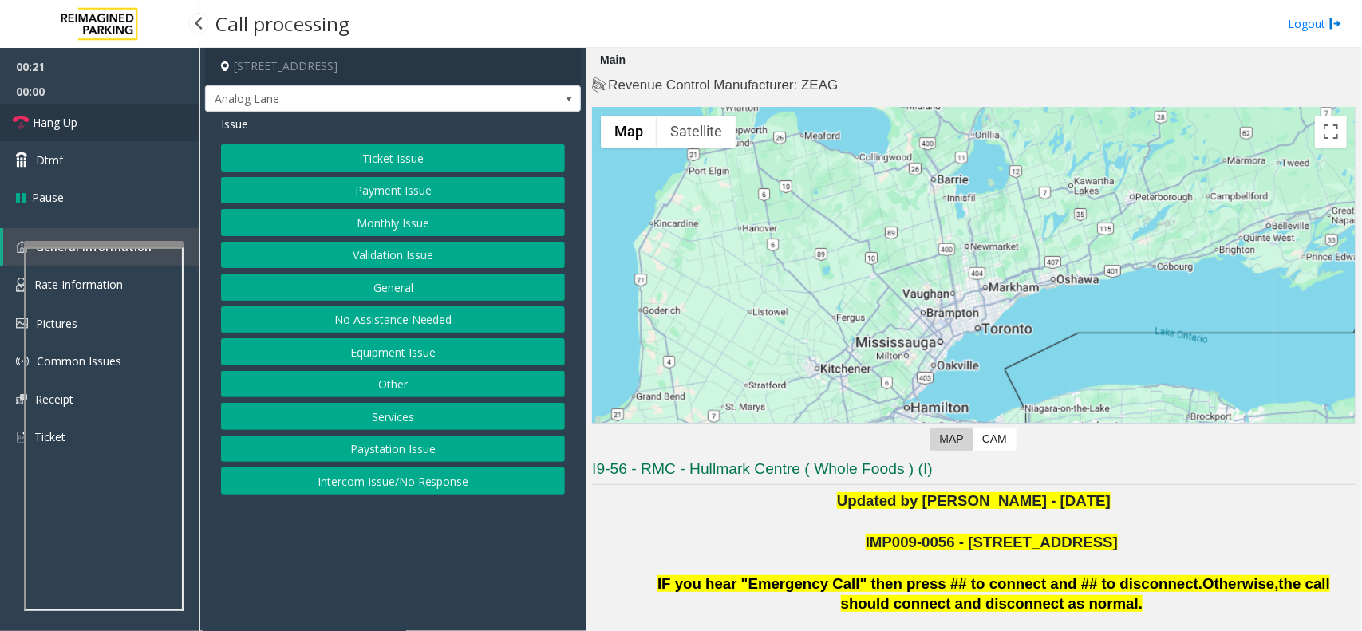
click at [105, 133] on link "Hang Up" at bounding box center [99, 122] width 199 height 37
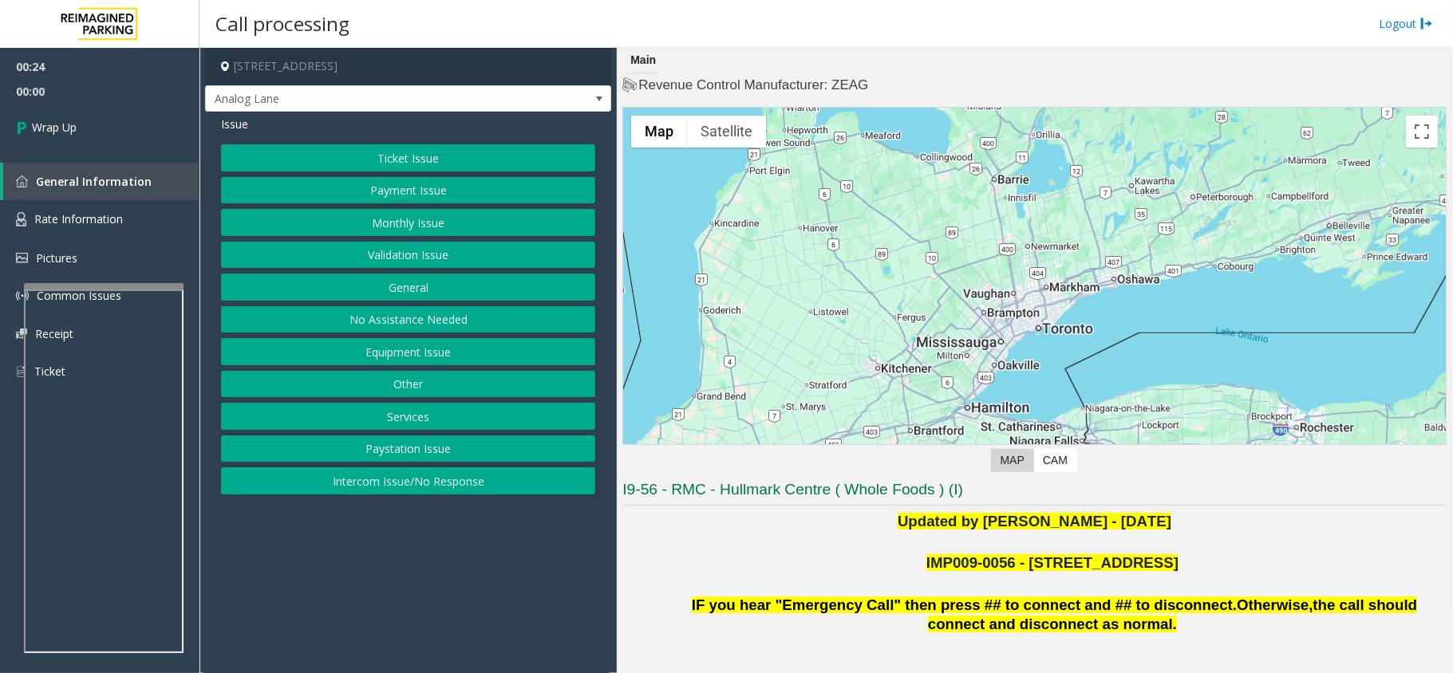
click at [436, 356] on button "Equipment Issue" at bounding box center [408, 351] width 374 height 27
click at [410, 294] on button "Gate / Door Won't Open" at bounding box center [408, 287] width 374 height 27
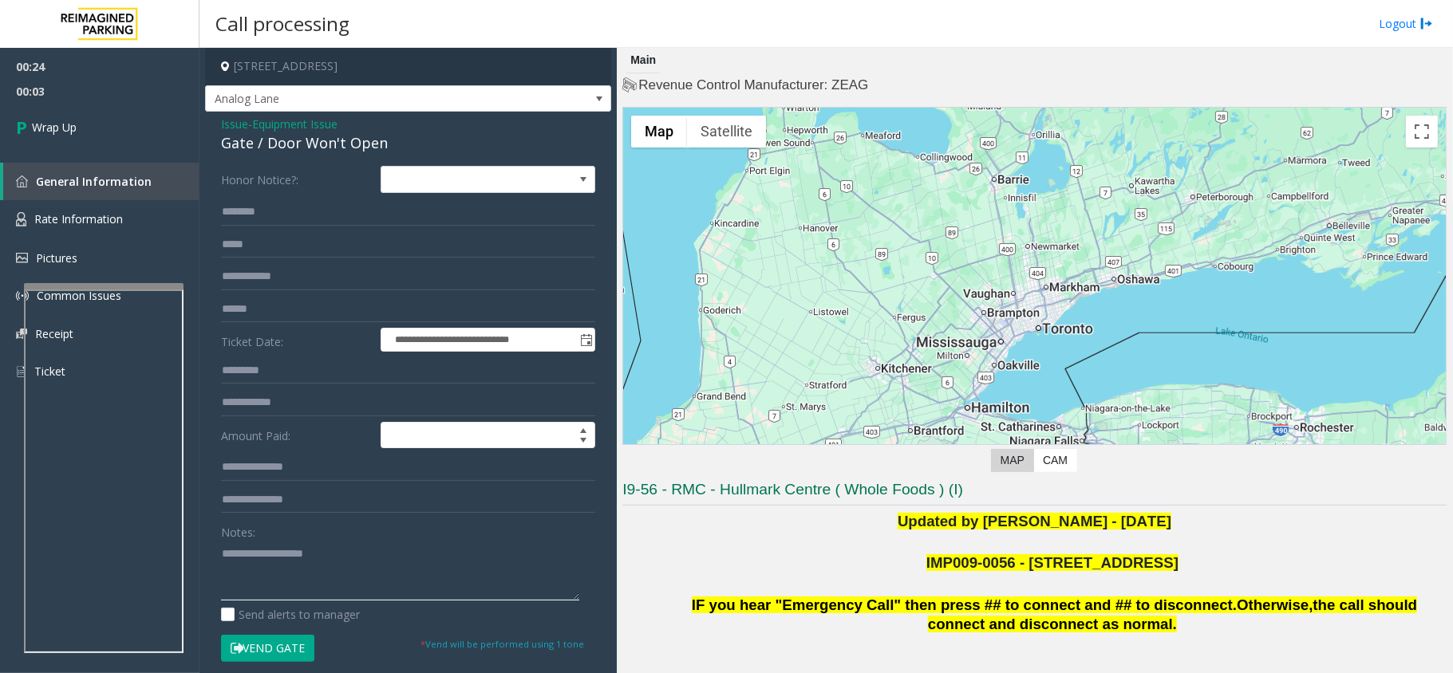
click at [257, 550] on textarea at bounding box center [400, 571] width 358 height 60
type textarea "**********"
click at [74, 147] on link "Wrap Up" at bounding box center [99, 127] width 199 height 47
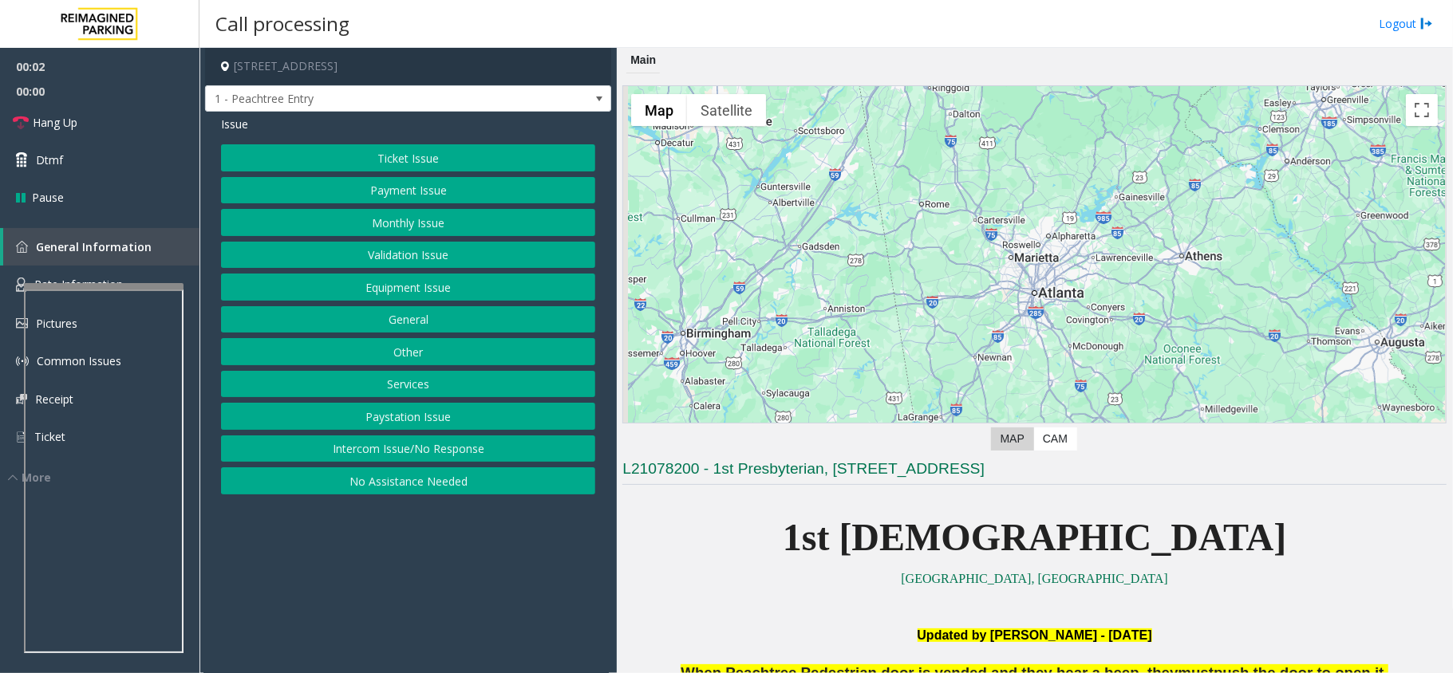
click at [387, 479] on button "No Assistance Needed" at bounding box center [408, 480] width 374 height 27
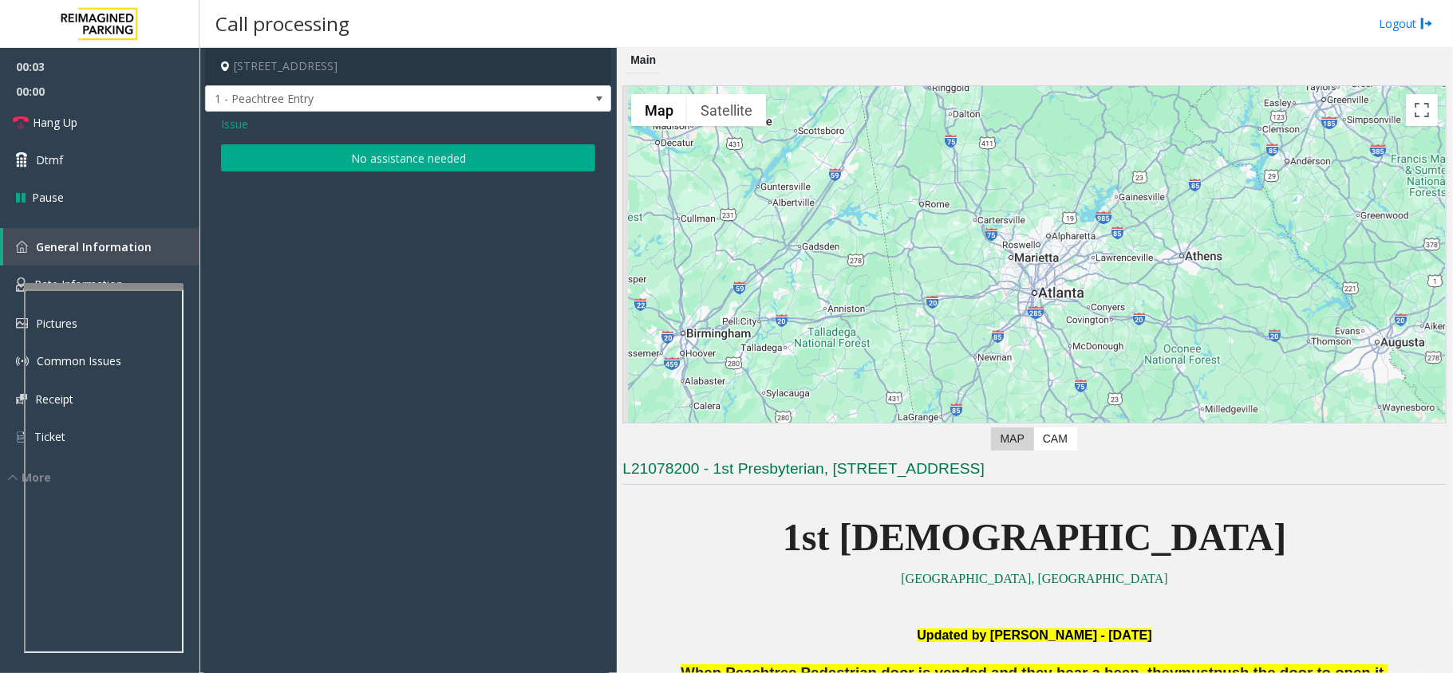
click at [309, 157] on button "No assistance needed" at bounding box center [408, 157] width 374 height 27
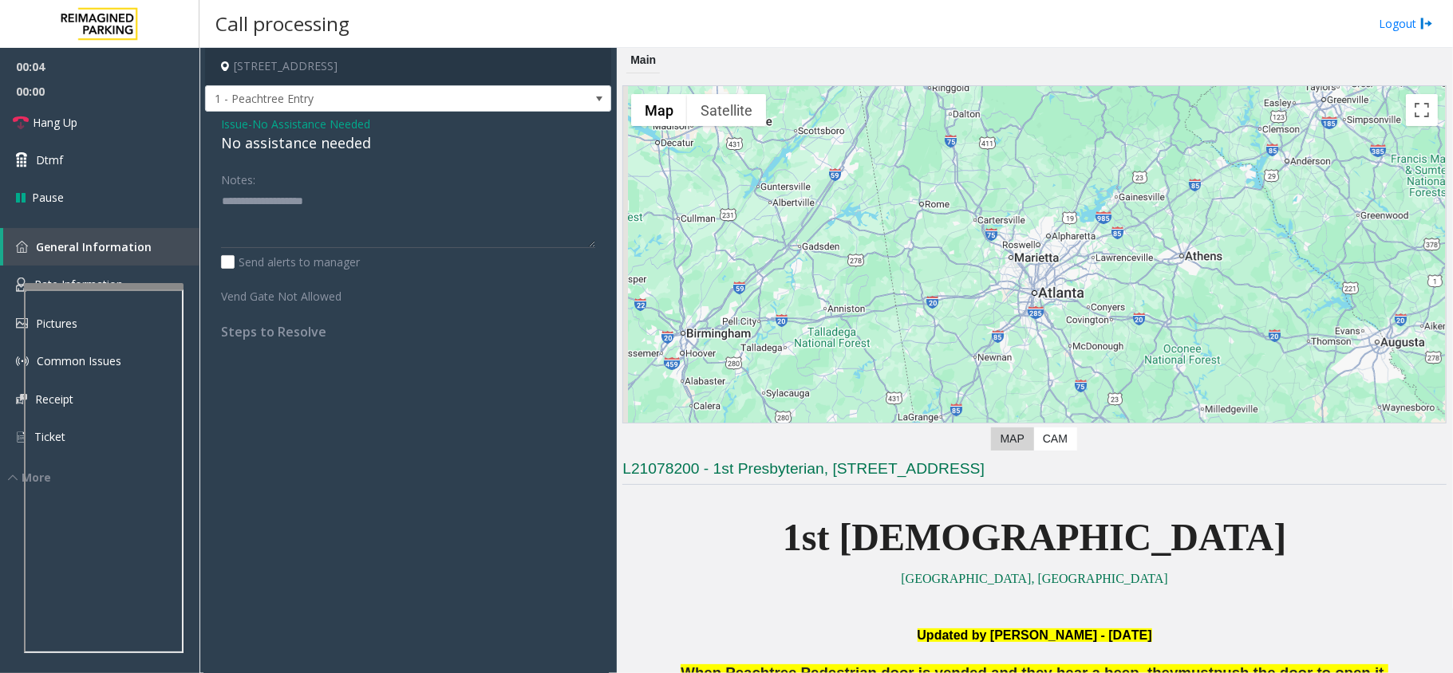
click at [269, 128] on span "No Assistance Needed" at bounding box center [311, 124] width 118 height 17
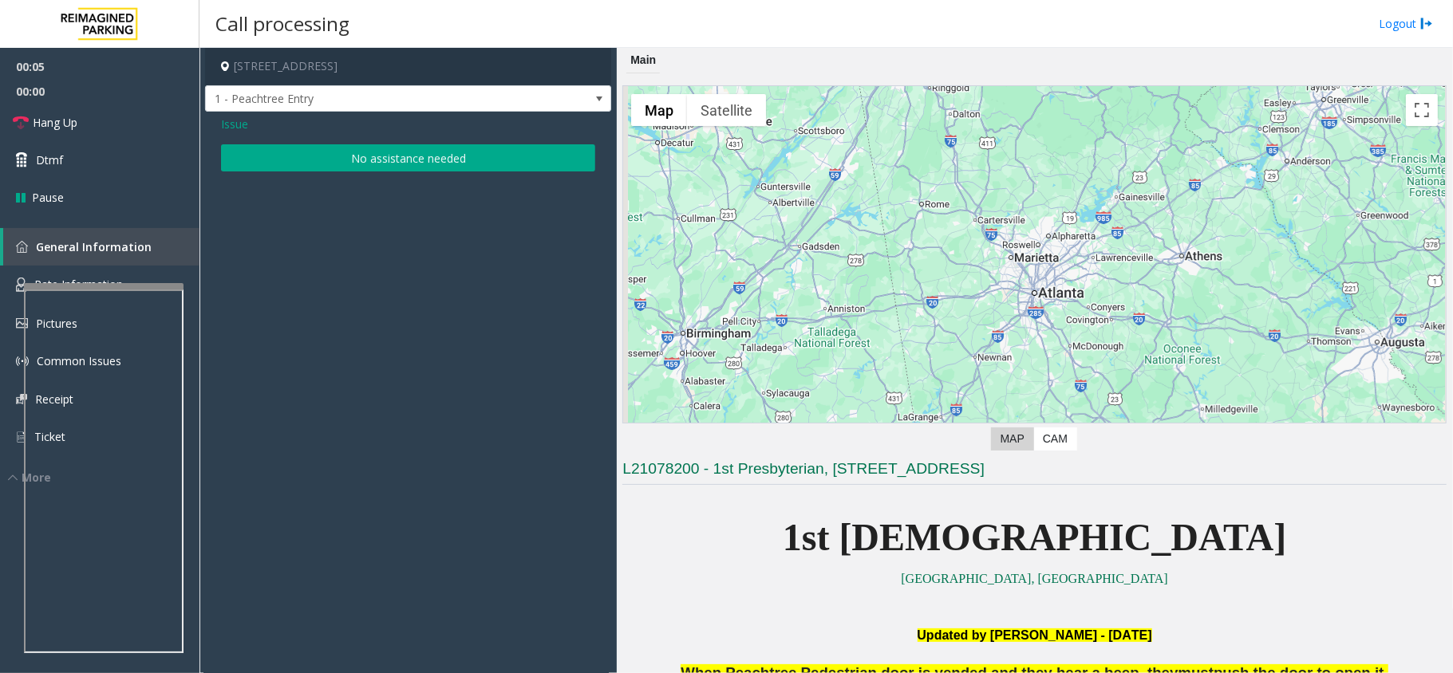
click at [278, 163] on button "No assistance needed" at bounding box center [408, 157] width 374 height 27
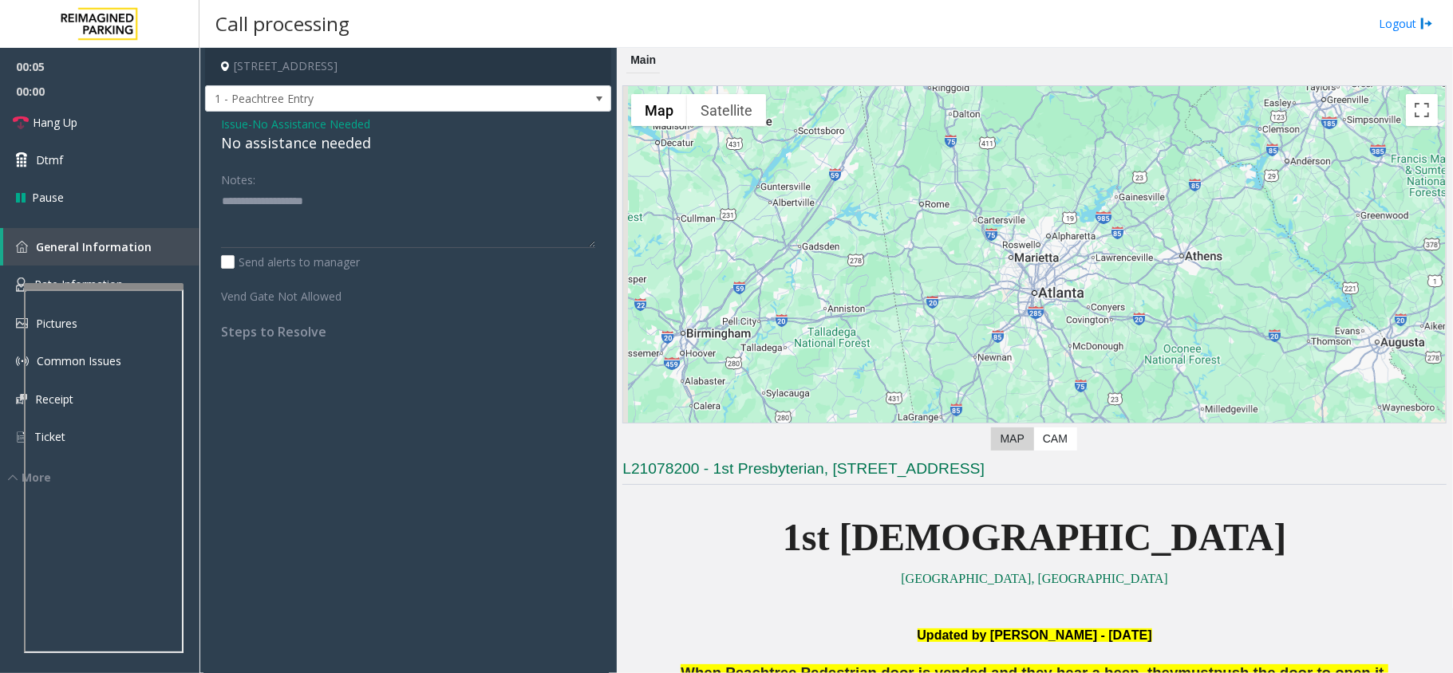
click at [246, 138] on div "No assistance needed" at bounding box center [408, 143] width 374 height 22
drag, startPoint x: 288, startPoint y: 132, endPoint x: 288, endPoint y: 199, distance: 67.8
click at [288, 199] on div "Issue - No Assistance Needed No assistance needed Notes: Send alerts to manager…" at bounding box center [408, 234] width 406 height 244
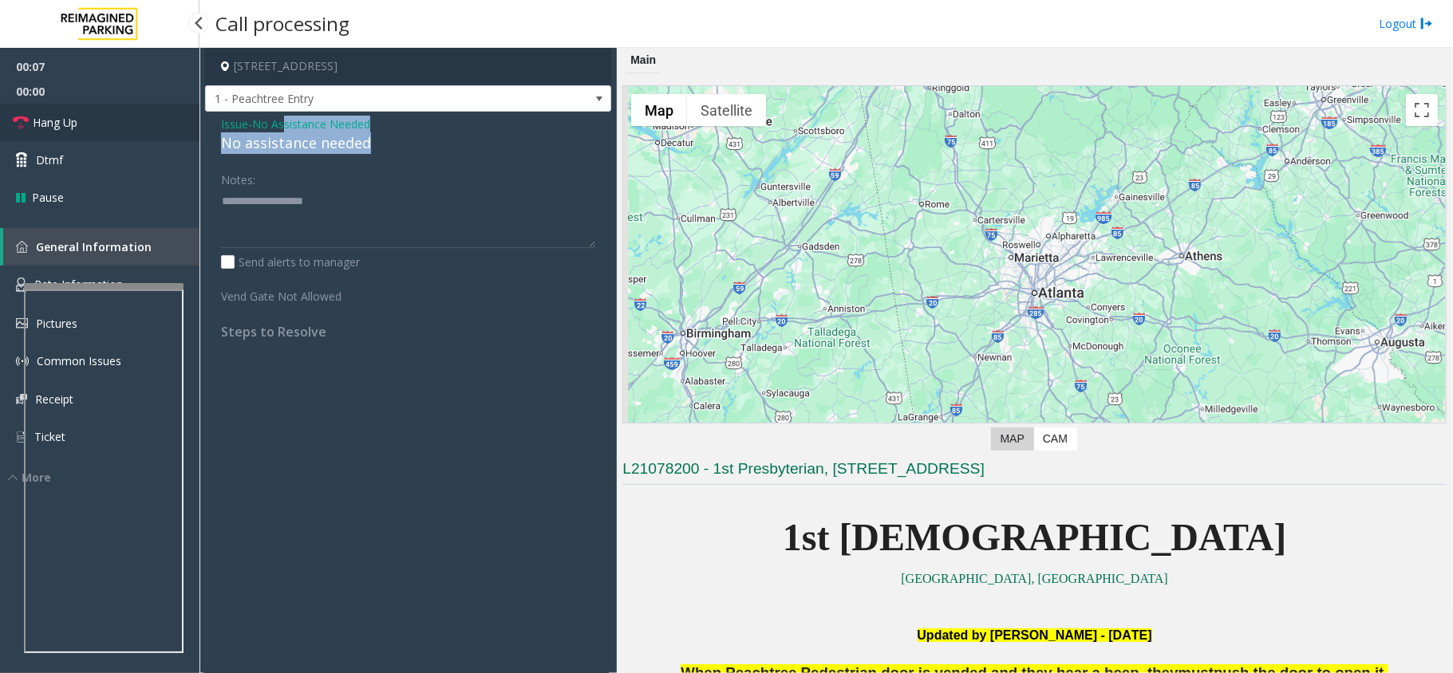
click at [86, 113] on link "Hang Up" at bounding box center [99, 122] width 199 height 37
click at [278, 144] on div "No assistance needed" at bounding box center [408, 143] width 374 height 22
type textarea "**********"
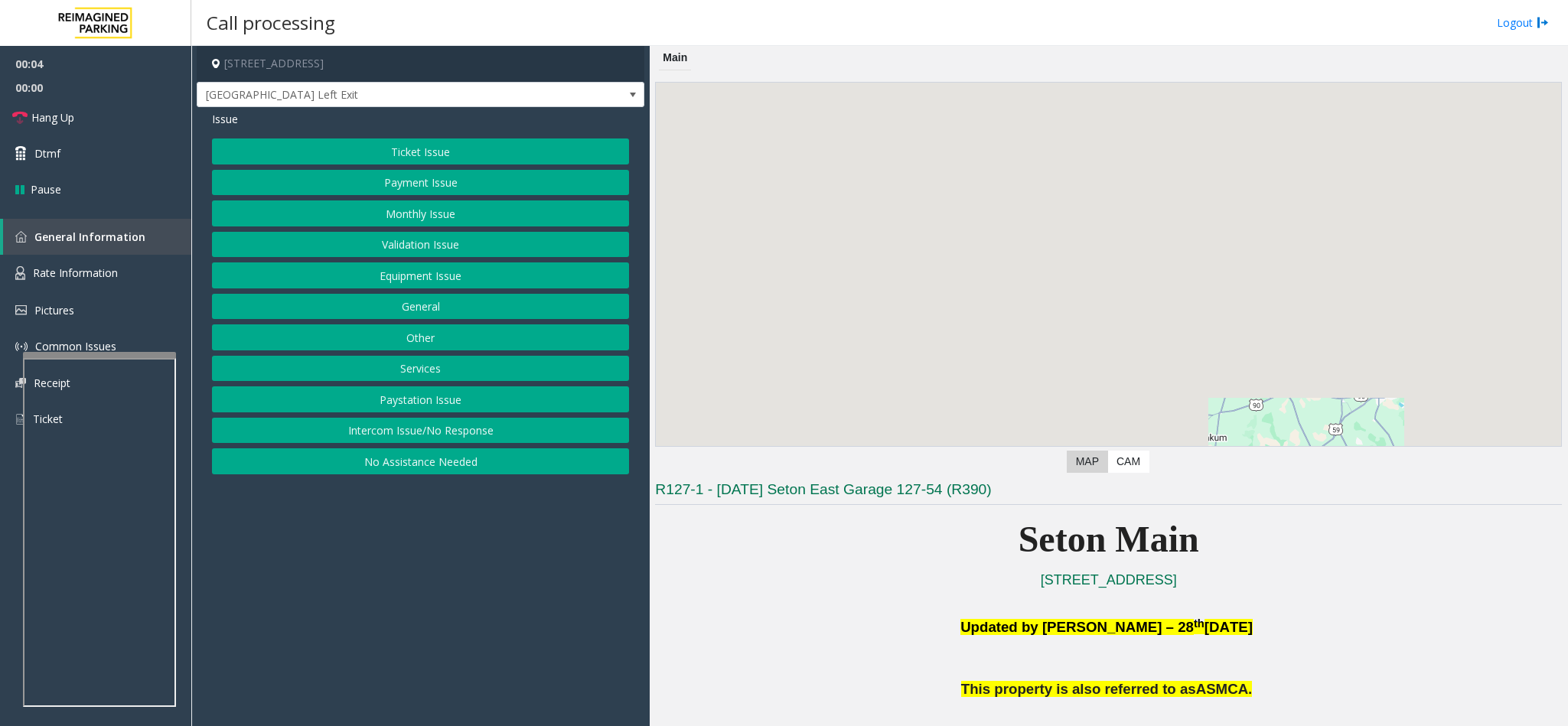
click at [460, 147] on button "Ticket Issue" at bounding box center [420, 151] width 417 height 26
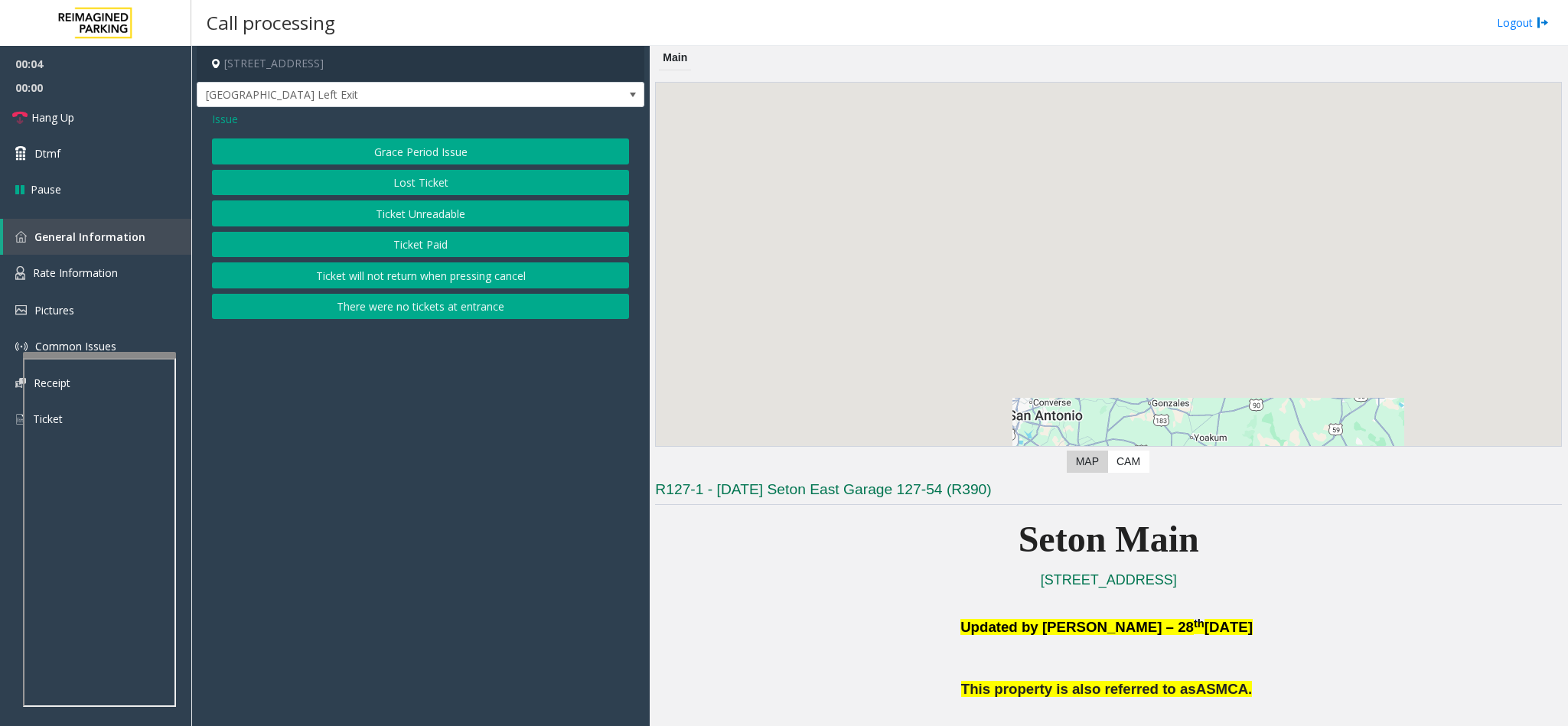
click at [402, 312] on button "There were no tickets at entrance" at bounding box center [420, 306] width 417 height 26
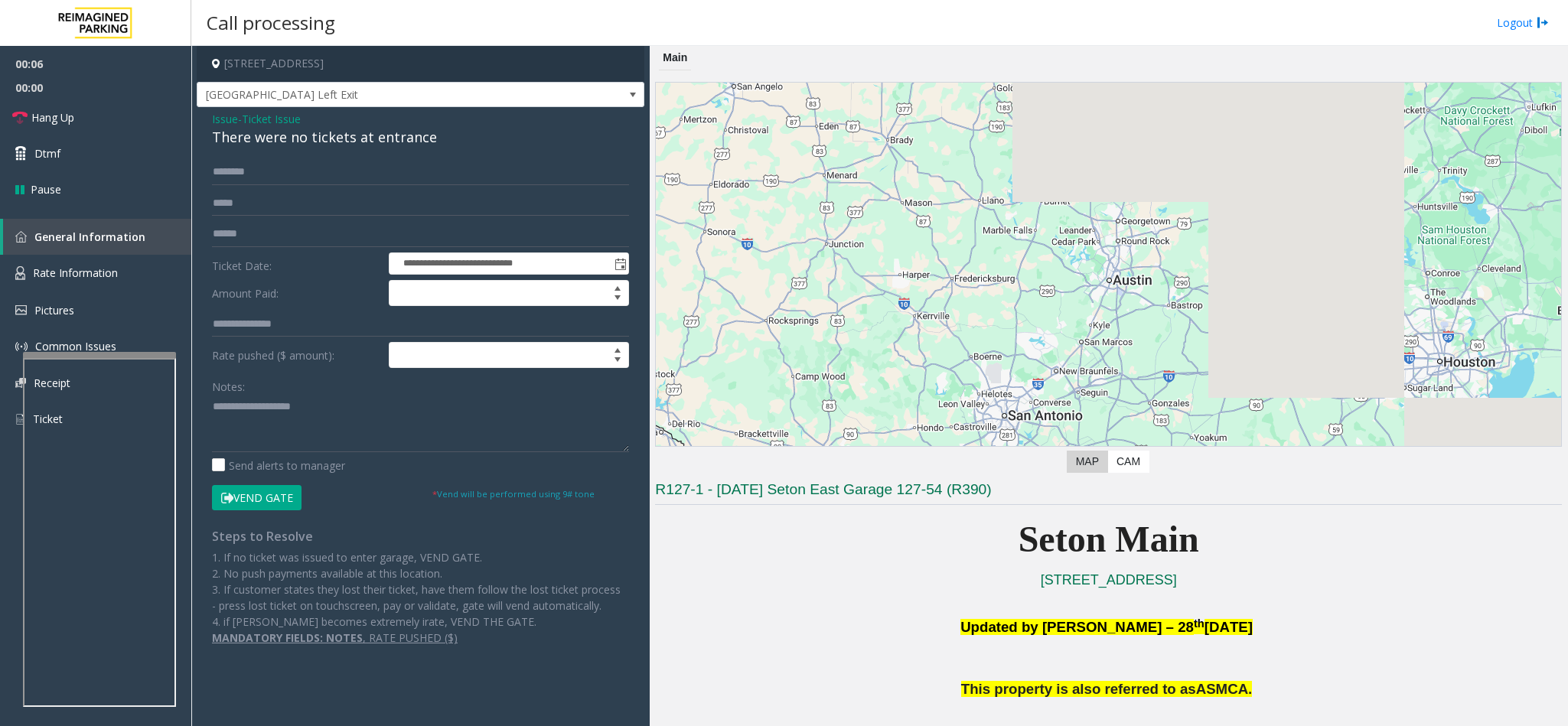
click at [235, 504] on button "Vend Gate" at bounding box center [256, 498] width 89 height 26
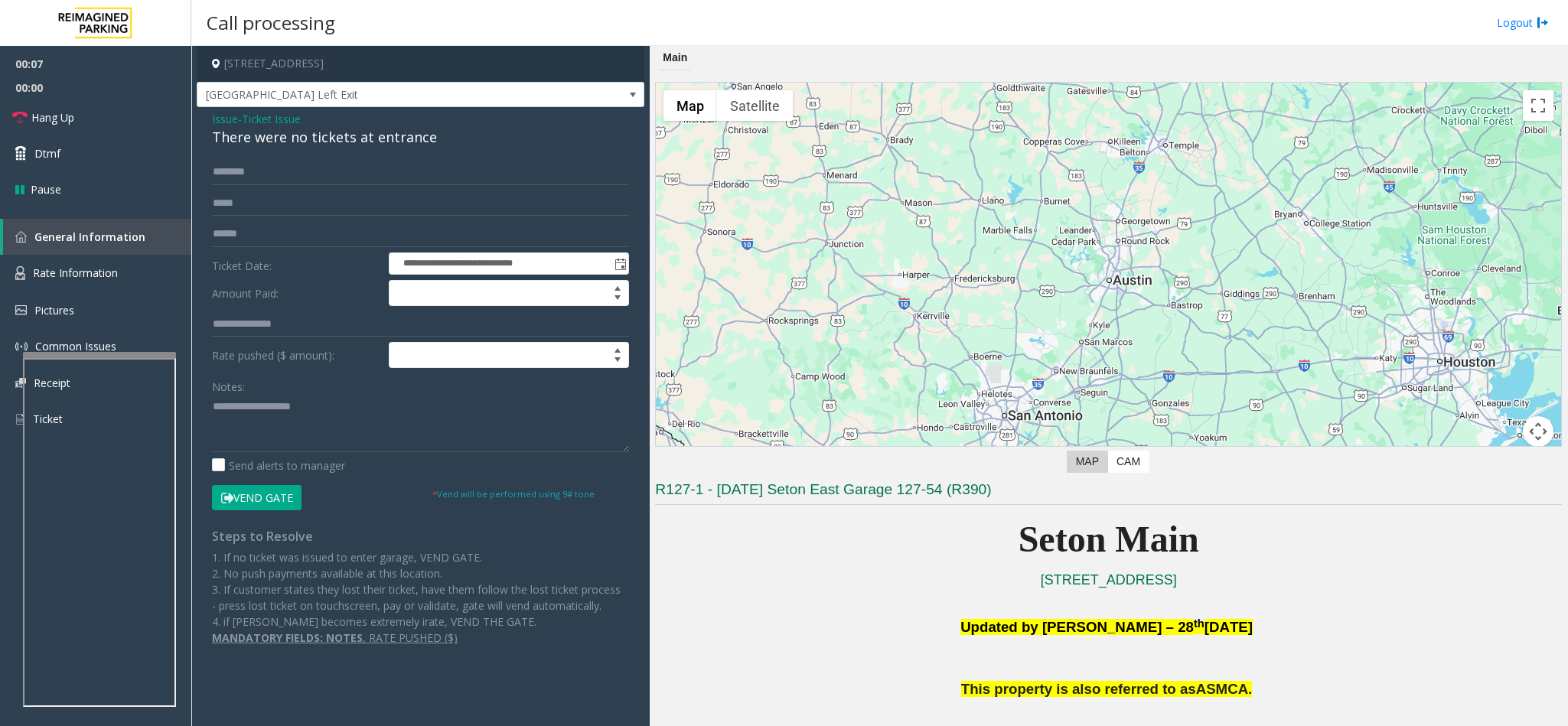
click at [280, 135] on div "There were no tickets at entrance" at bounding box center [420, 137] width 417 height 21
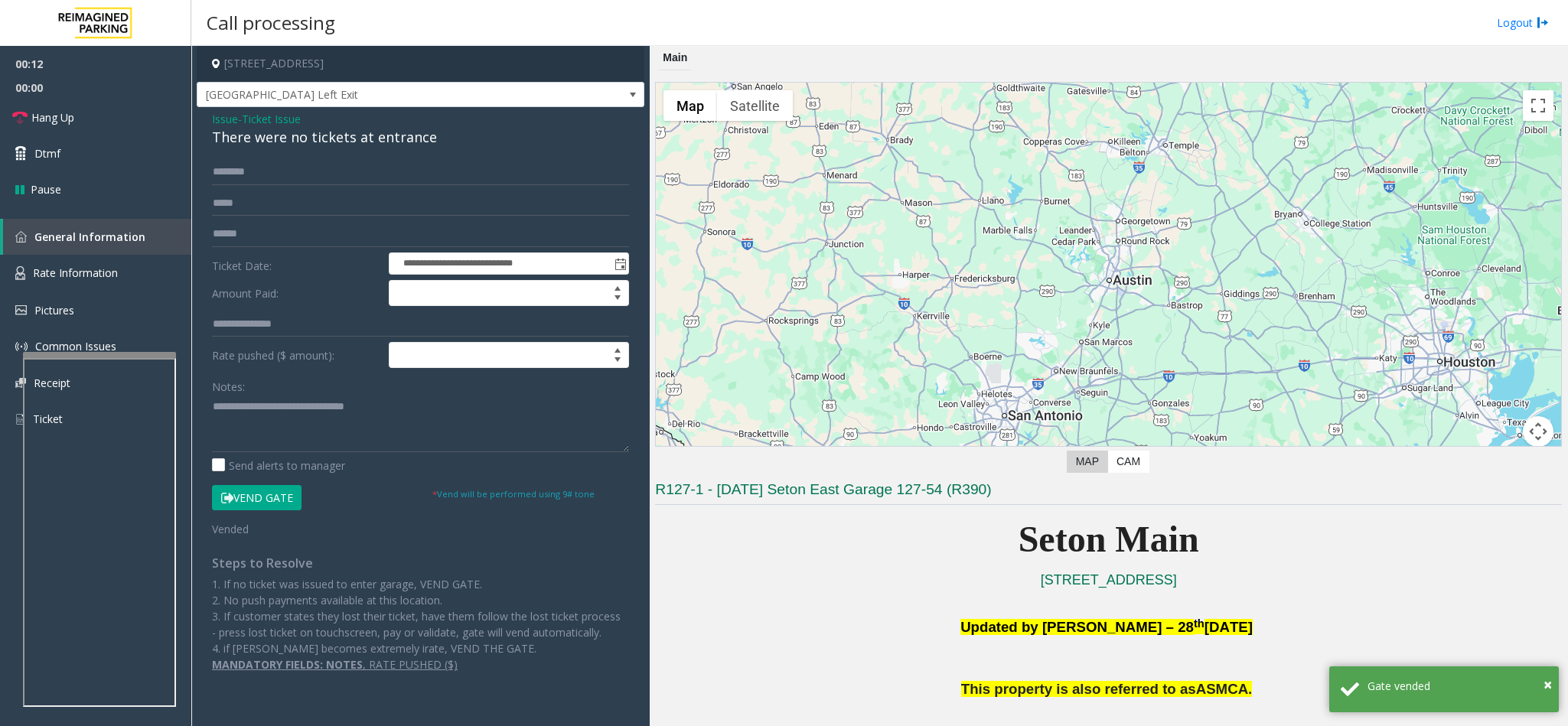
click at [210, 409] on div "**********" at bounding box center [420, 415] width 440 height 513
click at [214, 407] on textarea at bounding box center [420, 424] width 417 height 58
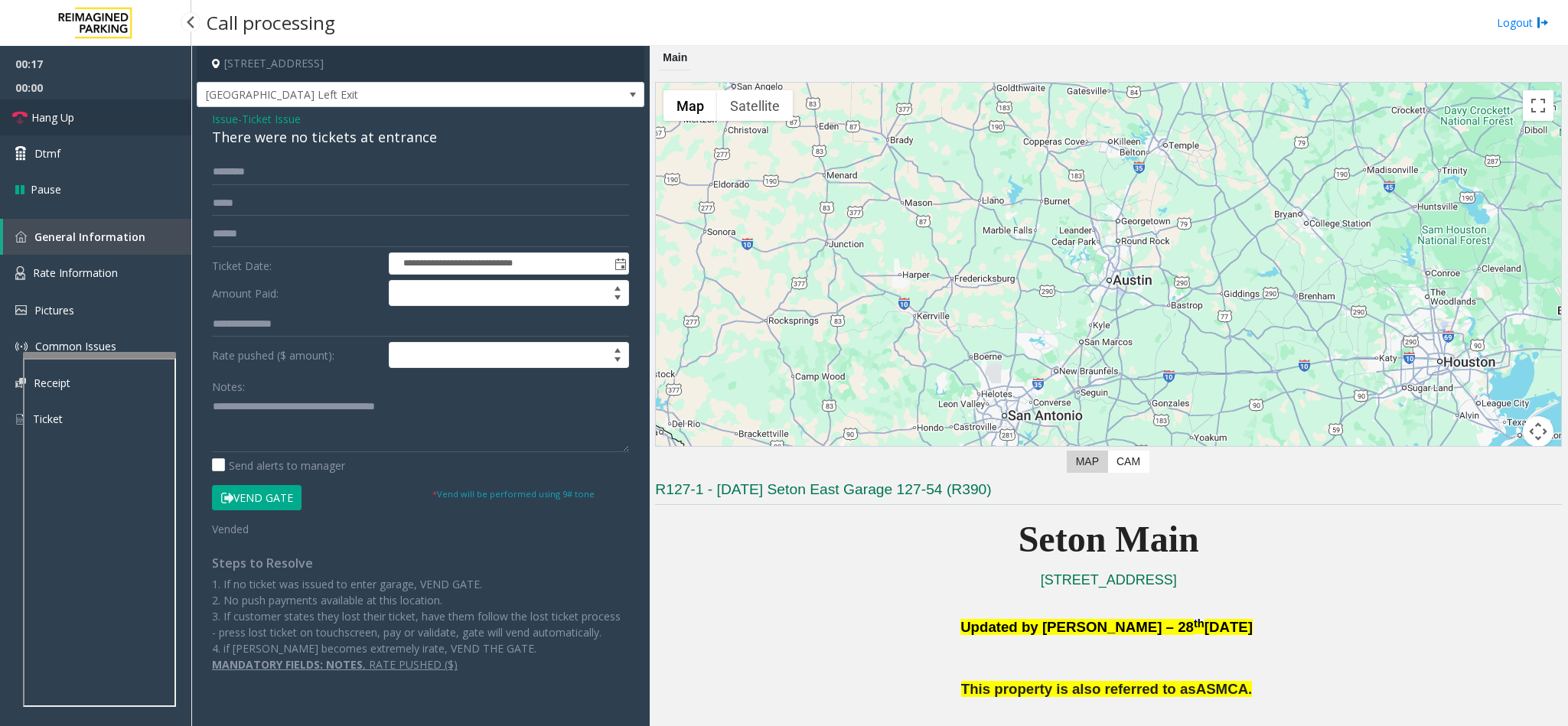
click at [106, 117] on link "Hang Up" at bounding box center [95, 117] width 191 height 35
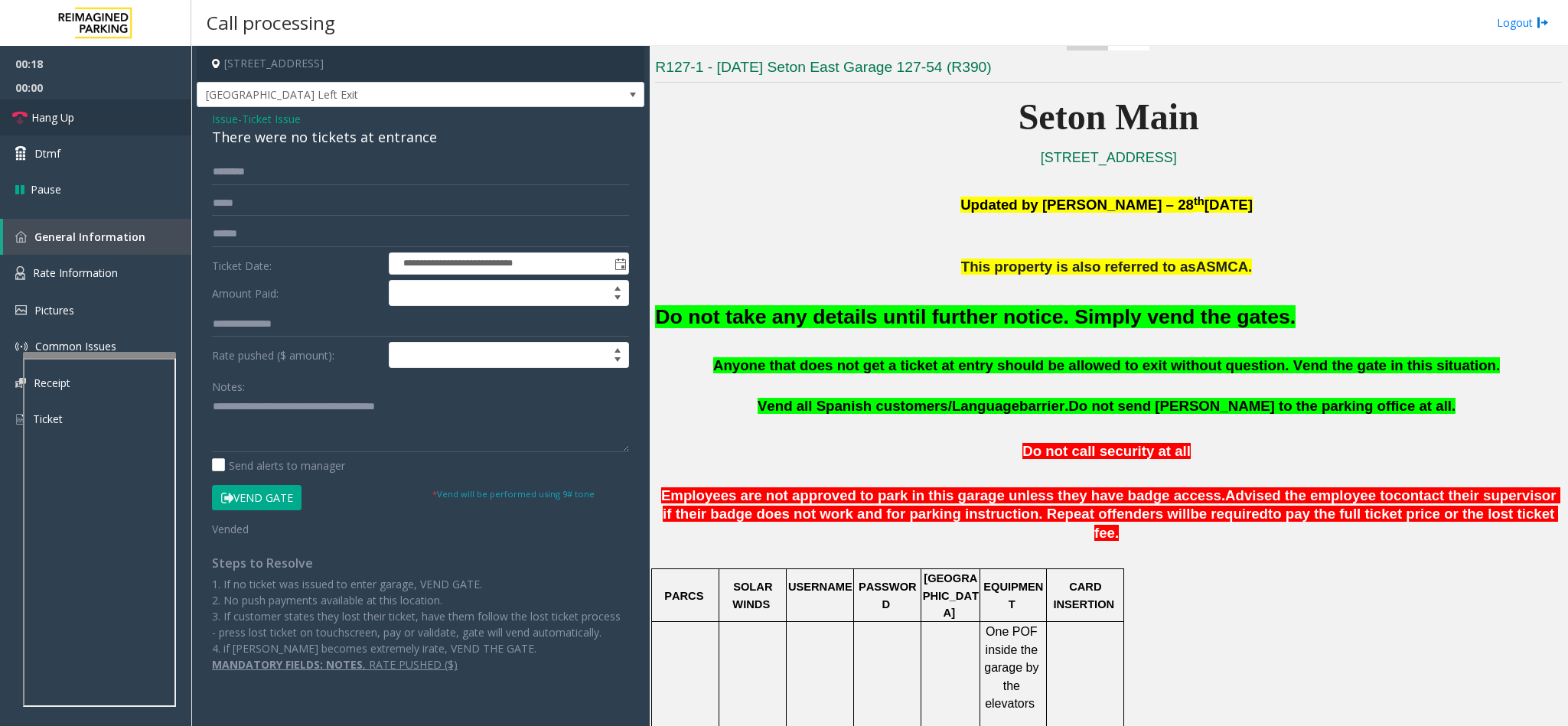
scroll to position [459, 0]
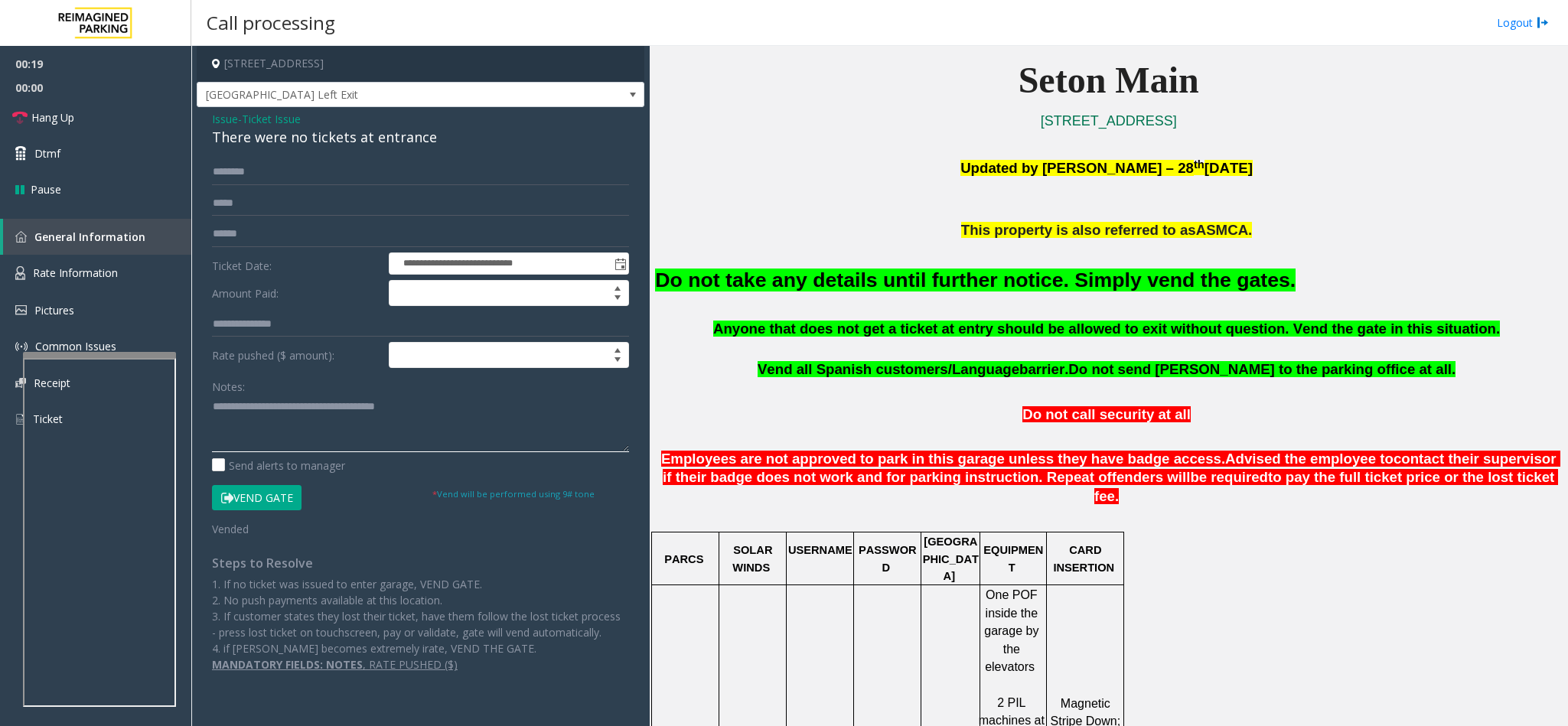
click at [468, 418] on textarea at bounding box center [420, 424] width 417 height 58
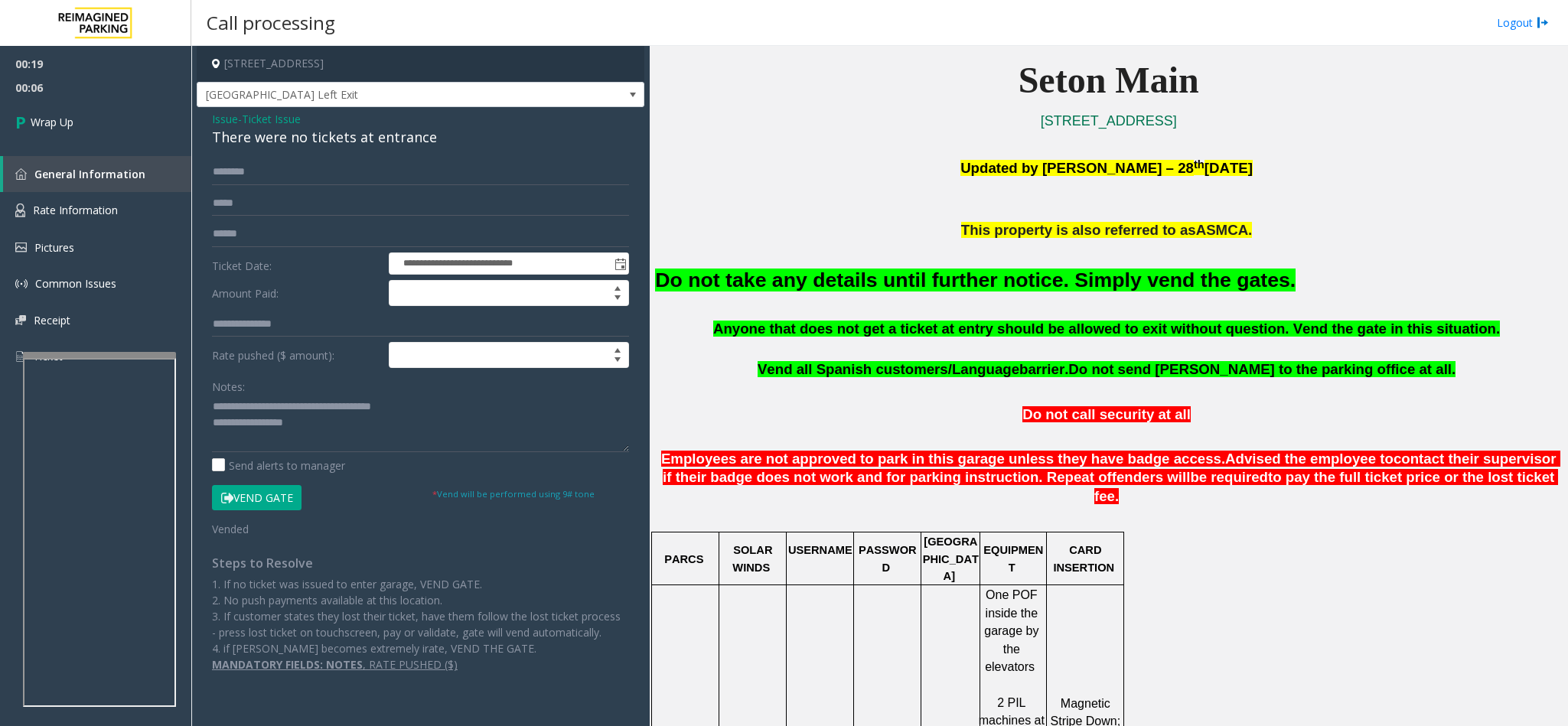
click at [763, 270] on font "Do not take any details until further notice. Simply vend the gates." at bounding box center [976, 280] width 641 height 23
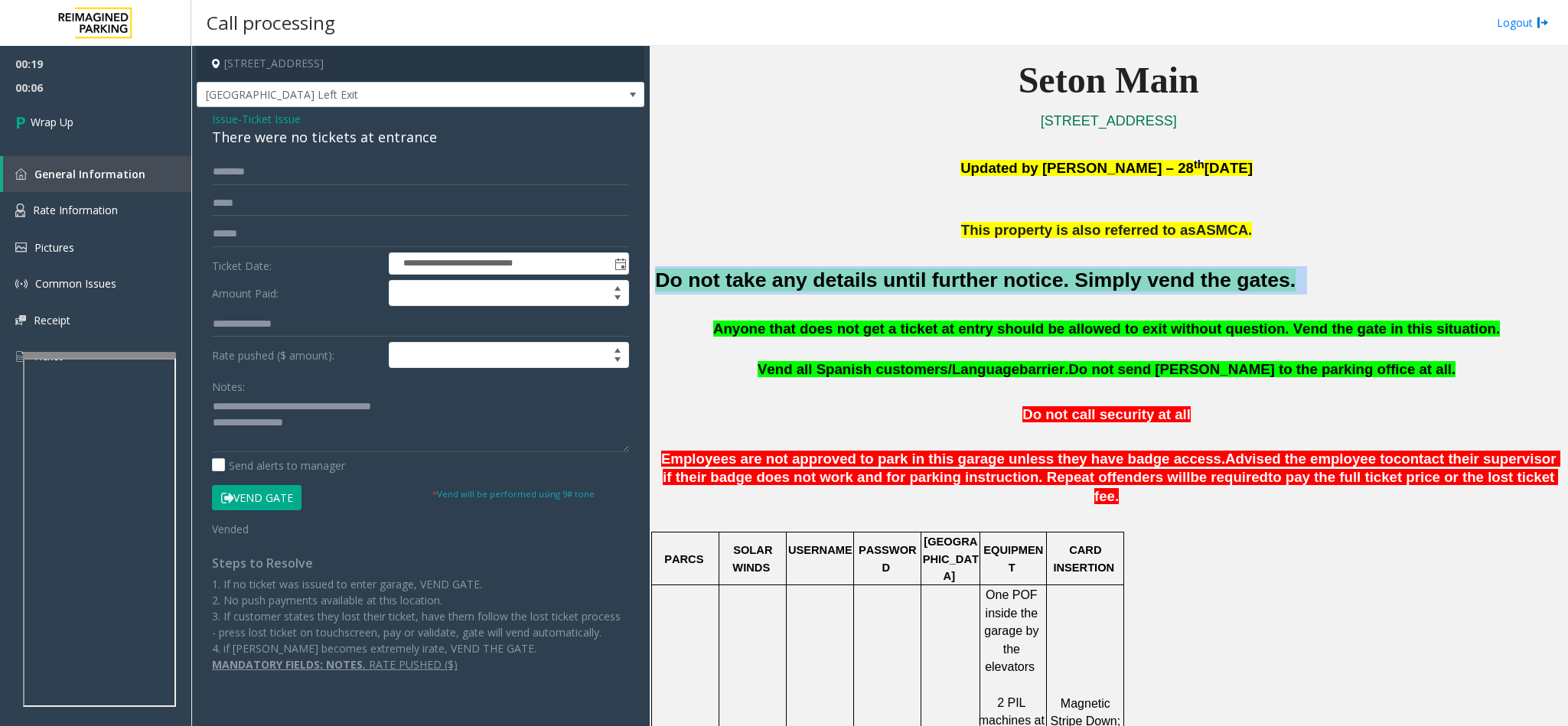
click at [763, 270] on font "Do not take any details until further notice. Simply vend the gates." at bounding box center [976, 280] width 641 height 23
copy h2 "Do not take any details until further notice. Simply vend the gates."
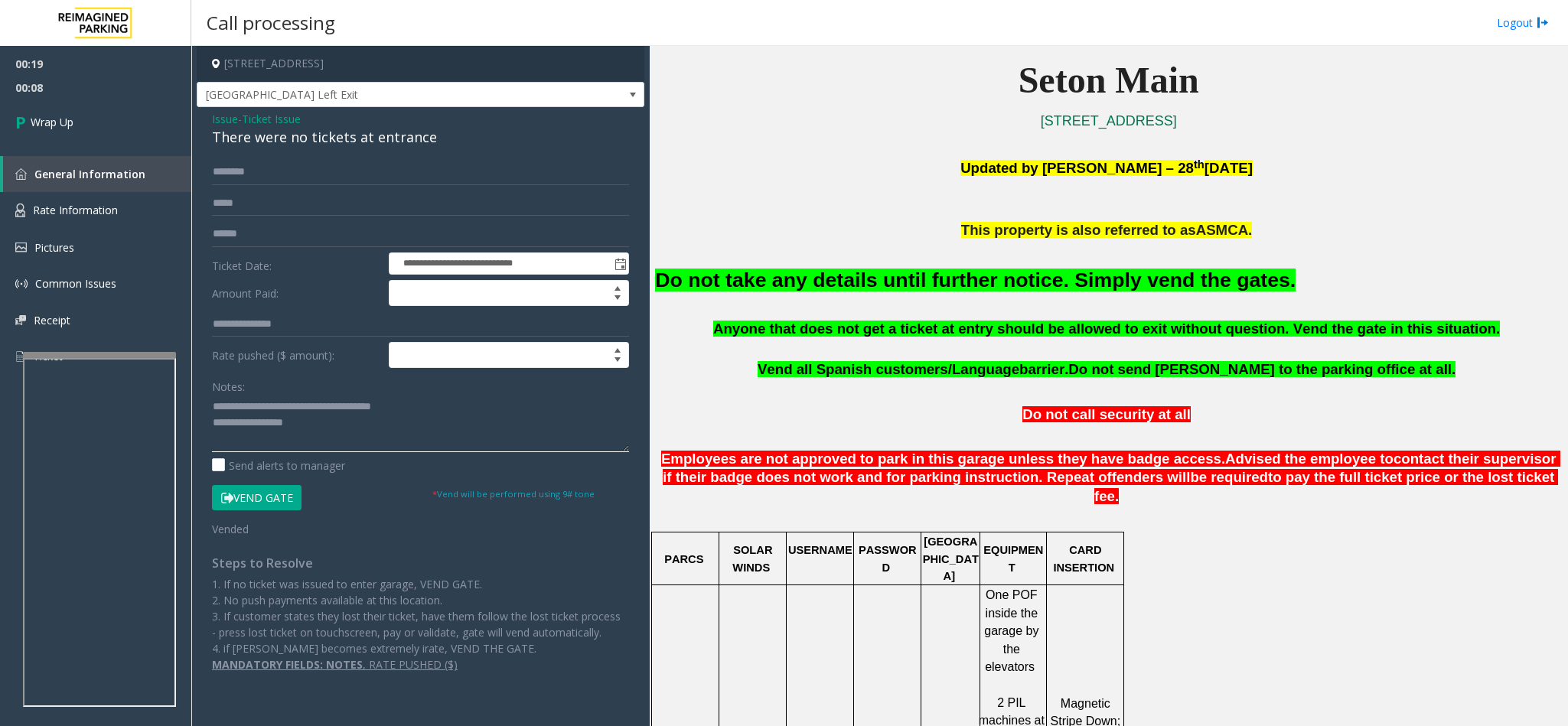
paste textarea "**********"
click at [316, 422] on textarea at bounding box center [420, 424] width 417 height 58
type textarea "**********"
click at [107, 136] on link "Wrap Up" at bounding box center [95, 122] width 191 height 45
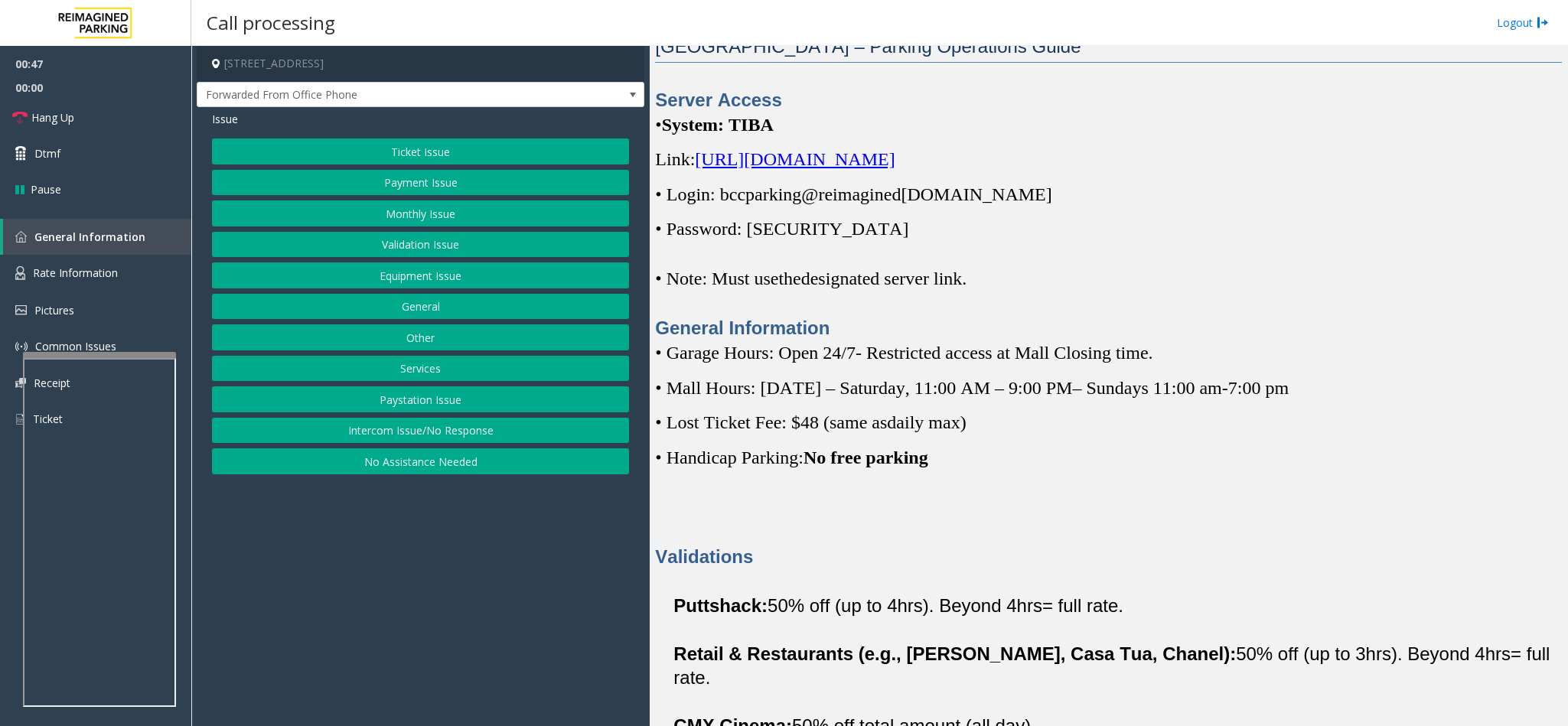
scroll to position [463, 0]
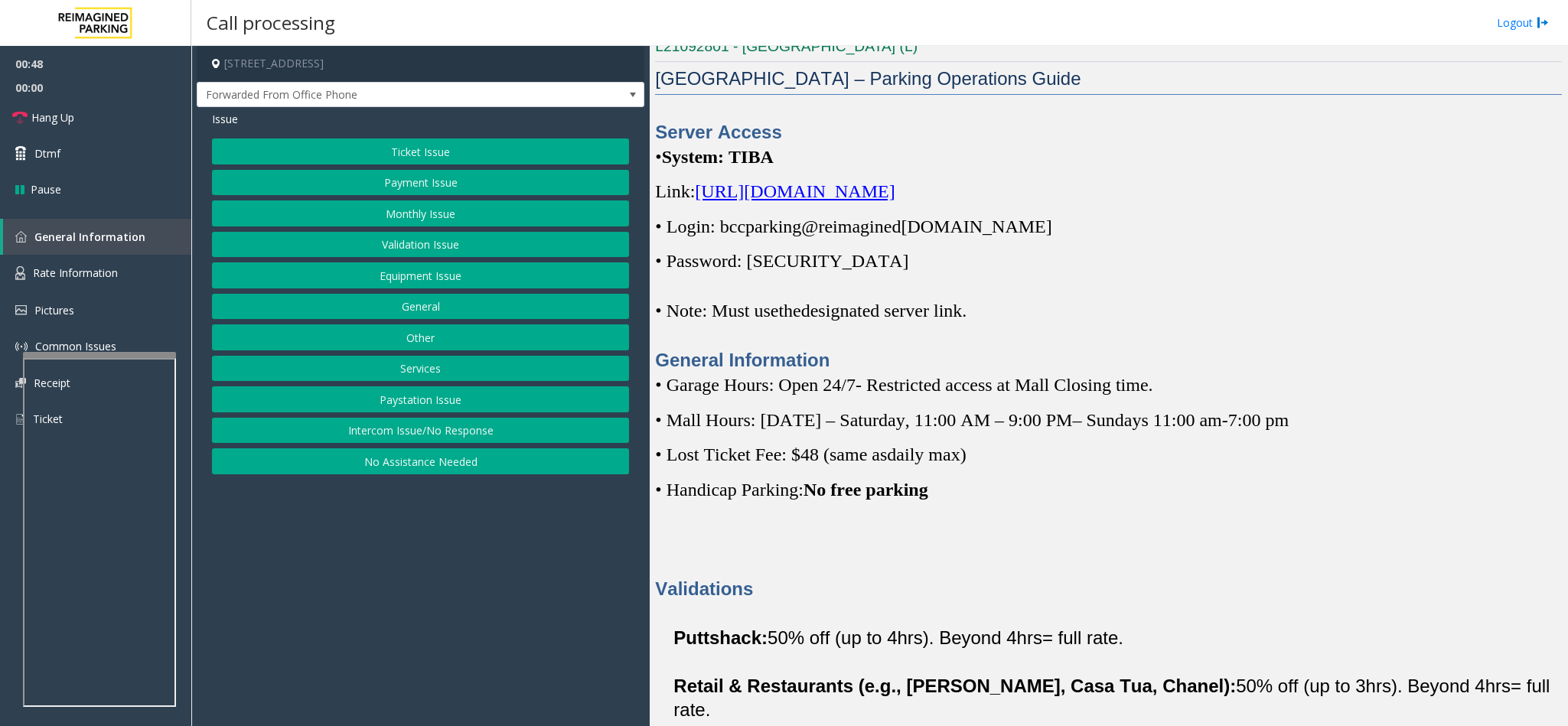
click at [850, 203] on p "Link: https://spark-cloud.tibaparking.net/reimaginedparking/account/login" at bounding box center [1108, 192] width 907 height 25
click at [850, 195] on span "https://spark-cloud.tibaparking.net/reimaginedparking/account/login" at bounding box center [795, 191] width 200 height 20
copy span "bccparking@re imagined parking.com"
drag, startPoint x: 722, startPoint y: 227, endPoint x: 1011, endPoint y: 236, distance: 289.1
click at [1011, 236] on span "• Login: bccparking@re imagined parking.com" at bounding box center [853, 226] width 396 height 20
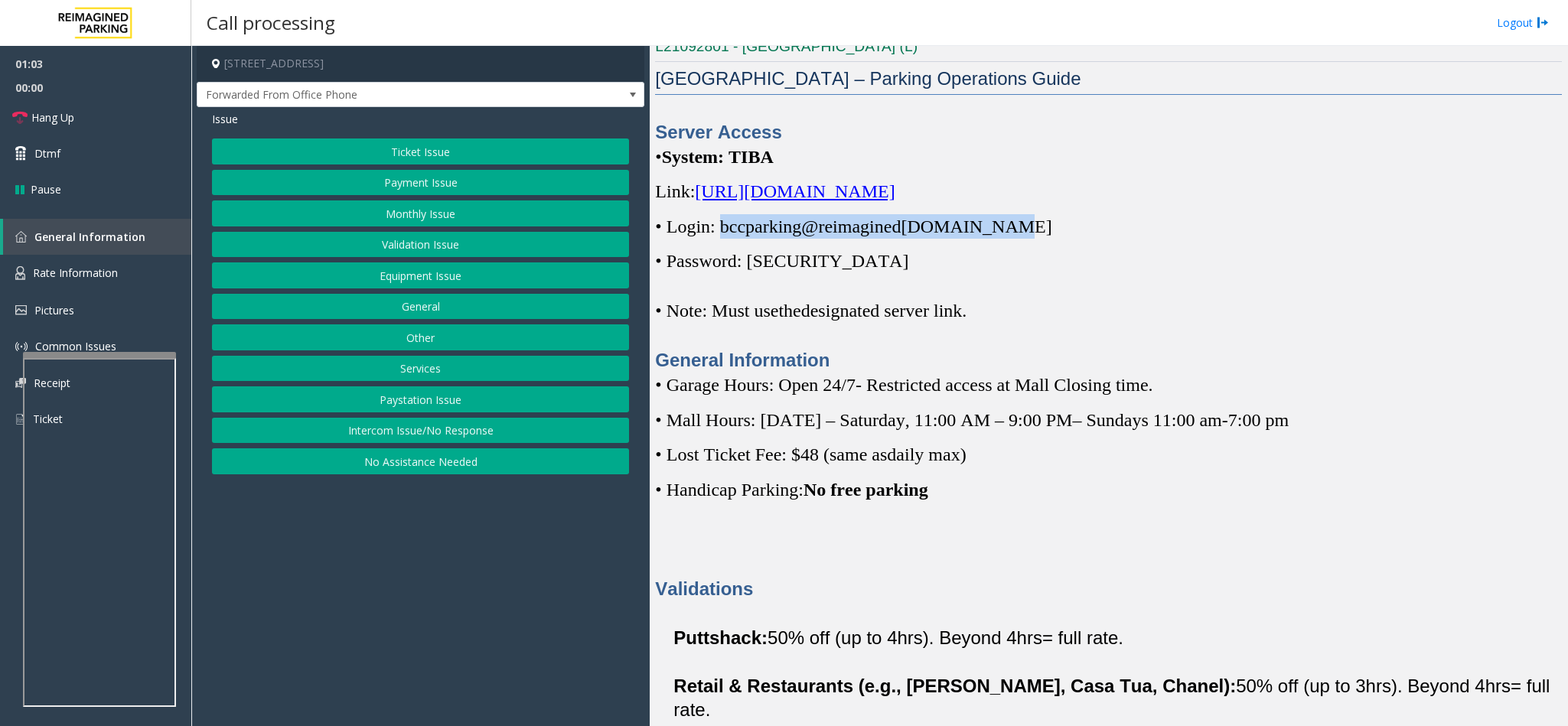
click at [387, 225] on button "Monthly Issue" at bounding box center [420, 213] width 417 height 26
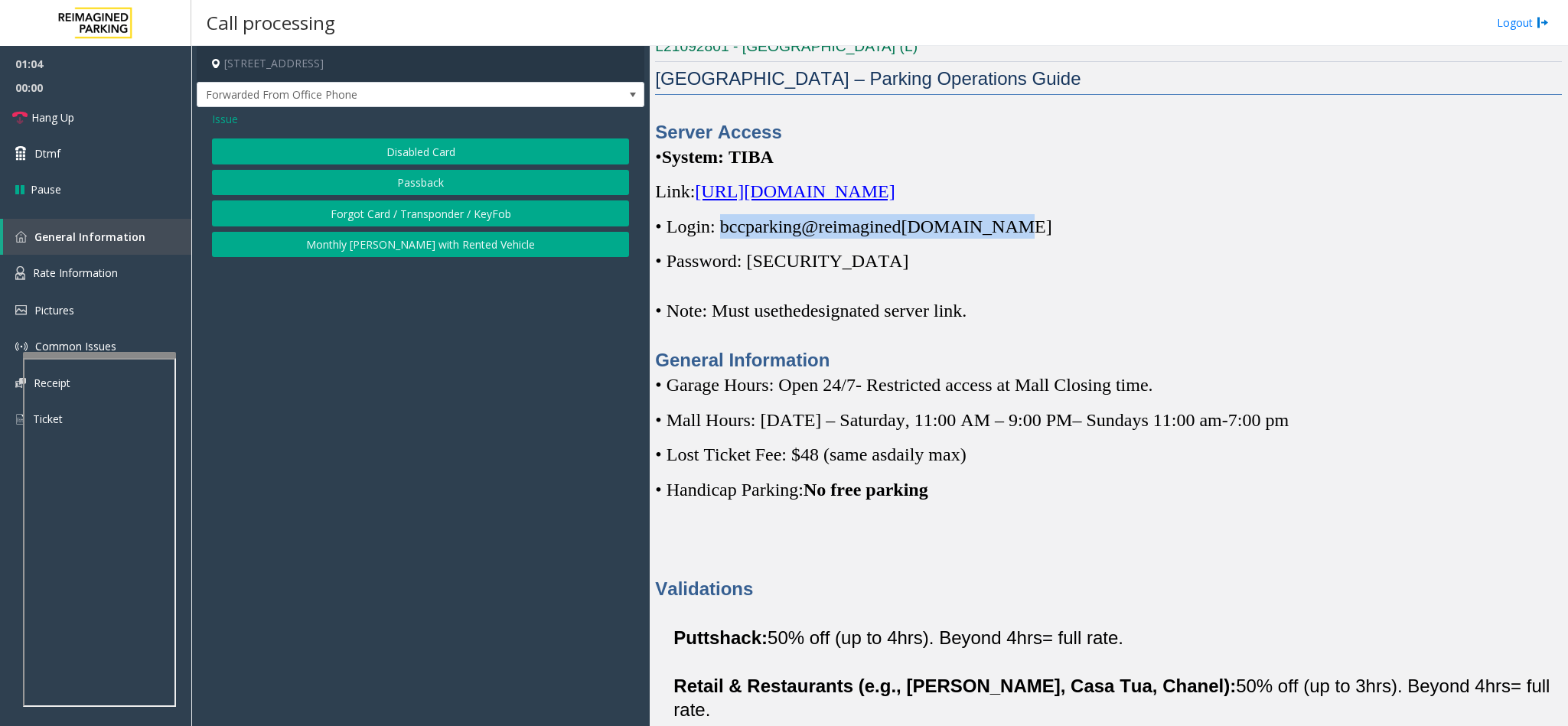
click at [386, 150] on button "Disabled Card" at bounding box center [420, 151] width 417 height 26
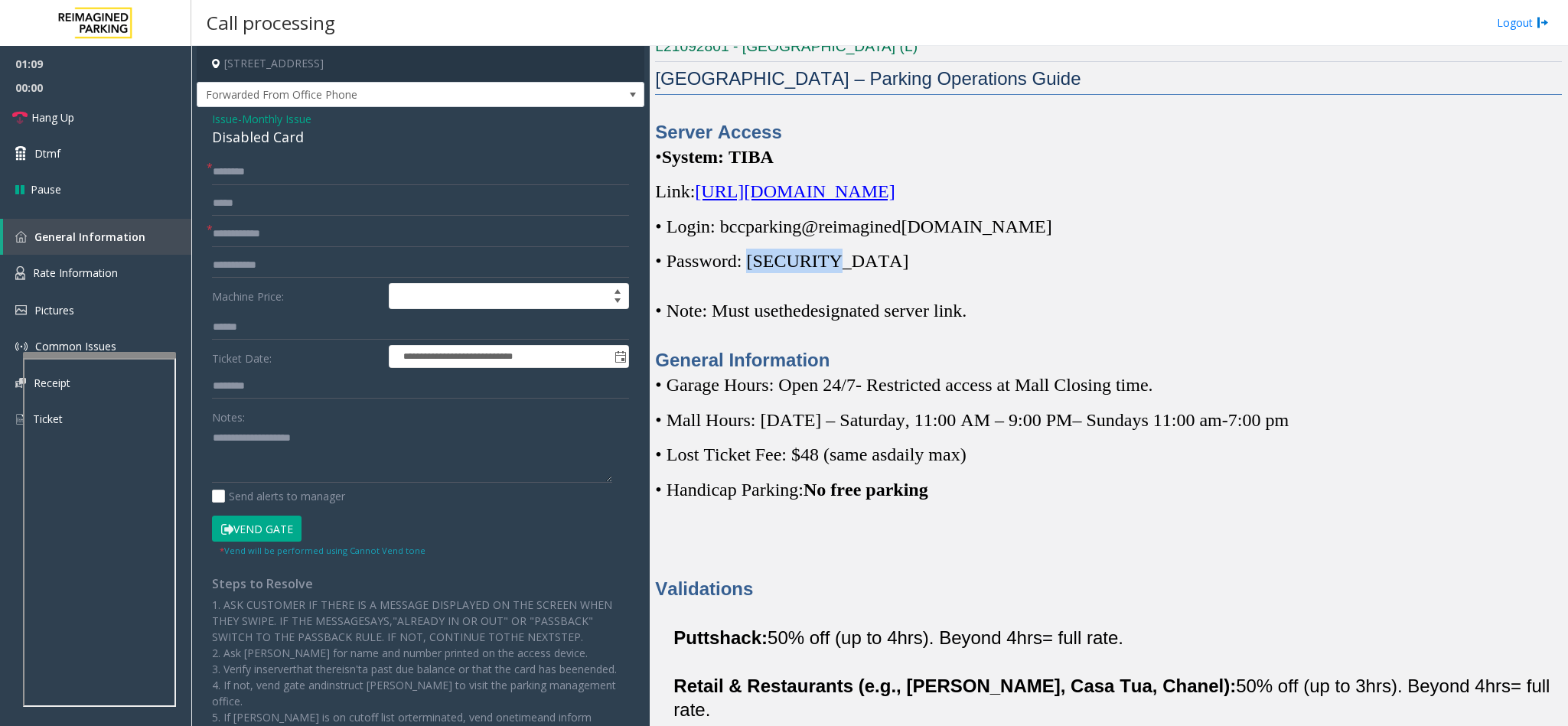
copy span "Parking1!"
drag, startPoint x: 756, startPoint y: 267, endPoint x: 834, endPoint y: 269, distance: 78.0
click at [834, 269] on p "• Password: Parking1!" at bounding box center [1108, 261] width 907 height 25
click at [335, 246] on input "text" at bounding box center [420, 234] width 417 height 26
type input "******"
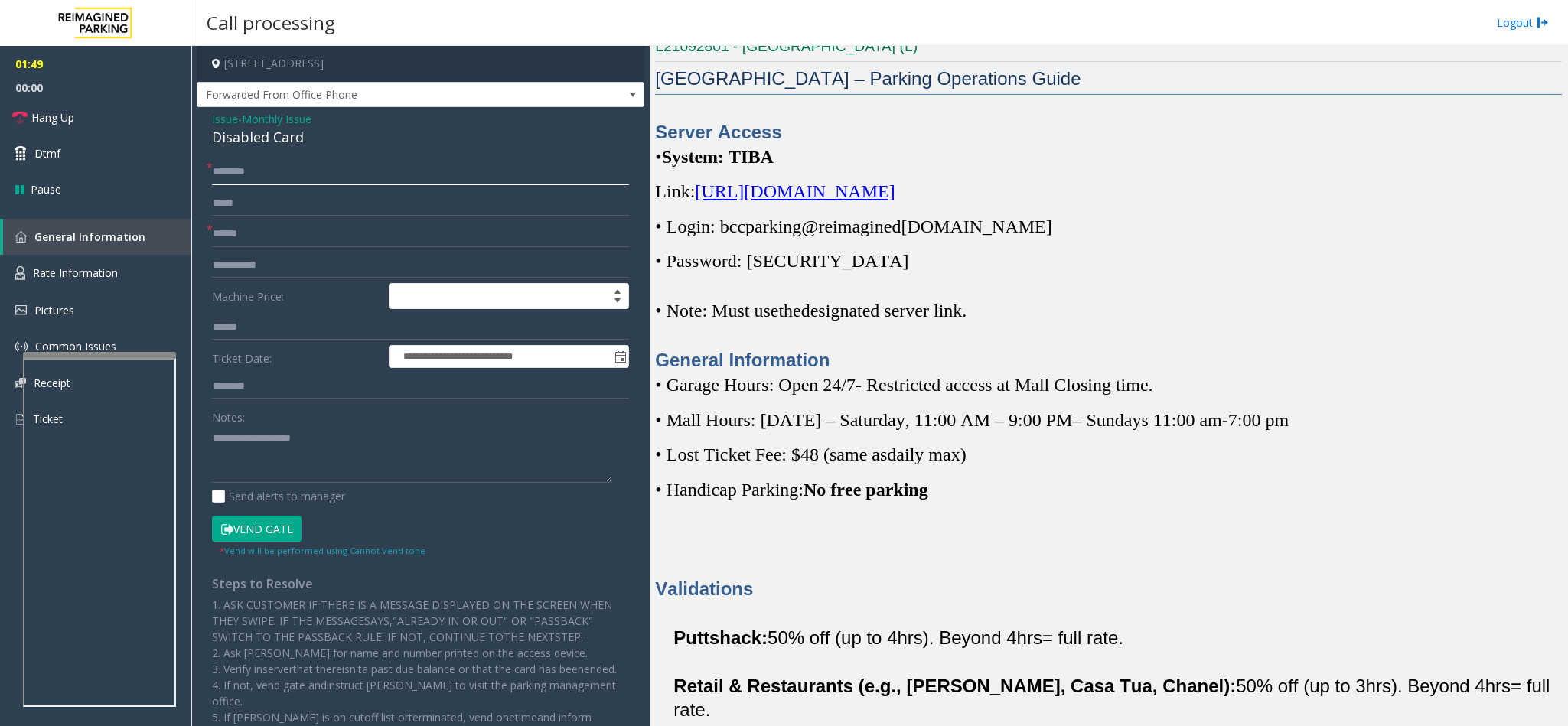
click at [285, 179] on input "text" at bounding box center [420, 172] width 417 height 26
type input "*****"
click at [267, 138] on div "Disabled Card" at bounding box center [420, 137] width 417 height 21
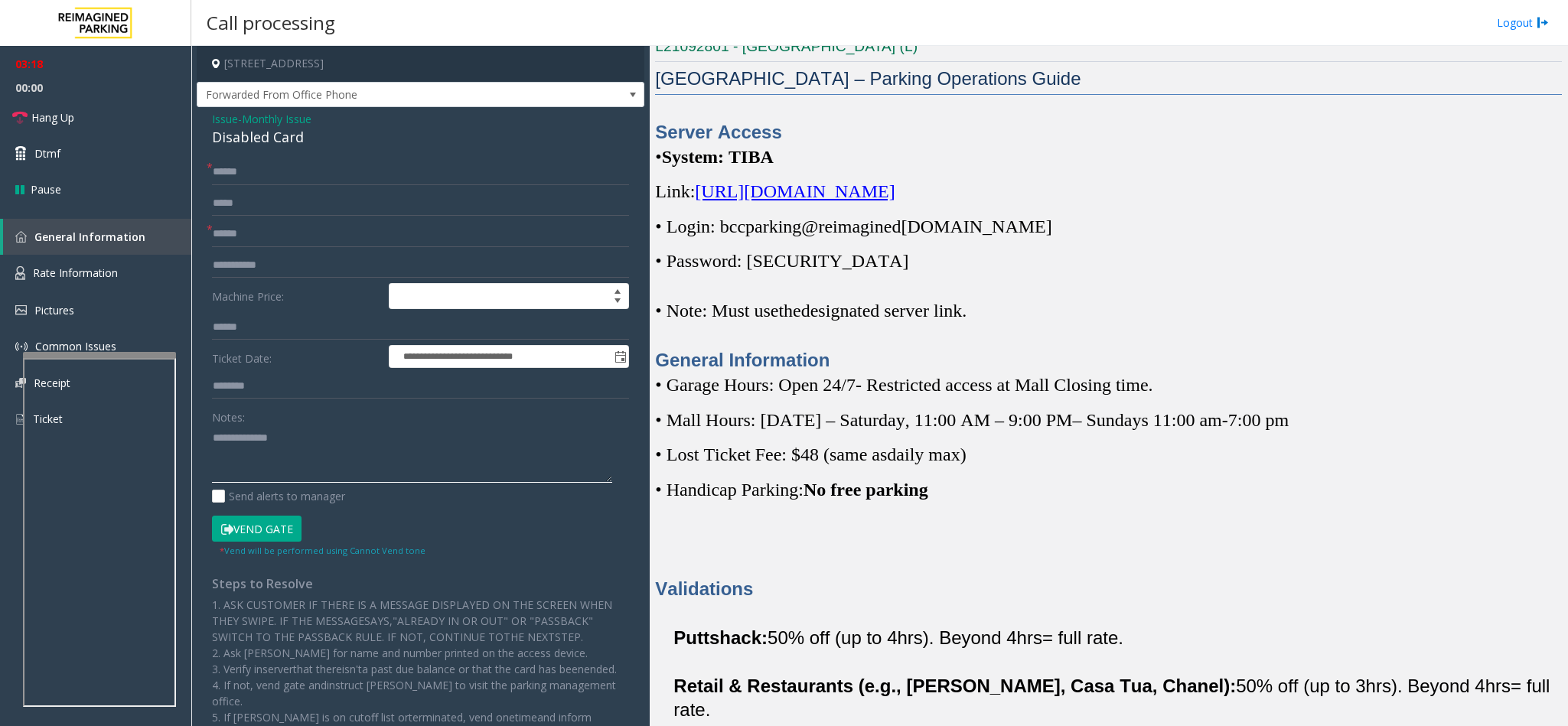
click at [346, 443] on textarea at bounding box center [412, 455] width 400 height 58
click at [214, 434] on textarea at bounding box center [412, 455] width 400 height 58
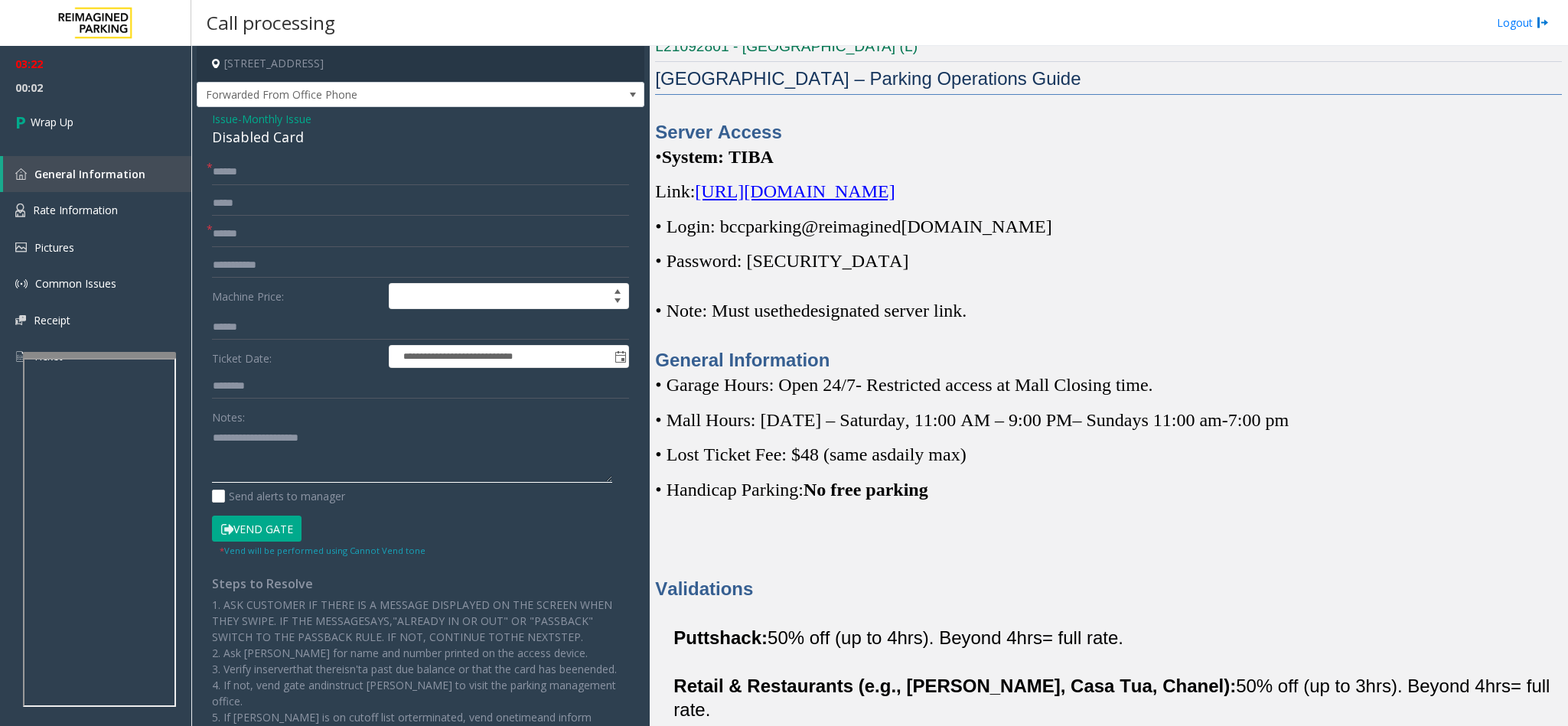
click at [352, 463] on textarea at bounding box center [412, 455] width 400 height 58
type textarea "**********"
click at [112, 113] on link "Wrap Up" at bounding box center [95, 122] width 191 height 45
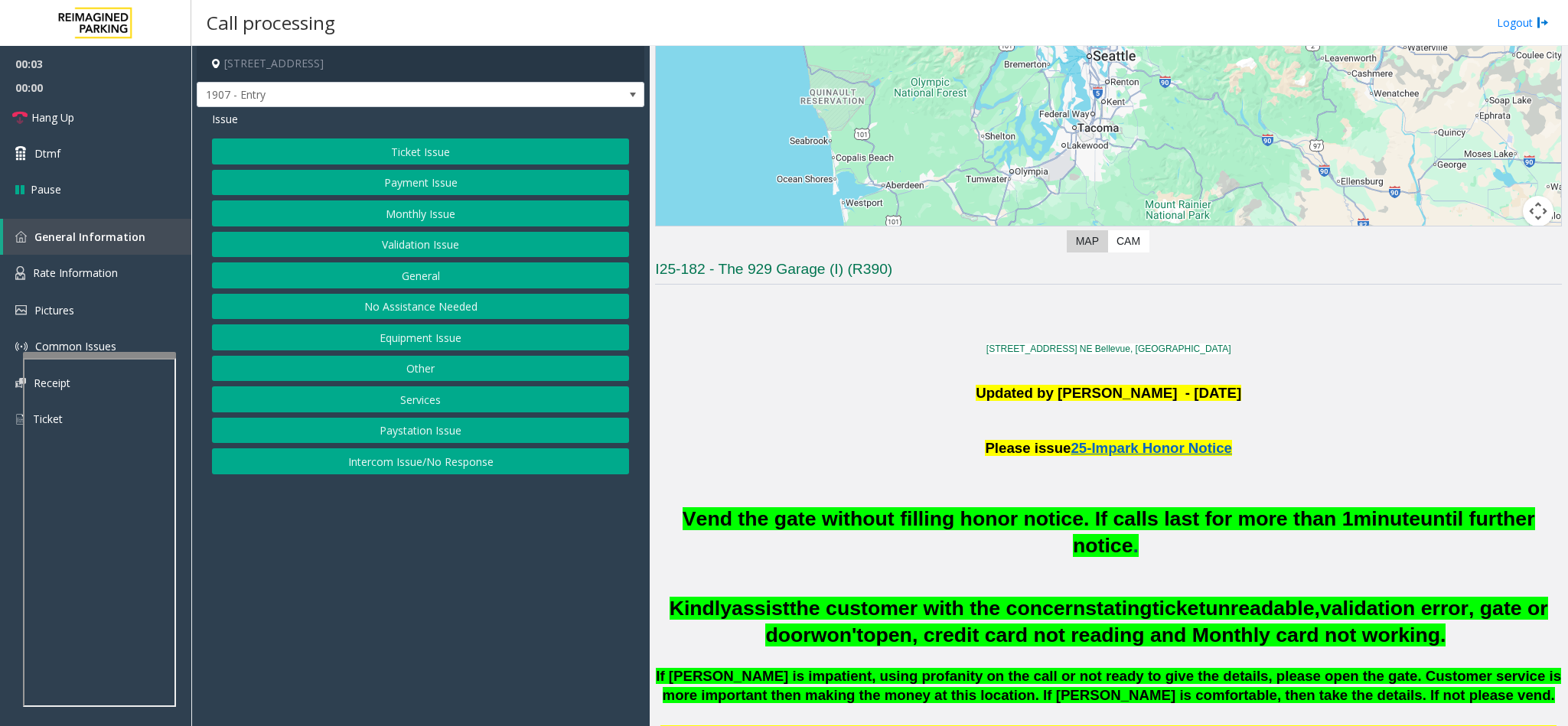
scroll to position [229, 0]
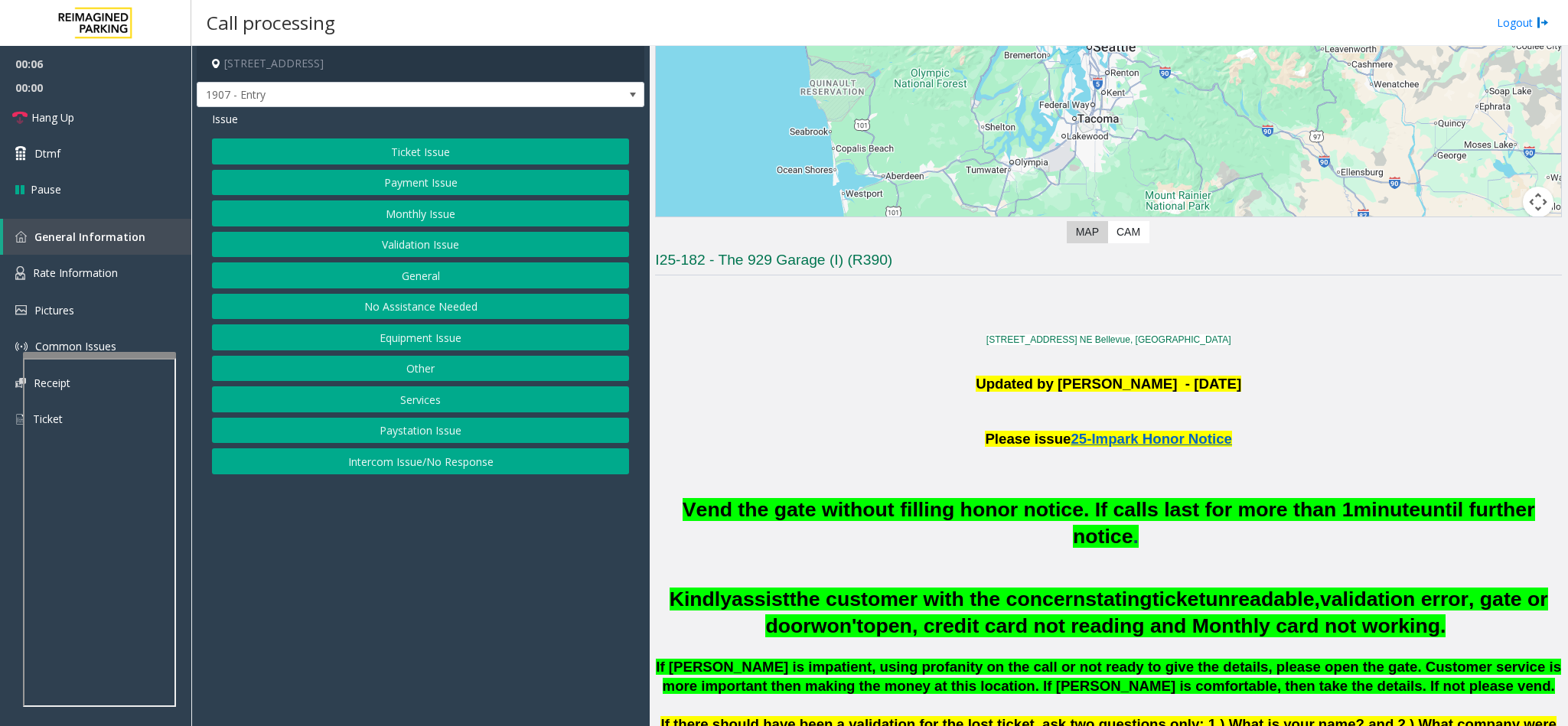
click at [410, 350] on button "Equipment Issue" at bounding box center [420, 337] width 417 height 26
click at [421, 218] on button "Out of Tickets" at bounding box center [420, 213] width 417 height 26
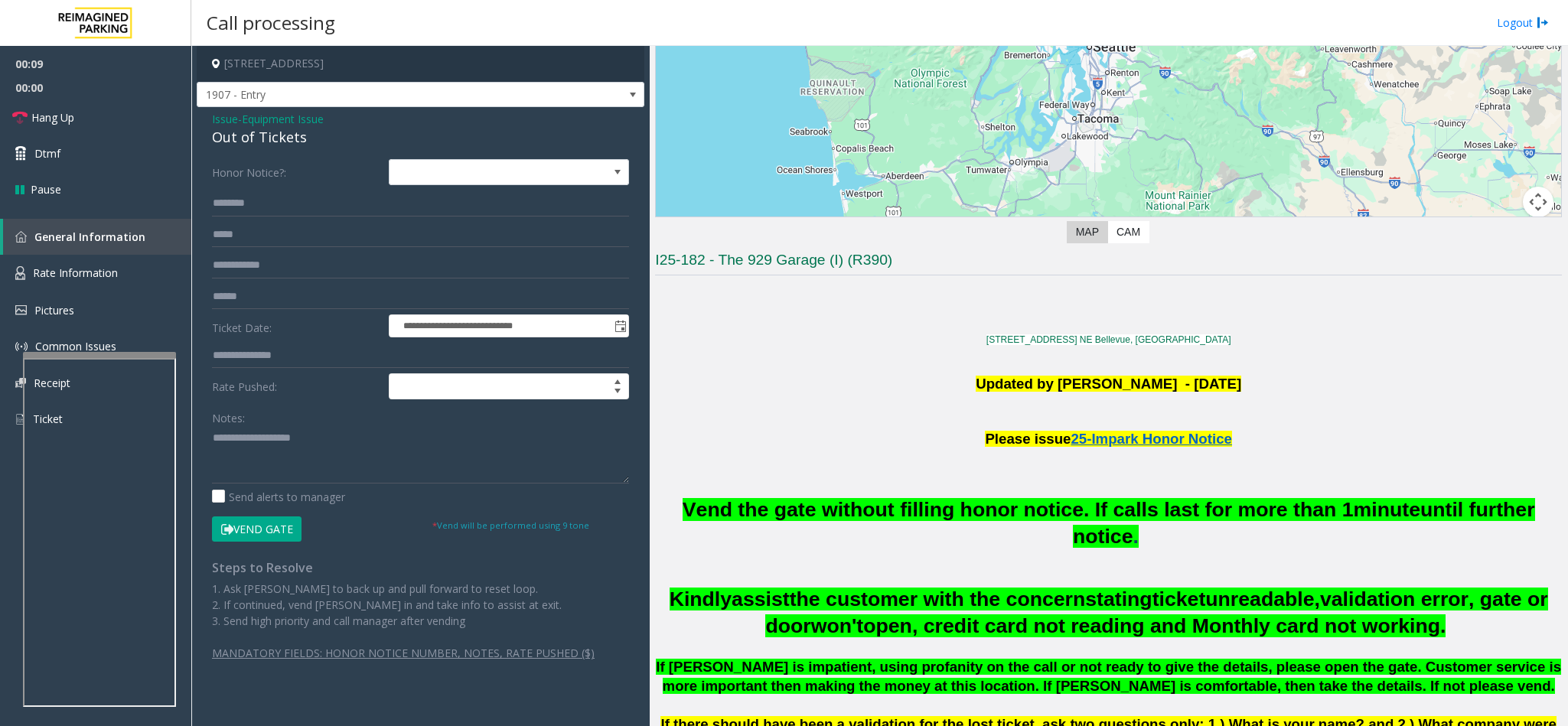
click at [226, 522] on button "Vend Gate" at bounding box center [256, 528] width 89 height 26
click at [240, 140] on div "Out of Tickets" at bounding box center [420, 137] width 417 height 21
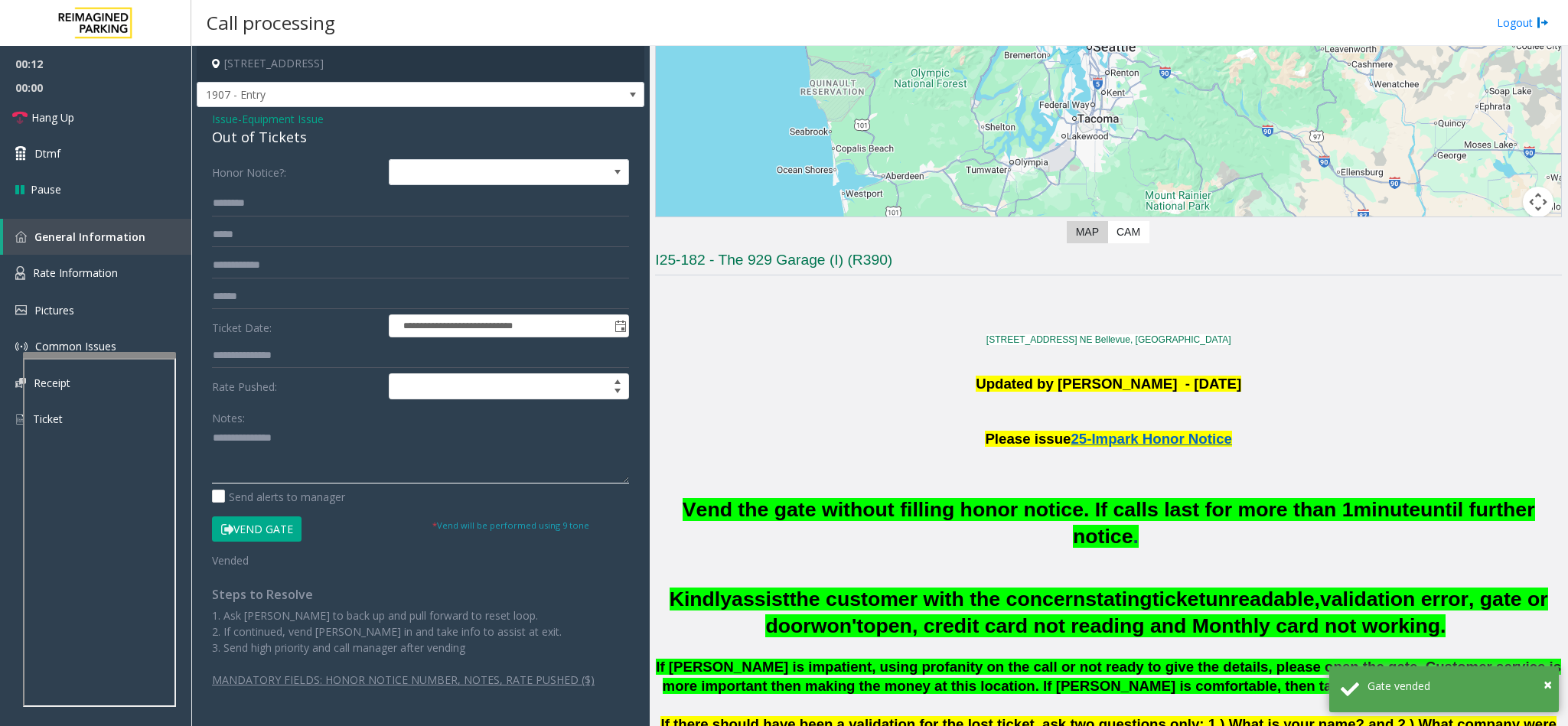
click at [214, 433] on textarea at bounding box center [420, 455] width 417 height 58
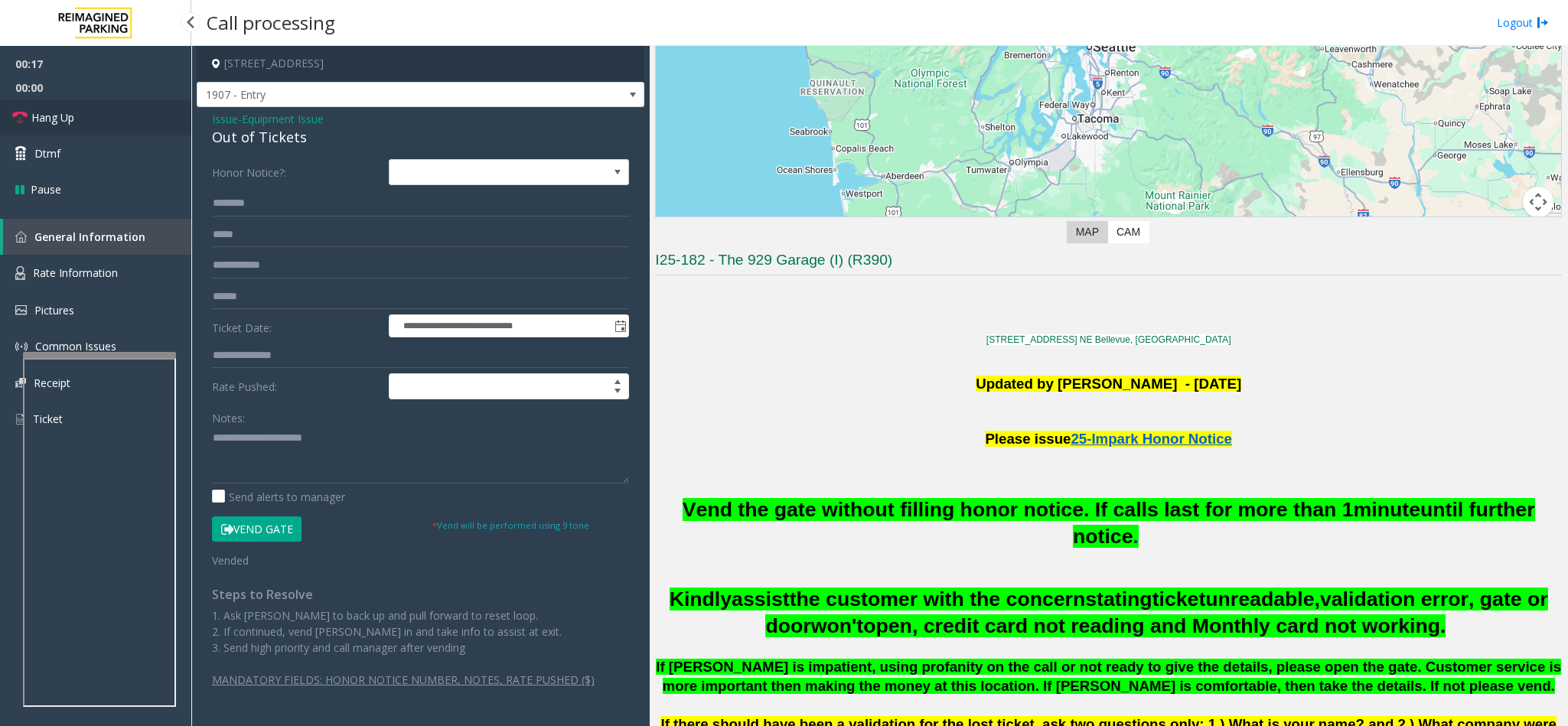
click at [26, 112] on icon at bounding box center [20, 118] width 15 height 15
click at [341, 448] on textarea at bounding box center [420, 455] width 417 height 58
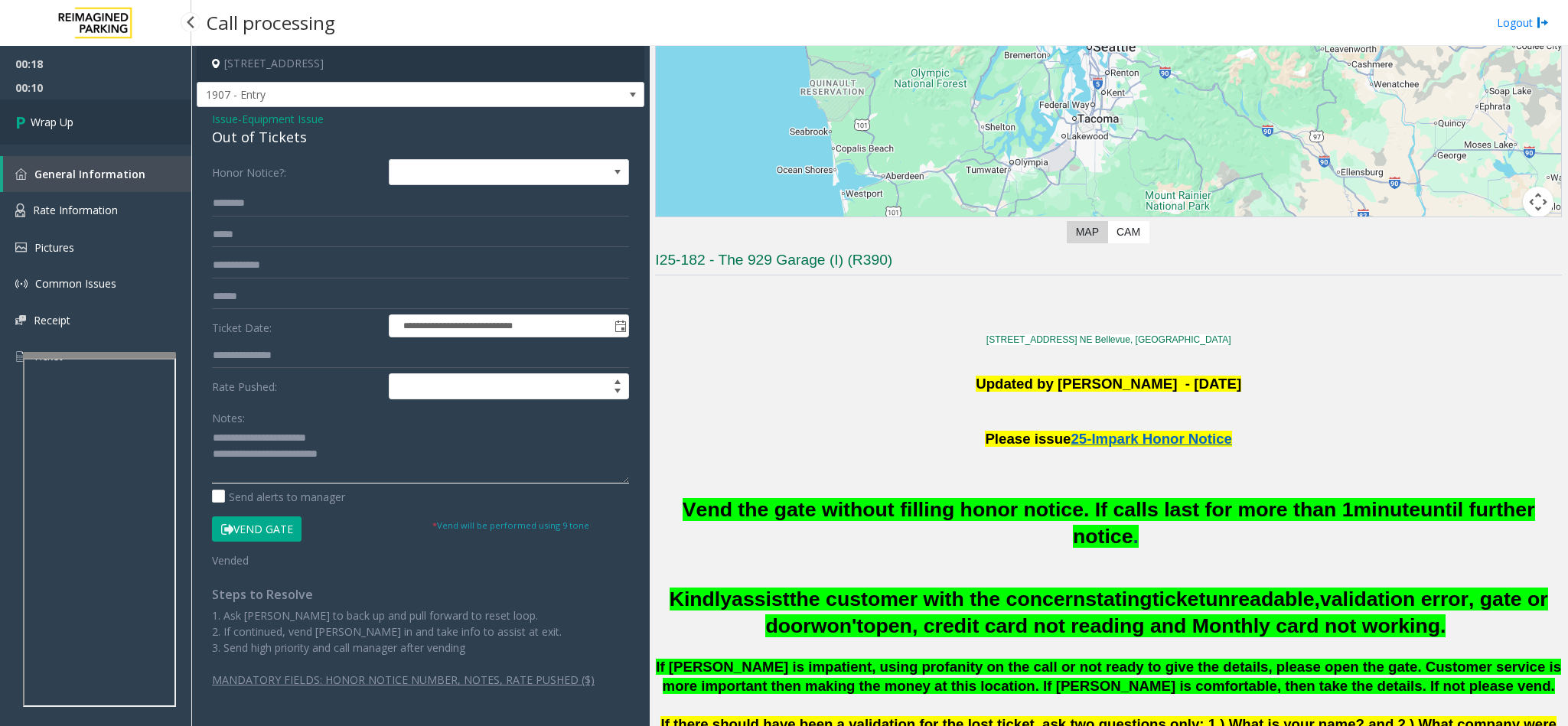
type textarea "**********"
click at [127, 112] on link "Wrap Up" at bounding box center [95, 122] width 191 height 45
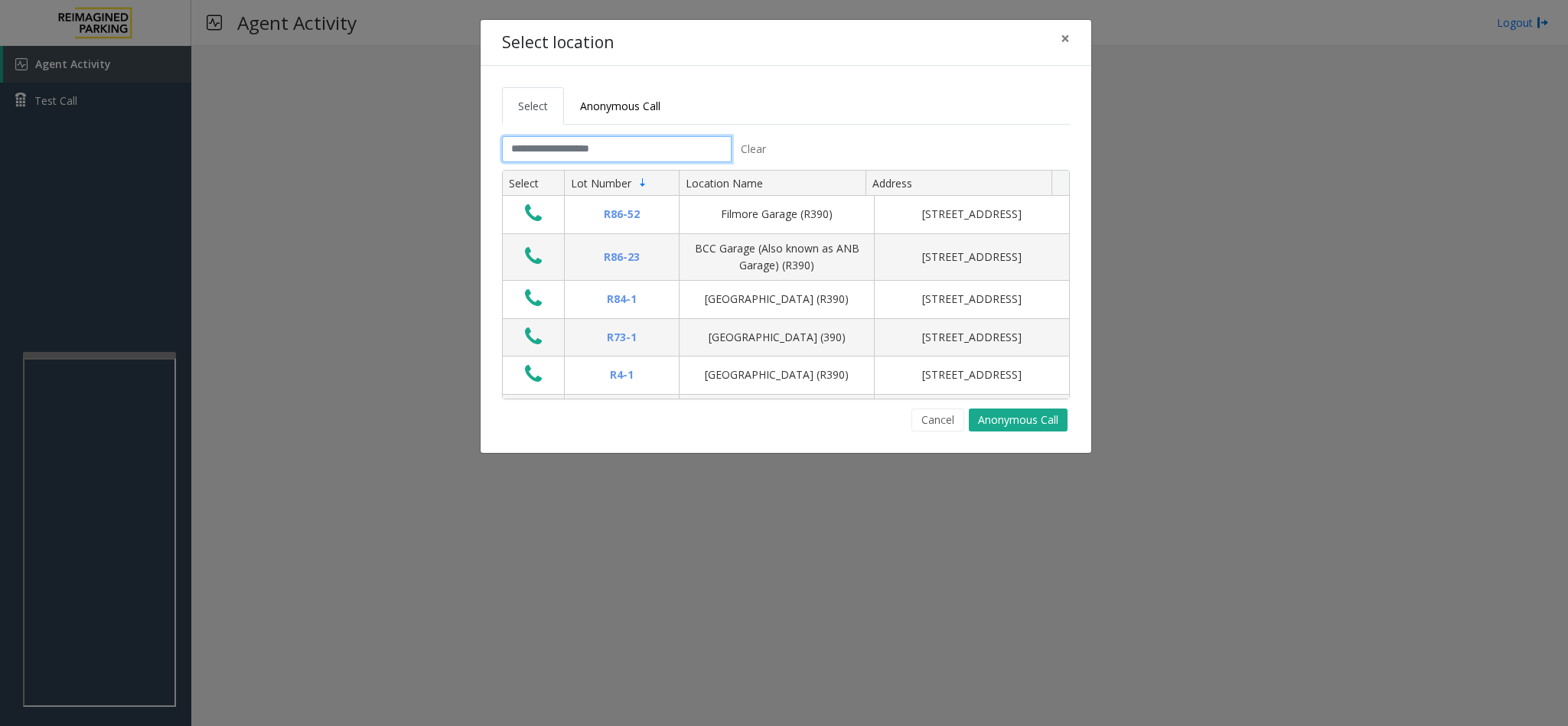
click at [524, 152] on input "text" at bounding box center [616, 149] width 229 height 26
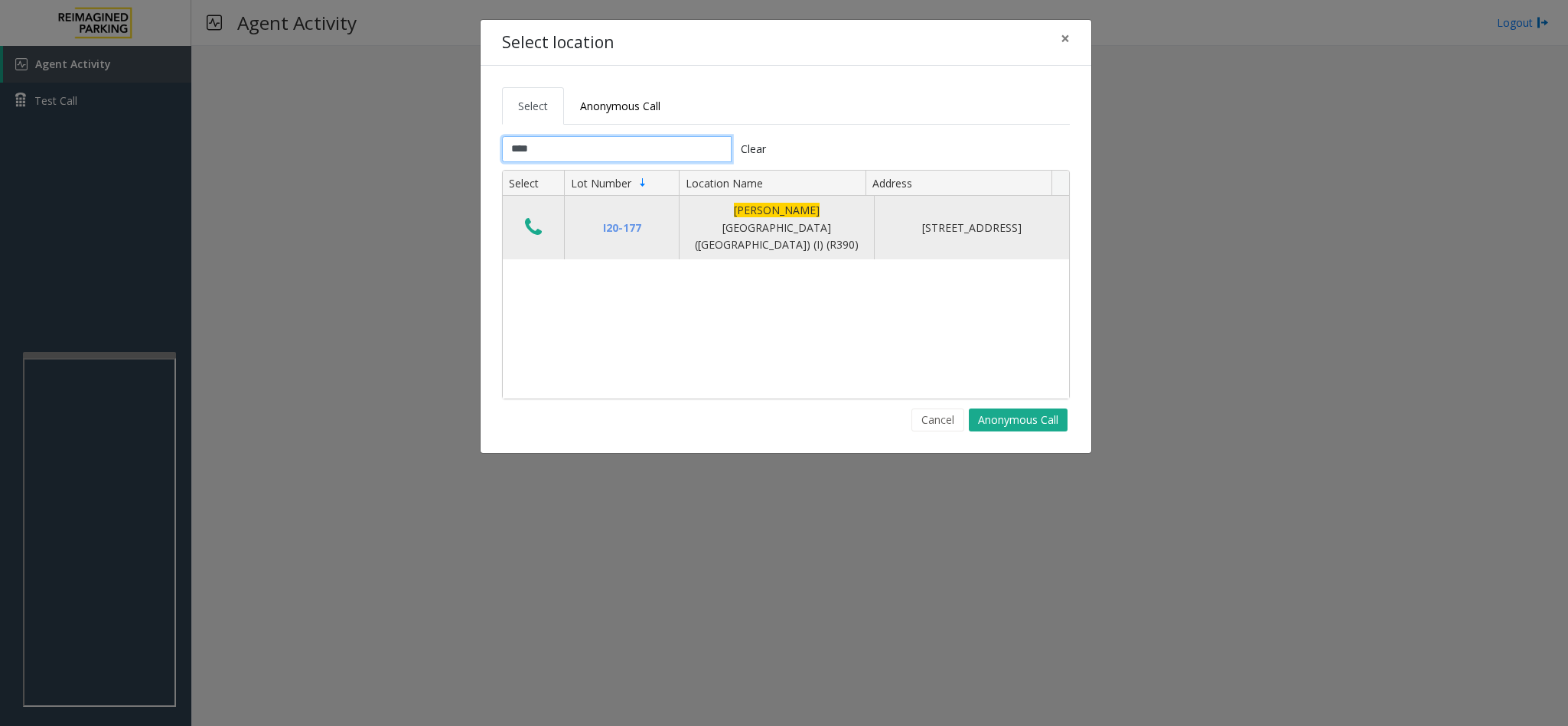
type input "****"
click at [531, 222] on icon "Data table" at bounding box center [534, 227] width 17 height 21
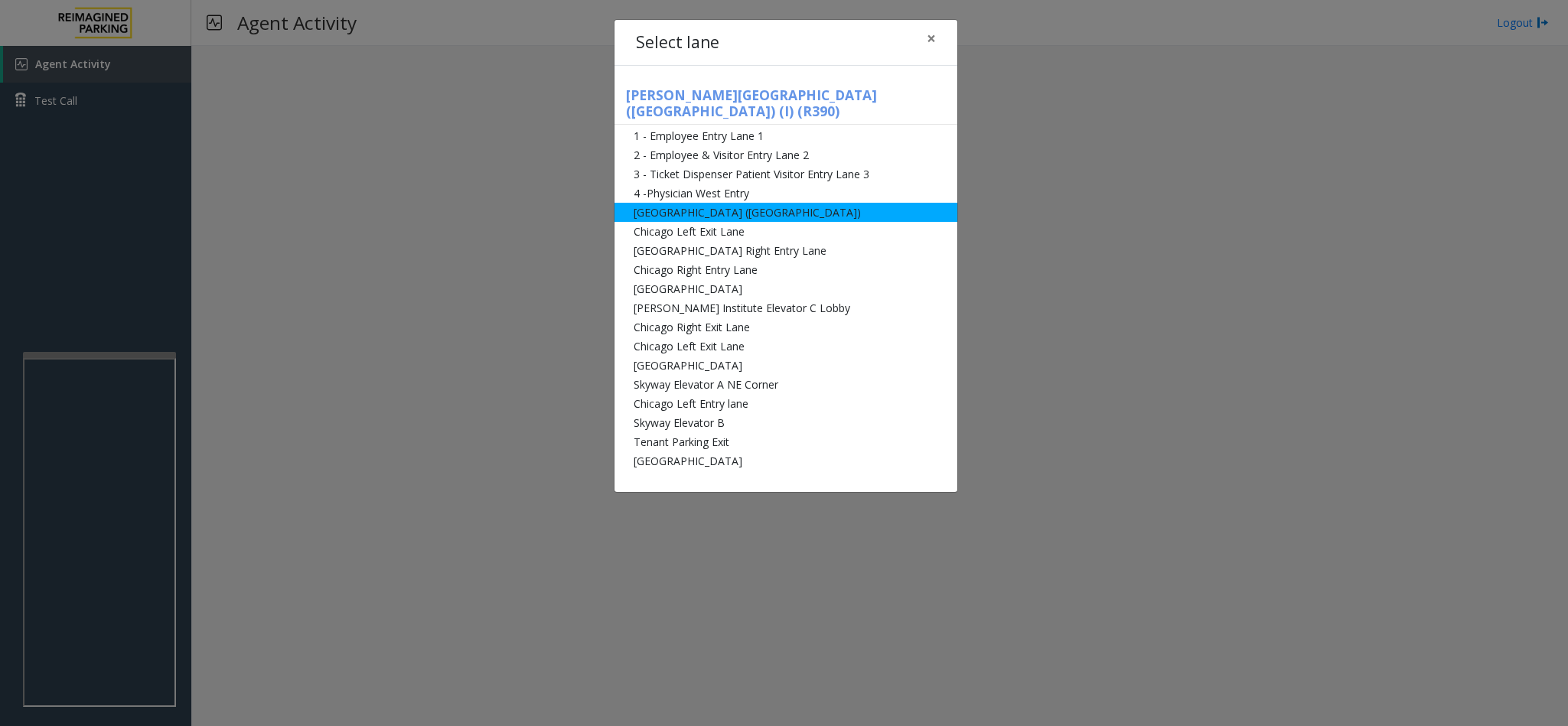
click at [685, 202] on li "[GEOGRAPHIC_DATA] ([GEOGRAPHIC_DATA])" at bounding box center [786, 212] width 343 height 19
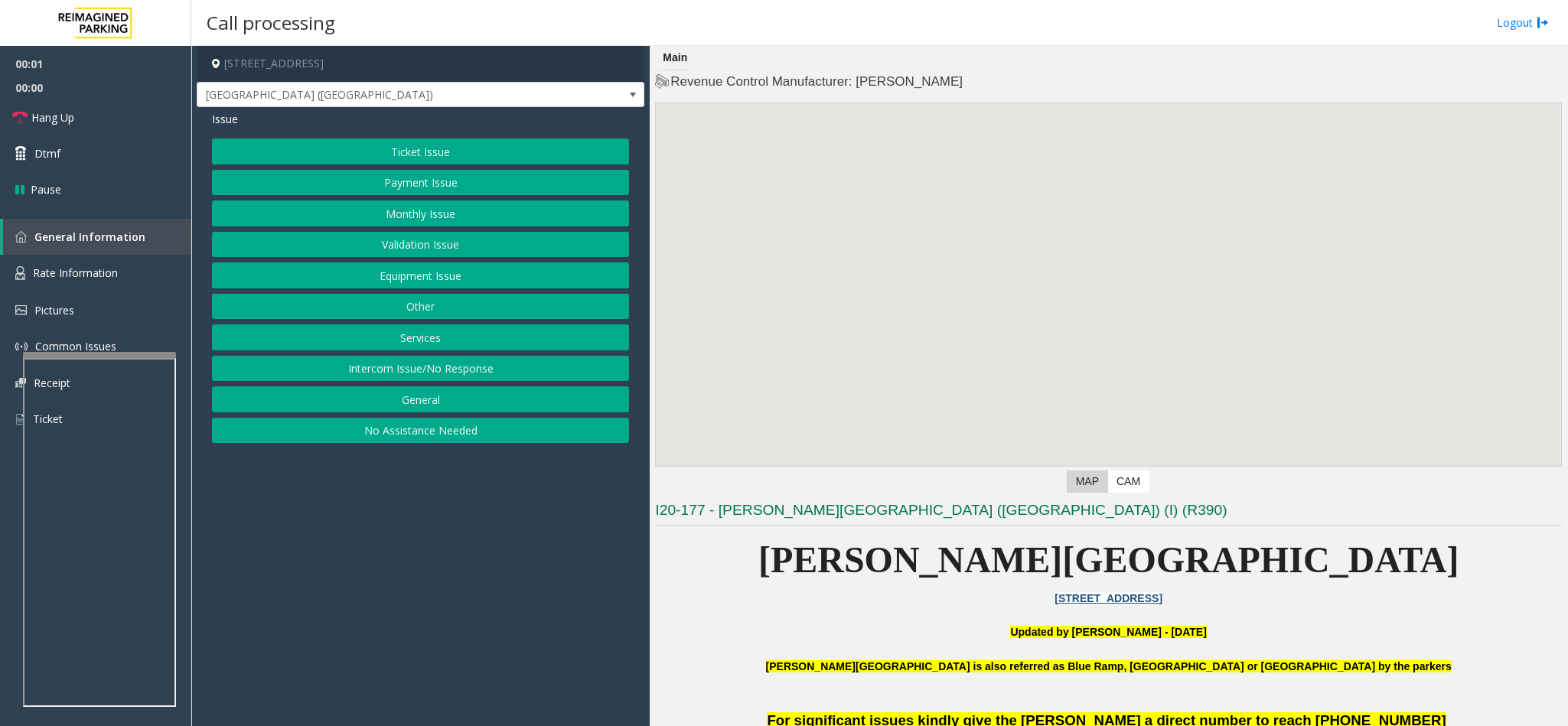
click at [440, 308] on button "Other" at bounding box center [420, 306] width 417 height 26
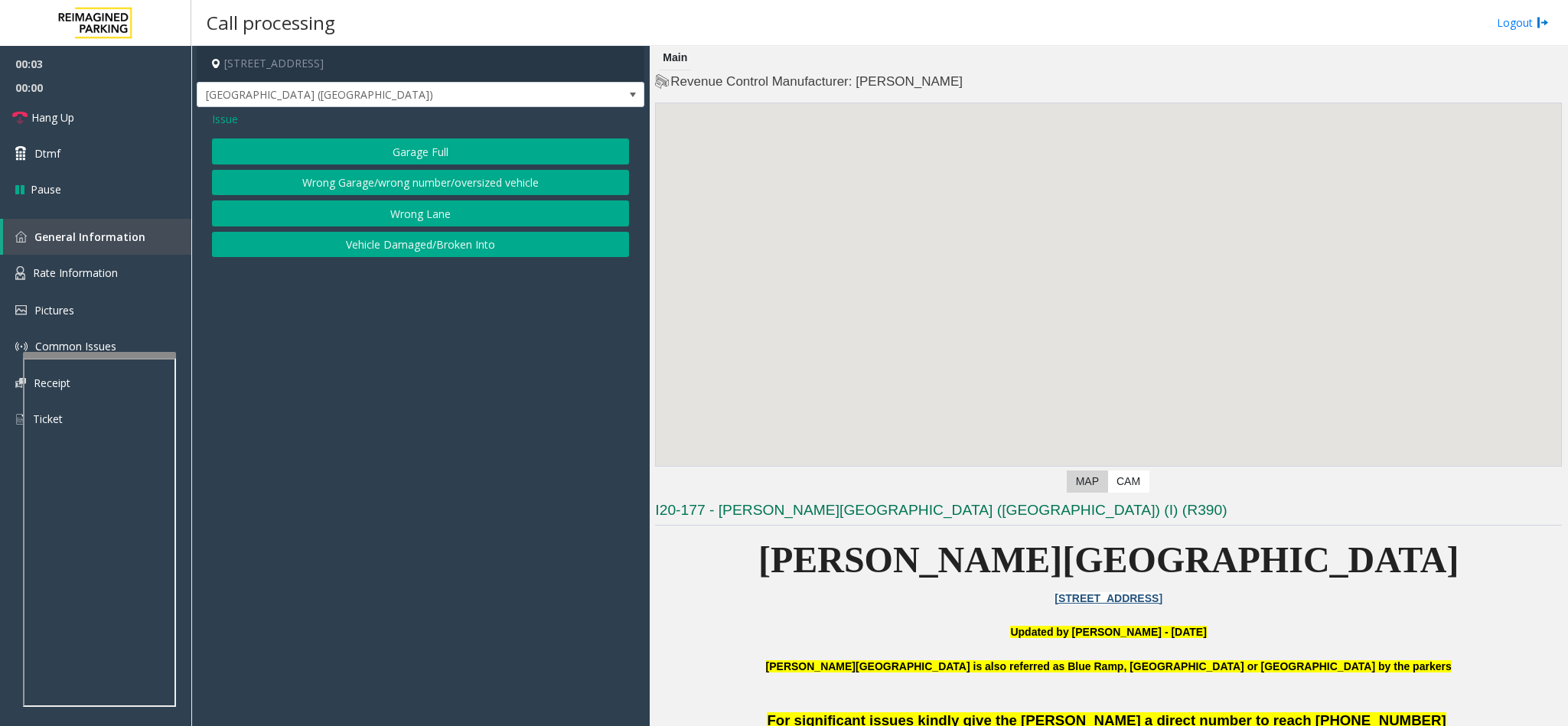
click at [354, 181] on button "Wrong Garage/wrong number/oversized vehicle" at bounding box center [420, 182] width 417 height 26
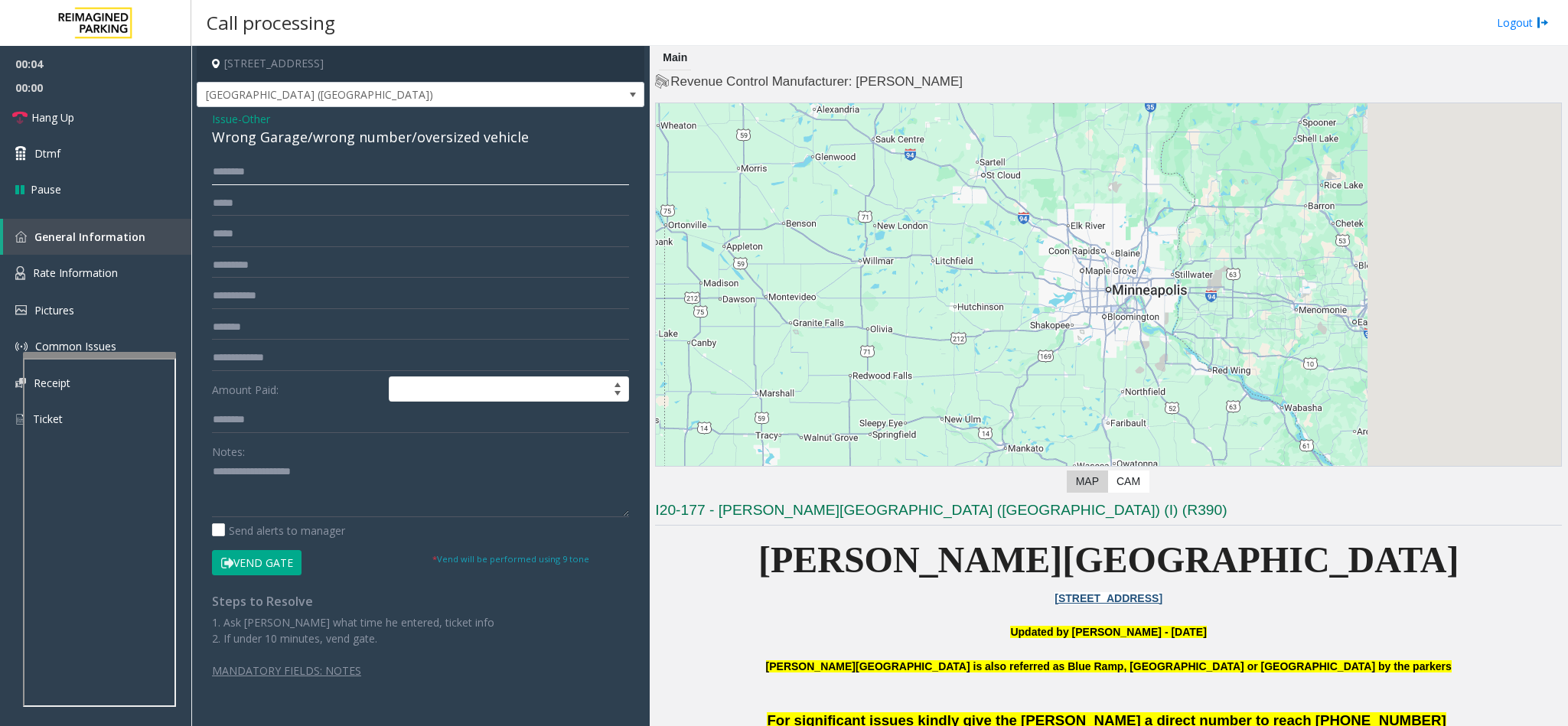
click at [272, 176] on input "text" at bounding box center [420, 172] width 417 height 26
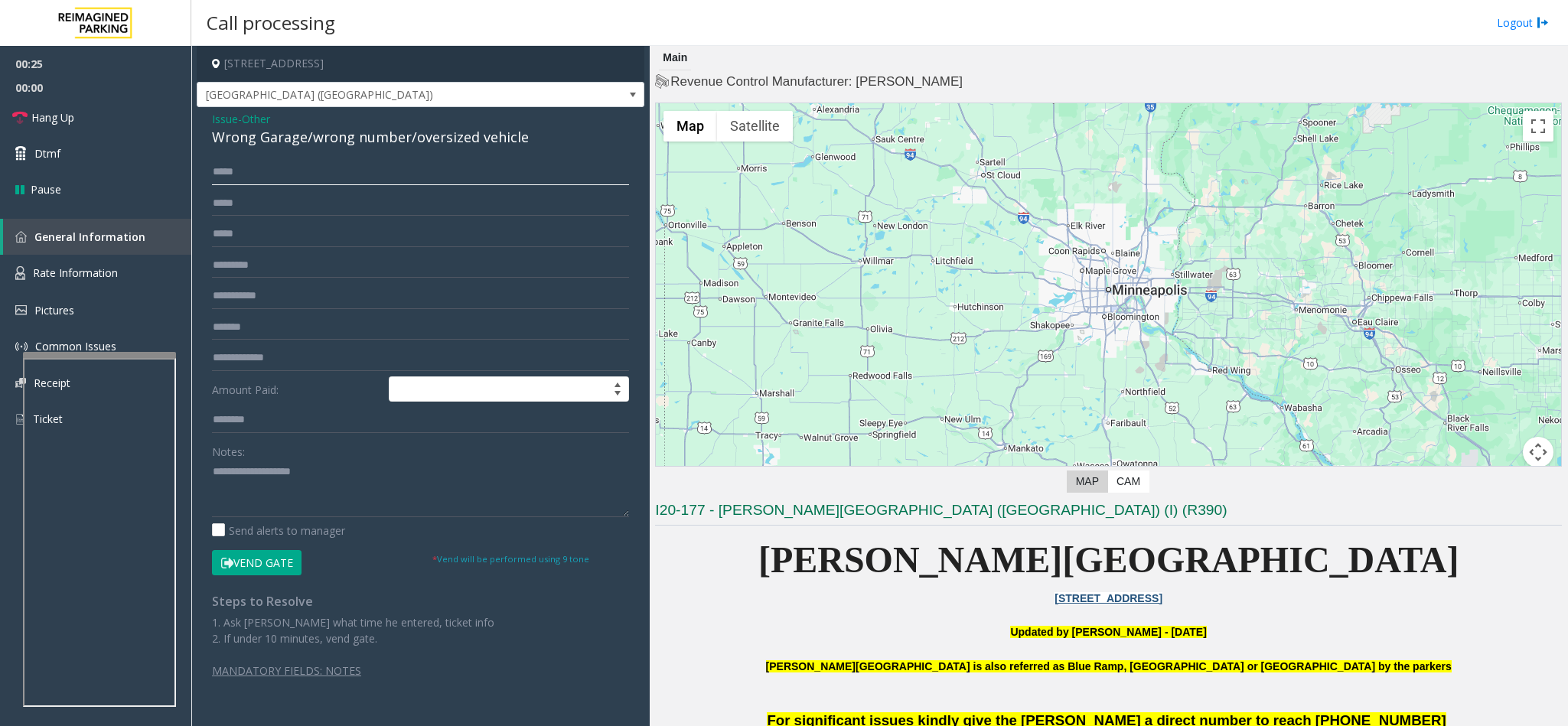
type input "*****"
click at [258, 565] on button "Vend Gate" at bounding box center [256, 563] width 89 height 26
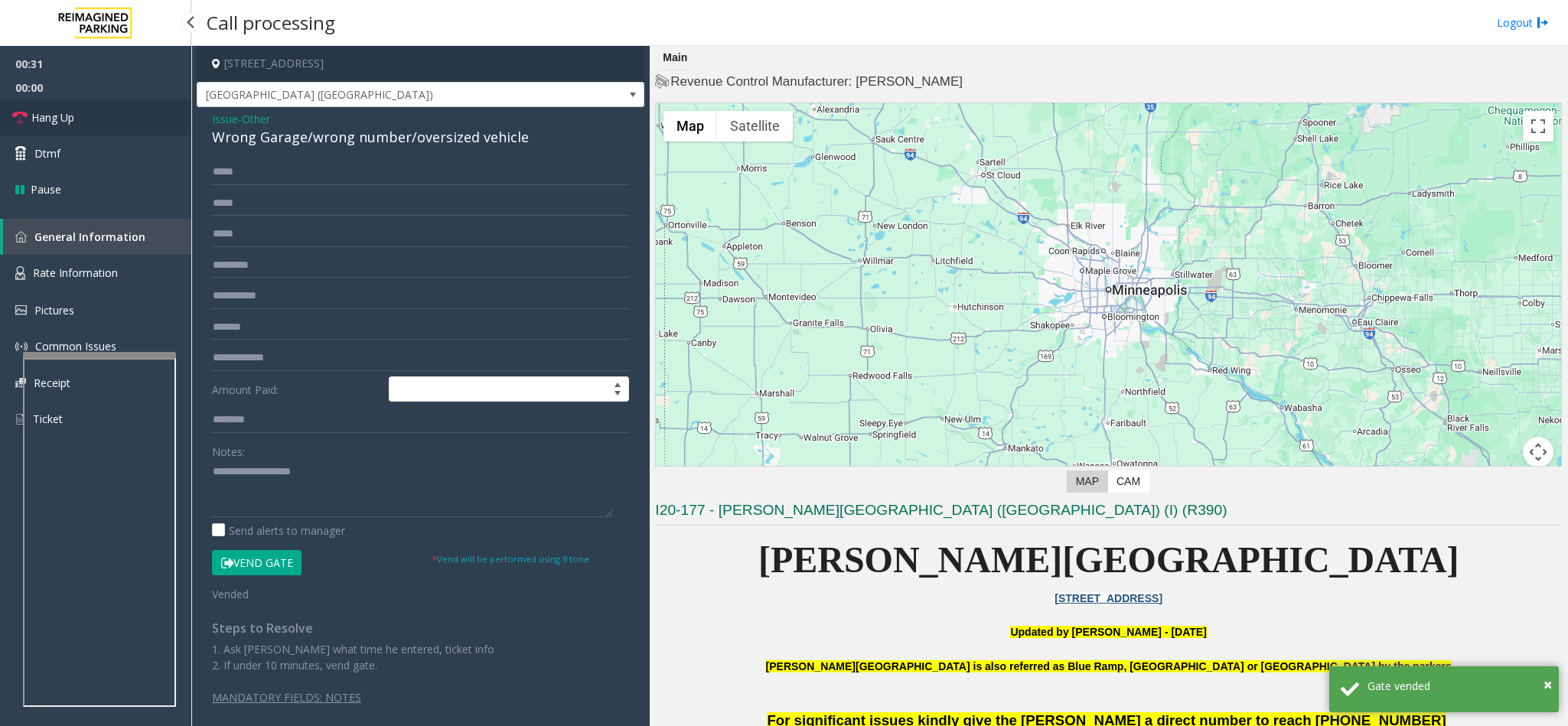
click at [147, 125] on link "Hang Up" at bounding box center [95, 117] width 191 height 35
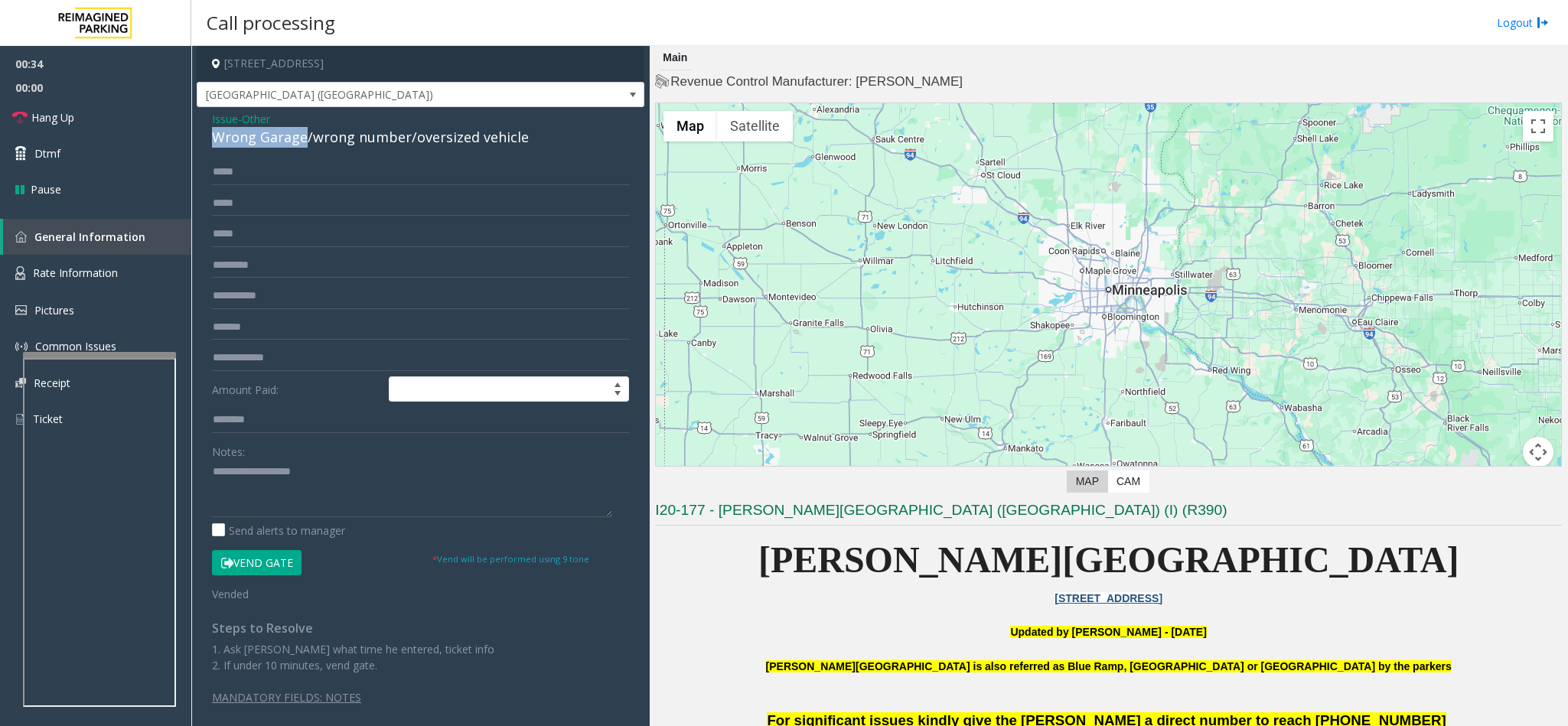
drag, startPoint x: 304, startPoint y: 138, endPoint x: 207, endPoint y: 133, distance: 97.1
click at [207, 133] on div "Issue - Other Wrong Garage/wrong number/oversized vehicle ***** Amount Paid: No…" at bounding box center [420, 422] width 448 height 629
click at [69, 124] on span "Hang Up" at bounding box center [53, 117] width 43 height 16
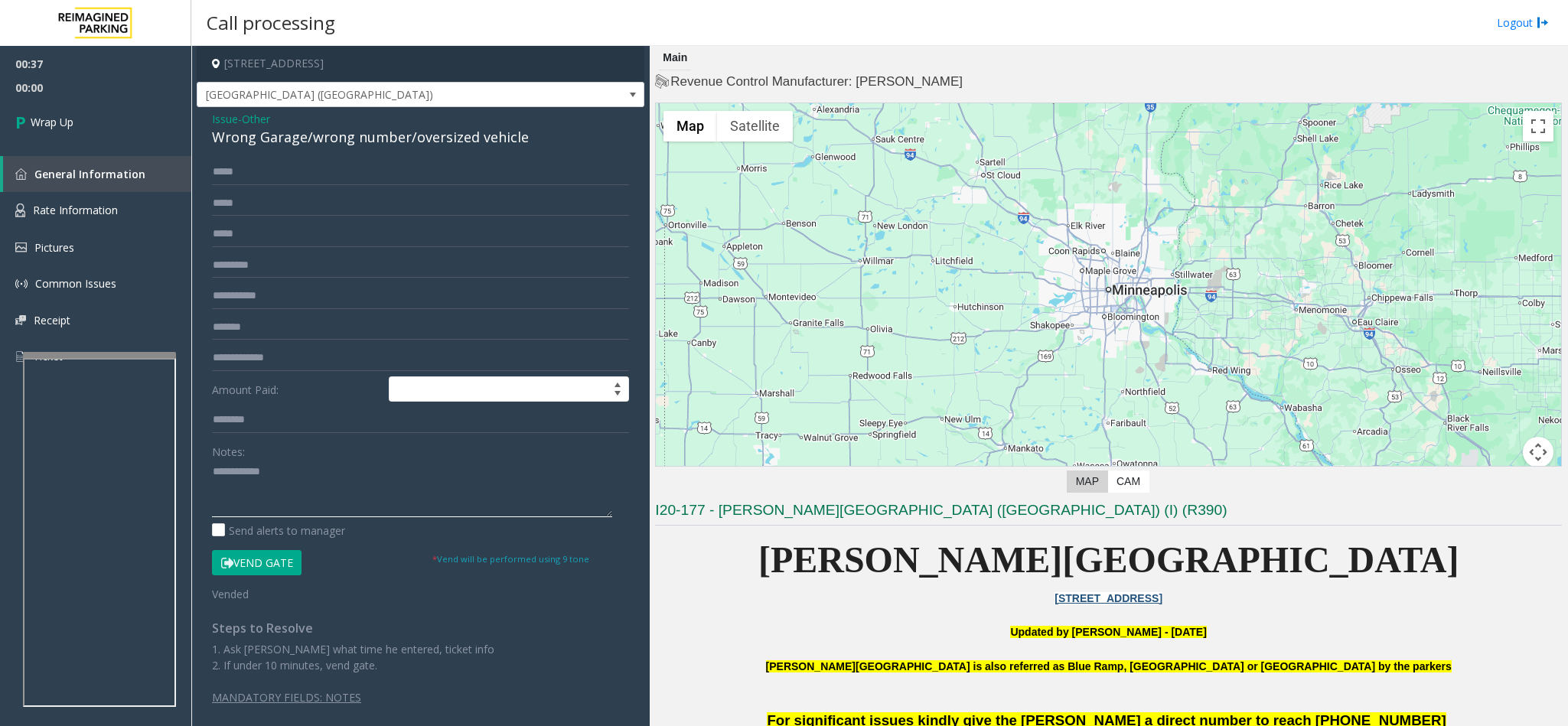
click at [216, 469] on textarea at bounding box center [412, 488] width 400 height 58
click at [418, 462] on textarea at bounding box center [412, 488] width 400 height 58
type textarea "**********"
click at [115, 106] on link "Wrap Up" at bounding box center [95, 122] width 191 height 45
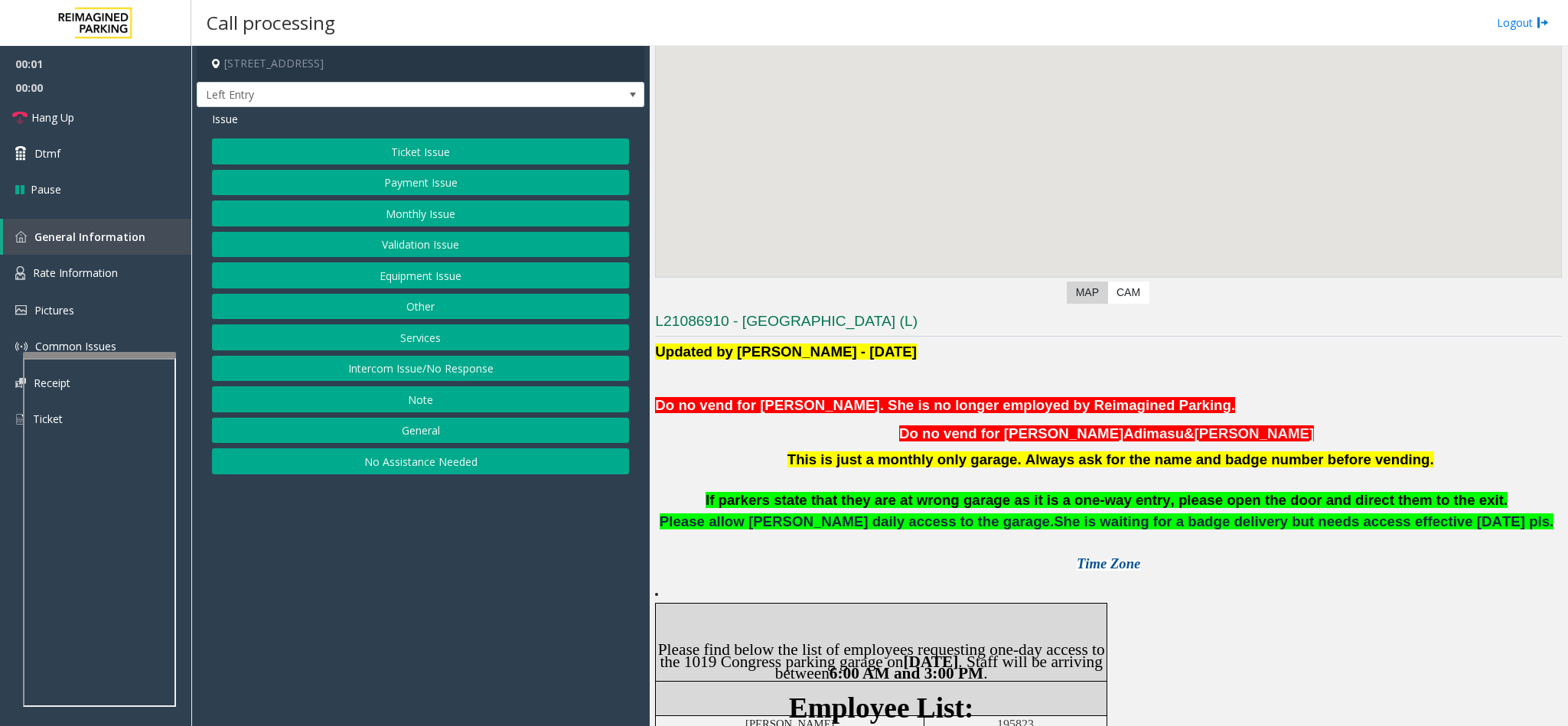
scroll to position [229, 0]
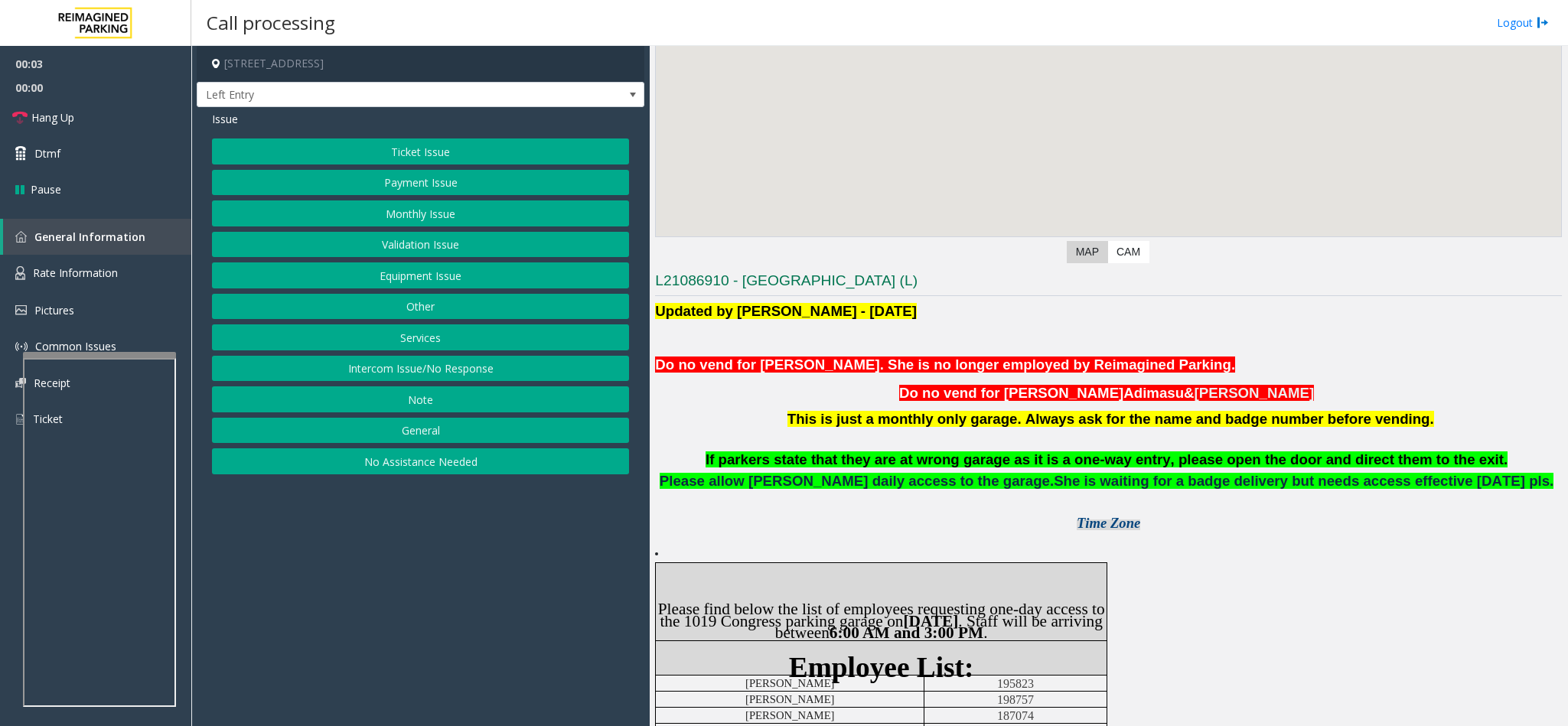
click at [1091, 521] on span "Time Zone" at bounding box center [1108, 523] width 63 height 16
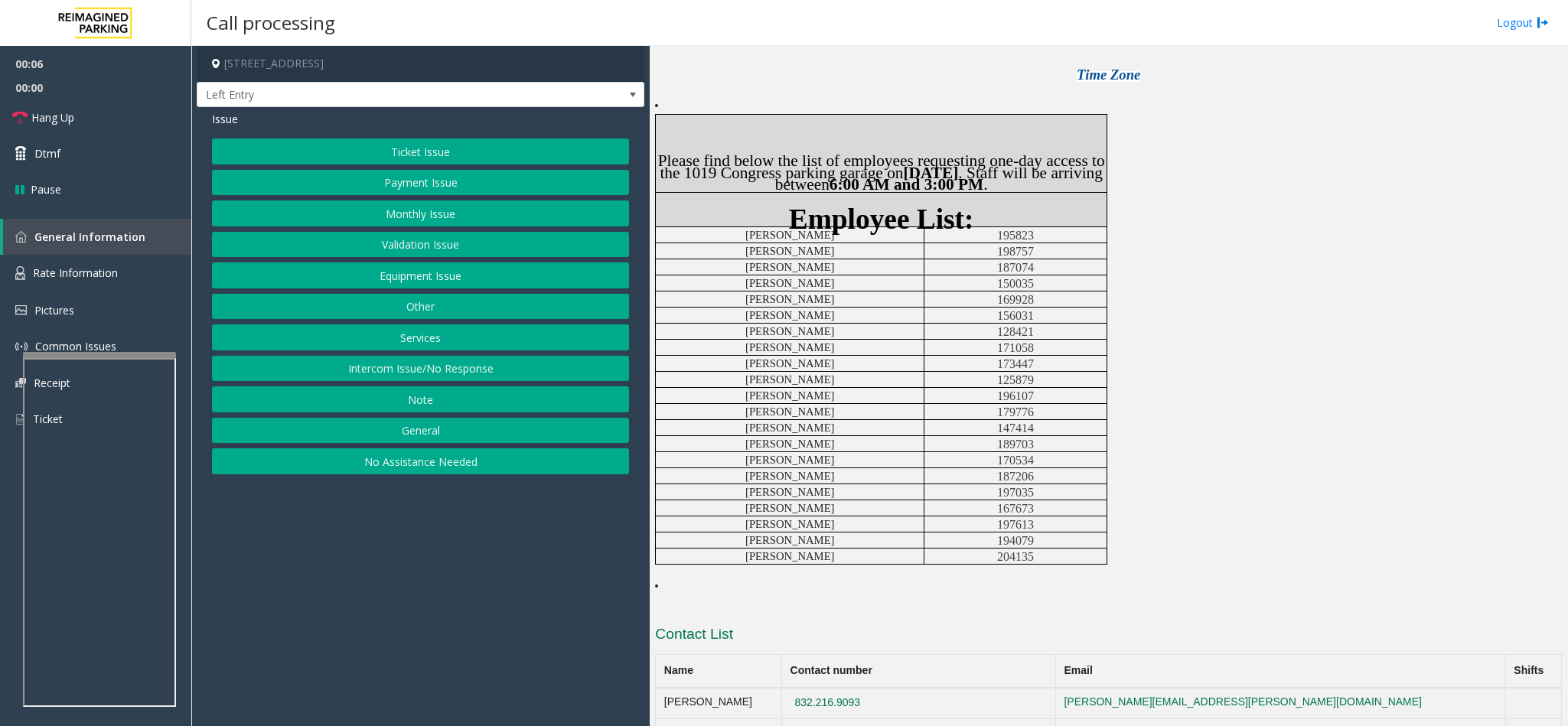
scroll to position [689, 0]
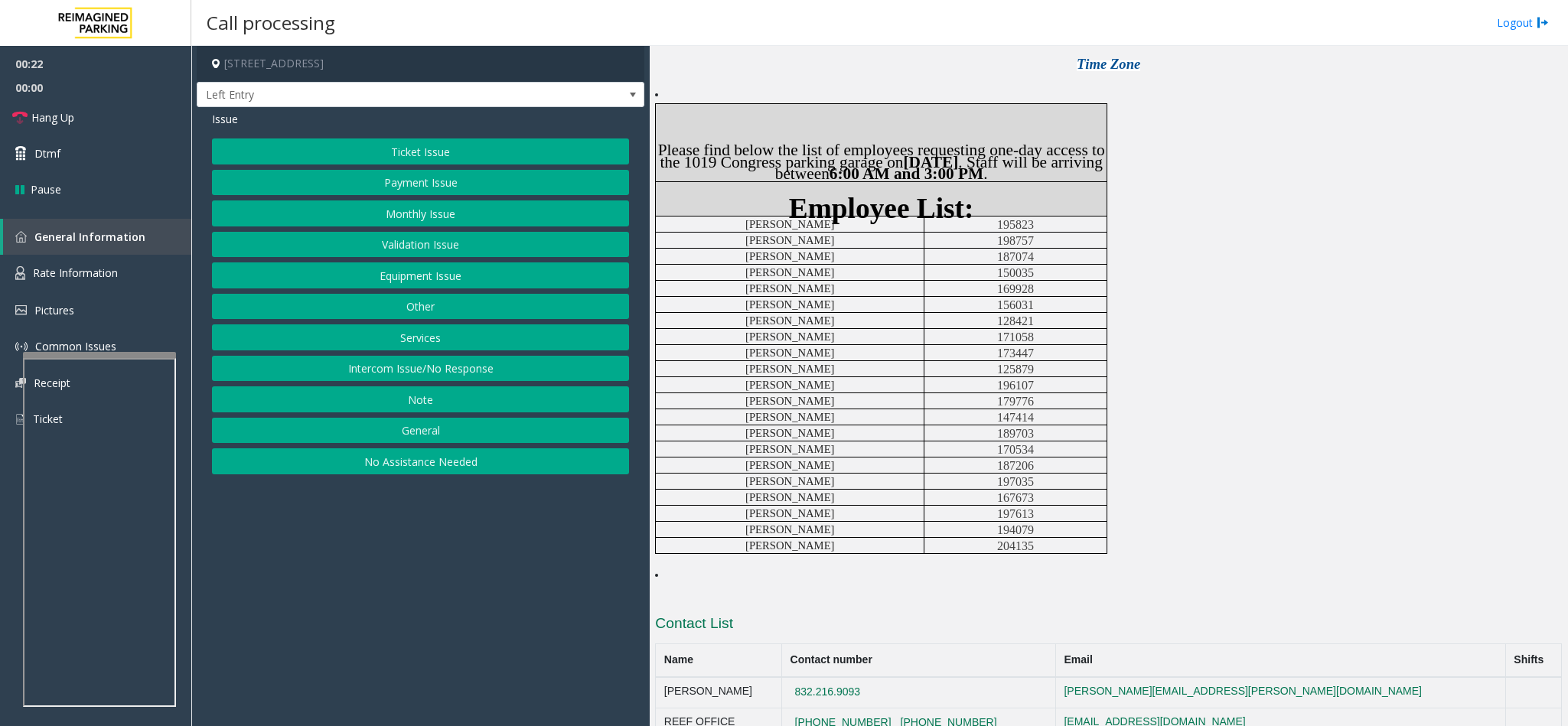
click at [409, 222] on button "Monthly Issue" at bounding box center [420, 213] width 417 height 26
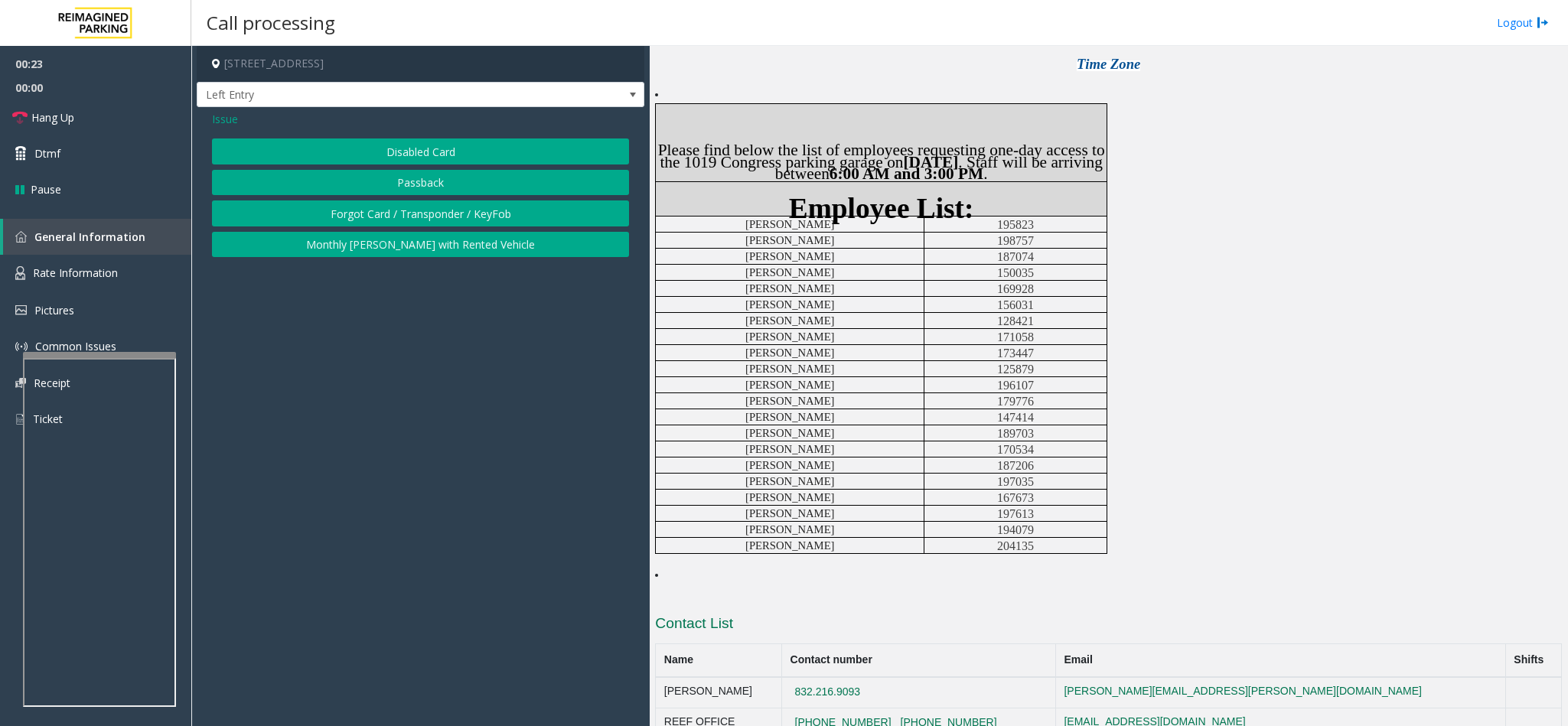
click at [398, 147] on button "Disabled Card" at bounding box center [420, 151] width 417 height 26
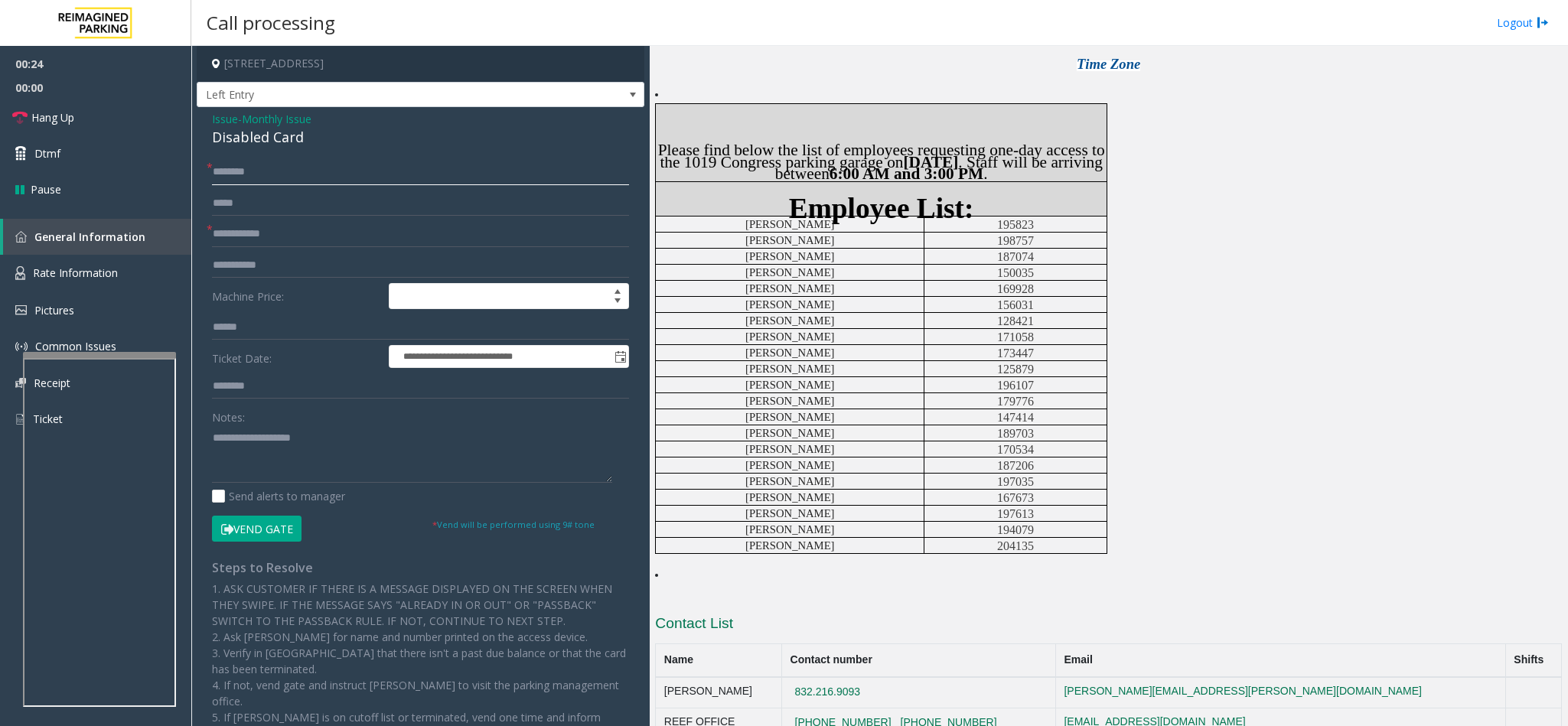
click at [224, 170] on input "text" at bounding box center [420, 172] width 417 height 26
type input "*"
type input "*******"
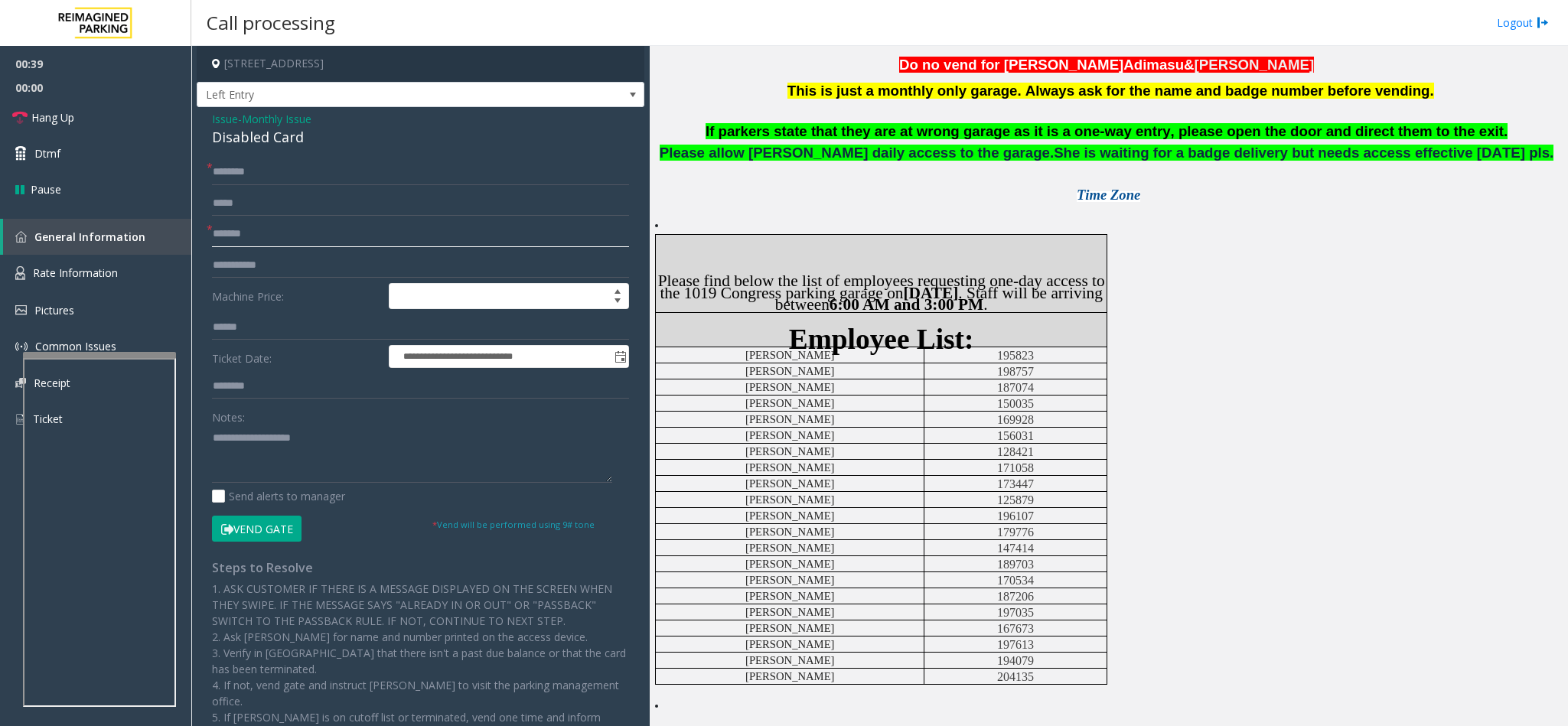
scroll to position [574, 0]
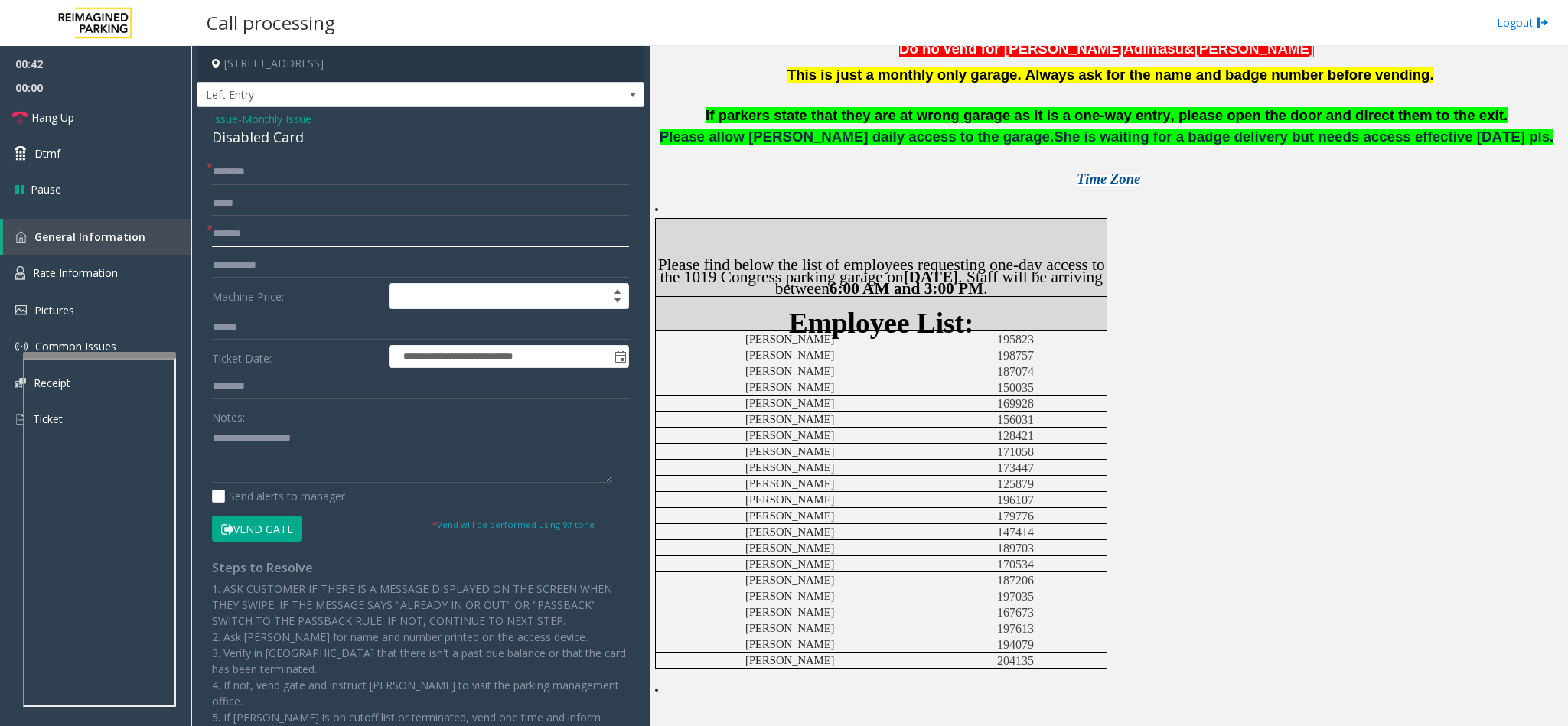
type input "*******"
click at [331, 176] on input "*******" at bounding box center [420, 172] width 417 height 26
type input "**********"
click at [260, 533] on button "Vend Gate" at bounding box center [256, 528] width 89 height 26
click at [278, 453] on textarea at bounding box center [412, 455] width 400 height 58
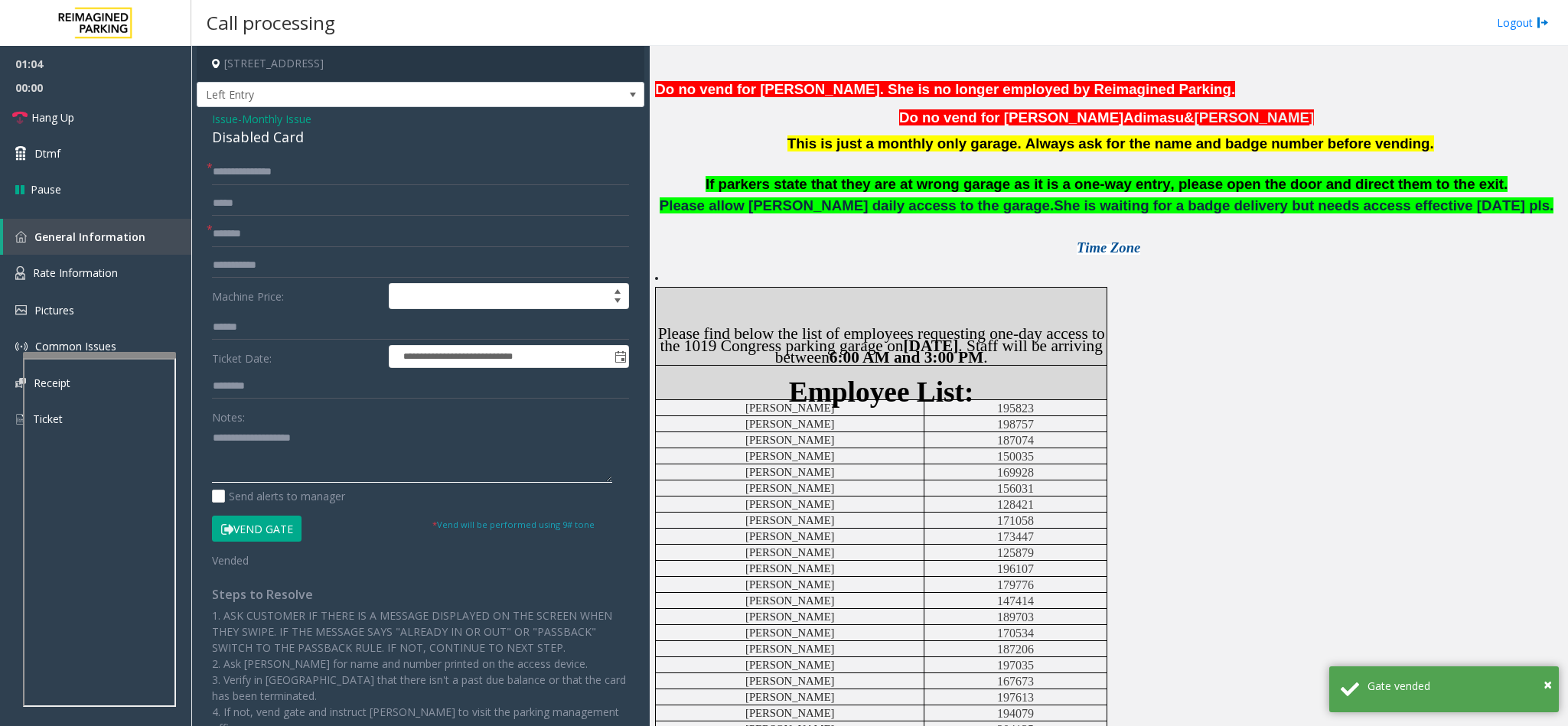
scroll to position [716, 0]
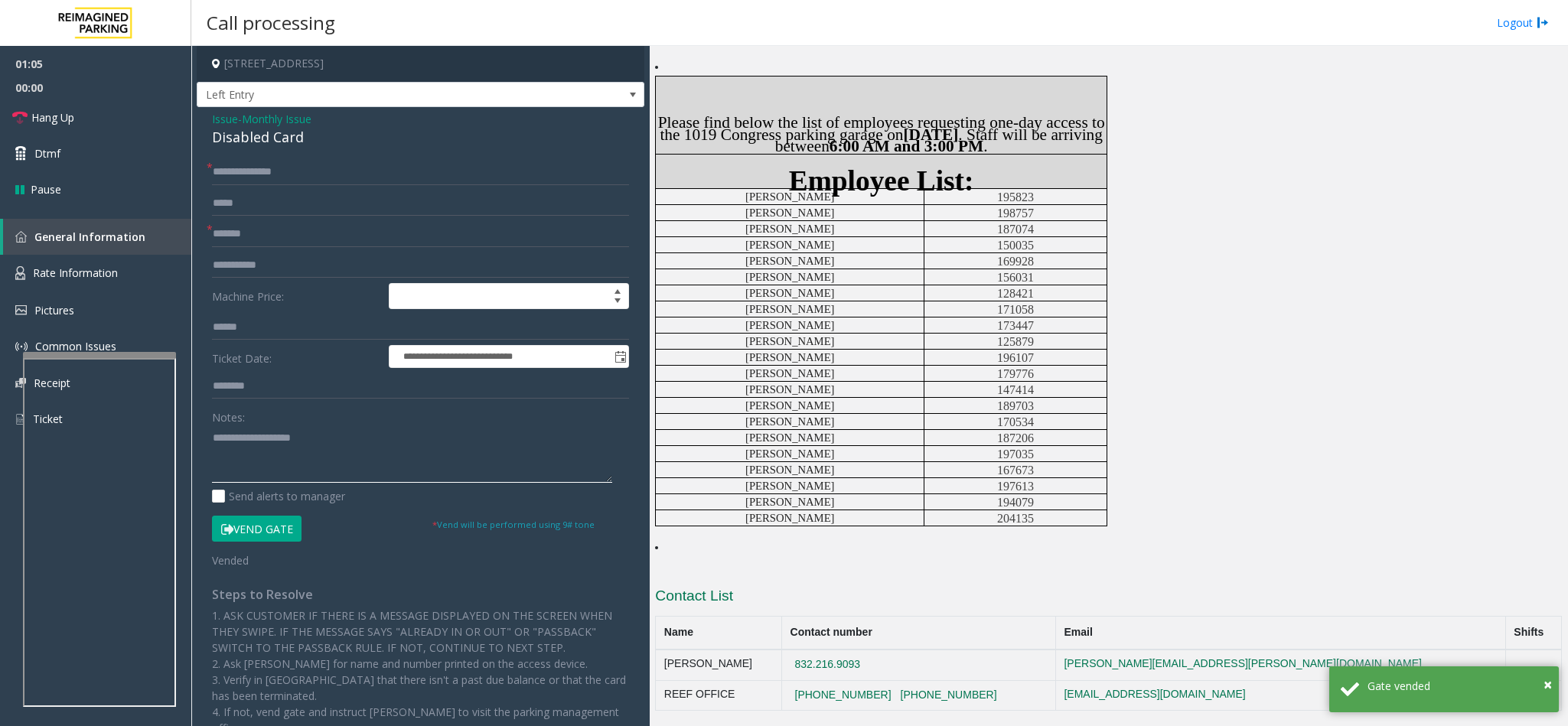
click at [255, 443] on textarea at bounding box center [412, 455] width 400 height 58
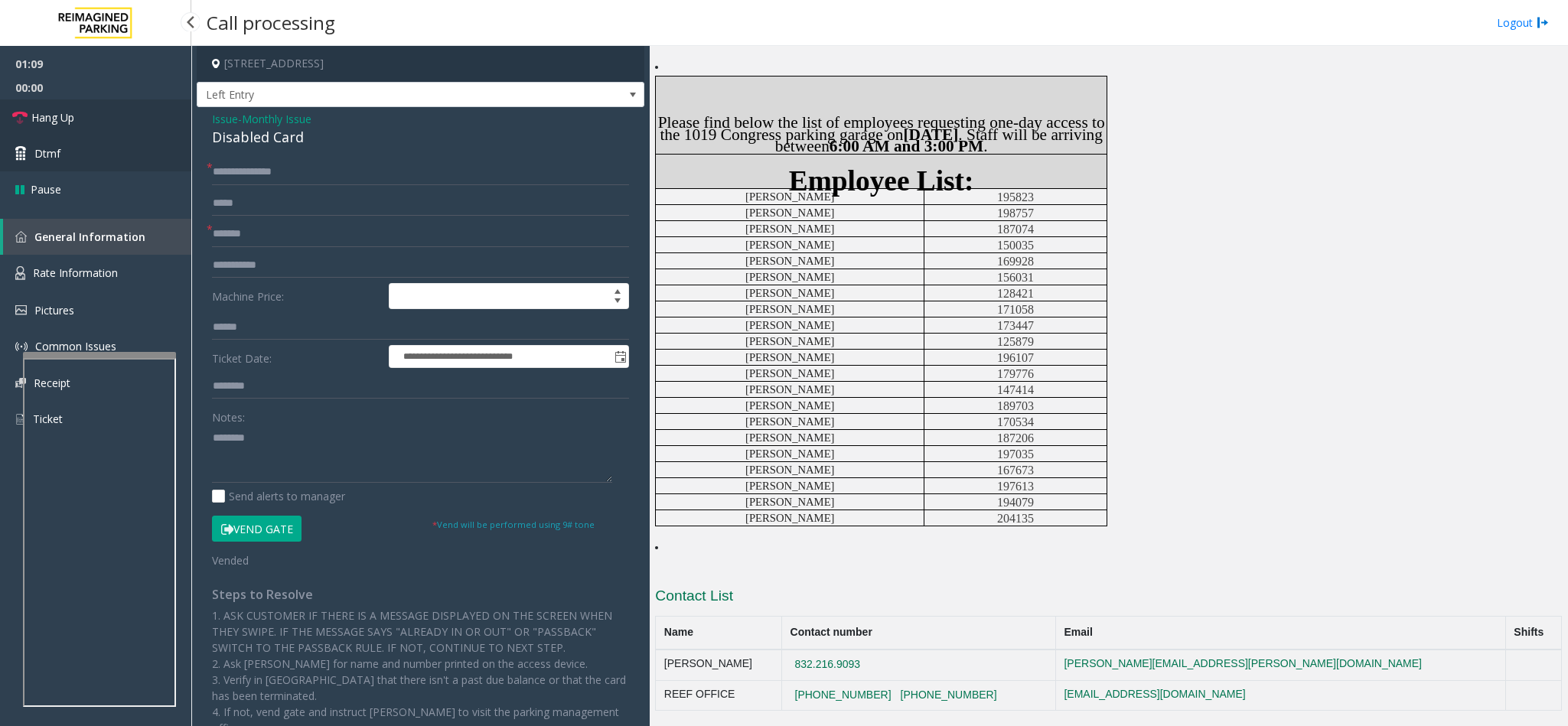
drag, startPoint x: 147, startPoint y: 130, endPoint x: 150, endPoint y: 148, distance: 18.2
click at [147, 130] on link "Hang Up" at bounding box center [95, 117] width 191 height 35
click at [274, 444] on textarea at bounding box center [412, 455] width 400 height 58
type textarea "**********"
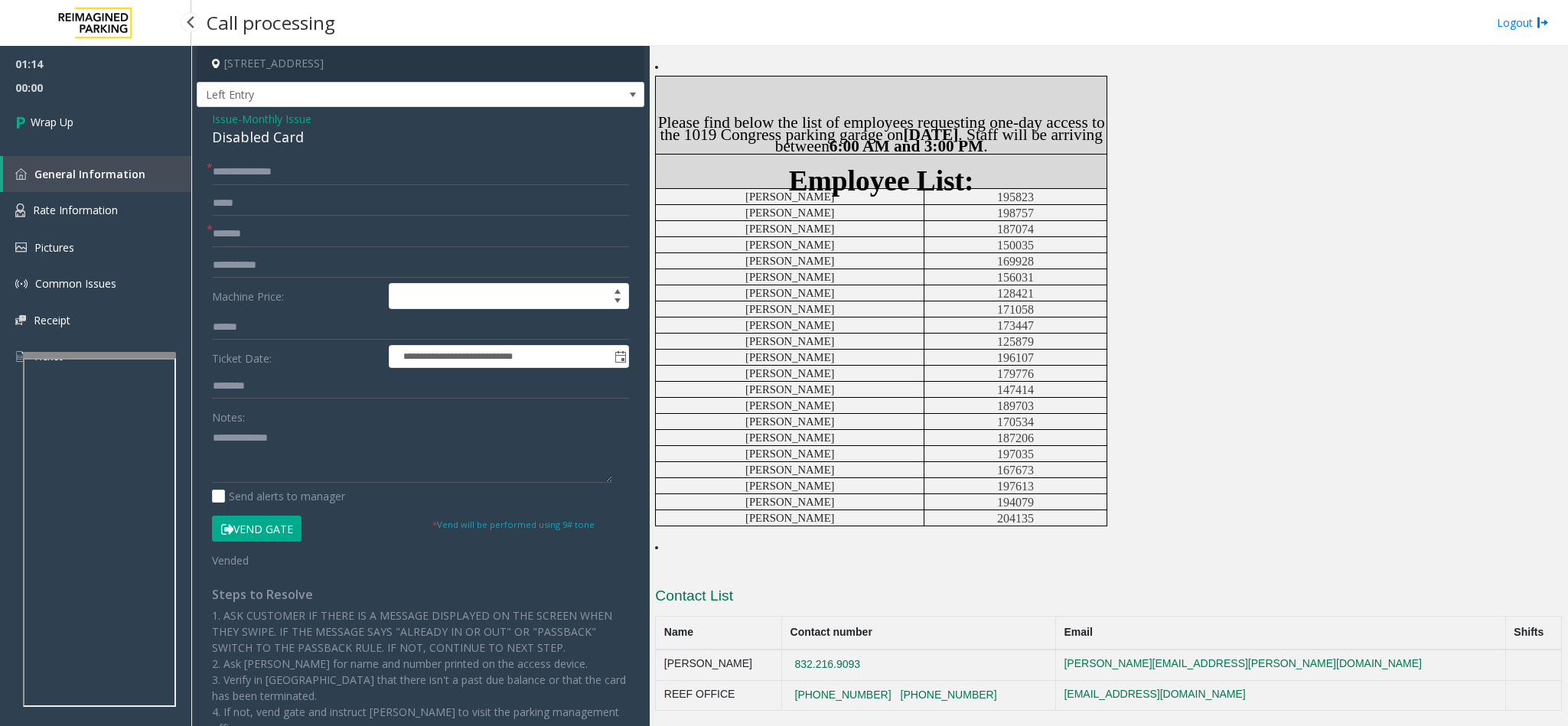
click at [112, 117] on link "Wrap Up" at bounding box center [95, 122] width 191 height 45
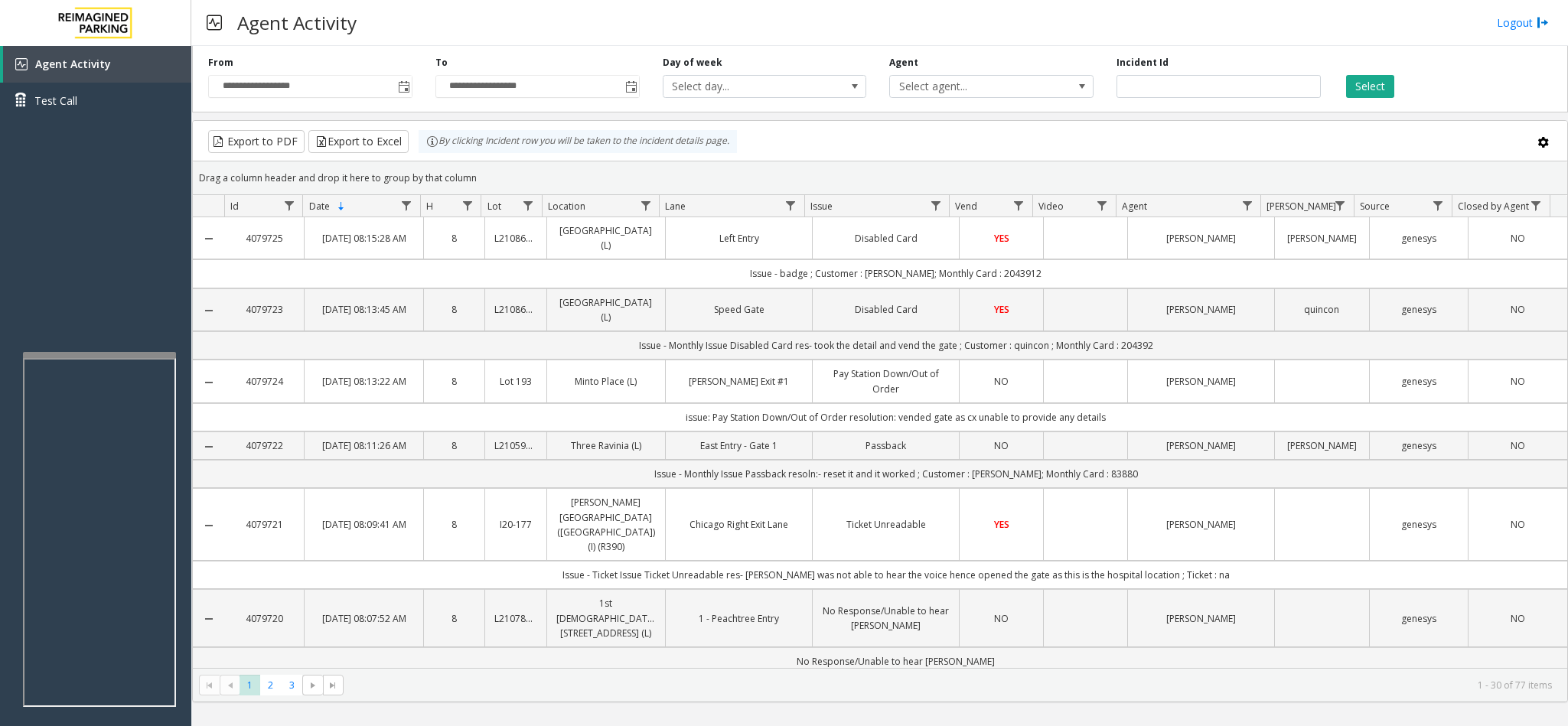
click at [964, 259] on td "YES" at bounding box center [1001, 239] width 84 height 42
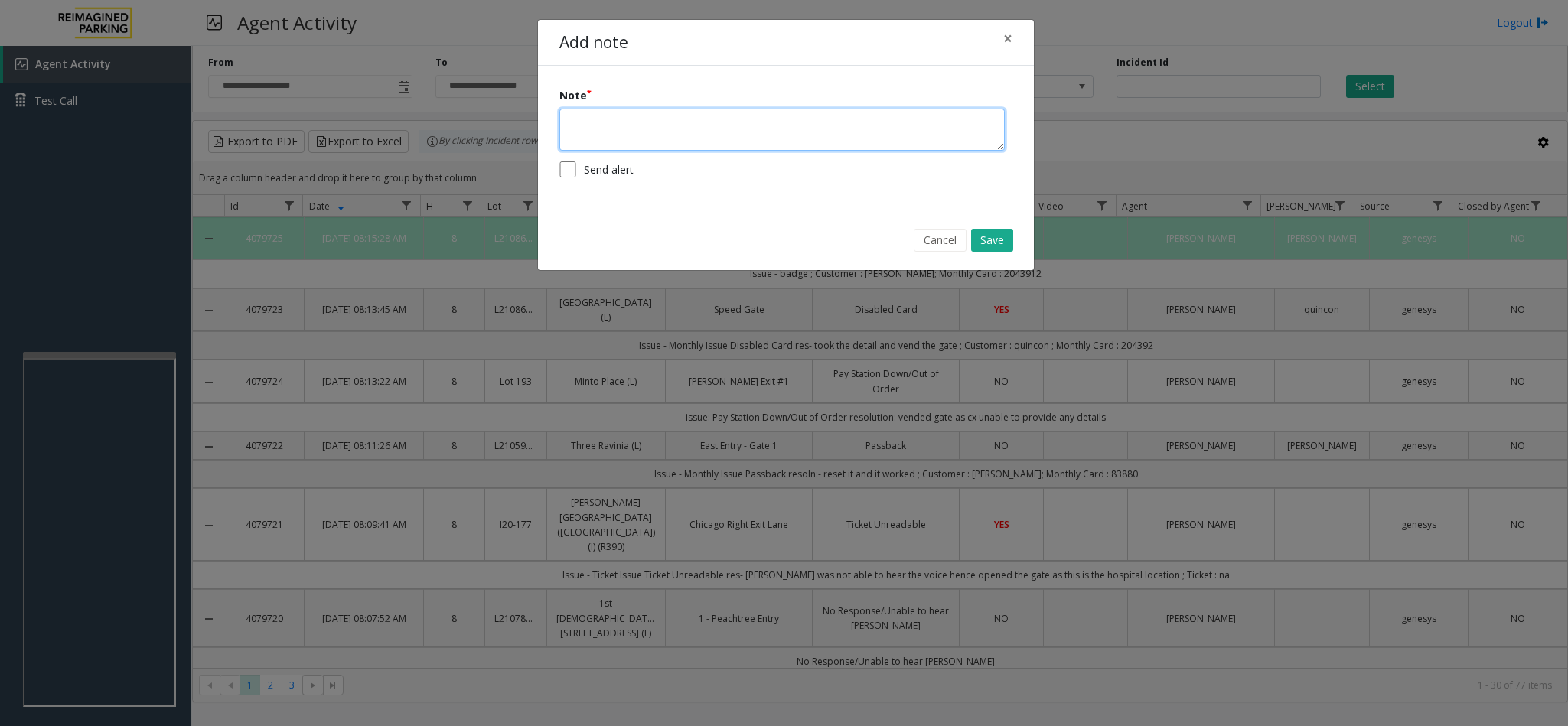
click at [645, 110] on textarea at bounding box center [782, 129] width 445 height 42
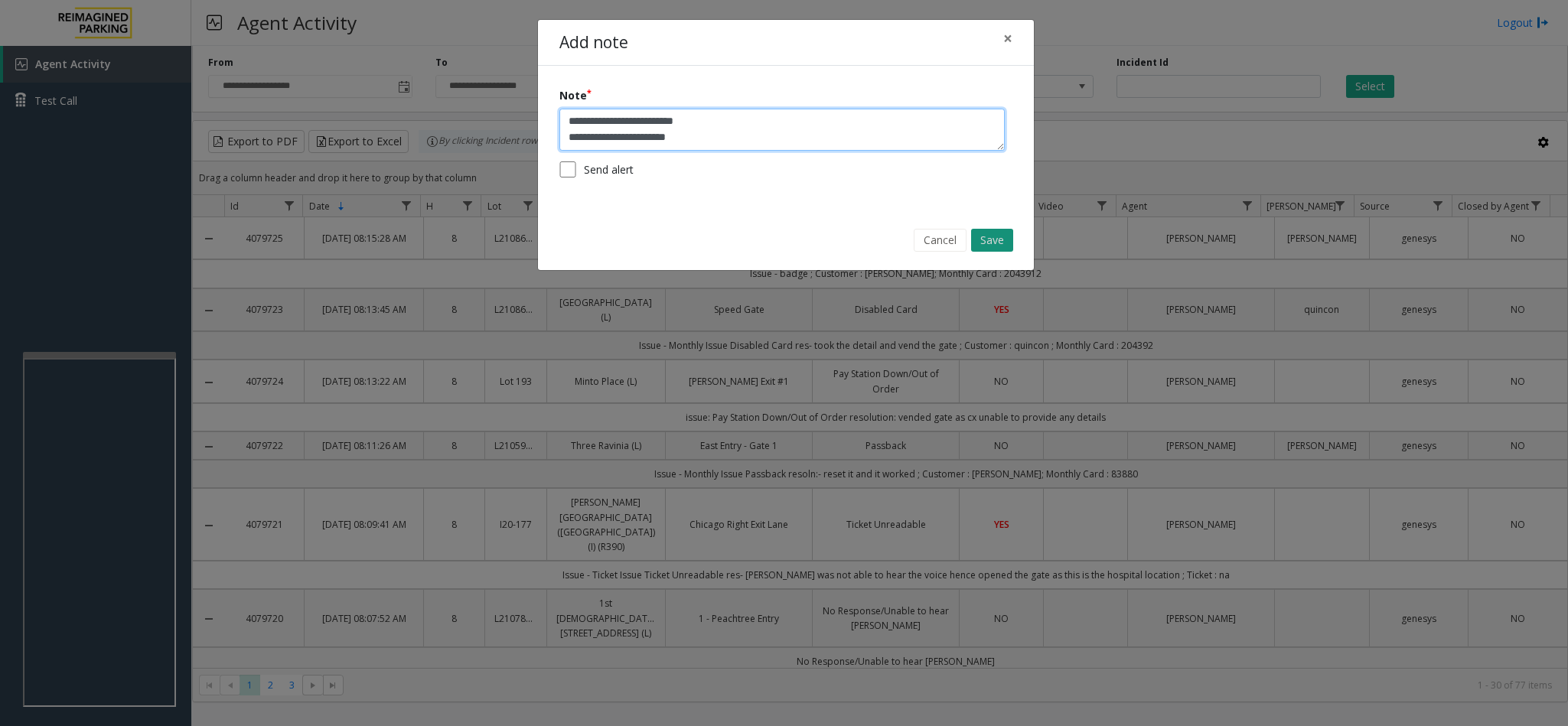
type textarea "**********"
click at [992, 246] on button "Save" at bounding box center [992, 241] width 42 height 23
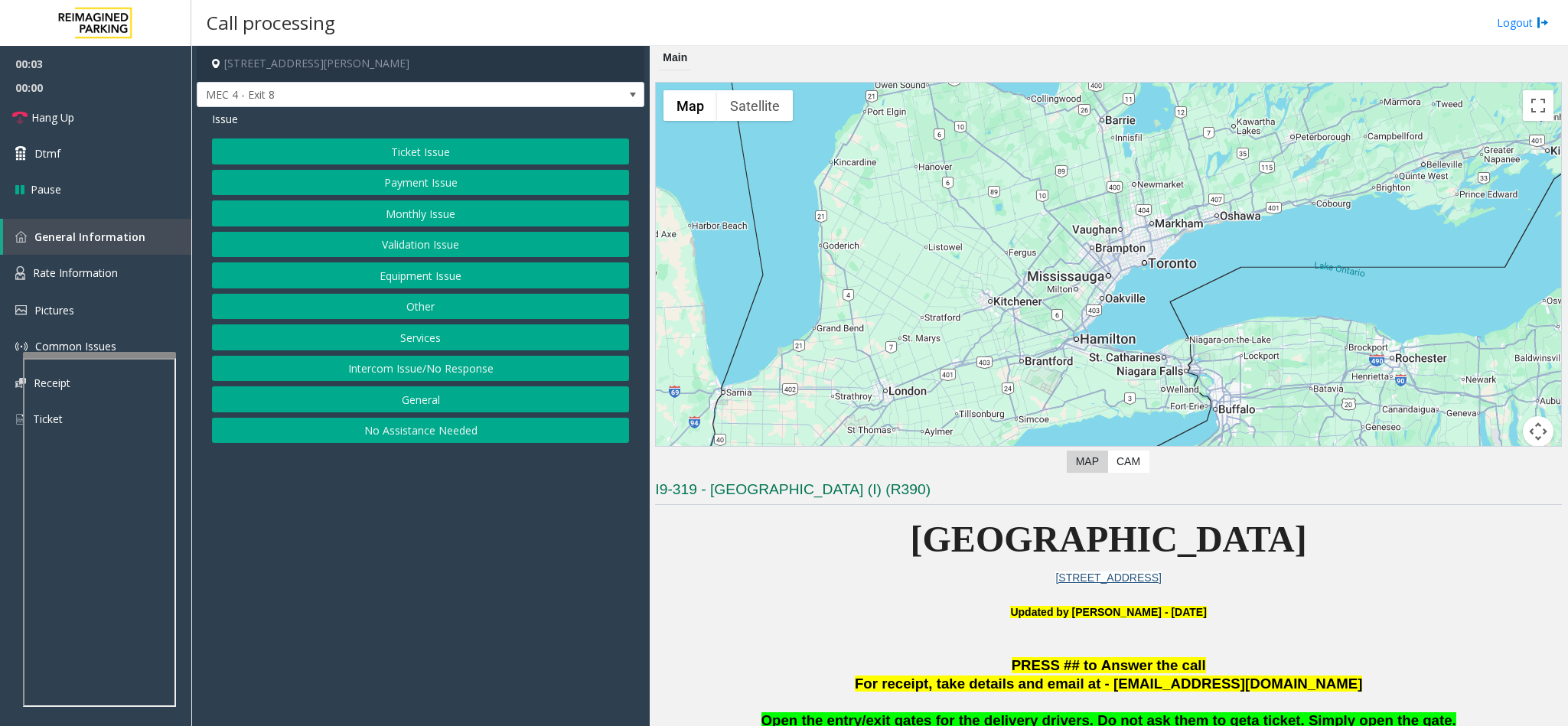
click at [428, 342] on button "Services" at bounding box center [420, 337] width 417 height 26
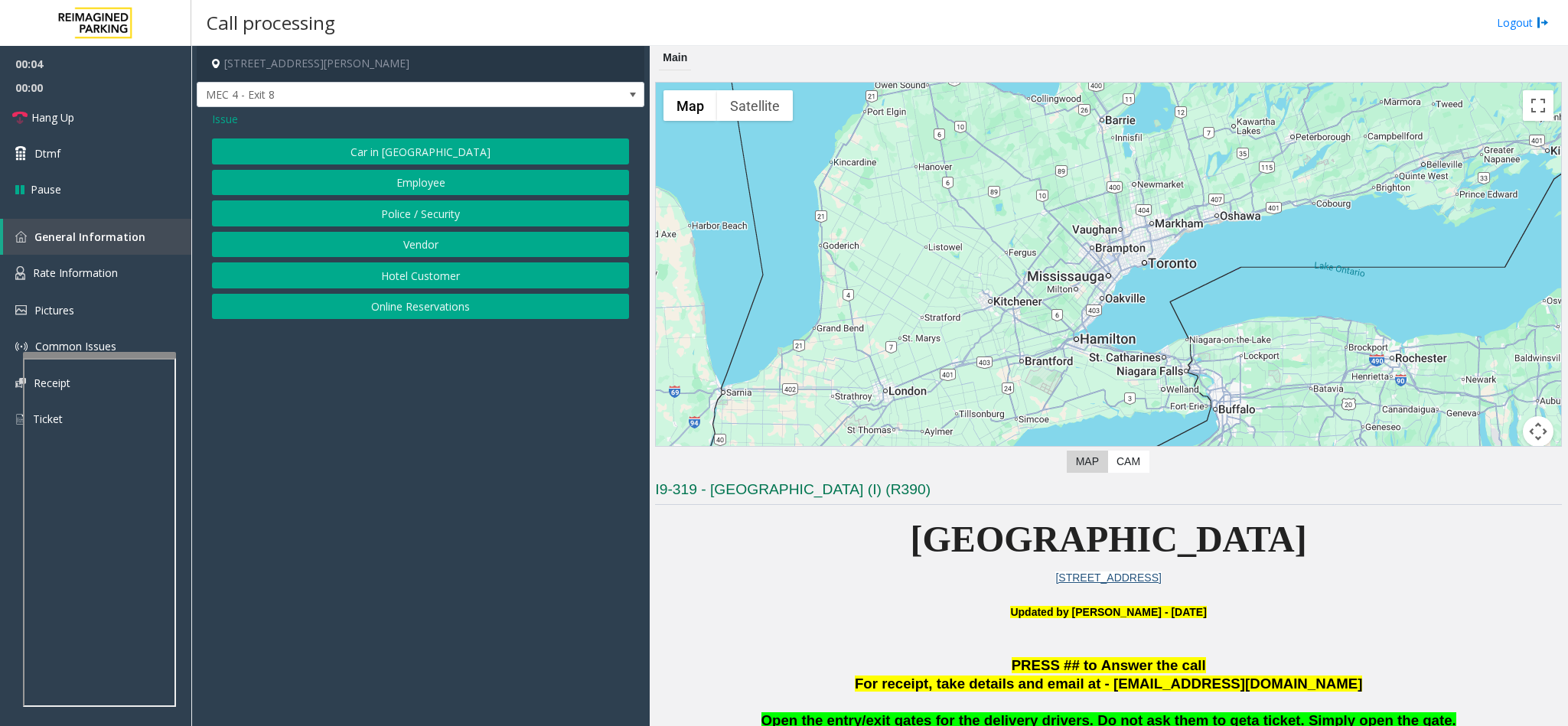
click at [386, 250] on button "Vendor" at bounding box center [420, 245] width 417 height 26
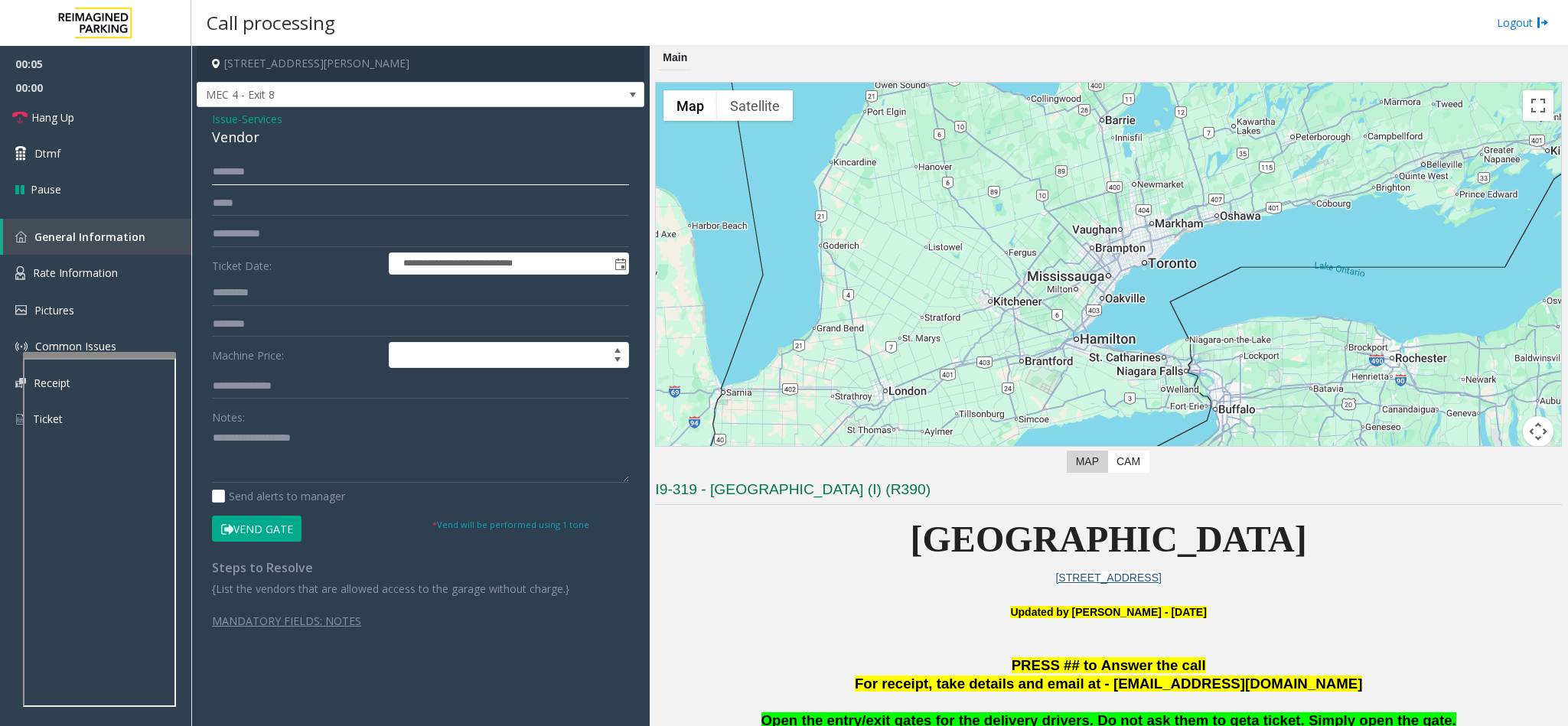
click at [274, 165] on input "text" at bounding box center [420, 172] width 417 height 26
click at [242, 168] on input "text" at bounding box center [420, 172] width 417 height 26
click at [244, 527] on button "Vend Gate" at bounding box center [256, 528] width 89 height 26
click at [252, 443] on textarea at bounding box center [420, 455] width 417 height 58
click at [81, 113] on link "Hang Up" at bounding box center [95, 117] width 191 height 35
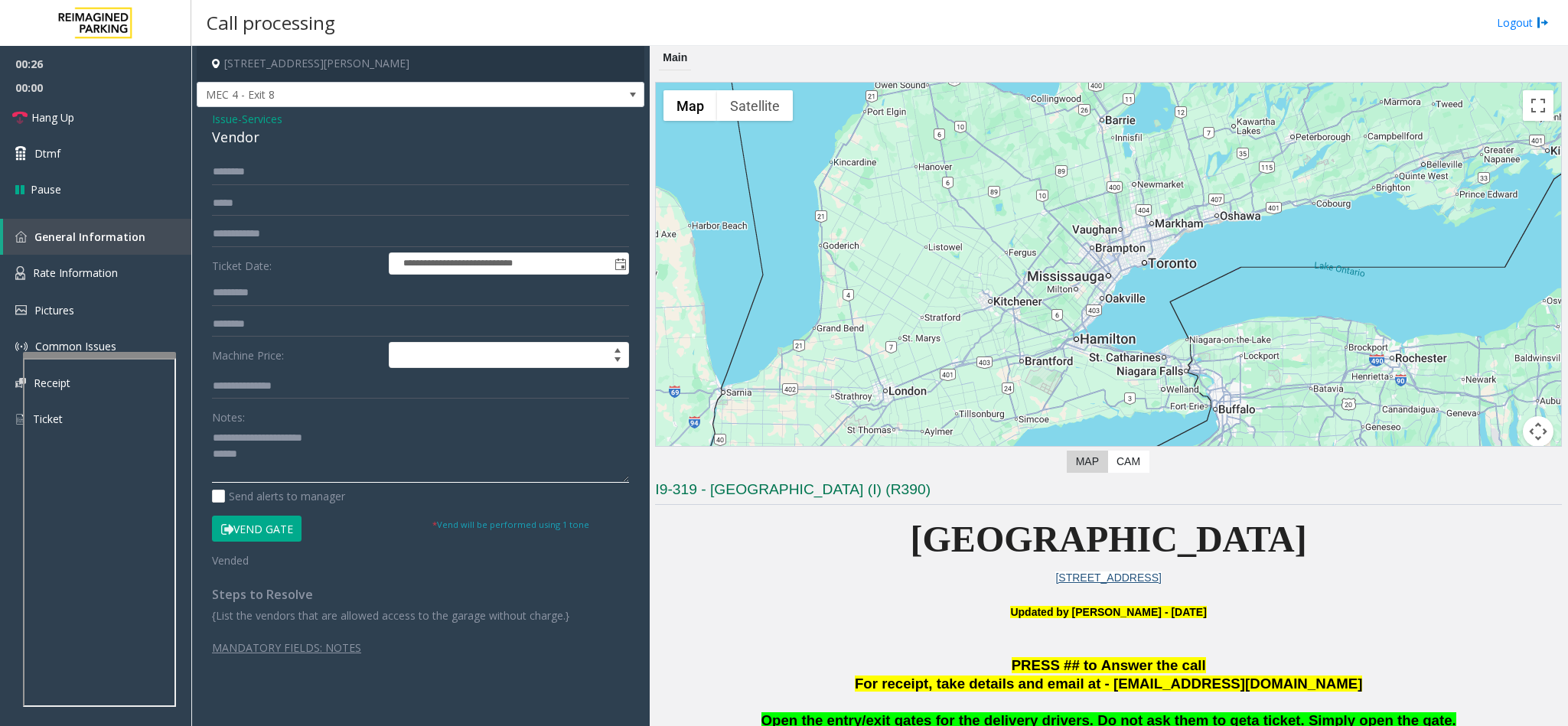
click at [283, 461] on textarea at bounding box center [420, 455] width 417 height 58
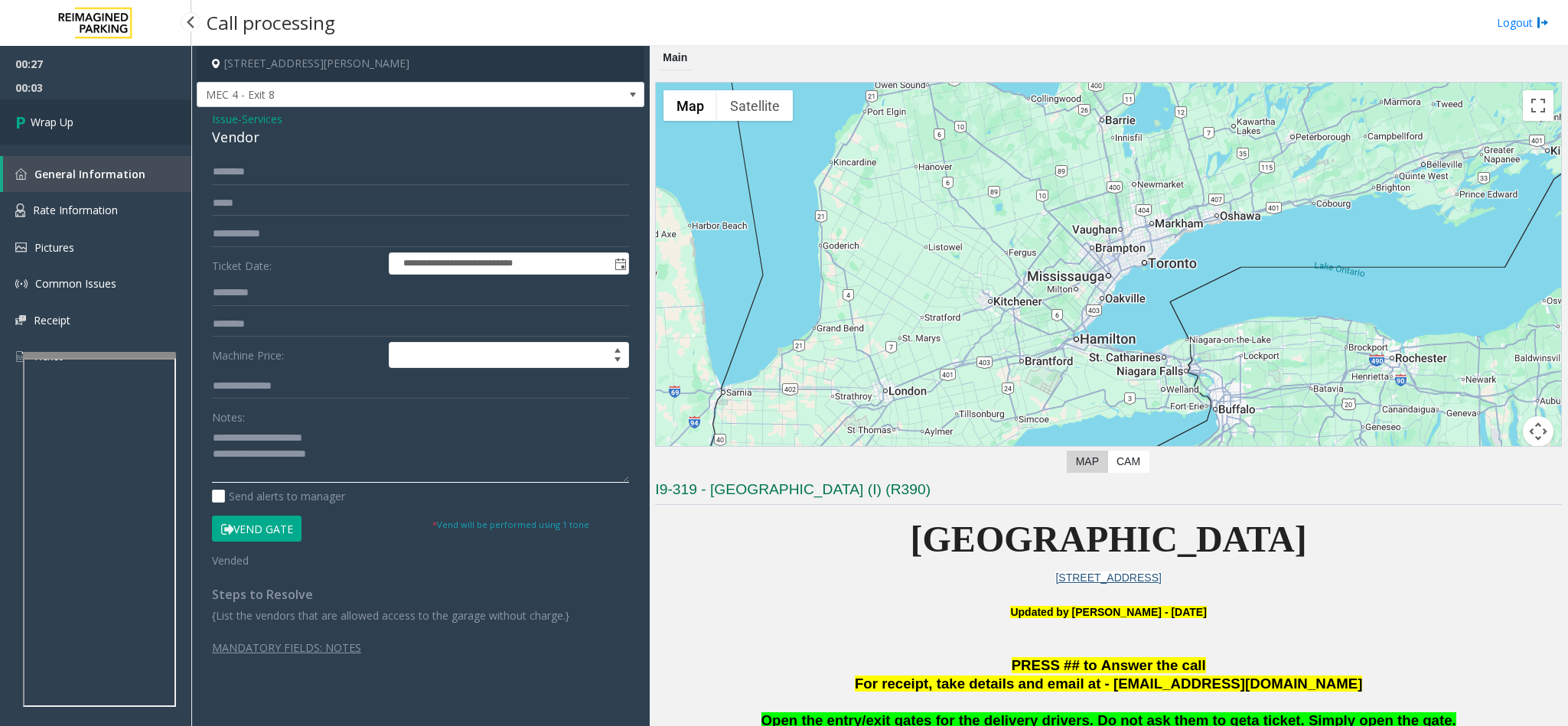
type textarea "**********"
click at [99, 113] on link "Wrap Up" at bounding box center [95, 122] width 191 height 45
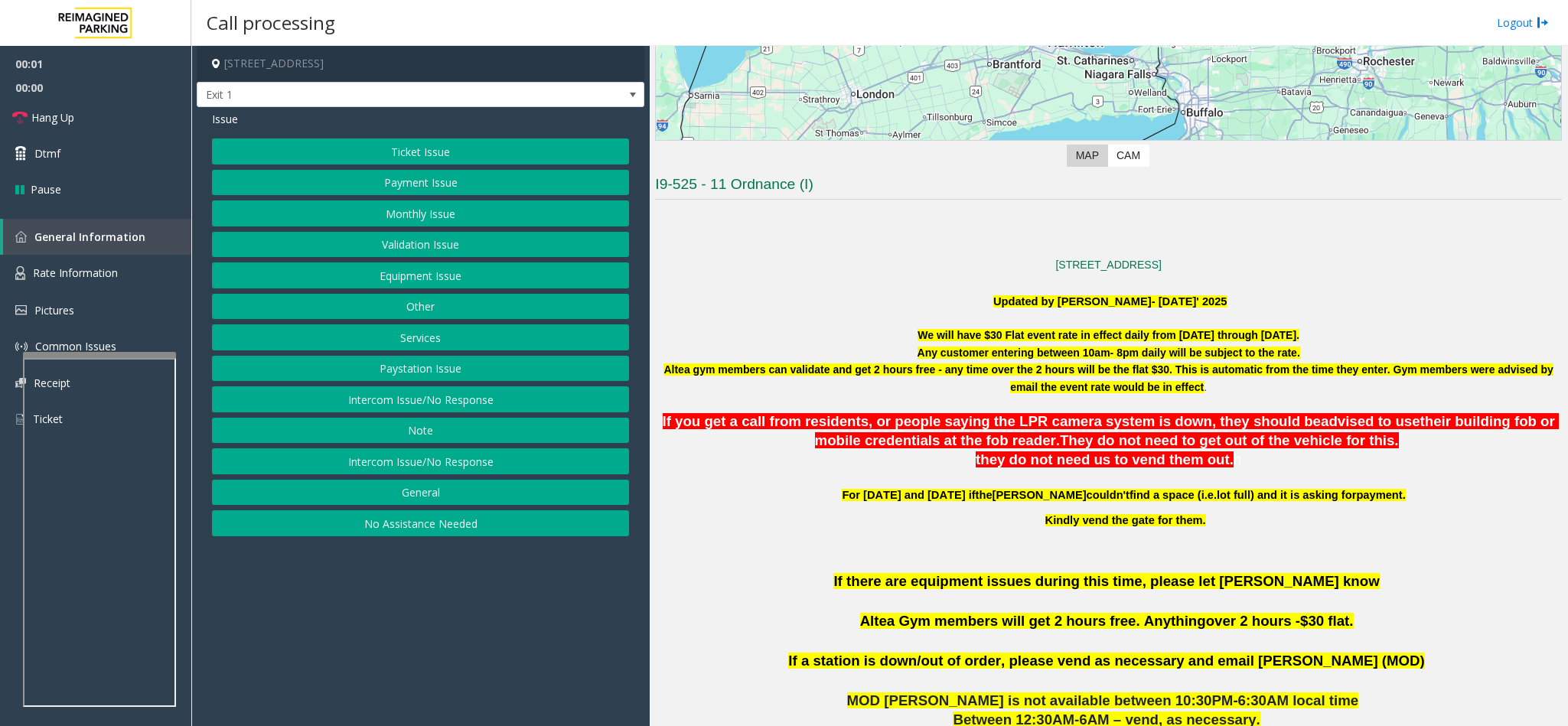
scroll to position [344, 0]
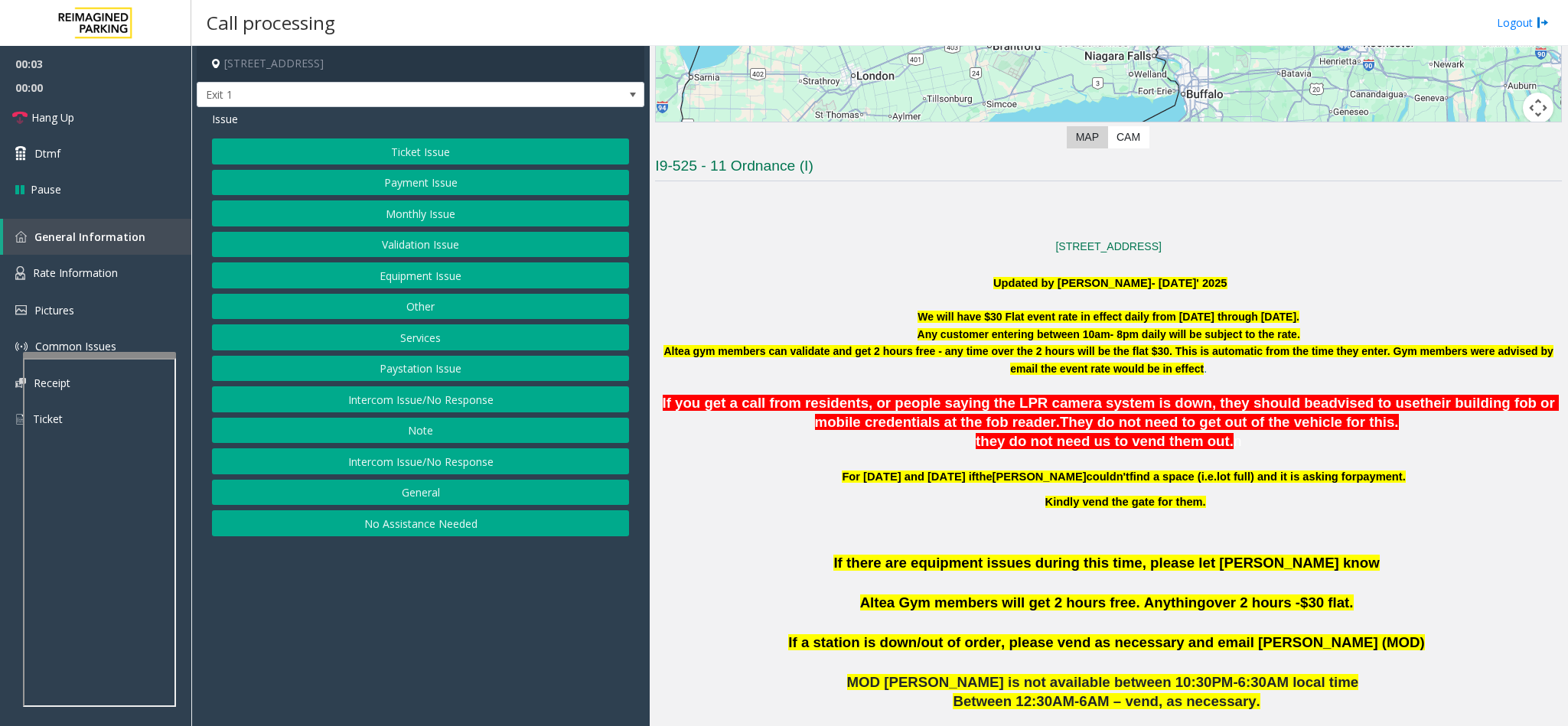
click at [422, 405] on button "Intercom Issue/No Response" at bounding box center [420, 399] width 417 height 26
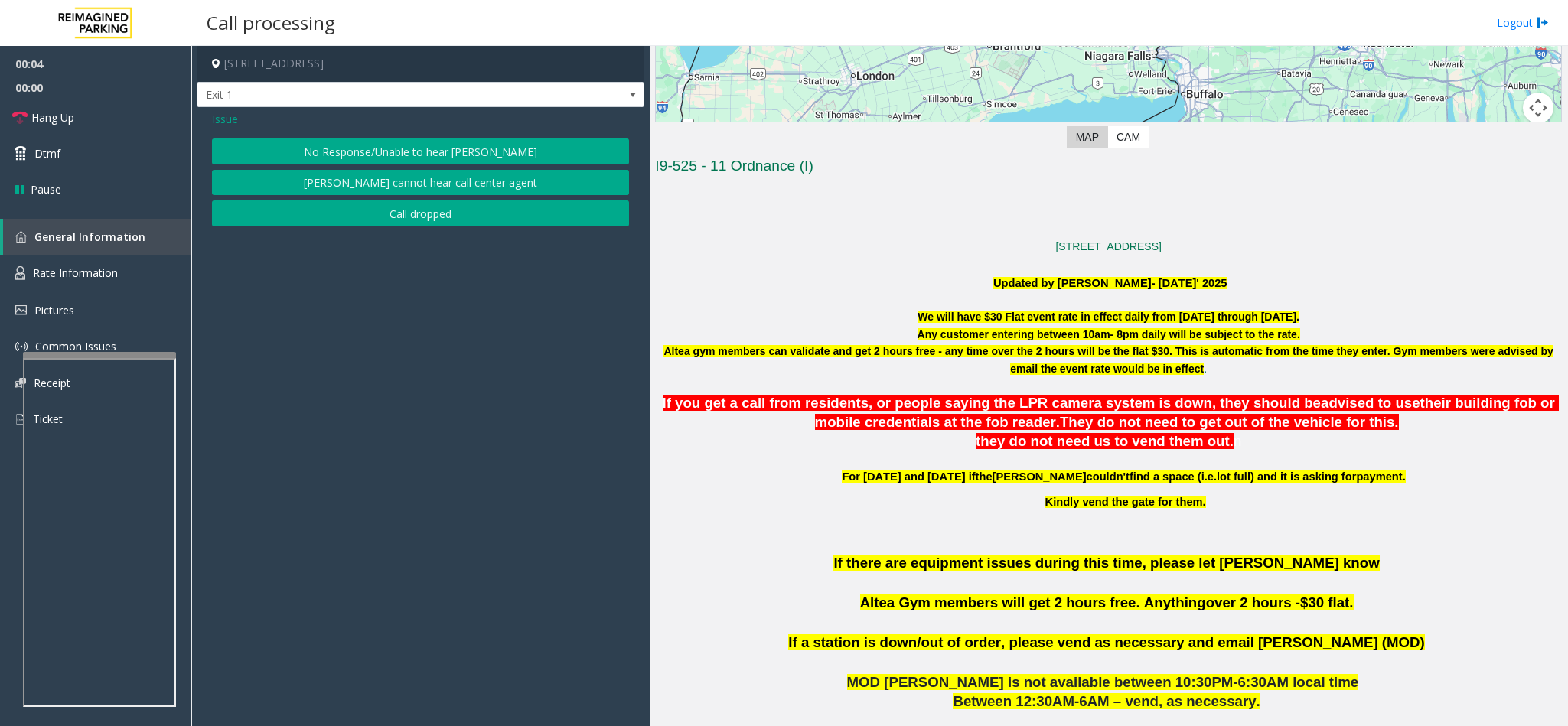
click at [362, 152] on button "No Response/Unable to hear [PERSON_NAME]" at bounding box center [420, 151] width 417 height 26
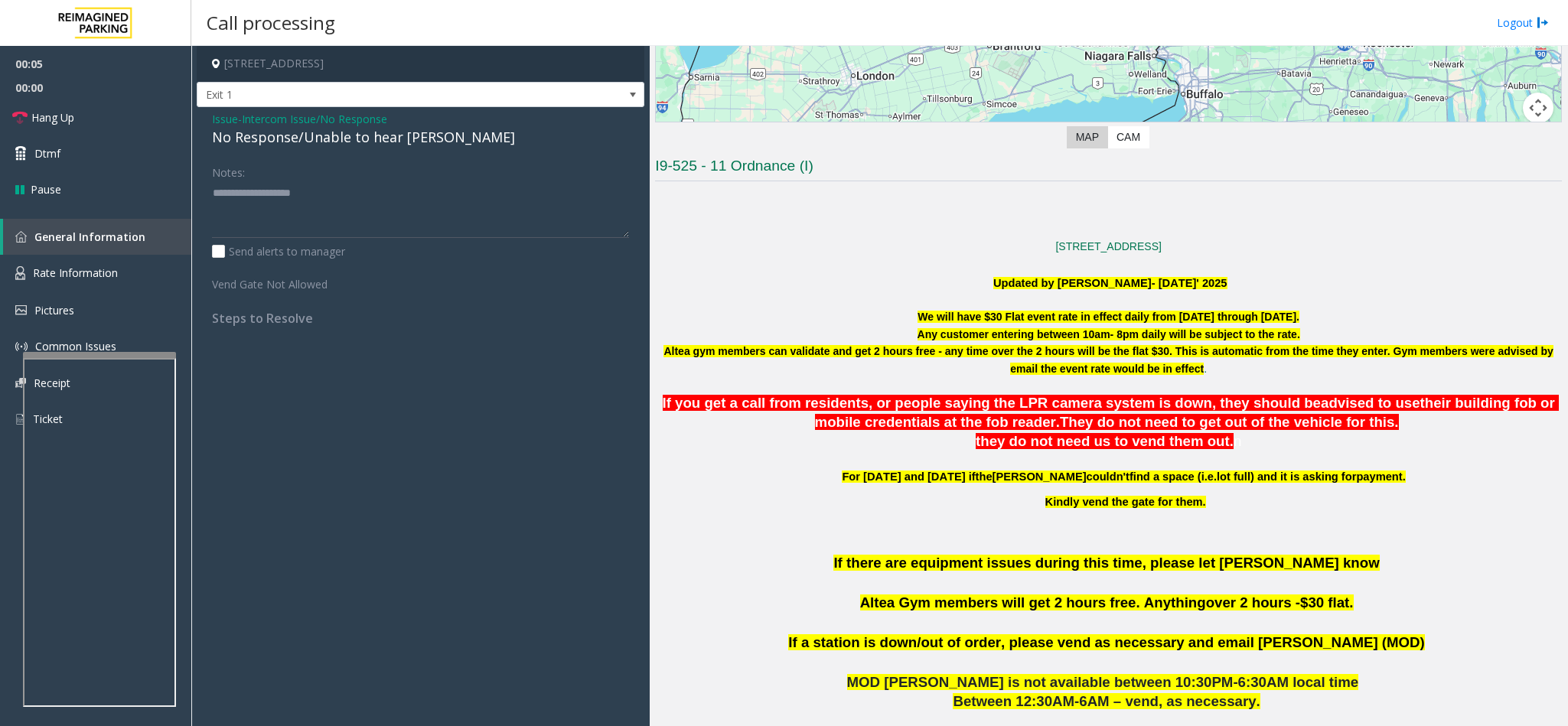
click at [301, 142] on div "No Response/Unable to hear [PERSON_NAME]" at bounding box center [420, 137] width 417 height 21
click at [463, 191] on textarea at bounding box center [420, 209] width 417 height 58
type textarea "**********"
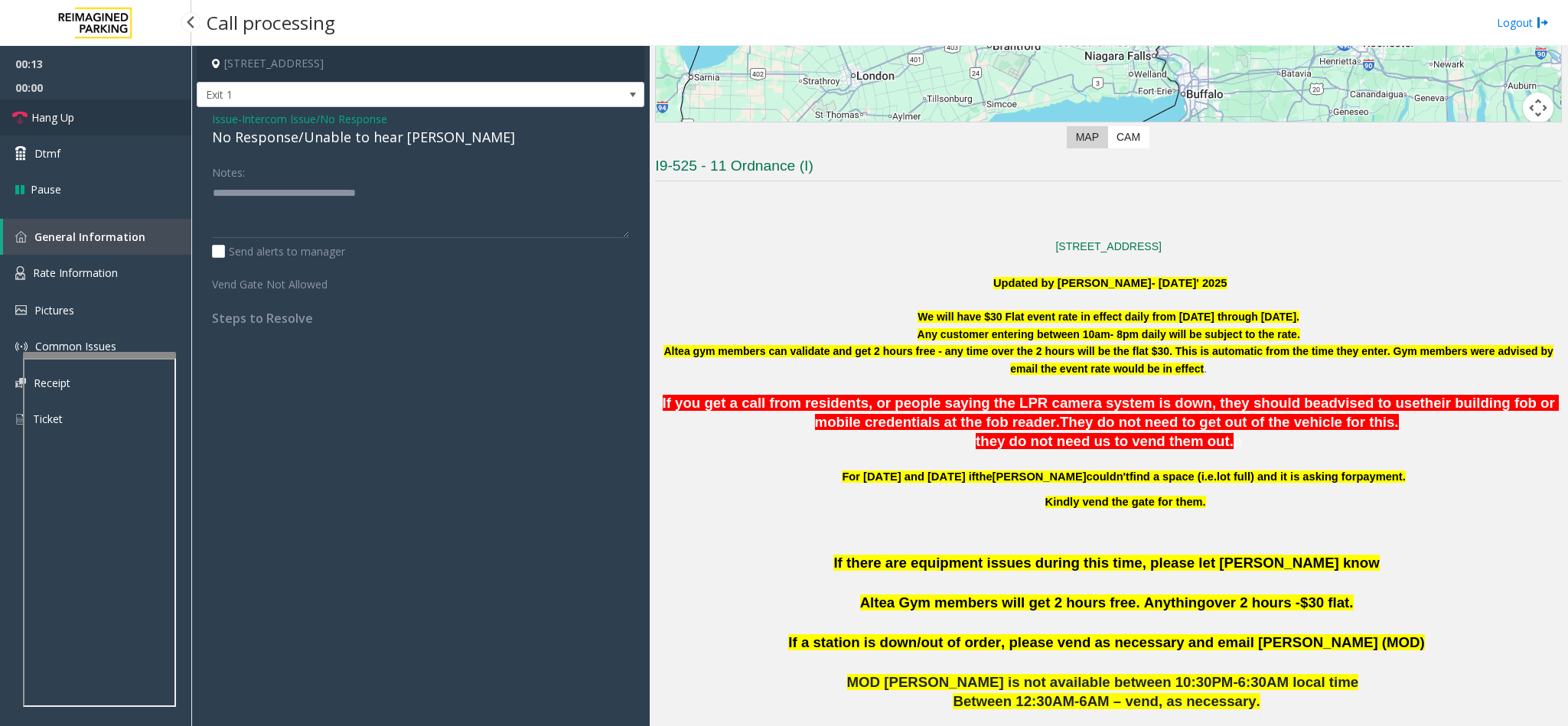
click at [141, 112] on link "Hang Up" at bounding box center [95, 117] width 191 height 35
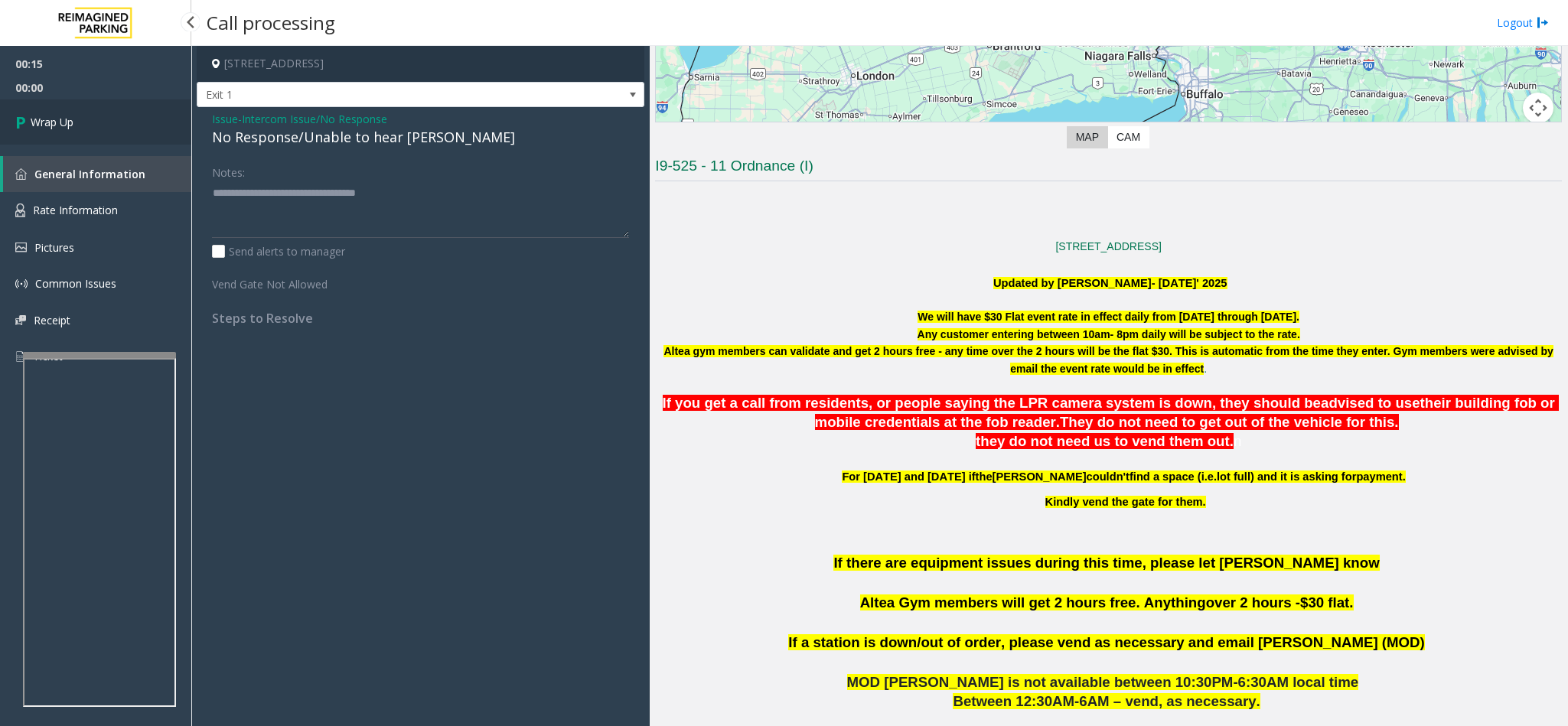
click at [141, 112] on link "Wrap Up" at bounding box center [95, 122] width 191 height 45
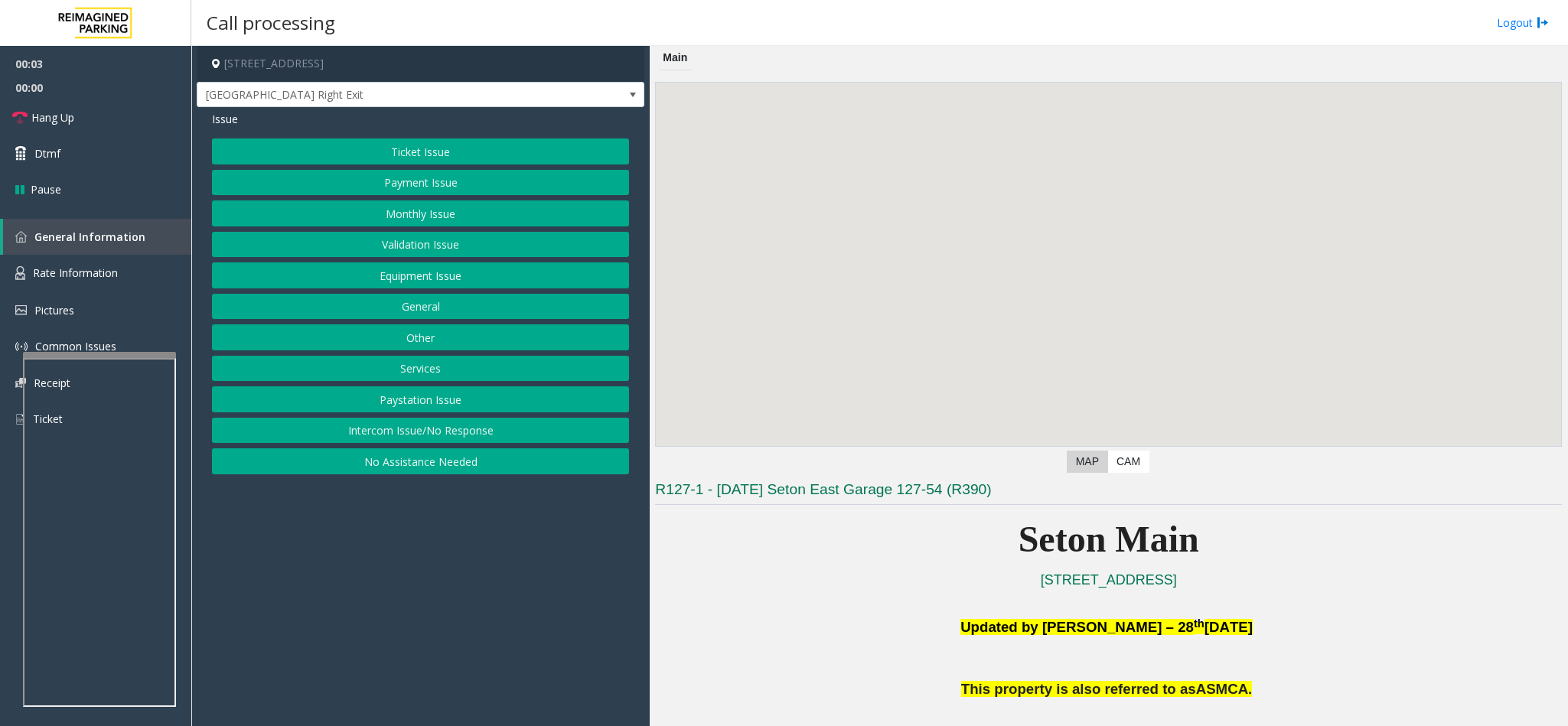
click at [433, 430] on button "Intercom Issue/No Response" at bounding box center [420, 431] width 417 height 26
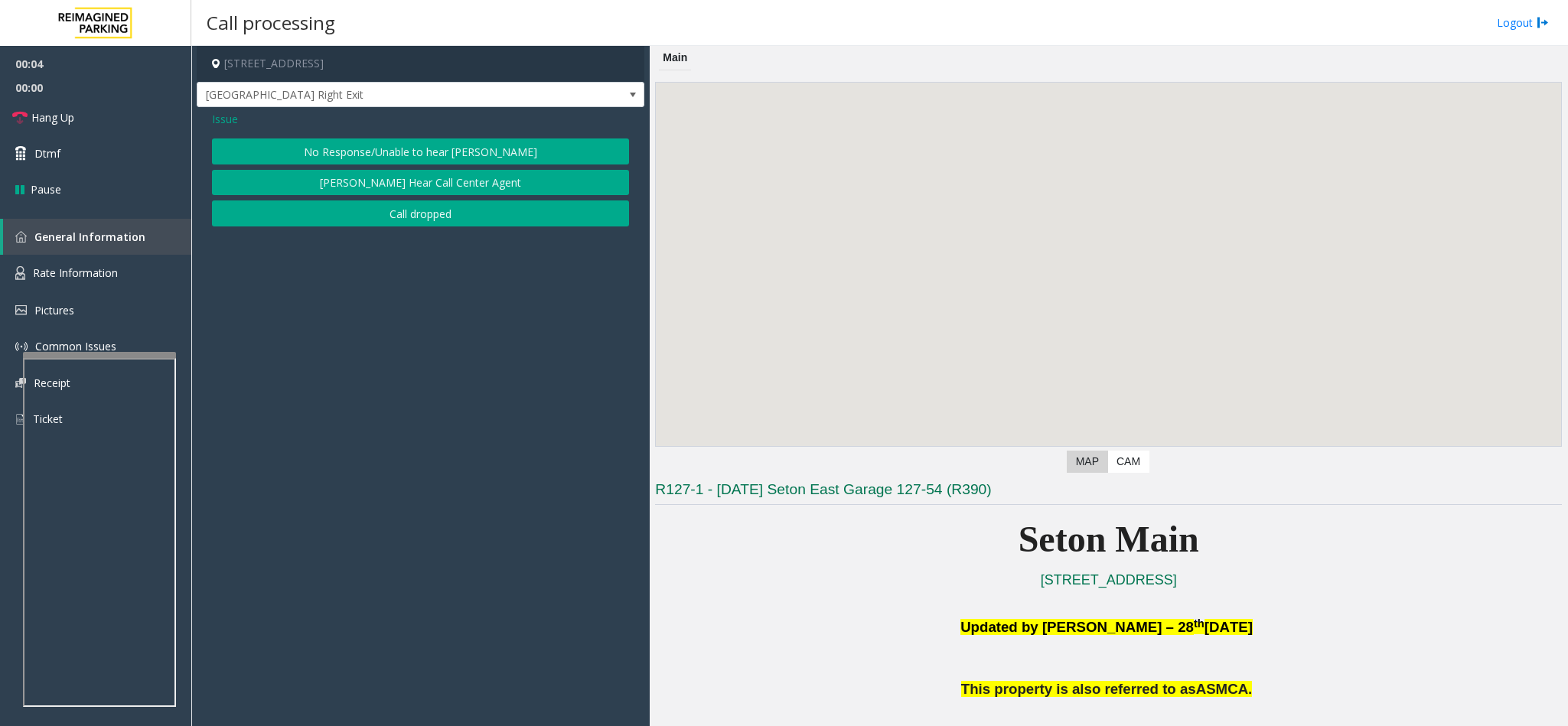
click at [365, 150] on button "No Response/Unable to hear [PERSON_NAME]" at bounding box center [420, 151] width 417 height 26
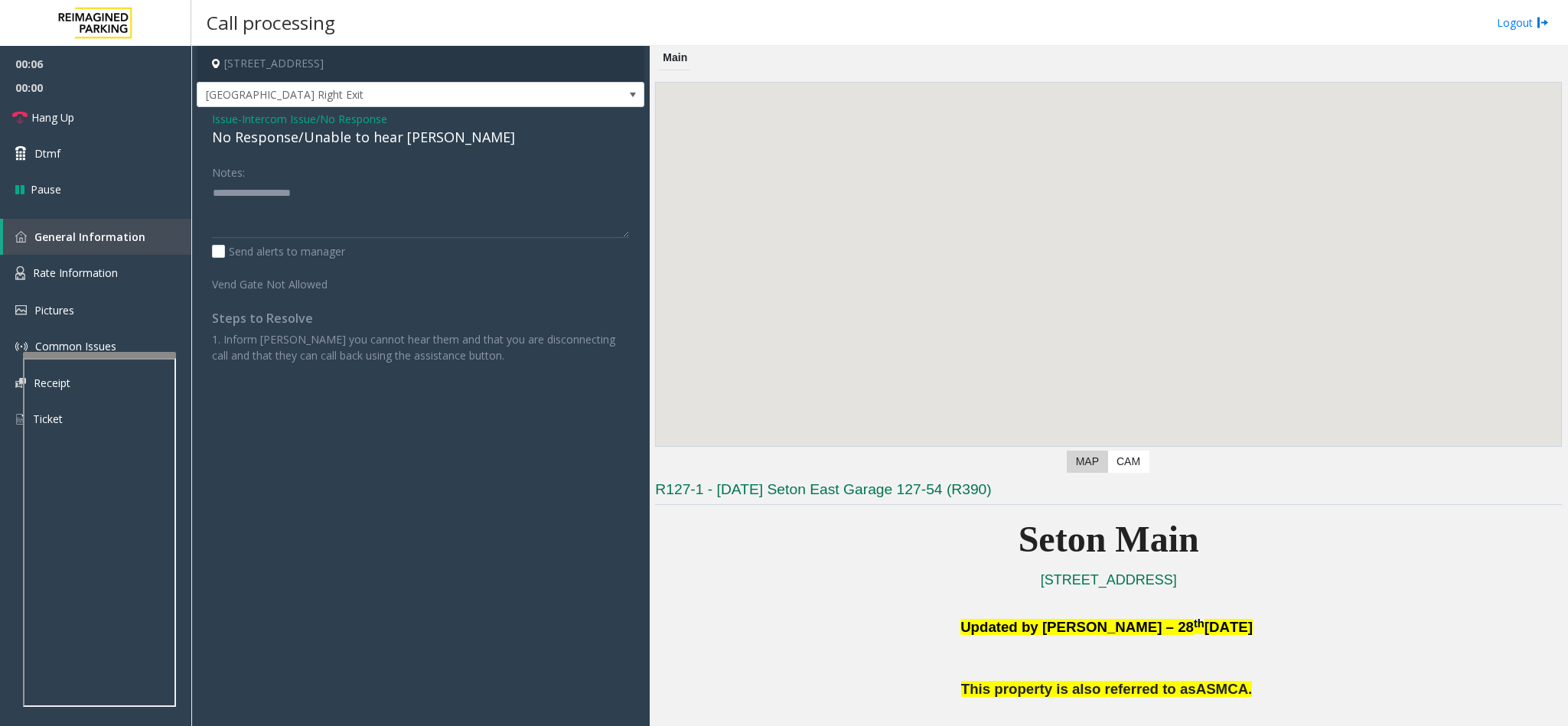
click at [226, 122] on span "Issue" at bounding box center [225, 119] width 26 height 16
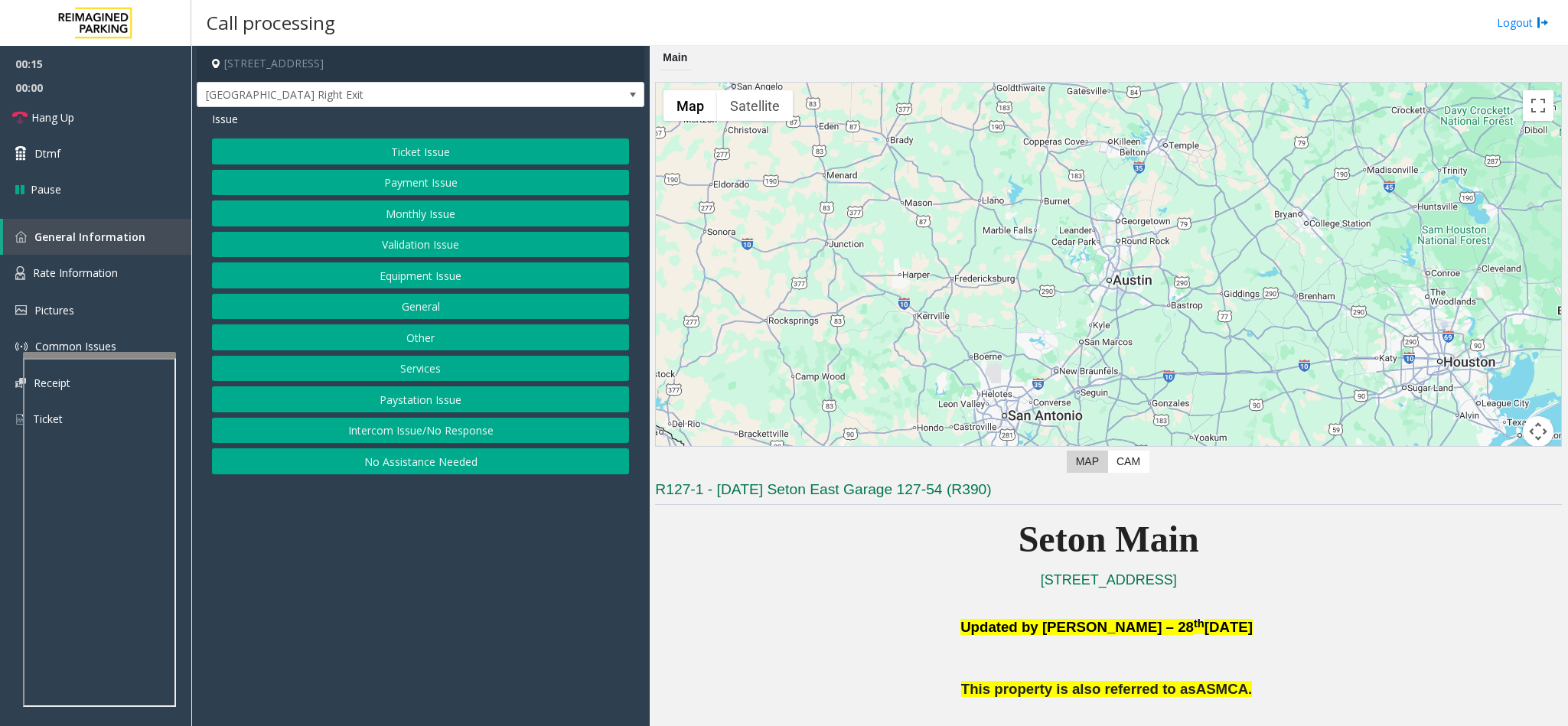
scroll to position [115, 0]
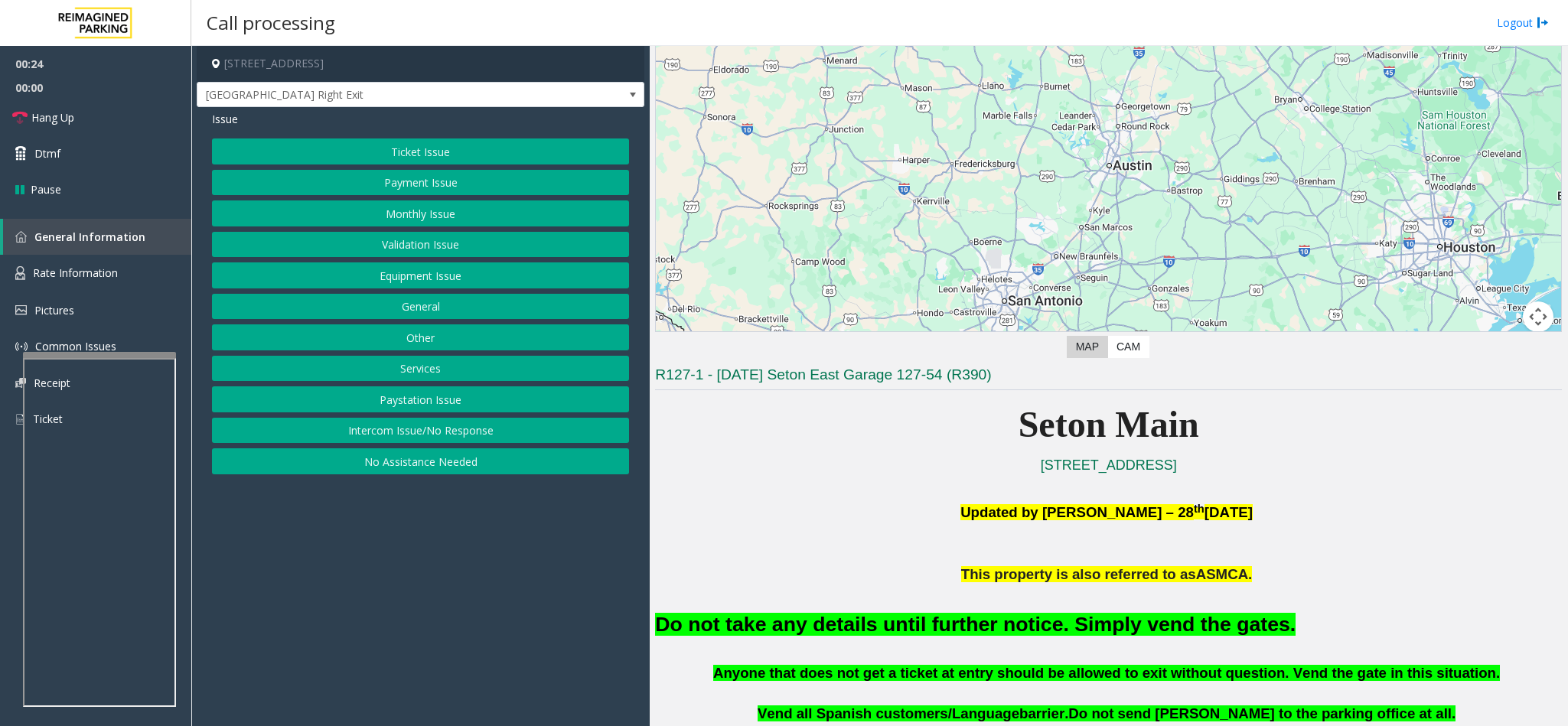
click at [414, 276] on button "Equipment Issue" at bounding box center [420, 275] width 417 height 26
click at [414, 276] on button "Gate / Door Won't Open" at bounding box center [420, 275] width 417 height 26
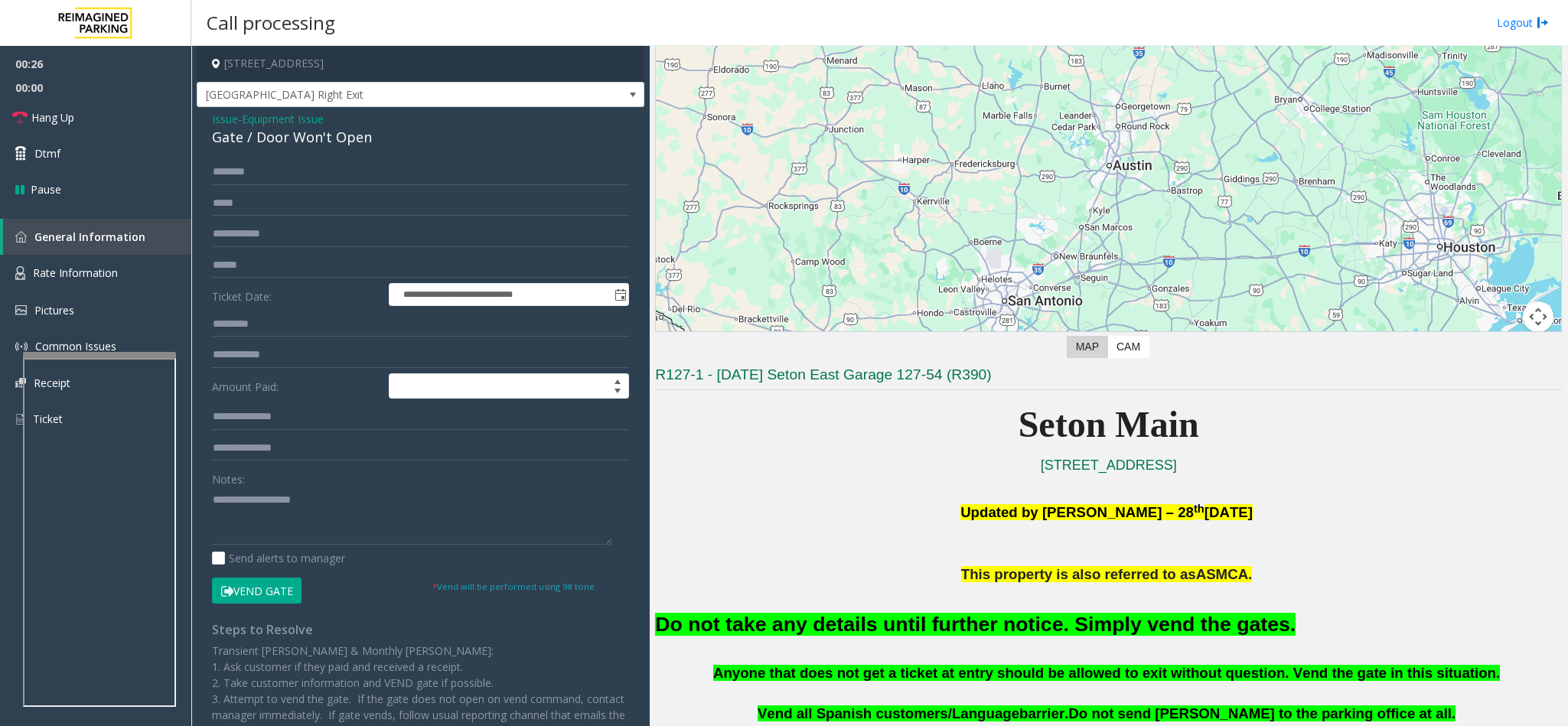
click at [264, 597] on button "Vend Gate" at bounding box center [256, 590] width 89 height 26
click at [263, 512] on textarea at bounding box center [412, 516] width 400 height 58
click at [85, 113] on link "Hang Up" at bounding box center [95, 117] width 191 height 35
click at [508, 512] on textarea at bounding box center [412, 516] width 400 height 58
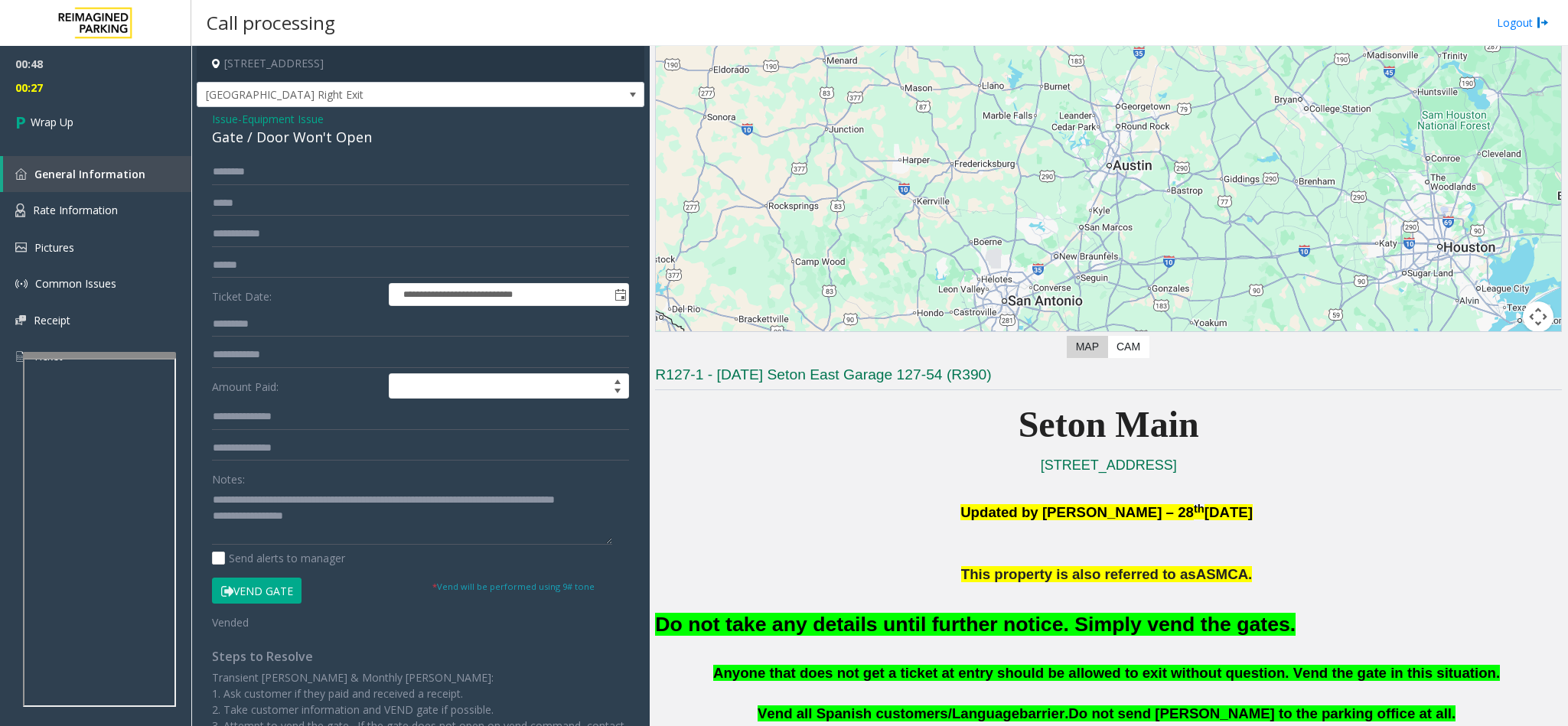
click at [796, 629] on font "Do not take any details until further notice. Simply vend the gates." at bounding box center [976, 624] width 641 height 23
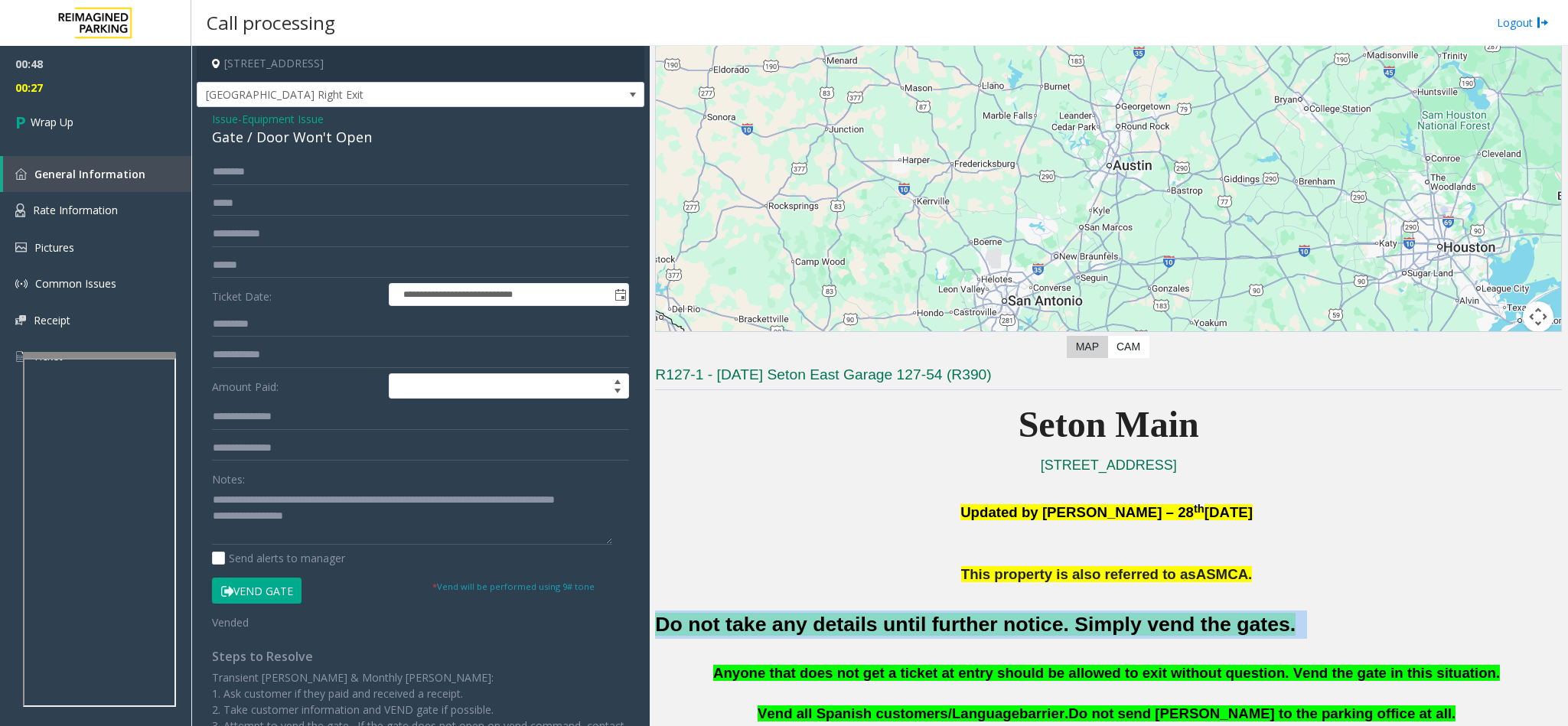
click at [796, 629] on font "Do not take any details until further notice. Simply vend the gates." at bounding box center [976, 624] width 641 height 23
copy h2 "Do not take any details until further notice. Simply vend the gates."
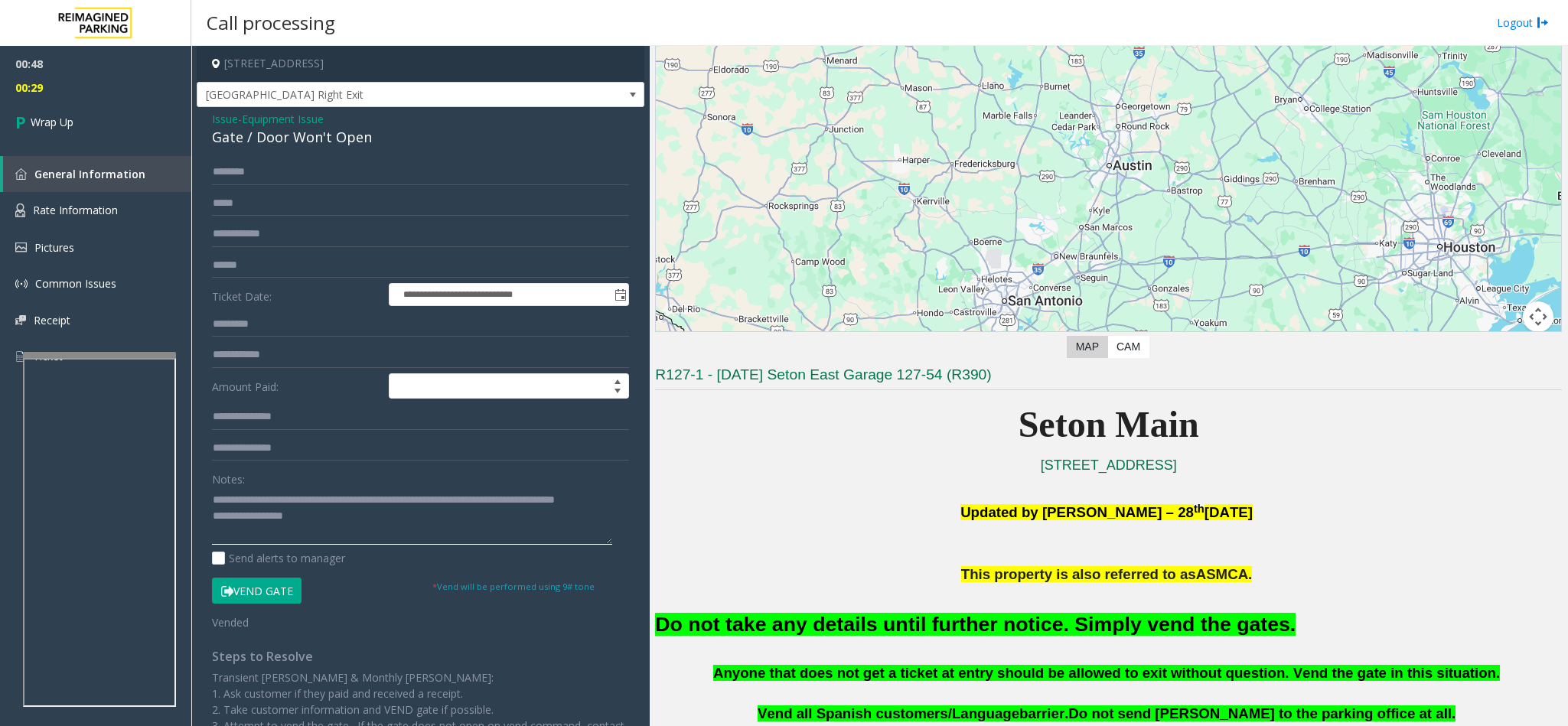
click at [310, 535] on textarea at bounding box center [412, 516] width 400 height 58
paste textarea "**********"
type textarea "**********"
click at [147, 135] on link "Wrap Up" at bounding box center [95, 122] width 191 height 45
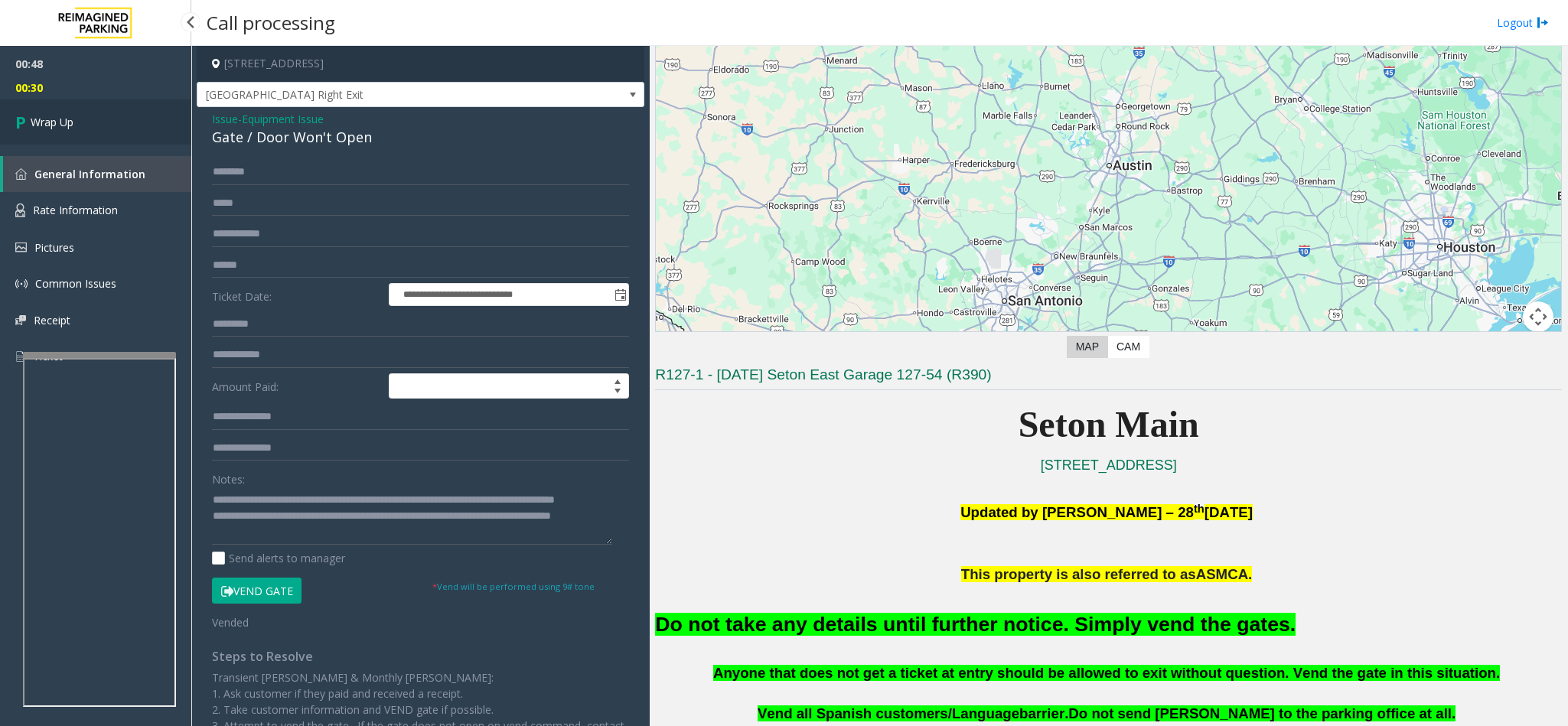
click at [142, 129] on link "Wrap Up" at bounding box center [95, 122] width 191 height 45
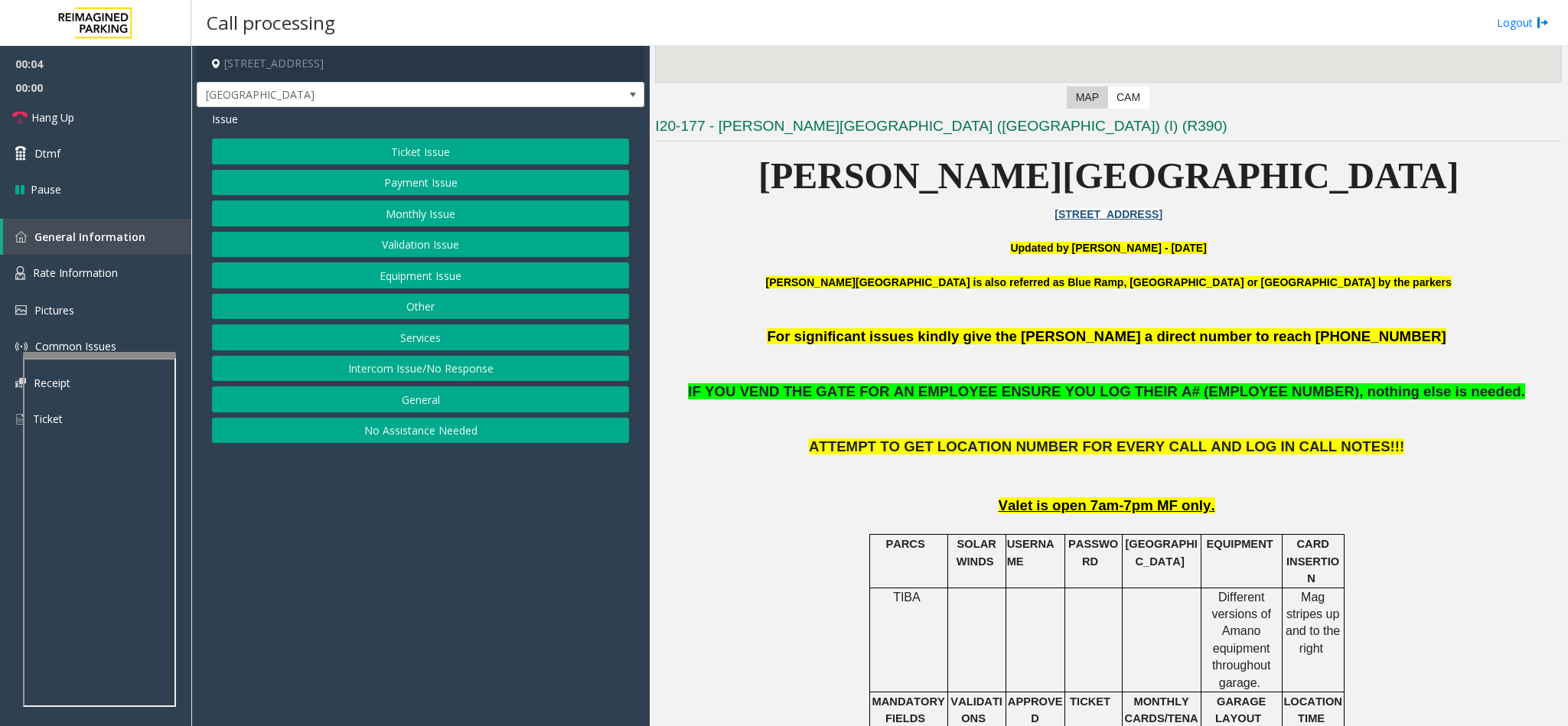
scroll to position [459, 0]
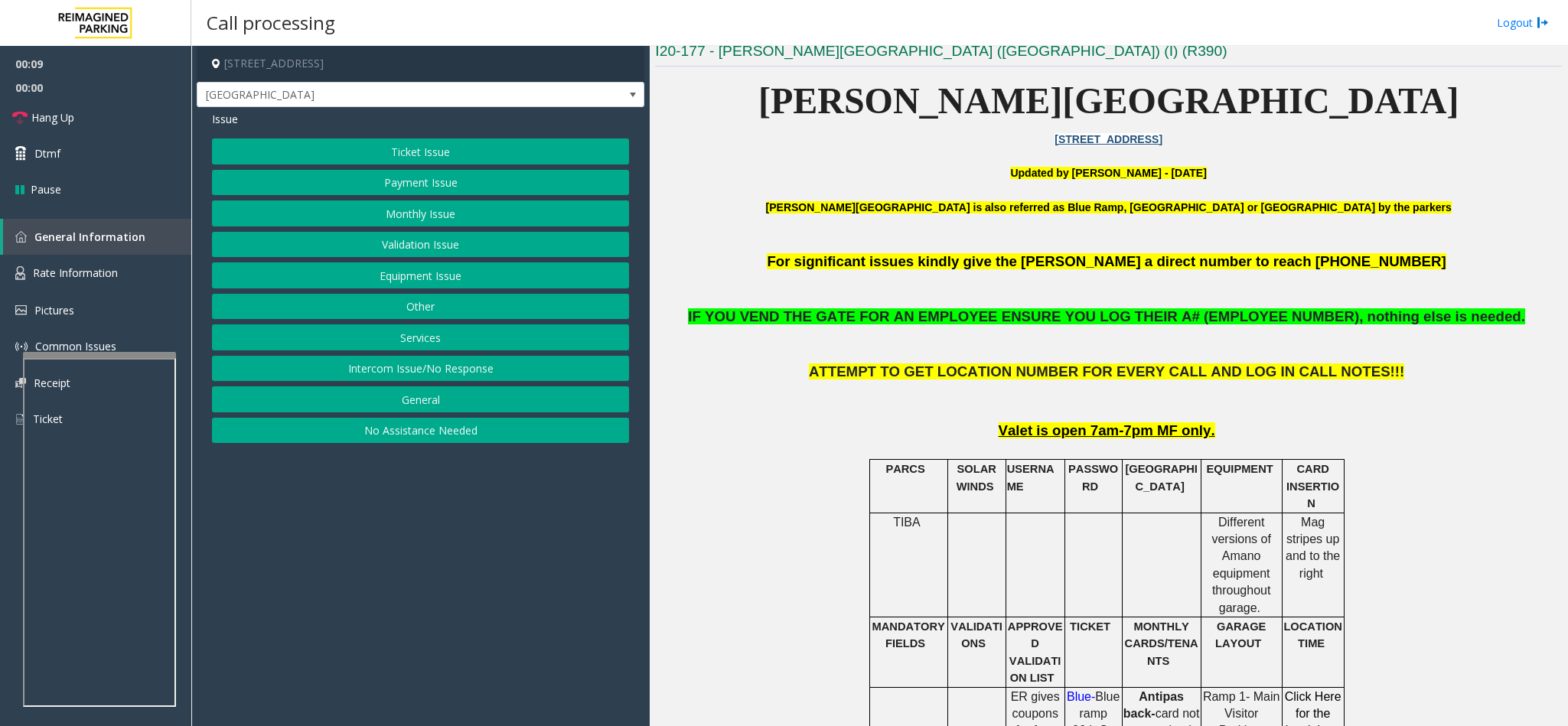
click at [415, 242] on button "Validation Issue" at bounding box center [420, 245] width 417 height 26
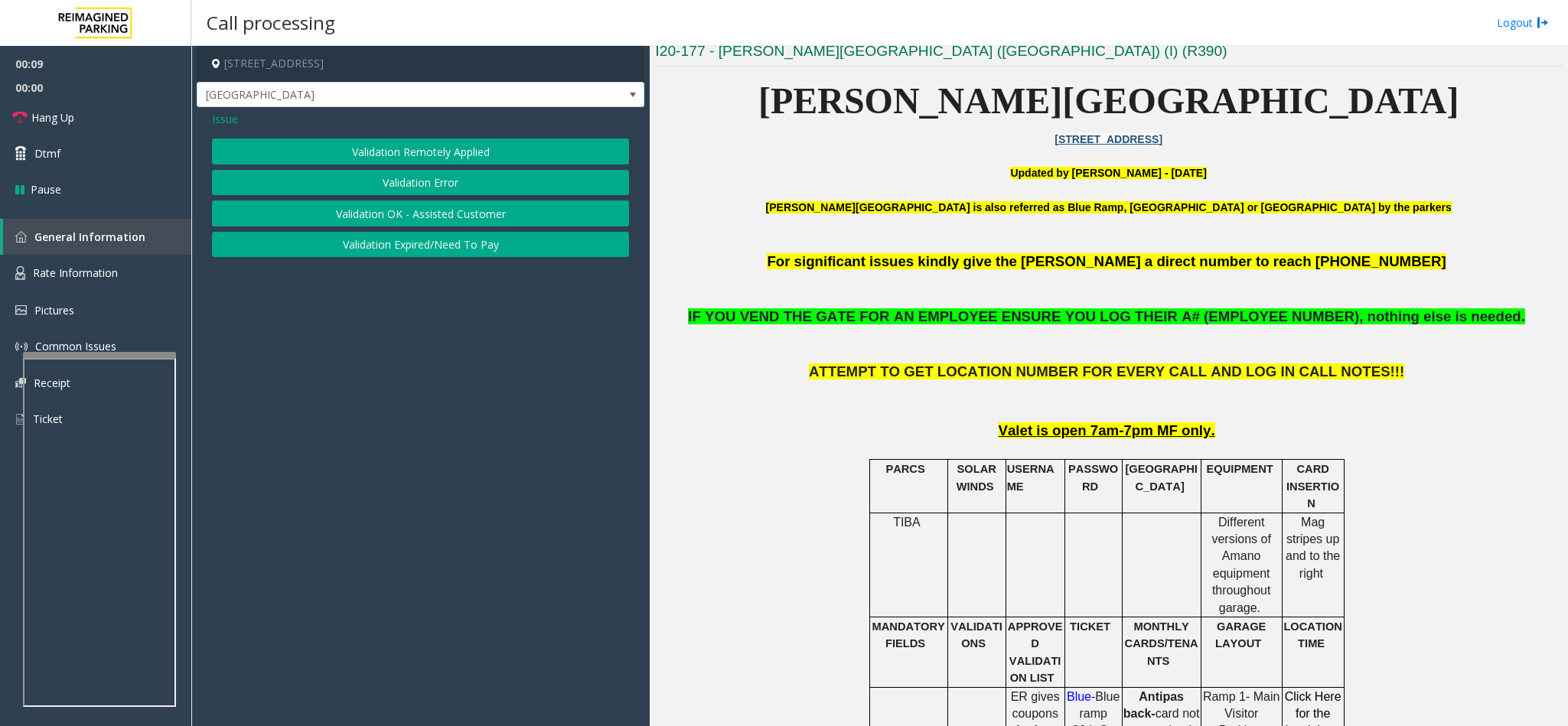
click at [392, 183] on button "Validation Error" at bounding box center [420, 182] width 417 height 26
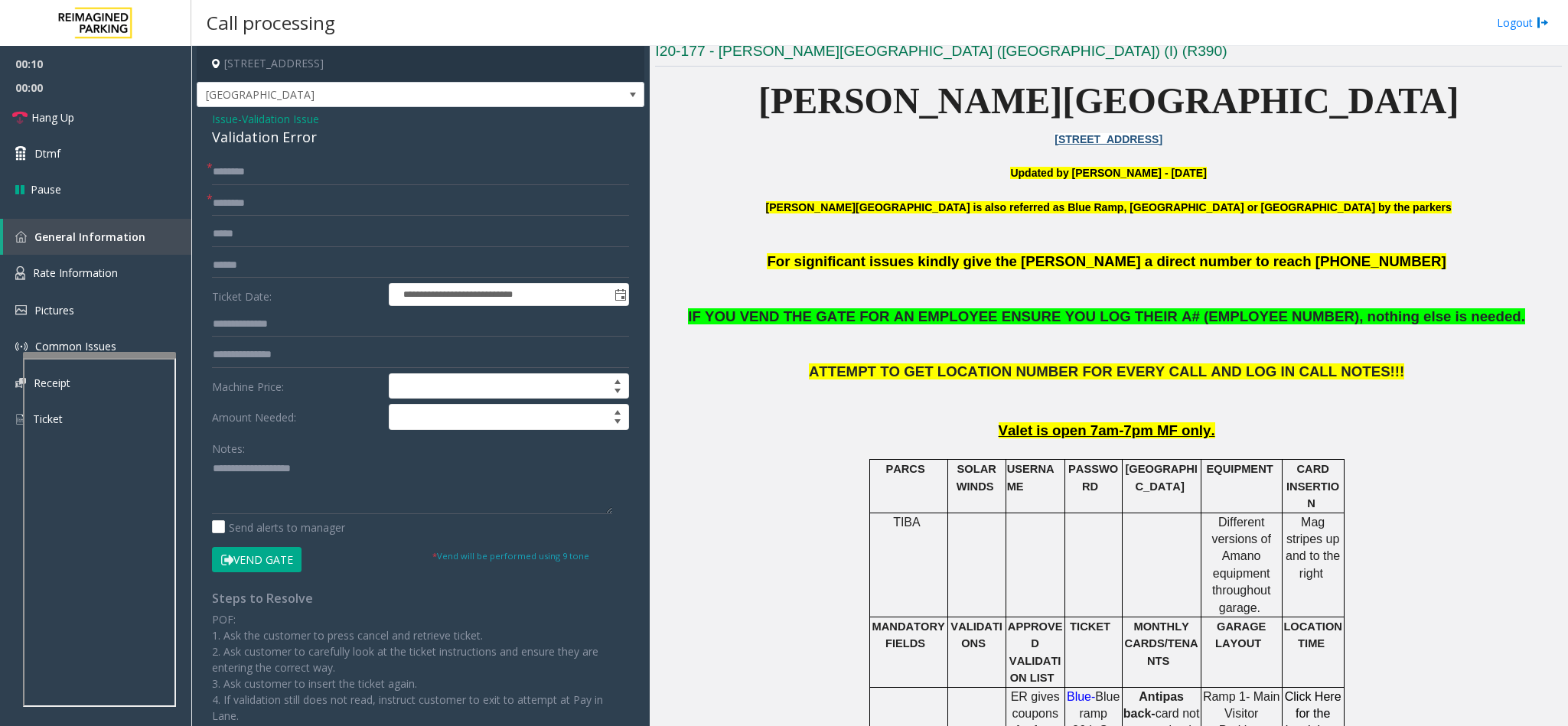
click at [265, 142] on div "Validation Error" at bounding box center [420, 137] width 417 height 21
click at [214, 469] on textarea at bounding box center [412, 485] width 400 height 58
click at [230, 475] on textarea at bounding box center [412, 485] width 400 height 58
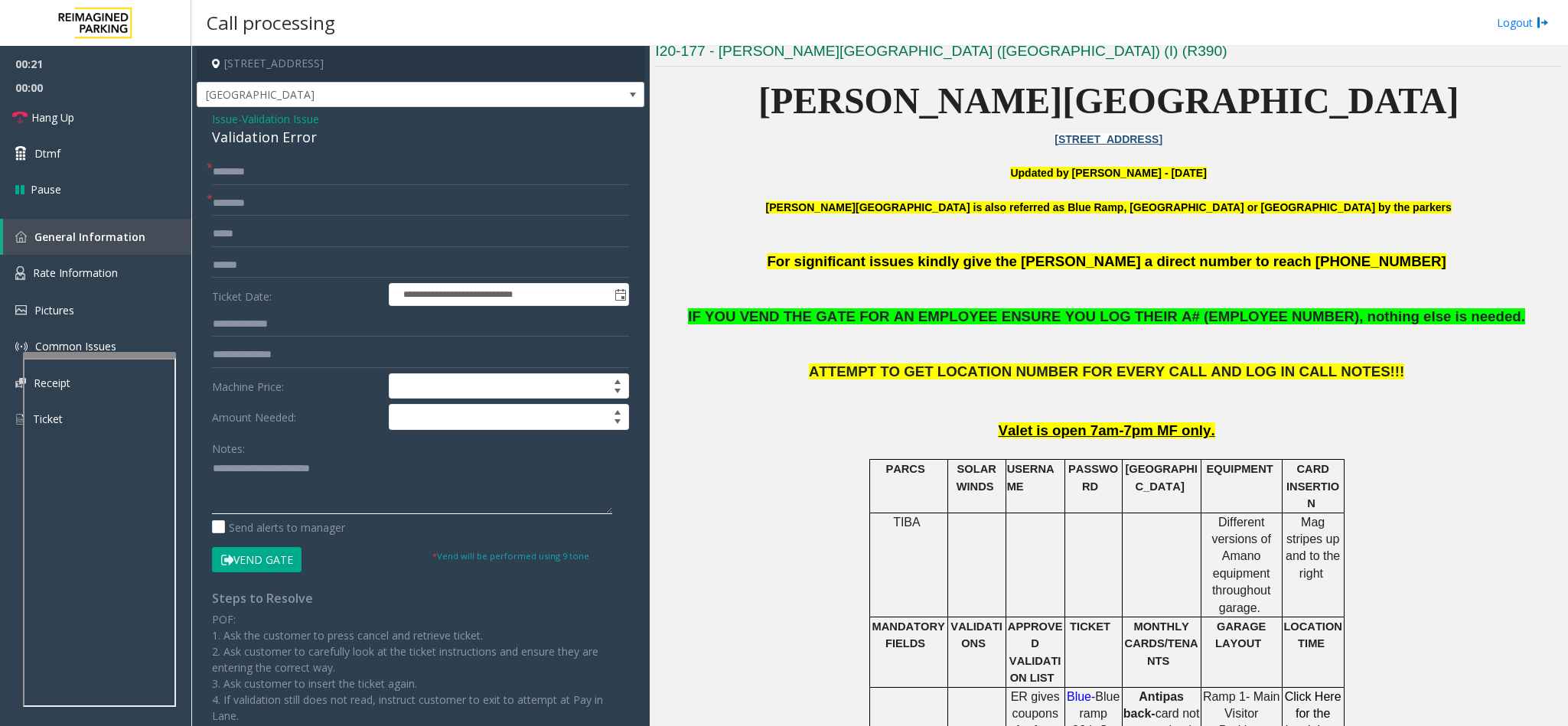
click at [334, 468] on textarea at bounding box center [412, 485] width 400 height 58
type textarea "**********"
click at [255, 168] on input "text" at bounding box center [420, 172] width 417 height 26
type input "**"
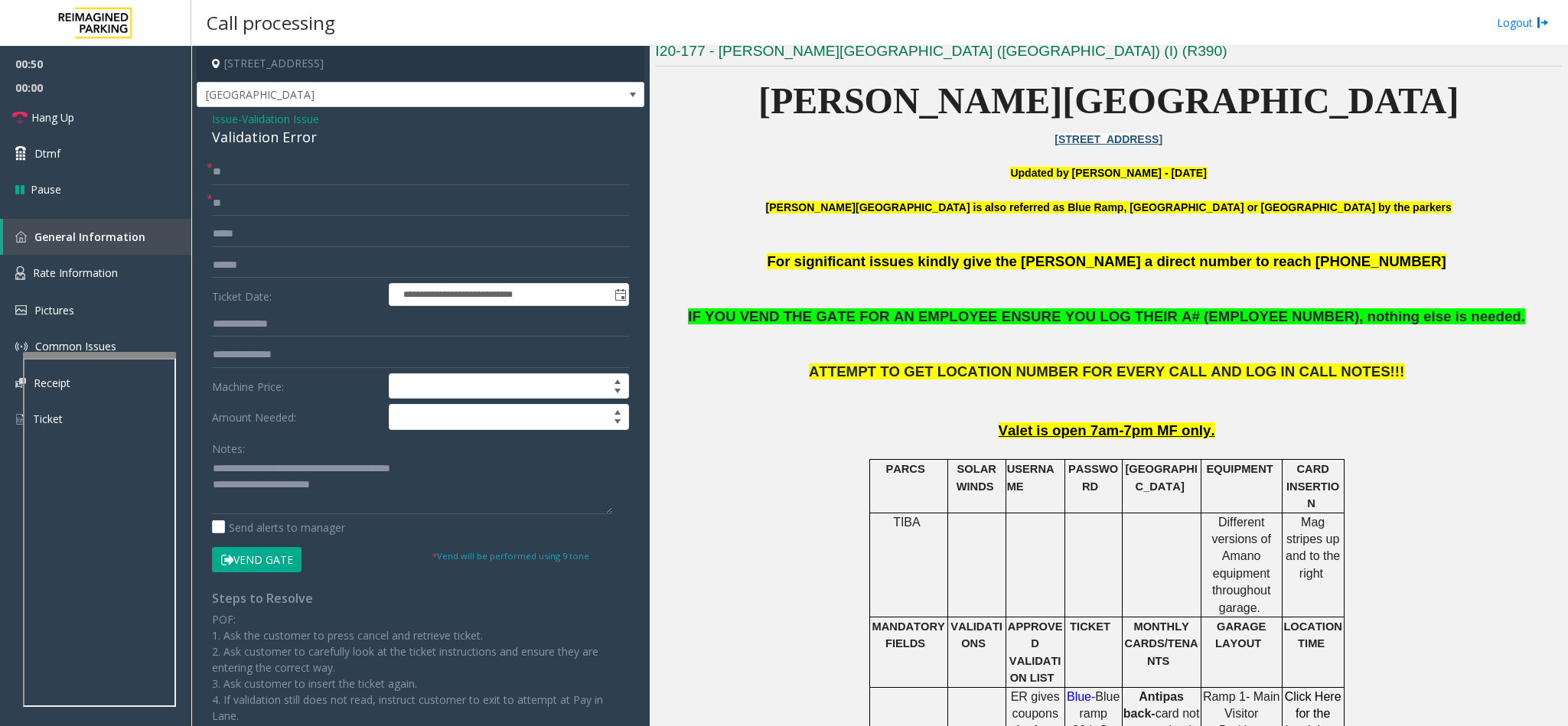
click at [272, 569] on button "Vend Gate" at bounding box center [256, 559] width 89 height 26
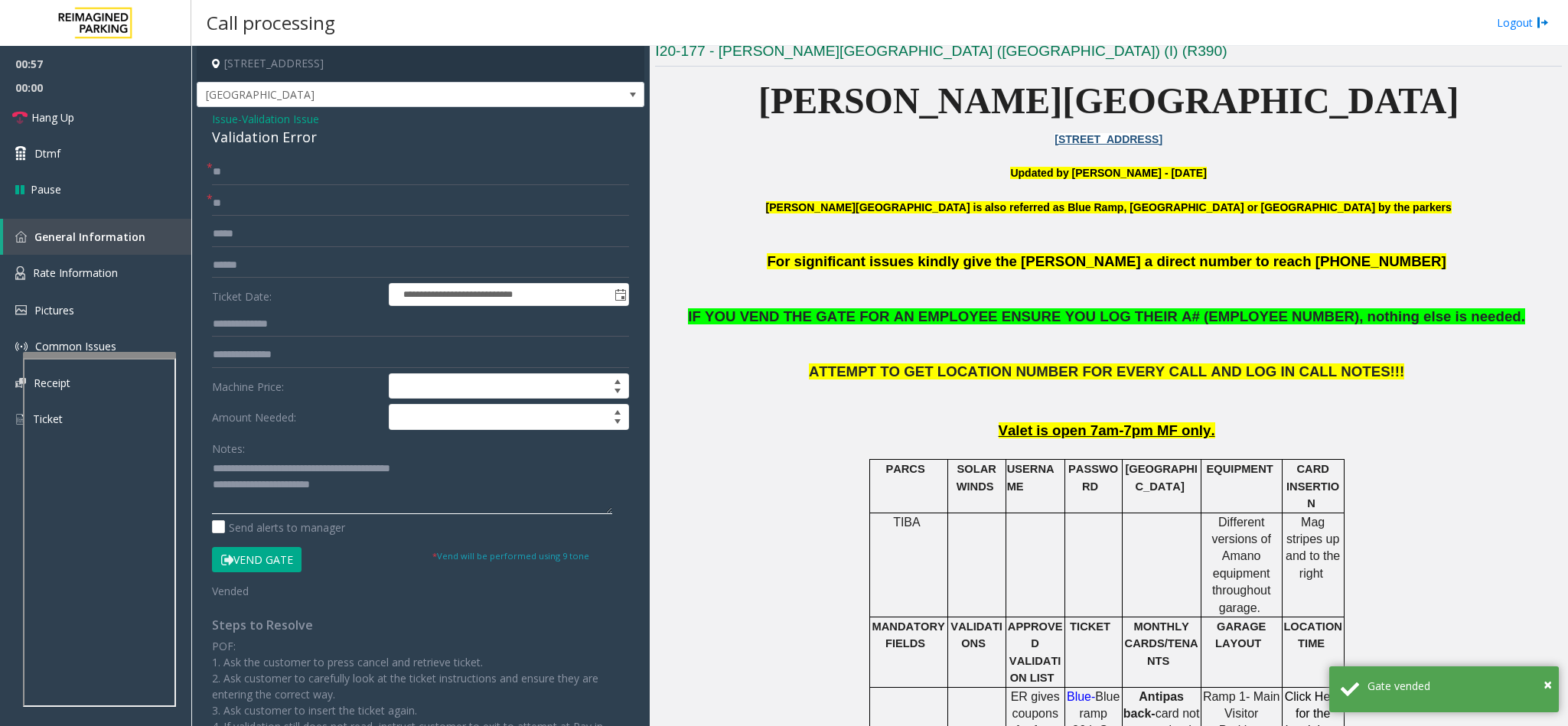
click at [364, 493] on textarea at bounding box center [412, 485] width 400 height 58
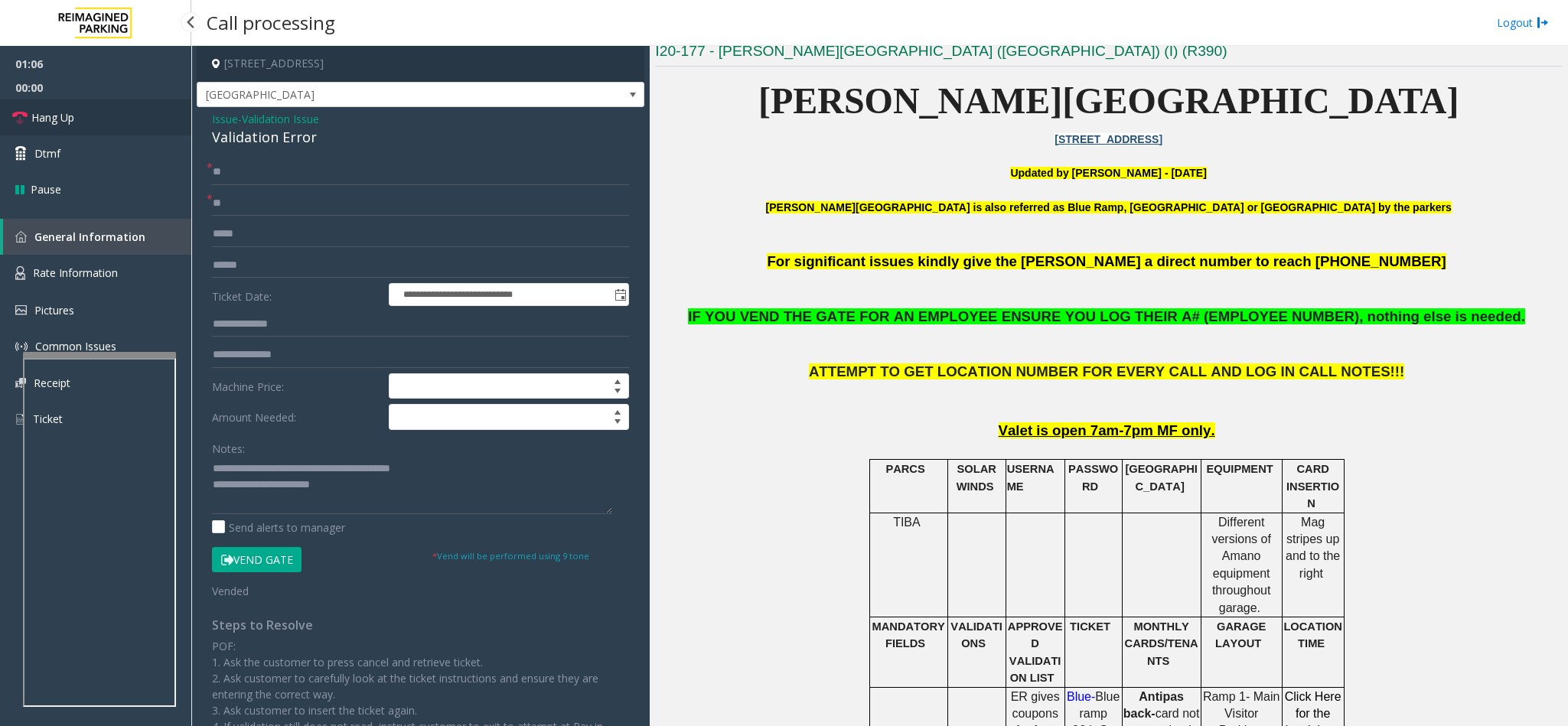
click at [122, 123] on link "Hang Up" at bounding box center [95, 117] width 191 height 35
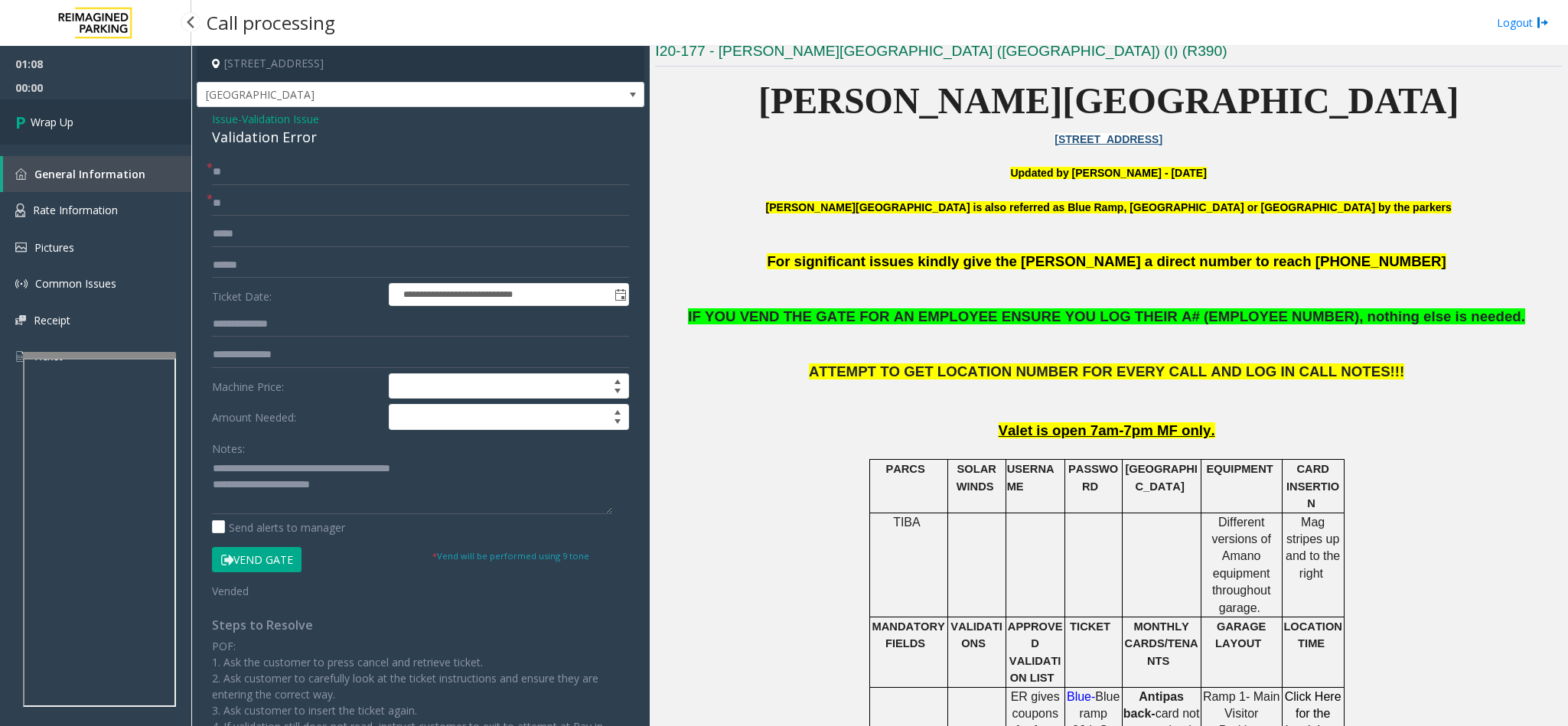
click at [122, 123] on link "Wrap Up" at bounding box center [95, 122] width 191 height 45
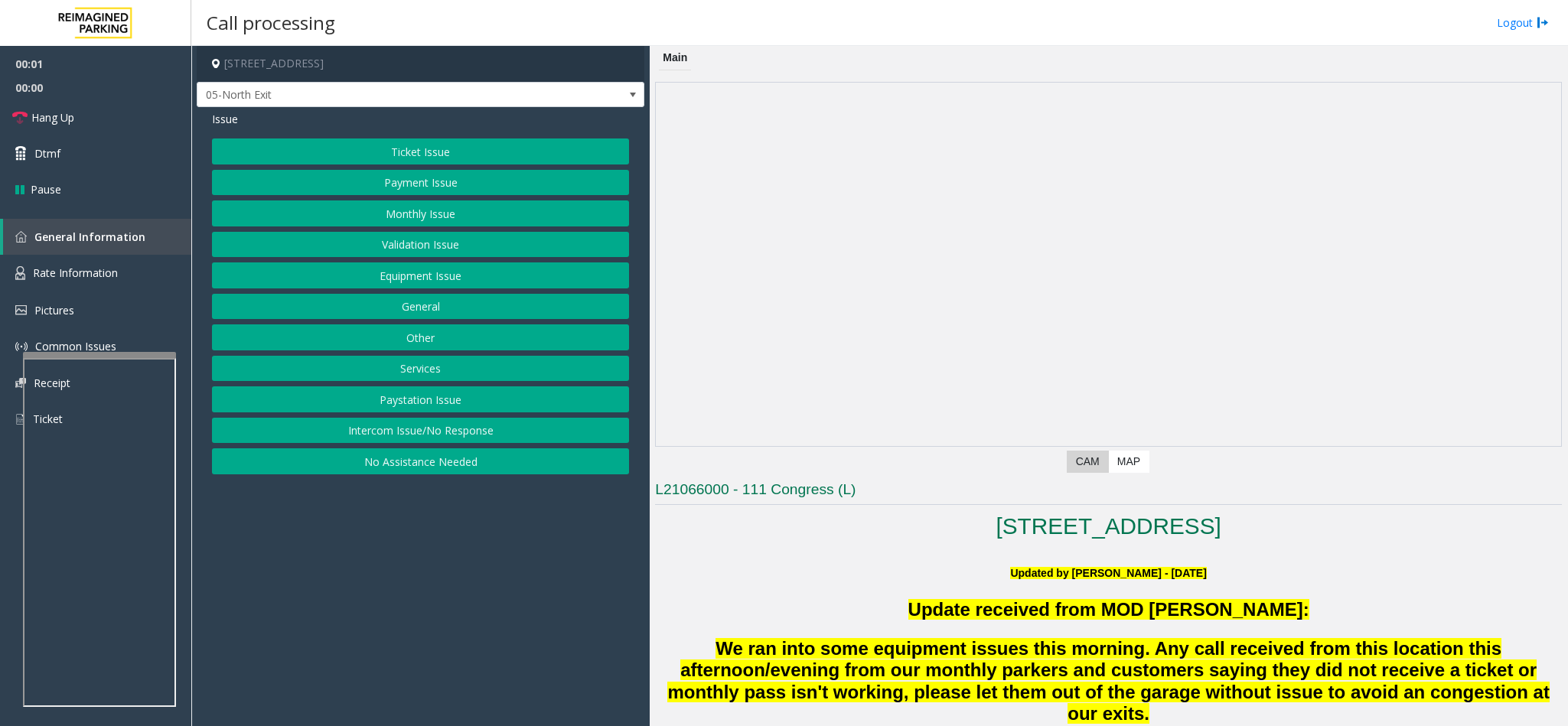
scroll to position [115, 0]
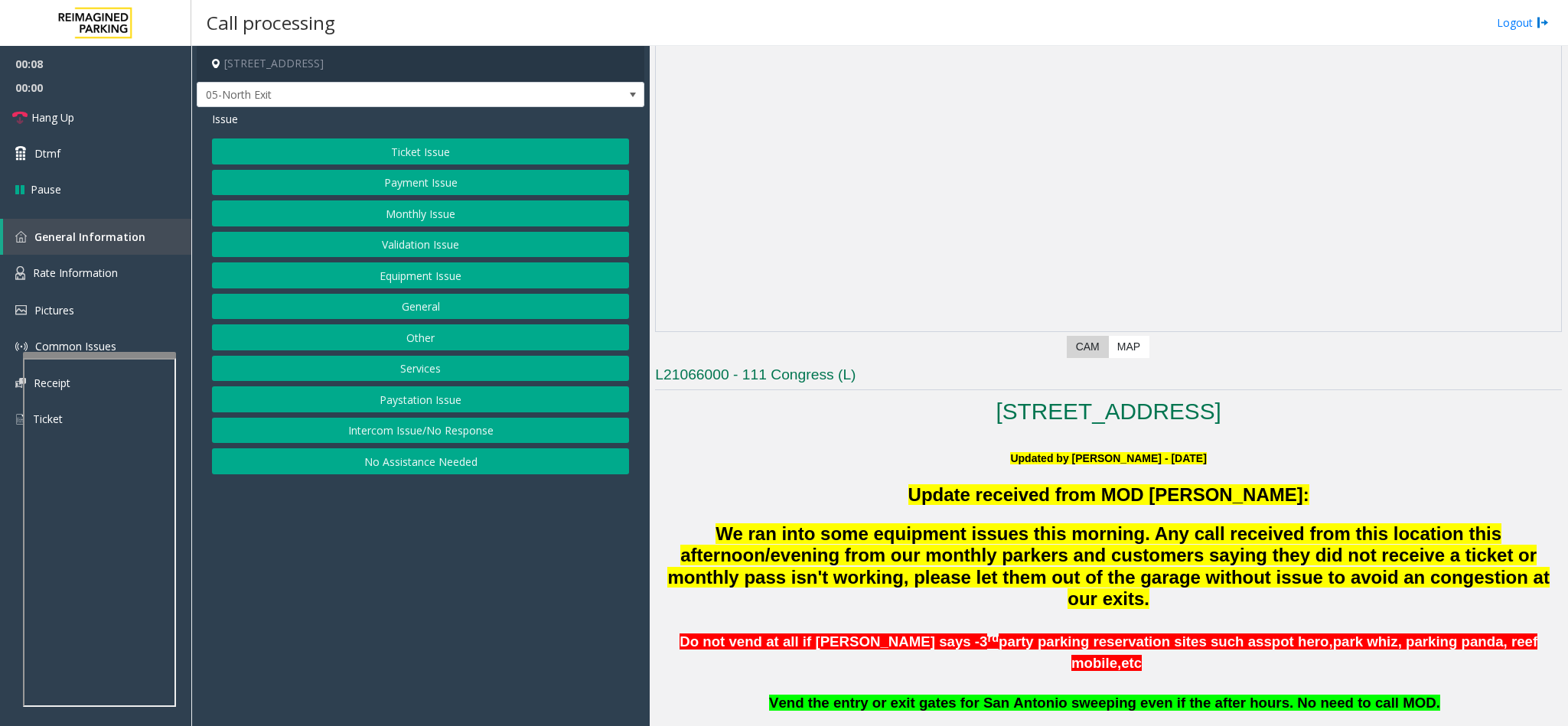
click at [434, 140] on button "Ticket Issue" at bounding box center [420, 151] width 417 height 26
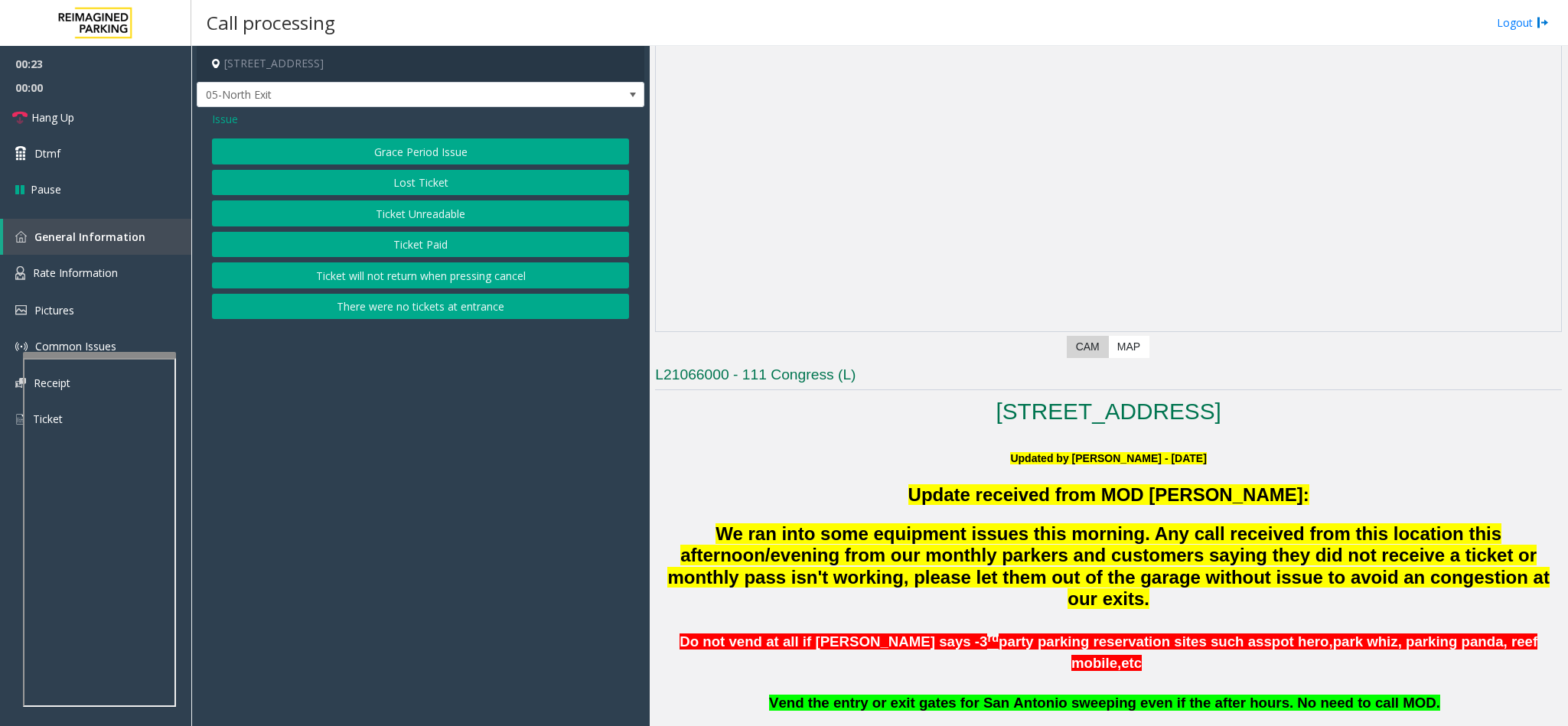
click at [418, 244] on button "Ticket Paid" at bounding box center [420, 245] width 417 height 26
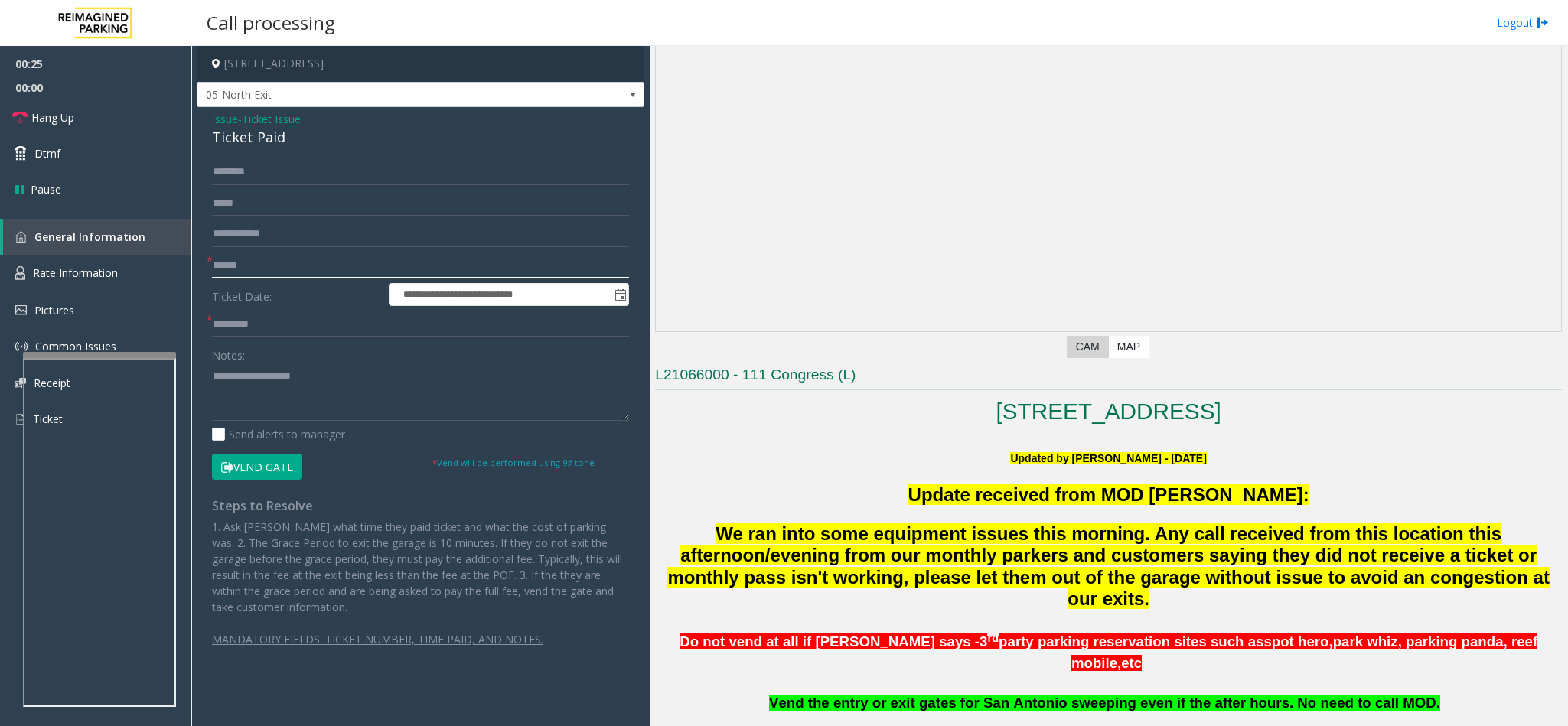
click at [223, 265] on input "text" at bounding box center [420, 265] width 417 height 26
click at [250, 161] on input "text" at bounding box center [420, 172] width 417 height 26
type input "*****"
click at [290, 464] on button "Vend Gate" at bounding box center [256, 466] width 89 height 26
click at [227, 262] on input "text" at bounding box center [420, 265] width 417 height 26
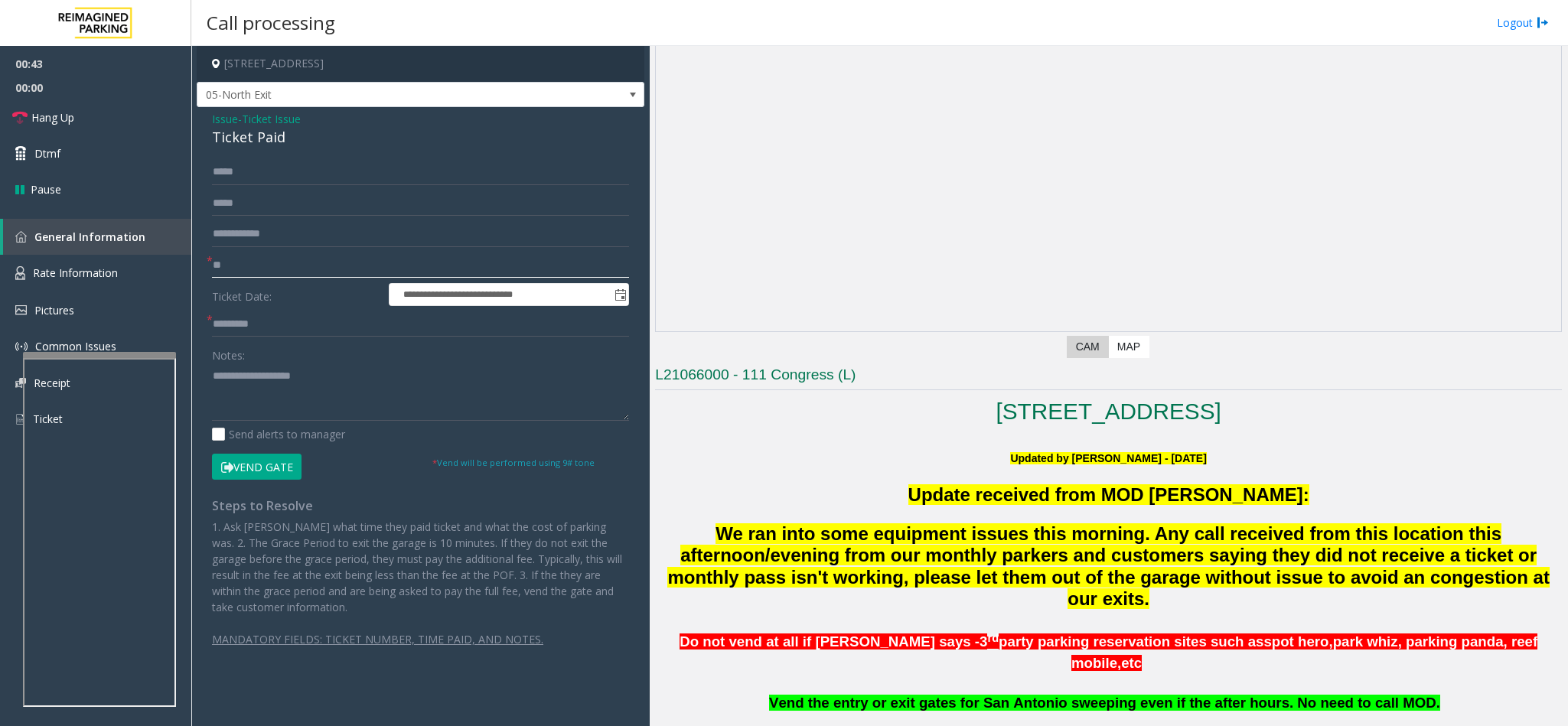
type input "**"
click at [257, 386] on textarea at bounding box center [420, 392] width 417 height 58
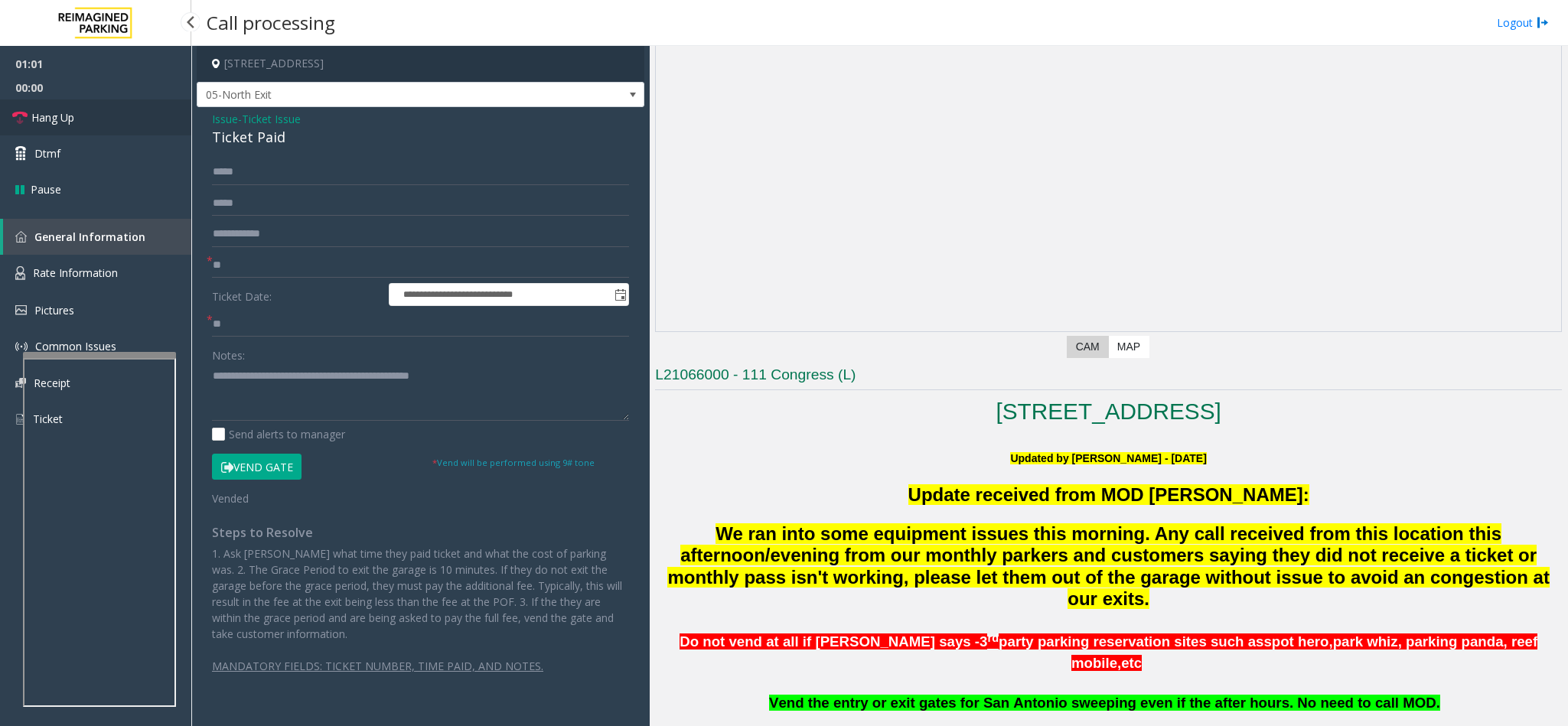
drag, startPoint x: 47, startPoint y: 115, endPoint x: 67, endPoint y: 119, distance: 20.4
click at [47, 115] on span "Hang Up" at bounding box center [53, 117] width 43 height 16
click at [514, 393] on textarea at bounding box center [420, 392] width 417 height 58
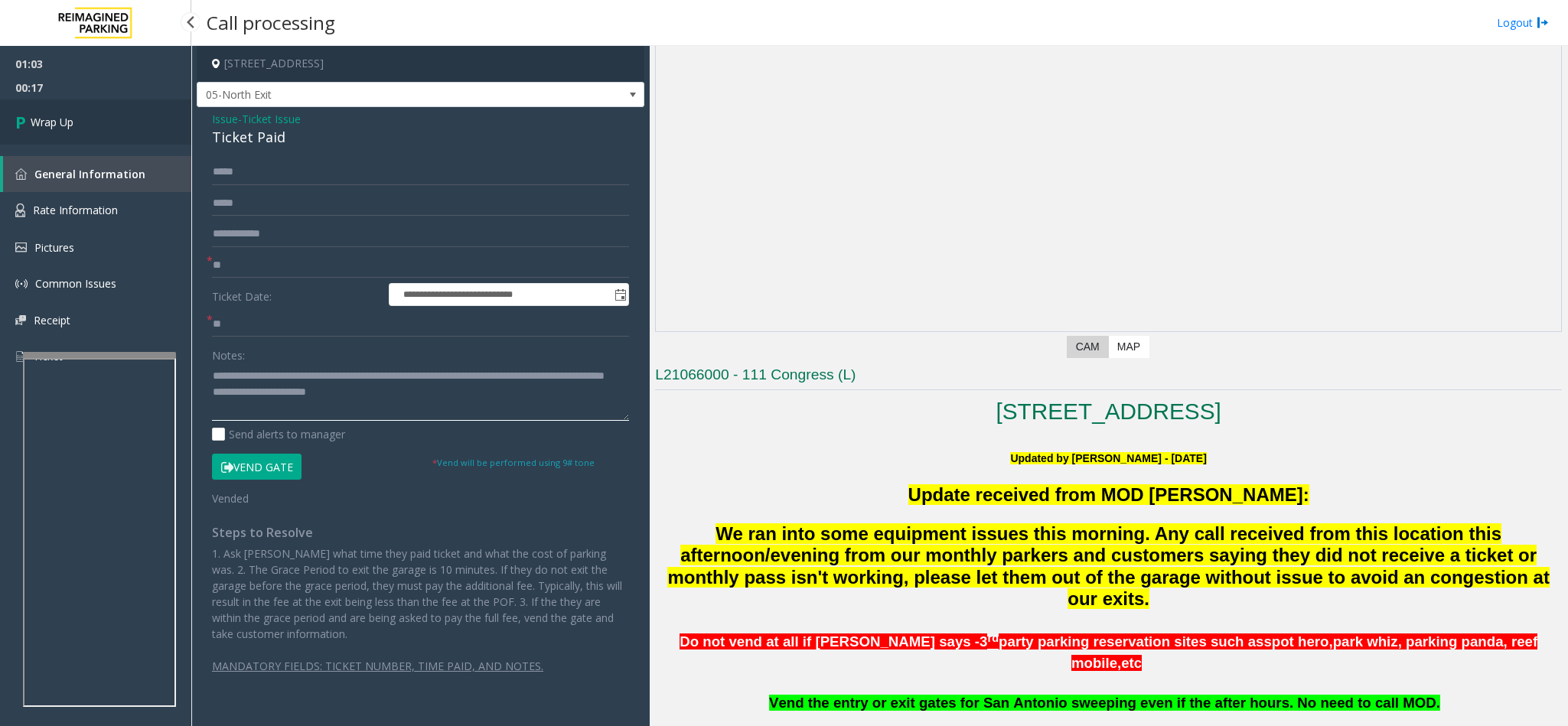
type textarea "**********"
click at [42, 125] on span "Wrap Up" at bounding box center [52, 122] width 43 height 16
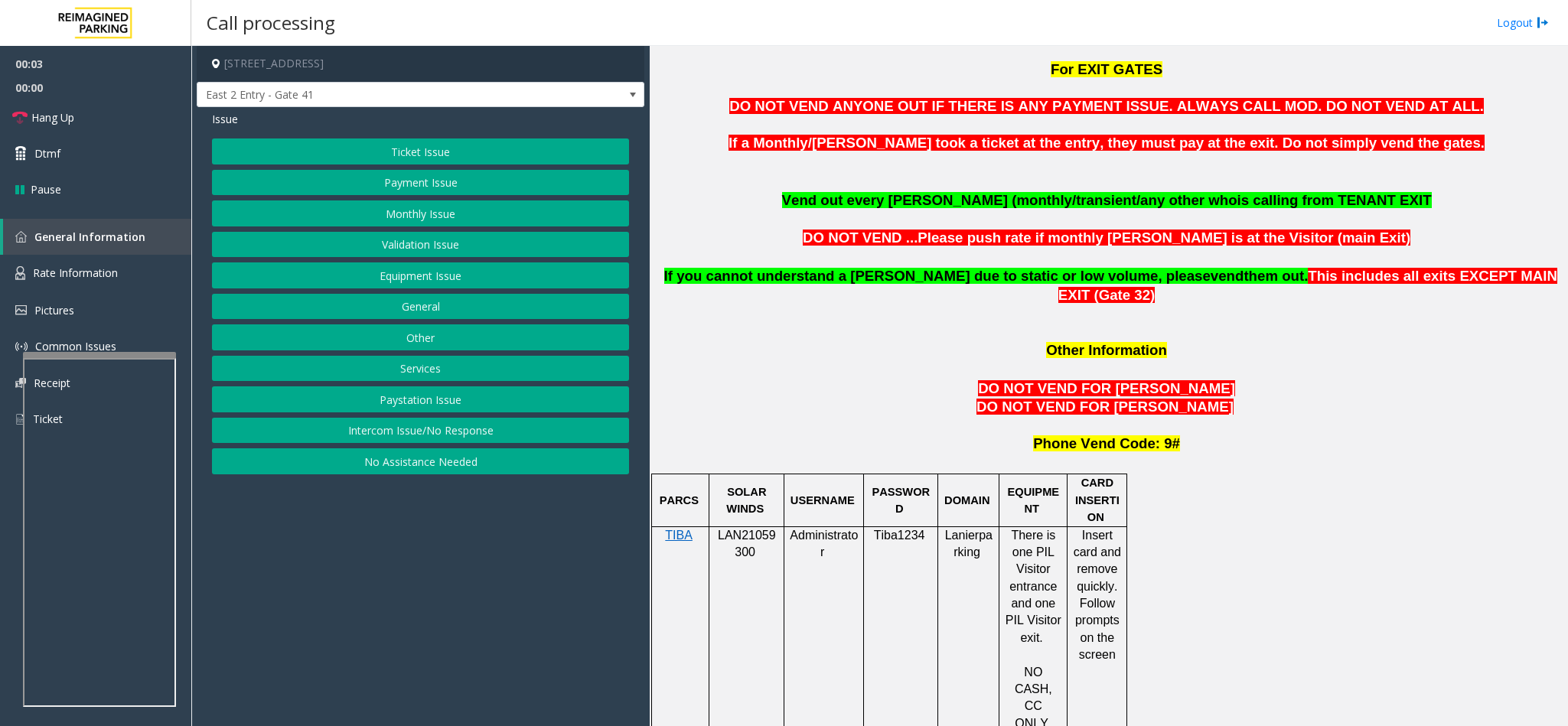
scroll to position [1148, 0]
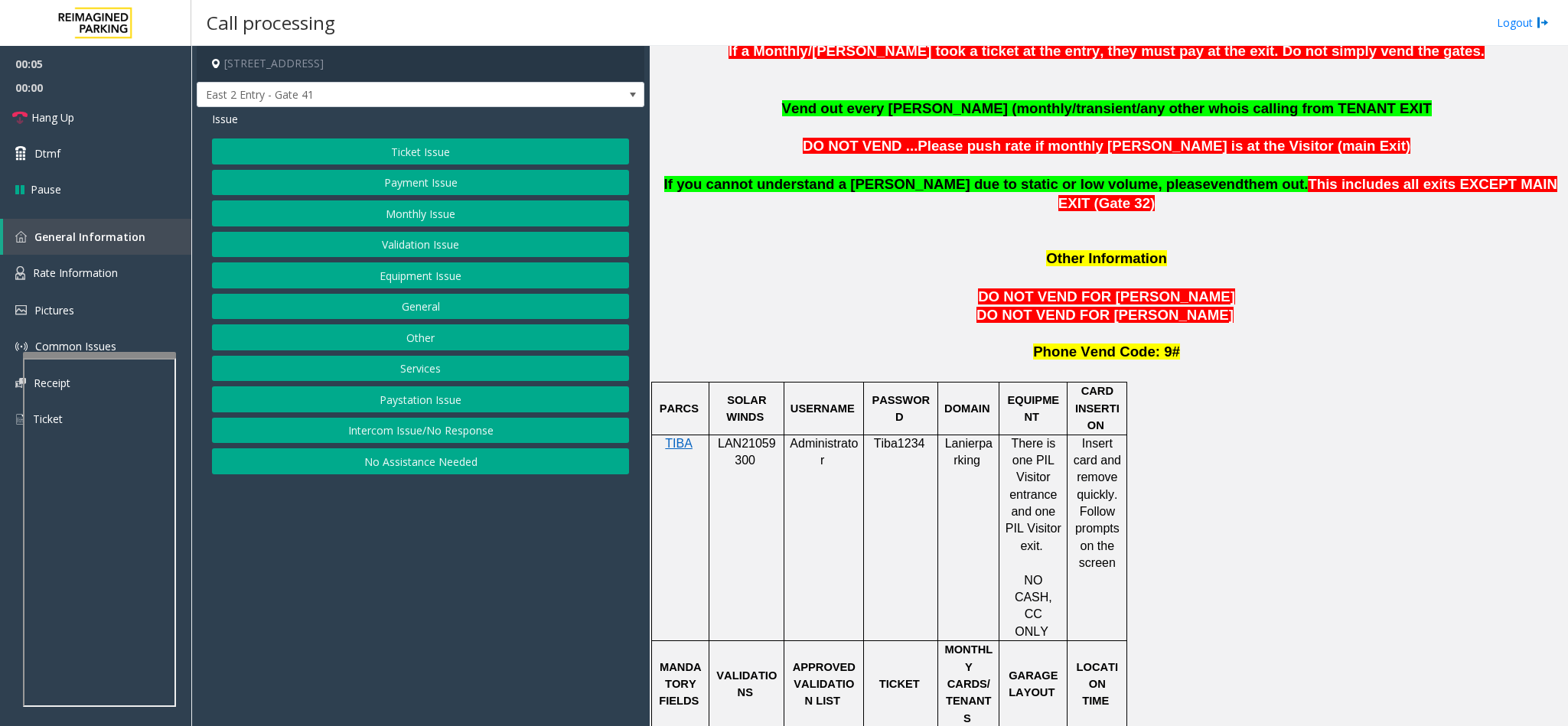
click at [736, 436] on span "LAN21059300" at bounding box center [747, 451] width 59 height 30
copy p "LAN21059300"
click at [131, 106] on link "Hang Up" at bounding box center [95, 117] width 191 height 35
click at [399, 278] on button "Equipment Issue" at bounding box center [420, 275] width 417 height 26
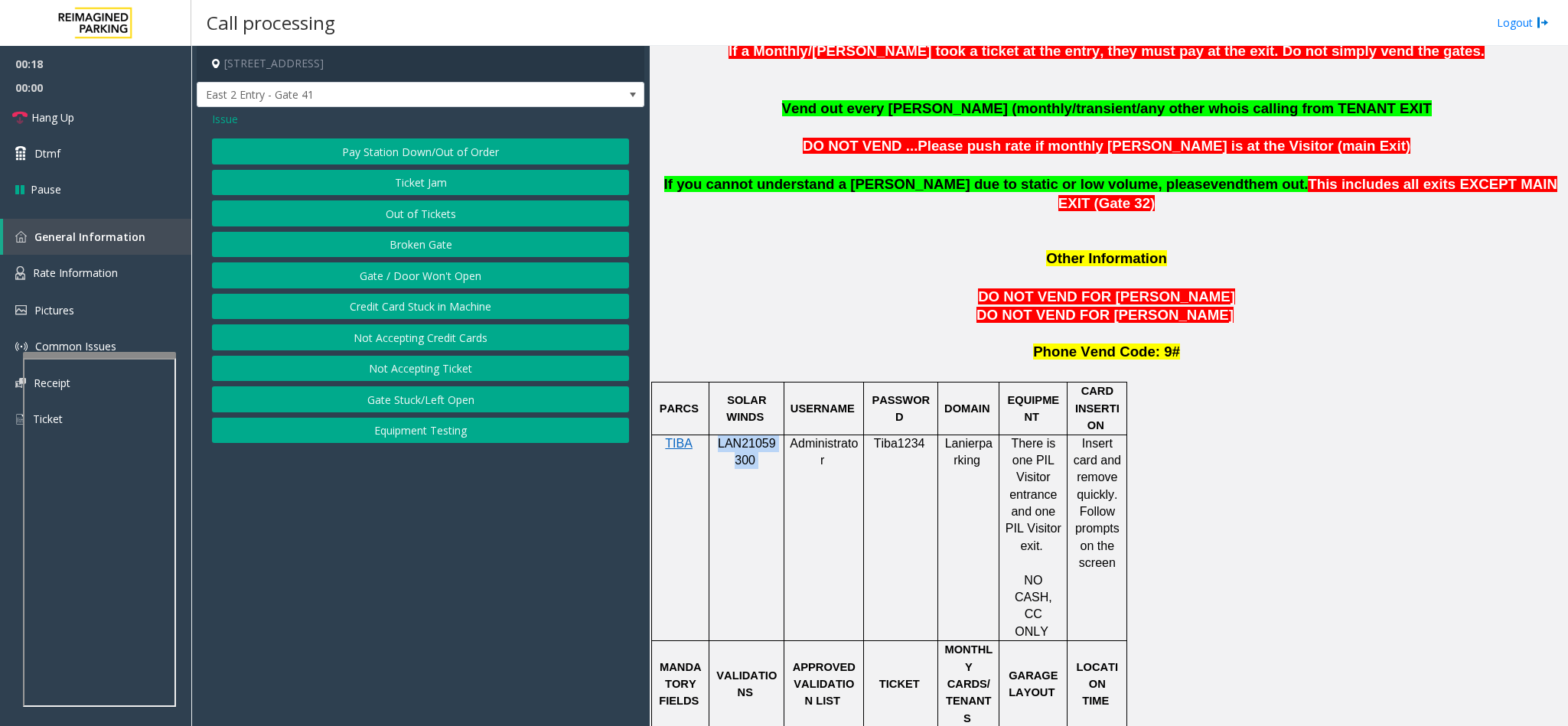
click at [298, 286] on button "Gate / Door Won't Open" at bounding box center [420, 275] width 417 height 26
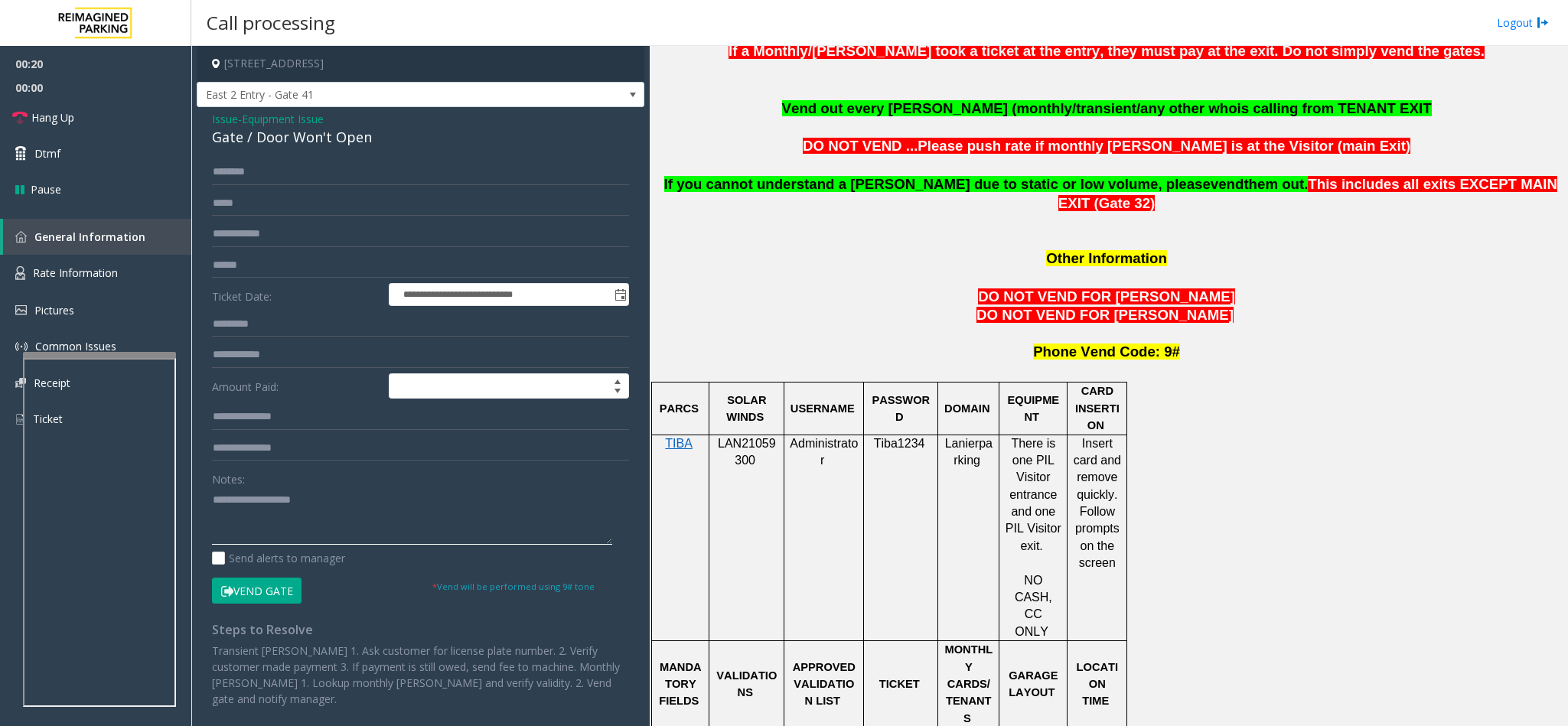
click at [236, 505] on textarea at bounding box center [412, 516] width 400 height 58
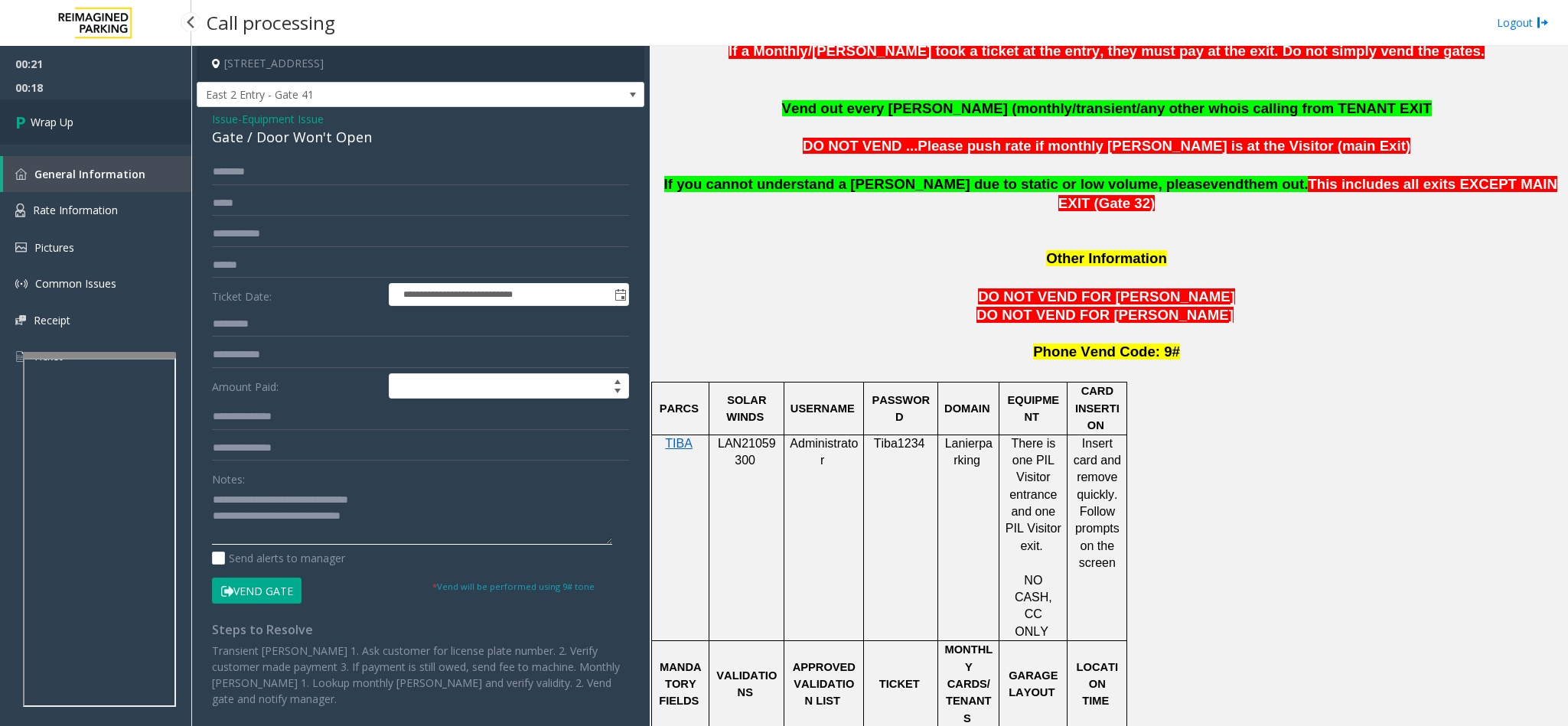
type textarea "**********"
click at [129, 138] on link "Wrap Up" at bounding box center [95, 122] width 191 height 45
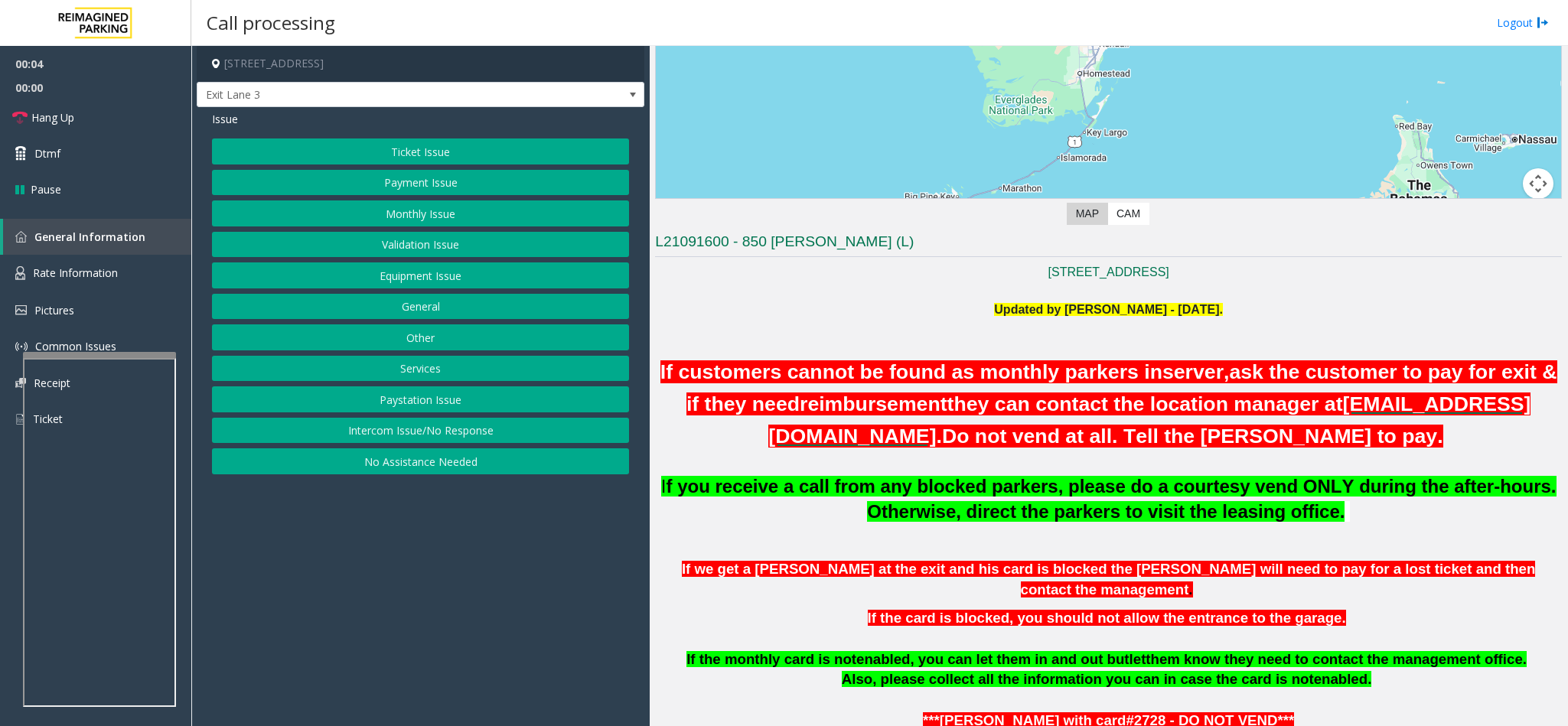
scroll to position [459, 0]
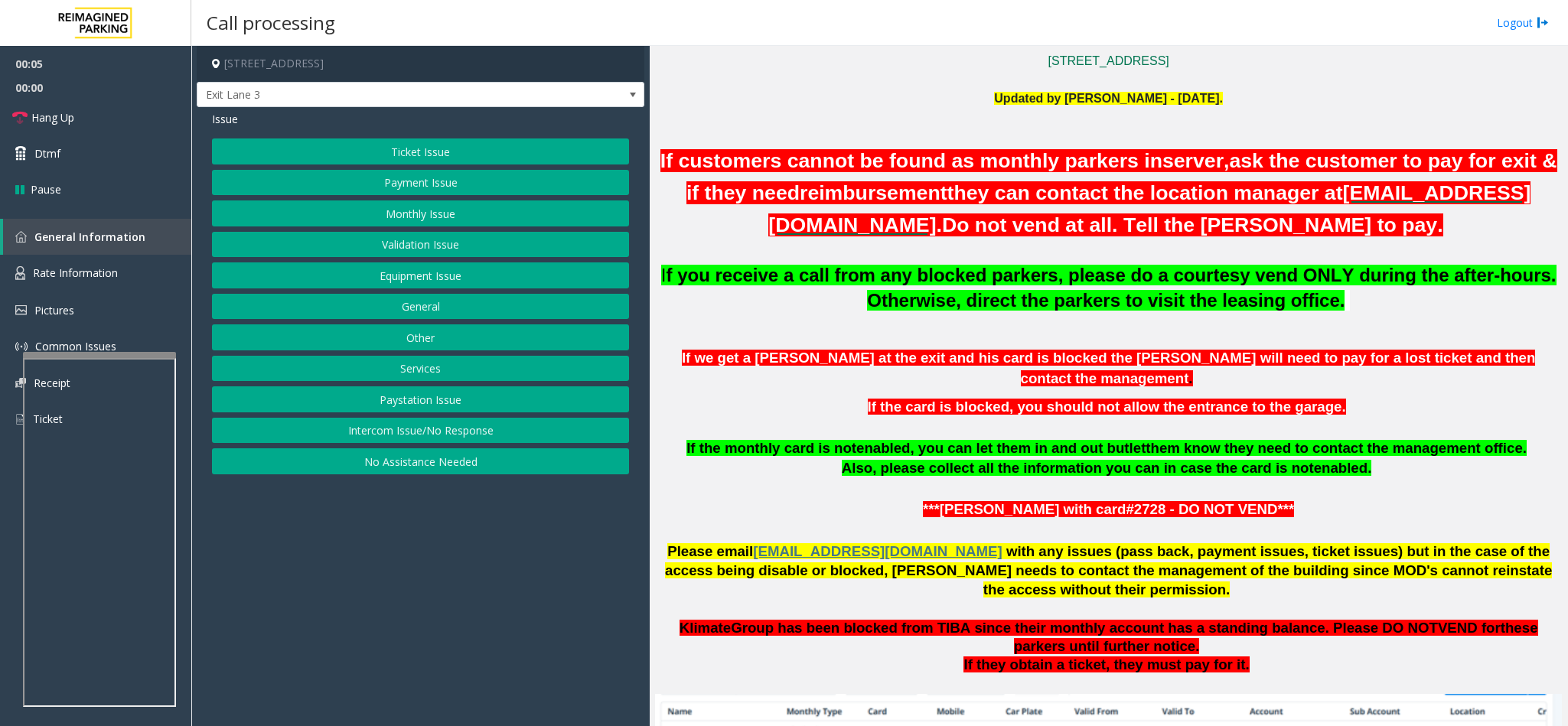
click at [457, 455] on div "Ticket Issue Payment Issue Monthly Issue Validation Issue Equipment Issue Gener…" at bounding box center [420, 306] width 417 height 336
click at [460, 436] on button "Intercom Issue/No Response" at bounding box center [420, 431] width 417 height 26
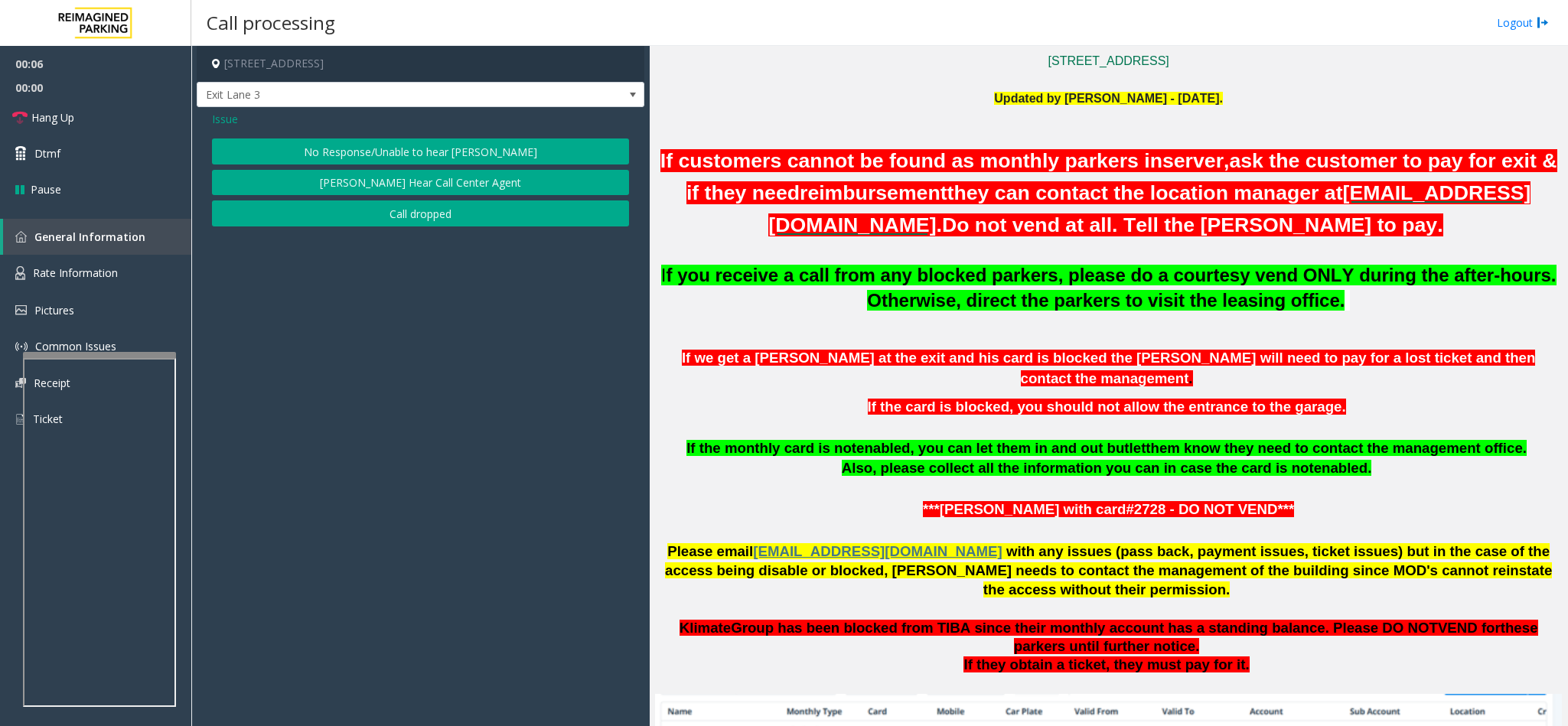
click at [346, 141] on button "No Response/Unable to hear [PERSON_NAME]" at bounding box center [420, 151] width 417 height 26
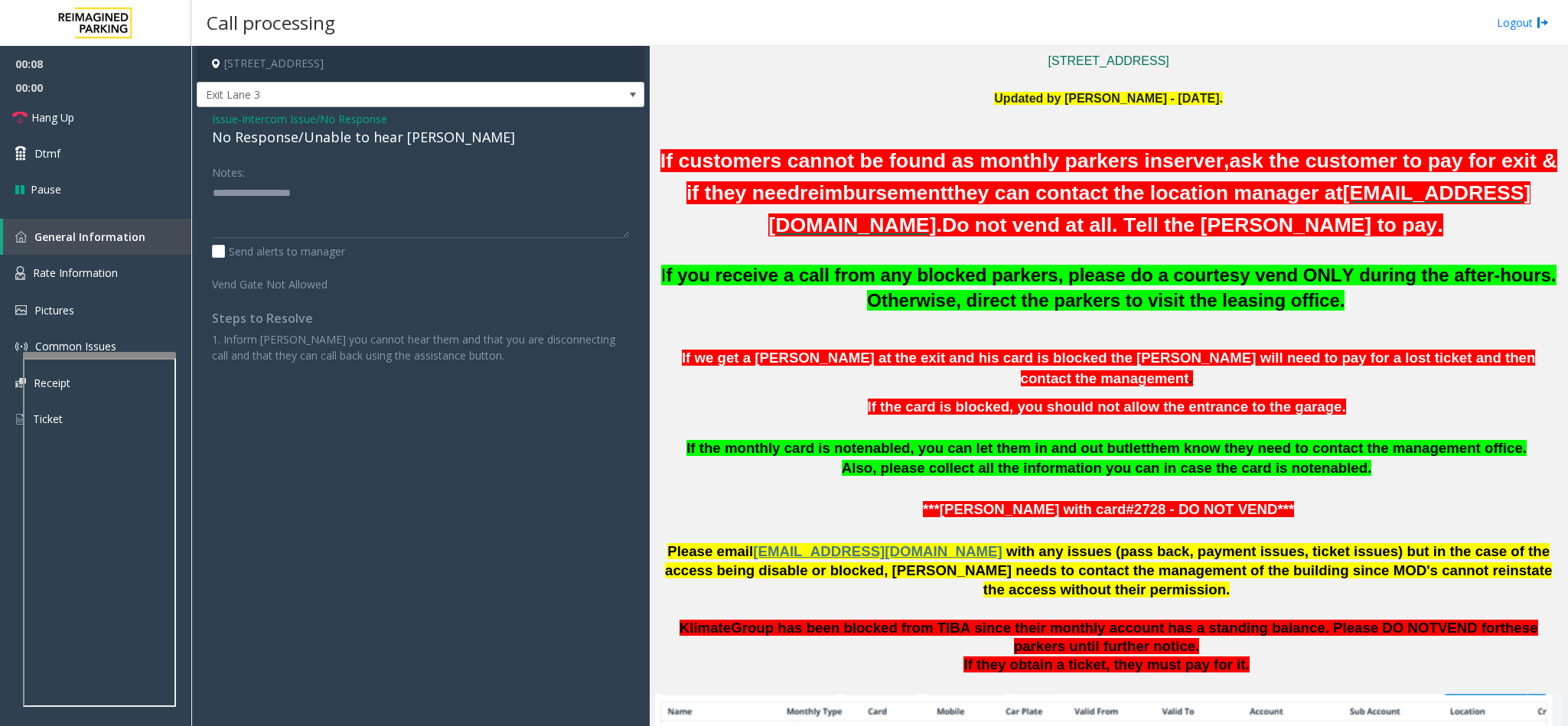
click at [214, 122] on span "Issue" at bounding box center [225, 119] width 26 height 16
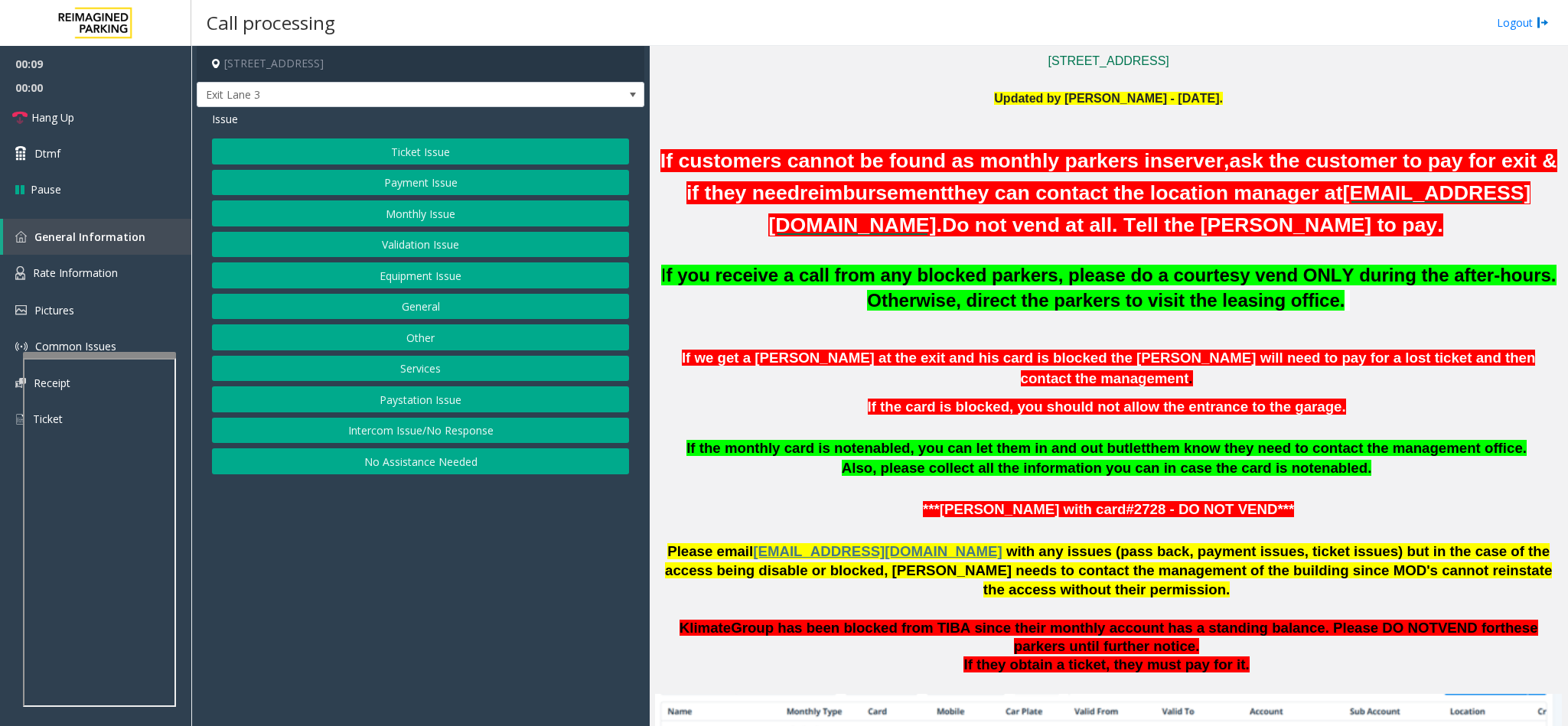
click at [437, 475] on button "No Assistance Needed" at bounding box center [420, 460] width 417 height 26
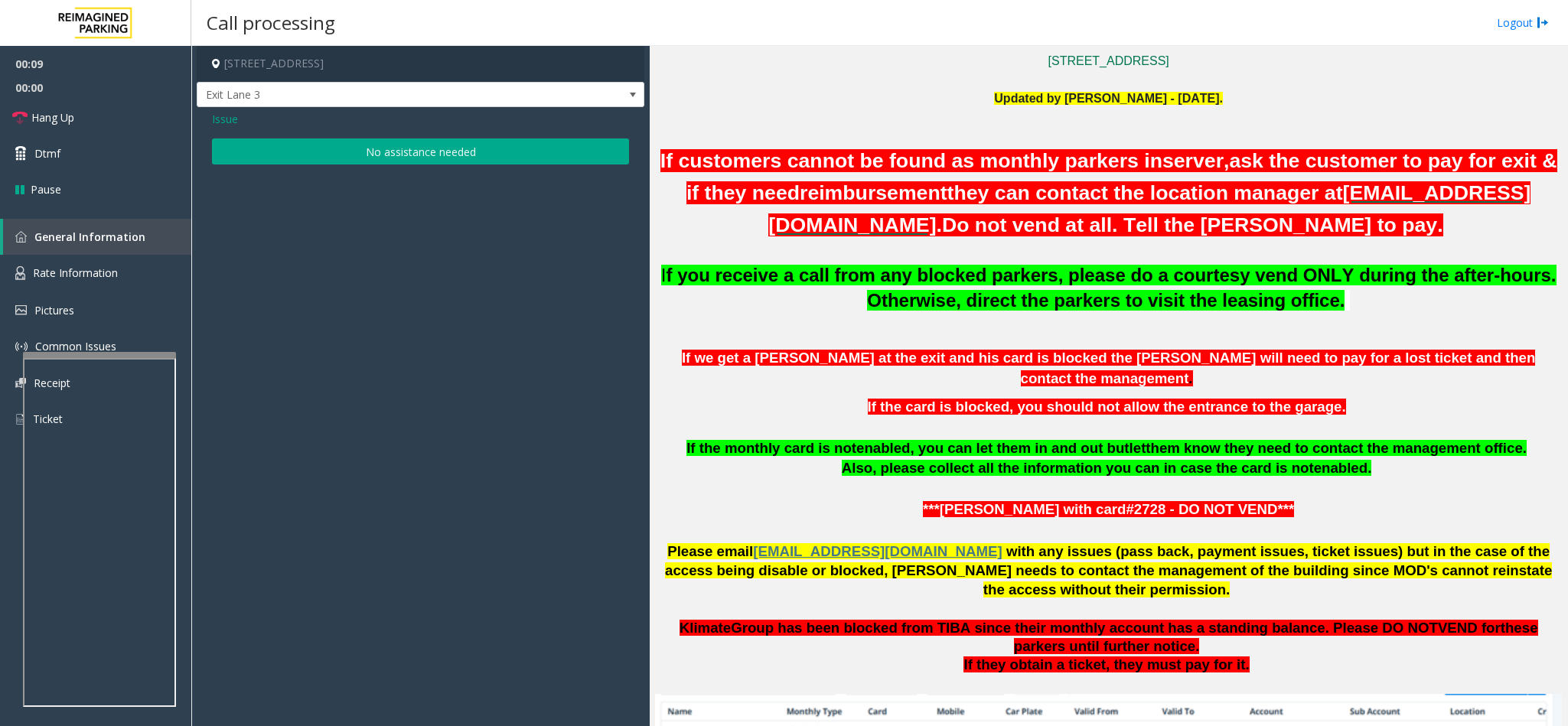
click at [402, 161] on button "No assistance needed" at bounding box center [420, 151] width 417 height 26
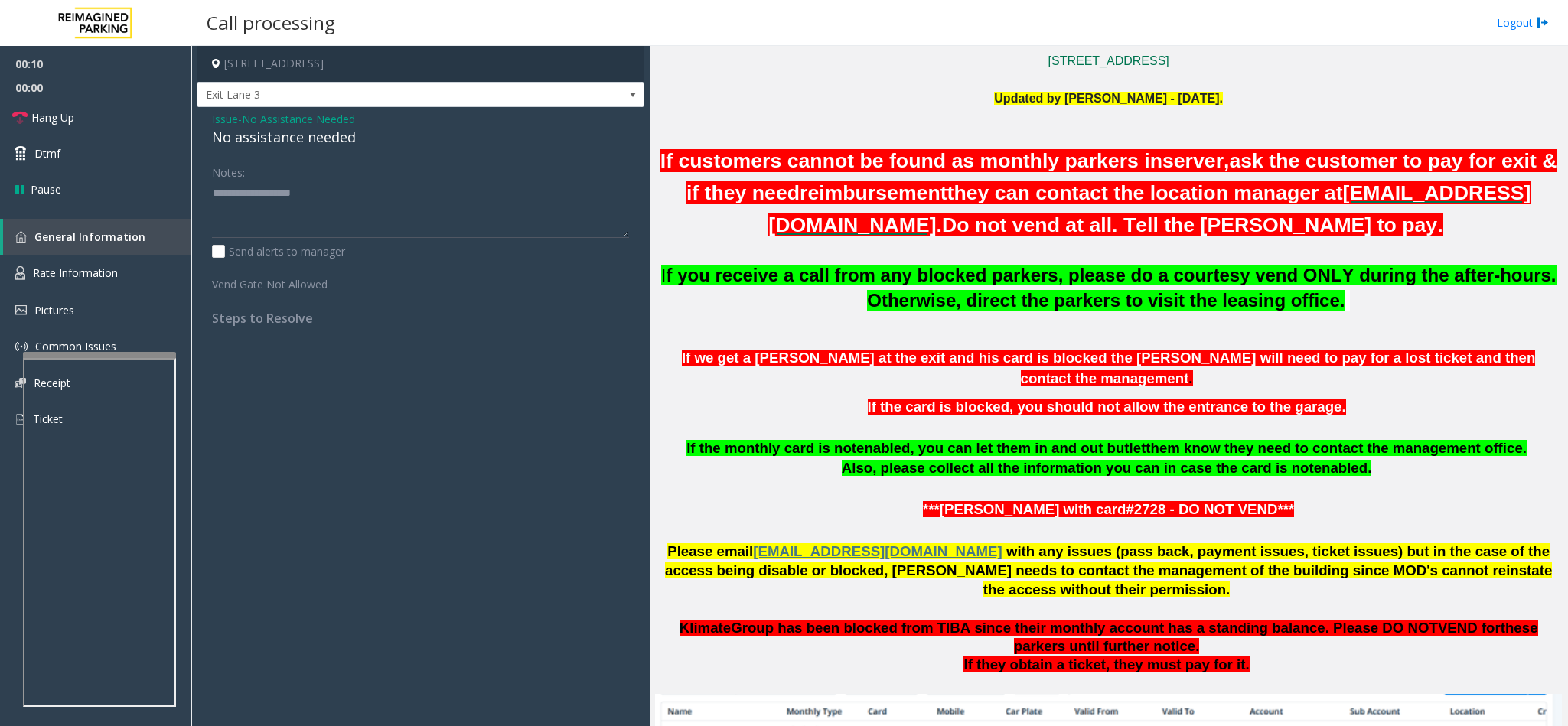
click at [311, 147] on div "No assistance needed" at bounding box center [420, 137] width 417 height 21
type textarea "**********"
click at [97, 118] on link "Hang Up" at bounding box center [95, 117] width 191 height 35
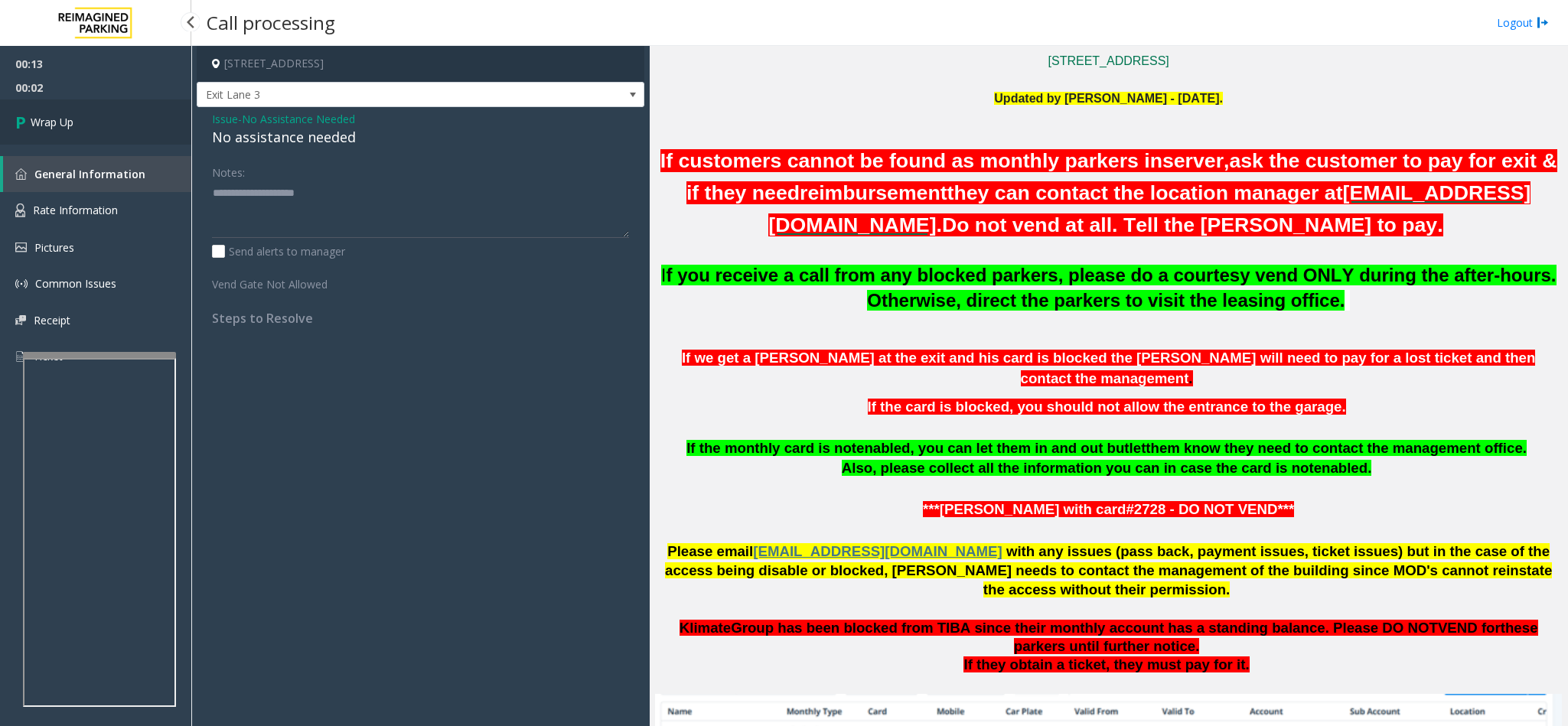
click at [97, 118] on link "Wrap Up" at bounding box center [95, 122] width 191 height 45
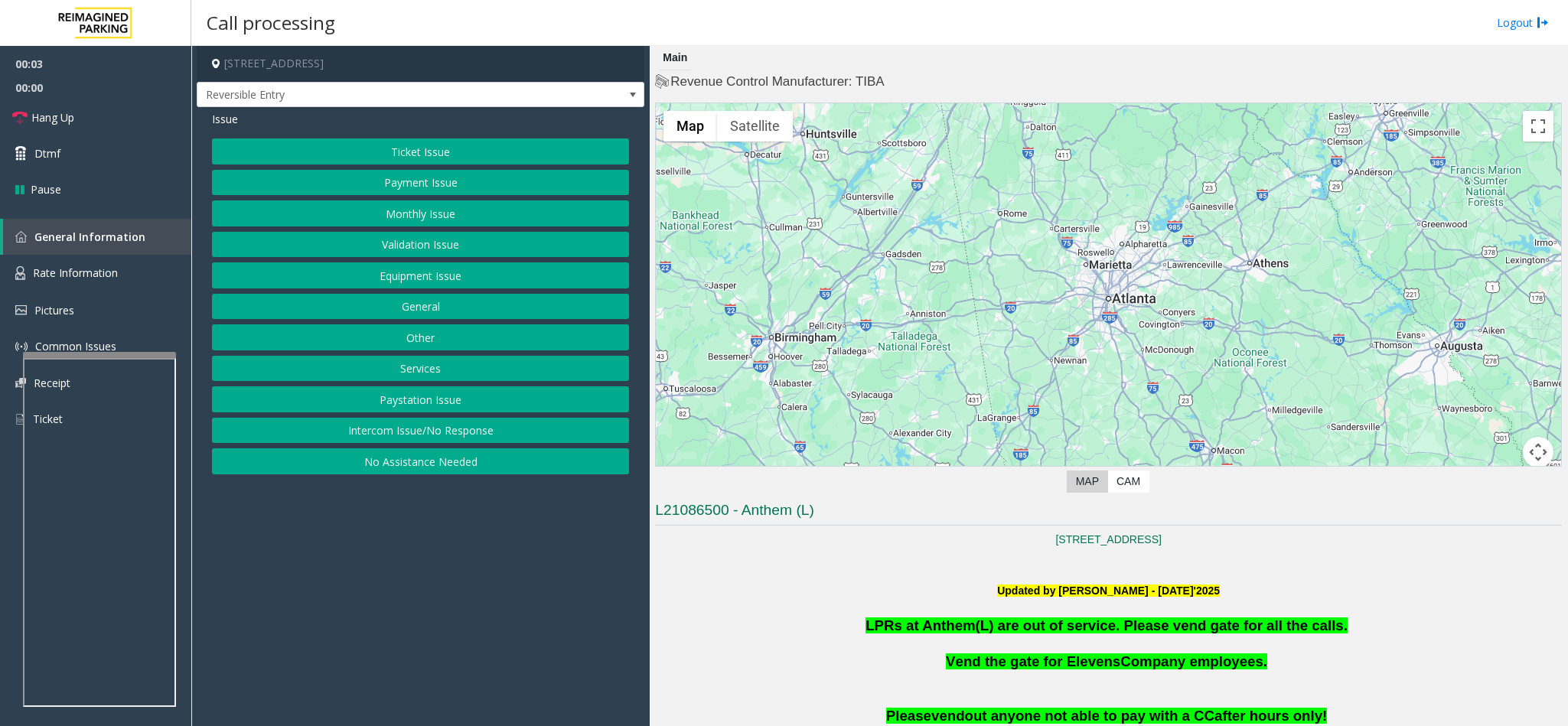
click at [397, 441] on button "Intercom Issue/No Response" at bounding box center [420, 431] width 417 height 26
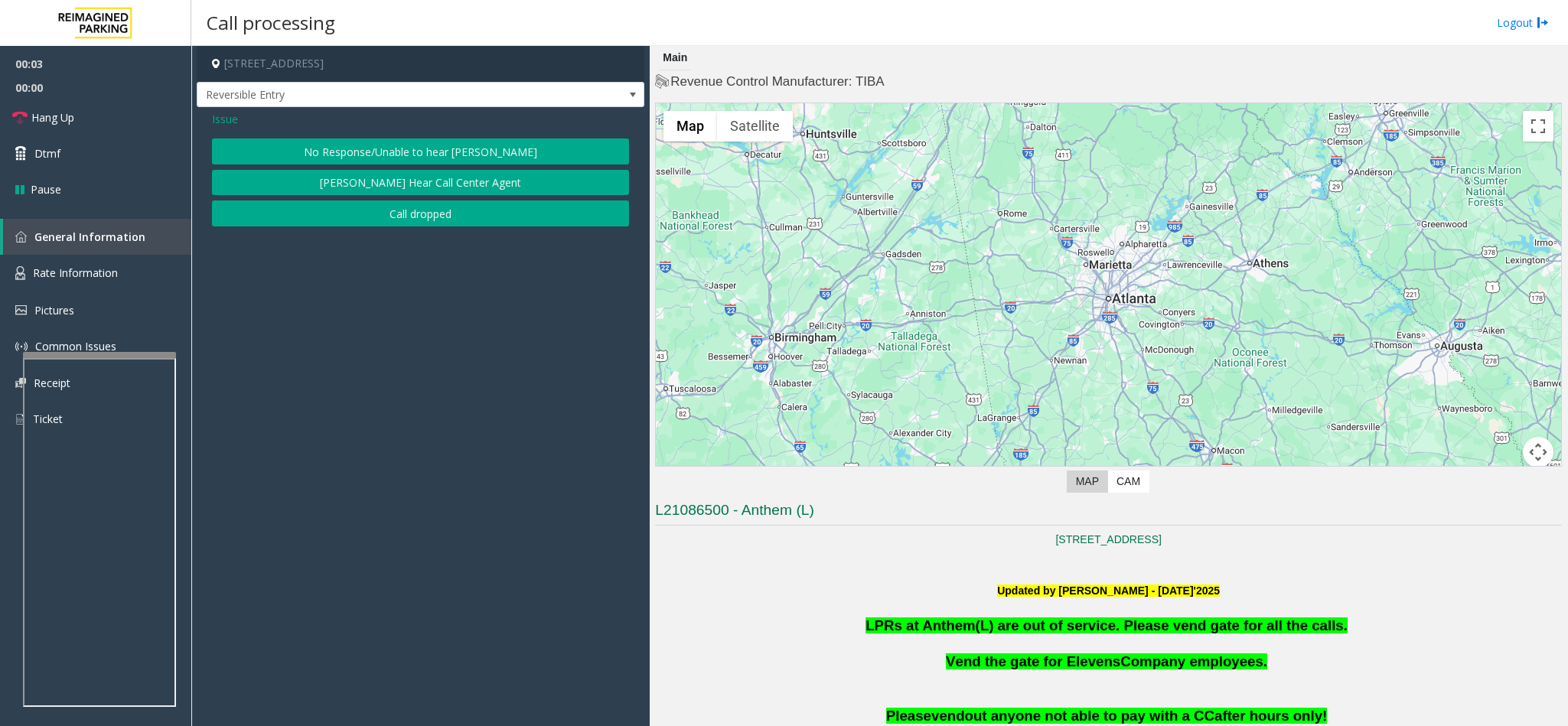
click at [368, 154] on button "No Response/Unable to hear [PERSON_NAME]" at bounding box center [420, 151] width 417 height 26
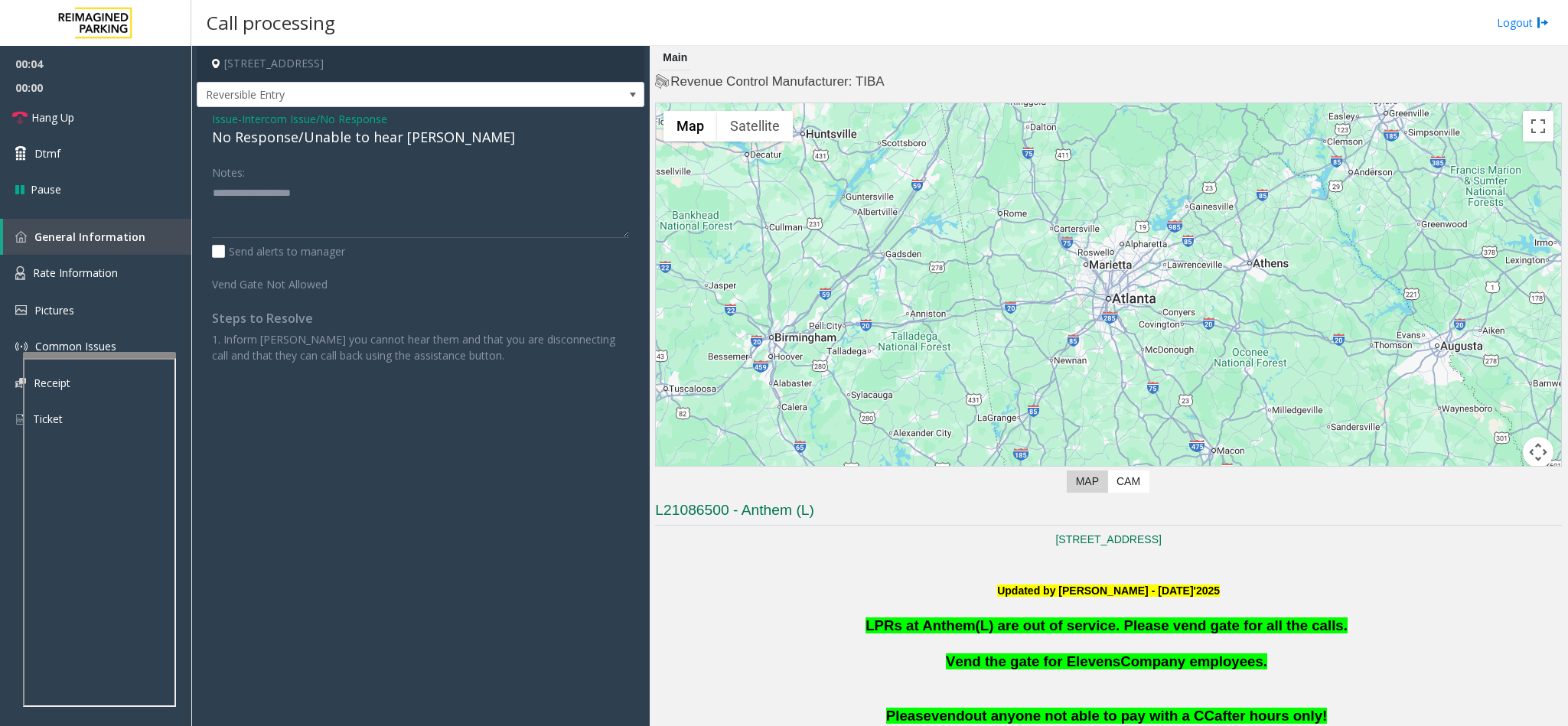
click at [329, 138] on div "No Response/Unable to hear [PERSON_NAME]" at bounding box center [420, 137] width 417 height 21
click at [415, 191] on textarea at bounding box center [420, 209] width 417 height 58
type textarea "**********"
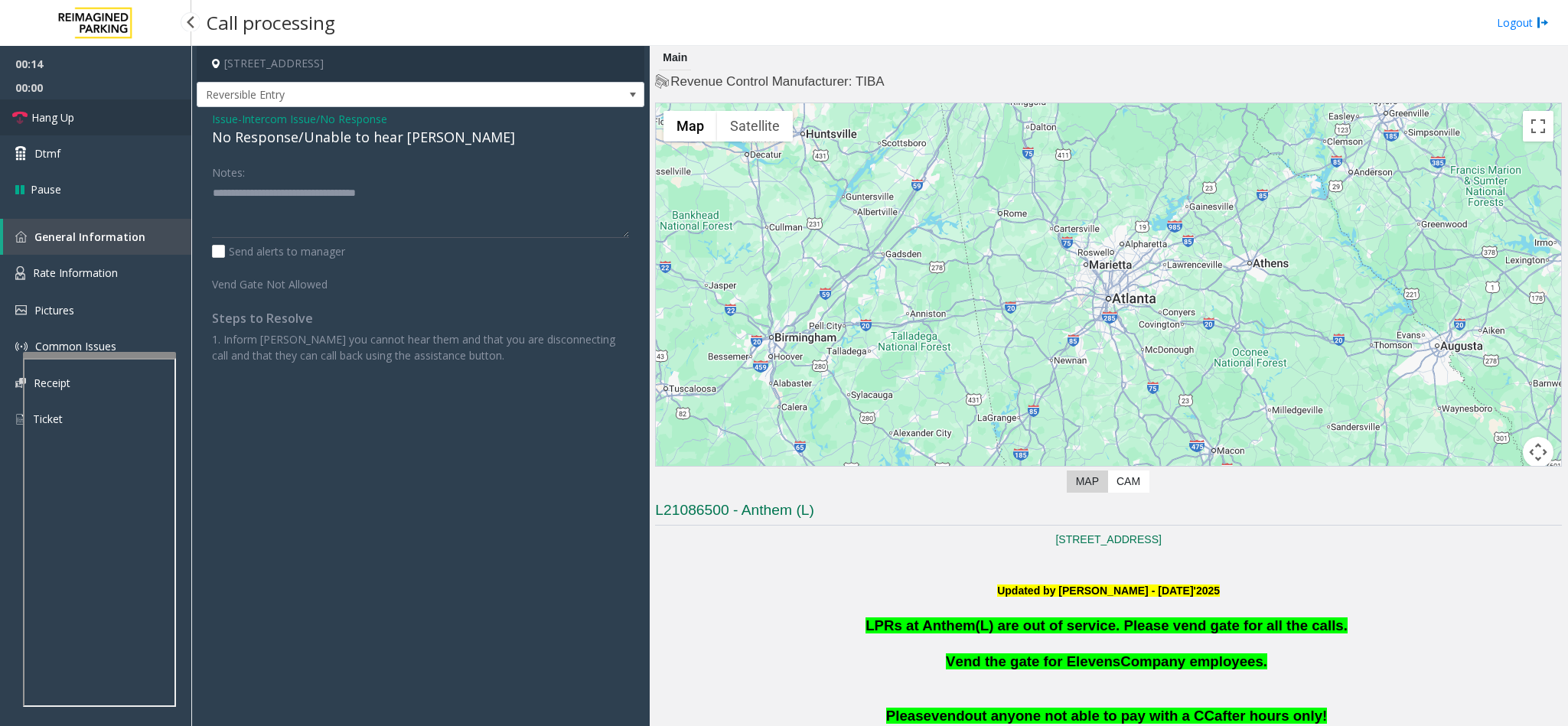
click at [107, 112] on link "Hang Up" at bounding box center [95, 117] width 191 height 35
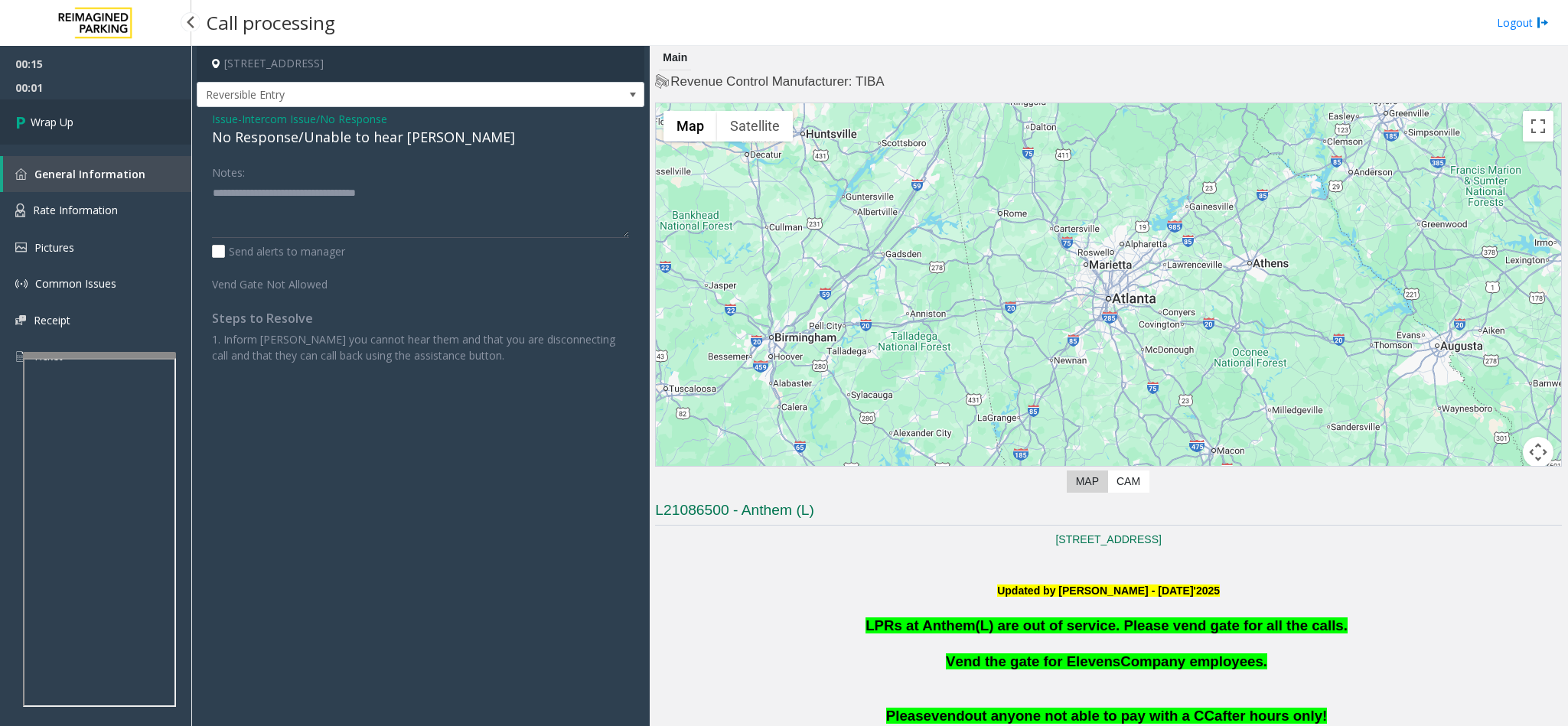
click at [88, 134] on link "Wrap Up" at bounding box center [95, 122] width 191 height 45
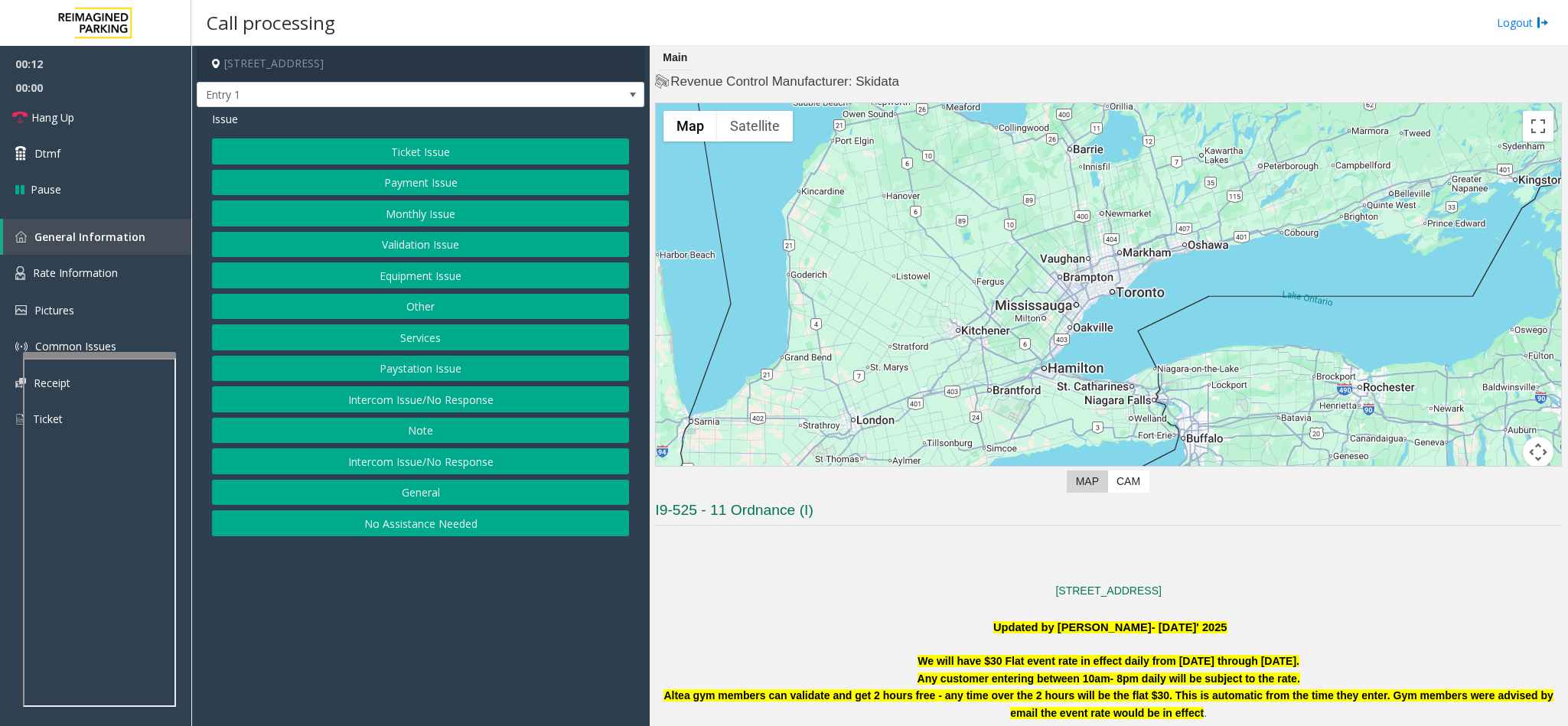
click at [446, 531] on button "No Assistance Needed" at bounding box center [420, 523] width 417 height 26
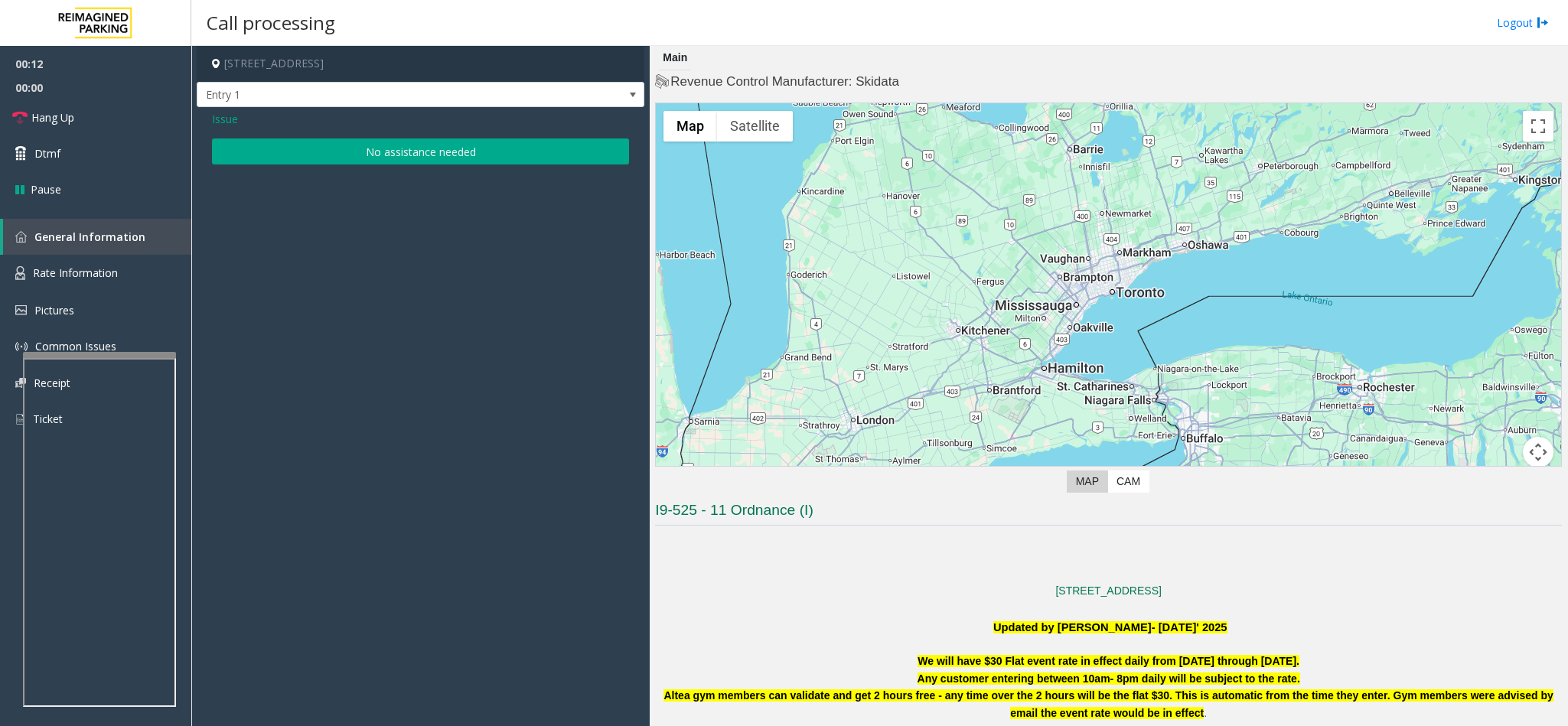
click at [386, 152] on button "No assistance needed" at bounding box center [420, 151] width 417 height 26
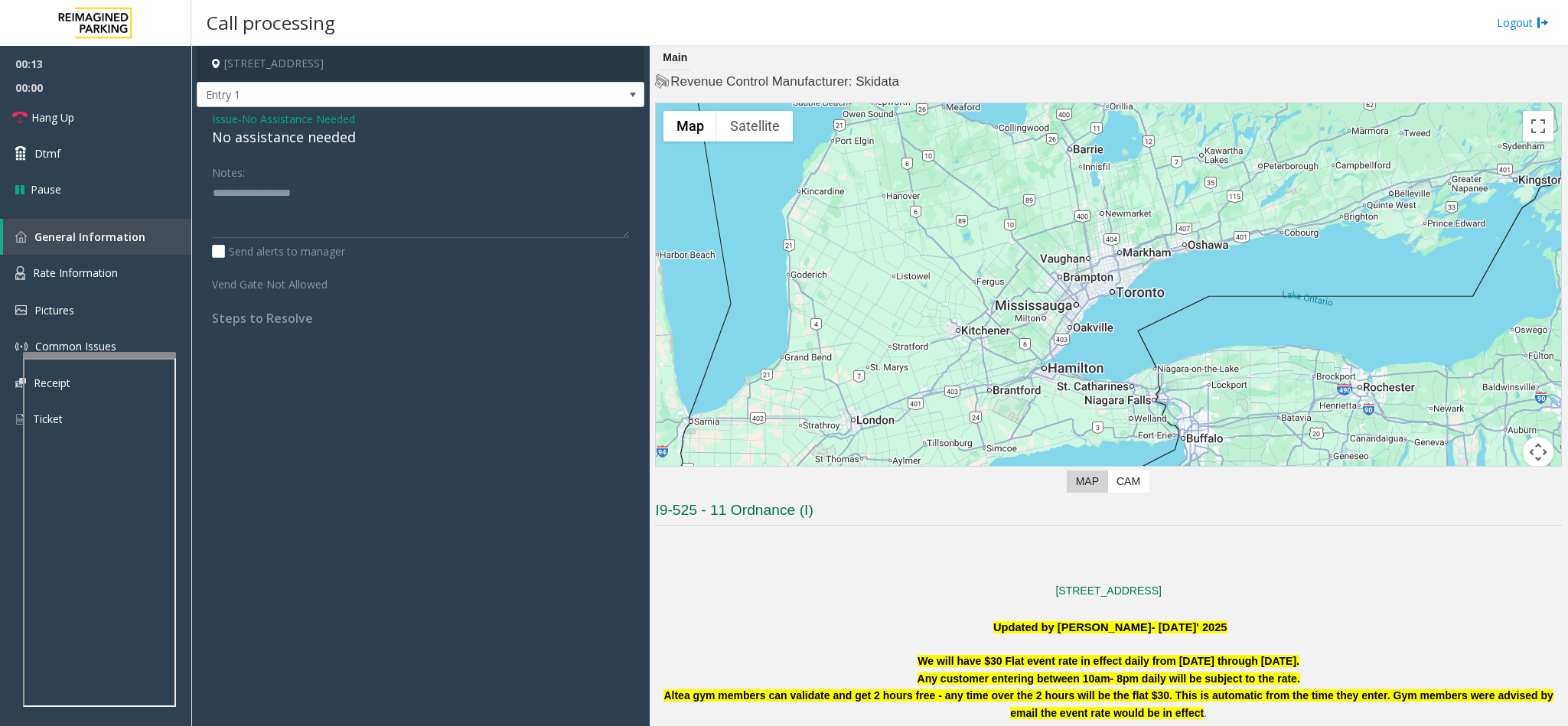
click at [281, 138] on div "No assistance needed" at bounding box center [420, 137] width 417 height 21
drag, startPoint x: 299, startPoint y: 127, endPoint x: 300, endPoint y: 138, distance: 11.0
click at [300, 138] on div "Issue - No Assistance Needed No assistance needed" at bounding box center [420, 129] width 417 height 36
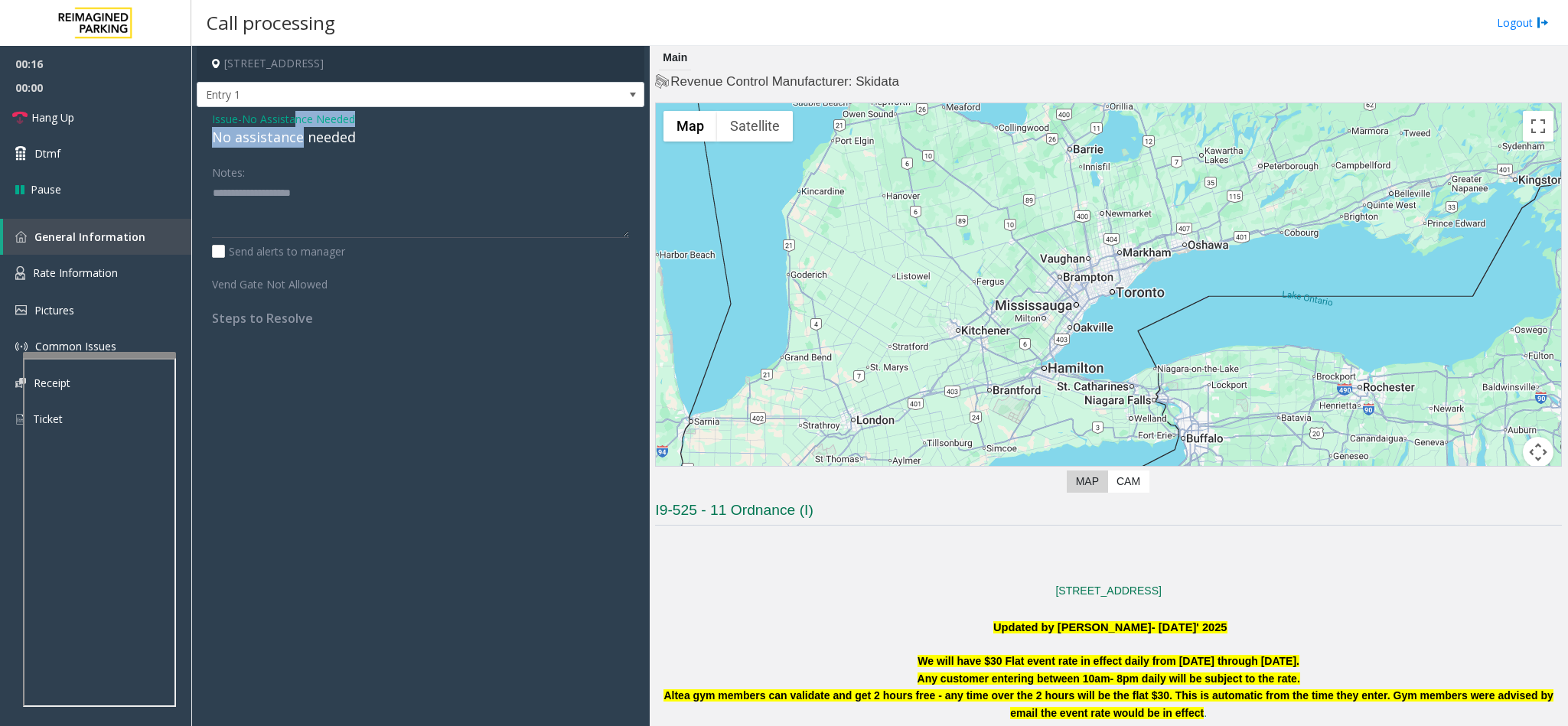
click at [300, 138] on div "No assistance needed" at bounding box center [420, 137] width 417 height 21
click at [370, 199] on textarea at bounding box center [420, 209] width 417 height 58
type textarea "**********"
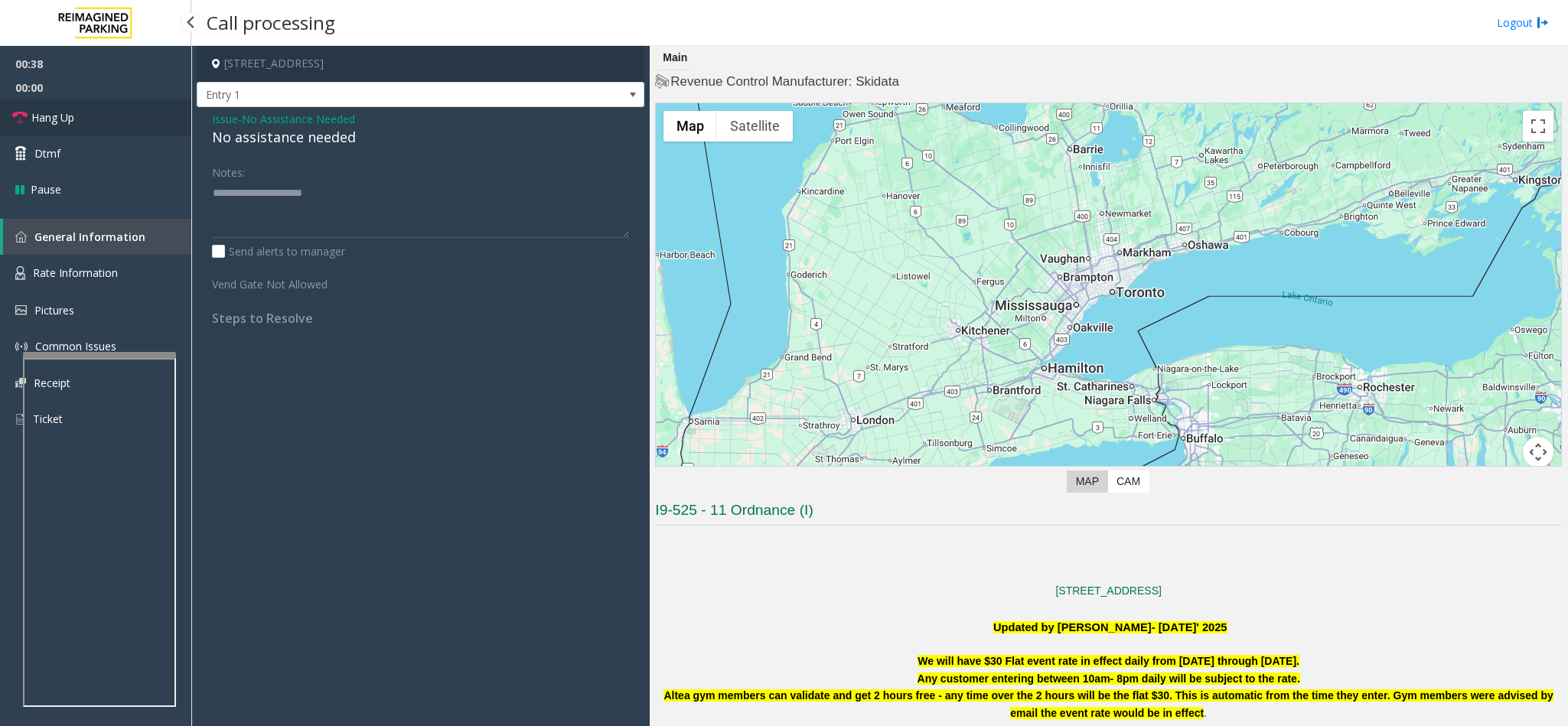
click at [104, 111] on link "Hang Up" at bounding box center [95, 117] width 191 height 35
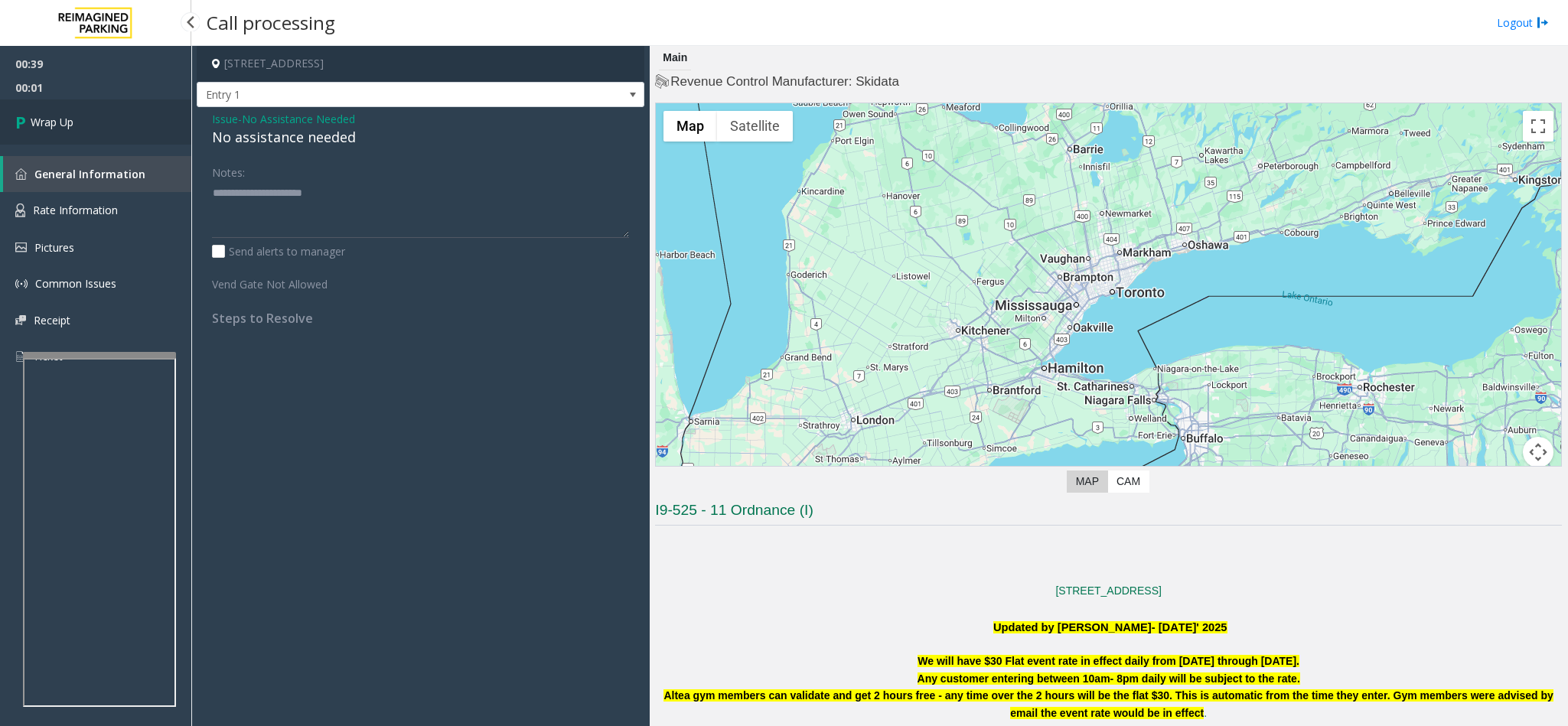
click at [104, 111] on link "Wrap Up" at bounding box center [95, 122] width 191 height 45
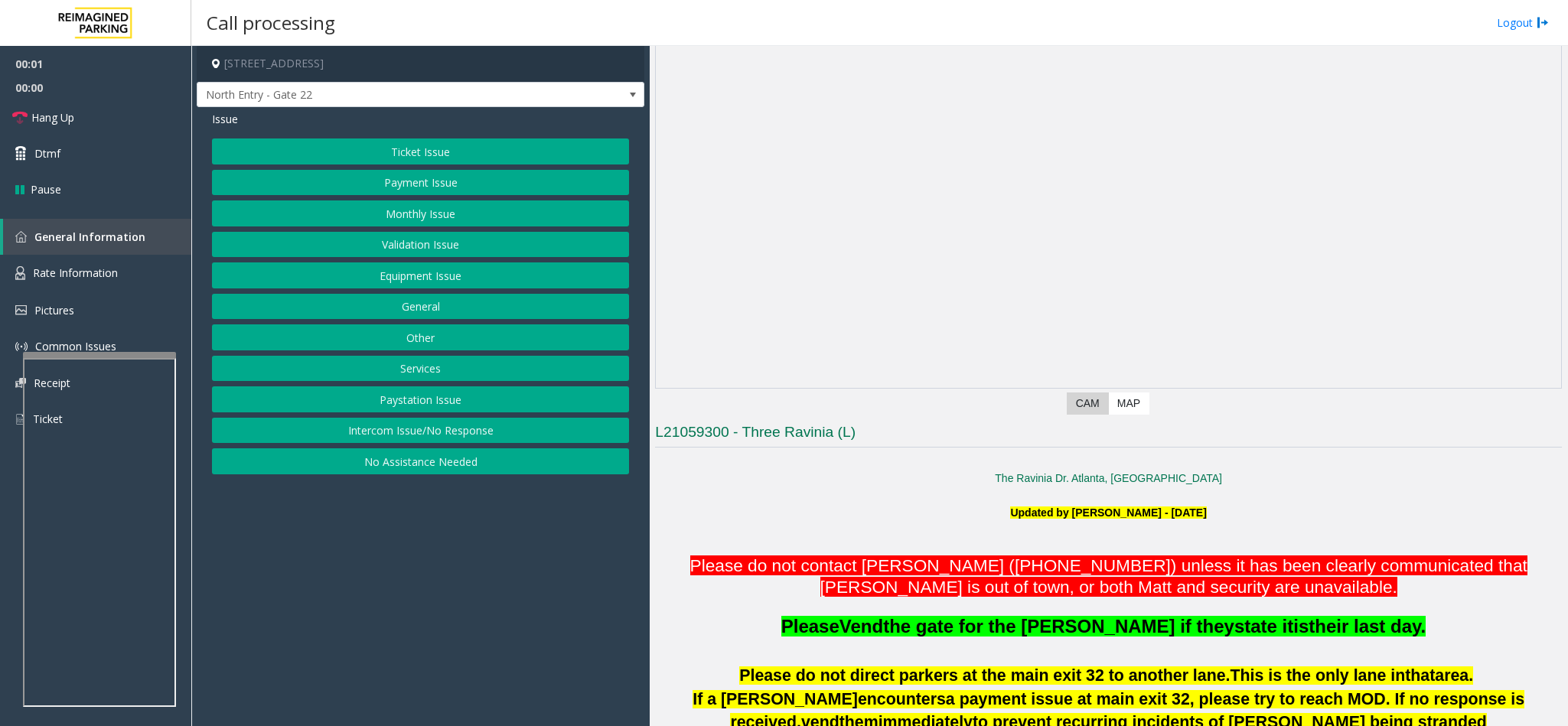
scroll to position [344, 0]
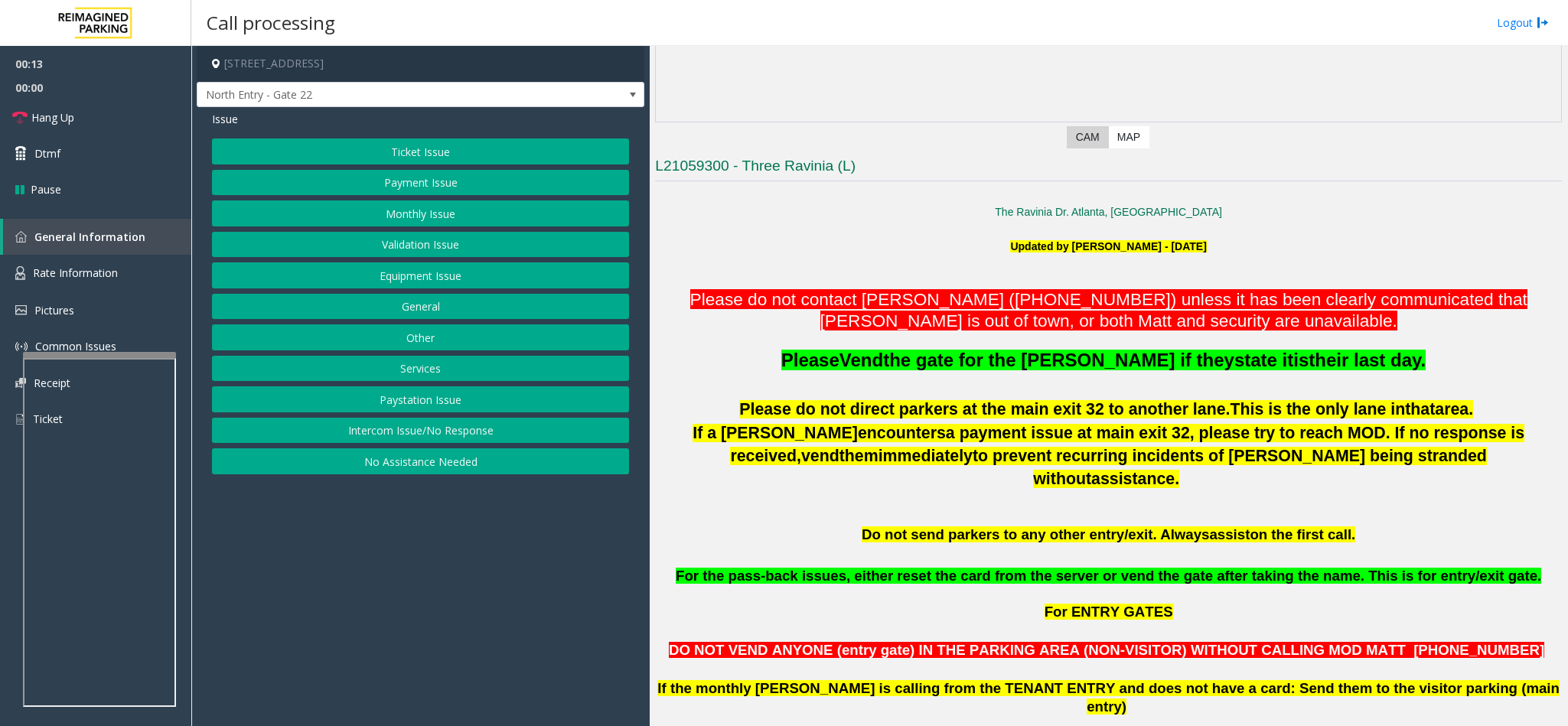
click at [435, 375] on button "Services" at bounding box center [420, 368] width 417 height 26
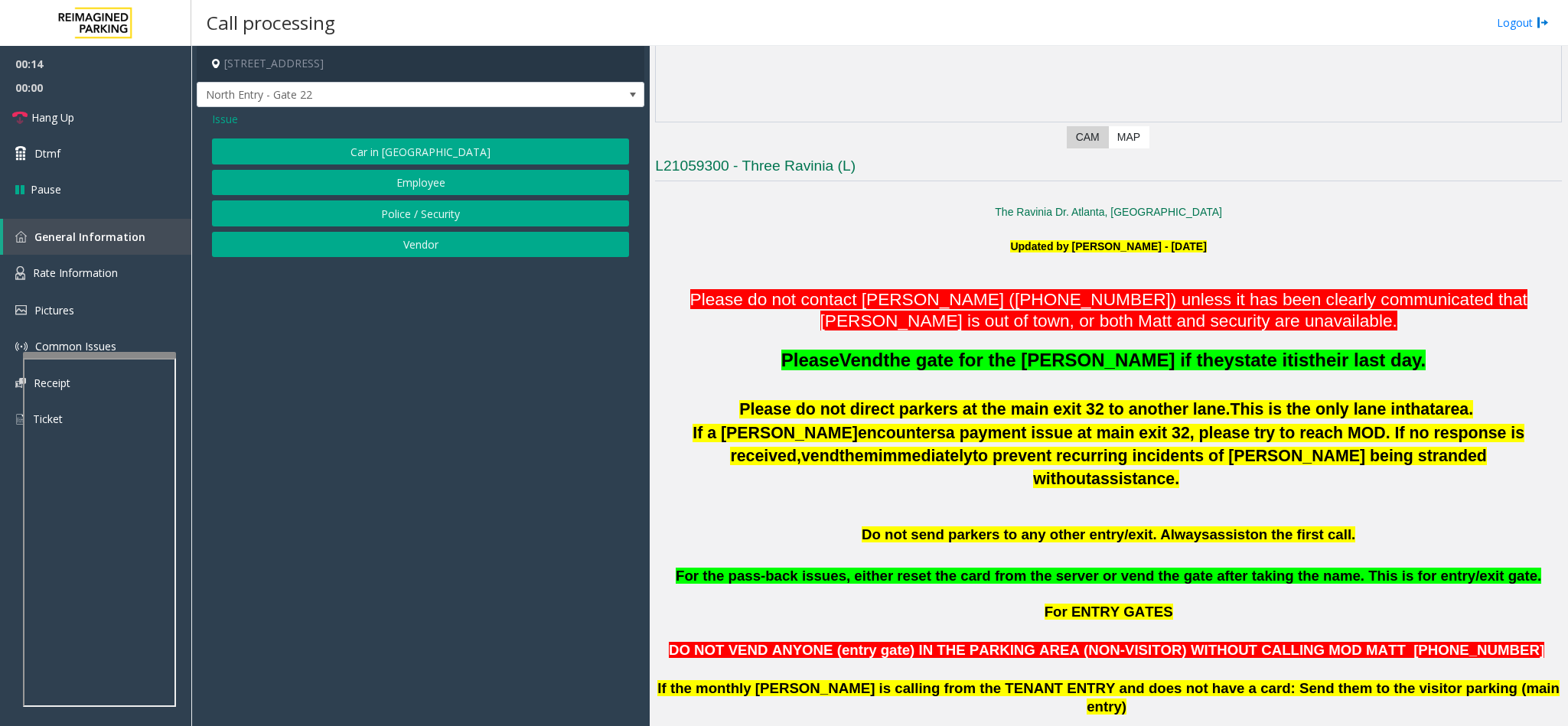
click at [219, 123] on span "Issue" at bounding box center [225, 119] width 26 height 16
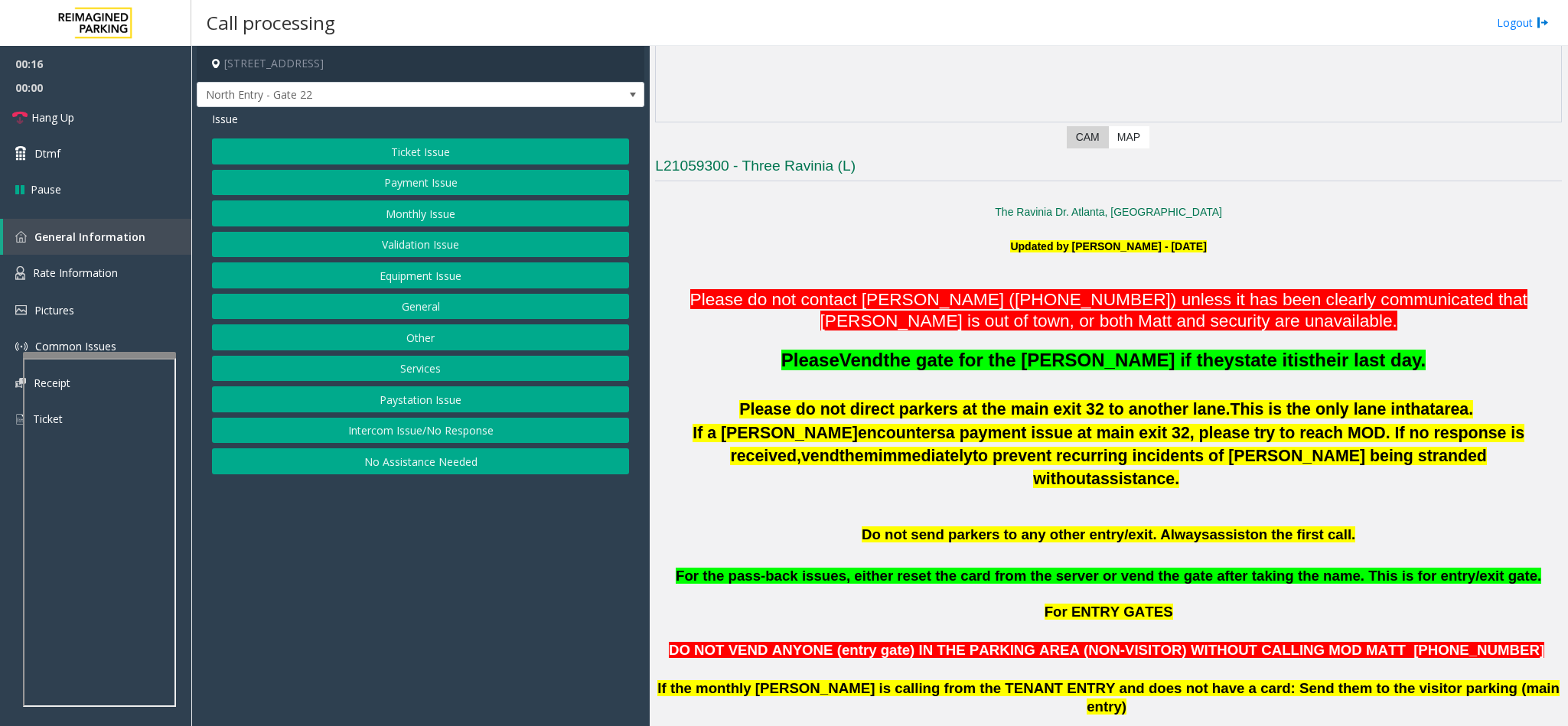
click at [399, 370] on button "Services" at bounding box center [420, 368] width 417 height 26
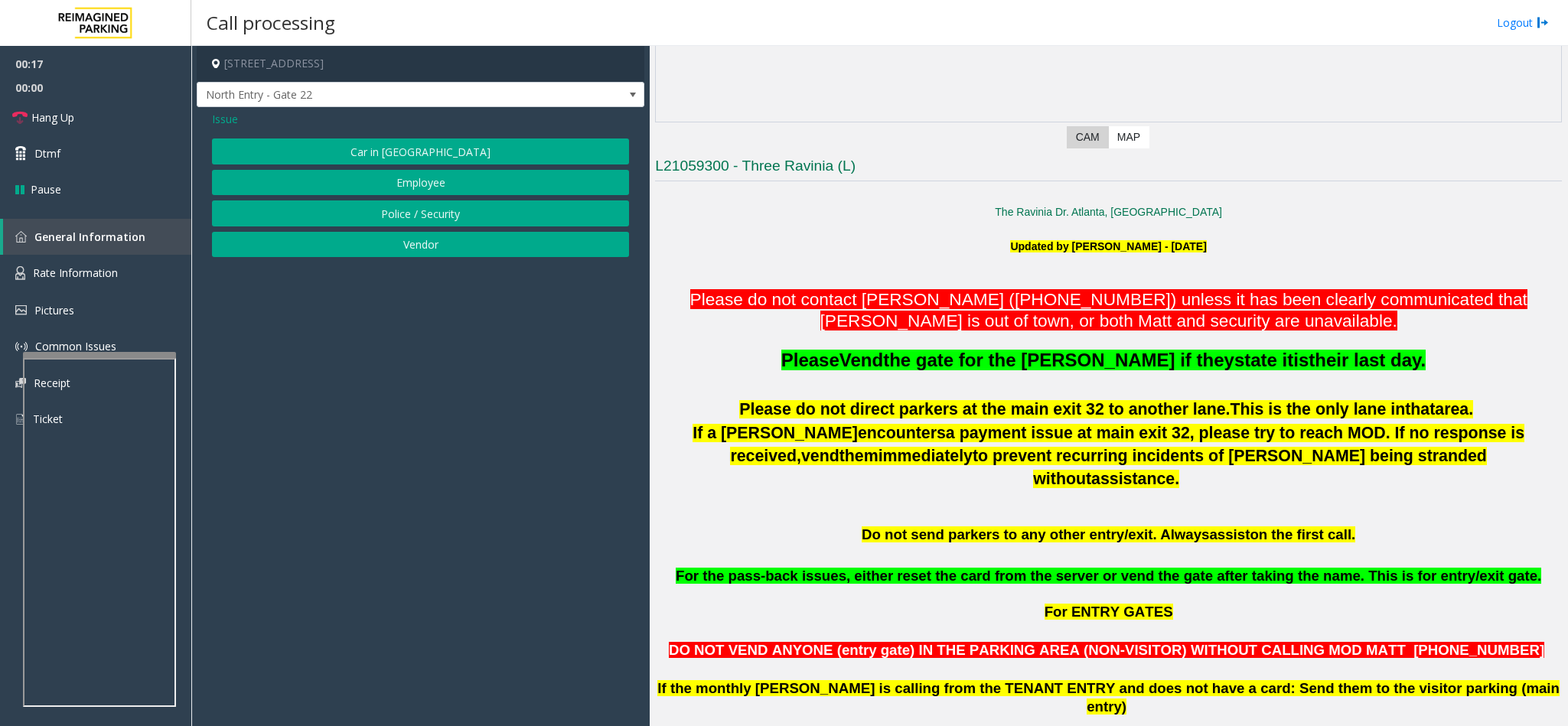
click at [226, 123] on span "Issue" at bounding box center [225, 119] width 26 height 16
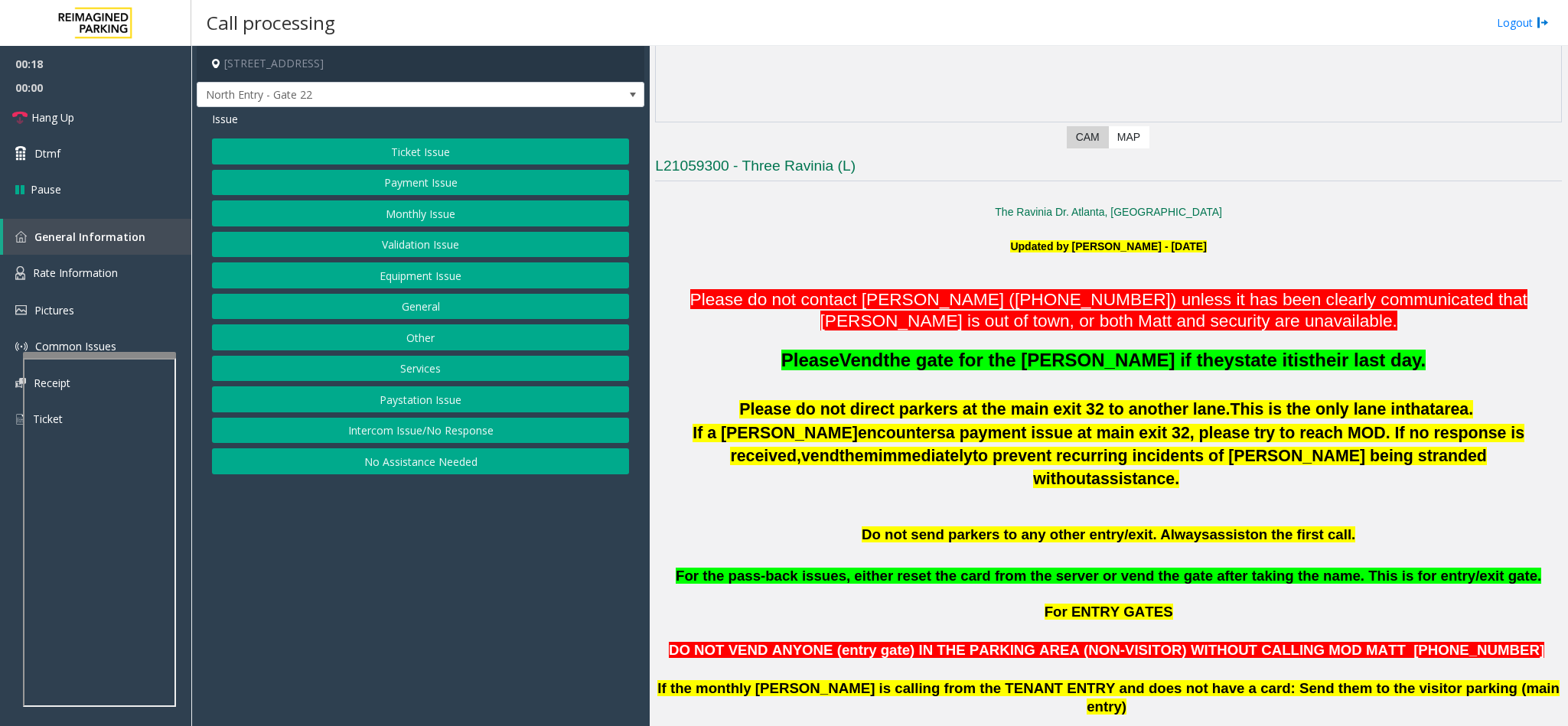
click at [435, 313] on button "General" at bounding box center [420, 306] width 417 height 26
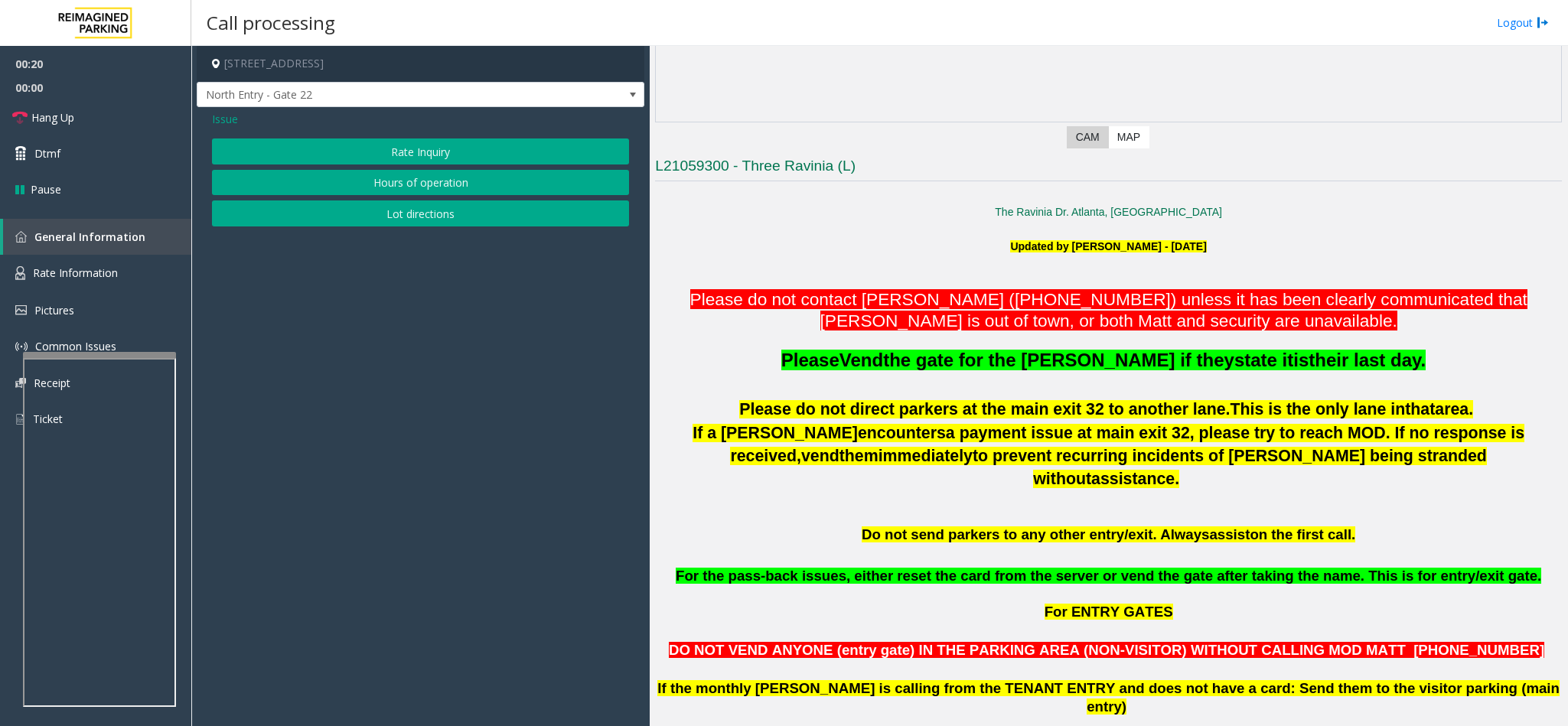
click at [223, 120] on span "Issue" at bounding box center [225, 119] width 26 height 16
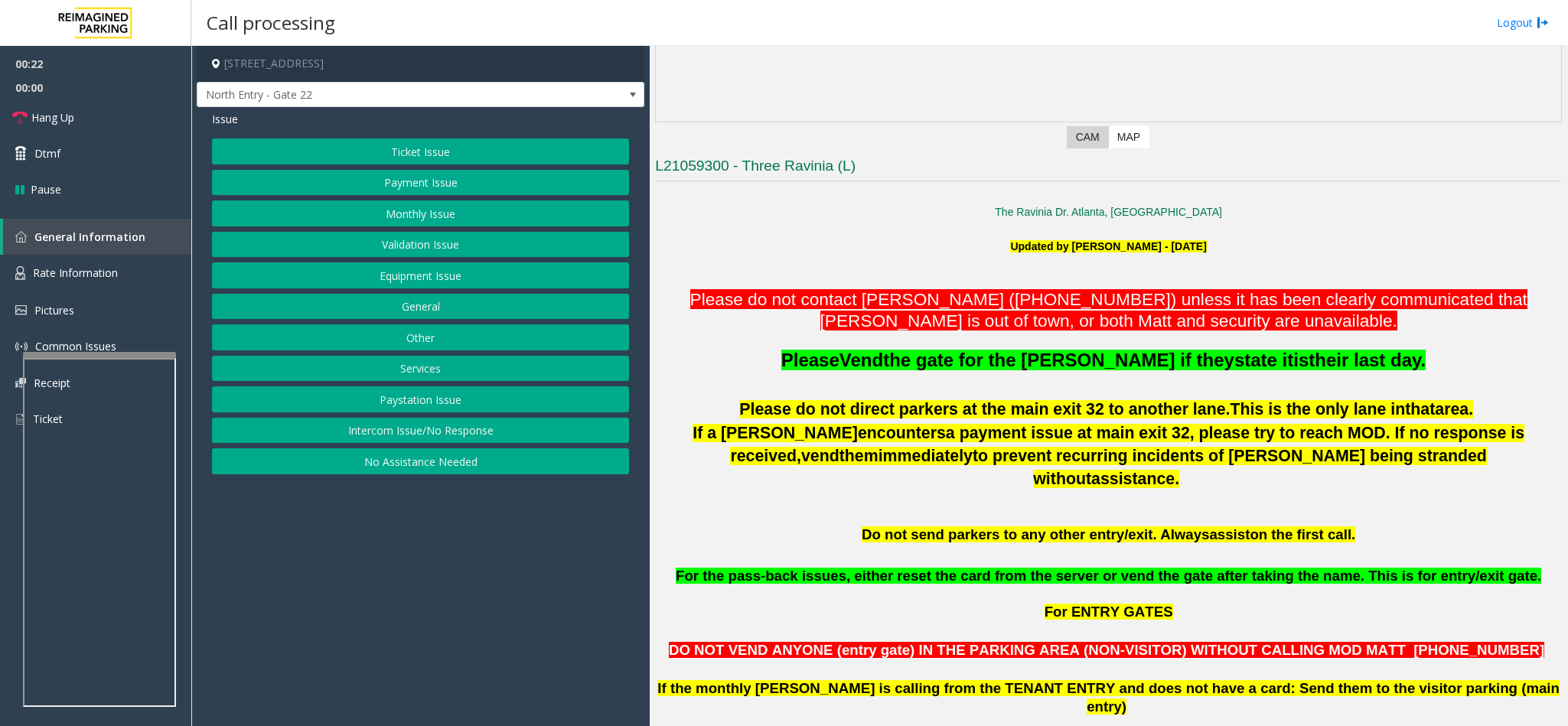
click at [430, 308] on button "General" at bounding box center [420, 306] width 417 height 26
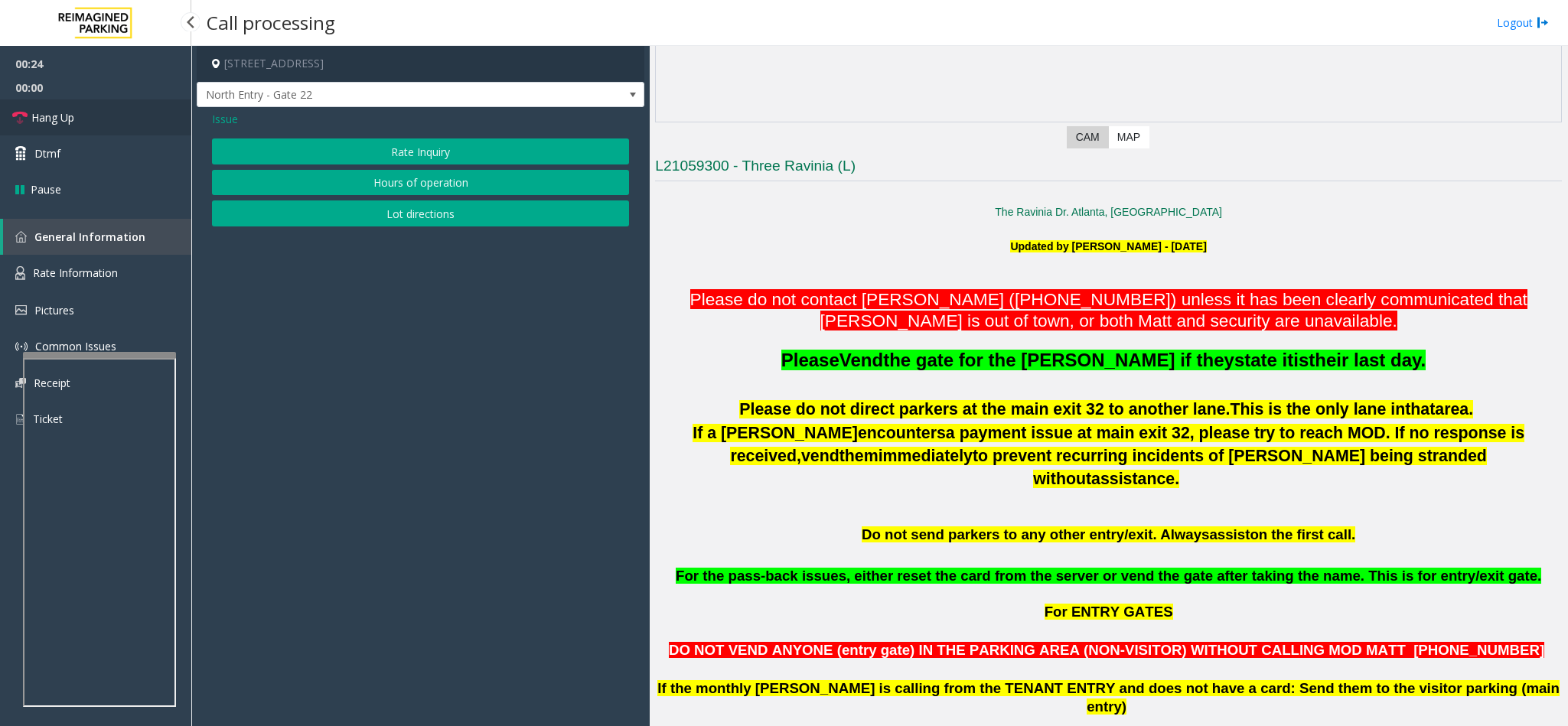
click at [83, 113] on link "Hang Up" at bounding box center [95, 117] width 191 height 35
click at [226, 115] on span "Issue" at bounding box center [225, 119] width 26 height 16
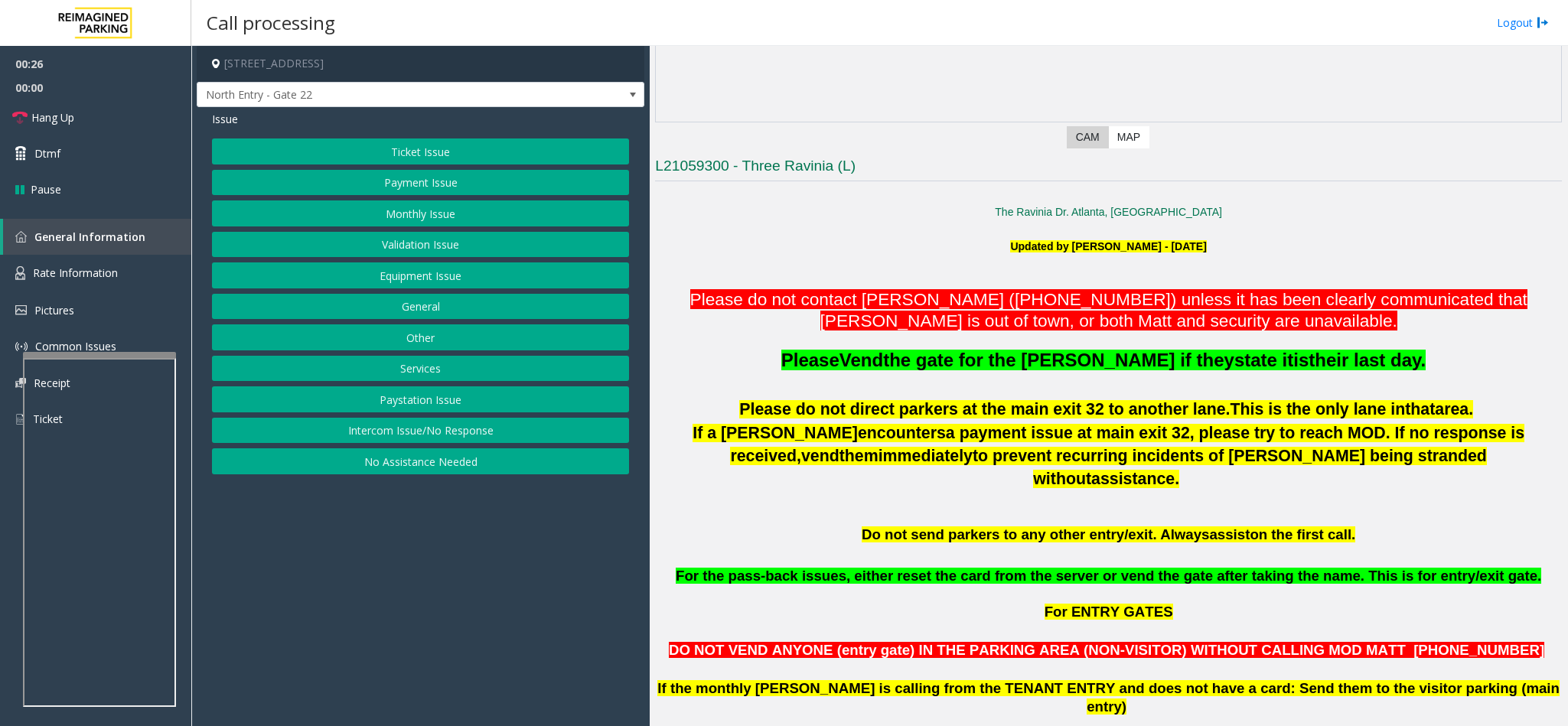
click at [434, 344] on button "Other" at bounding box center [420, 337] width 417 height 26
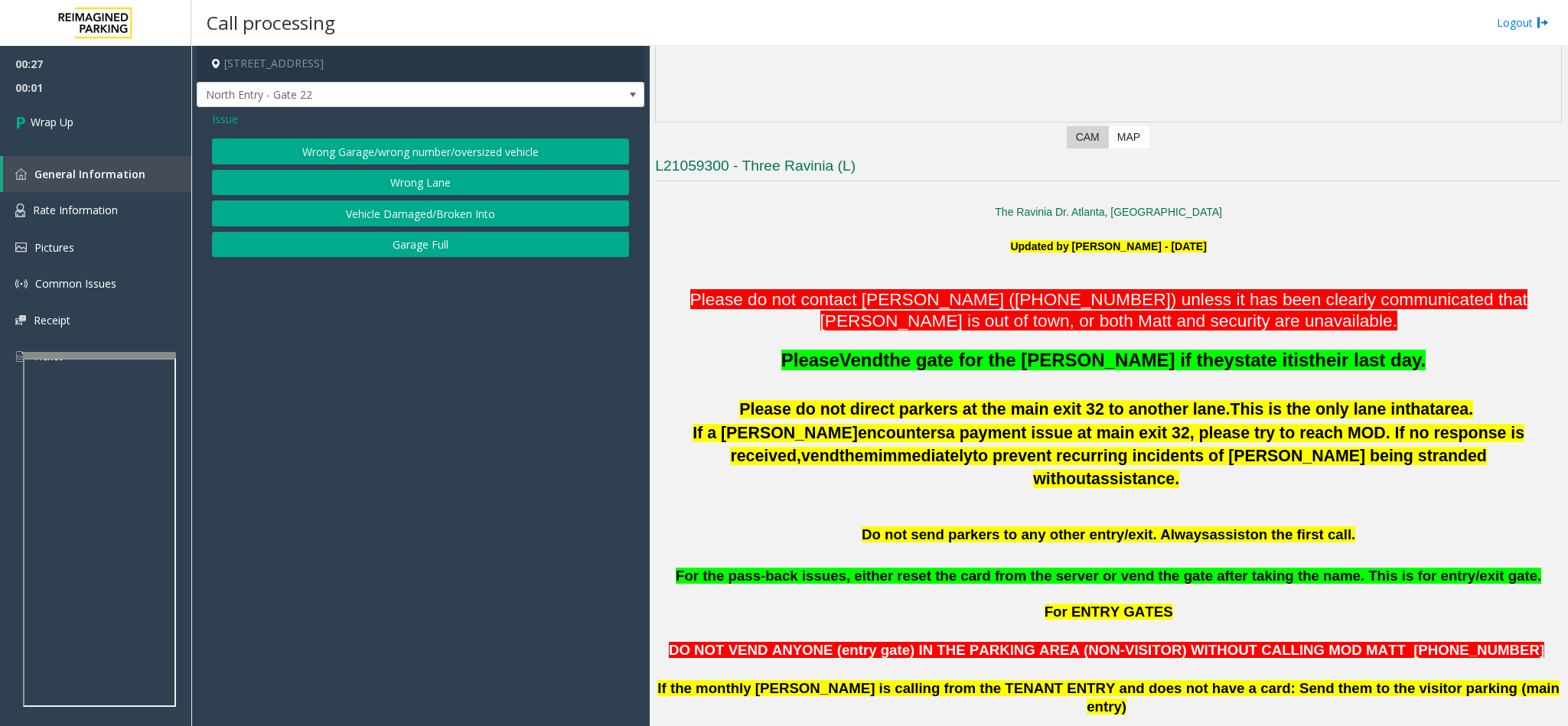
click at [392, 191] on button "Wrong Lane" at bounding box center [420, 182] width 417 height 26
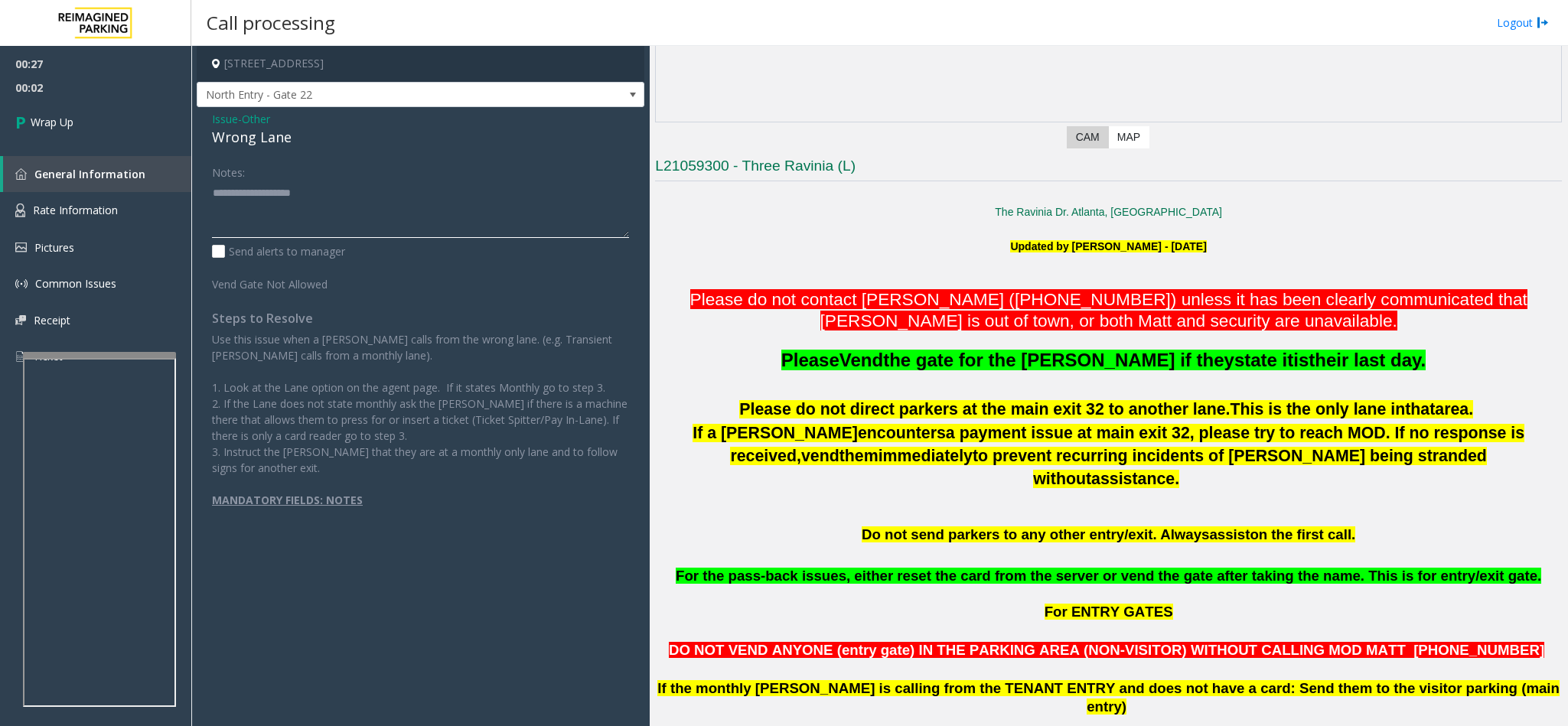
click at [249, 214] on textarea at bounding box center [420, 209] width 417 height 58
type textarea "**********"
click at [136, 120] on link "Wrap Up" at bounding box center [95, 122] width 191 height 45
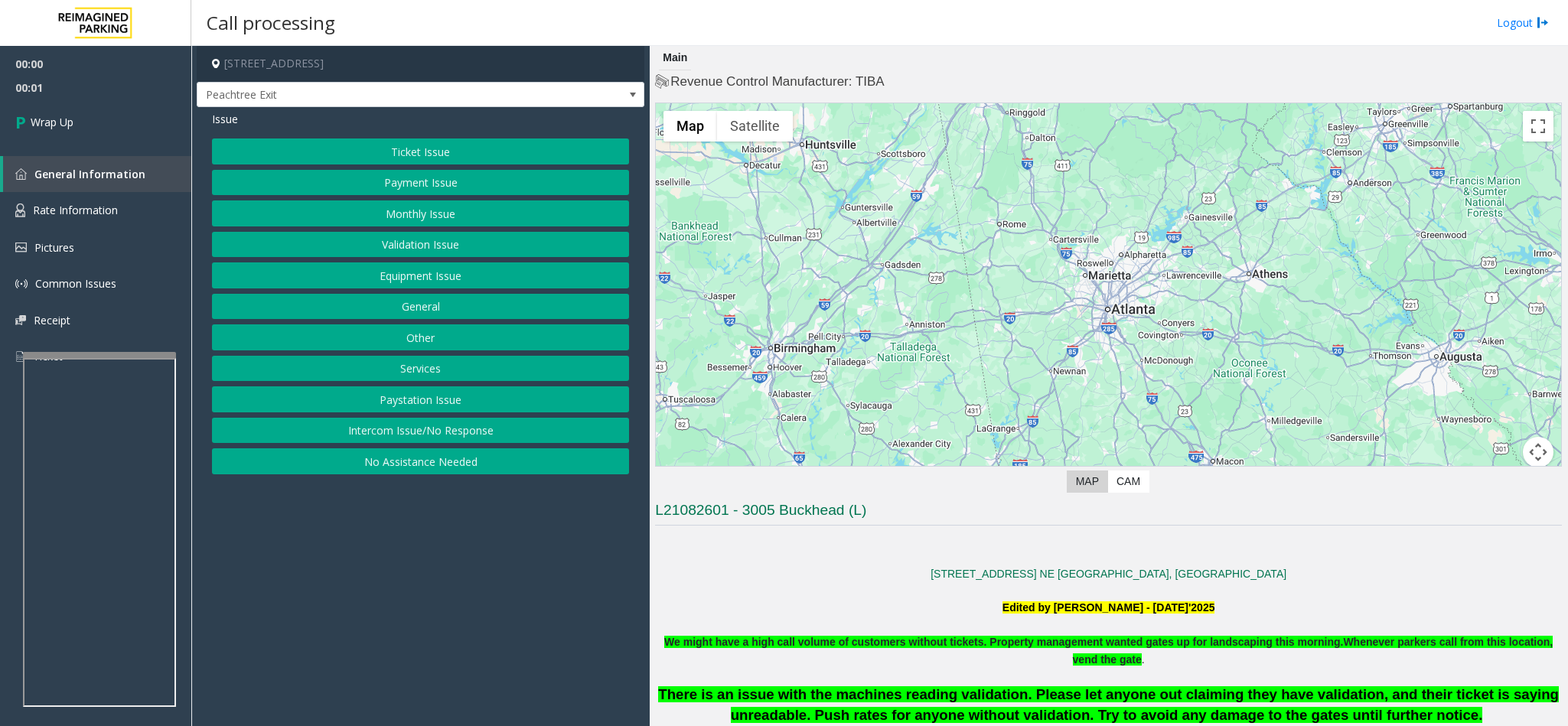
click at [422, 438] on button "Intercom Issue/No Response" at bounding box center [420, 431] width 417 height 26
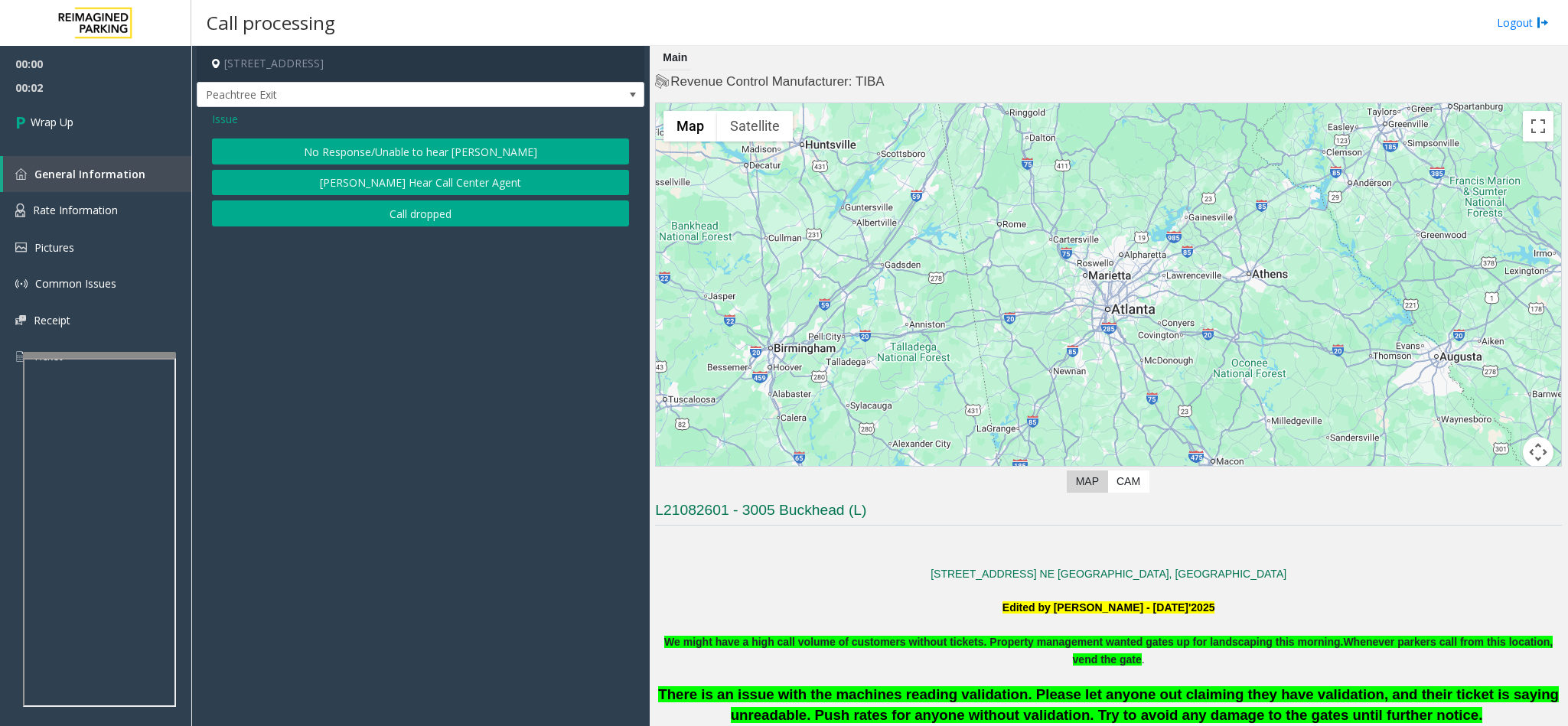
click at [405, 207] on button "Call dropped" at bounding box center [420, 213] width 417 height 26
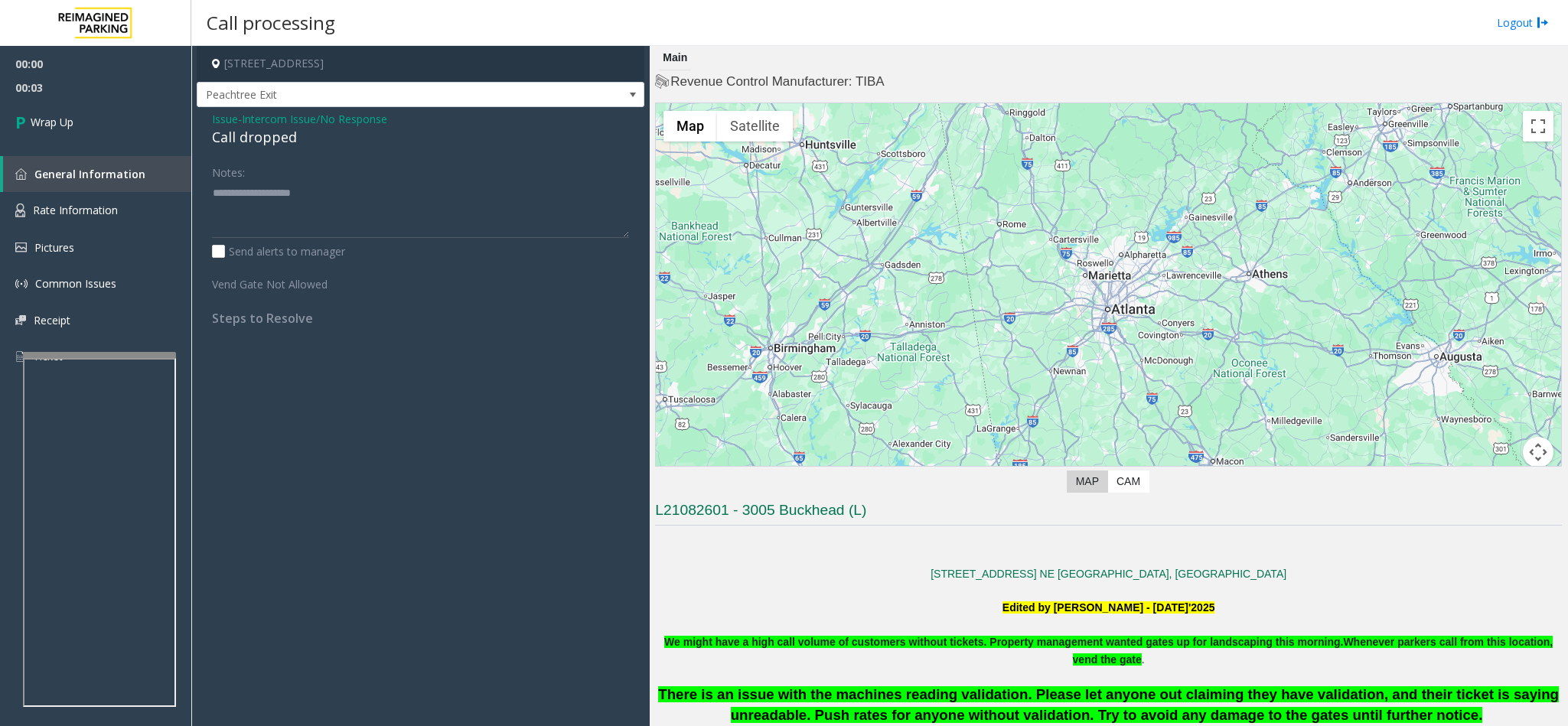
click at [224, 133] on div "Call dropped" at bounding box center [420, 137] width 417 height 21
drag, startPoint x: 258, startPoint y: 127, endPoint x: 264, endPoint y: 186, distance: 59.3
click at [264, 186] on div "Issue - Intercom Issue/No Response Call dropped Notes: Send alerts to manager V…" at bounding box center [420, 224] width 448 height 234
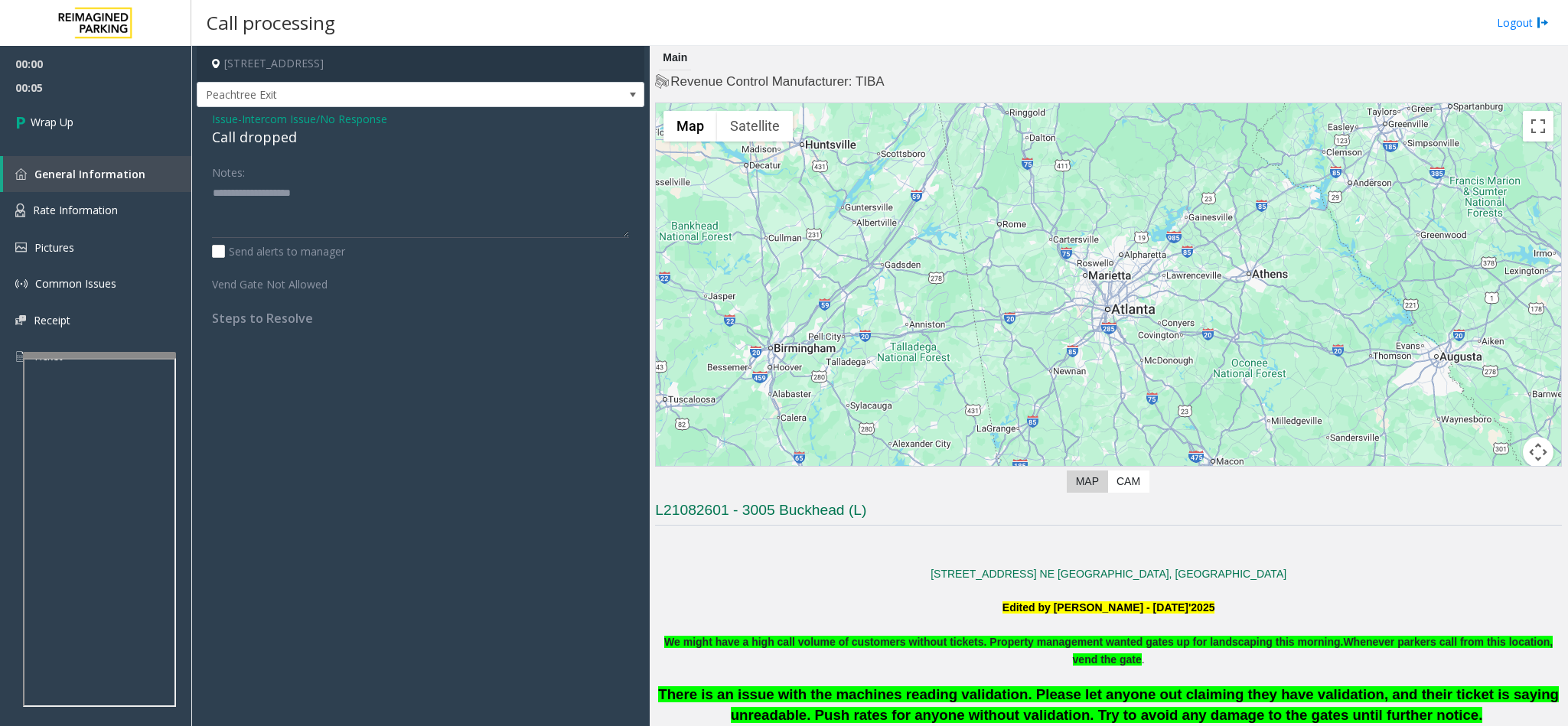
click at [278, 170] on div "Notes:" at bounding box center [420, 199] width 417 height 79
click at [252, 142] on div "Call dropped" at bounding box center [420, 137] width 417 height 21
type textarea "**********"
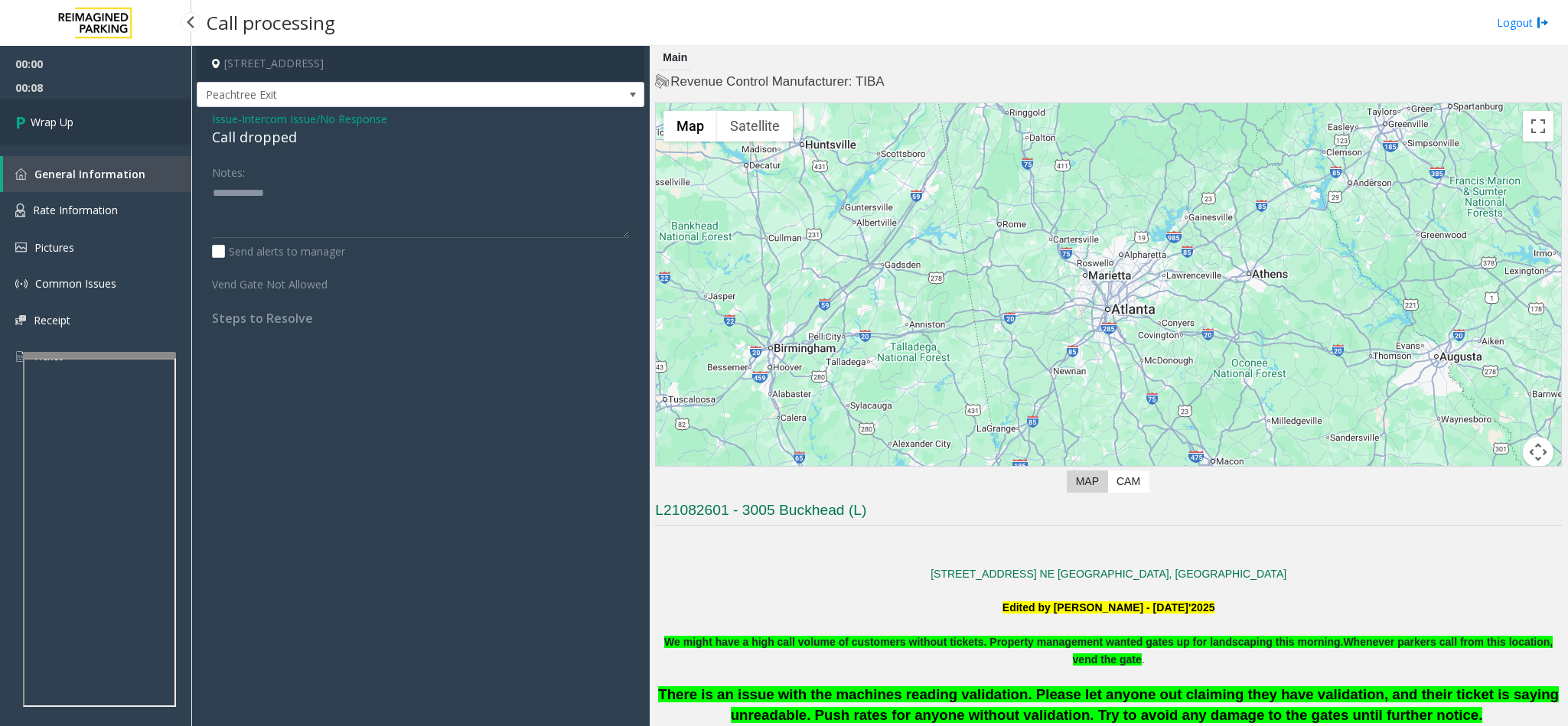
click at [51, 114] on span "Wrap Up" at bounding box center [52, 122] width 43 height 16
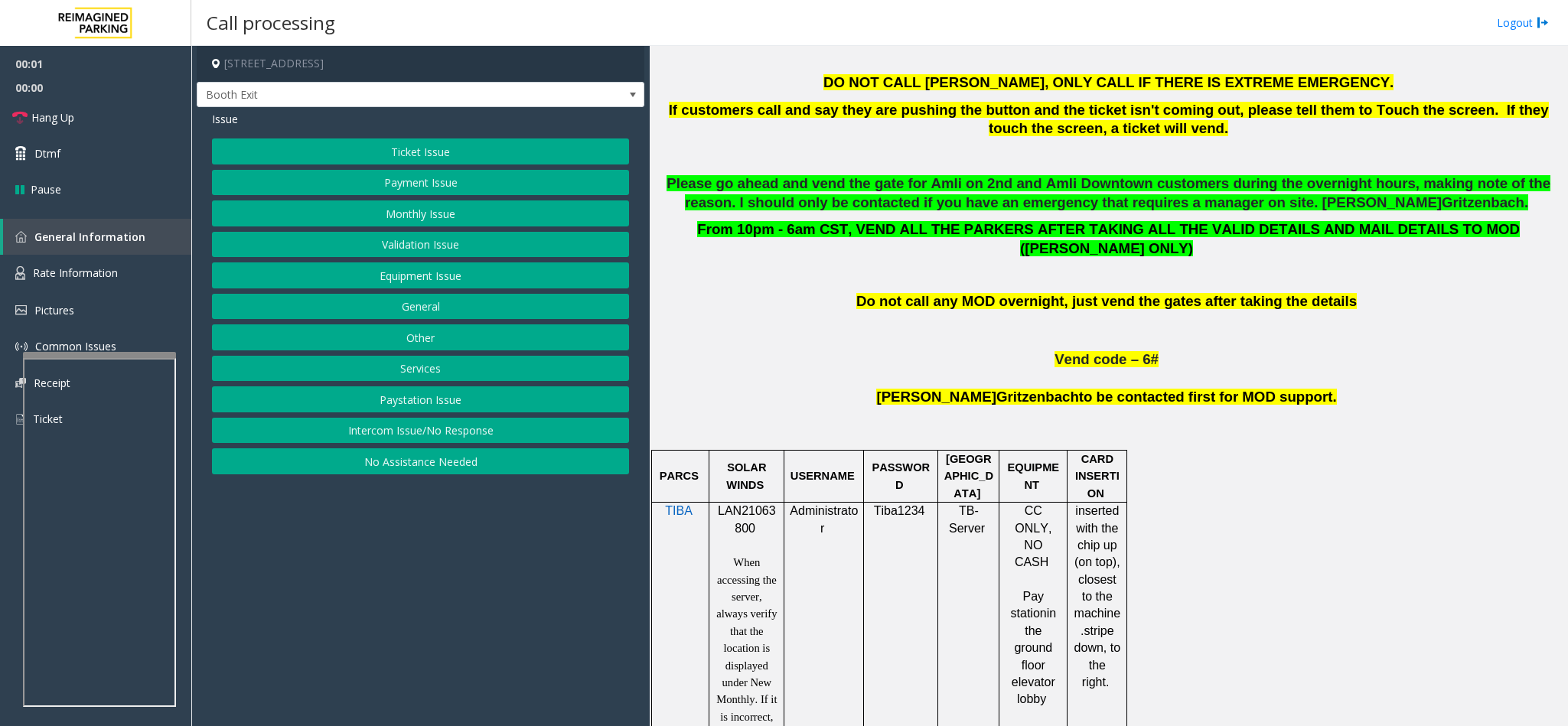
scroll to position [689, 0]
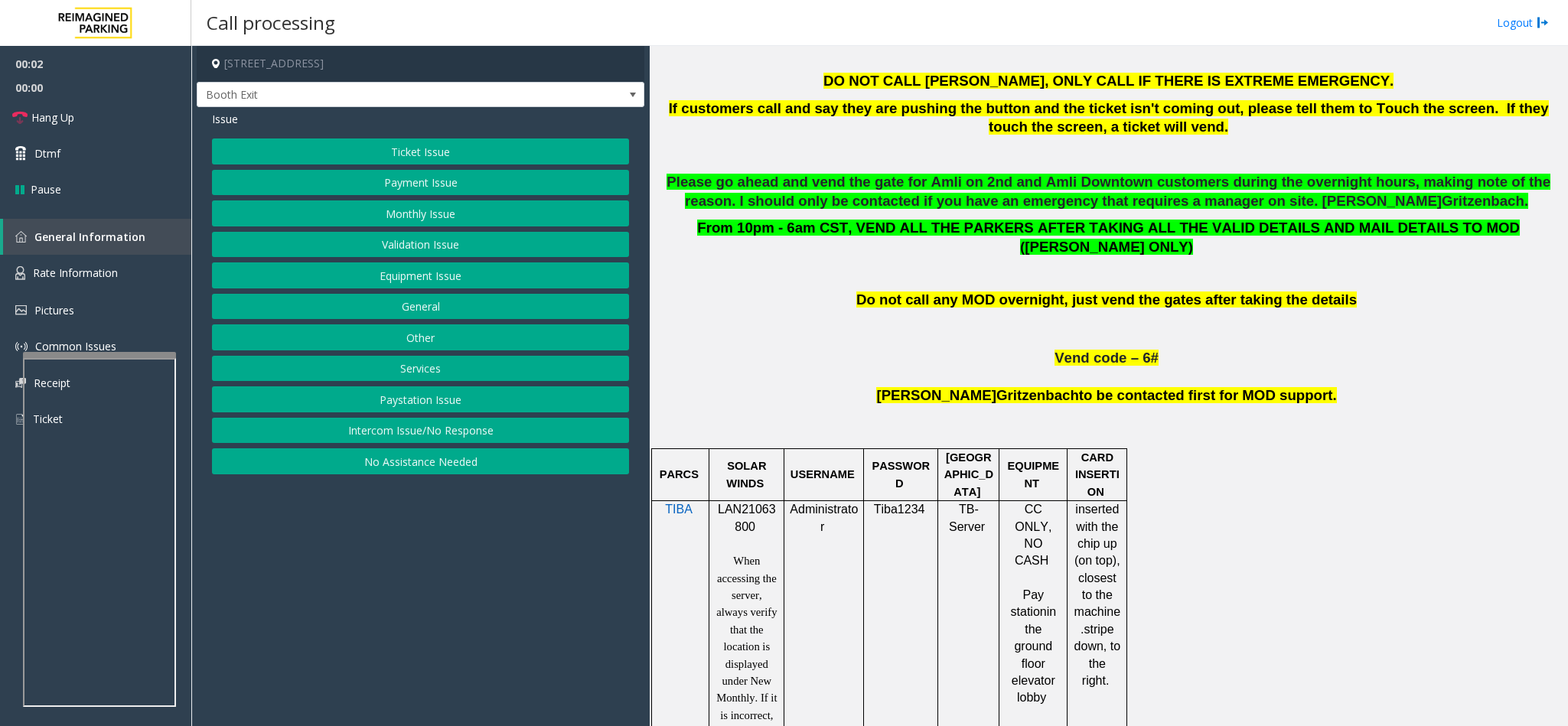
click at [748, 503] on span "LAN21063800" at bounding box center [747, 517] width 59 height 30
copy p "LAN21063800"
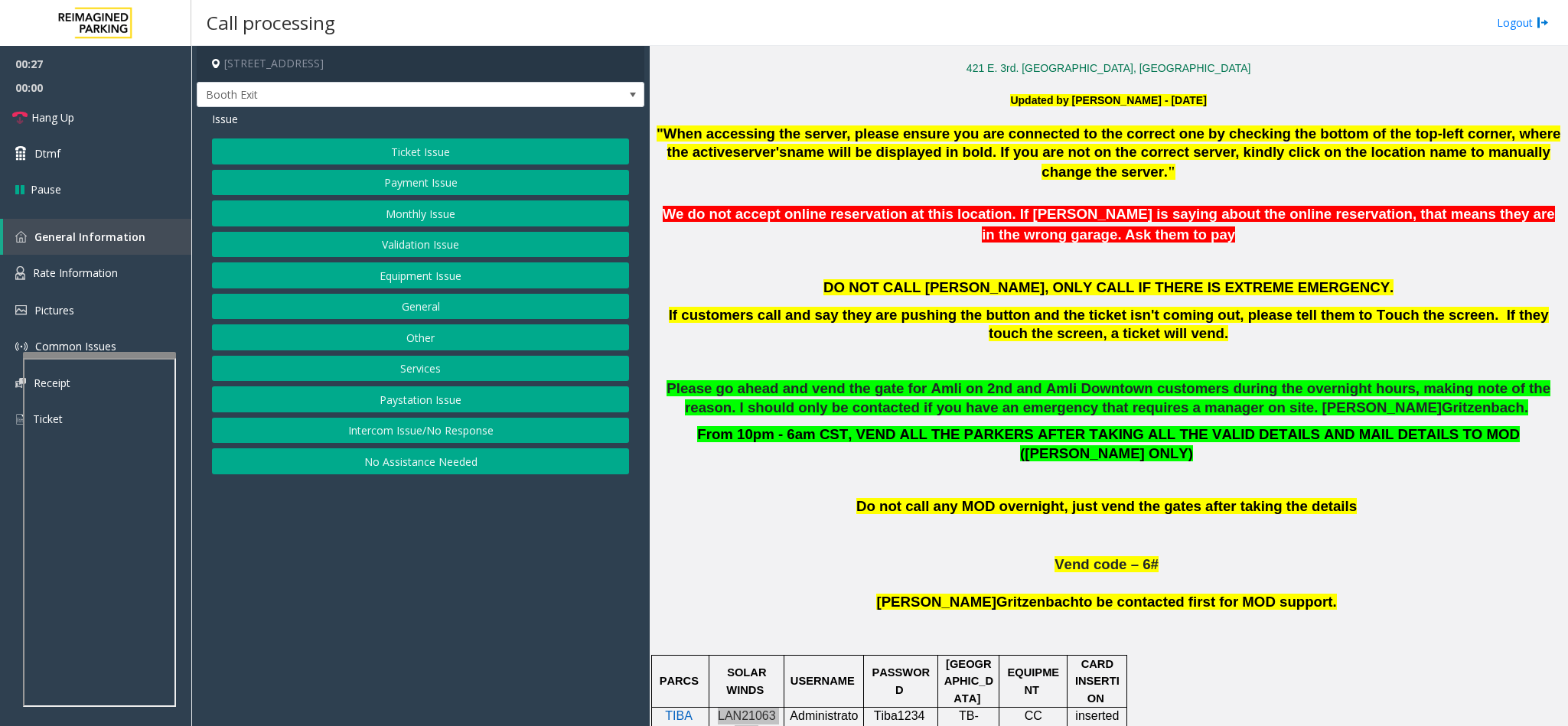
scroll to position [459, 0]
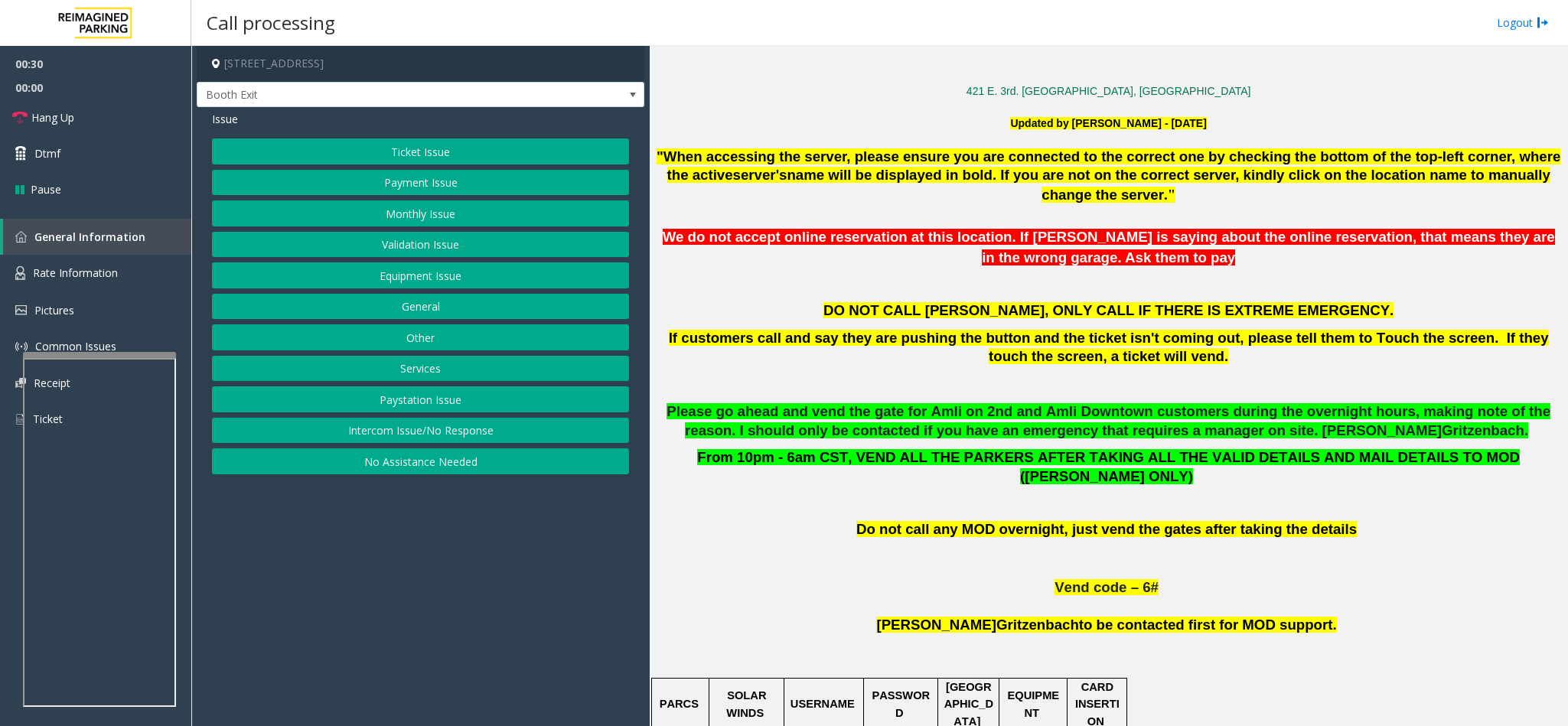
click at [425, 380] on button "Services" at bounding box center [420, 368] width 417 height 26
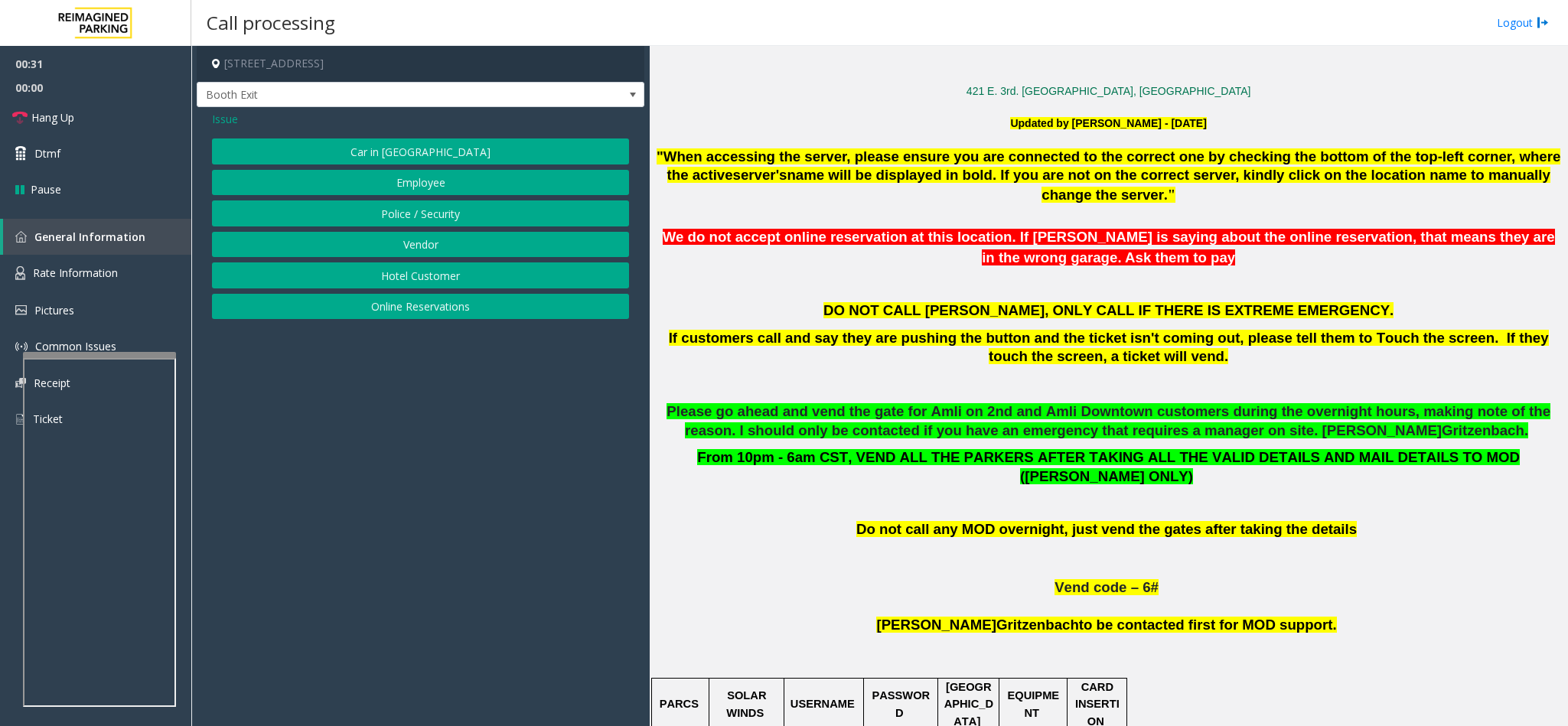
click at [407, 276] on button "Hotel Customer" at bounding box center [420, 275] width 417 height 26
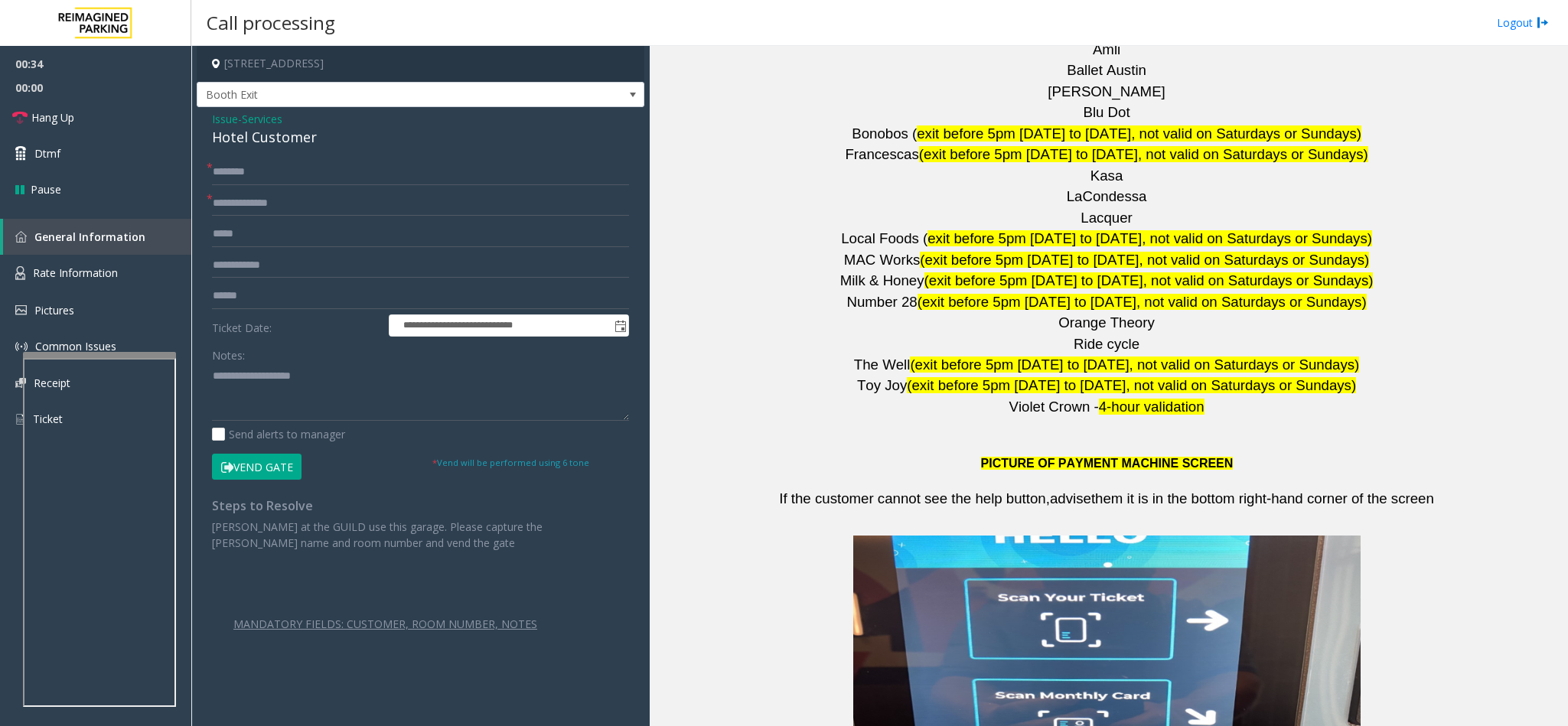
scroll to position [2295, 0]
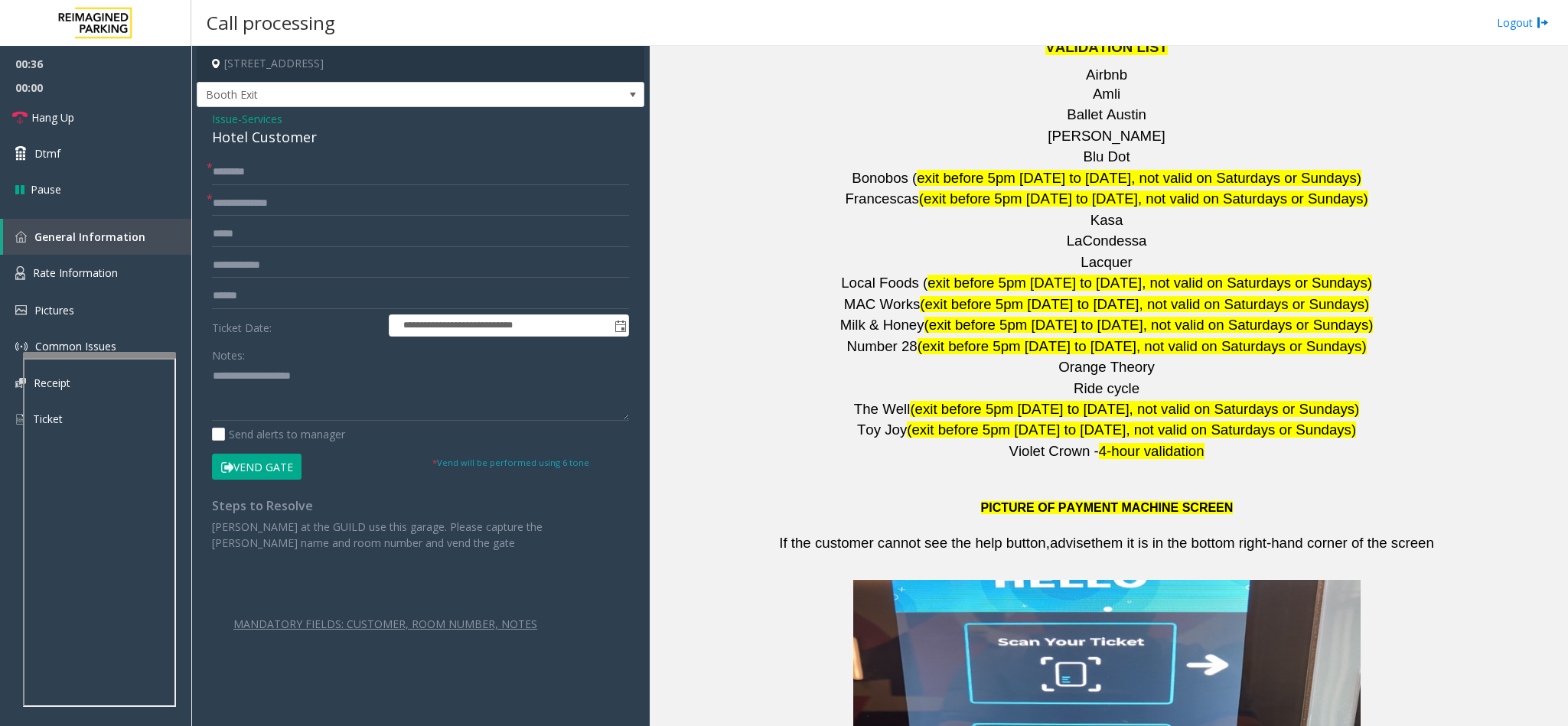
click at [219, 124] on span "Issue" at bounding box center [225, 119] width 26 height 16
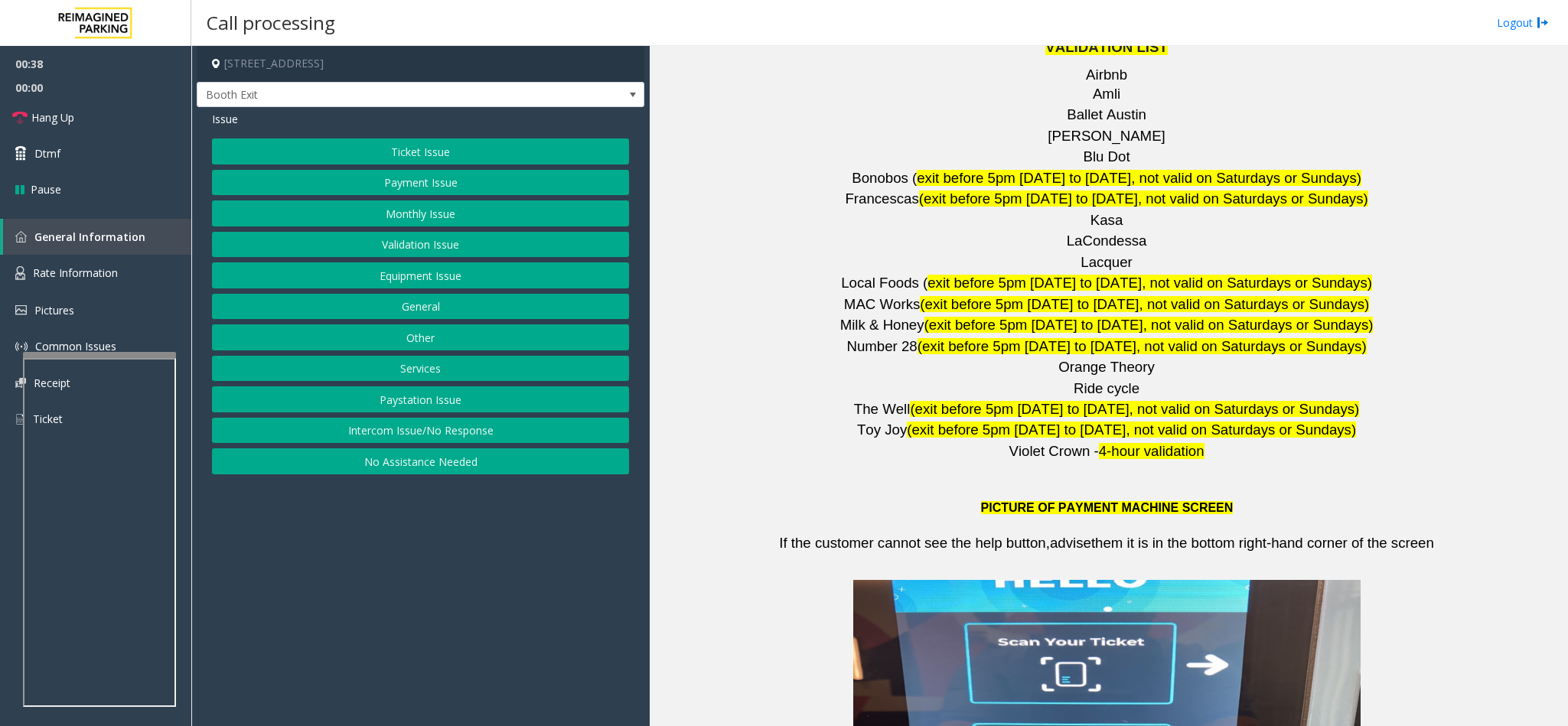
click at [458, 250] on button "Validation Issue" at bounding box center [420, 245] width 417 height 26
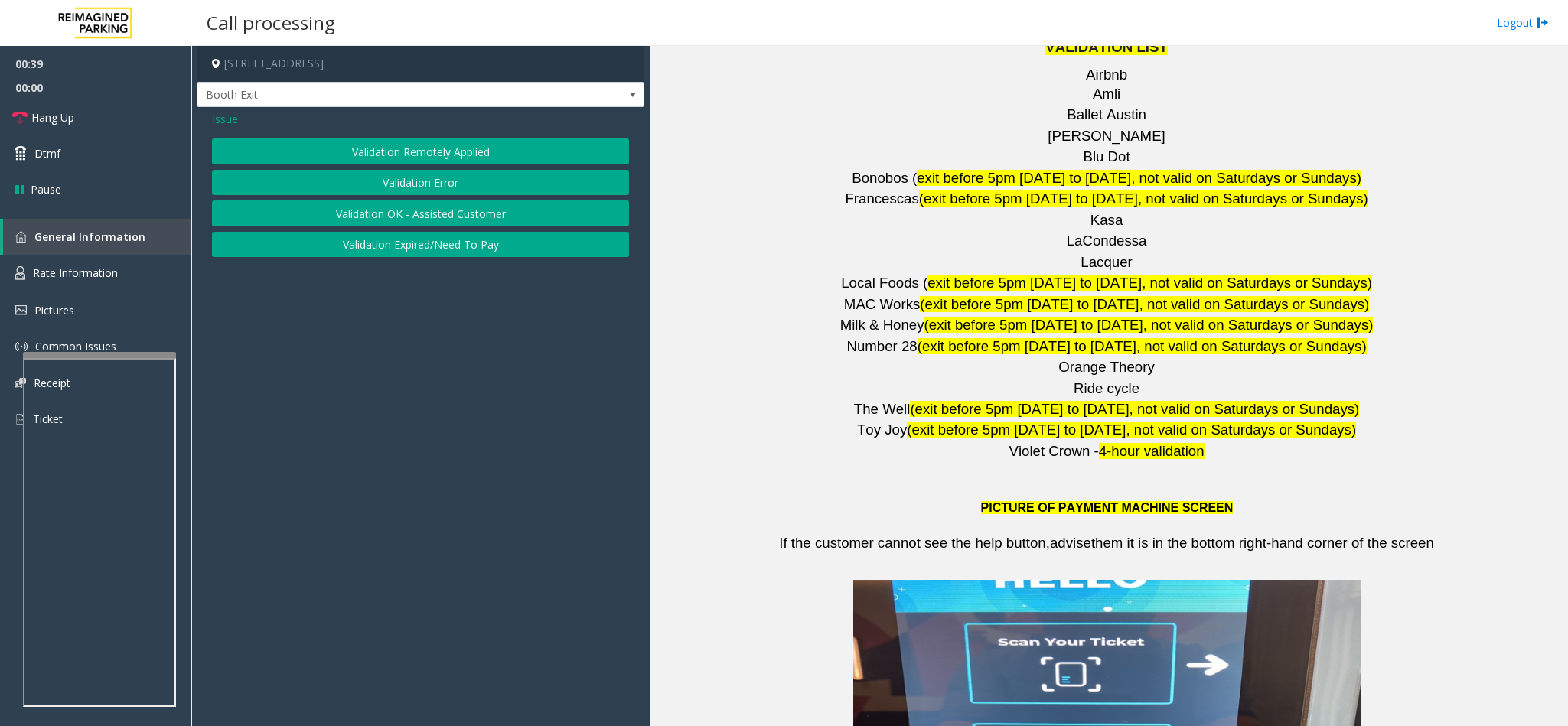
click at [426, 182] on button "Validation Error" at bounding box center [420, 182] width 417 height 26
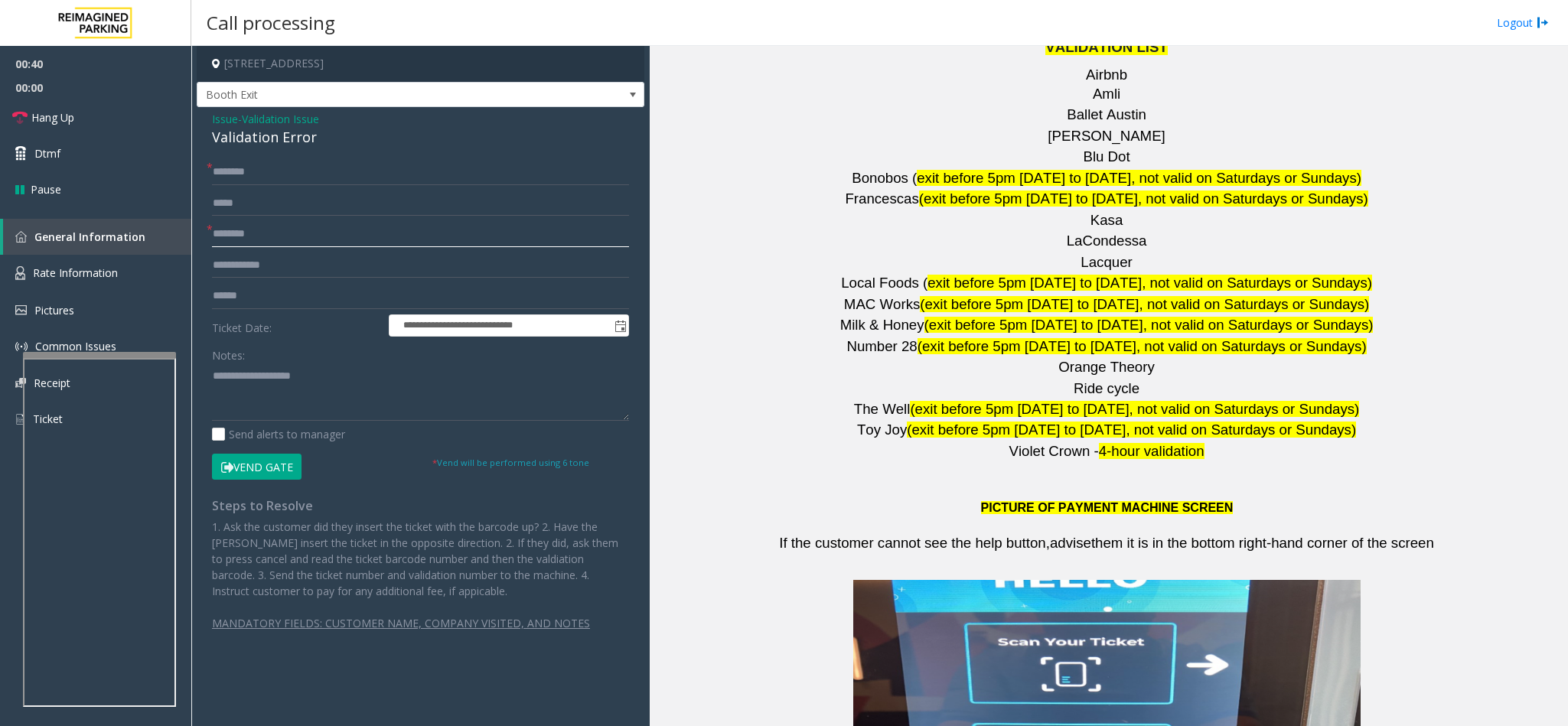
click at [232, 234] on input "text" at bounding box center [420, 234] width 417 height 26
type input "****"
click at [242, 179] on input "text" at bounding box center [420, 172] width 417 height 26
type input "*"
type input "******"
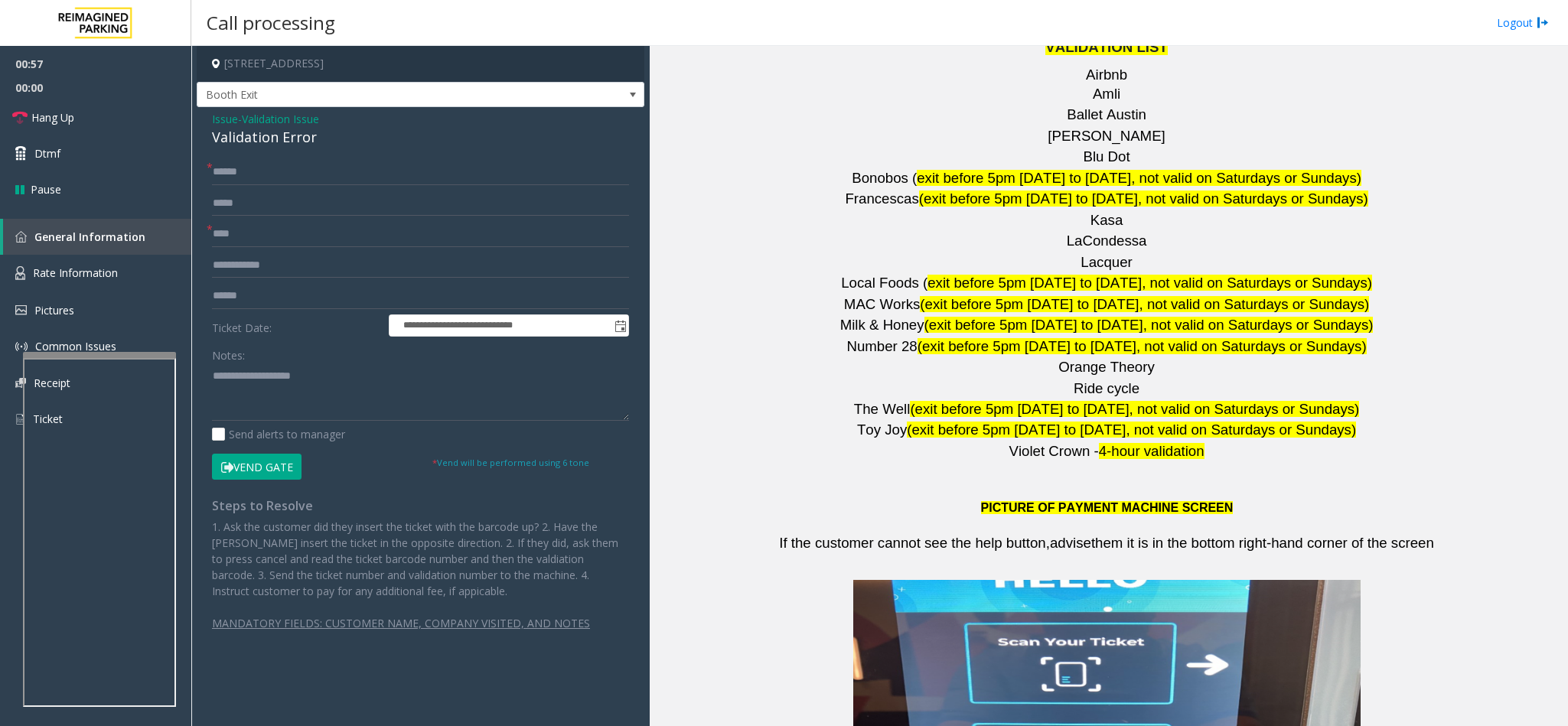
click at [244, 143] on div "Validation Error" at bounding box center [420, 137] width 417 height 21
click at [212, 372] on textarea at bounding box center [420, 392] width 417 height 58
click at [234, 288] on input "text" at bounding box center [420, 295] width 417 height 26
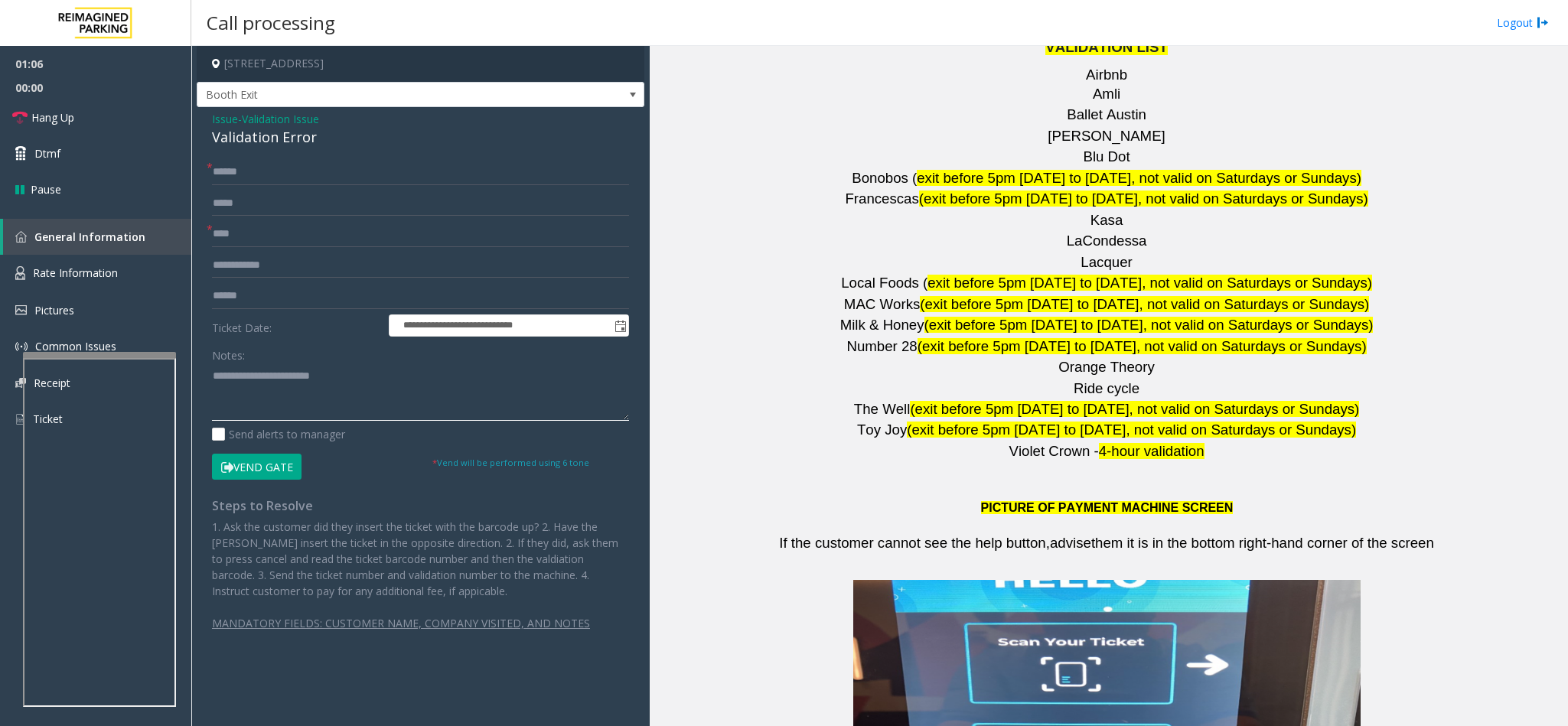
click at [370, 380] on textarea at bounding box center [420, 392] width 417 height 58
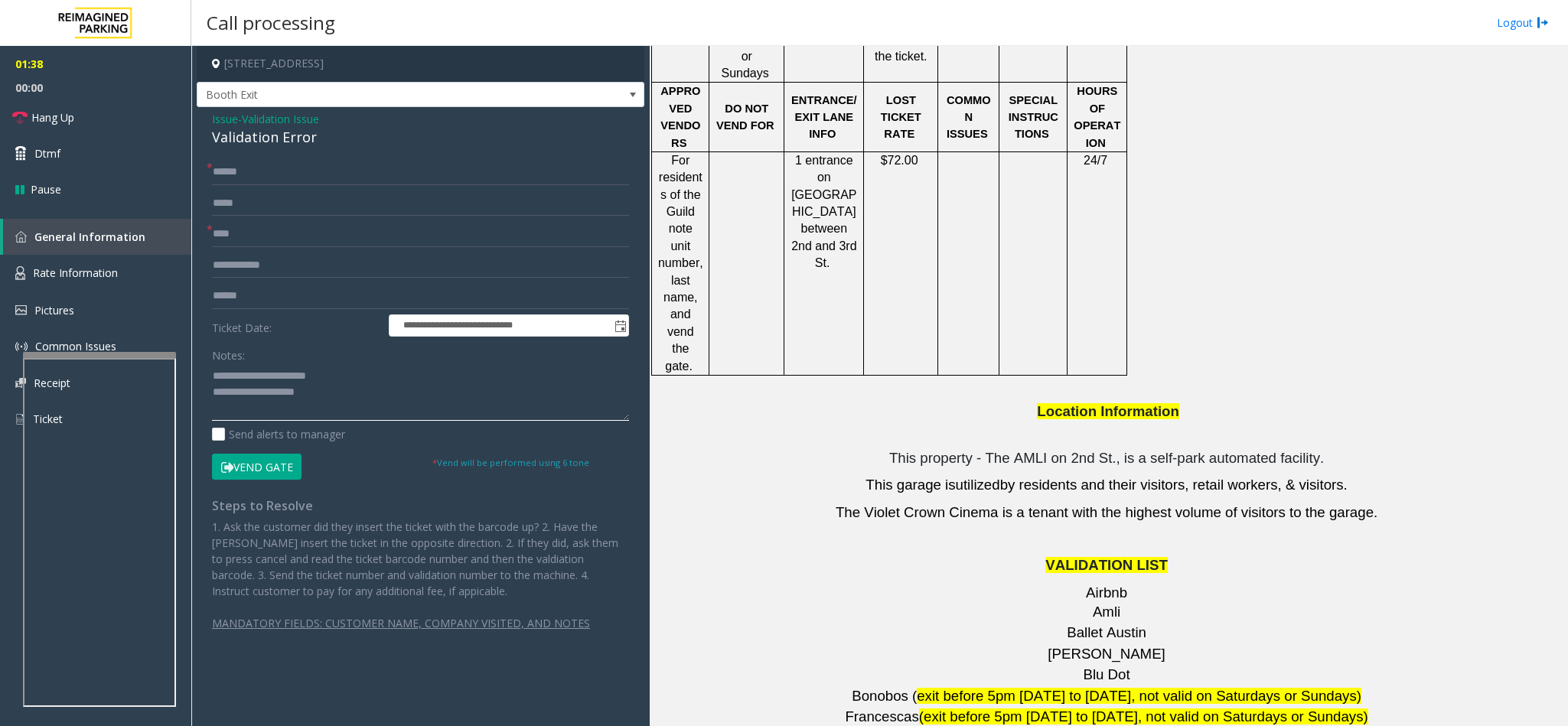
scroll to position [1721, 0]
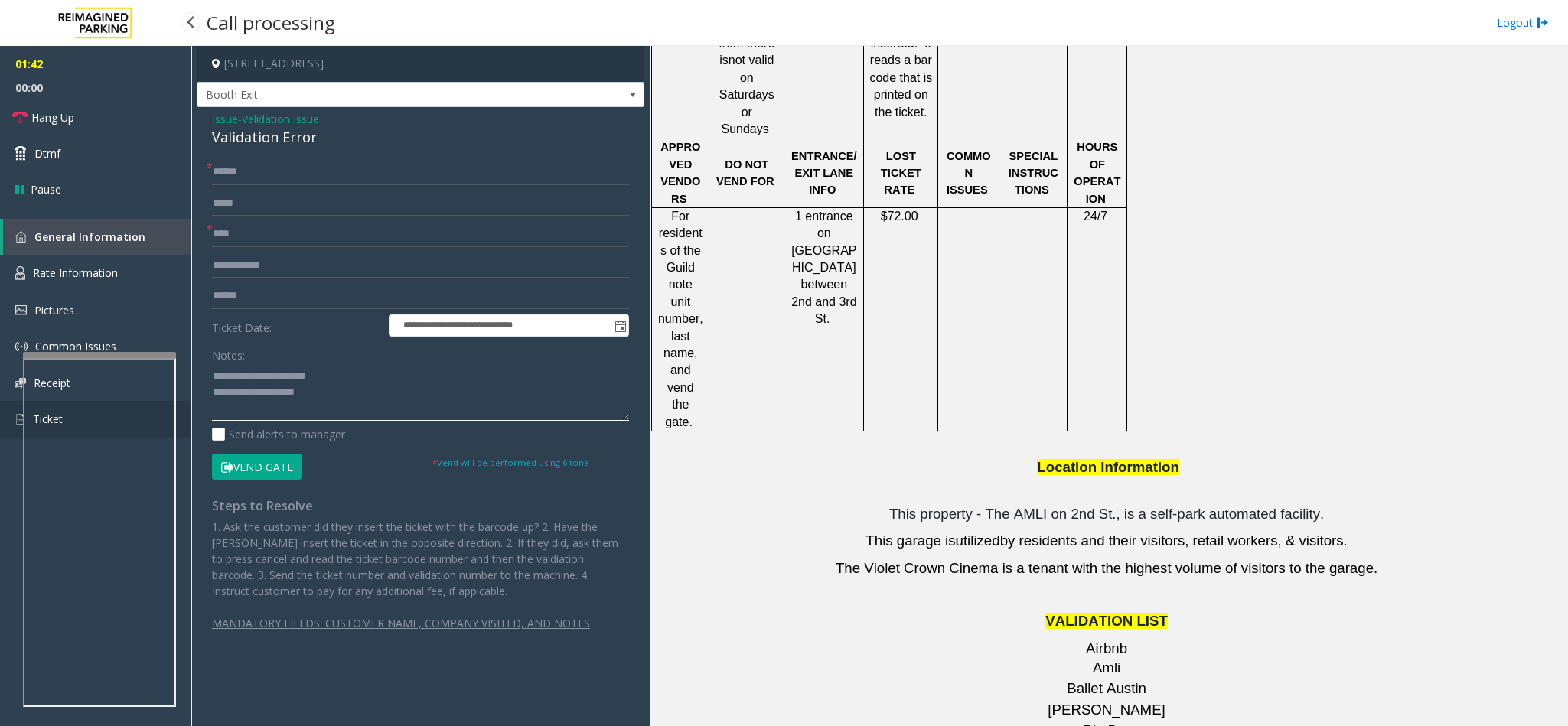
drag, startPoint x: 333, startPoint y: 392, endPoint x: 178, endPoint y: 398, distance: 155.1
click at [178, 398] on app-root "**********" at bounding box center [784, 363] width 1568 height 726
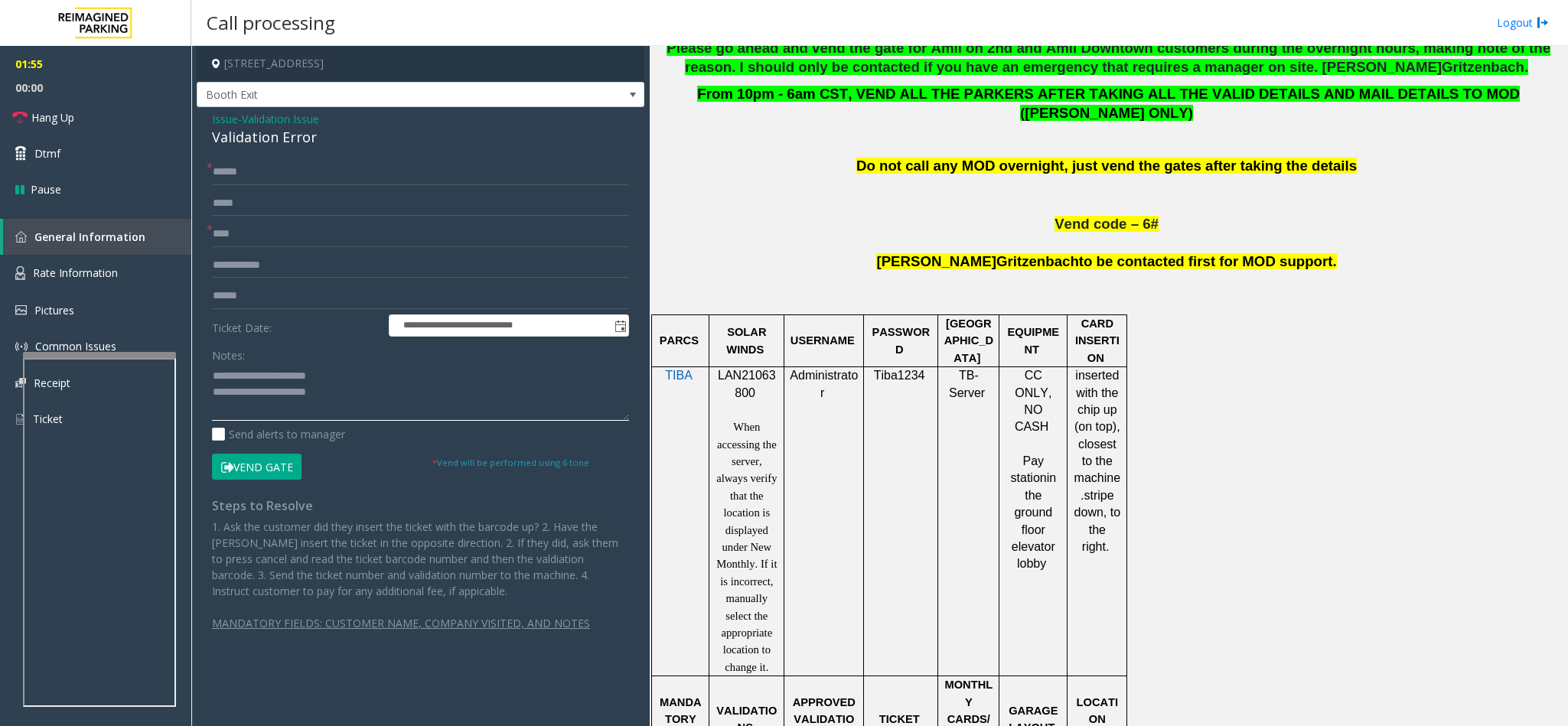
scroll to position [804, 0]
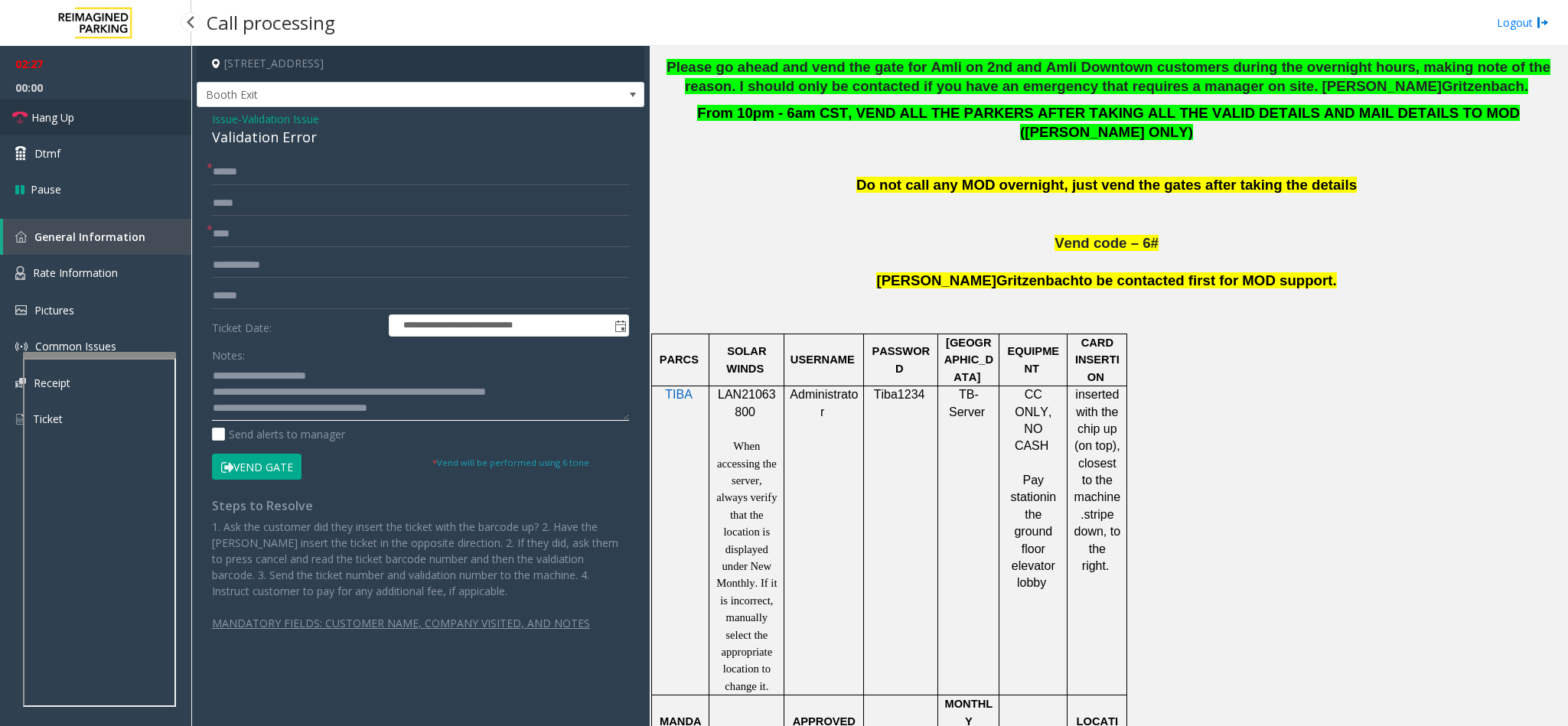
type textarea "**********"
click at [60, 100] on link "Hang Up" at bounding box center [95, 117] width 191 height 35
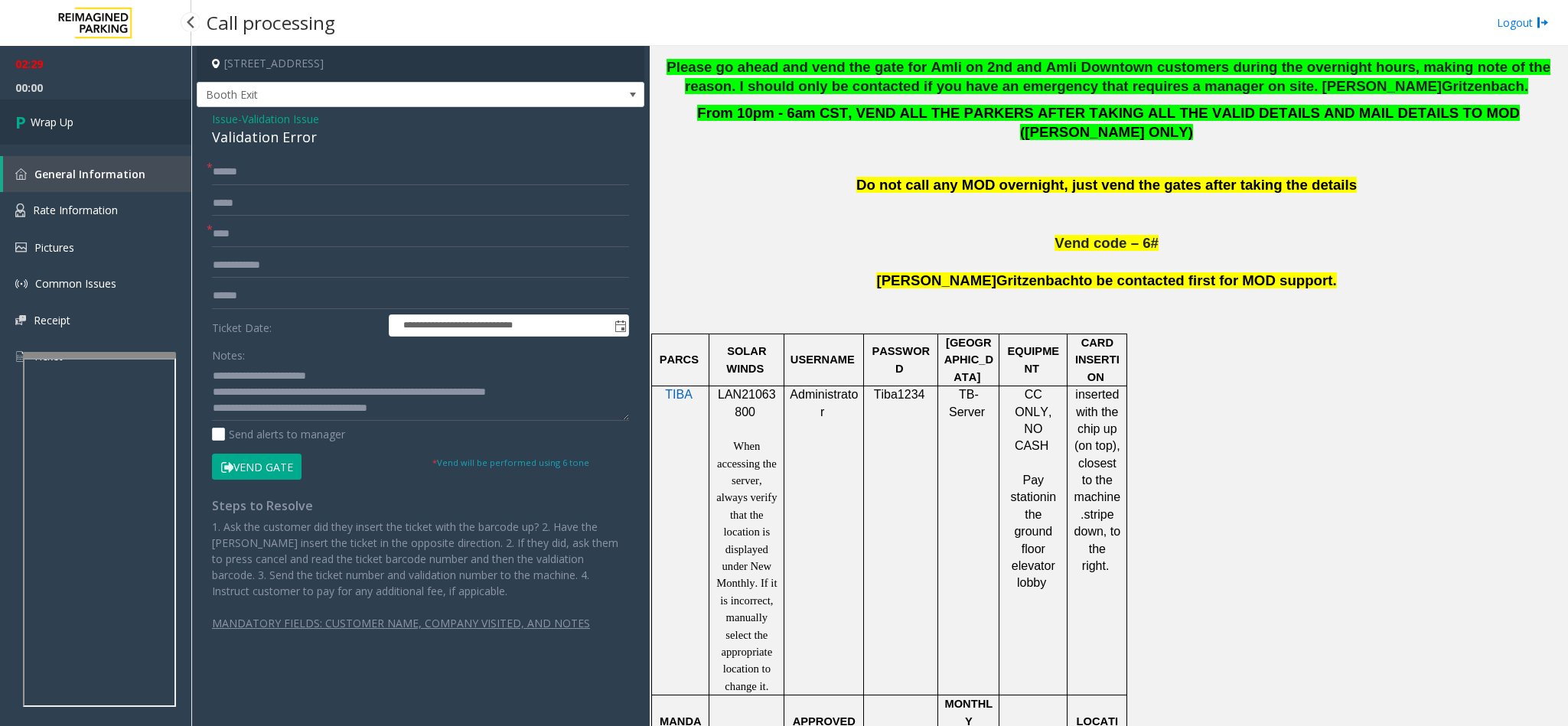
click at [79, 110] on link "Wrap Up" at bounding box center [95, 122] width 191 height 45
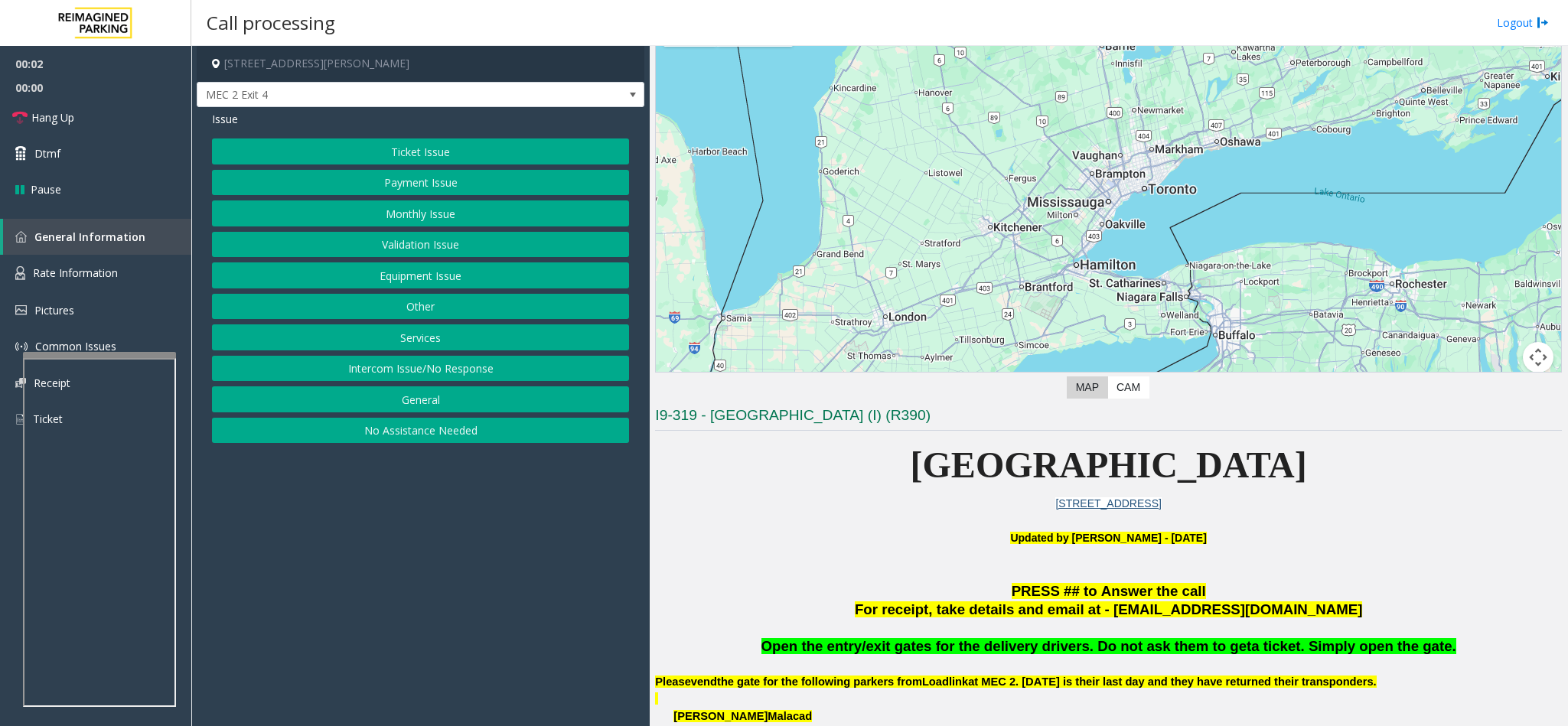
scroll to position [115, 0]
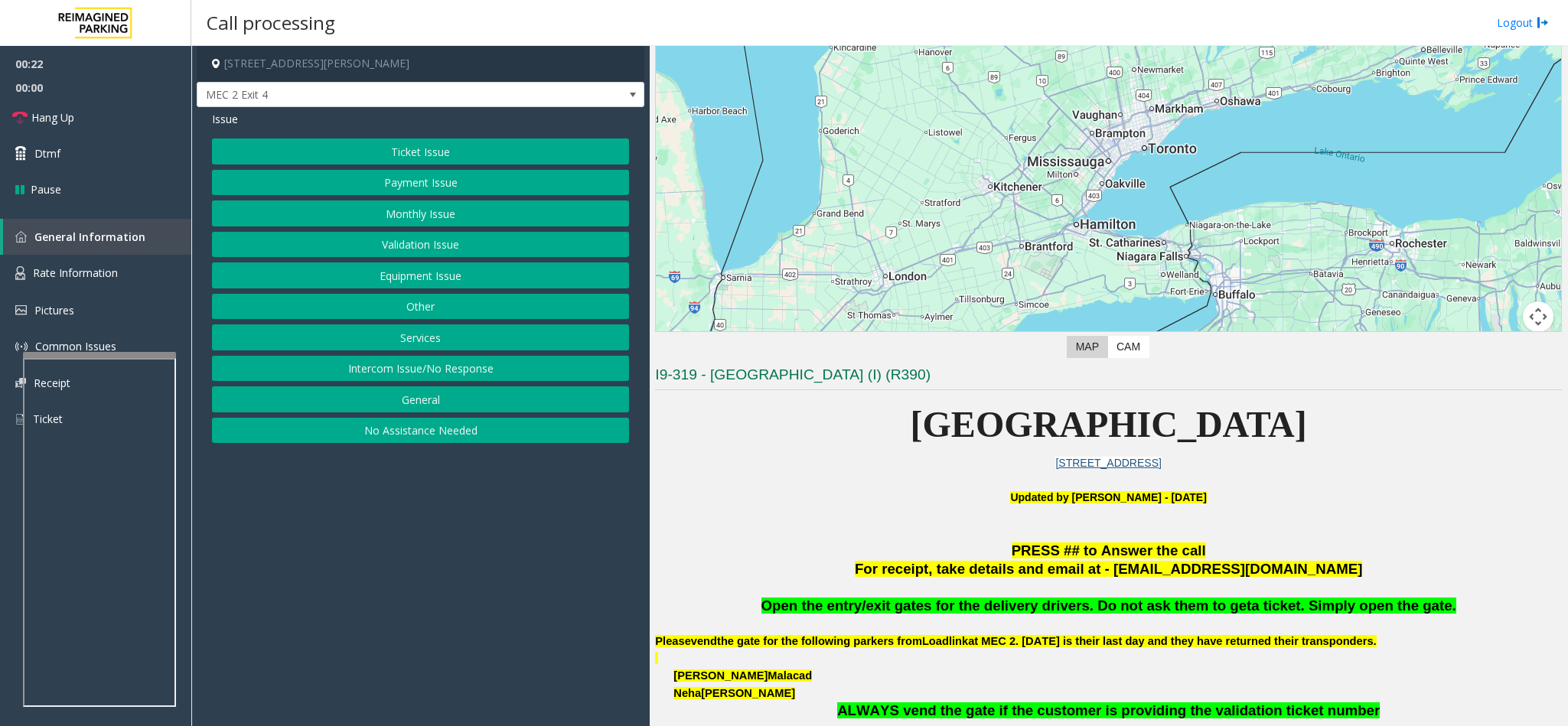
click at [387, 280] on button "Equipment Issue" at bounding box center [420, 275] width 417 height 26
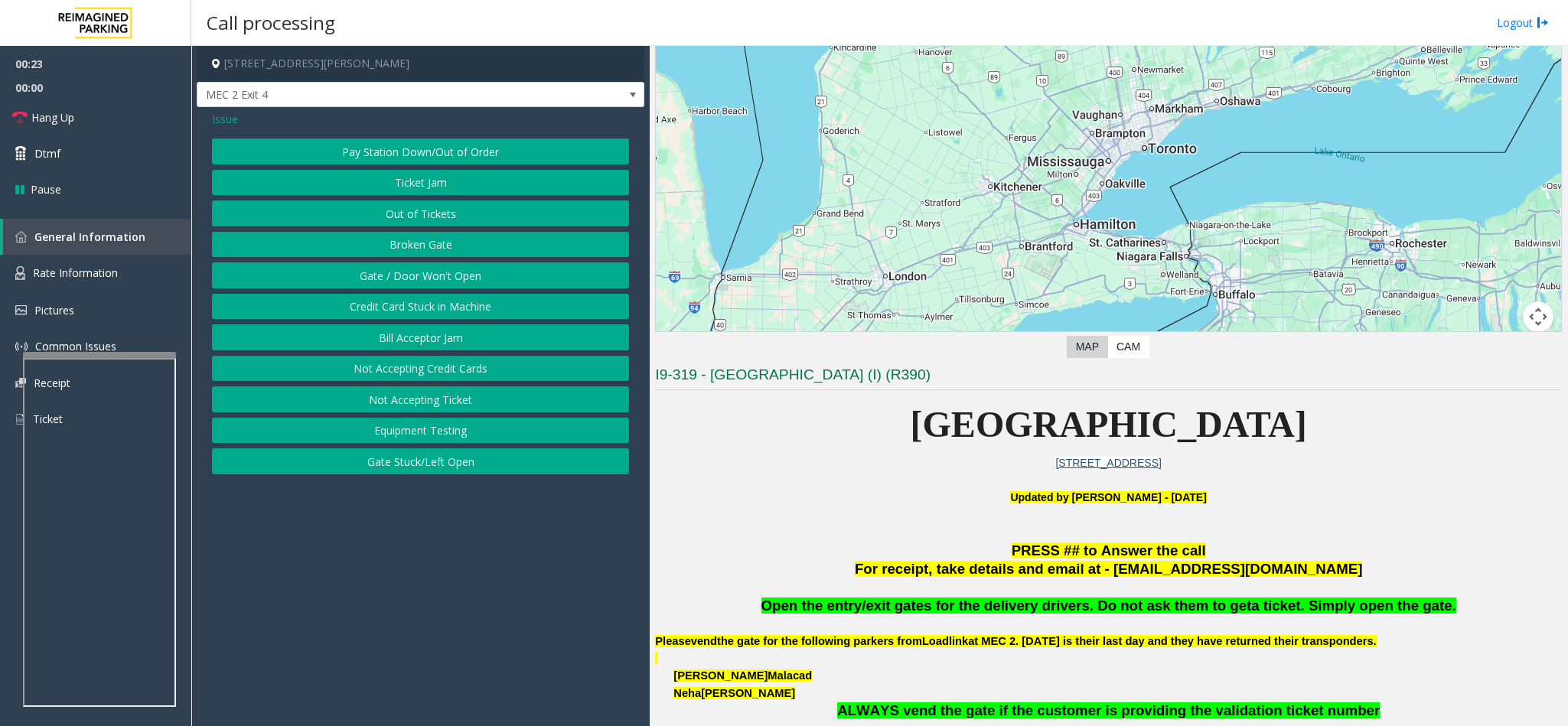
click at [387, 280] on button "Gate / Door Won't Open" at bounding box center [420, 275] width 417 height 26
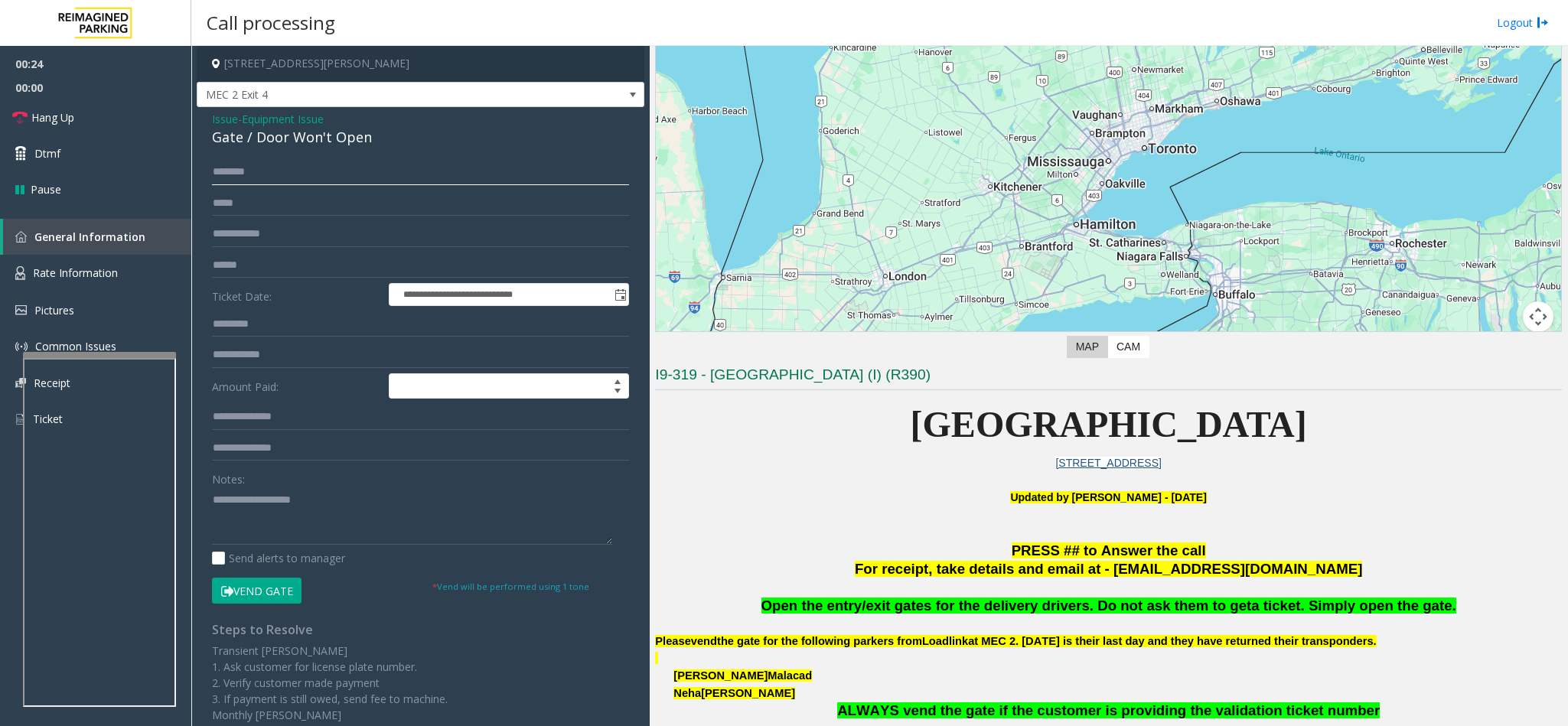
click at [300, 172] on input "text" at bounding box center [420, 172] width 417 height 26
type input "*****"
click at [250, 269] on input "text" at bounding box center [420, 265] width 417 height 26
click at [250, 596] on button "Vend Gate" at bounding box center [256, 590] width 89 height 26
click at [244, 528] on textarea at bounding box center [412, 516] width 400 height 58
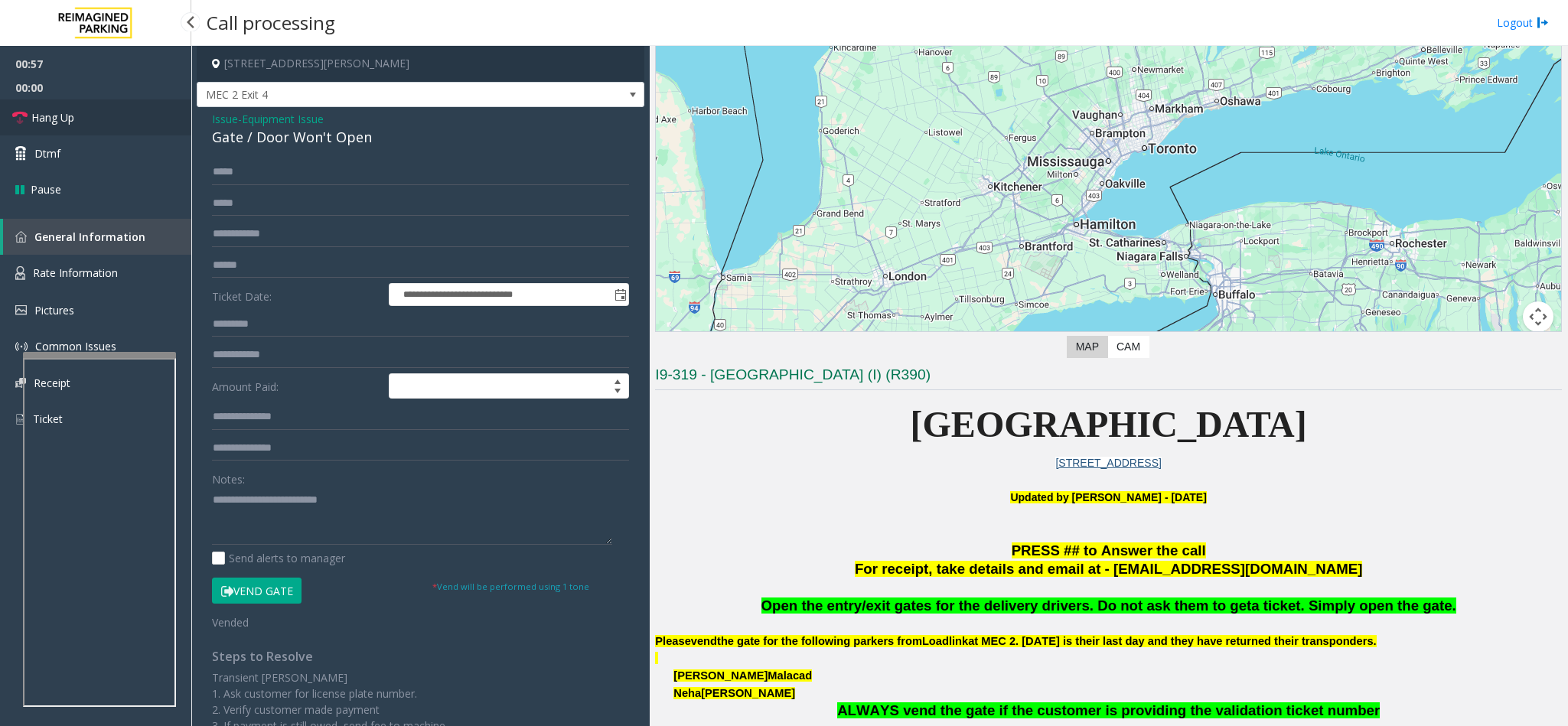
click at [123, 115] on link "Hang Up" at bounding box center [95, 117] width 191 height 35
click at [368, 504] on textarea at bounding box center [412, 516] width 400 height 58
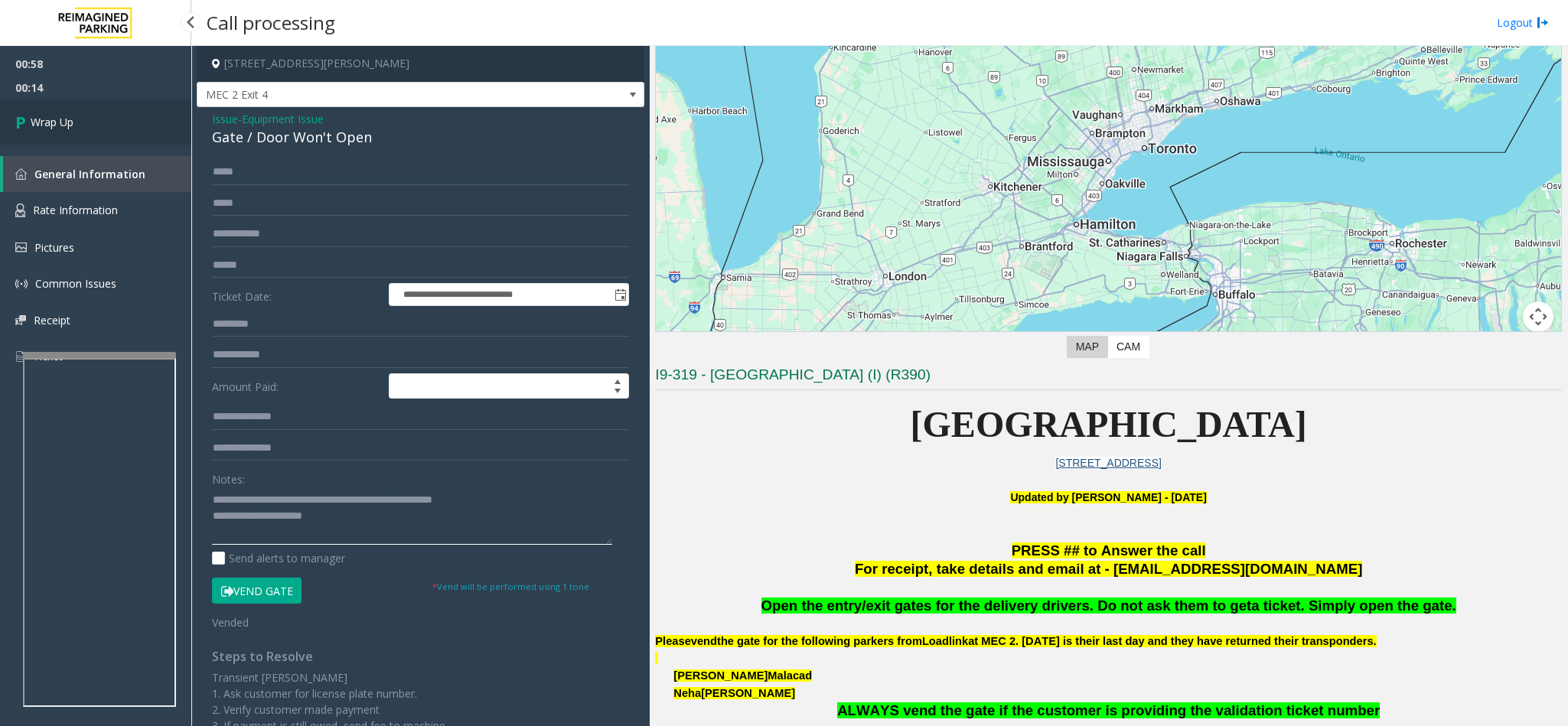
type textarea "**********"
click at [153, 108] on link "Wrap Up" at bounding box center [95, 122] width 191 height 45
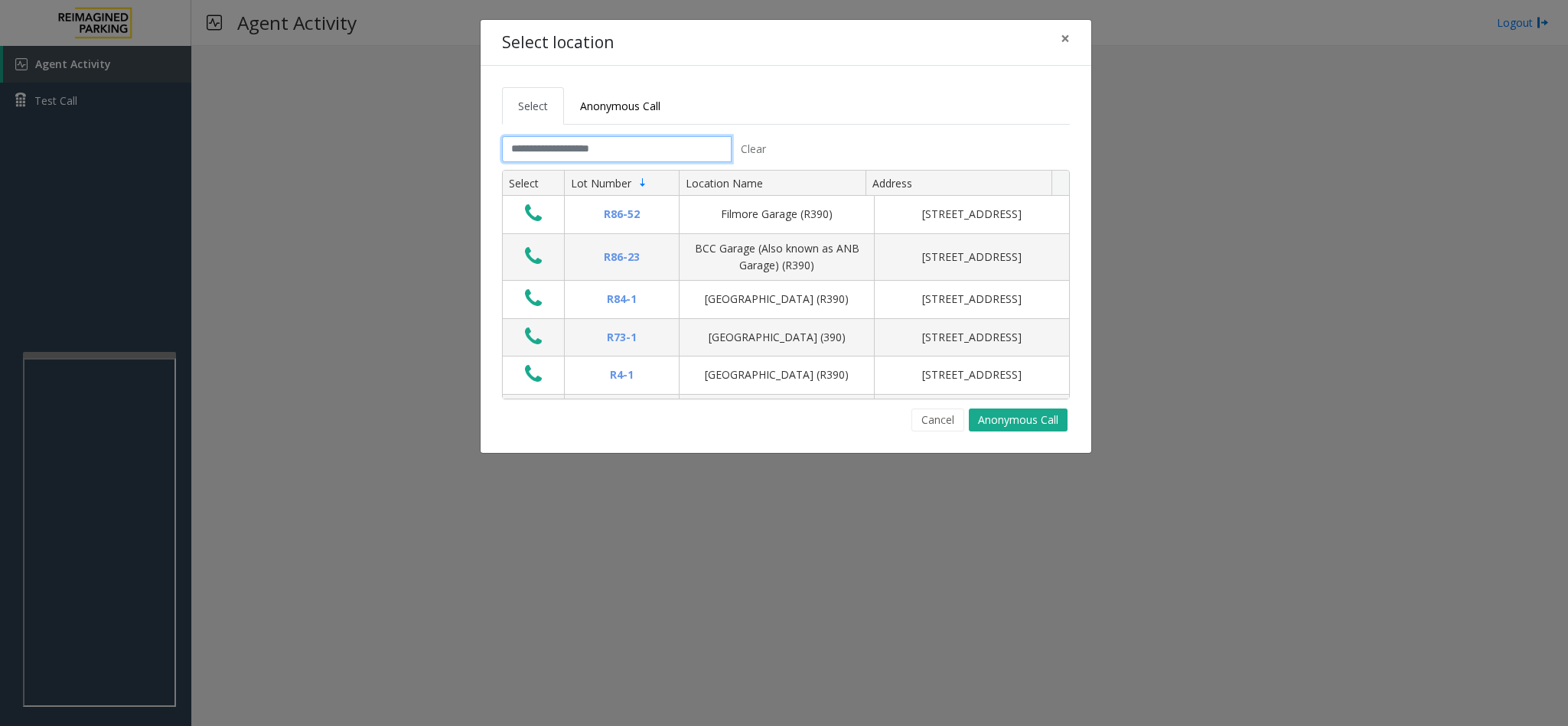
click at [573, 156] on input "text" at bounding box center [616, 149] width 229 height 26
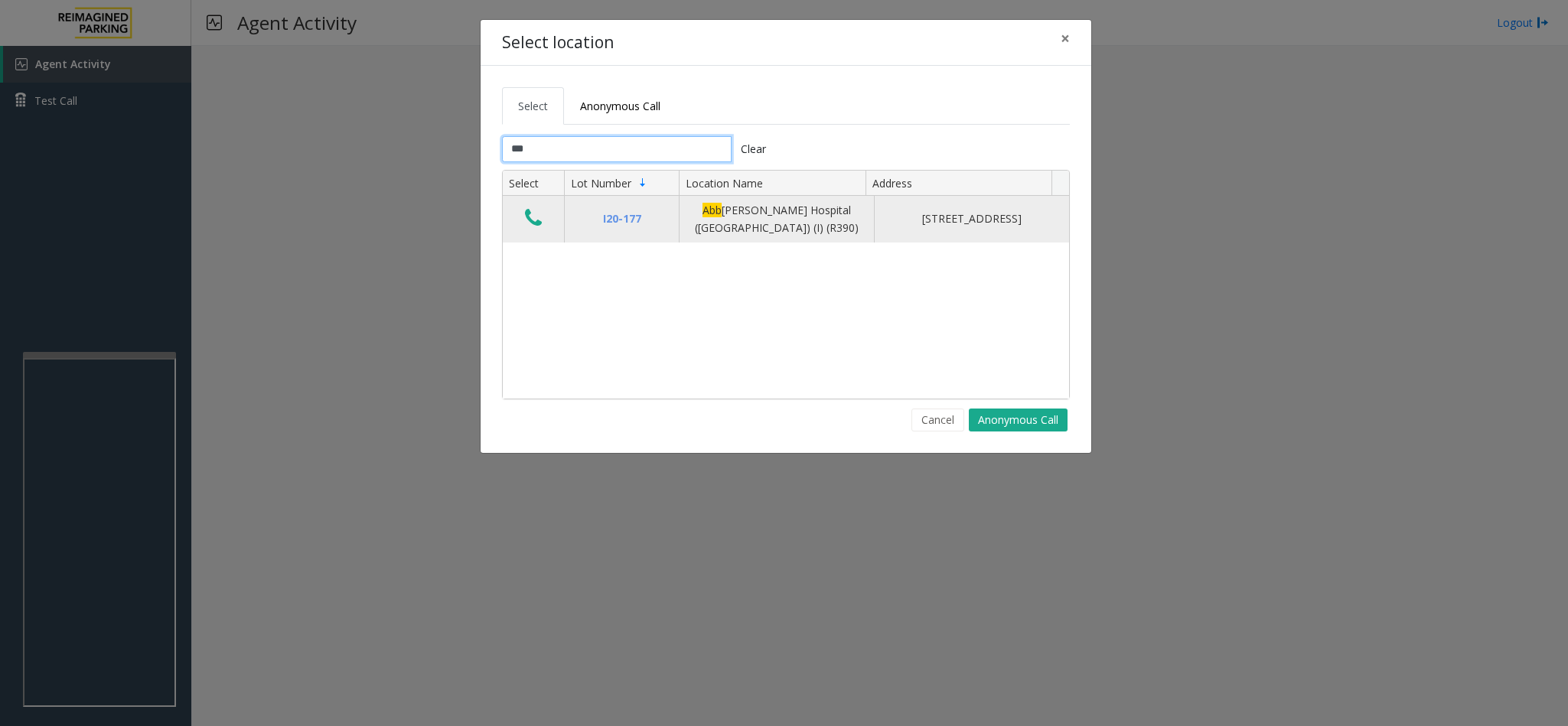
type input "***"
click at [540, 216] on icon "Data table" at bounding box center [534, 218] width 17 height 21
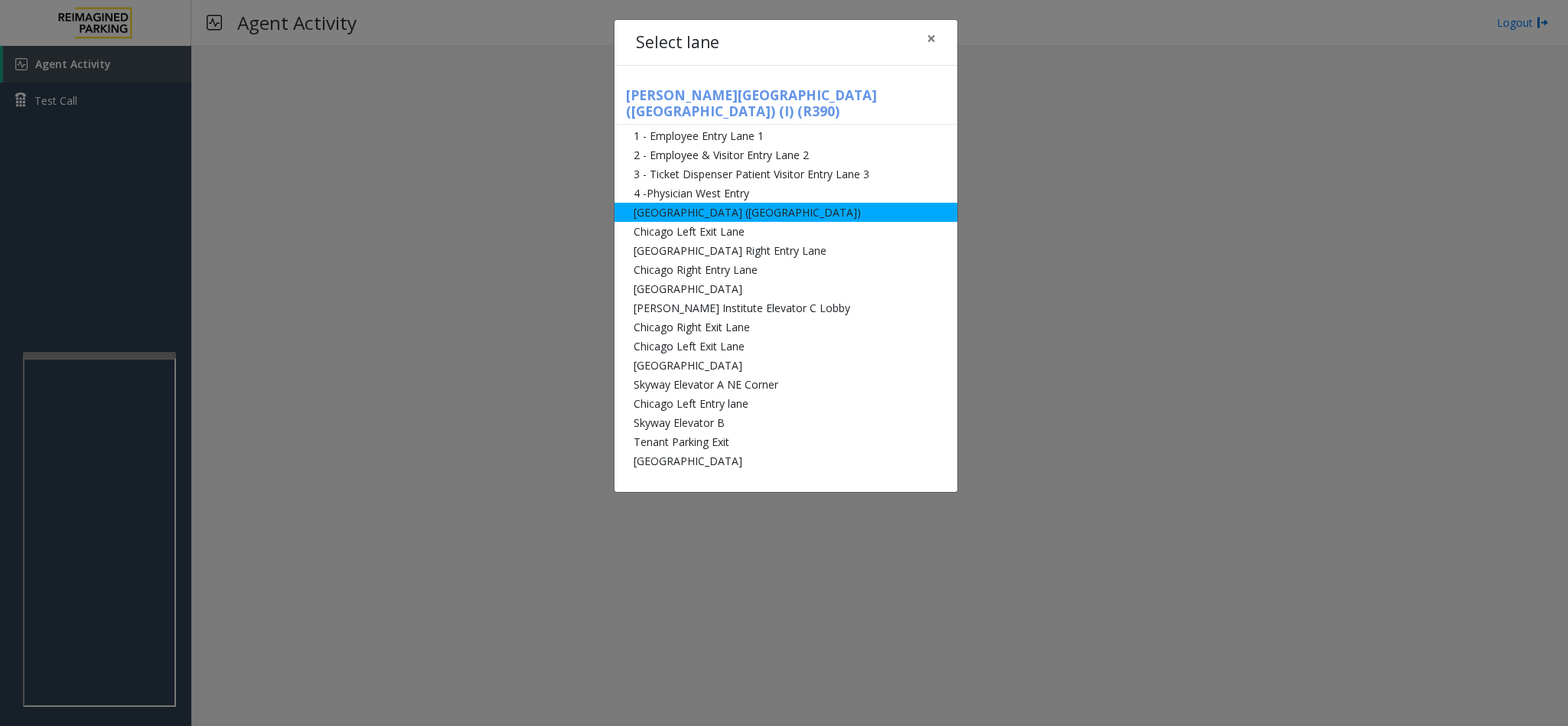
click at [651, 202] on li "[GEOGRAPHIC_DATA] ([GEOGRAPHIC_DATA])" at bounding box center [786, 212] width 343 height 19
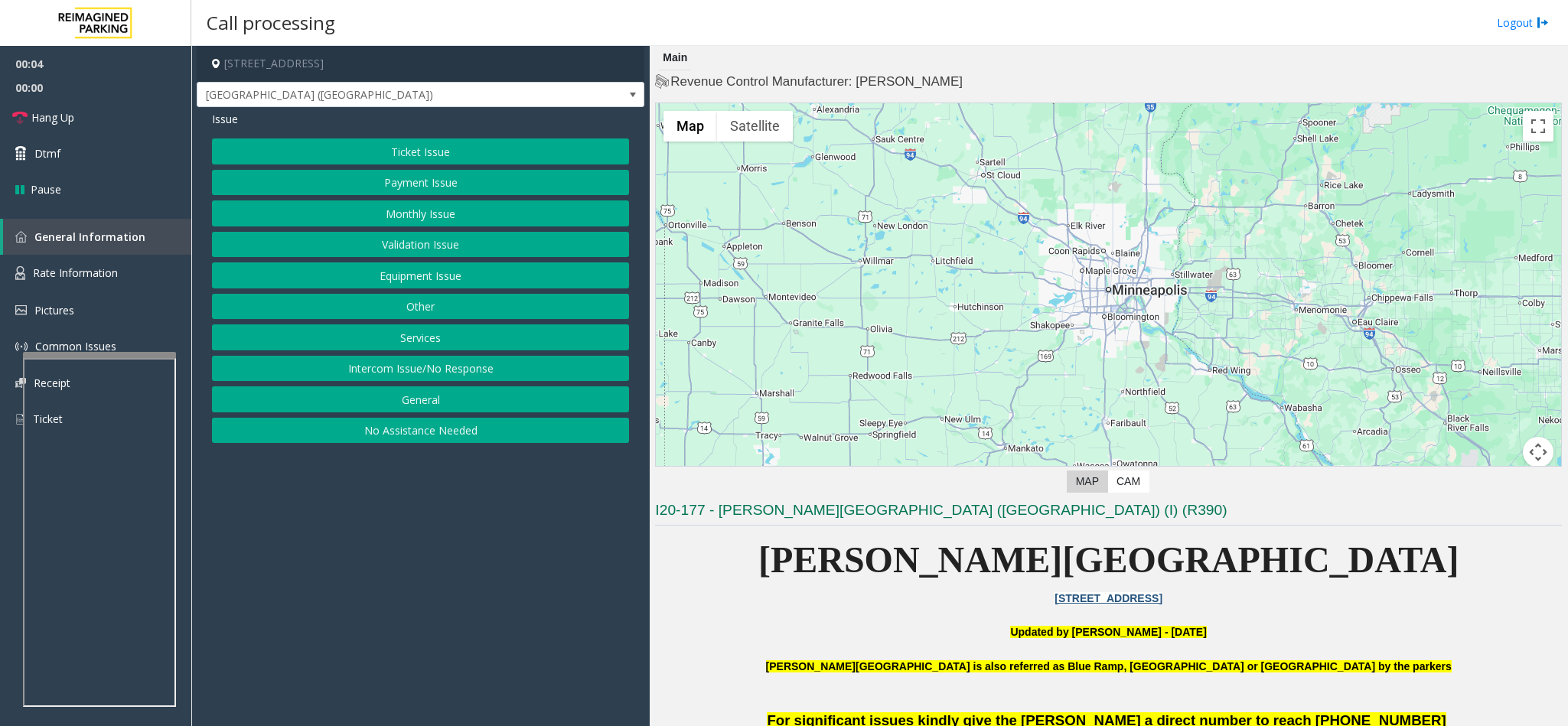
click at [427, 205] on button "Monthly Issue" at bounding box center [420, 213] width 417 height 26
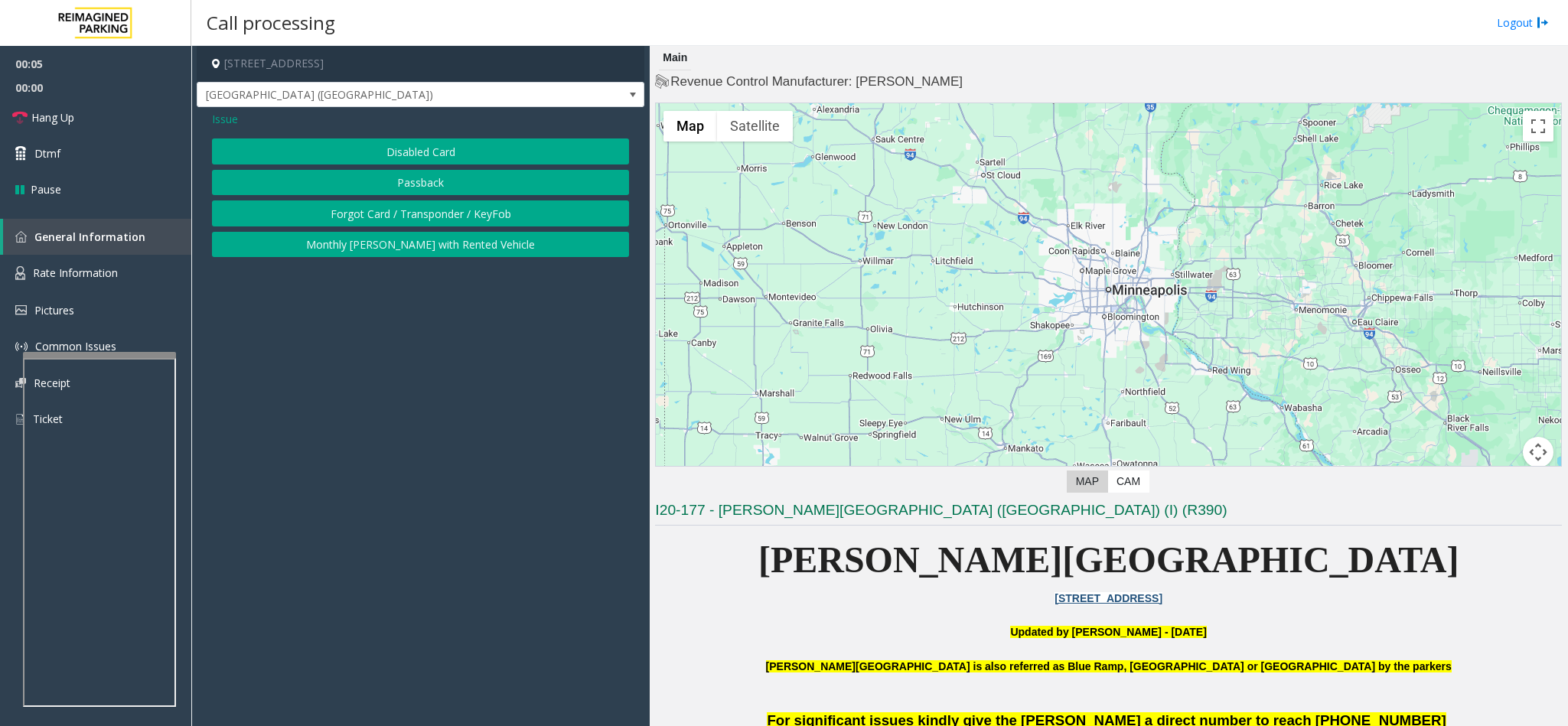
click at [407, 153] on button "Disabled Card" at bounding box center [420, 151] width 417 height 26
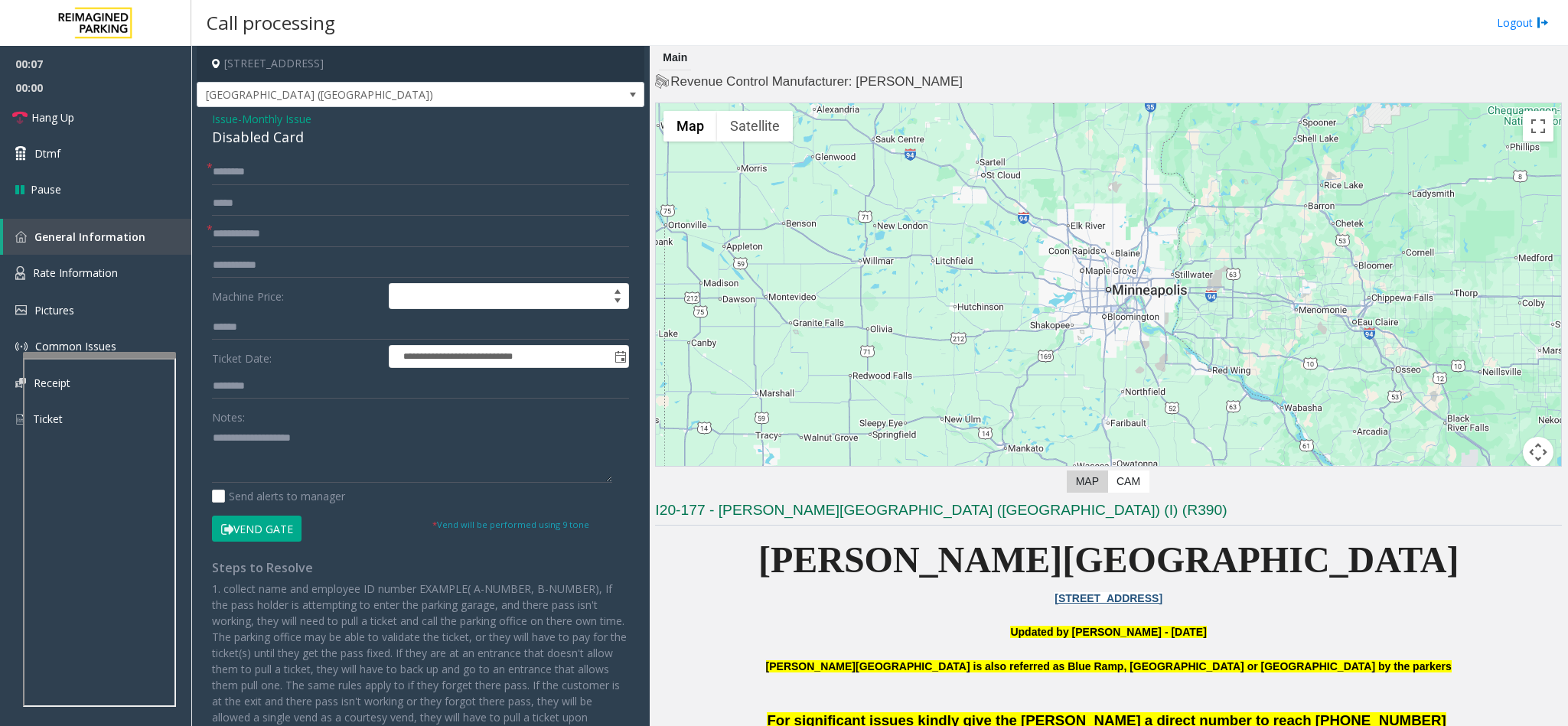
click at [267, 527] on button "Vend Gate" at bounding box center [256, 528] width 89 height 26
click at [273, 168] on input "text" at bounding box center [420, 172] width 417 height 26
type input "**"
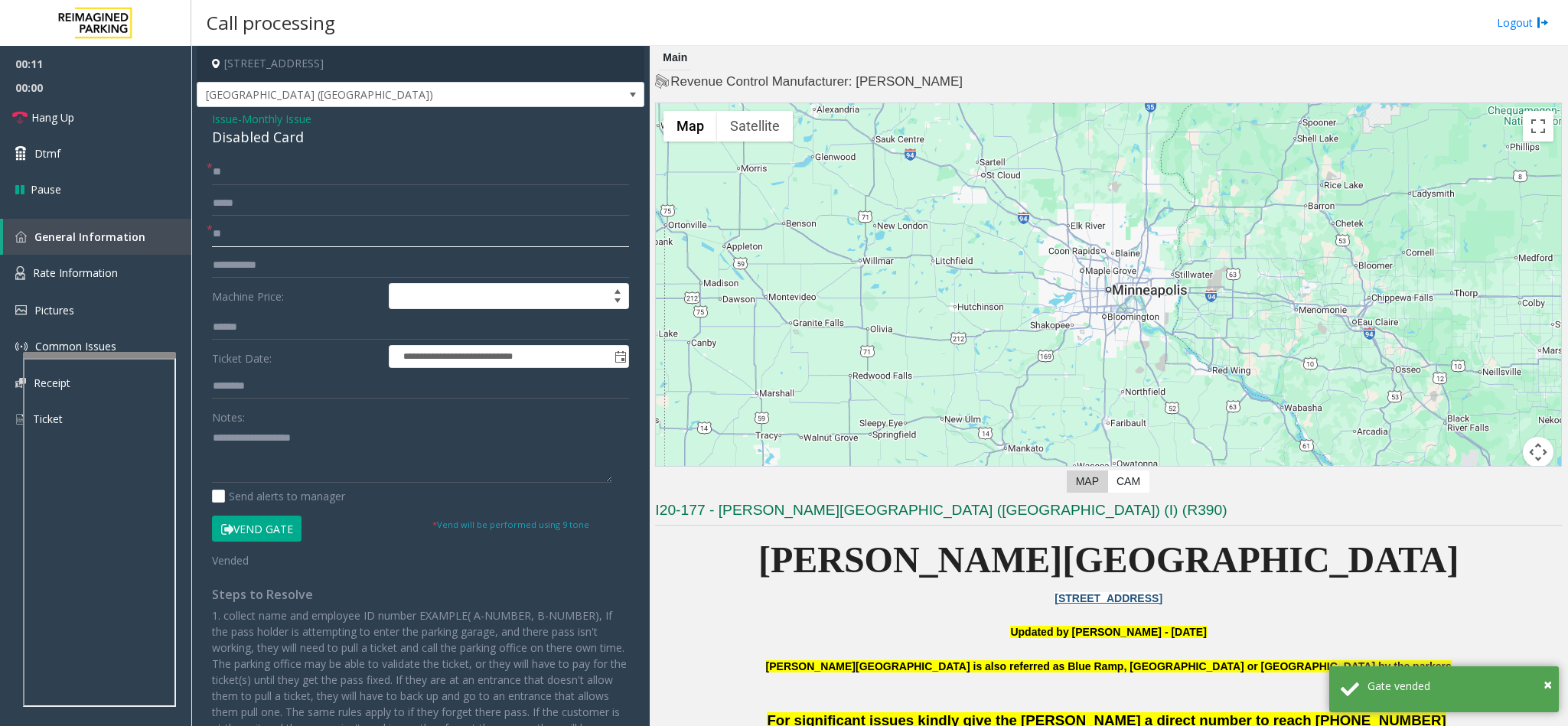
type input "**"
click at [271, 448] on textarea at bounding box center [412, 455] width 400 height 58
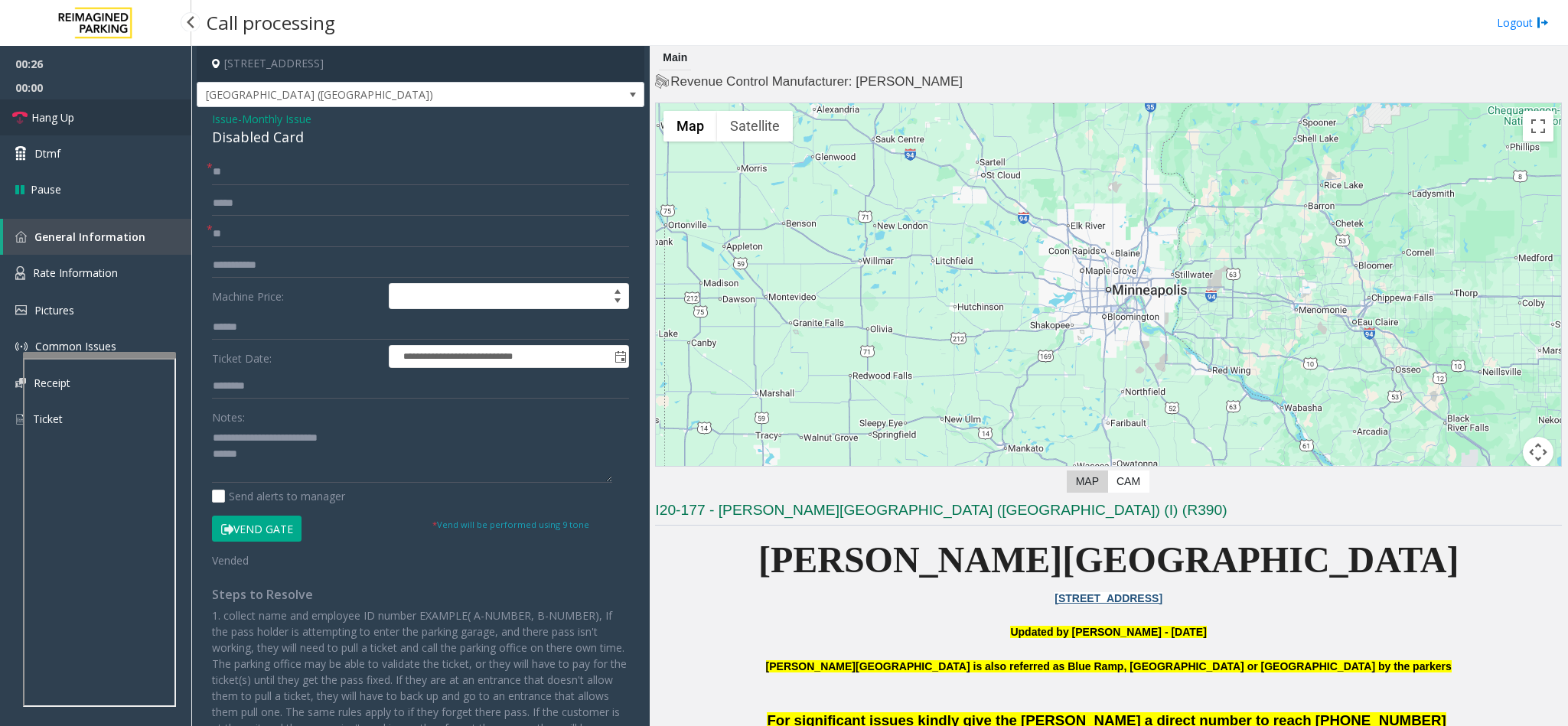
click at [112, 108] on link "Hang Up" at bounding box center [95, 117] width 191 height 35
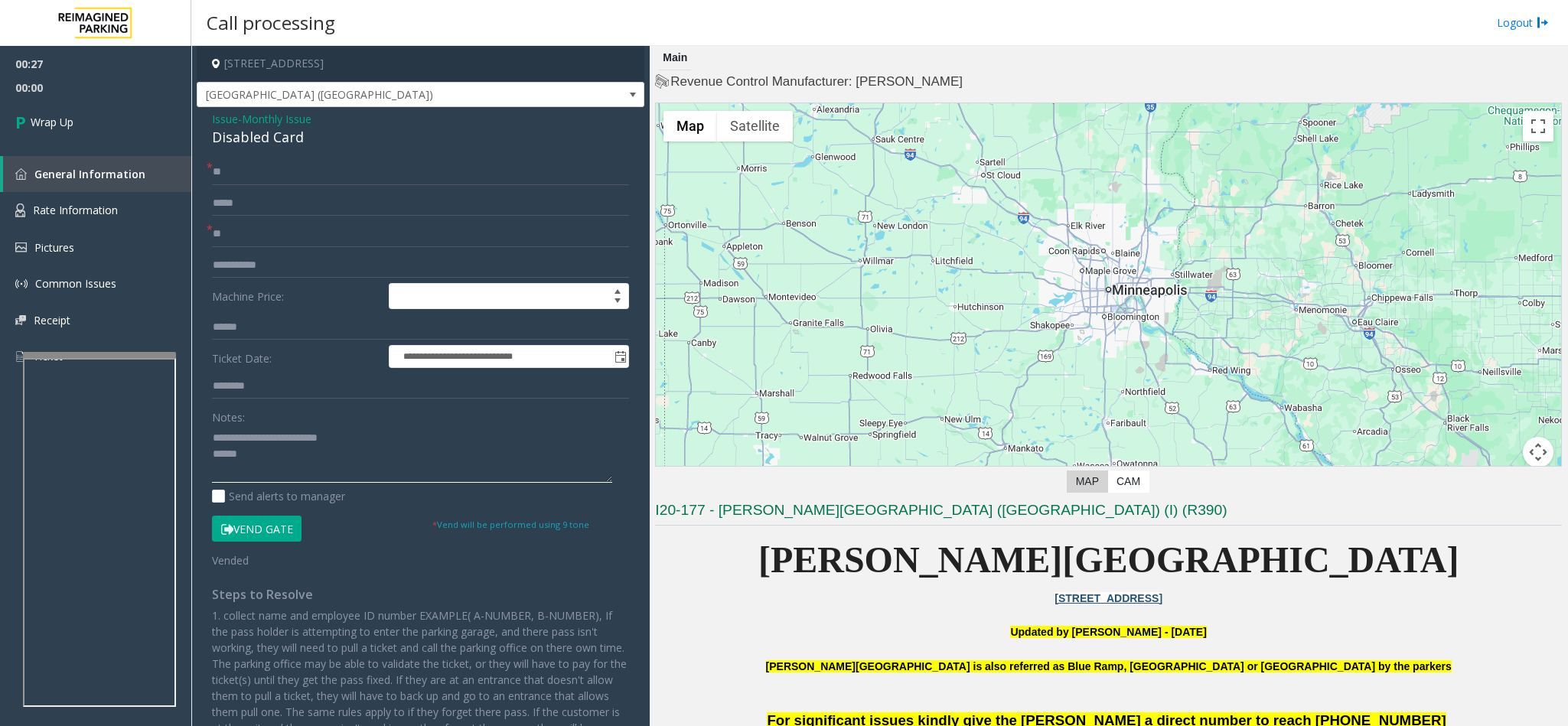
click at [255, 468] on textarea at bounding box center [412, 455] width 400 height 58
type textarea "**********"
click at [25, 129] on icon at bounding box center [23, 122] width 15 height 25
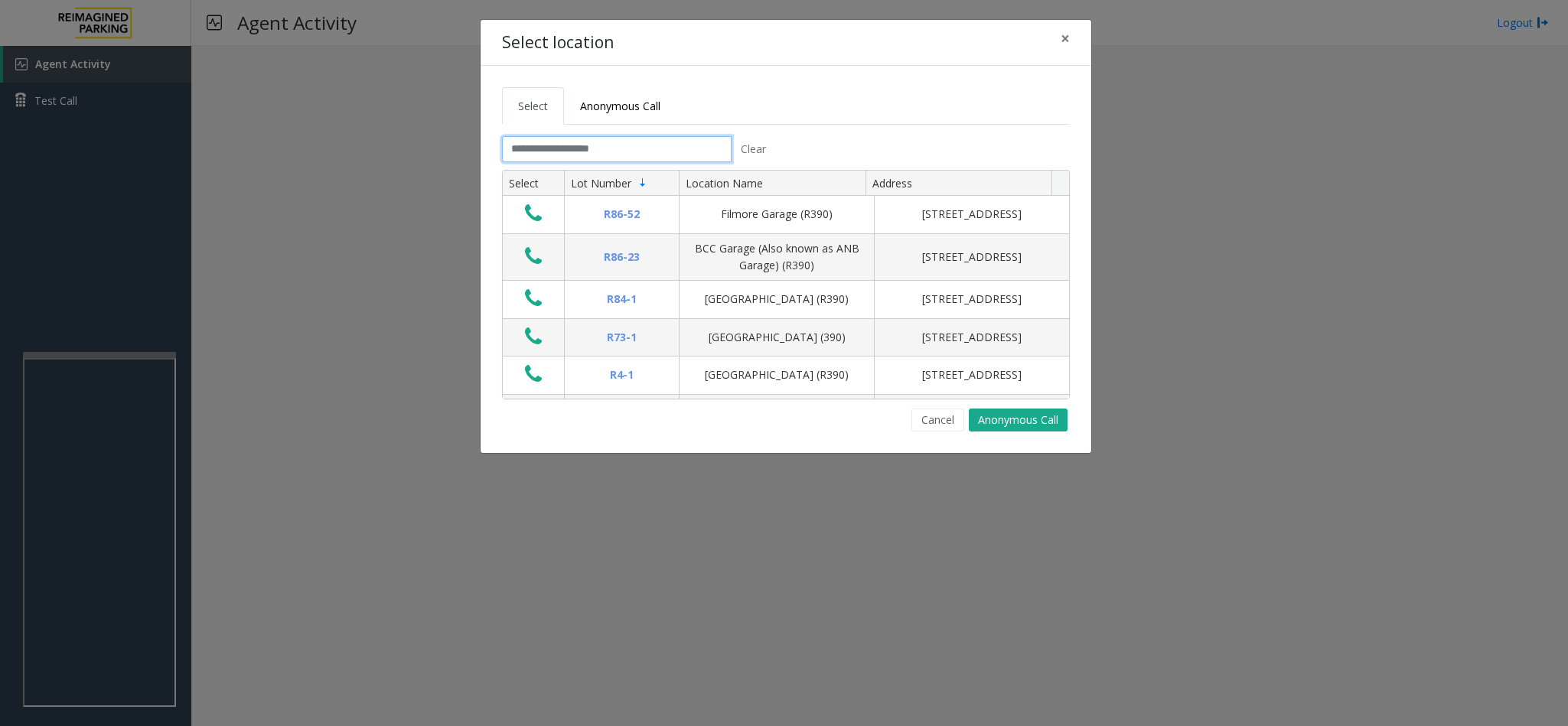
click at [544, 142] on input "text" at bounding box center [616, 149] width 229 height 26
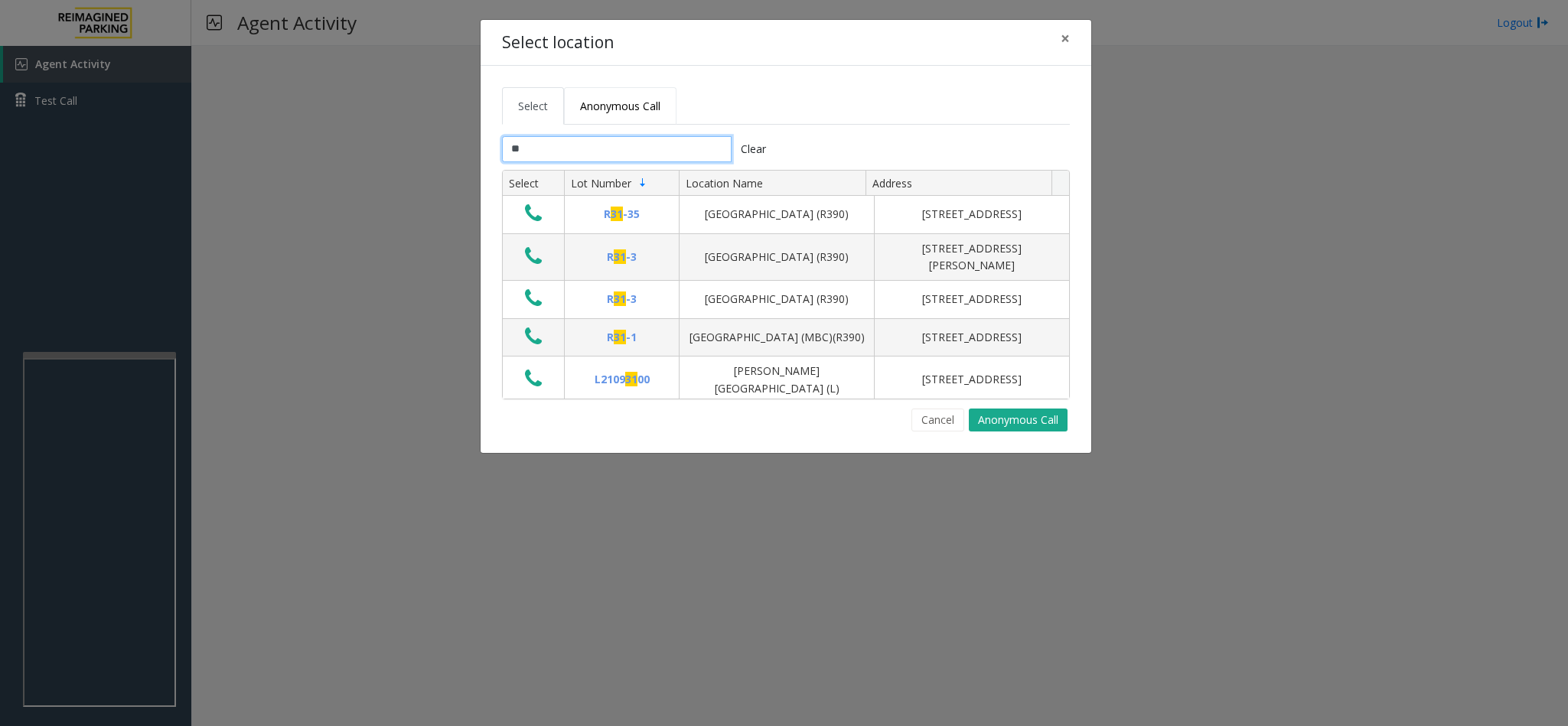
type input "***"
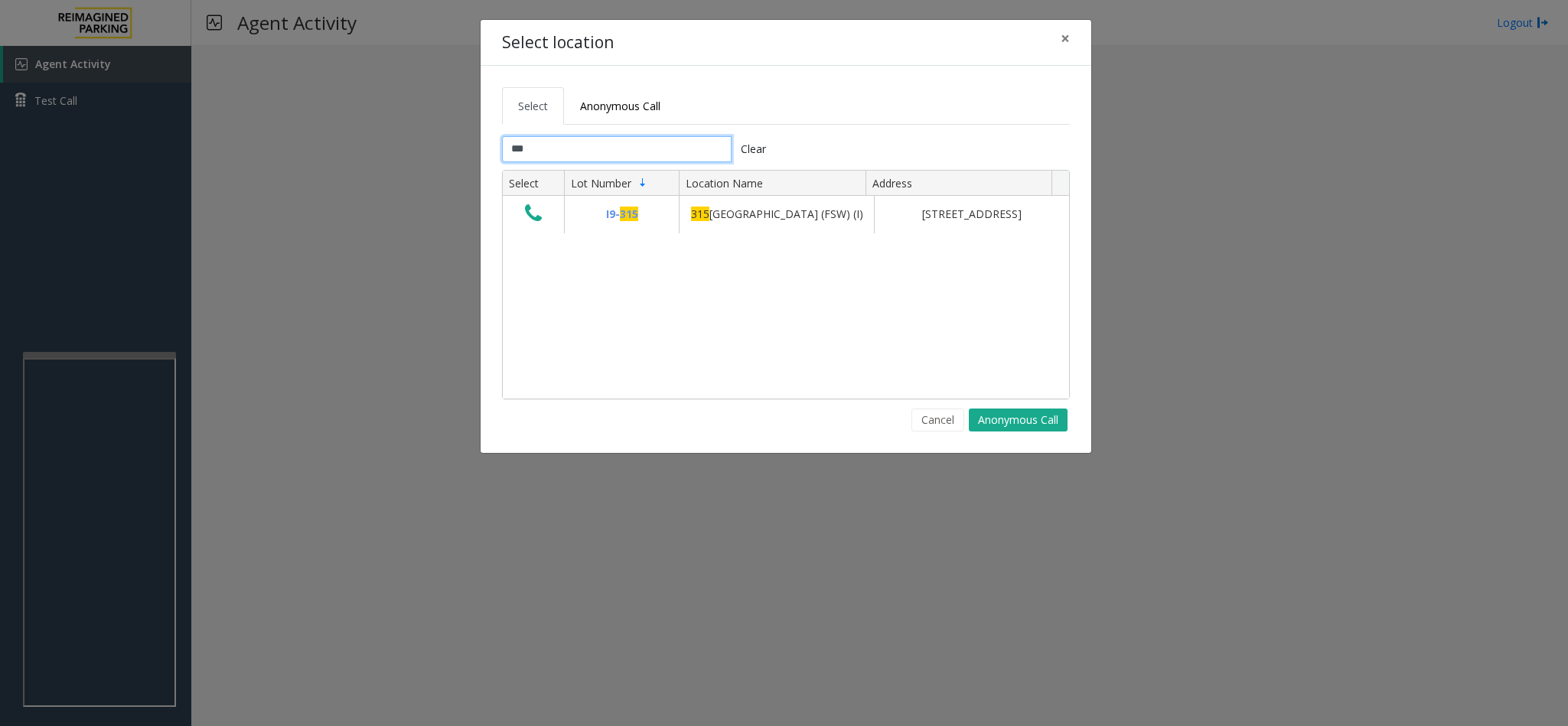
drag, startPoint x: 557, startPoint y: 161, endPoint x: 421, endPoint y: 150, distance: 136.4
click at [421, 150] on div "Select location × Select Anonymous Call *** Clear Select Lot Number Location Na…" at bounding box center [784, 363] width 1568 height 726
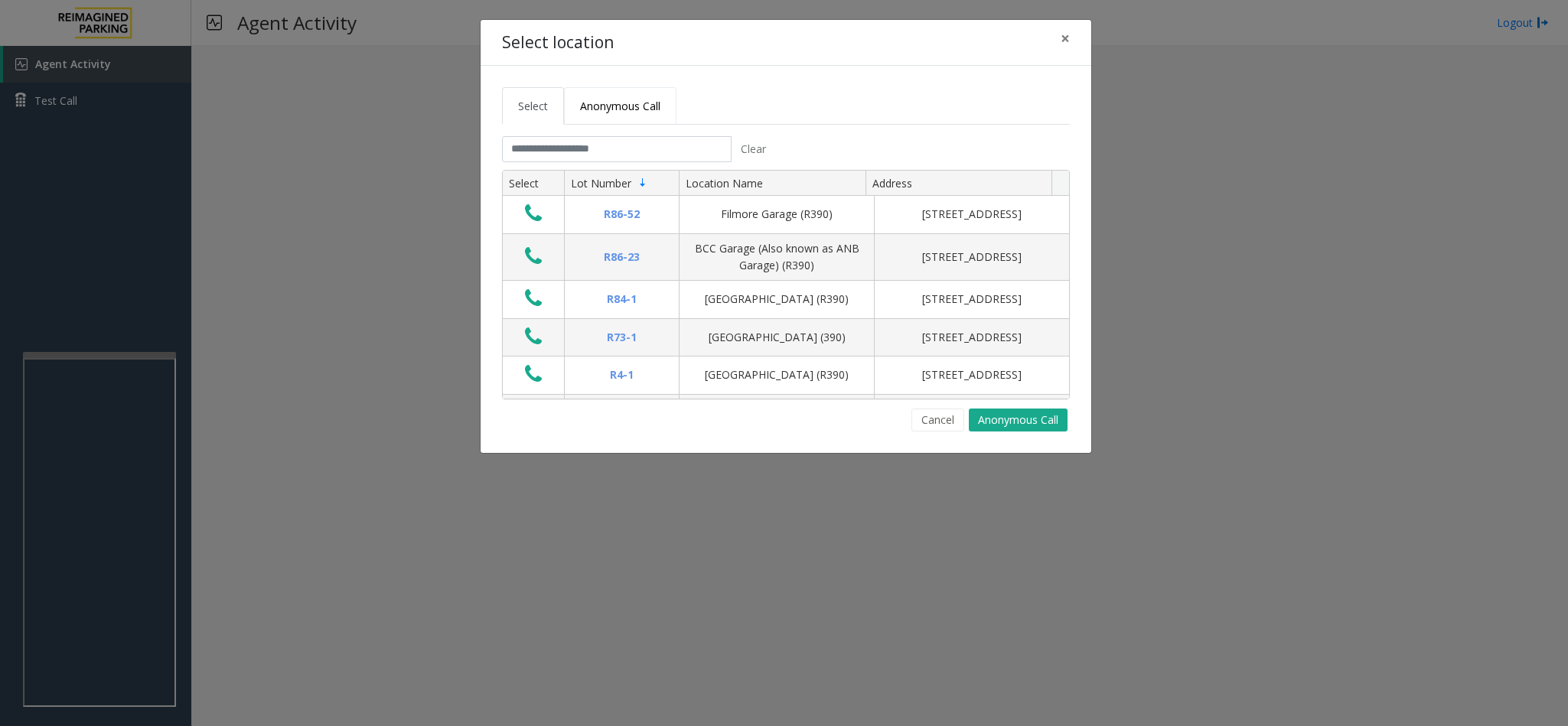
click at [626, 113] on span "Anonymous Call" at bounding box center [621, 105] width 81 height 14
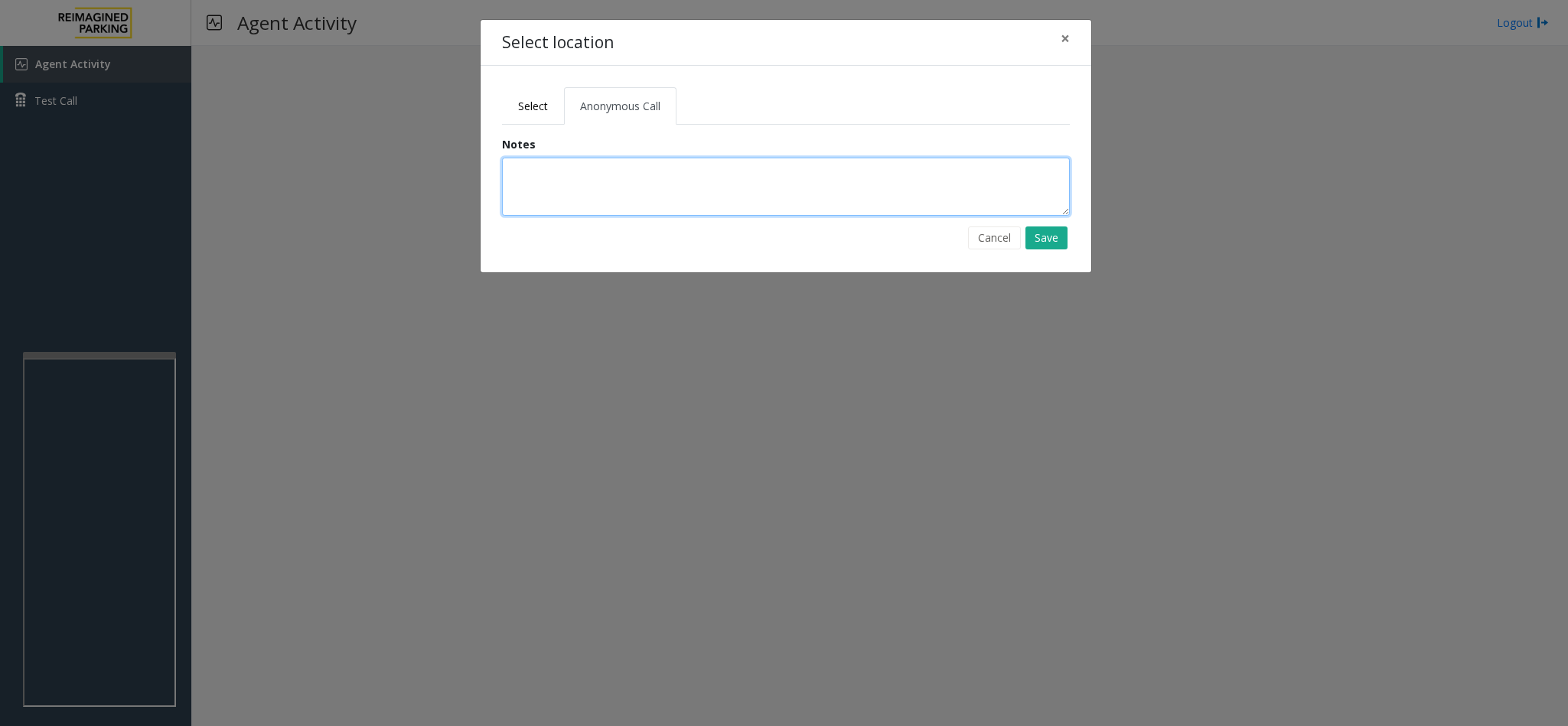
click at [600, 170] on textarea at bounding box center [786, 186] width 568 height 59
type textarea "**********"
click at [1042, 242] on button "Save" at bounding box center [1047, 238] width 42 height 23
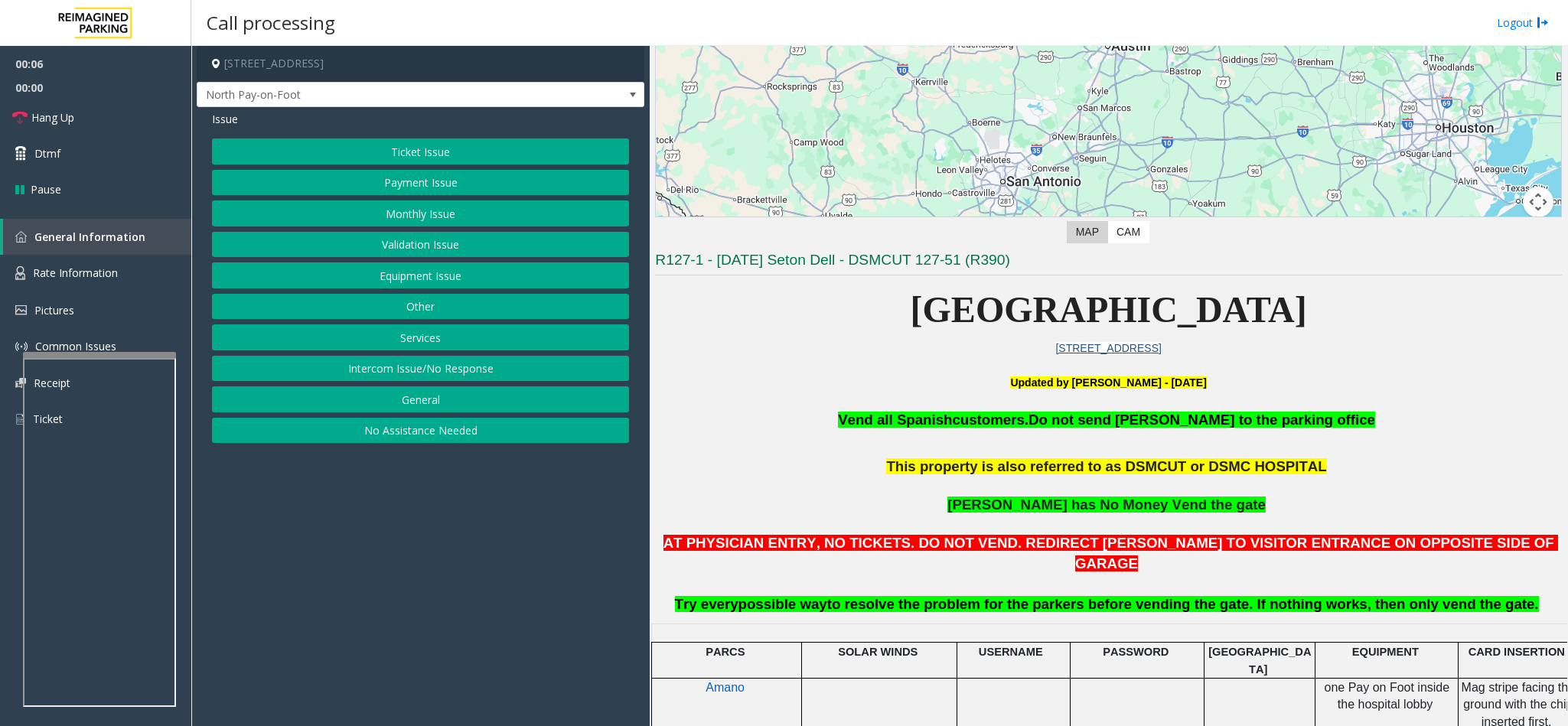
scroll to position [344, 0]
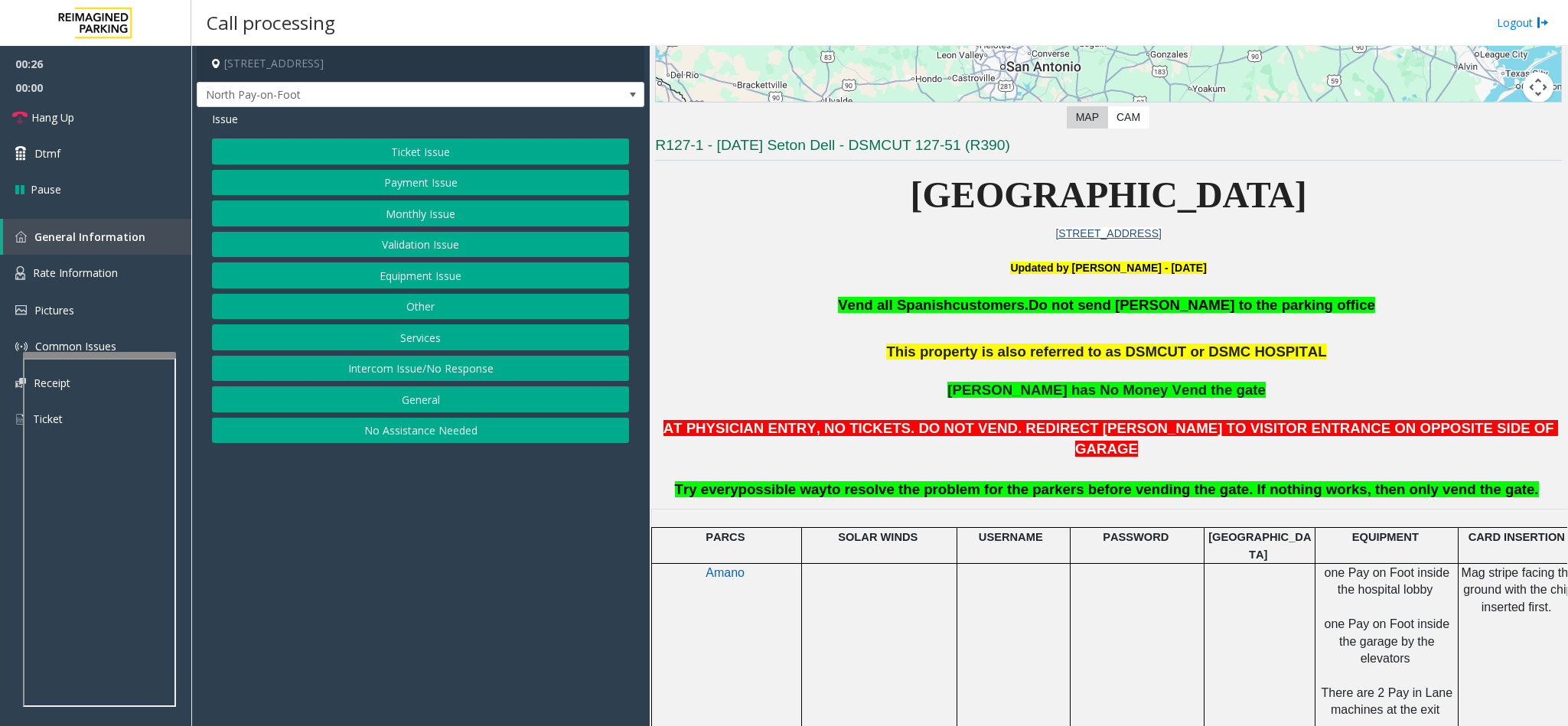
click at [391, 152] on button "Ticket Issue" at bounding box center [420, 151] width 417 height 26
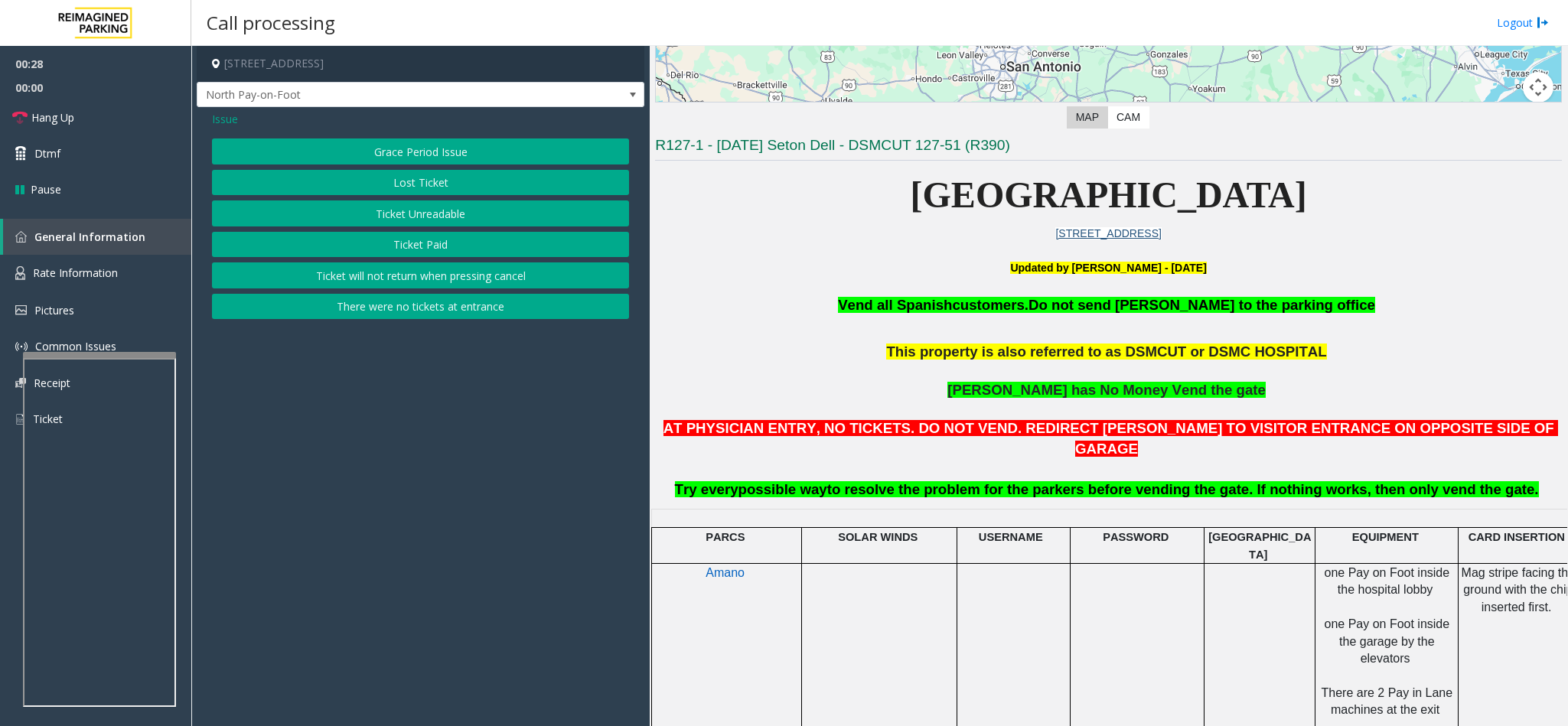
click at [405, 222] on button "Ticket Unreadable" at bounding box center [420, 213] width 417 height 26
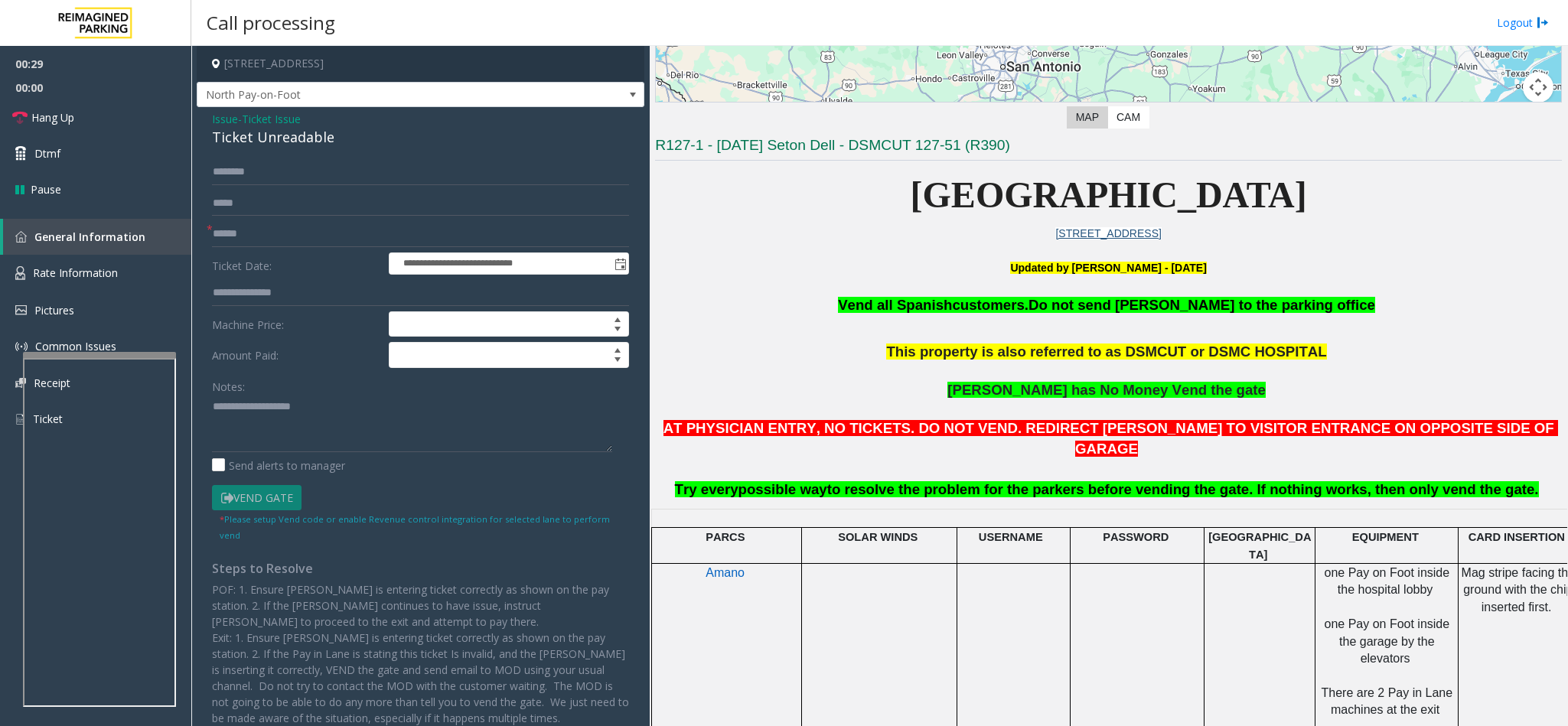
click at [239, 115] on span "- Ticket Issue" at bounding box center [269, 118] width 62 height 14
click at [221, 115] on span "Issue" at bounding box center [225, 119] width 26 height 16
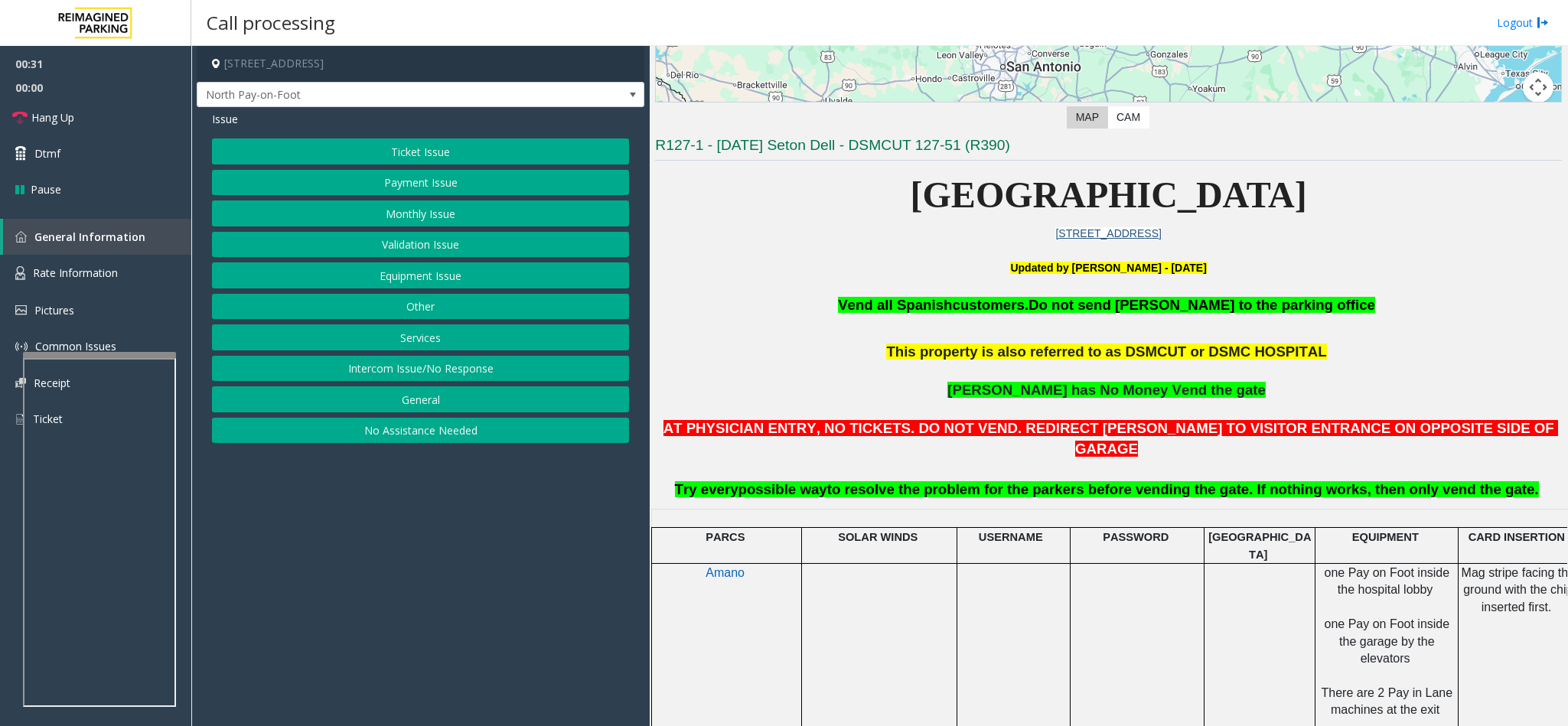
click at [399, 158] on button "Ticket Issue" at bounding box center [420, 151] width 417 height 26
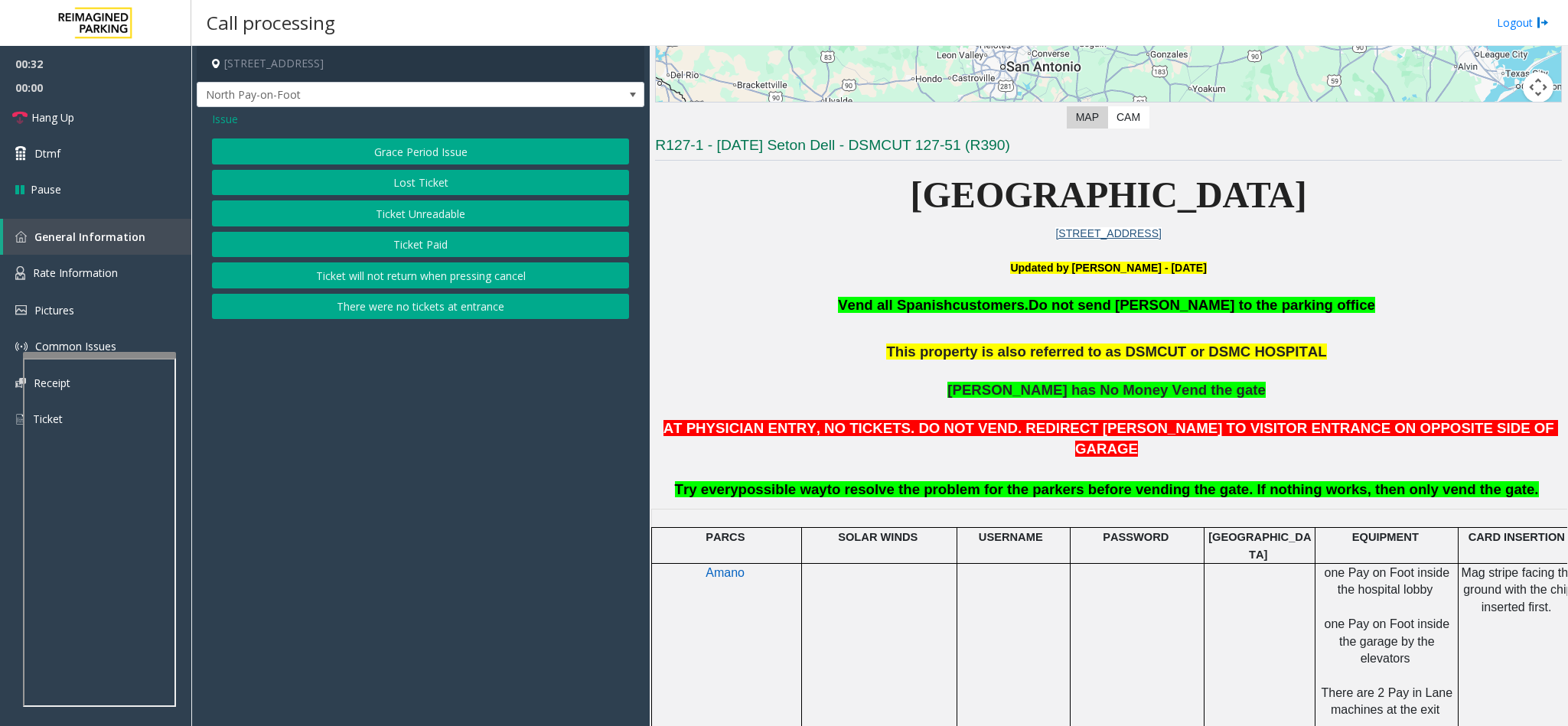
click at [407, 250] on button "Ticket Paid" at bounding box center [420, 245] width 417 height 26
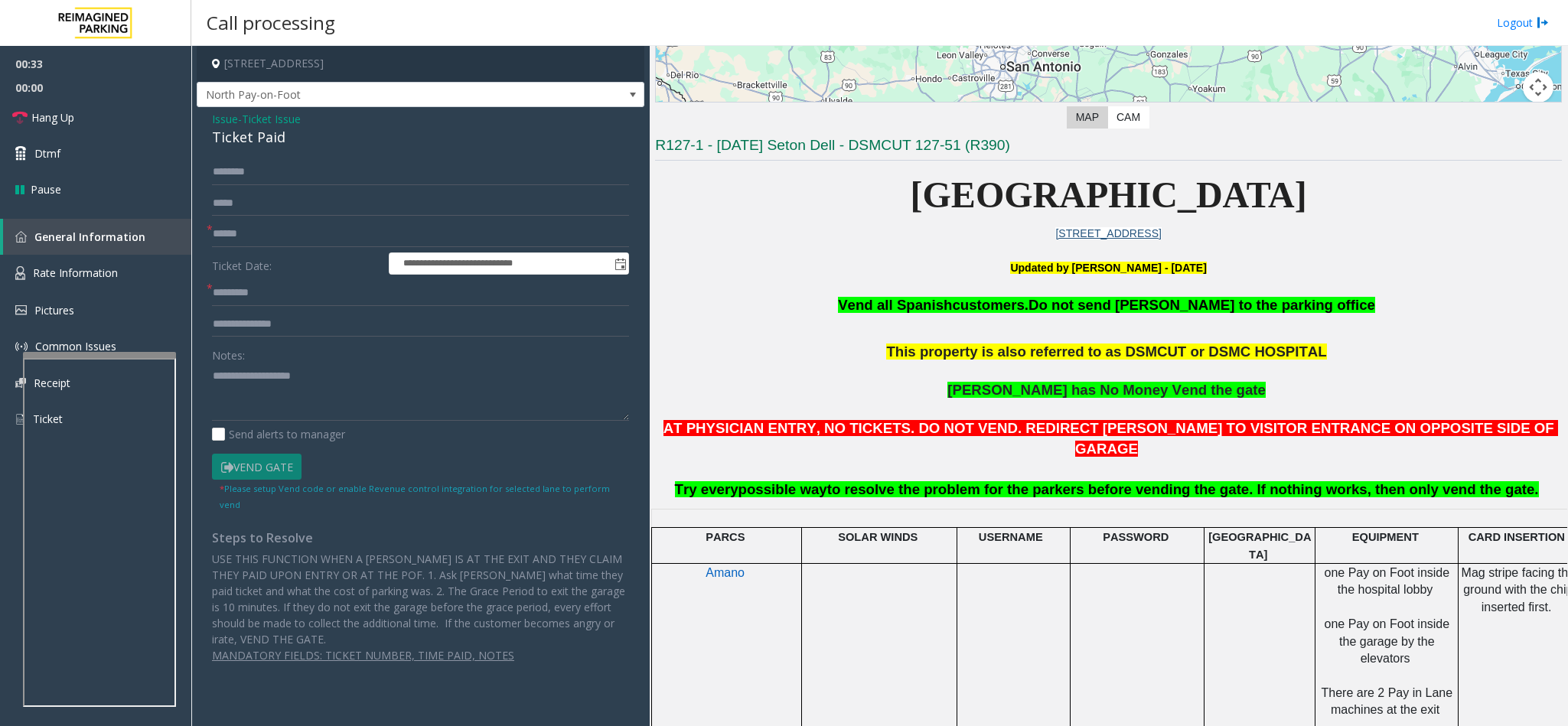
click at [226, 138] on div "Ticket Paid" at bounding box center [420, 137] width 417 height 21
type textarea "**********"
click at [214, 372] on textarea at bounding box center [420, 392] width 417 height 58
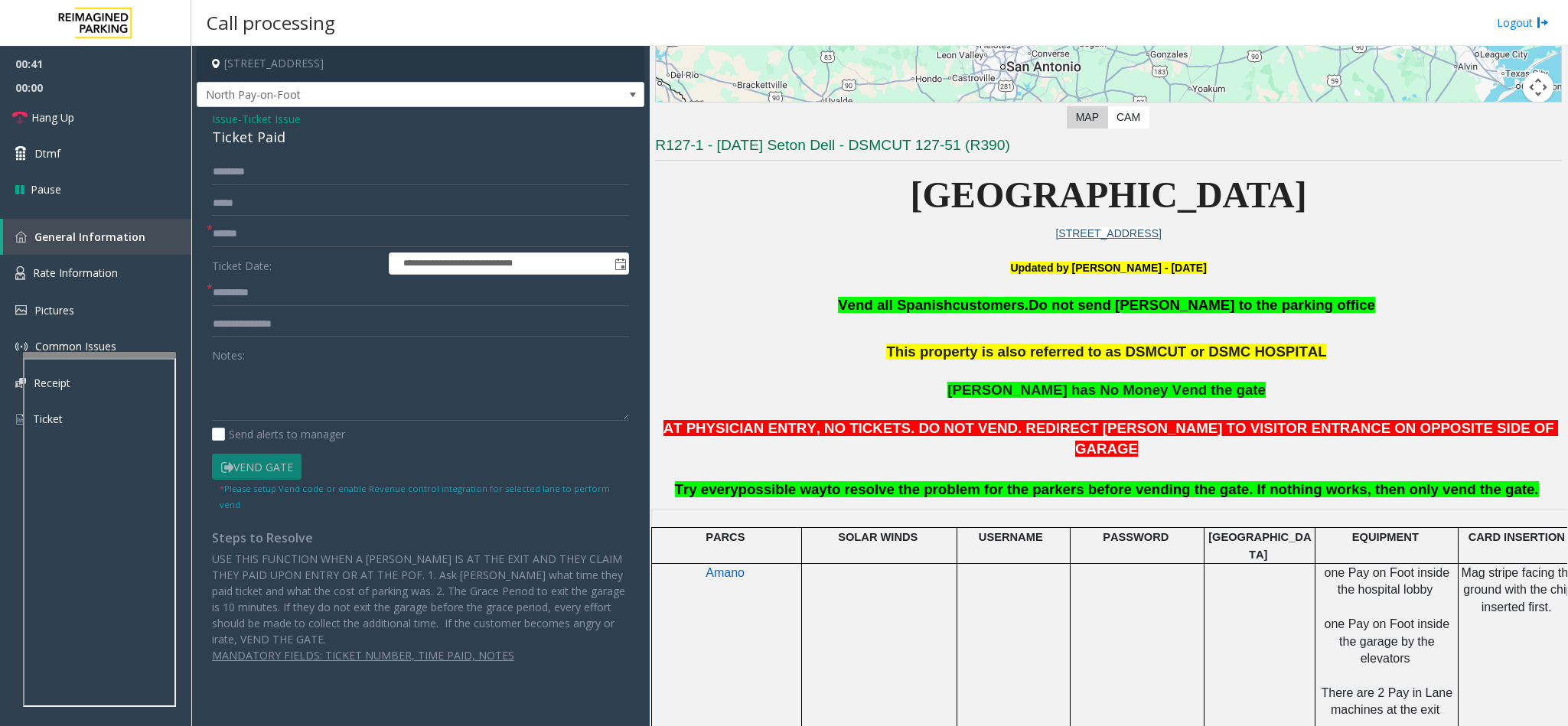
click at [217, 122] on span "Issue" at bounding box center [225, 119] width 26 height 16
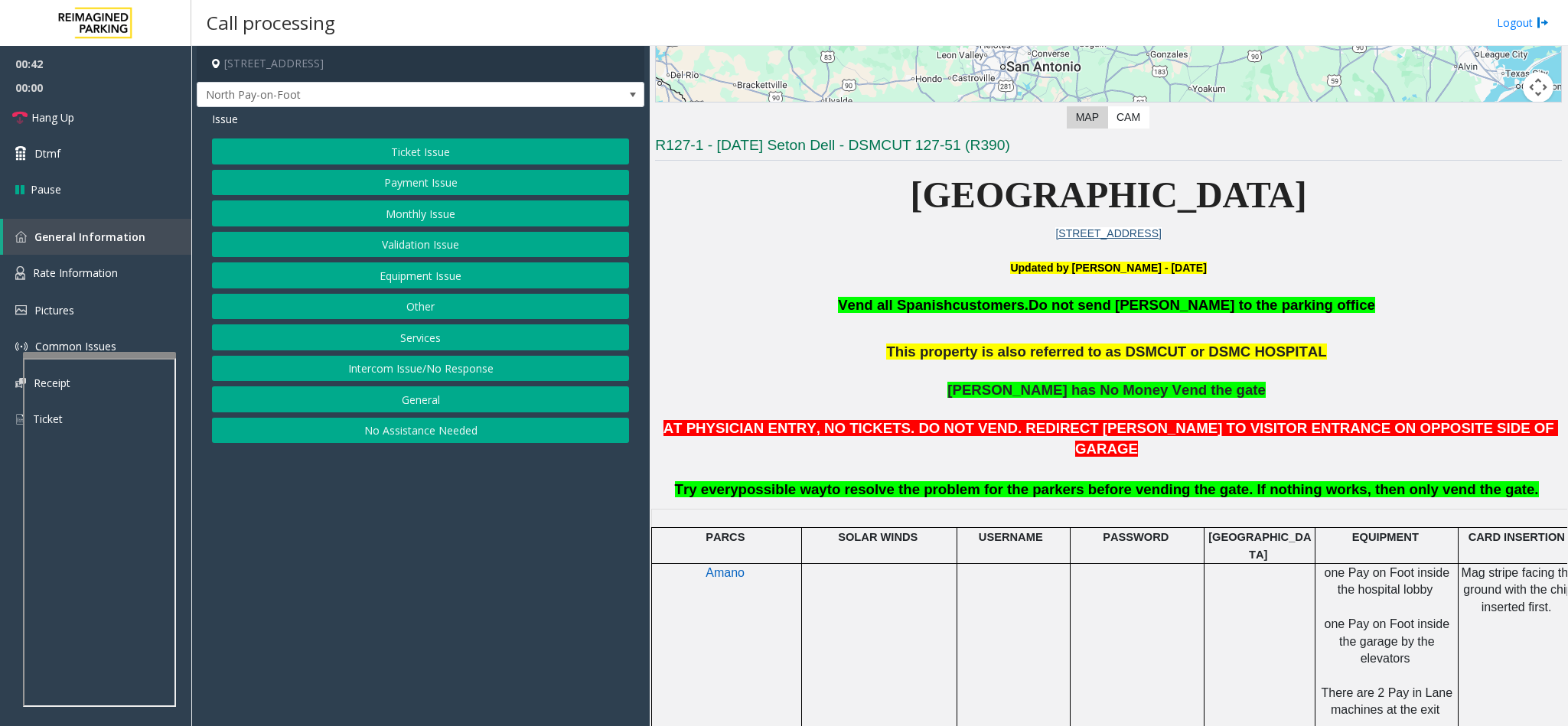
click at [416, 250] on button "Validation Issue" at bounding box center [420, 245] width 417 height 26
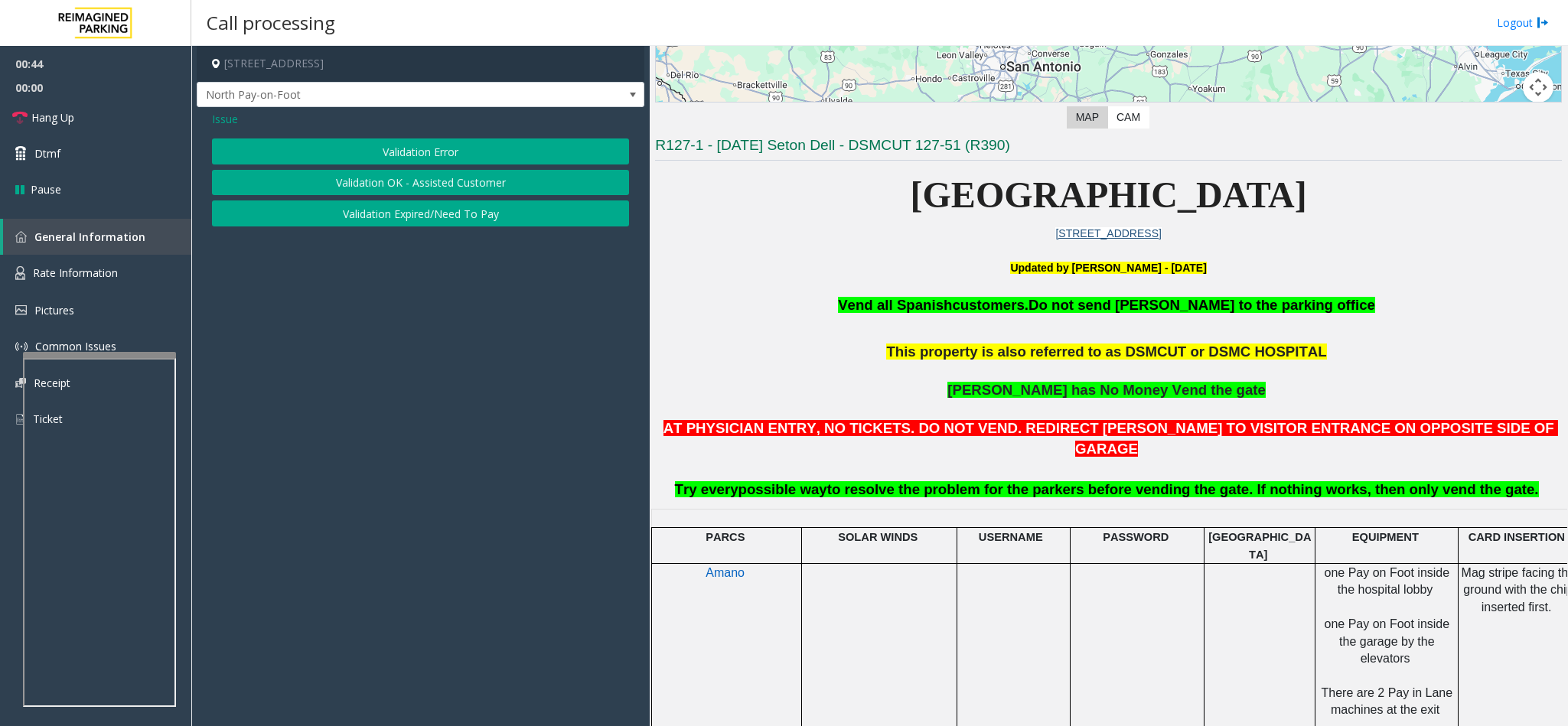
click at [386, 150] on button "Validation Error" at bounding box center [420, 151] width 417 height 26
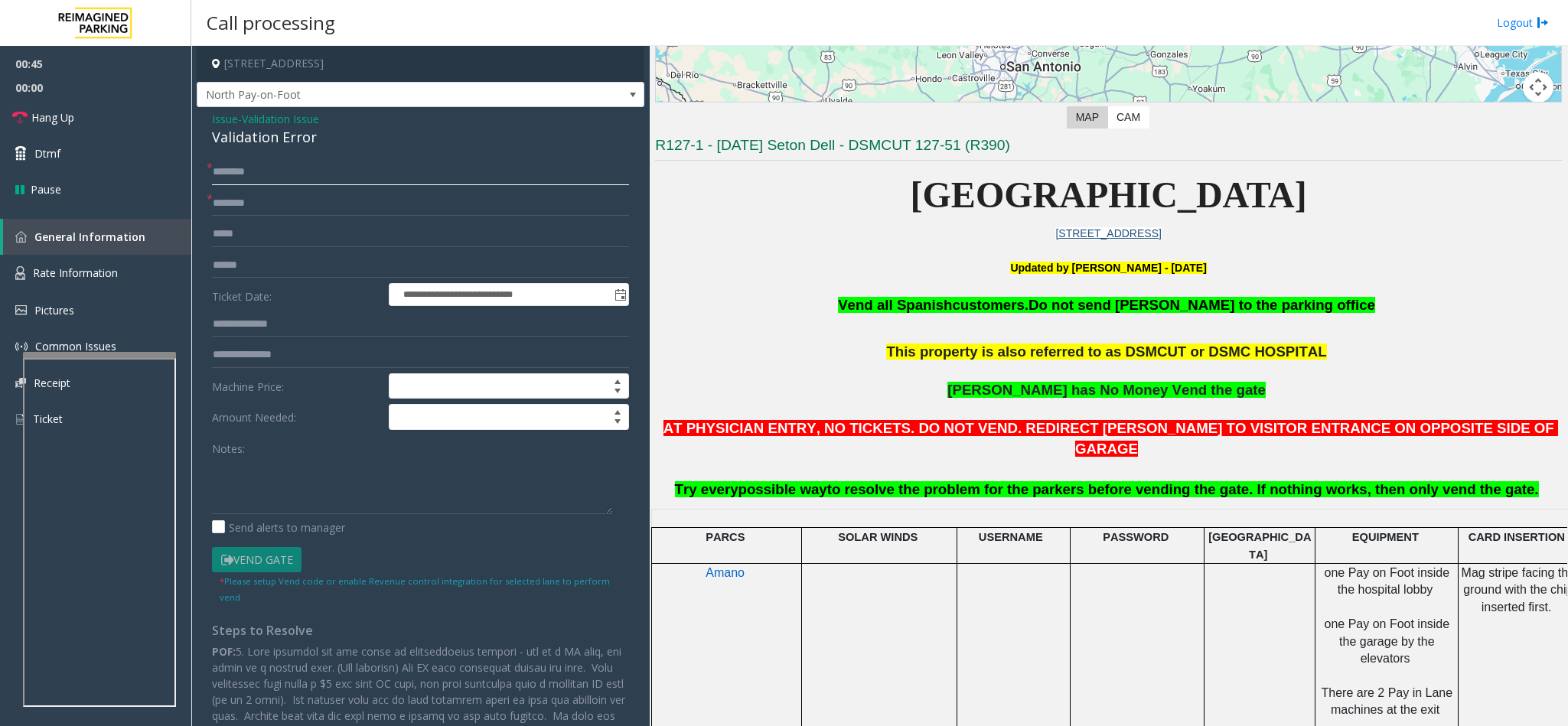
click at [226, 165] on input "text" at bounding box center [420, 172] width 417 height 26
type input "**"
click at [272, 140] on div "Validation Error" at bounding box center [420, 137] width 417 height 21
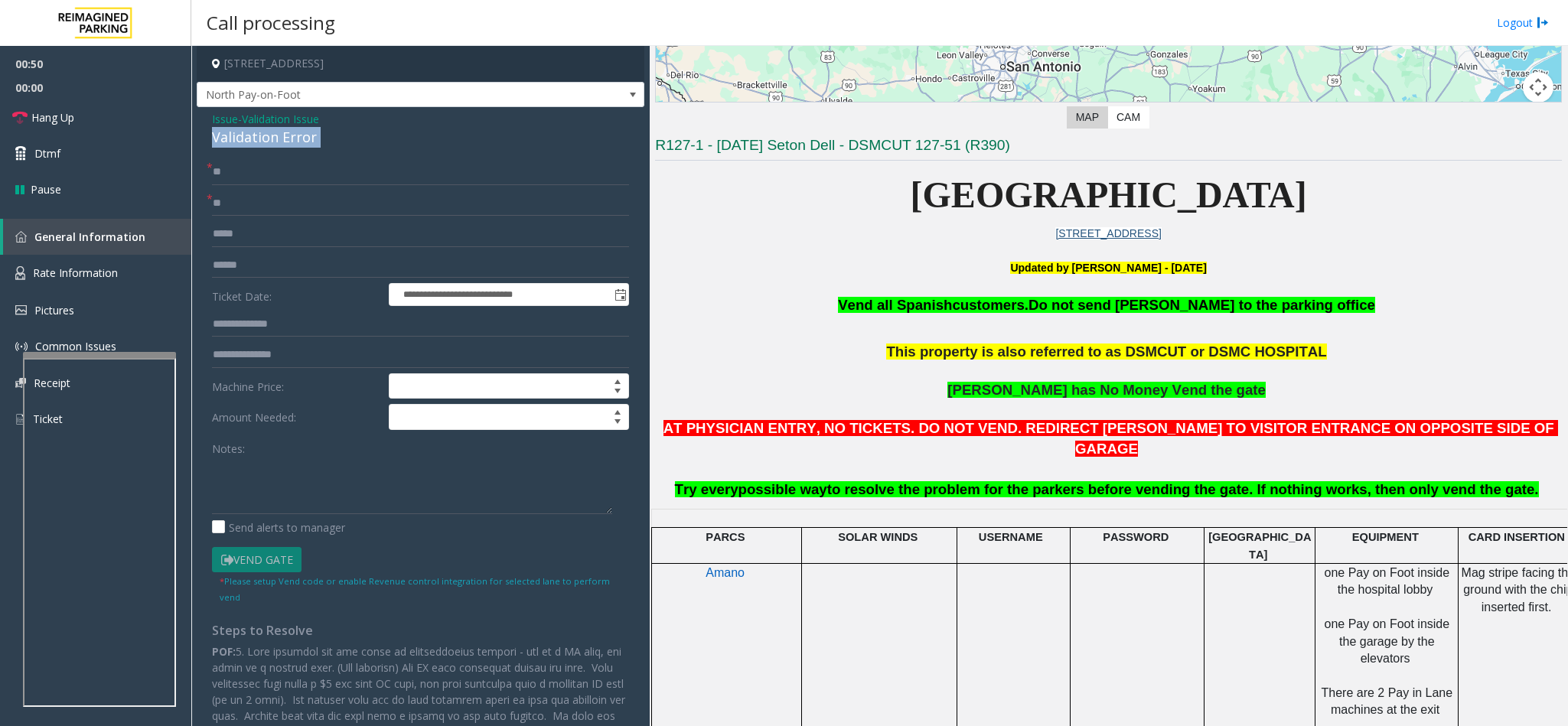
click at [272, 140] on div "Validation Error" at bounding box center [420, 137] width 417 height 21
click at [212, 467] on textarea at bounding box center [412, 485] width 400 height 58
click at [351, 466] on textarea at bounding box center [412, 485] width 400 height 58
type textarea "**********"
click at [106, 118] on link "Hang Up" at bounding box center [95, 117] width 191 height 35
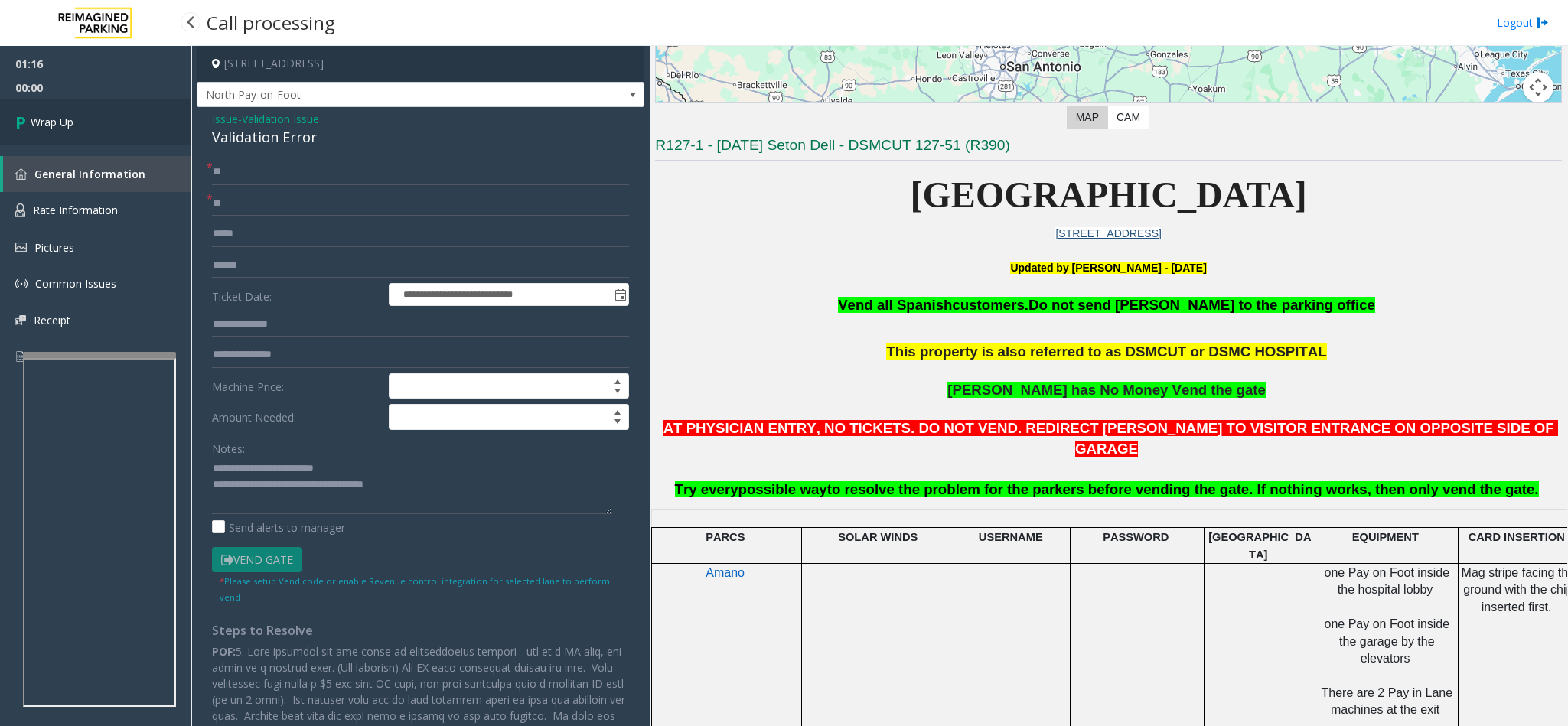
click at [106, 118] on link "Wrap Up" at bounding box center [95, 122] width 191 height 45
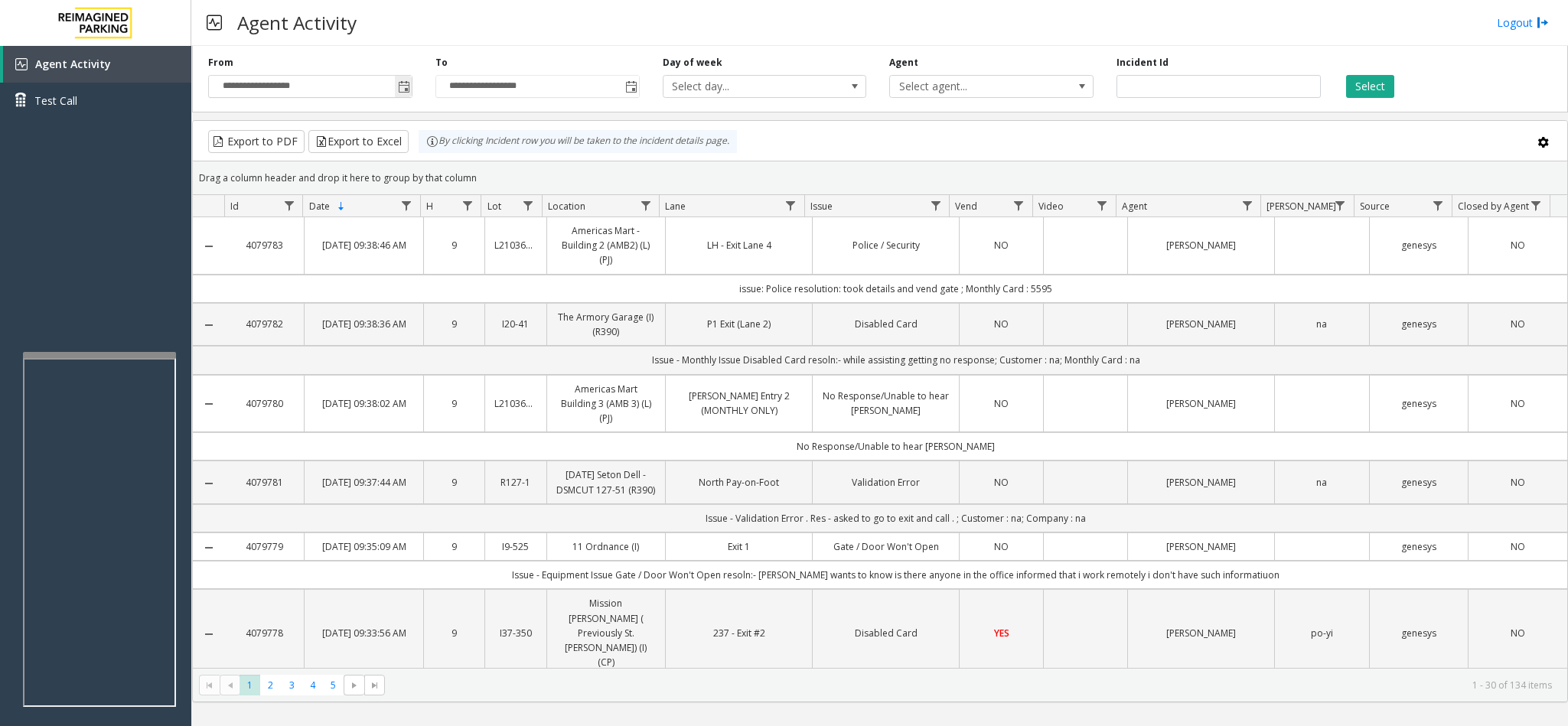
click at [405, 81] on span "Toggle popup" at bounding box center [404, 86] width 17 height 25
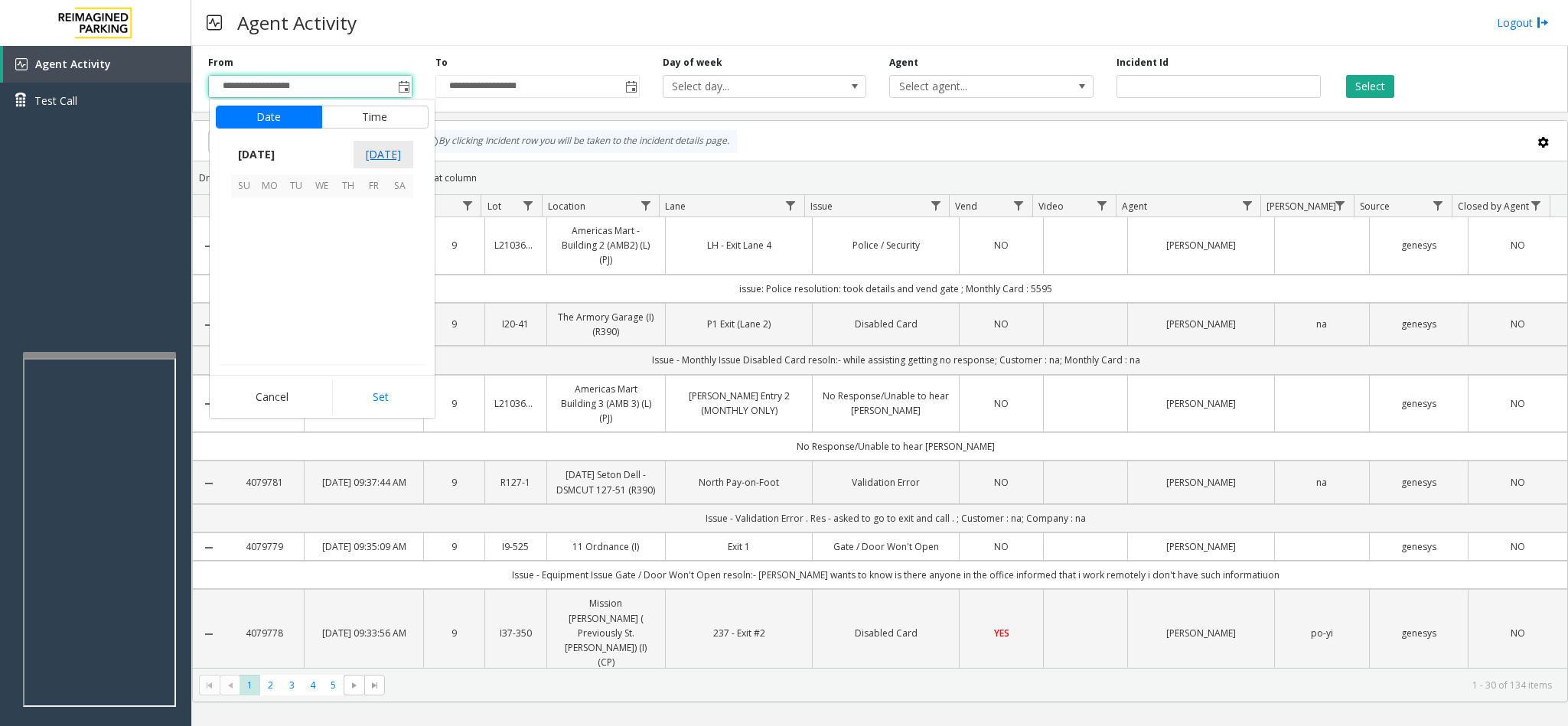
scroll to position [274438, 0]
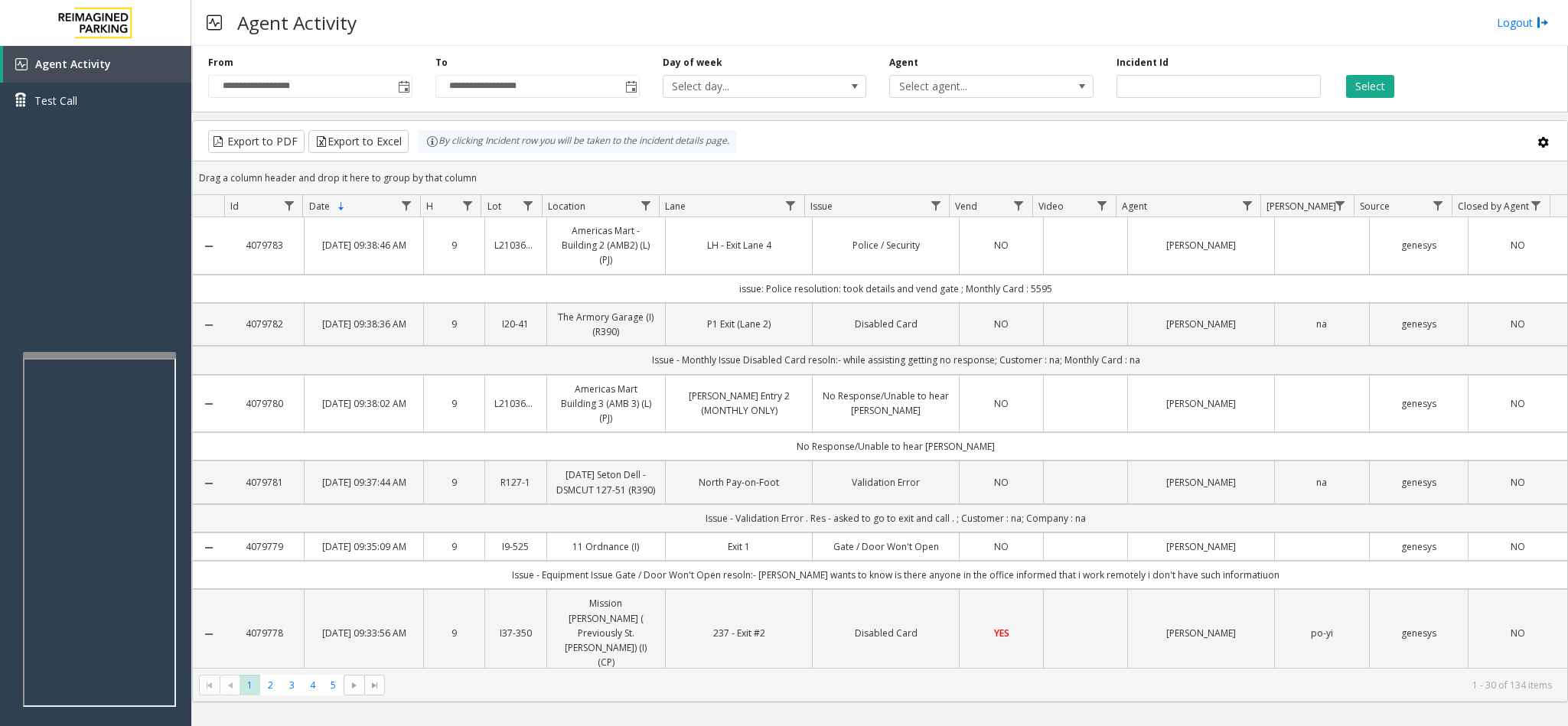
click at [797, 127] on kendo-grid-toolbar "Export to PDF Export to Excel By clicking Incident row you will be taken to the…" at bounding box center [880, 141] width 1375 height 40
drag, startPoint x: 953, startPoint y: 92, endPoint x: 961, endPoint y: 100, distance: 11.3
click at [960, 100] on div "**********" at bounding box center [880, 76] width 1376 height 73
click at [962, 81] on span "Select agent..." at bounding box center [971, 86] width 162 height 21
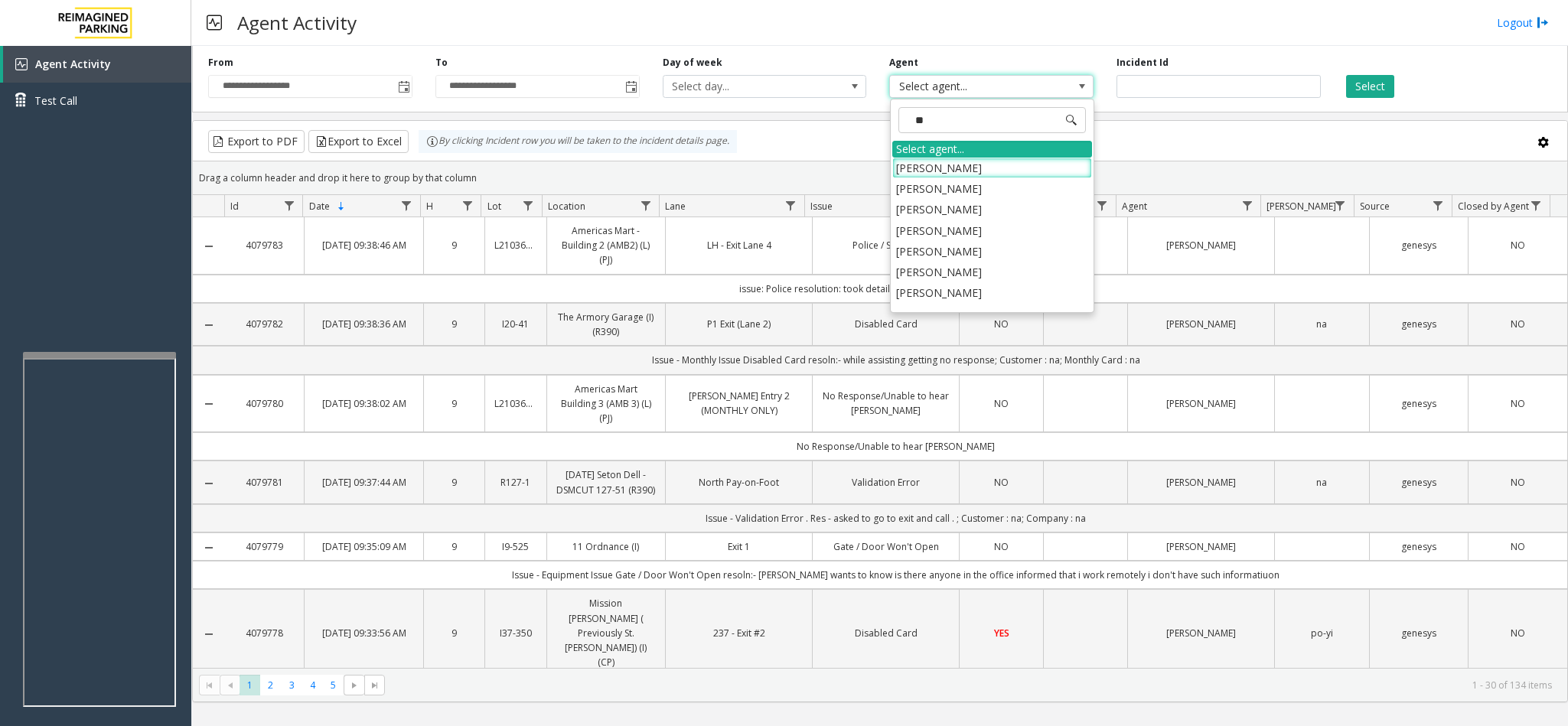
type input "***"
click at [993, 278] on li "[PERSON_NAME]" at bounding box center [992, 272] width 200 height 21
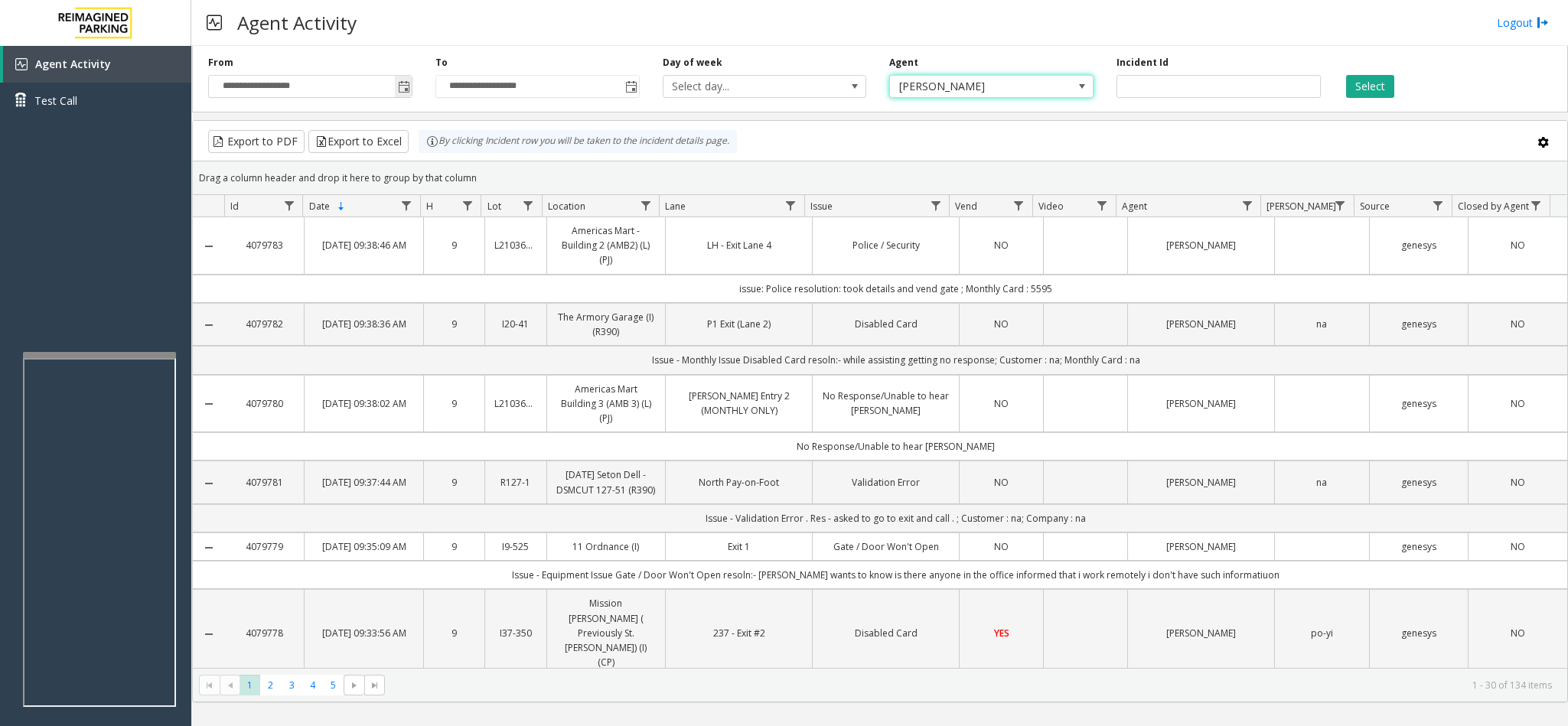
click at [400, 88] on span "Toggle popup" at bounding box center [404, 87] width 12 height 12
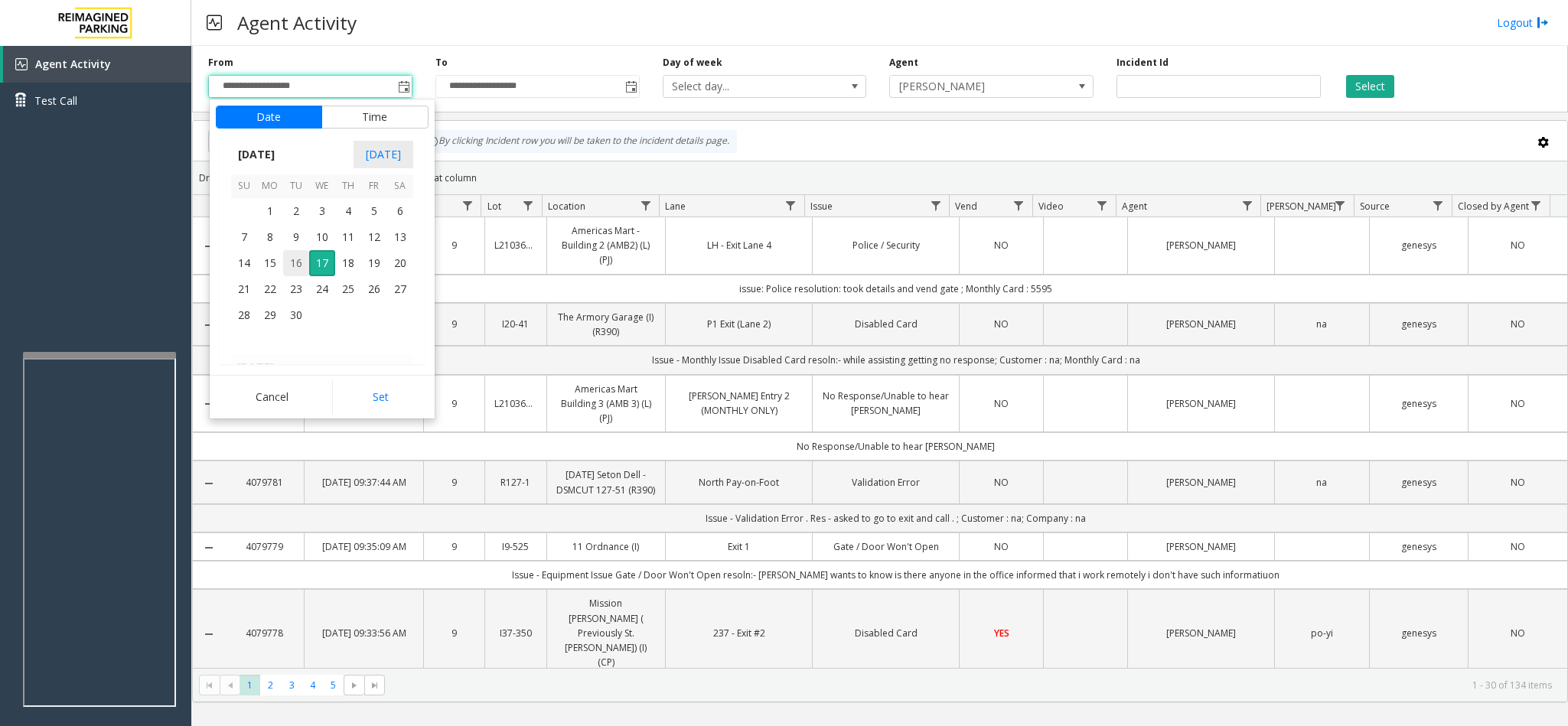
click at [290, 264] on span "16" at bounding box center [296, 263] width 26 height 26
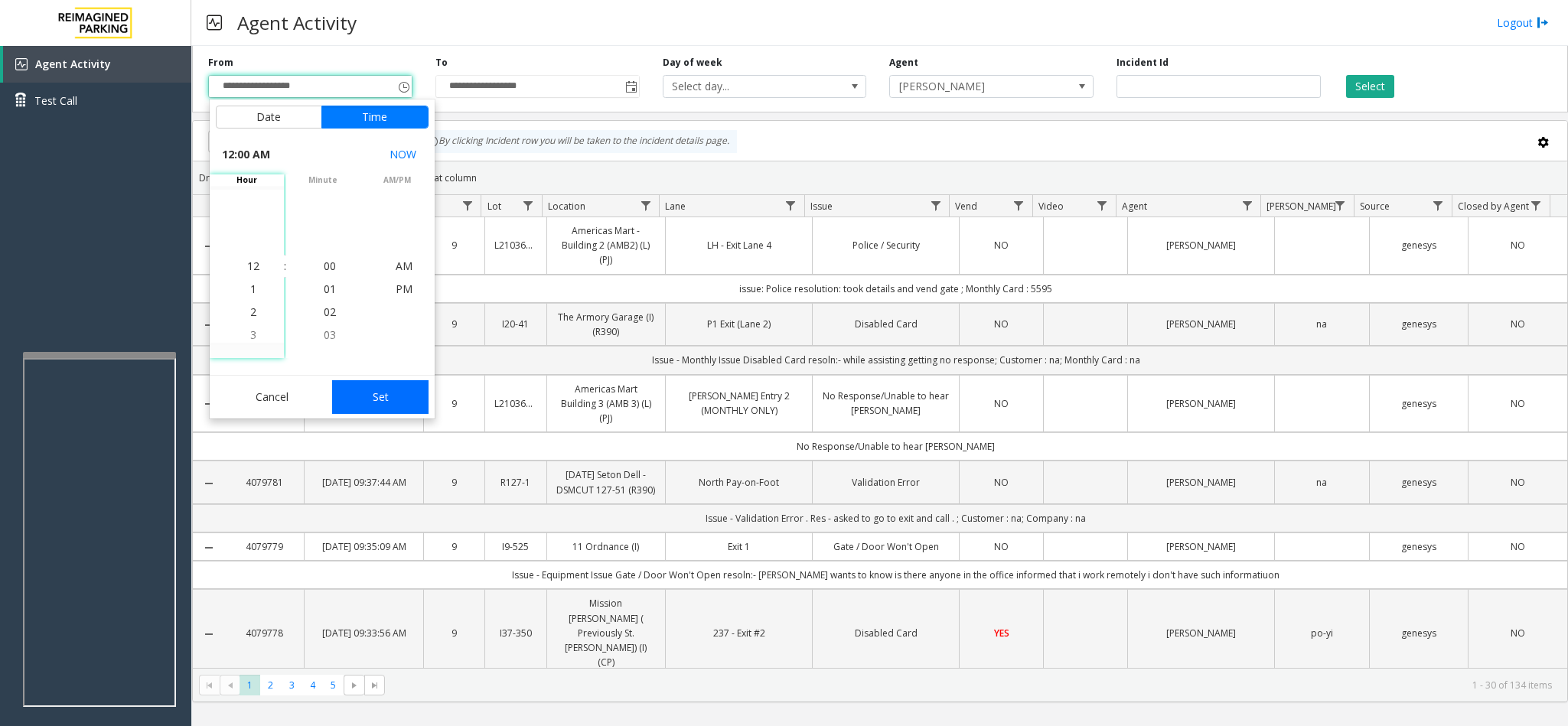
click at [370, 399] on button "Set" at bounding box center [380, 396] width 97 height 34
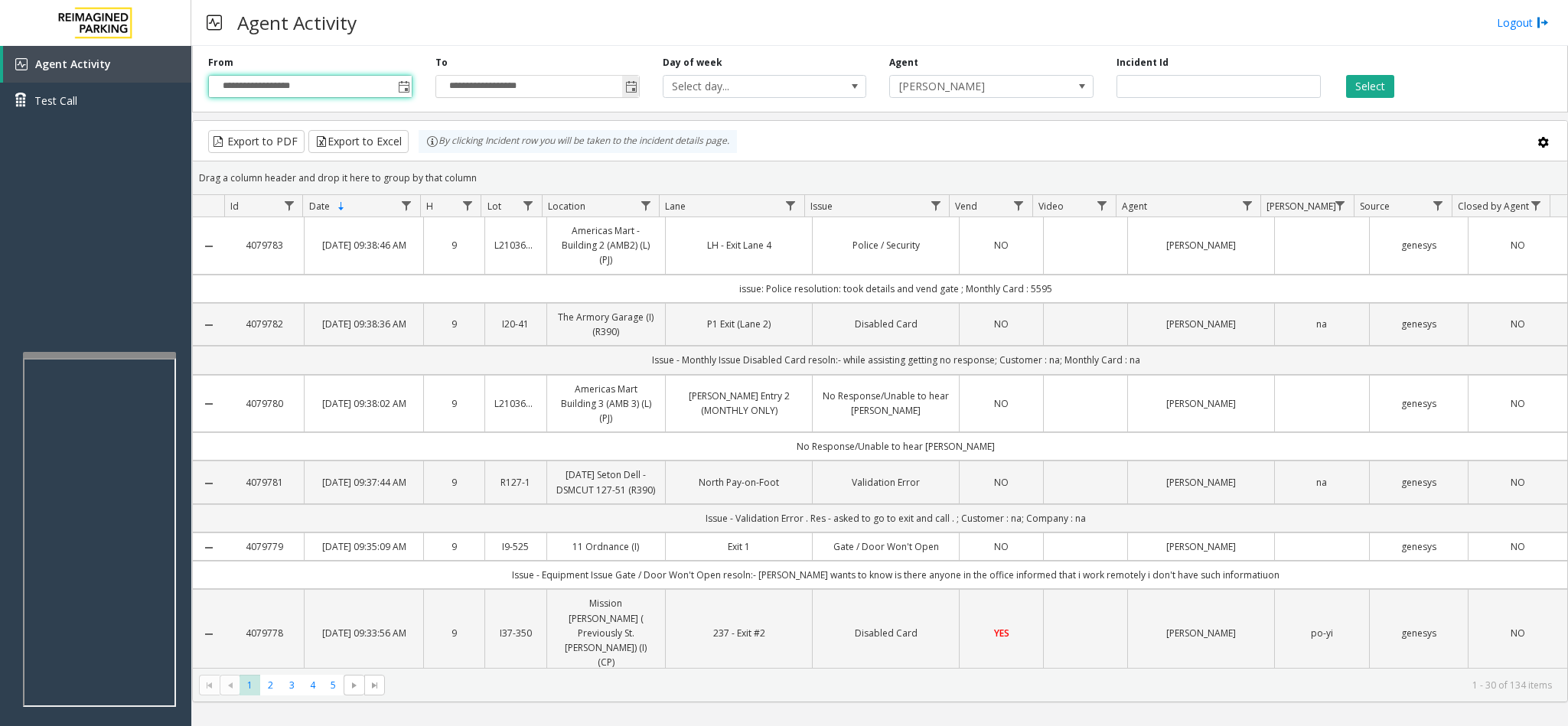
click at [630, 88] on span "Toggle popup" at bounding box center [631, 87] width 12 height 12
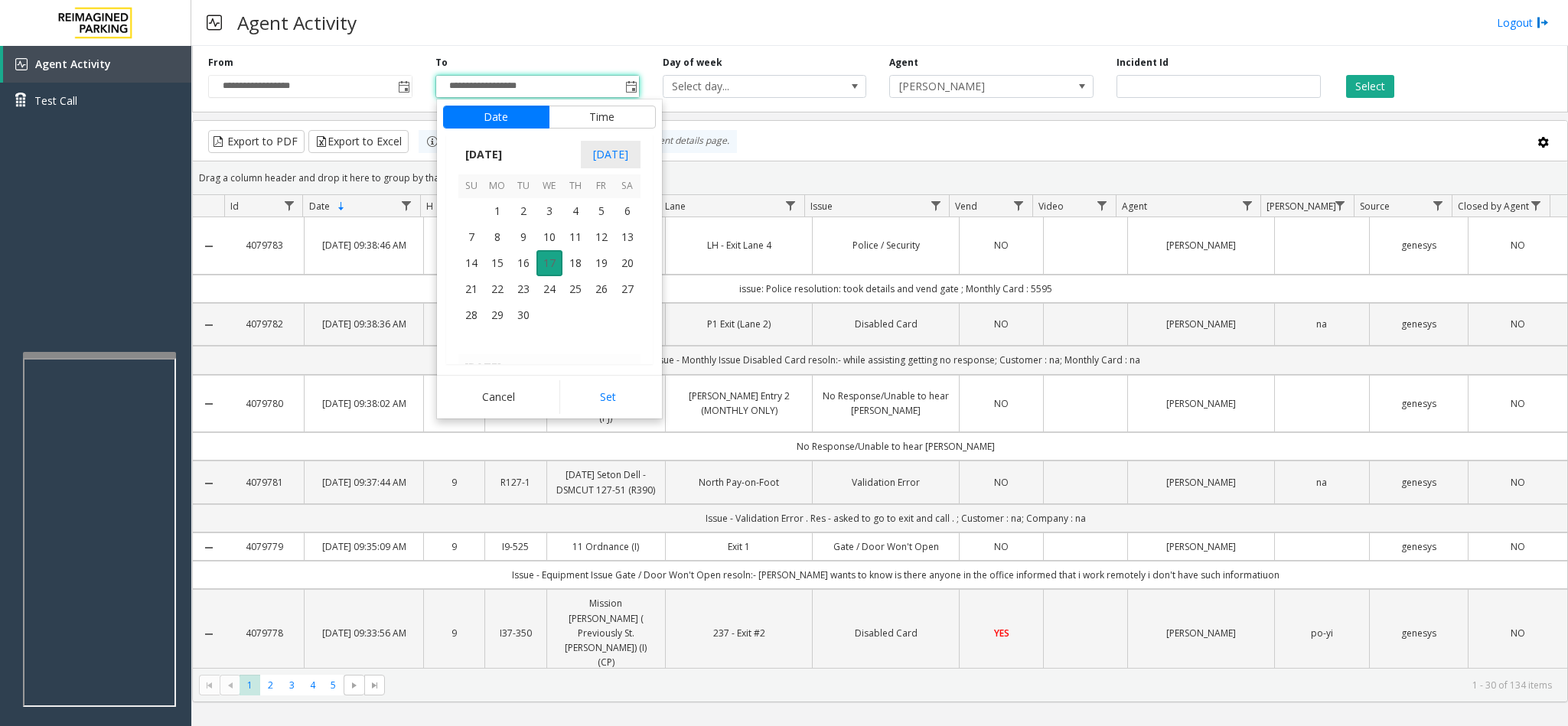
scroll to position [23, 0]
click at [552, 260] on span "17" at bounding box center [549, 263] width 26 height 26
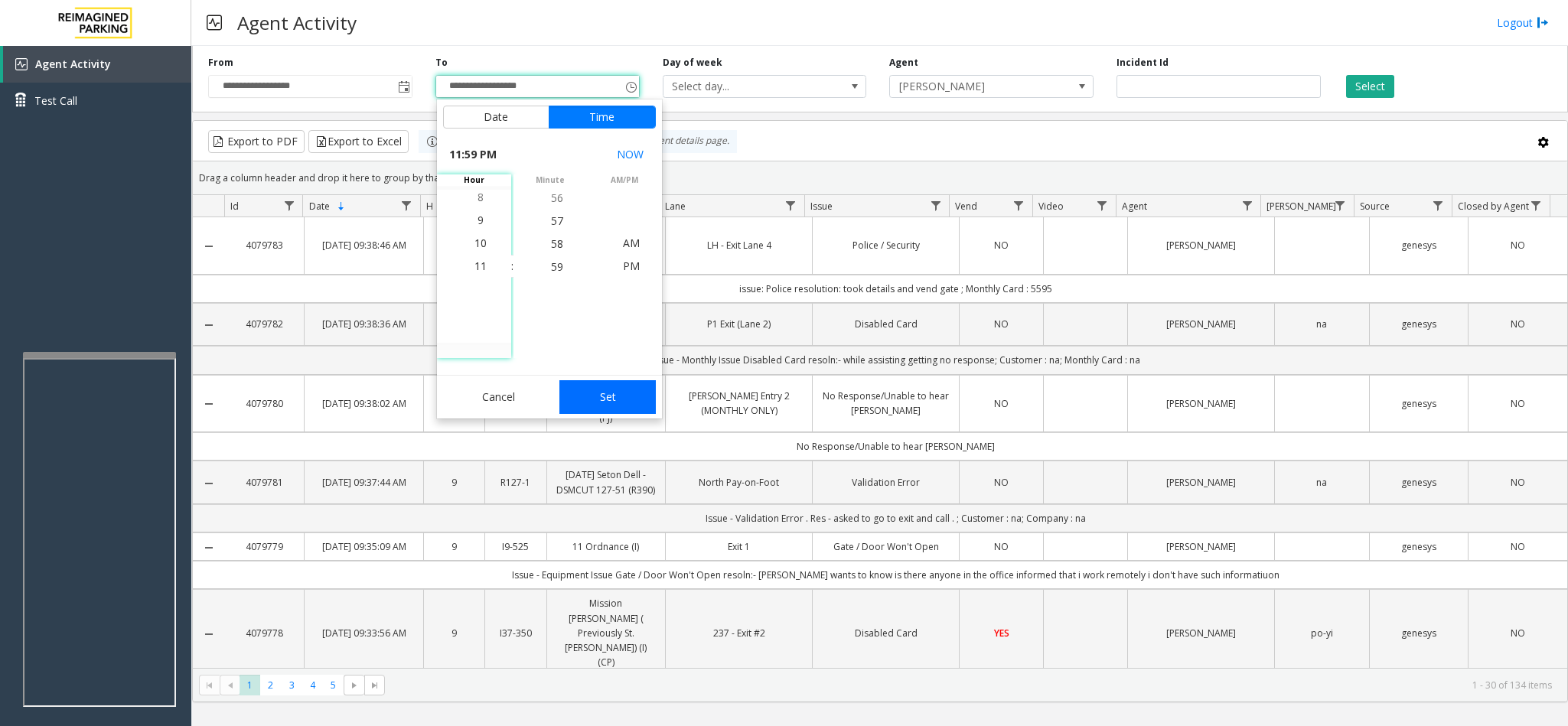
click at [605, 390] on button "Set" at bounding box center [607, 396] width 97 height 34
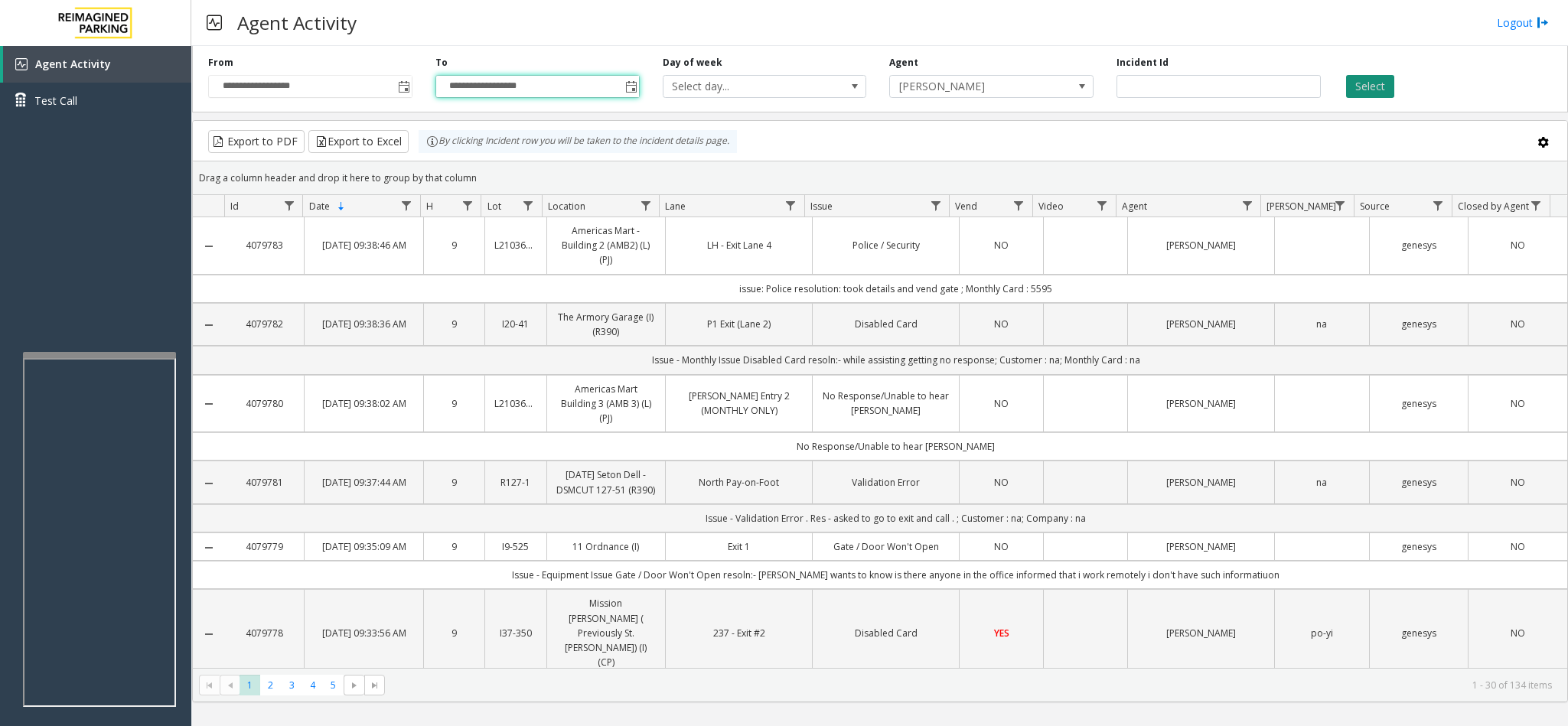
click at [1375, 89] on button "Select" at bounding box center [1370, 86] width 48 height 23
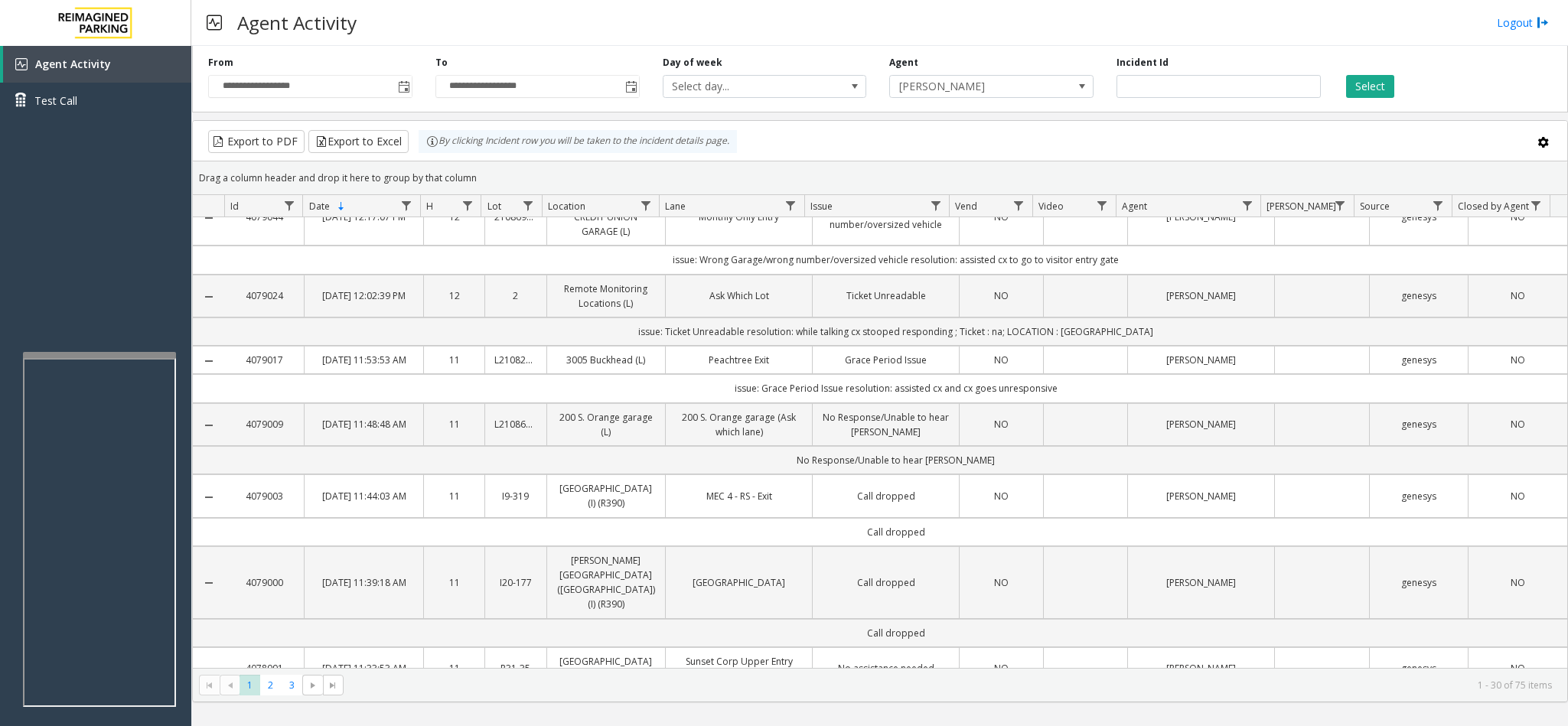
scroll to position [1800, 0]
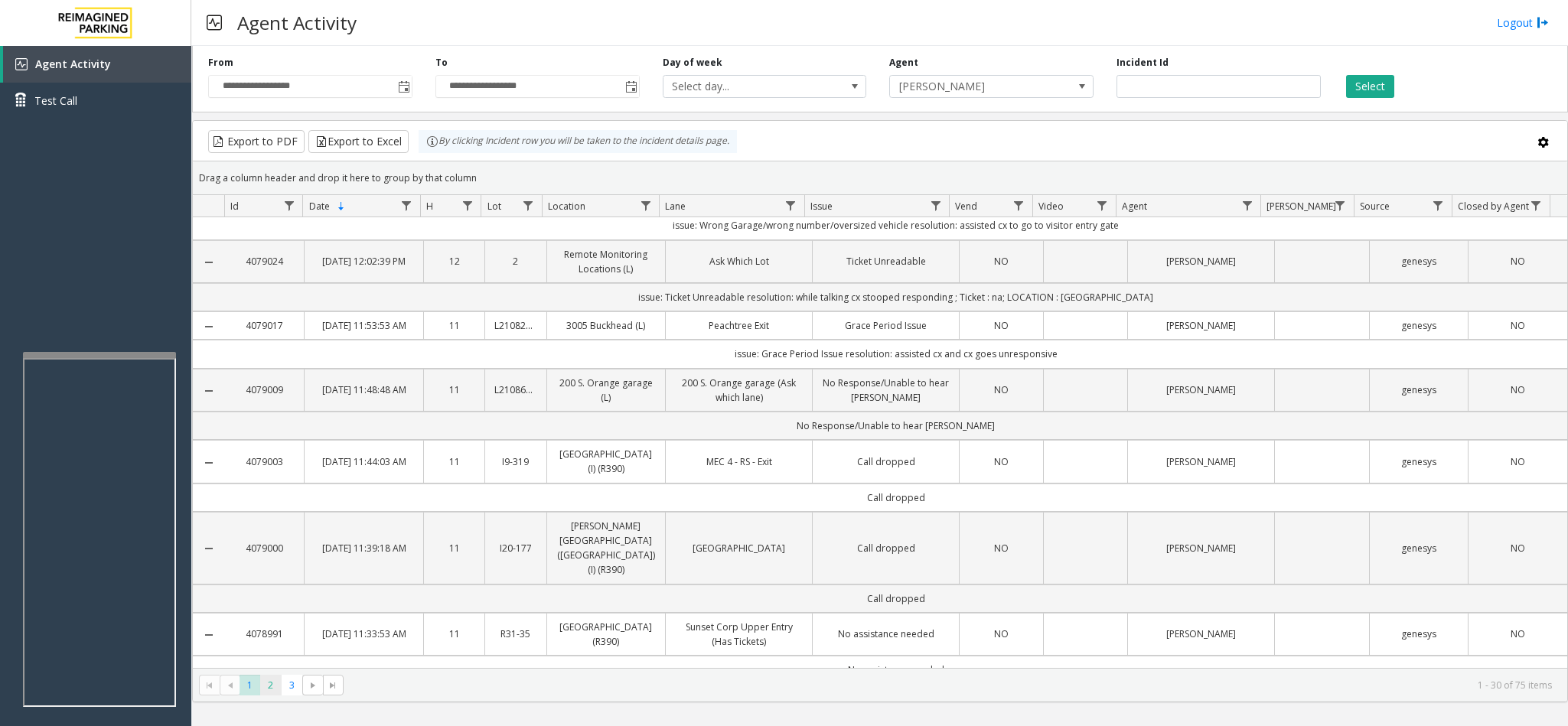
click at [272, 695] on span "2" at bounding box center [271, 686] width 21 height 21
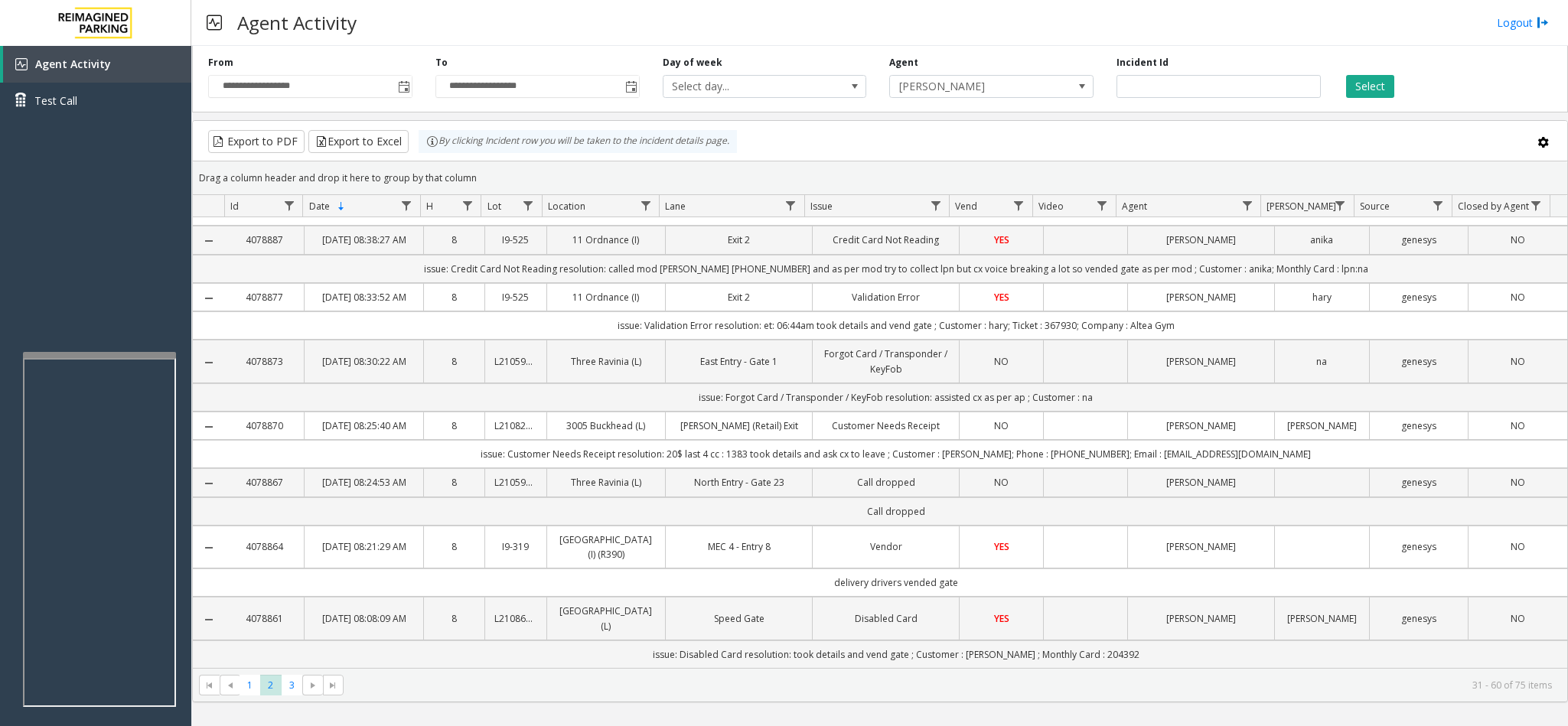
scroll to position [1756, 0]
click at [399, 85] on span "Toggle popup" at bounding box center [404, 87] width 12 height 12
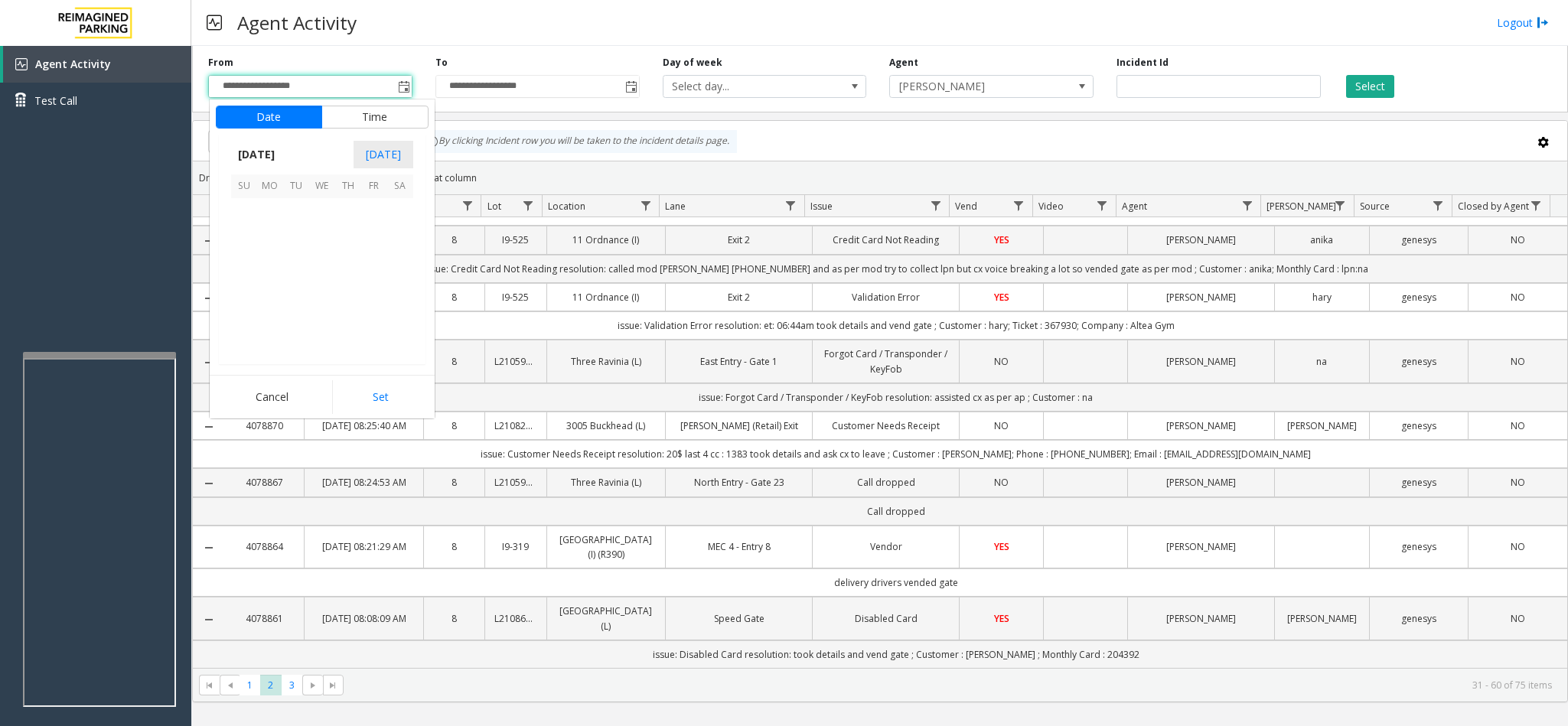
scroll to position [274438, 0]
click at [329, 264] on span "17" at bounding box center [321, 263] width 26 height 26
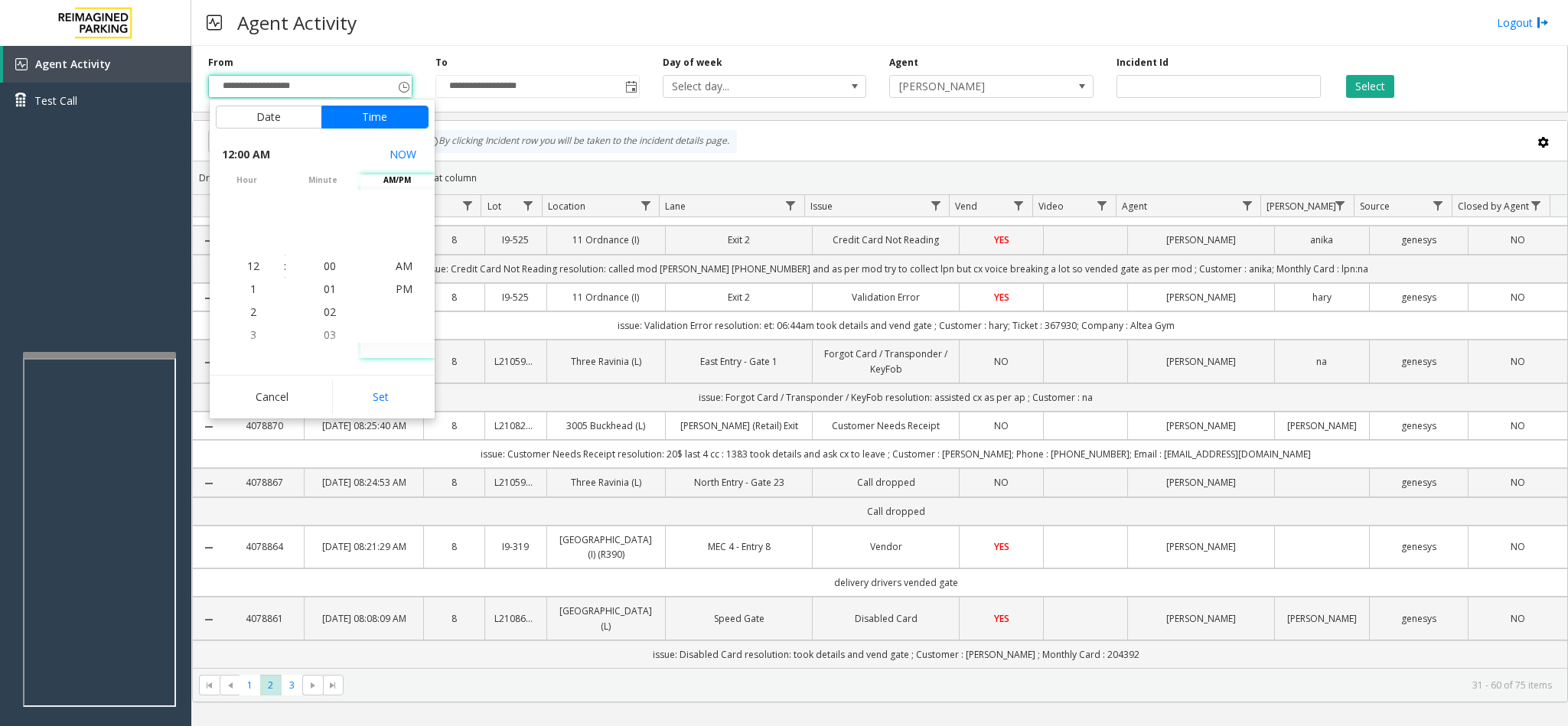
click at [397, 402] on button "Set" at bounding box center [380, 396] width 97 height 34
type input "**********"
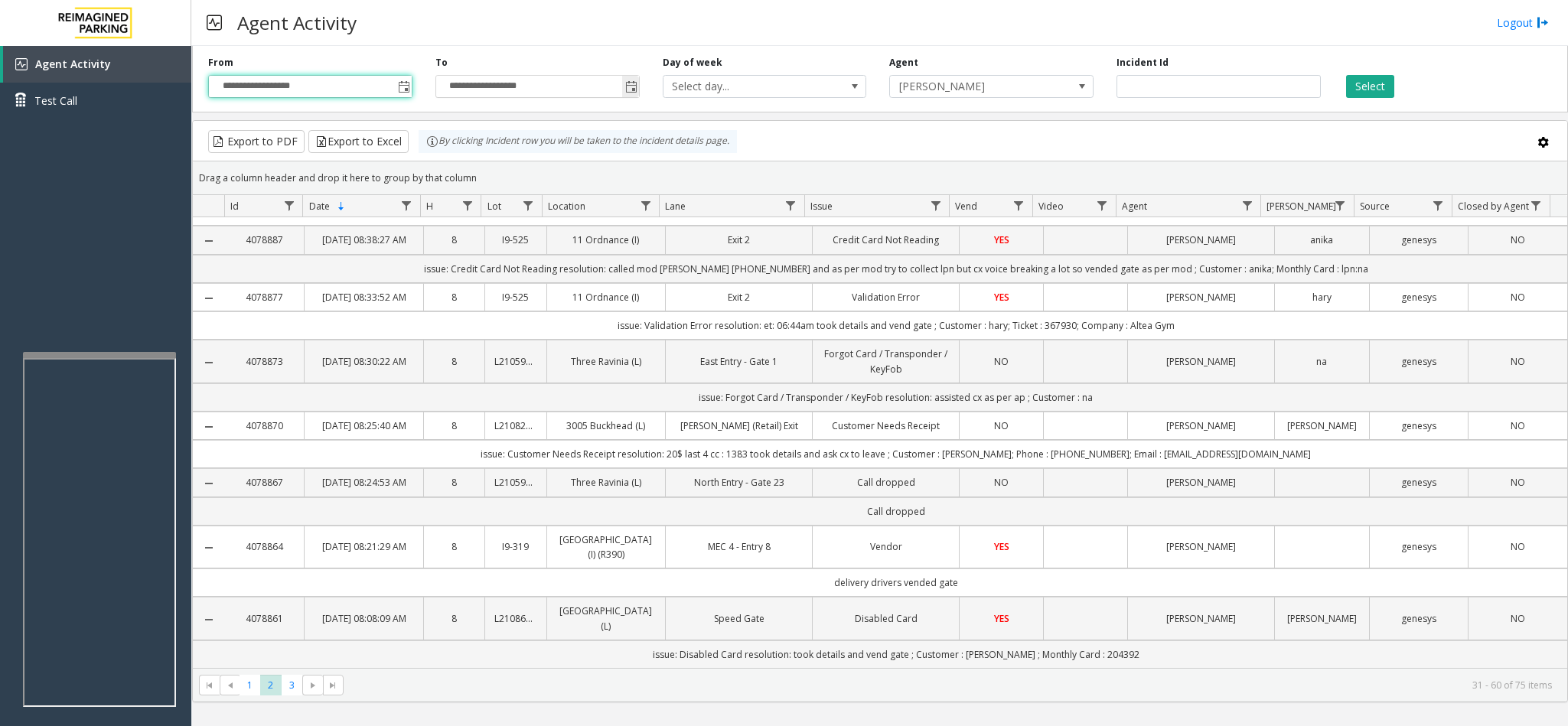
click at [630, 87] on span "Toggle popup" at bounding box center [631, 87] width 12 height 12
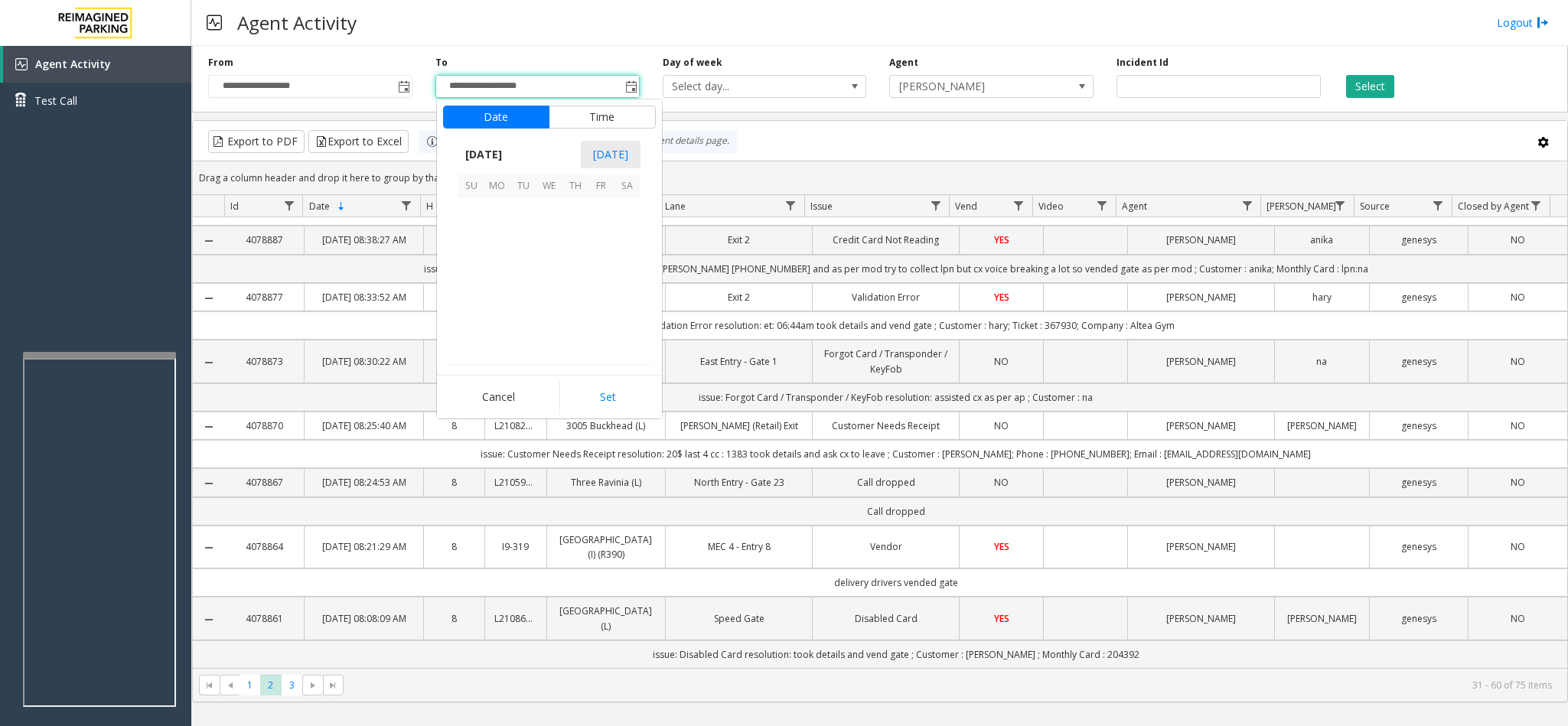
scroll to position [23, 0]
click at [580, 264] on span "18" at bounding box center [575, 263] width 26 height 26
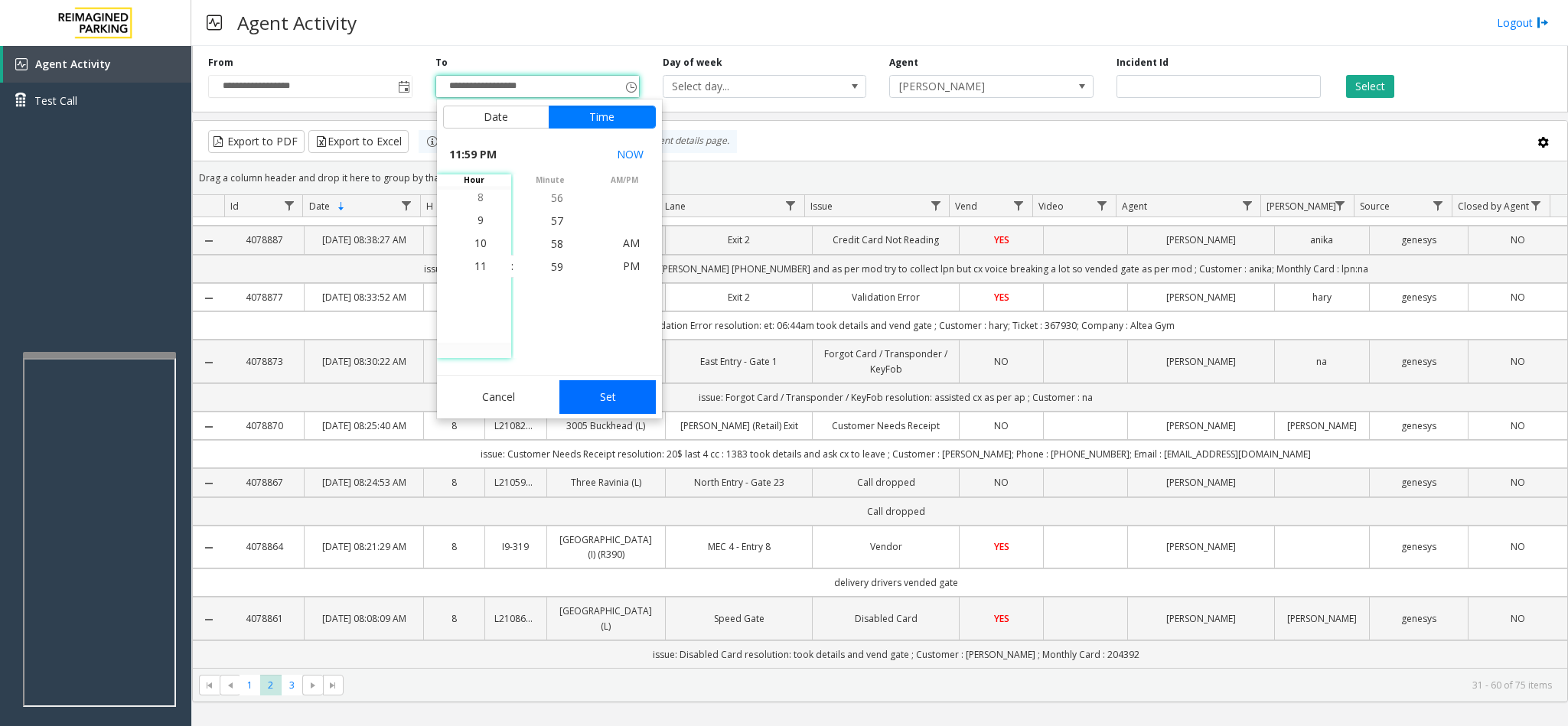
click at [603, 399] on button "Set" at bounding box center [607, 396] width 97 height 34
type input "**********"
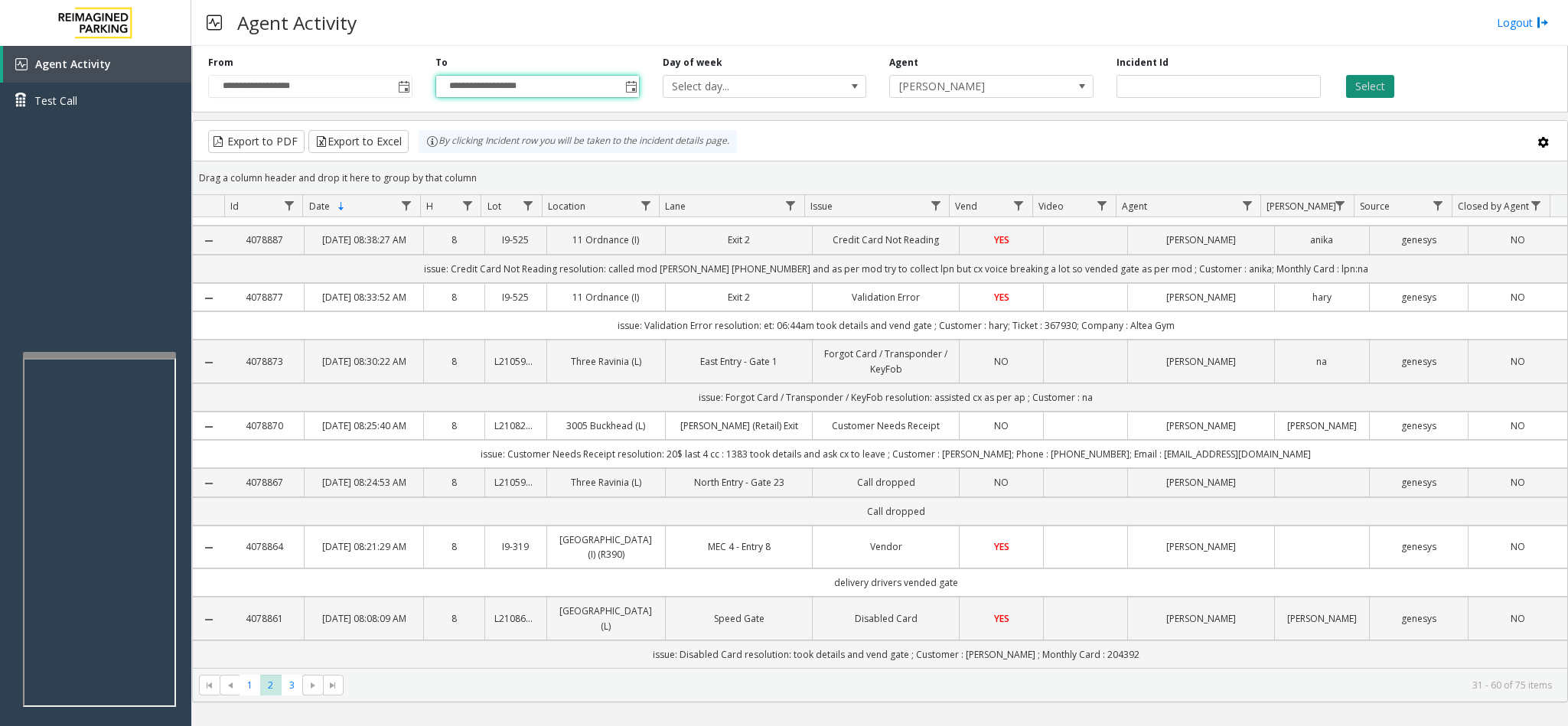
click at [1362, 85] on button "Select" at bounding box center [1370, 86] width 48 height 23
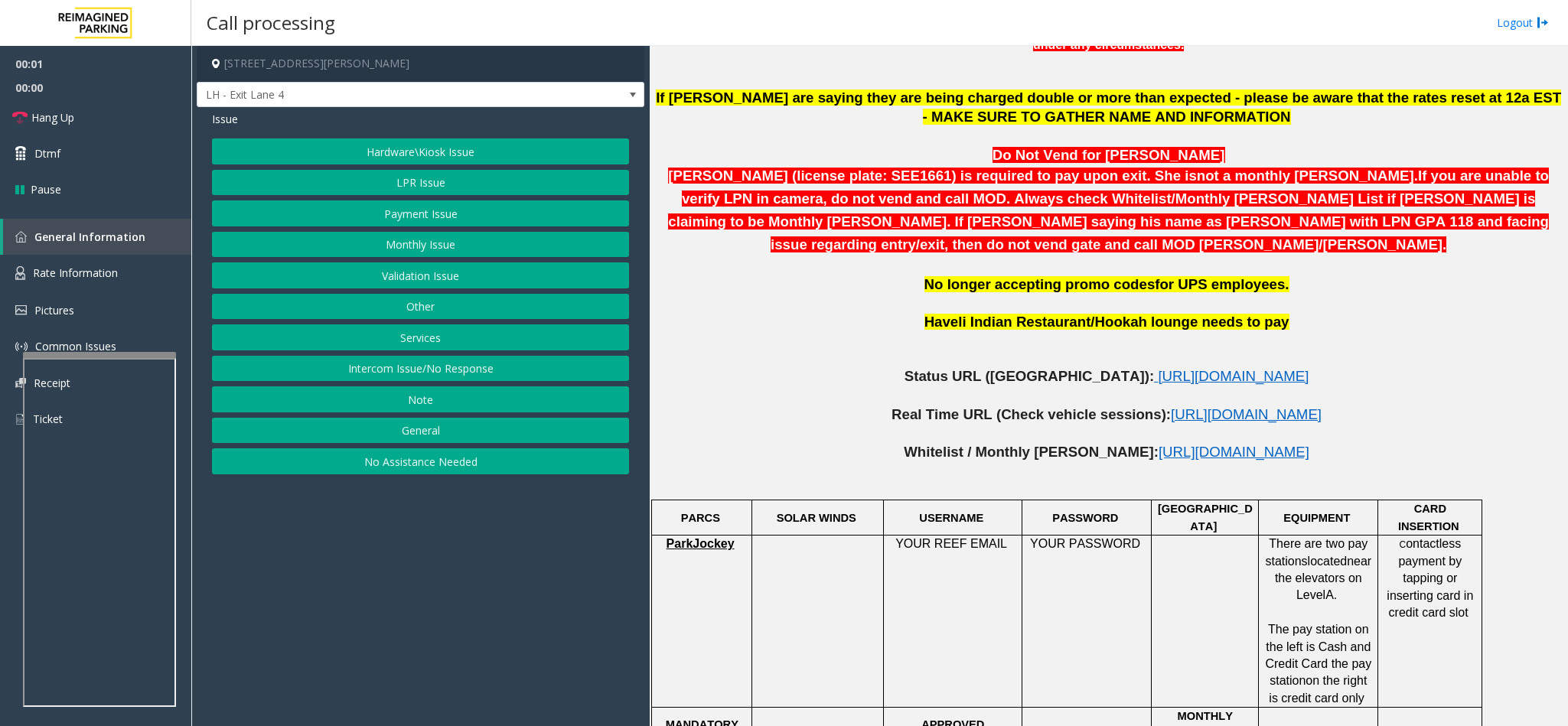
scroll to position [689, 0]
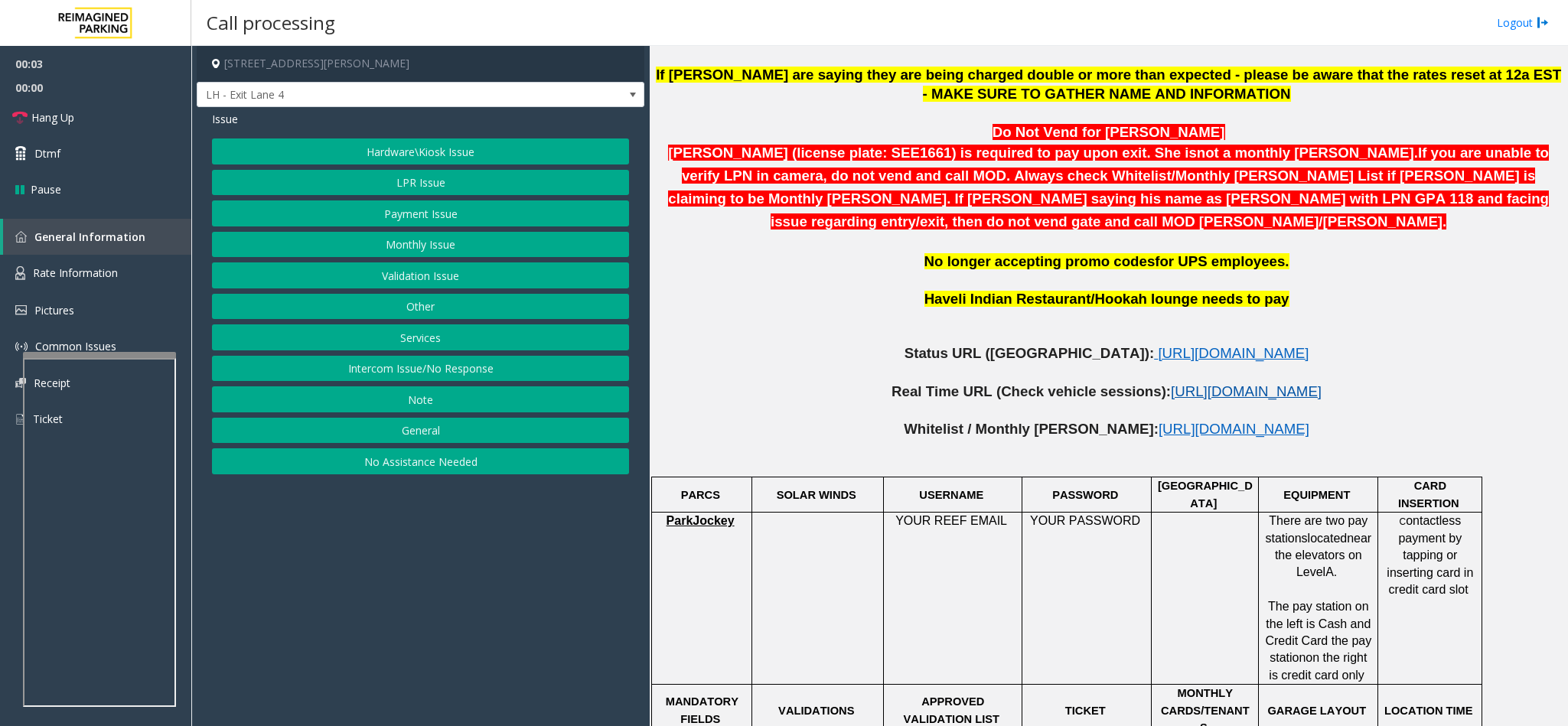
click at [1171, 384] on span "[URL][DOMAIN_NAME]" at bounding box center [1246, 391] width 151 height 16
click at [434, 177] on button "LPR Issue" at bounding box center [420, 182] width 417 height 26
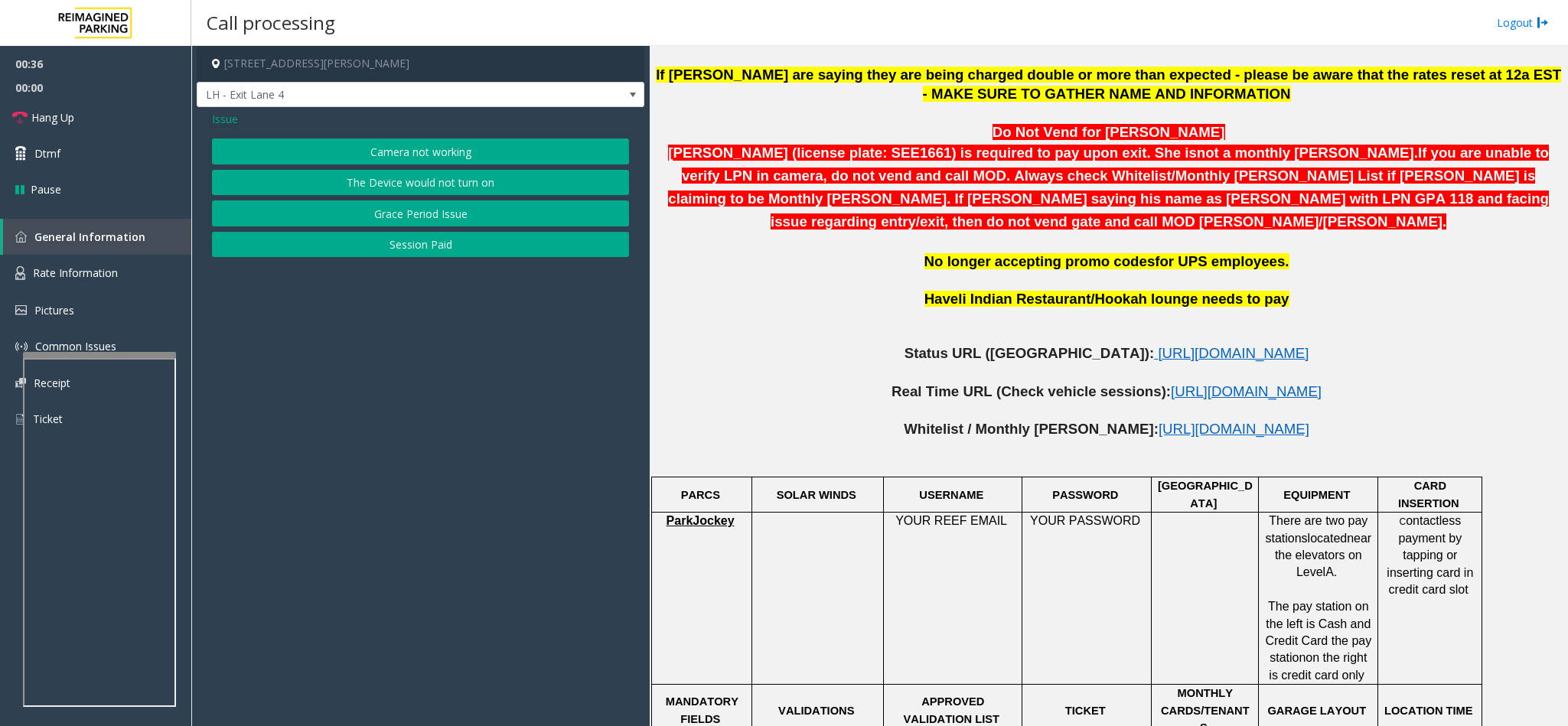
click at [430, 157] on button "Camera not working" at bounding box center [420, 151] width 417 height 26
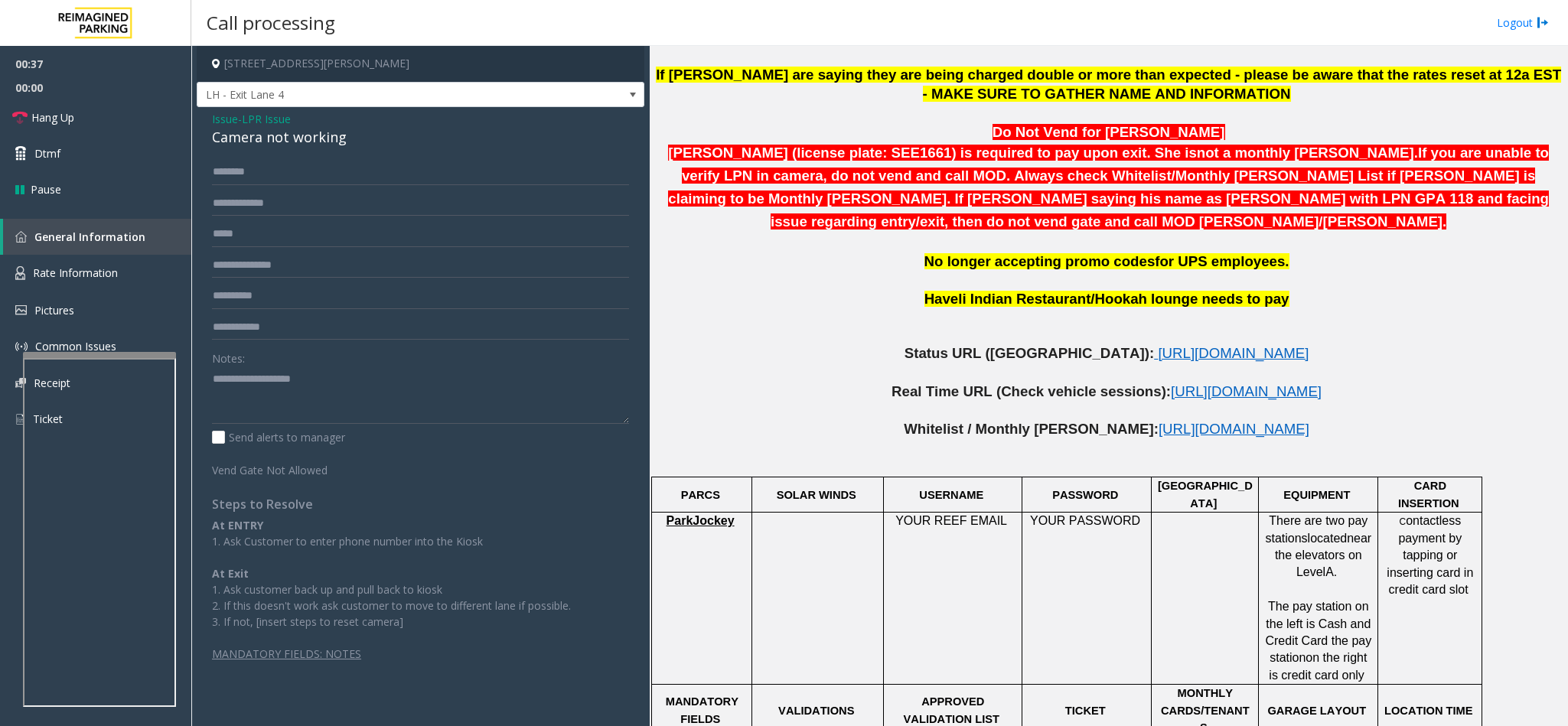
click at [293, 138] on div "Camera not working" at bounding box center [420, 137] width 417 height 21
click at [210, 370] on div "Notes: Send alerts to manager Vend Gate Not Allowed Steps to Resolve At ENTRY 1…" at bounding box center [420, 410] width 440 height 503
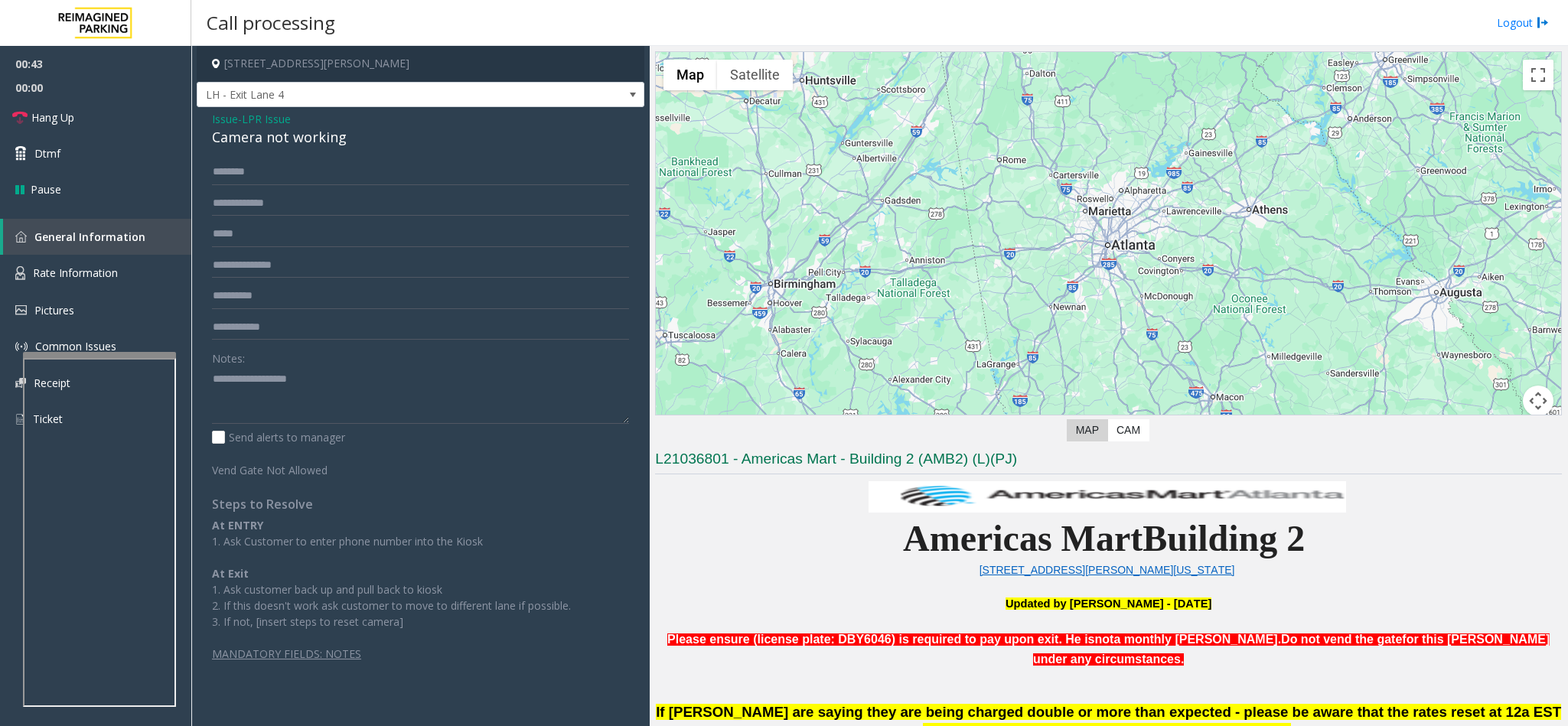
scroll to position [17, 0]
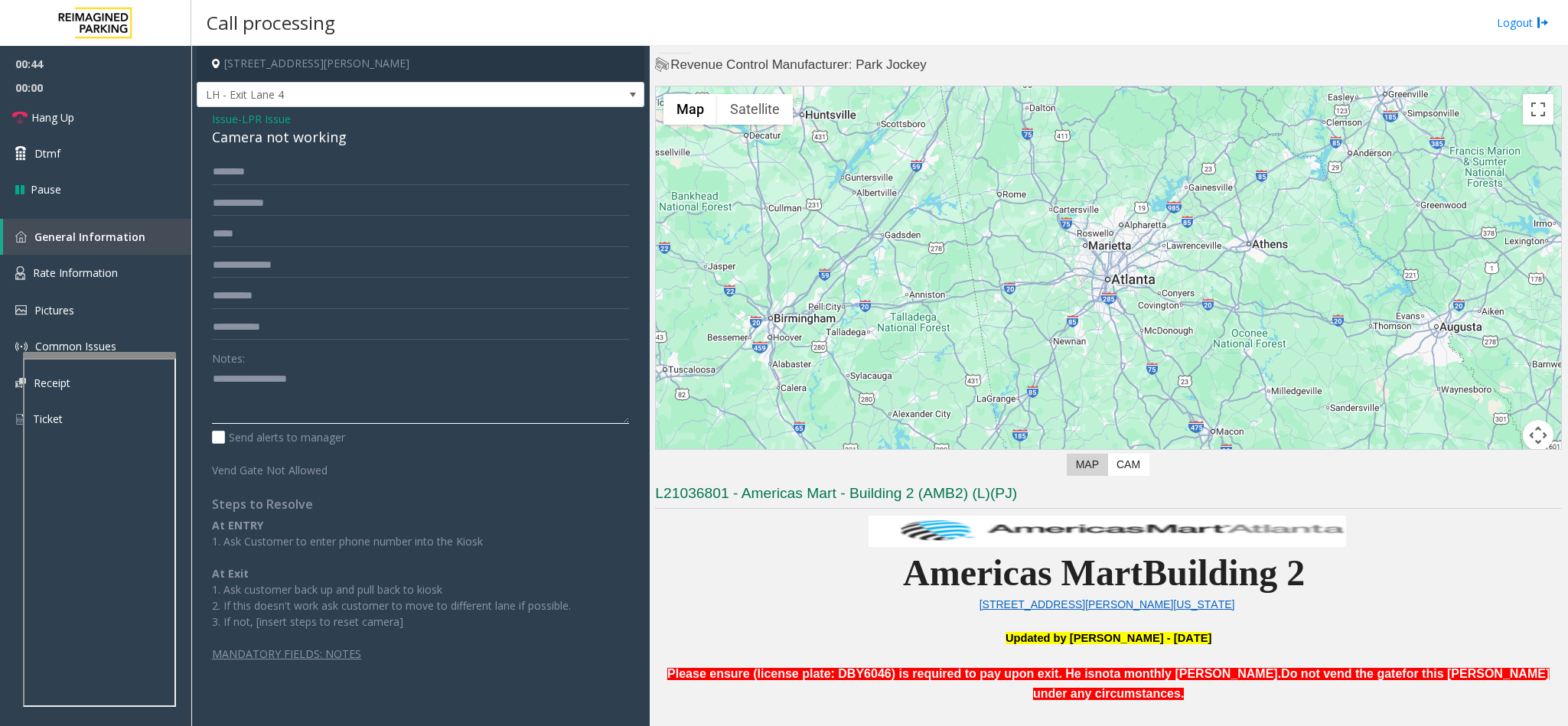
click at [212, 386] on textarea at bounding box center [420, 395] width 417 height 58
type textarea "**********"
click at [236, 176] on input "text" at bounding box center [420, 172] width 417 height 26
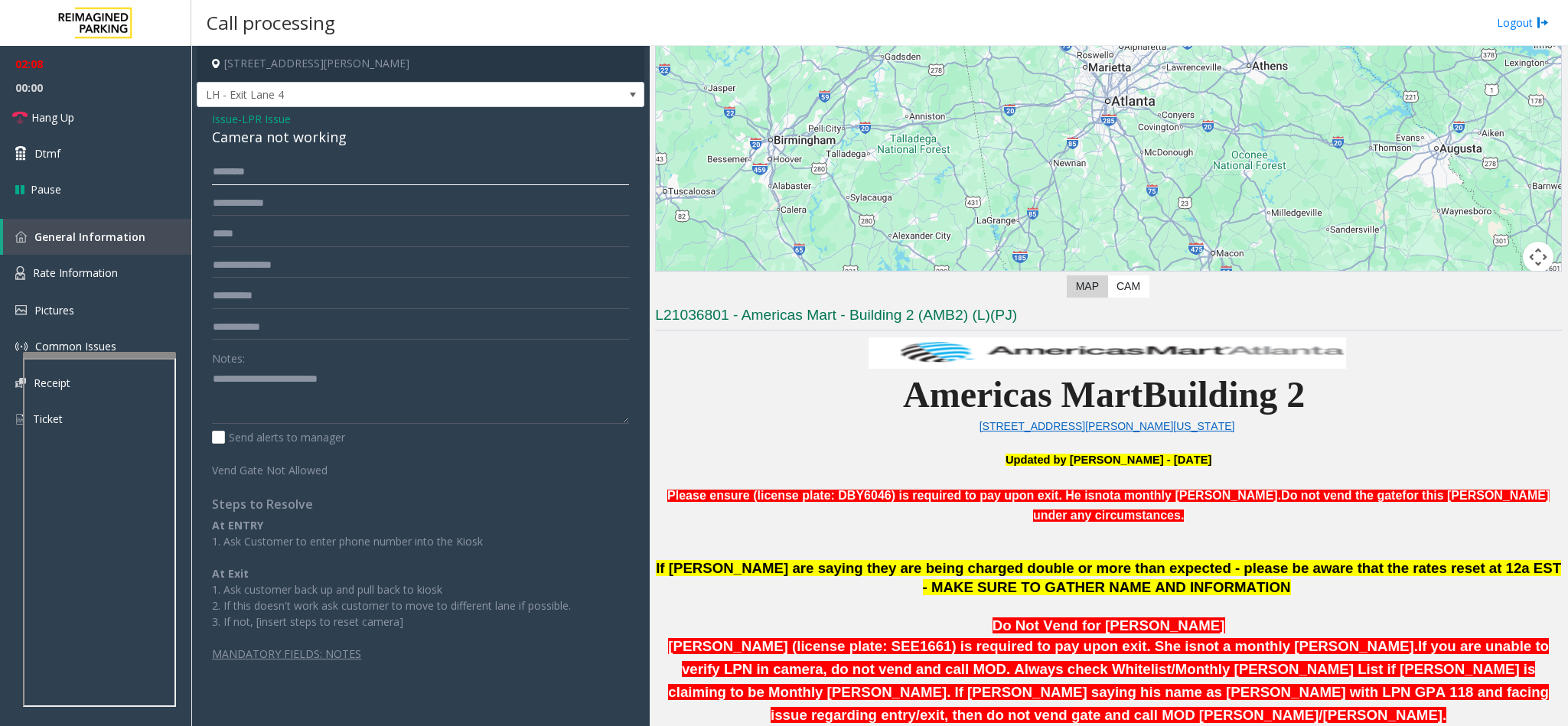
scroll to position [0, 0]
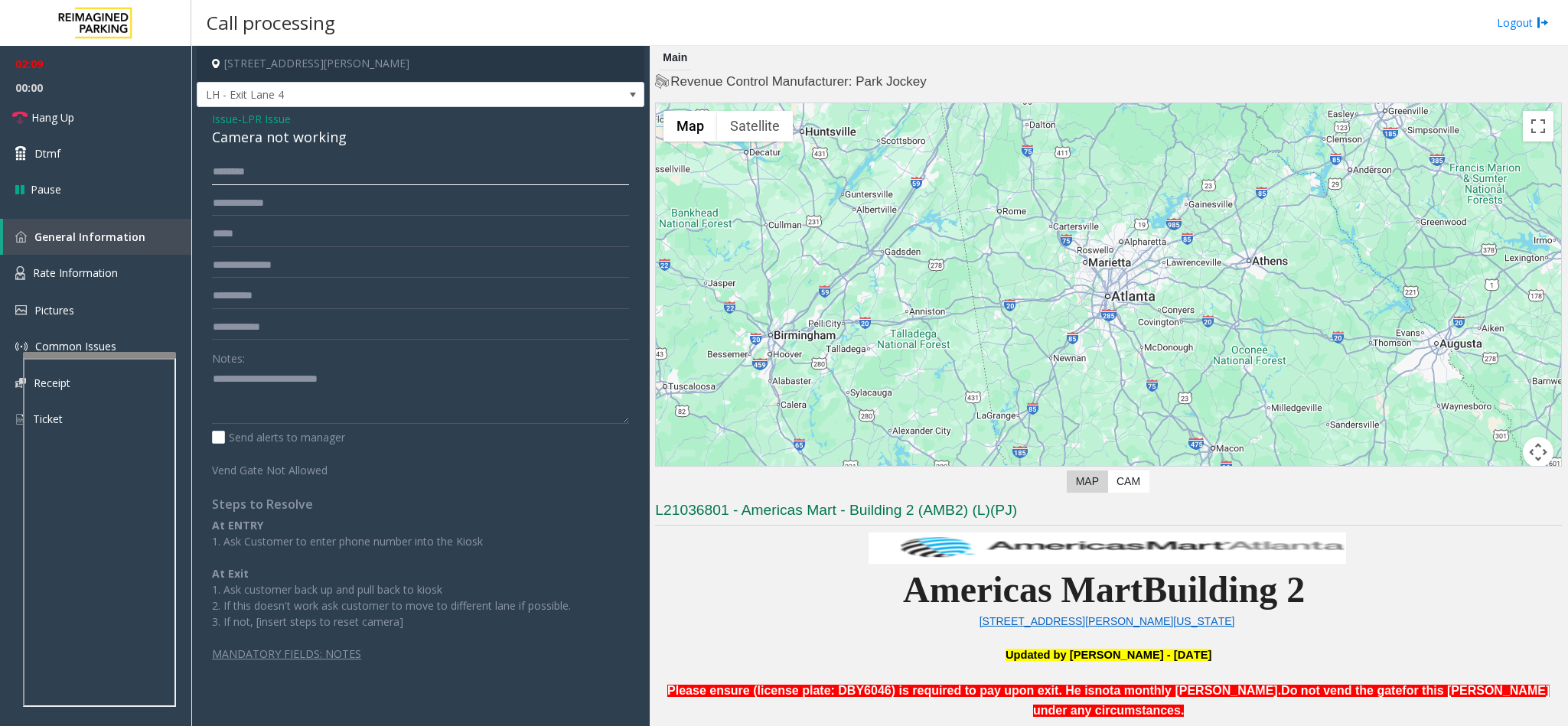
click at [257, 175] on input "text" at bounding box center [420, 172] width 417 height 26
click at [252, 172] on input "text" at bounding box center [420, 172] width 417 height 26
click at [228, 115] on span "Issue" at bounding box center [225, 119] width 26 height 16
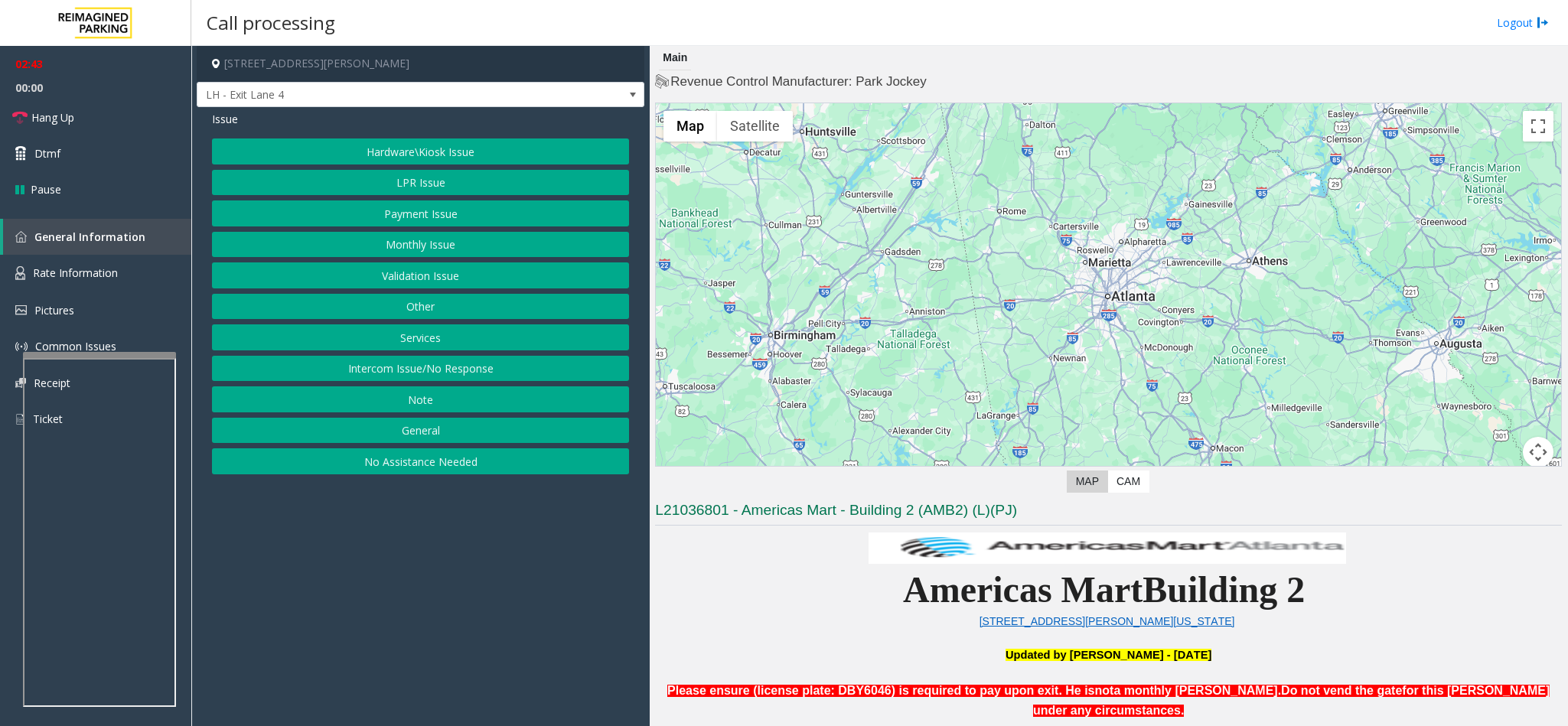
click at [404, 142] on button "Hardware\Kiosk Issue" at bounding box center [420, 151] width 417 height 26
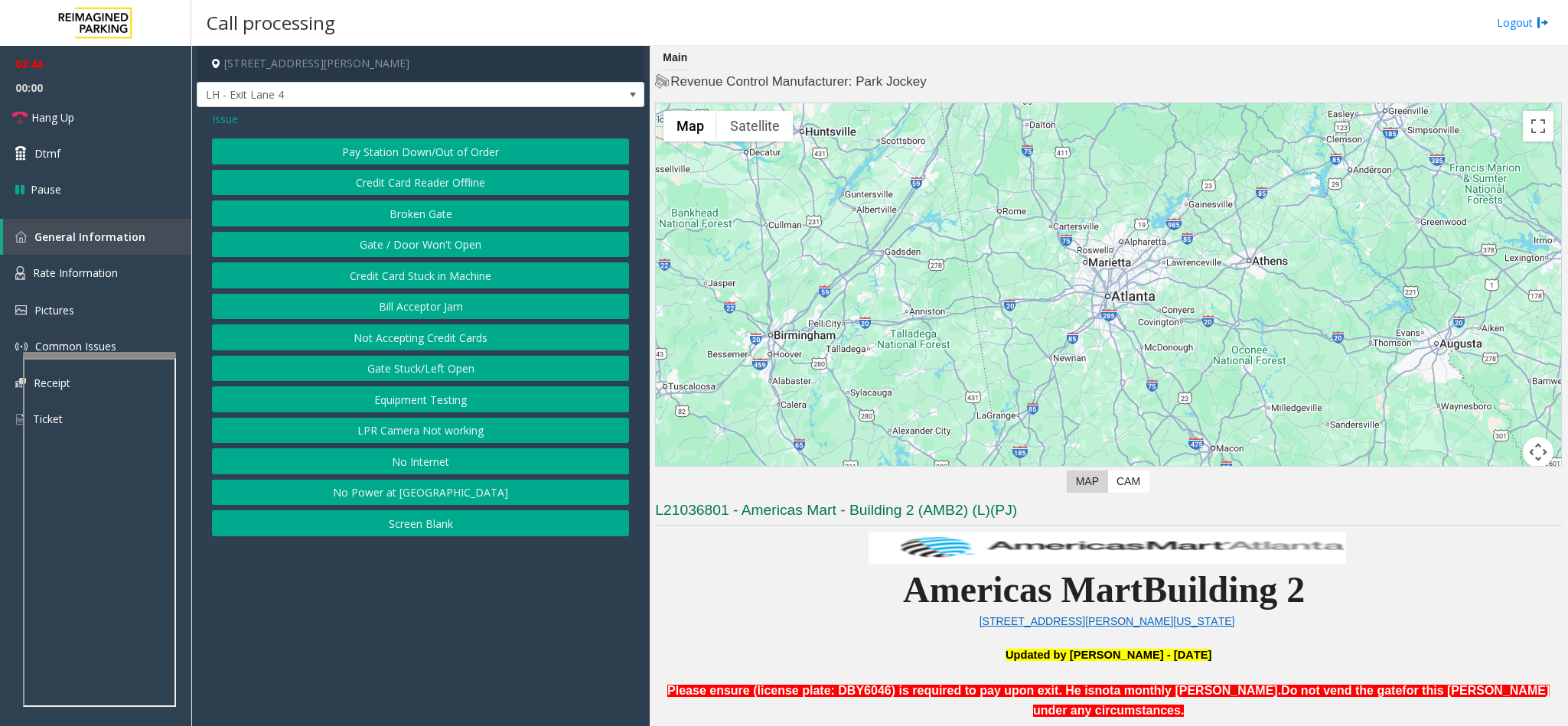
click at [389, 252] on button "Gate / Door Won't Open" at bounding box center [420, 245] width 417 height 26
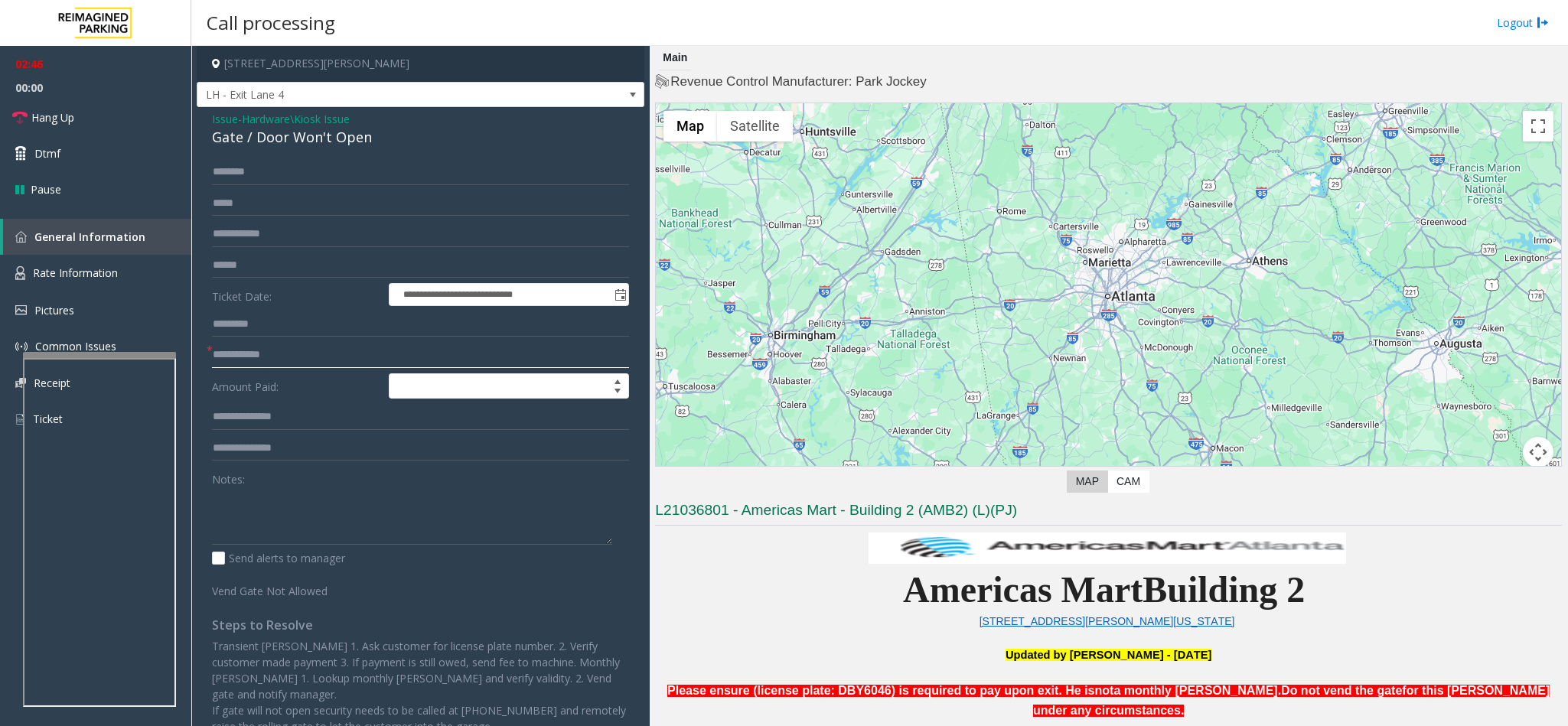
click at [229, 351] on input "text" at bounding box center [420, 355] width 417 height 26
type input "**"
click at [119, 122] on link "Hang Up" at bounding box center [95, 117] width 191 height 35
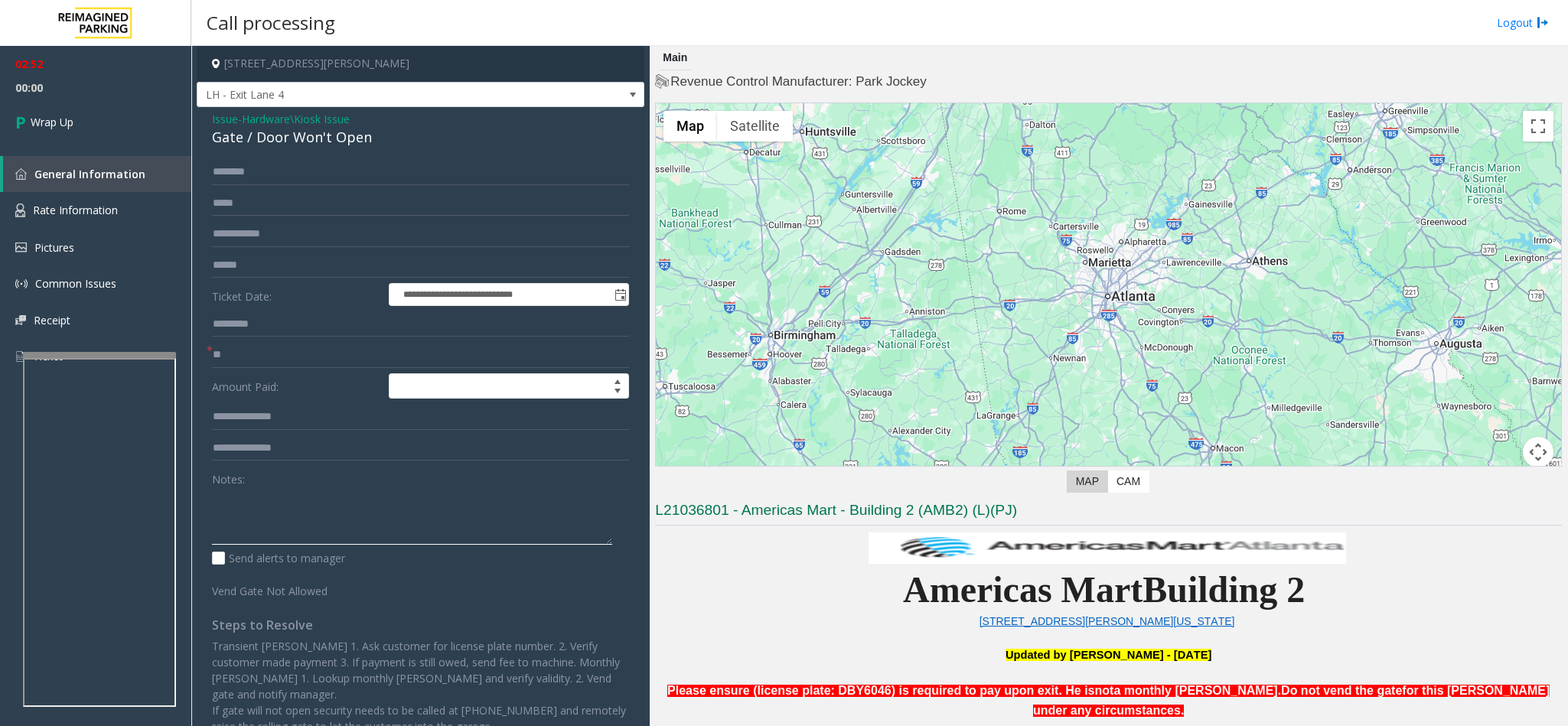
click at [255, 516] on textarea at bounding box center [412, 516] width 400 height 58
type textarea "**********"
click at [150, 110] on link "Wrap Up" at bounding box center [95, 122] width 191 height 45
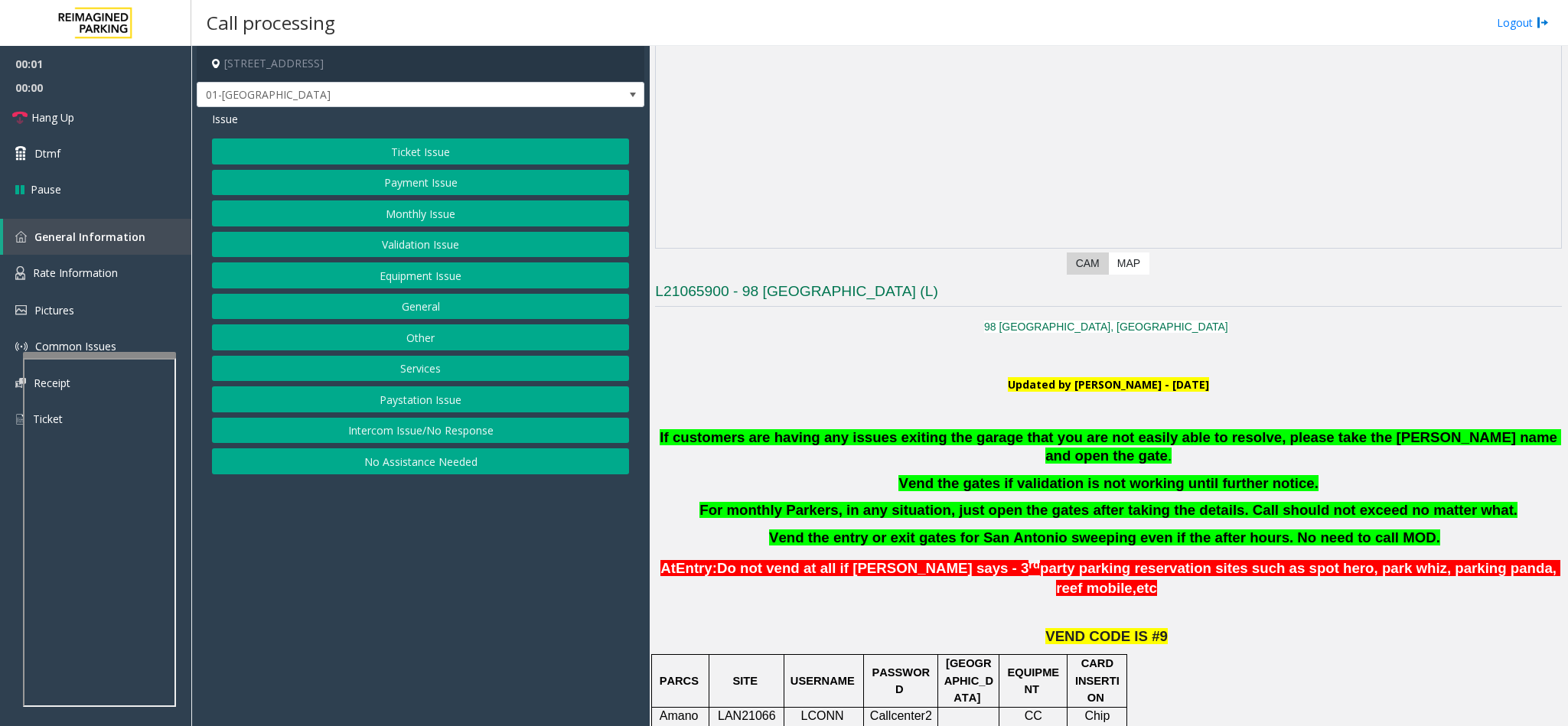
scroll to position [229, 0]
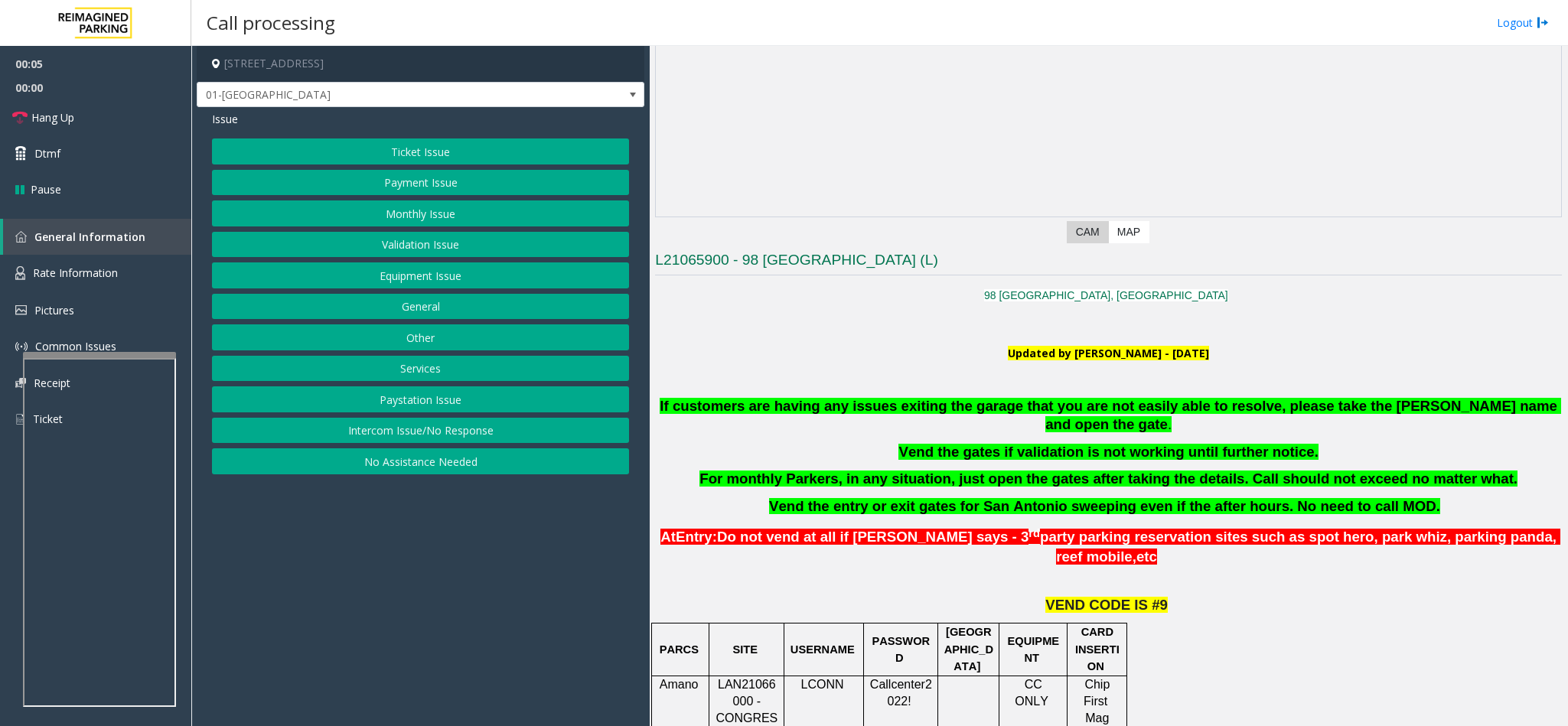
click at [405, 275] on button "Equipment Issue" at bounding box center [420, 275] width 417 height 26
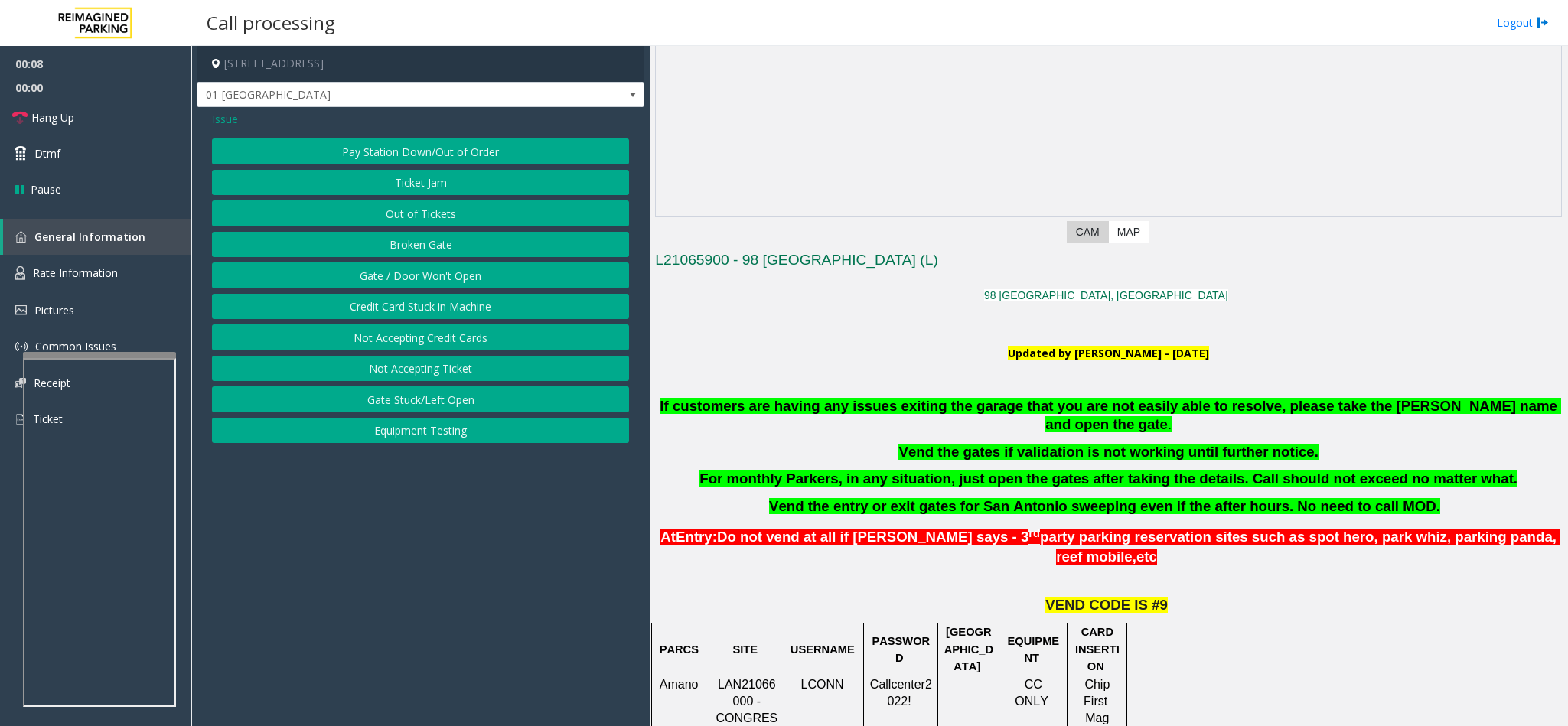
click at [226, 118] on span "Issue" at bounding box center [225, 119] width 26 height 16
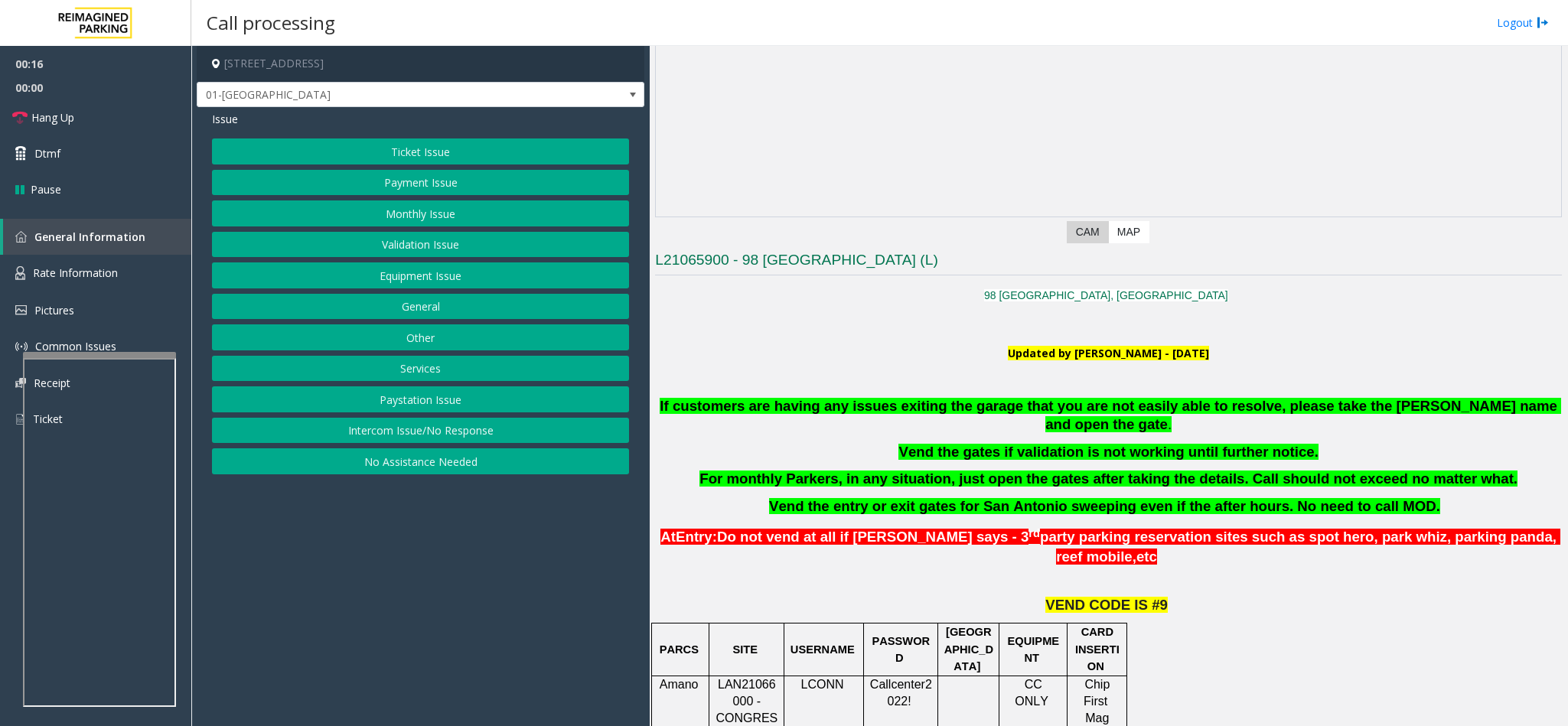
click at [426, 370] on button "Services" at bounding box center [420, 368] width 417 height 26
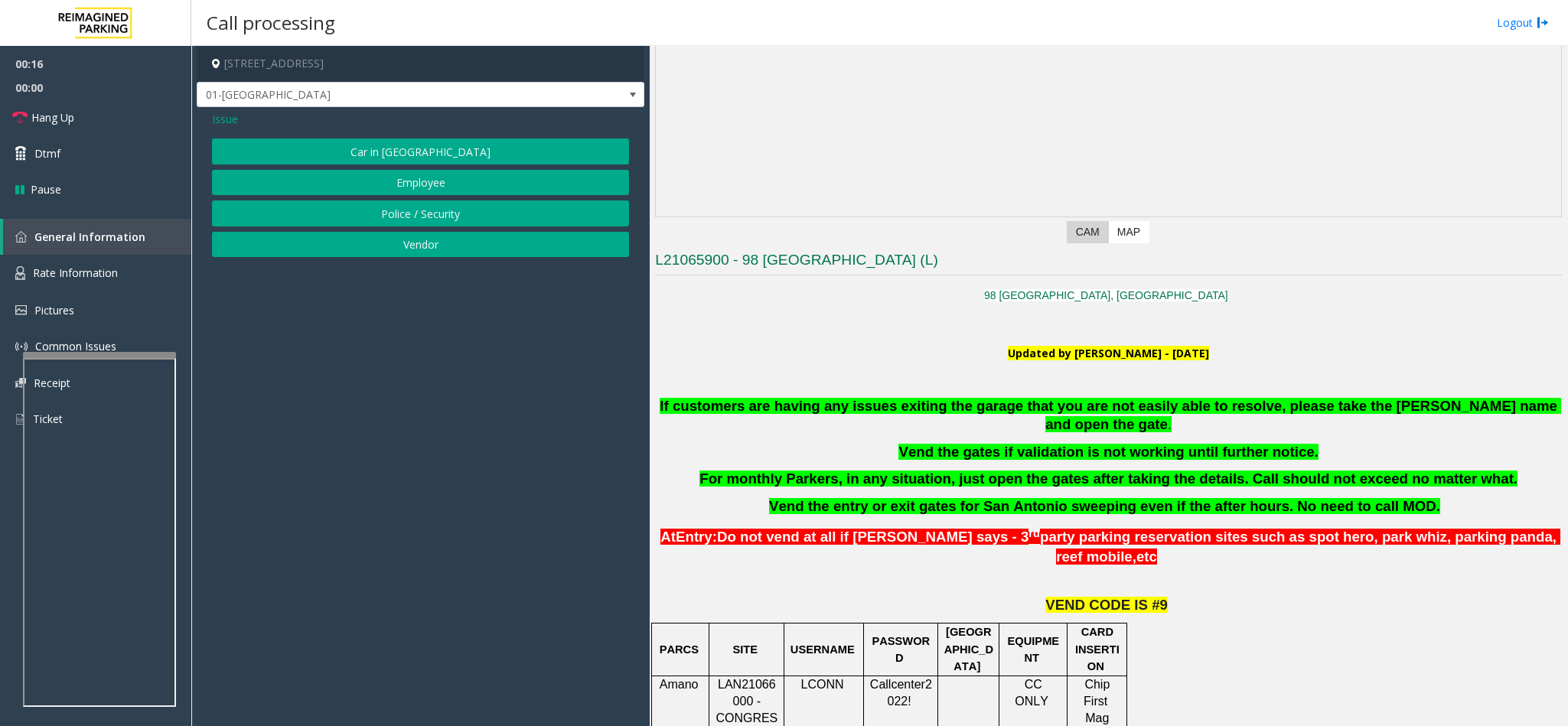
click at [439, 193] on button "Employee" at bounding box center [420, 182] width 417 height 26
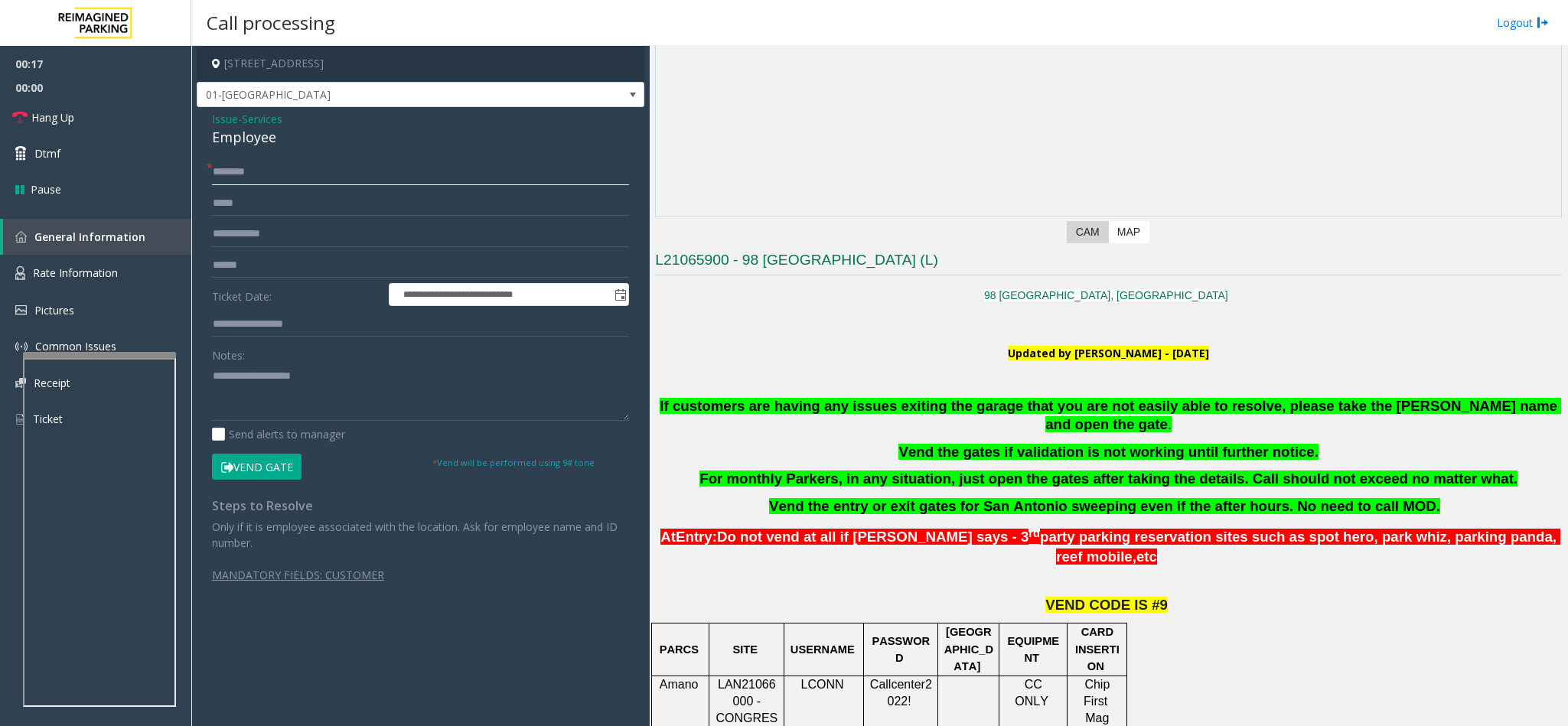
click at [244, 181] on input "text" at bounding box center [420, 172] width 417 height 26
type input "**"
click at [253, 363] on div "Notes:" at bounding box center [420, 382] width 417 height 79
click at [227, 120] on span "Issue" at bounding box center [225, 119] width 26 height 16
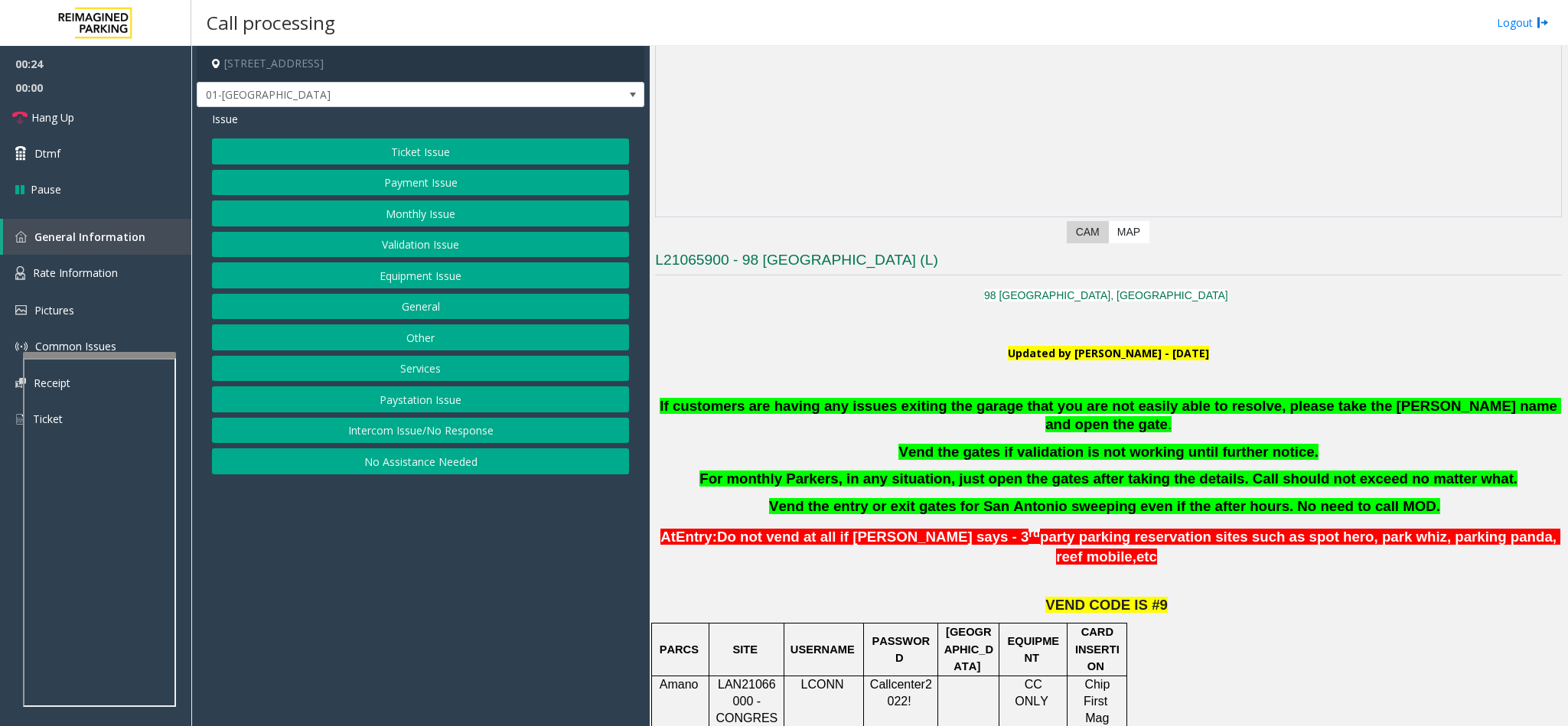
click at [410, 214] on button "Monthly Issue" at bounding box center [420, 213] width 417 height 26
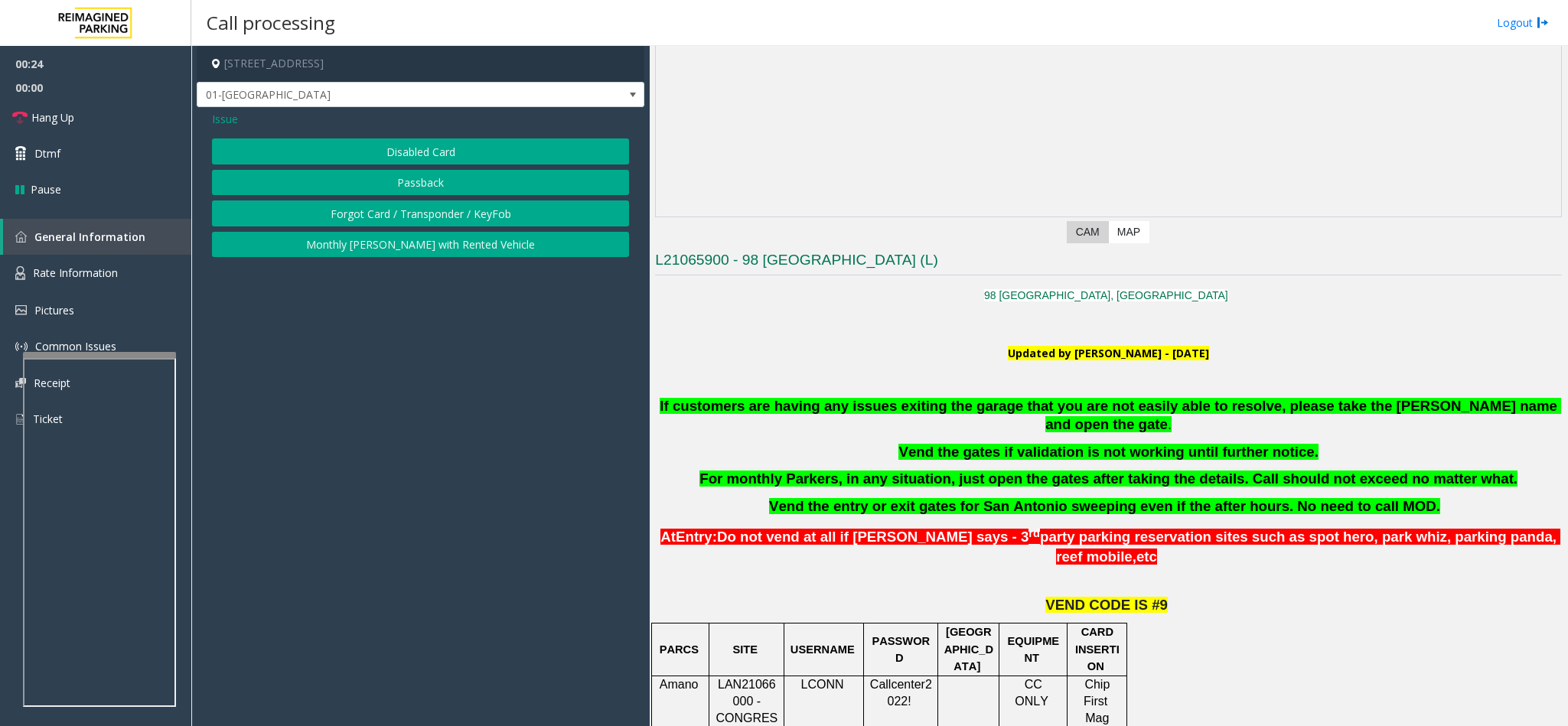
click at [411, 157] on button "Disabled Card" at bounding box center [420, 151] width 417 height 26
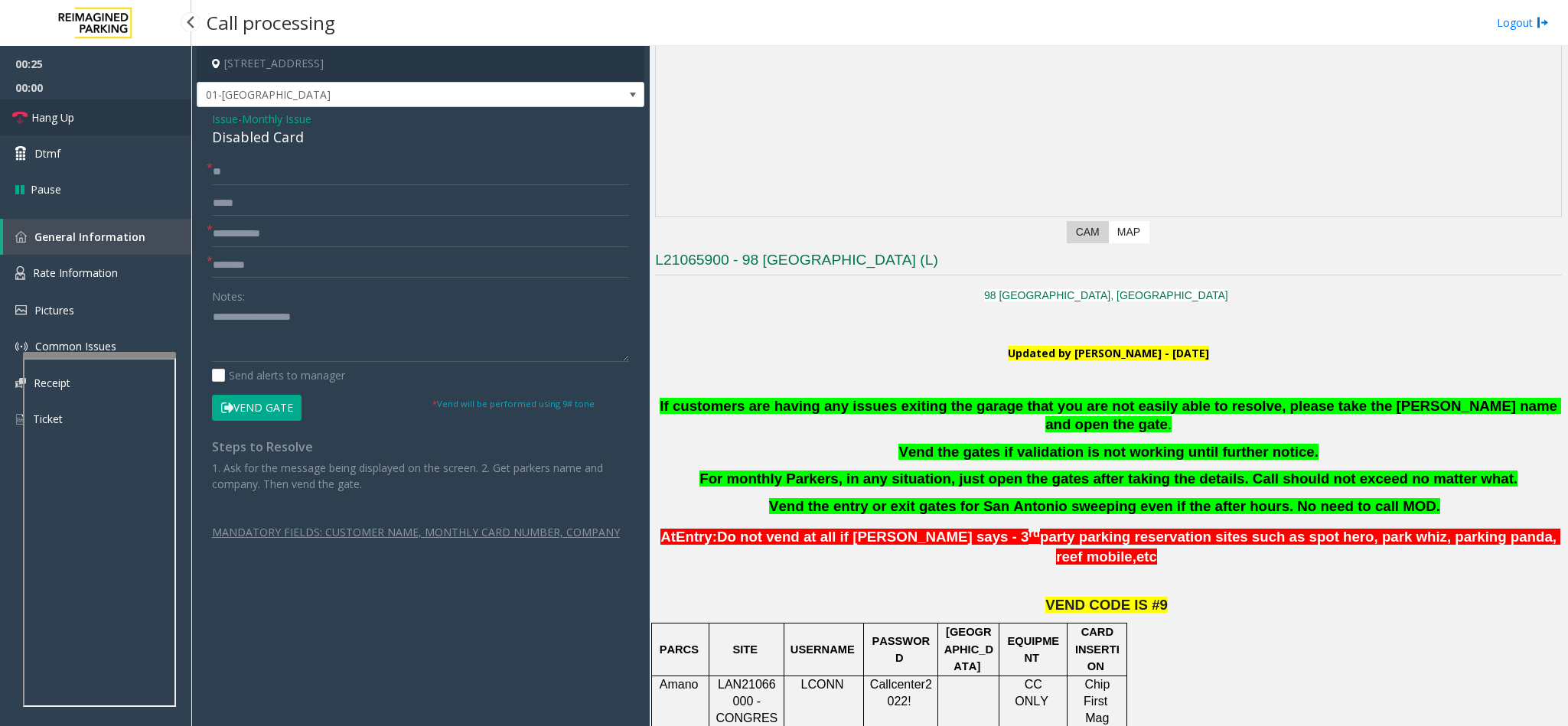
click at [93, 130] on link "Hang Up" at bounding box center [95, 117] width 191 height 35
click at [244, 164] on input "**" at bounding box center [420, 172] width 417 height 26
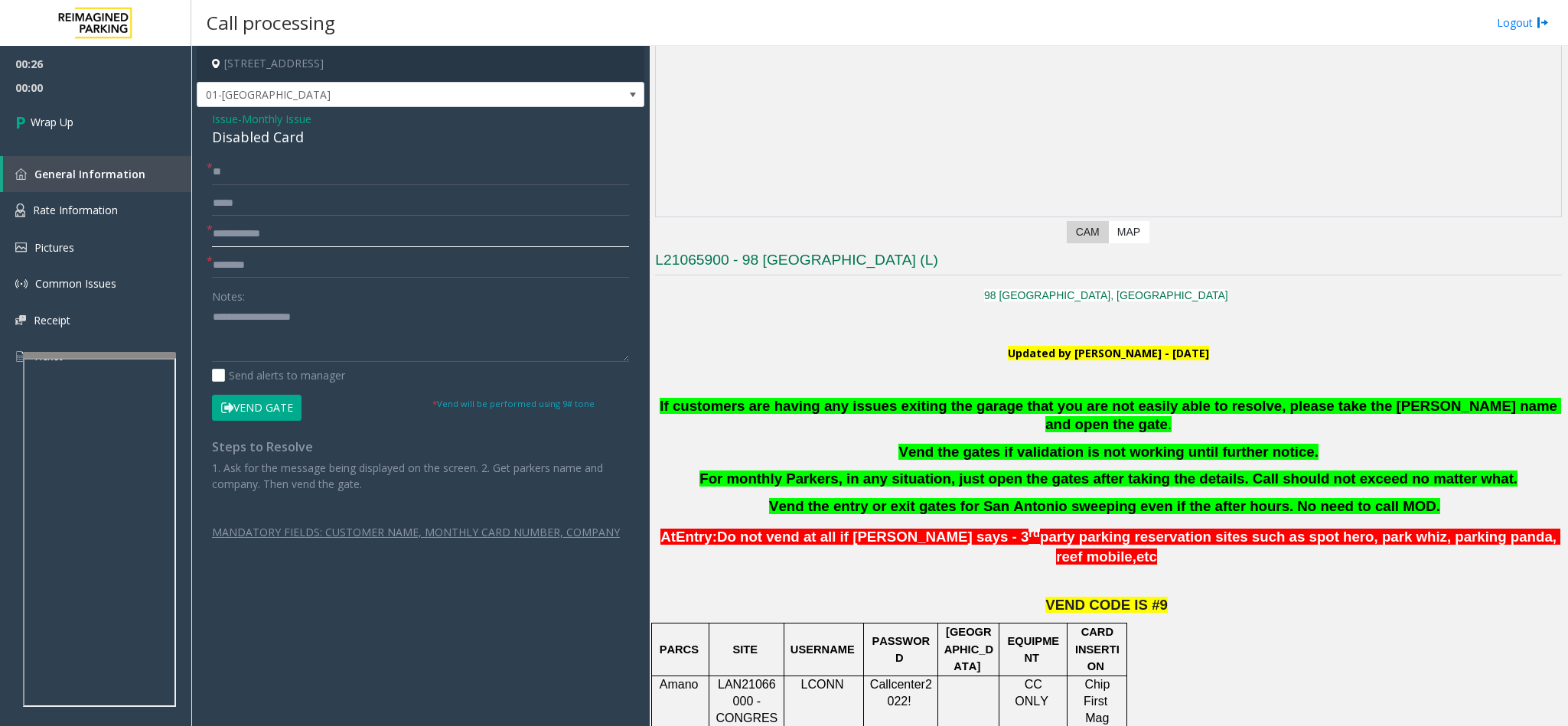
click at [247, 225] on input "text" at bounding box center [420, 234] width 417 height 26
type input "**"
click at [283, 331] on textarea at bounding box center [420, 333] width 417 height 58
type textarea "**********"
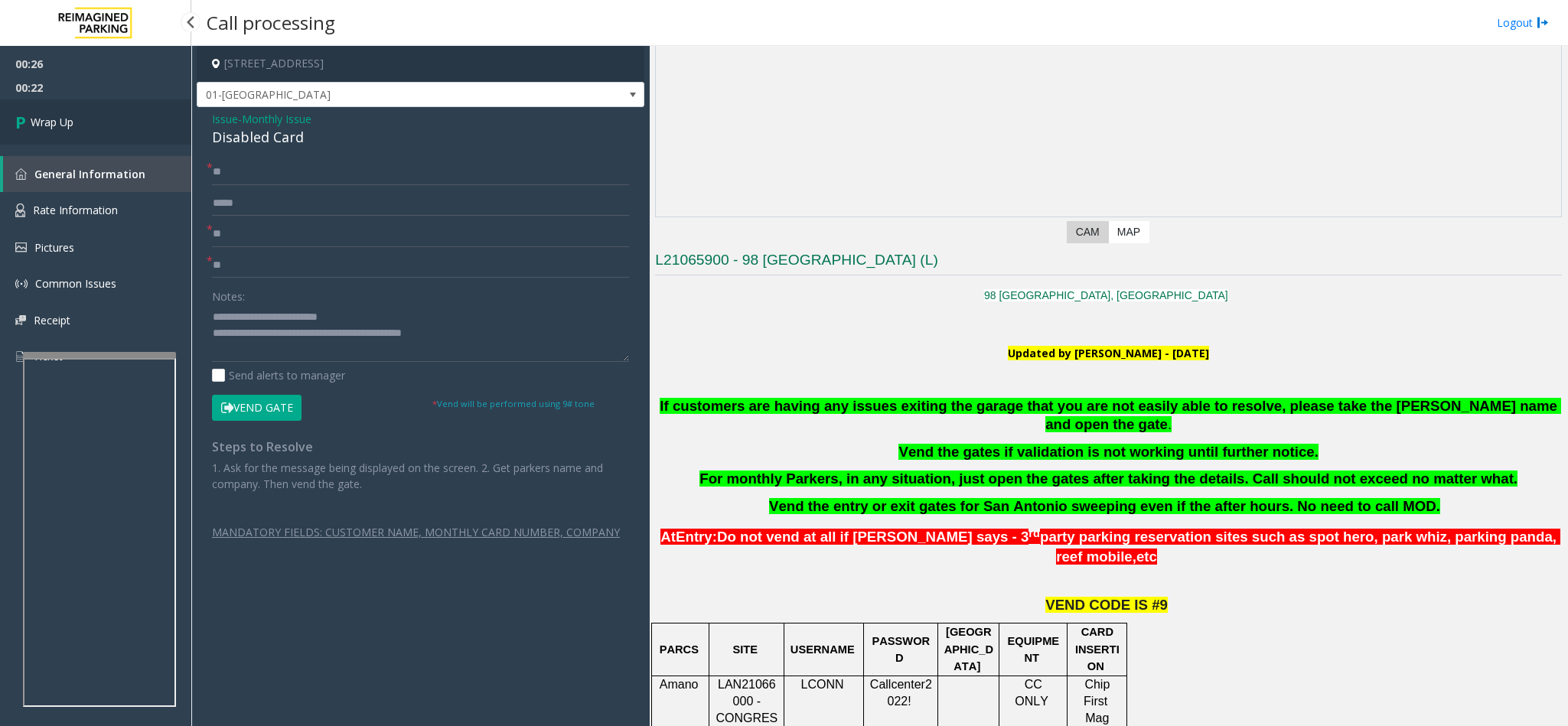
click at [138, 141] on link "Wrap Up" at bounding box center [95, 122] width 191 height 45
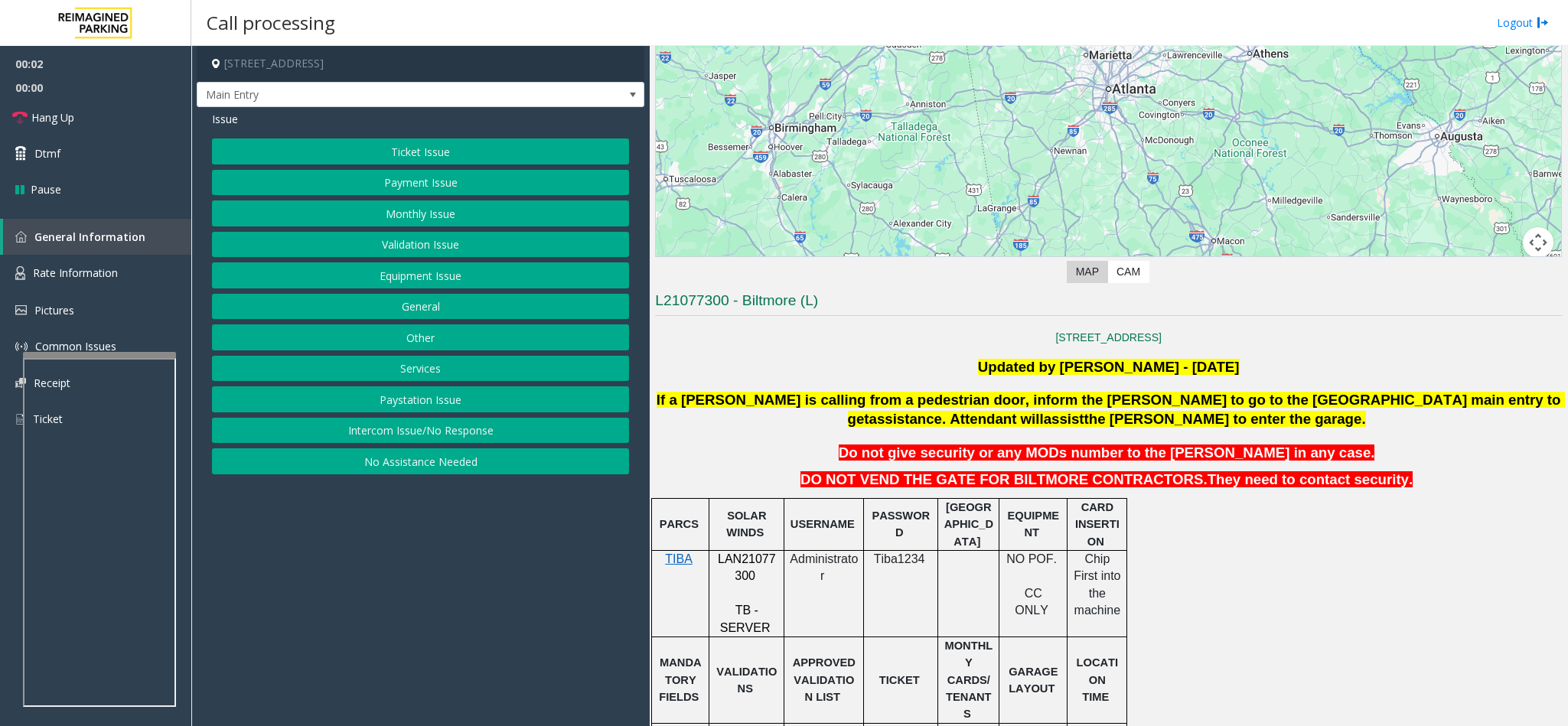
scroll to position [229, 0]
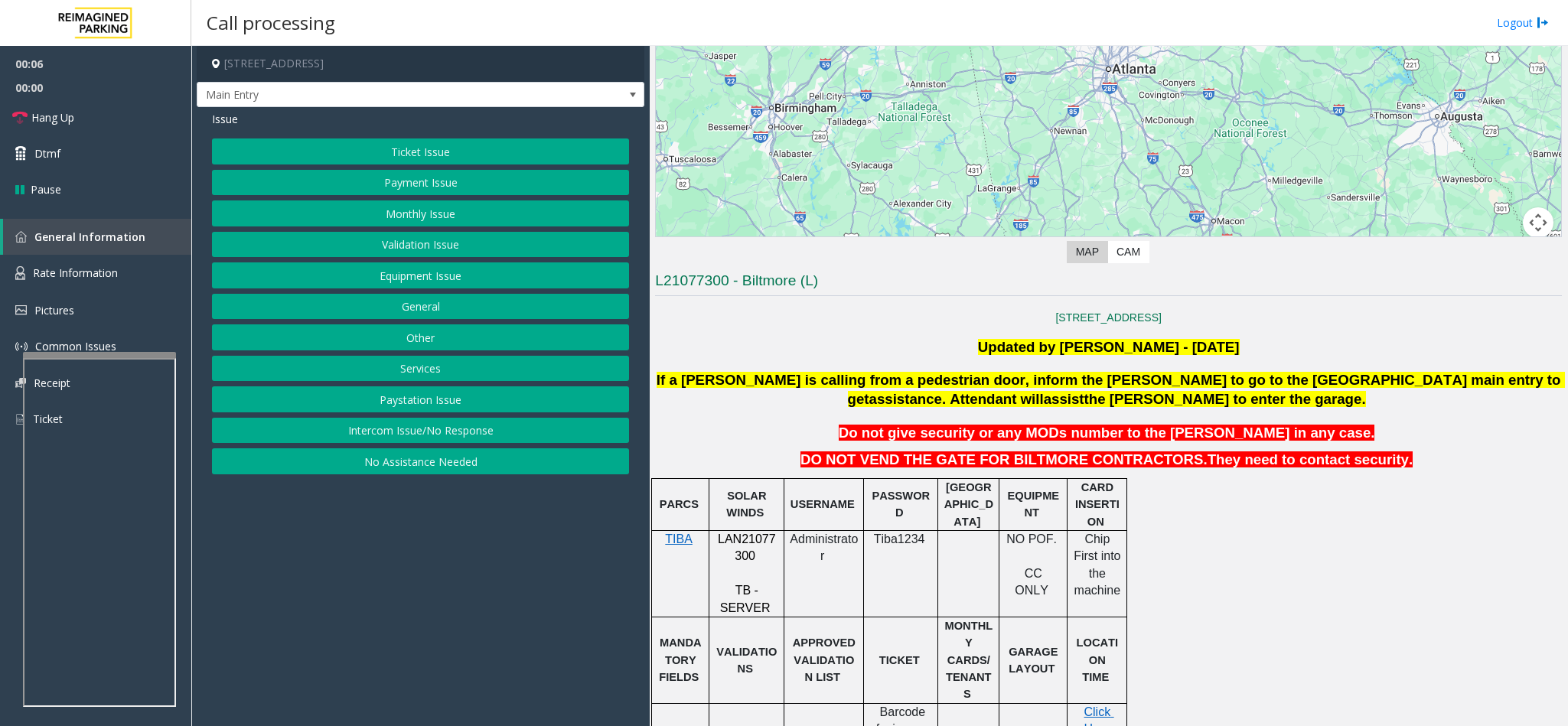
click at [422, 282] on button "Equipment Issue" at bounding box center [420, 275] width 417 height 26
click at [407, 207] on button "Out of Tickets" at bounding box center [420, 213] width 417 height 26
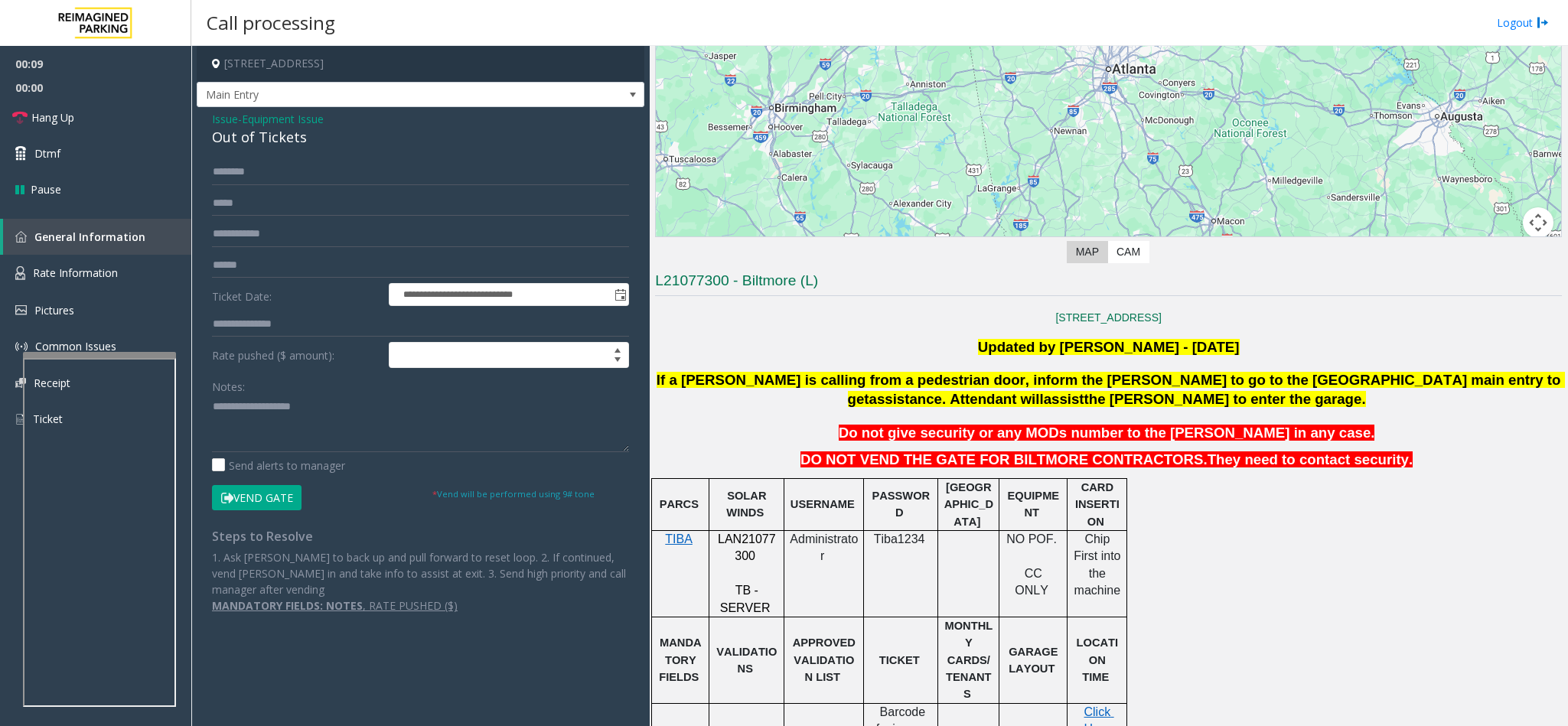
click at [230, 134] on div "Out of Tickets" at bounding box center [420, 137] width 417 height 21
click at [212, 405] on textarea at bounding box center [420, 424] width 417 height 58
click at [278, 492] on button "Vend Gate" at bounding box center [256, 498] width 89 height 26
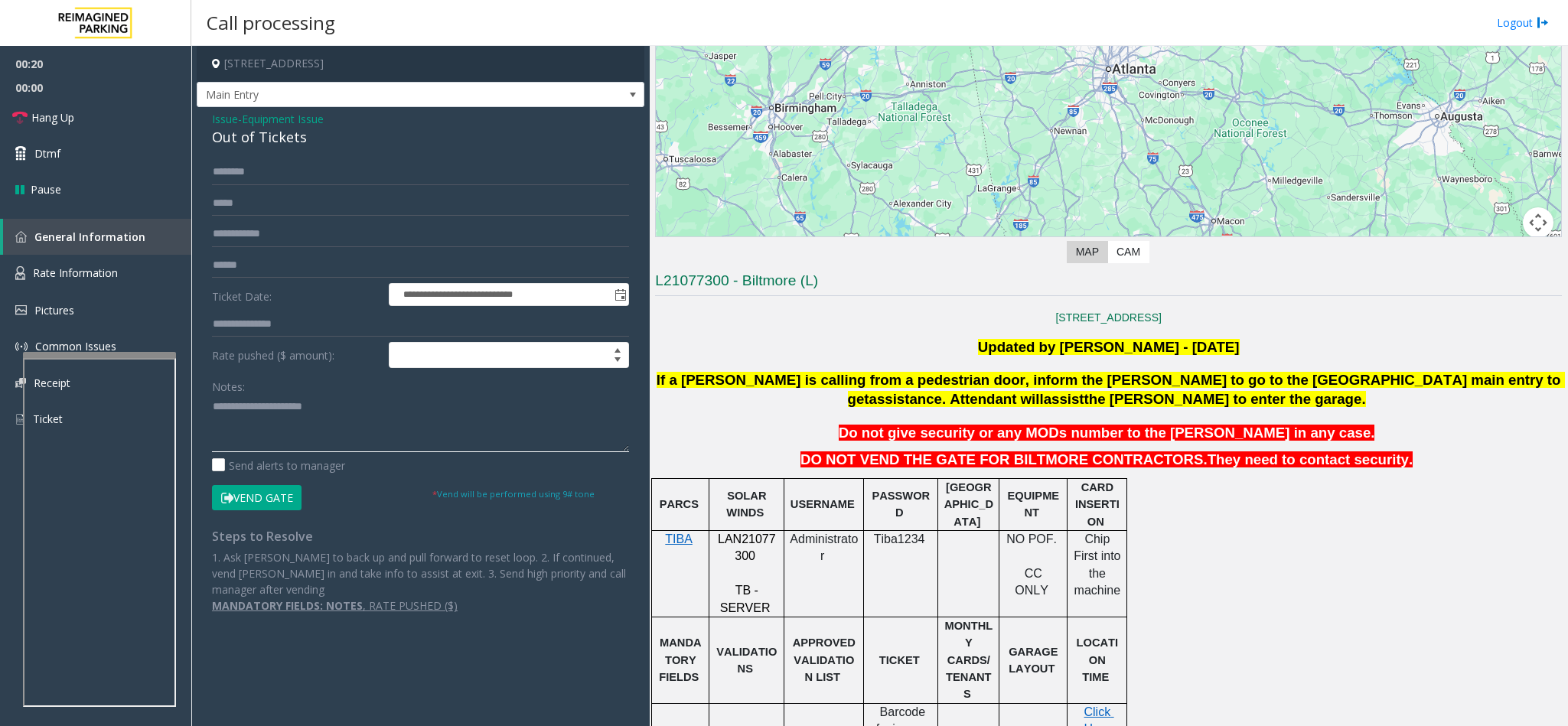
click at [354, 410] on textarea at bounding box center [420, 424] width 417 height 58
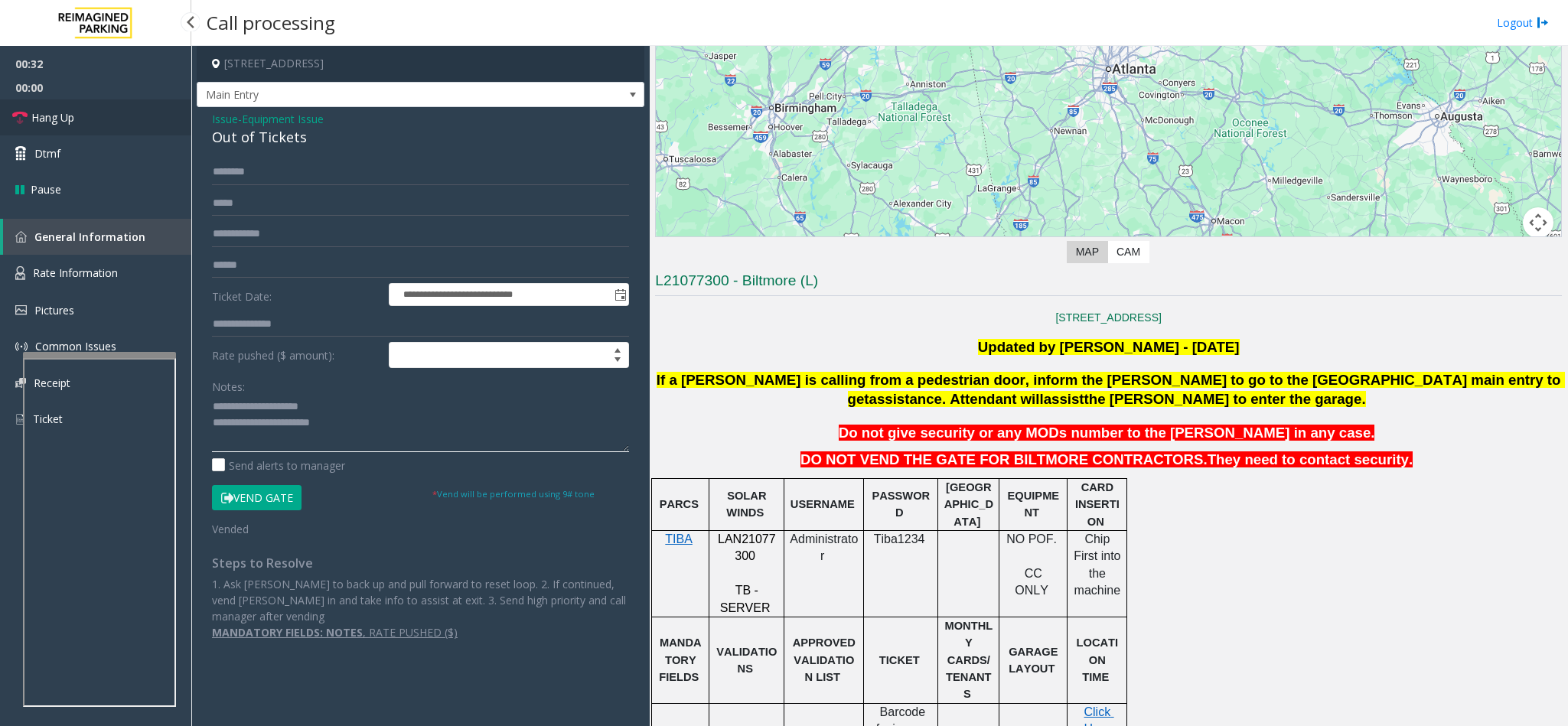
type textarea "**********"
click at [110, 104] on link "Hang Up" at bounding box center [95, 117] width 191 height 35
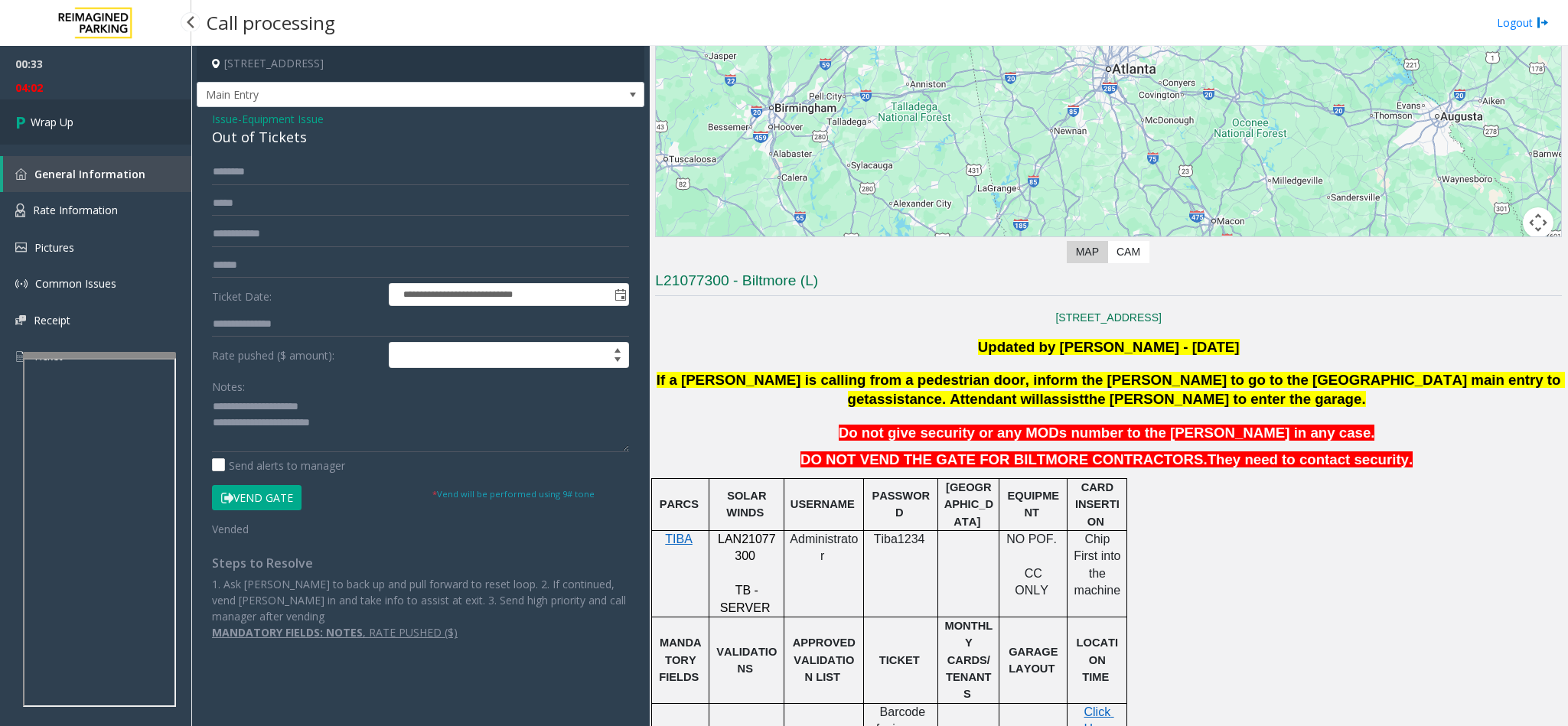
click at [153, 133] on link "Wrap Up" at bounding box center [95, 122] width 191 height 45
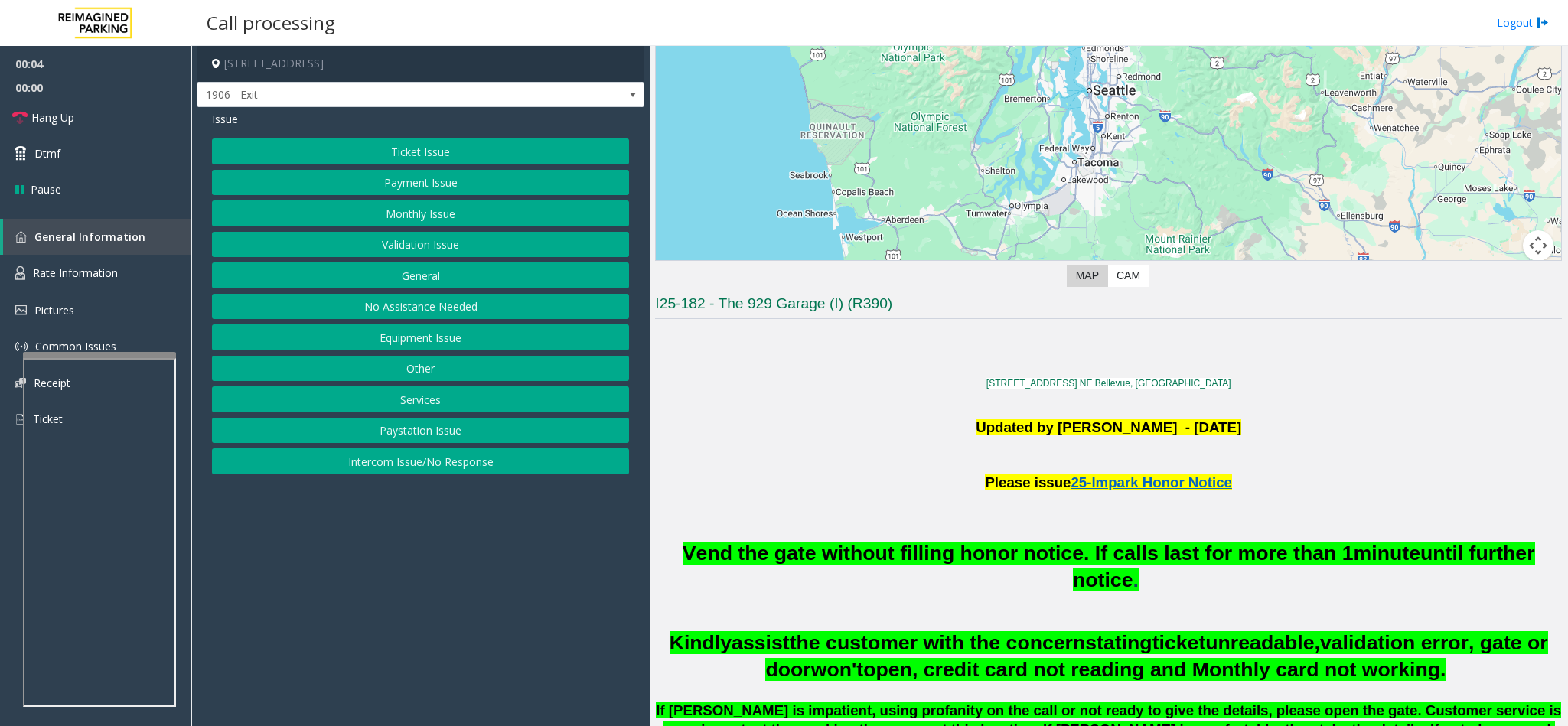
scroll to position [229, 0]
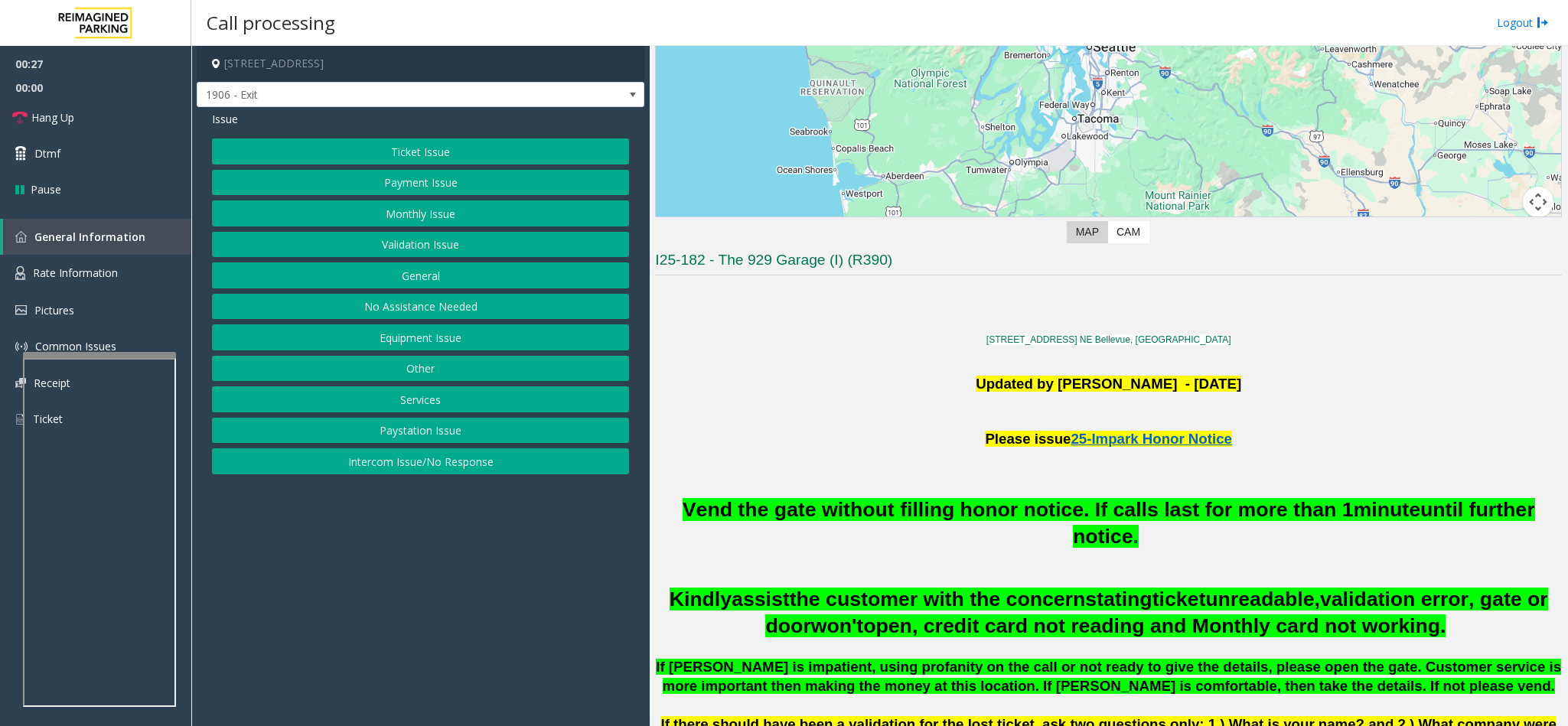
click at [421, 468] on button "Intercom Issue/No Response" at bounding box center [420, 460] width 417 height 26
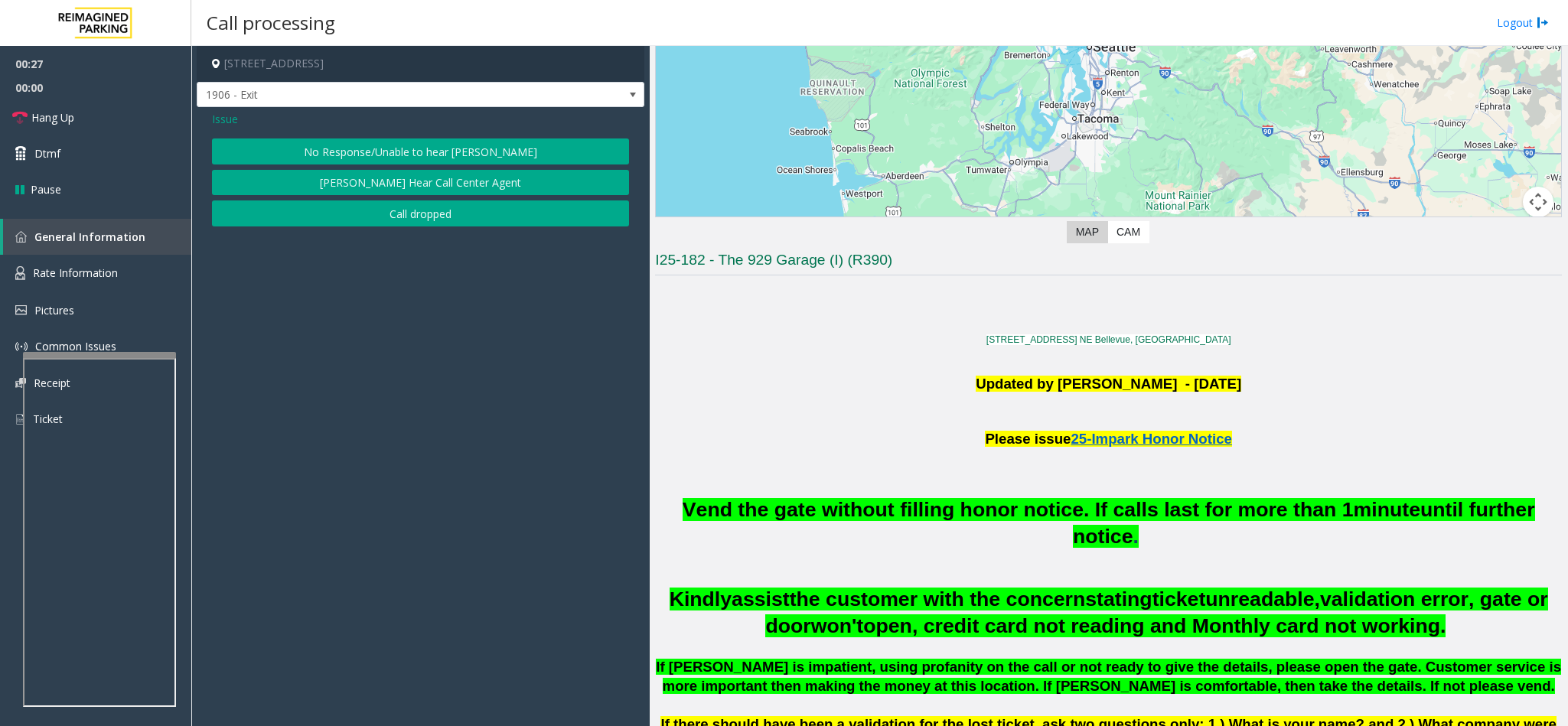
click at [391, 143] on button "No Response/Unable to hear [PERSON_NAME]" at bounding box center [420, 151] width 417 height 26
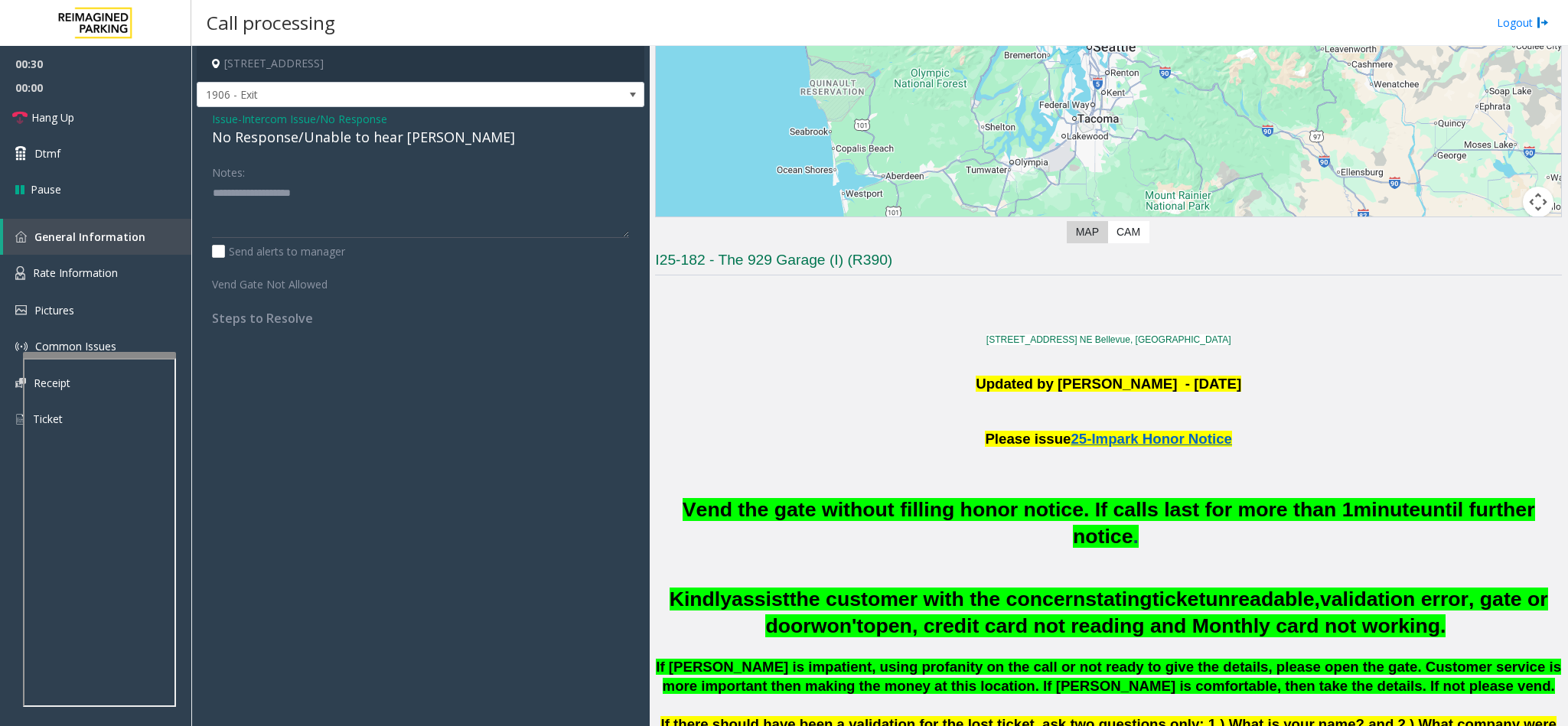
click at [229, 122] on span "Issue" at bounding box center [225, 119] width 26 height 16
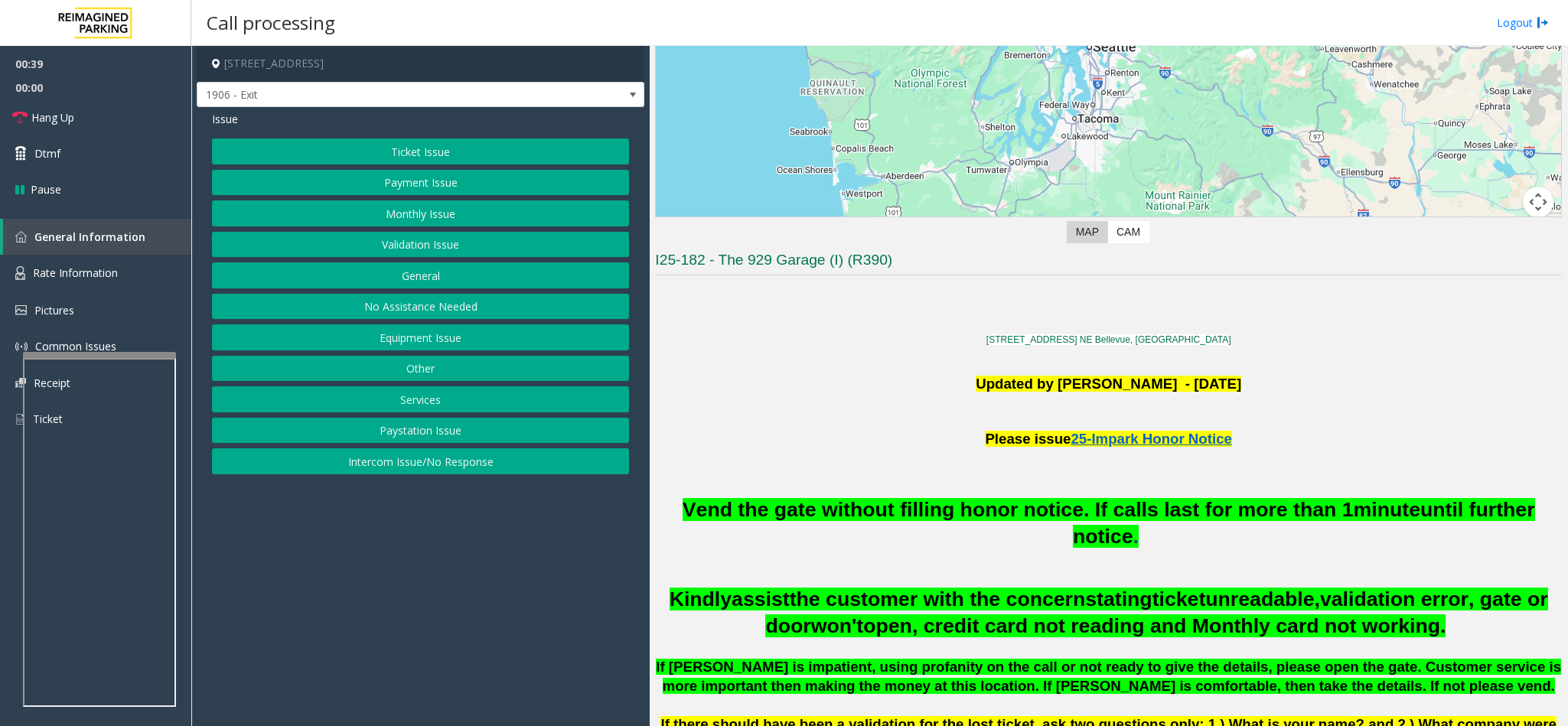
click at [380, 464] on button "Intercom Issue/No Response" at bounding box center [420, 460] width 417 height 26
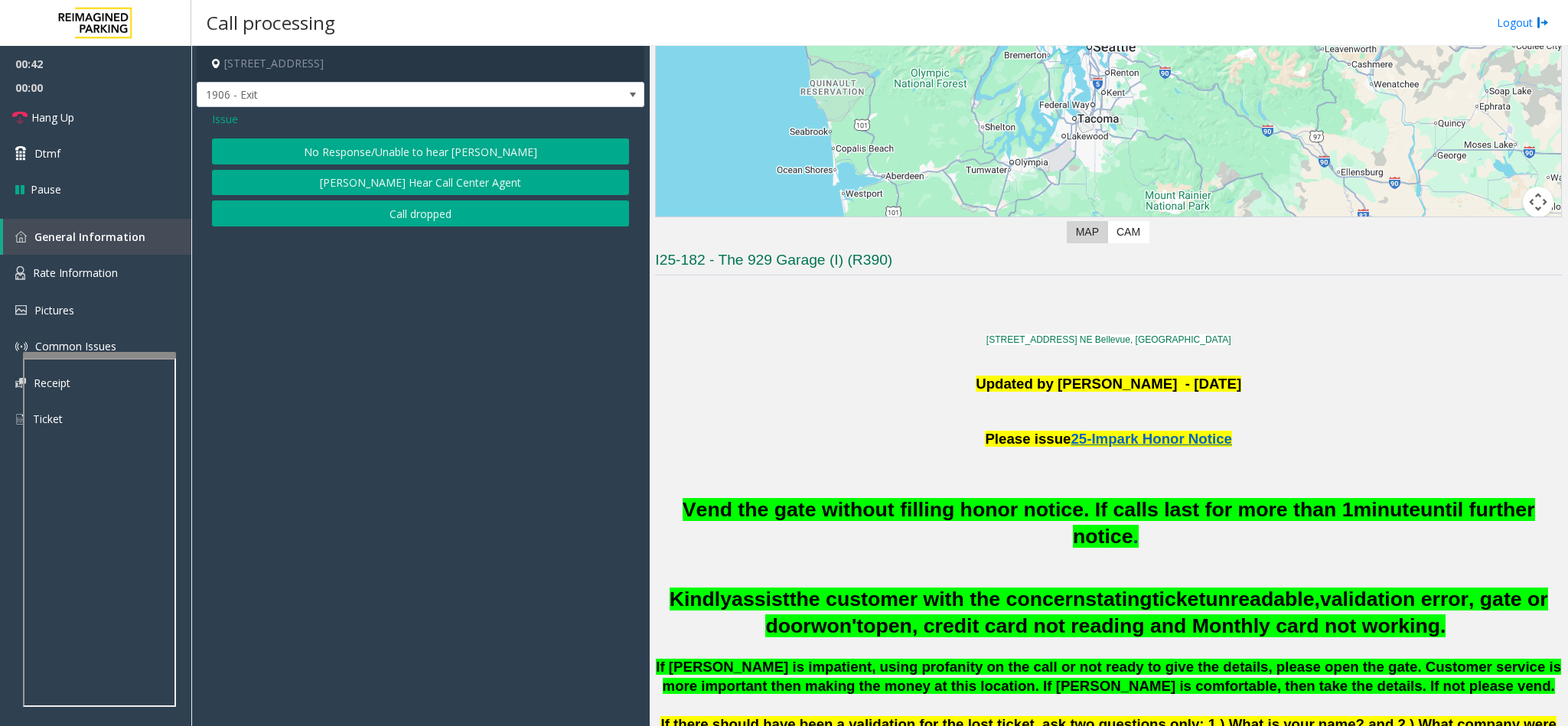
click at [361, 146] on button "No Response/Unable to hear [PERSON_NAME]" at bounding box center [420, 151] width 417 height 26
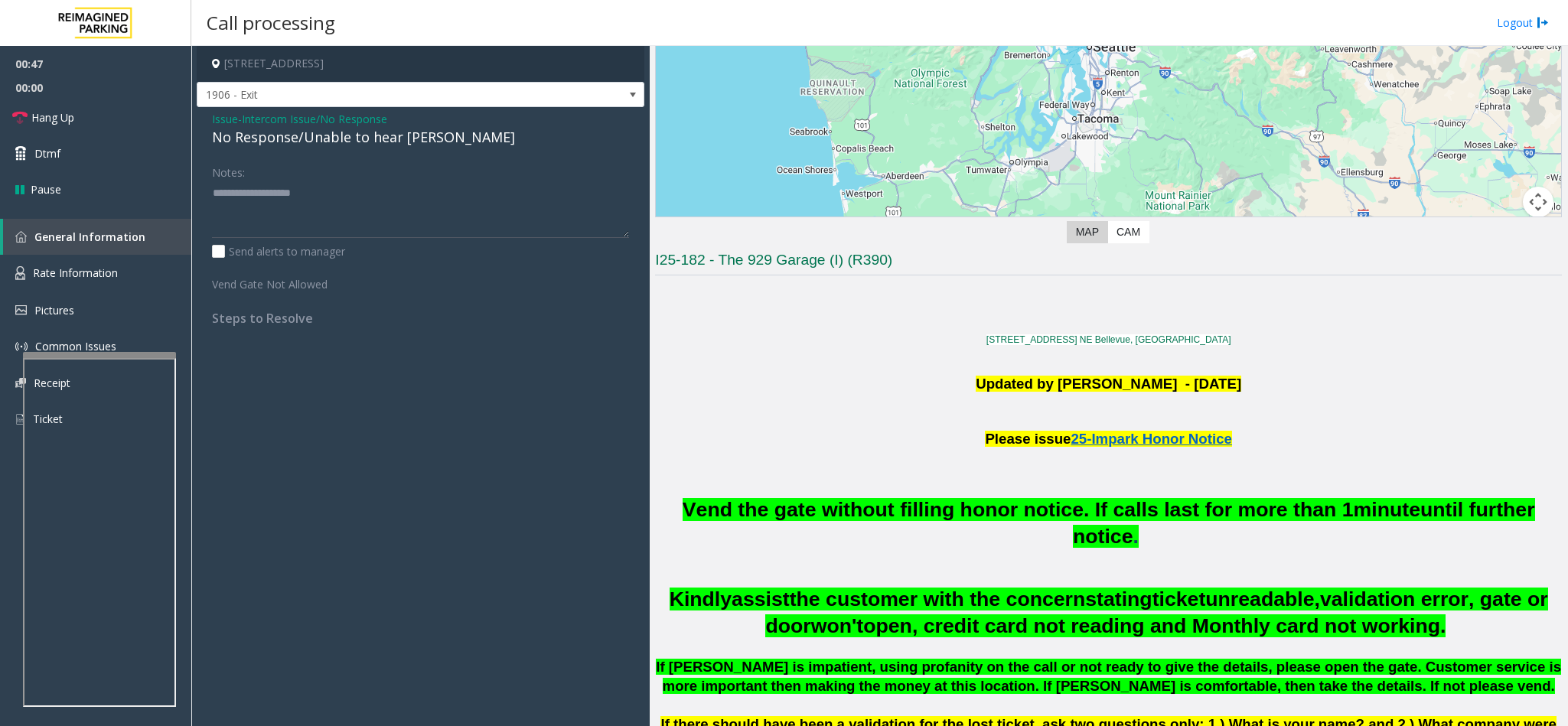
click at [214, 124] on span "Issue" at bounding box center [225, 119] width 26 height 16
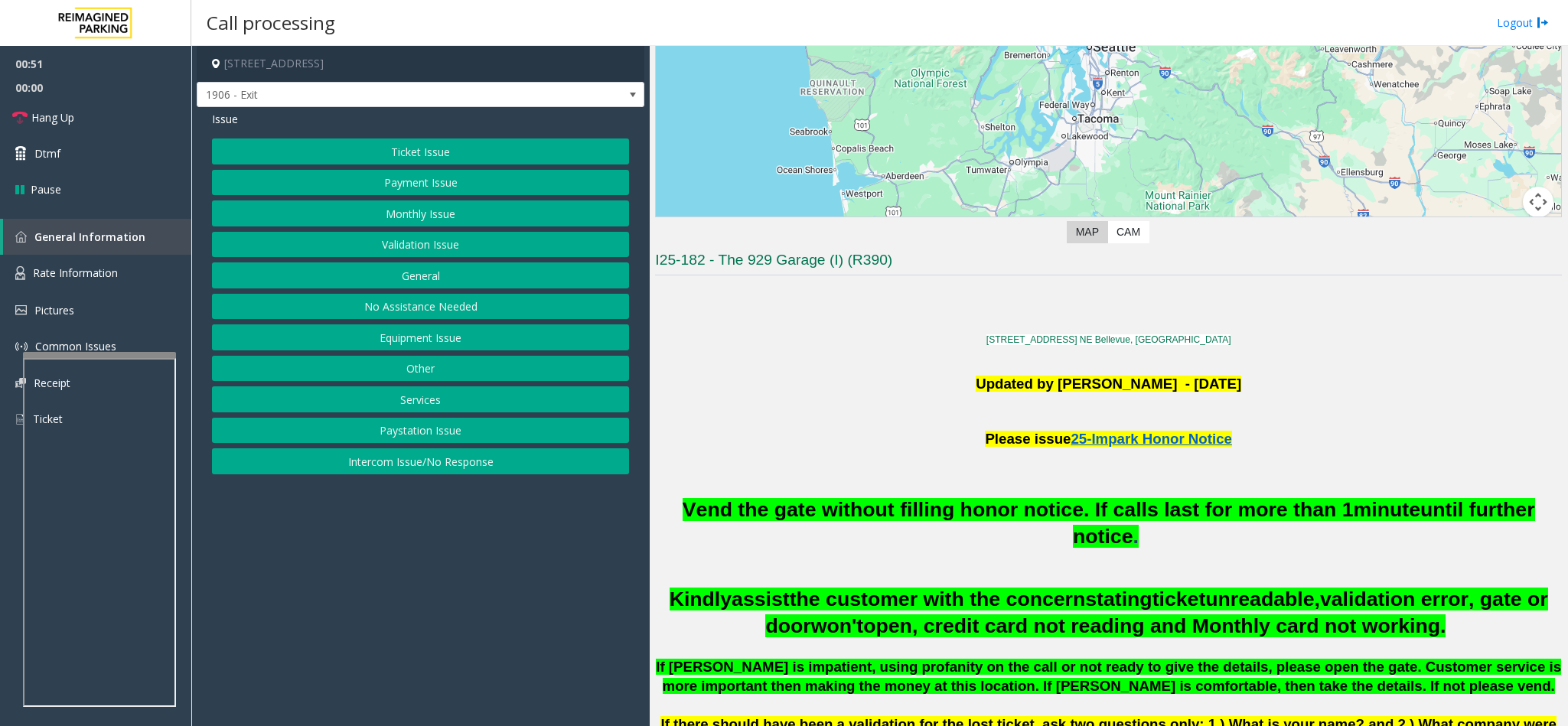
click at [430, 463] on button "Intercom Issue/No Response" at bounding box center [420, 460] width 417 height 26
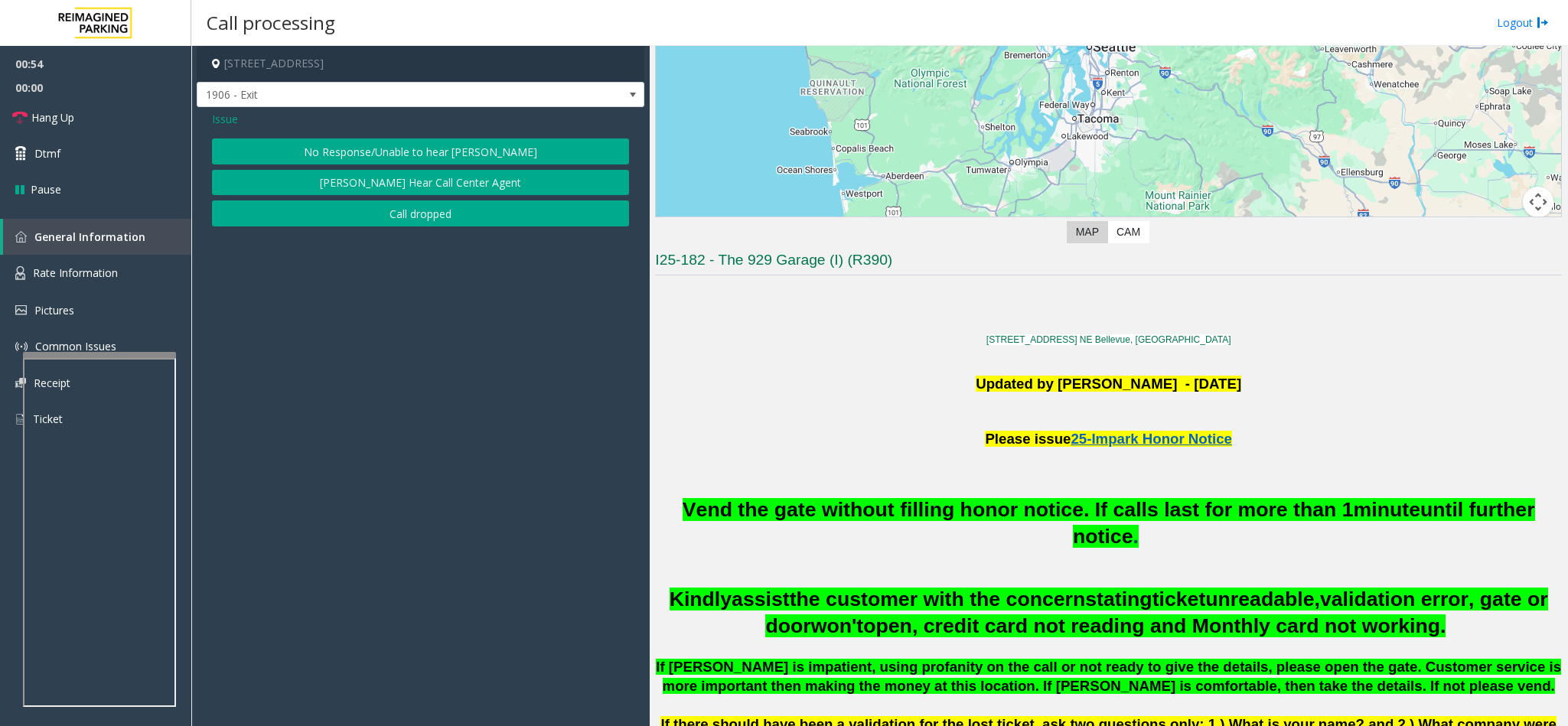
click at [403, 156] on button "No Response/Unable to hear [PERSON_NAME]" at bounding box center [420, 151] width 417 height 26
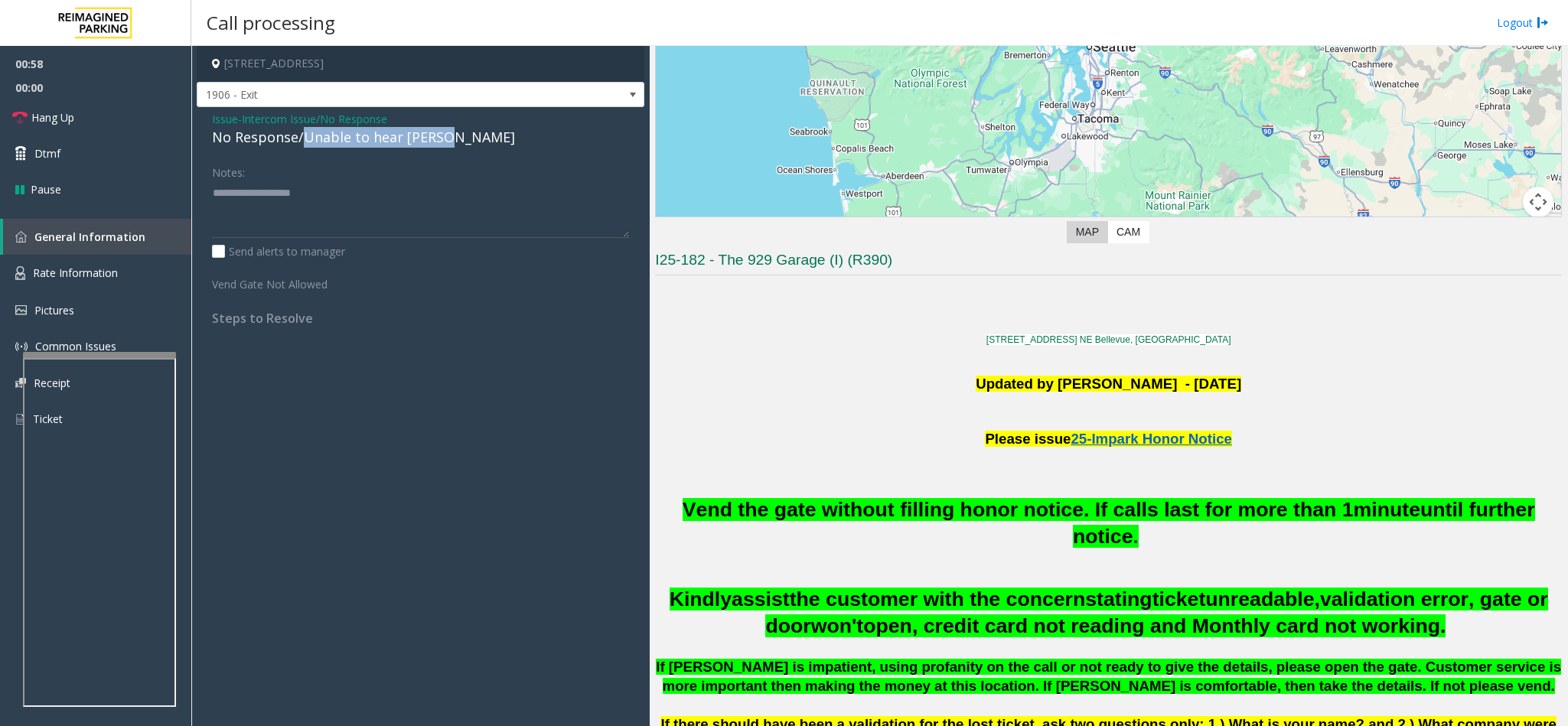
drag, startPoint x: 304, startPoint y: 138, endPoint x: 448, endPoint y: 140, distance: 144.0
click at [448, 140] on div "No Response/Unable to hear [PERSON_NAME]" at bounding box center [420, 137] width 417 height 21
click at [122, 122] on link "Hang Up" at bounding box center [95, 117] width 191 height 35
click at [364, 195] on textarea at bounding box center [420, 209] width 417 height 58
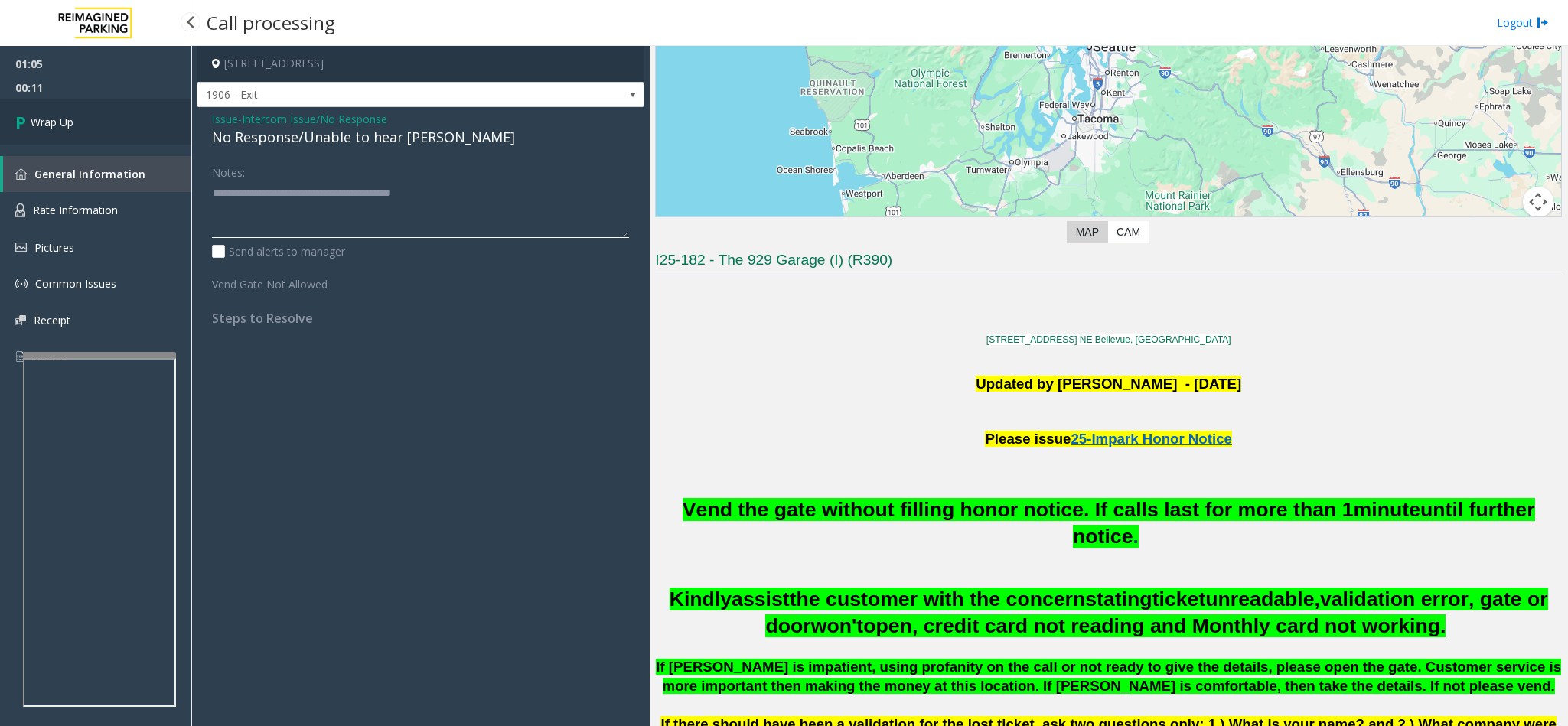
type textarea "**********"
click at [59, 127] on span "Wrap Up" at bounding box center [52, 122] width 43 height 16
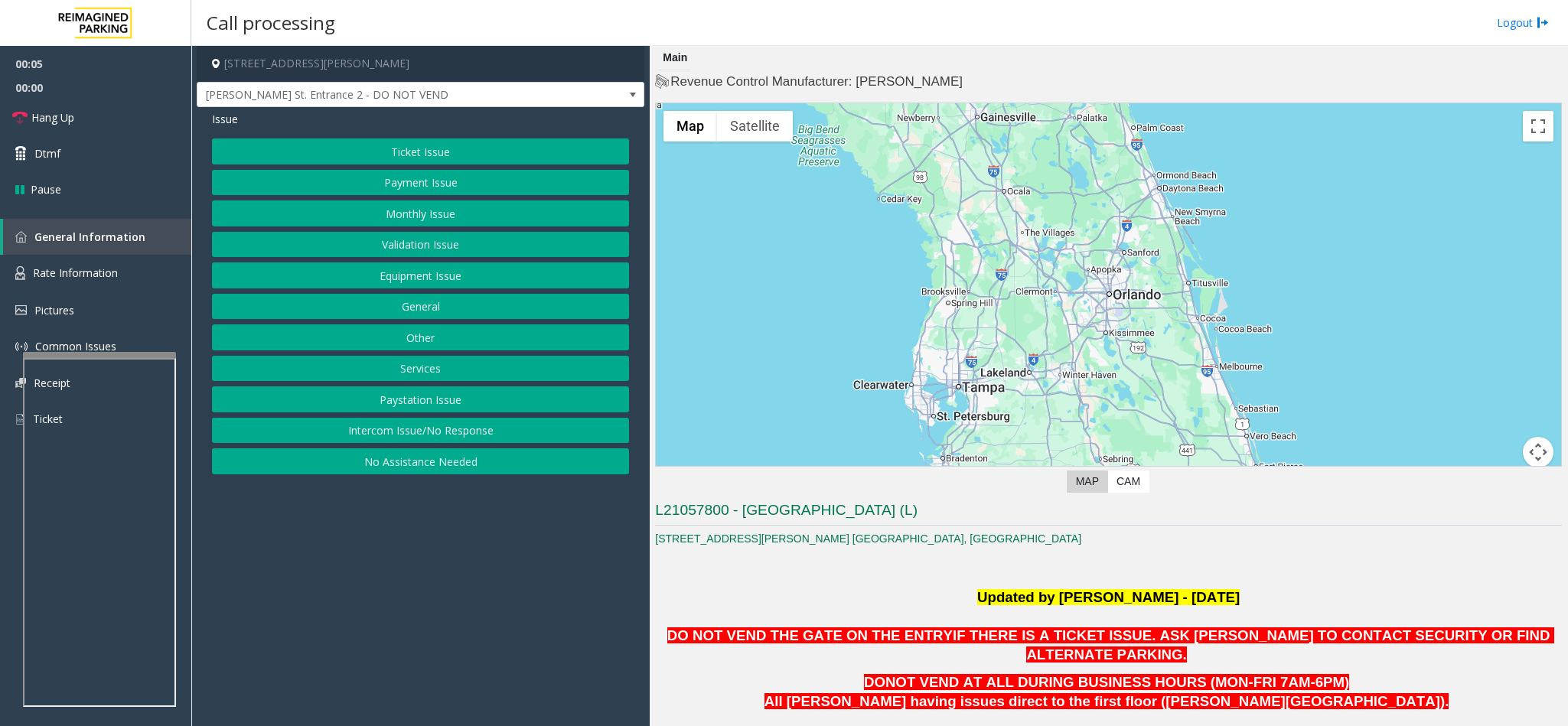
click at [411, 427] on button "Intercom Issue/No Response" at bounding box center [420, 431] width 417 height 26
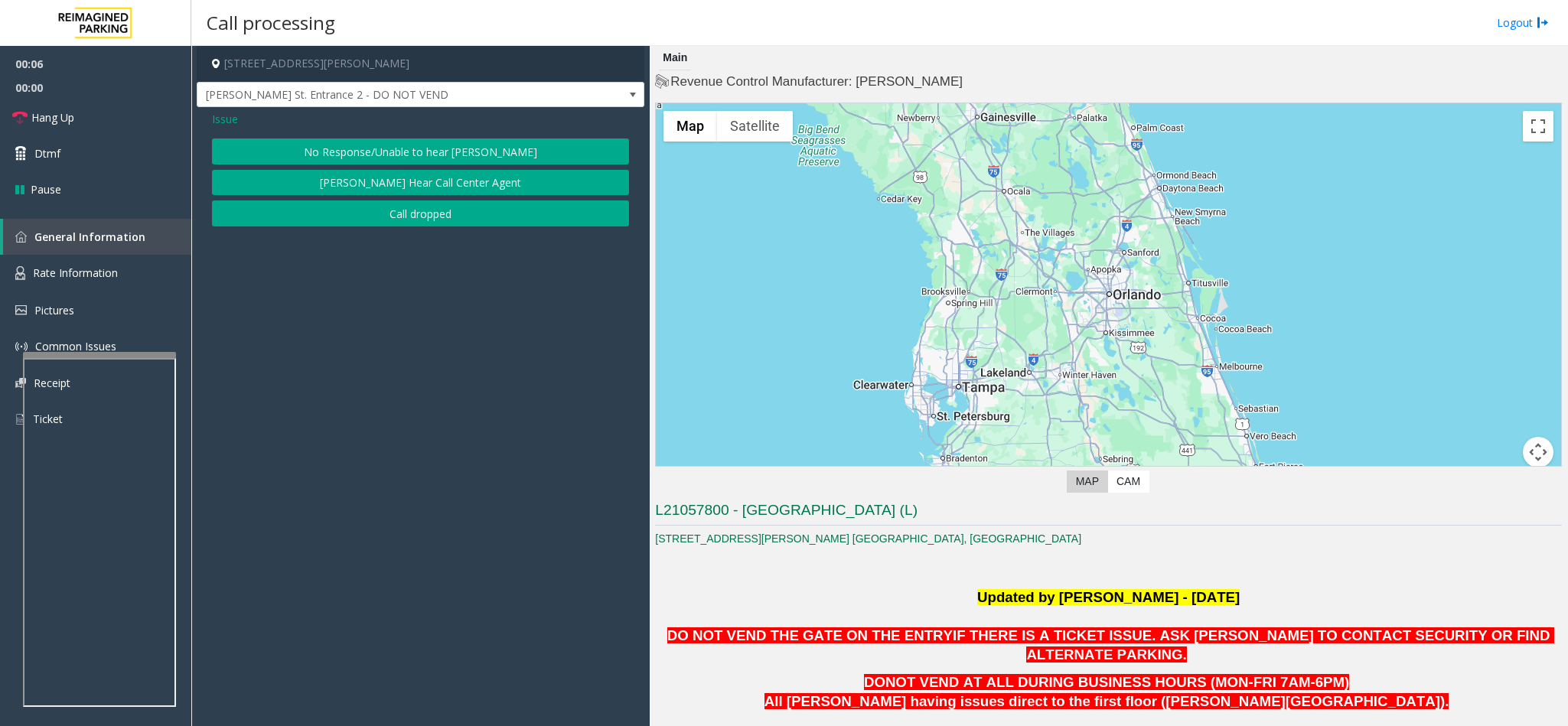
click at [368, 152] on button "No Response/Unable to hear [PERSON_NAME]" at bounding box center [420, 151] width 417 height 26
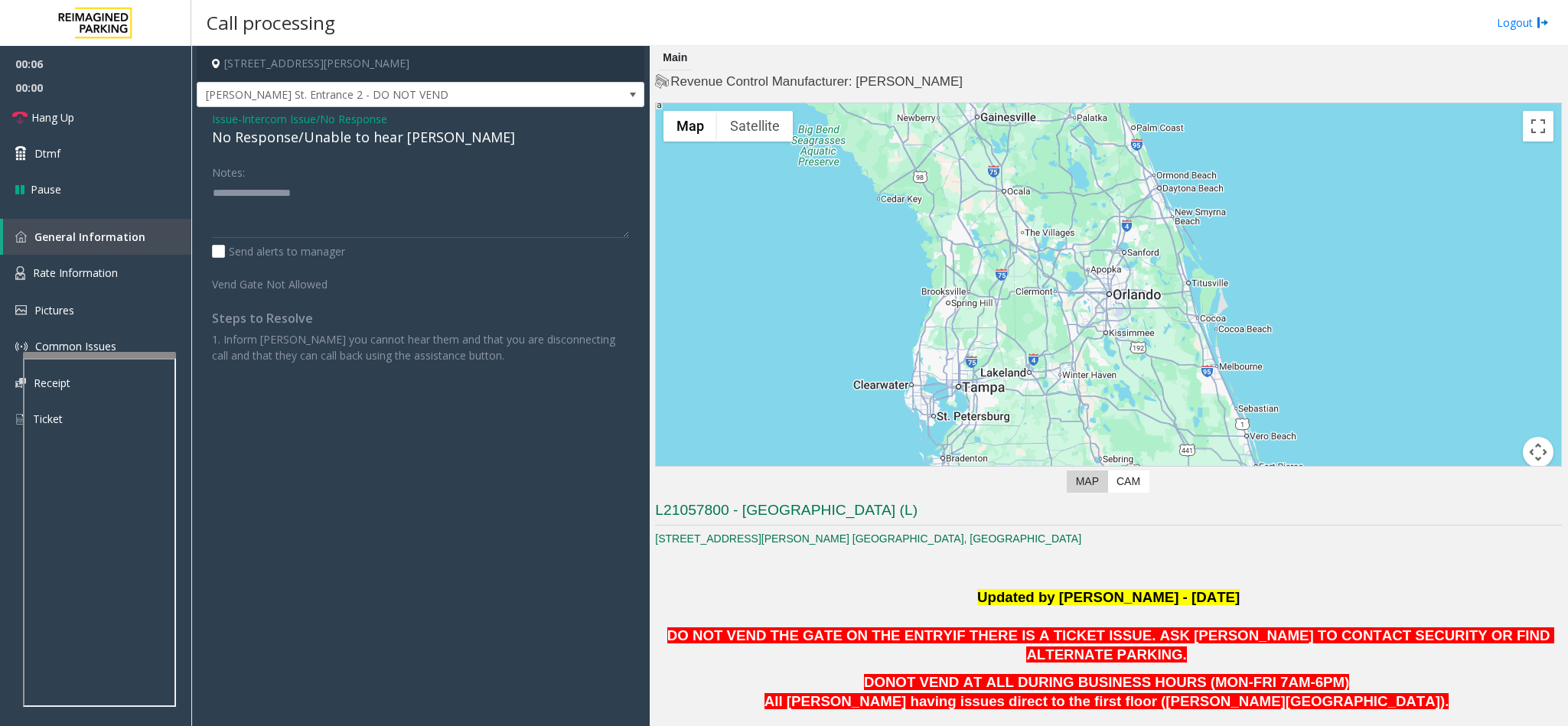
click at [339, 138] on div "No Response/Unable to hear [PERSON_NAME]" at bounding box center [420, 137] width 417 height 21
click at [409, 184] on textarea at bounding box center [420, 209] width 417 height 58
type textarea "**********"
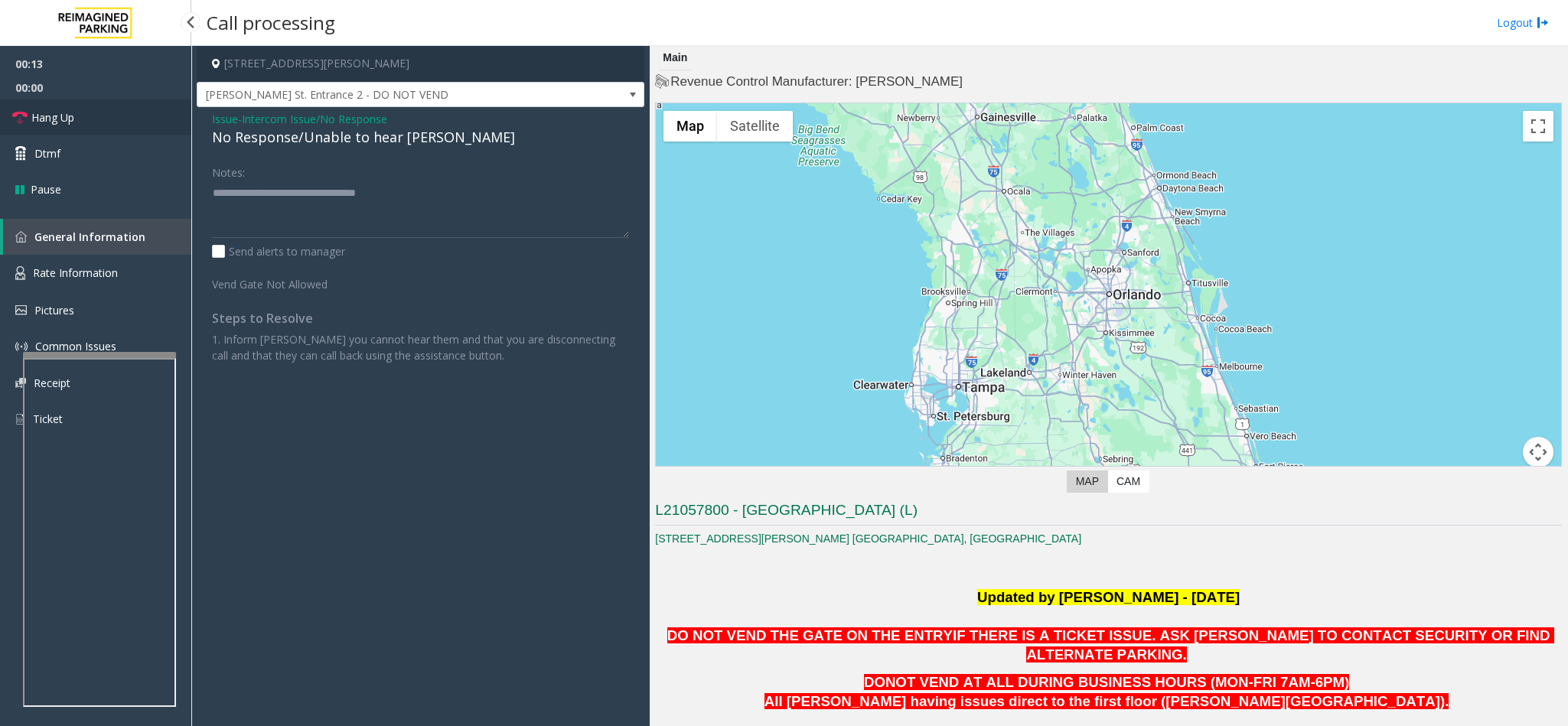
click at [48, 115] on span "Hang Up" at bounding box center [53, 117] width 43 height 16
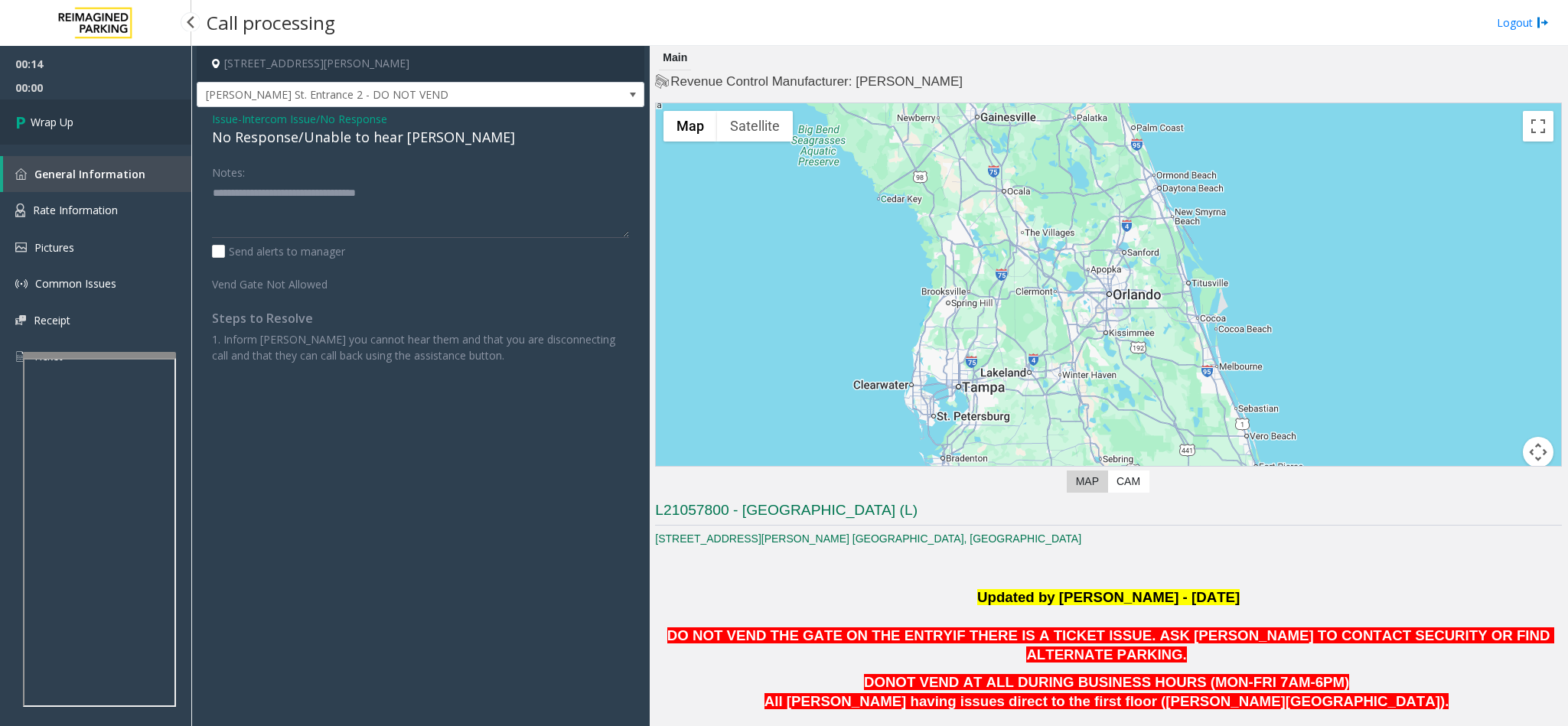
click at [48, 115] on span "Wrap Up" at bounding box center [52, 122] width 43 height 16
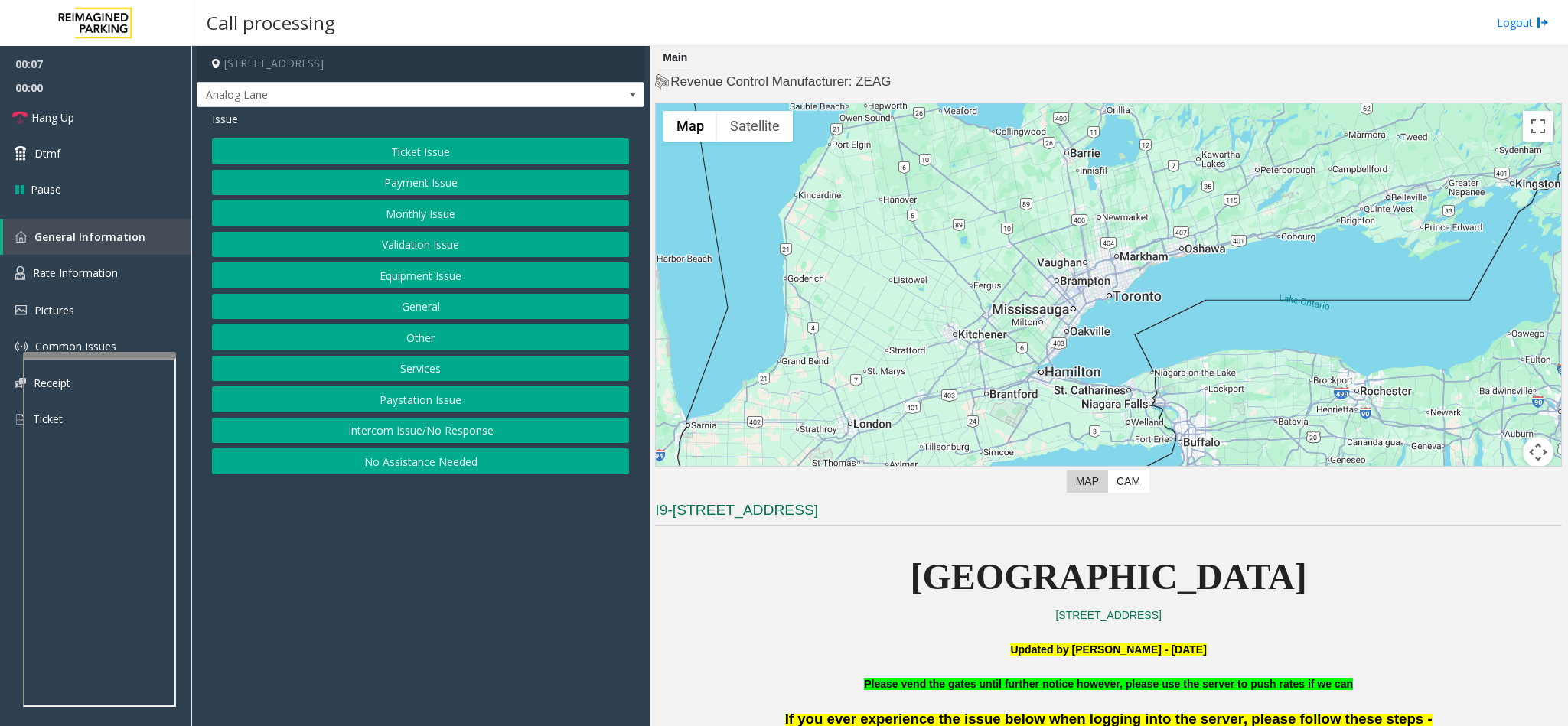
click at [381, 474] on button "No Assistance Needed" at bounding box center [420, 460] width 417 height 26
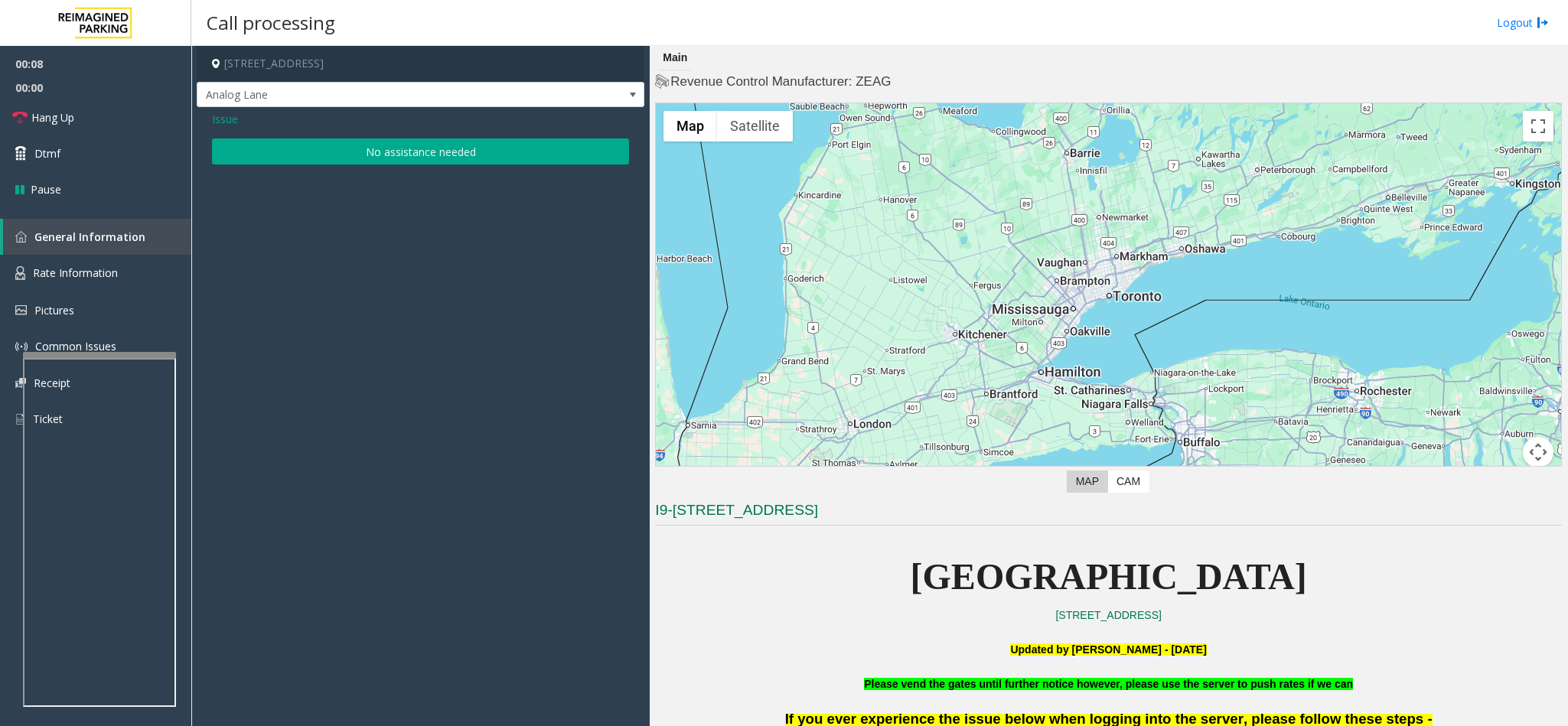
click at [344, 140] on button "No assistance needed" at bounding box center [420, 151] width 417 height 26
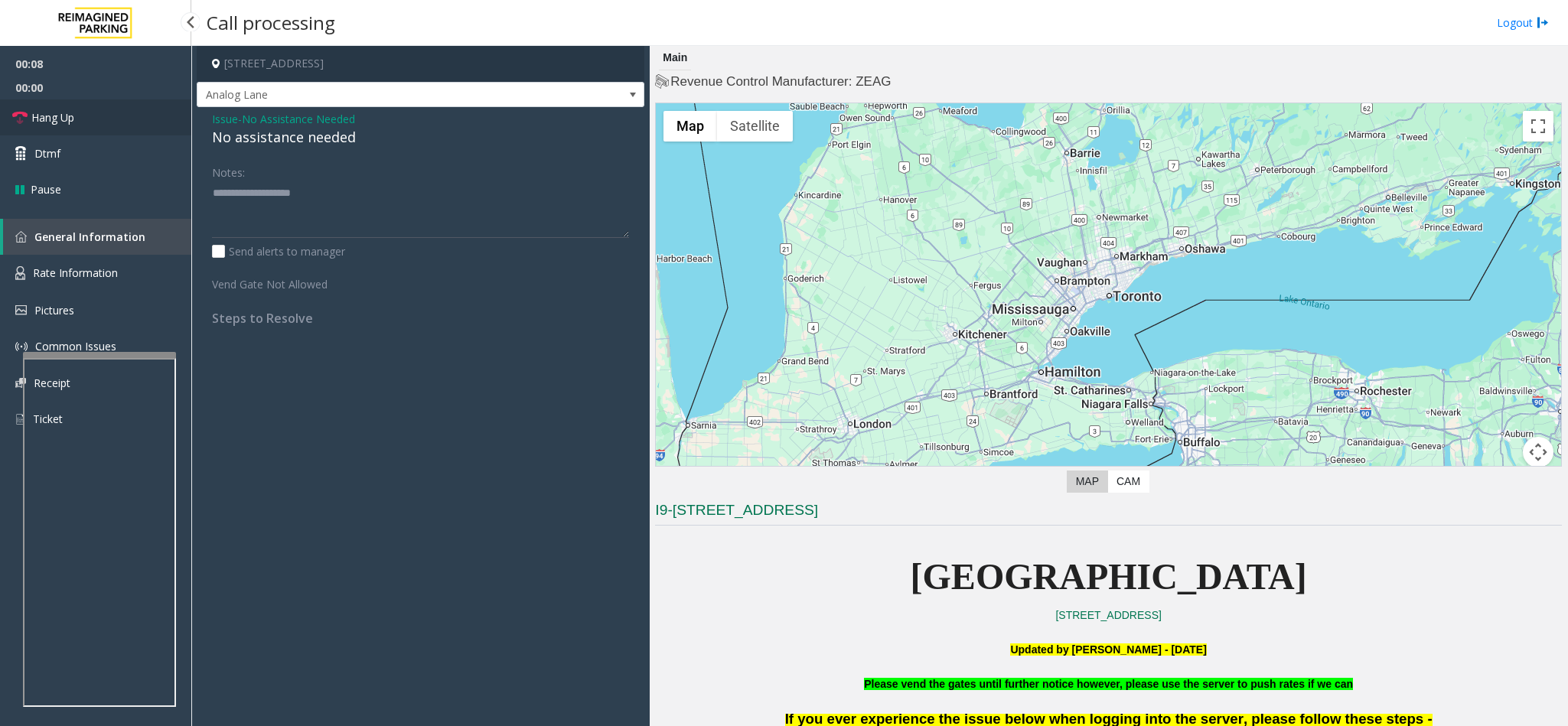
click at [161, 111] on link "Hang Up" at bounding box center [95, 117] width 191 height 35
click at [251, 138] on div "No assistance needed" at bounding box center [420, 137] width 417 height 21
type textarea "**********"
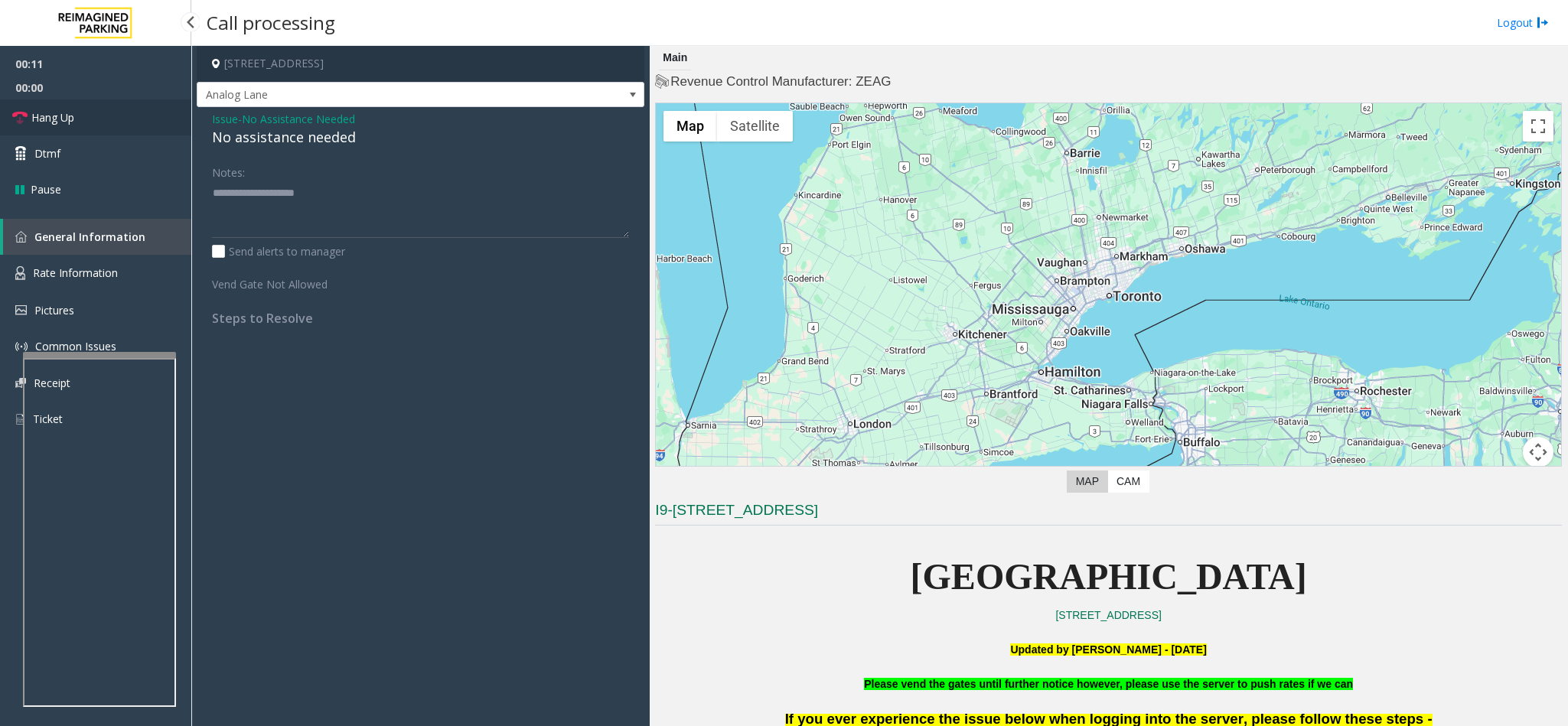
click at [115, 120] on link "Hang Up" at bounding box center [95, 117] width 191 height 35
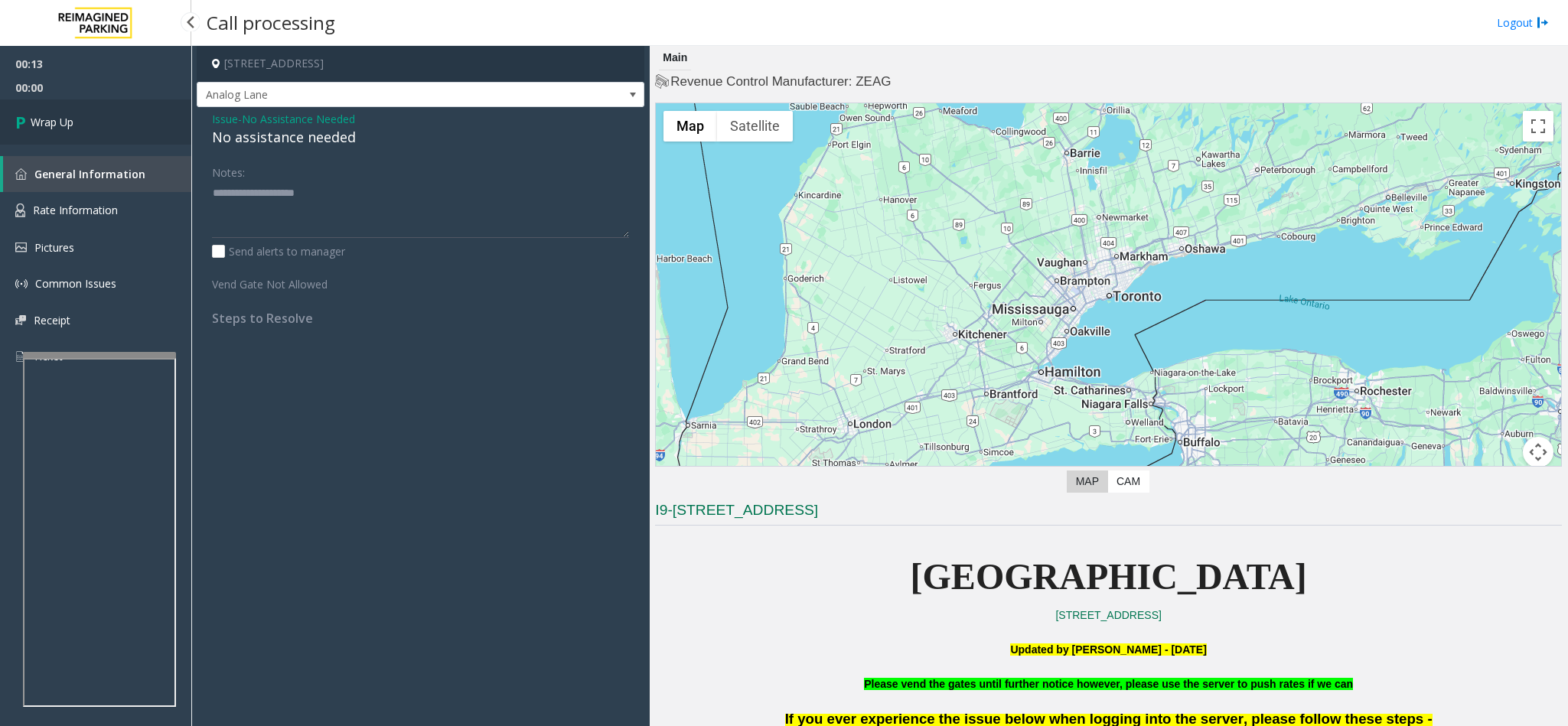
click at [115, 120] on link "Wrap Up" at bounding box center [95, 122] width 191 height 45
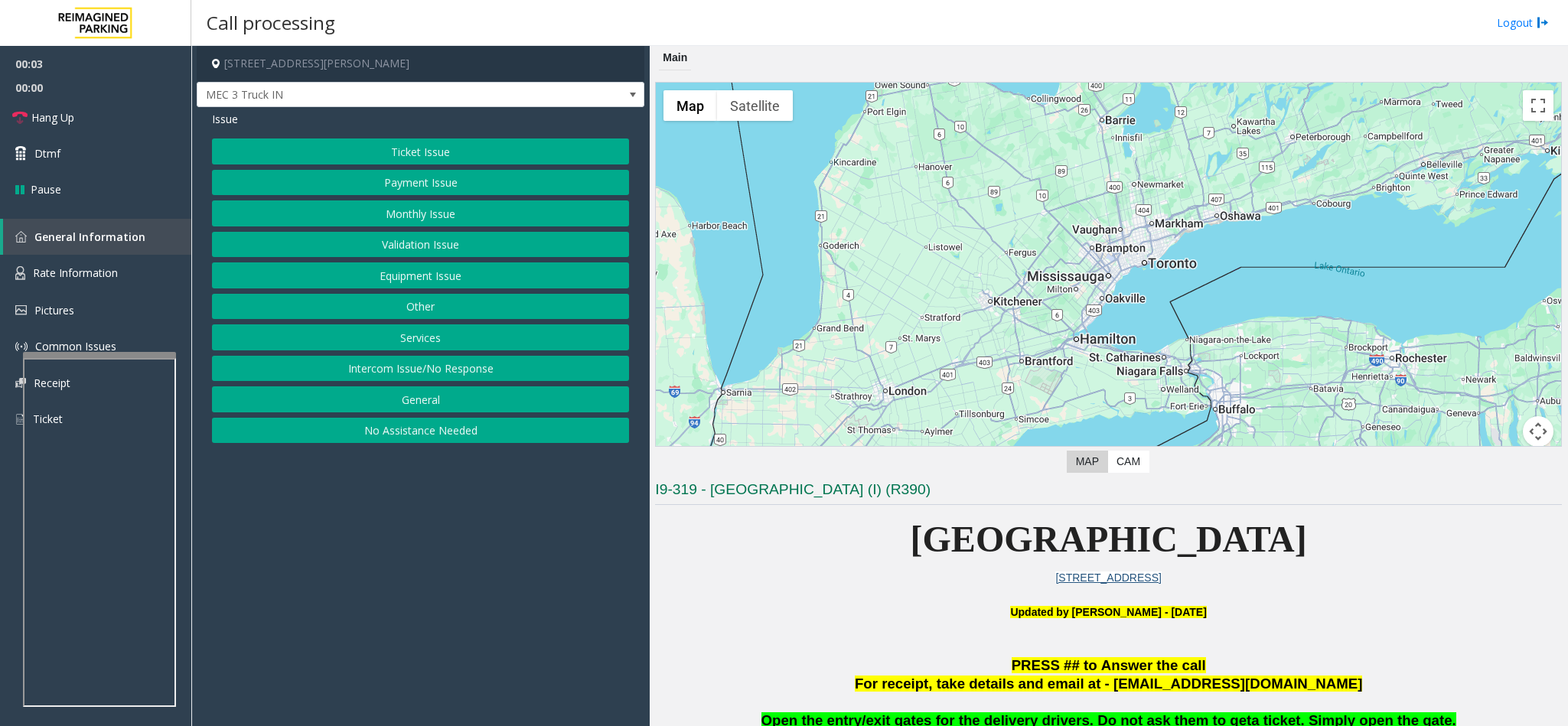
click at [418, 342] on button "Services" at bounding box center [420, 337] width 417 height 26
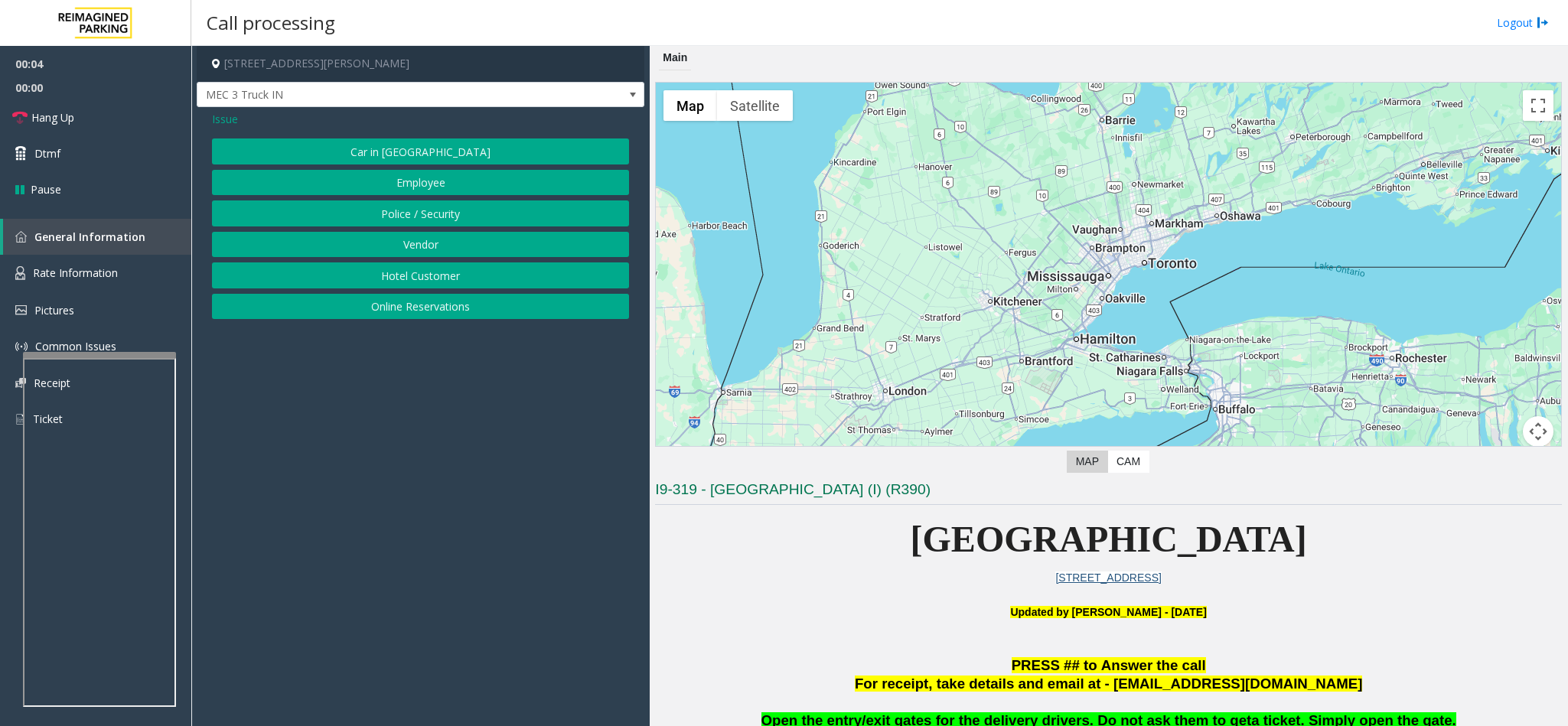
click at [451, 240] on button "Vendor" at bounding box center [420, 245] width 417 height 26
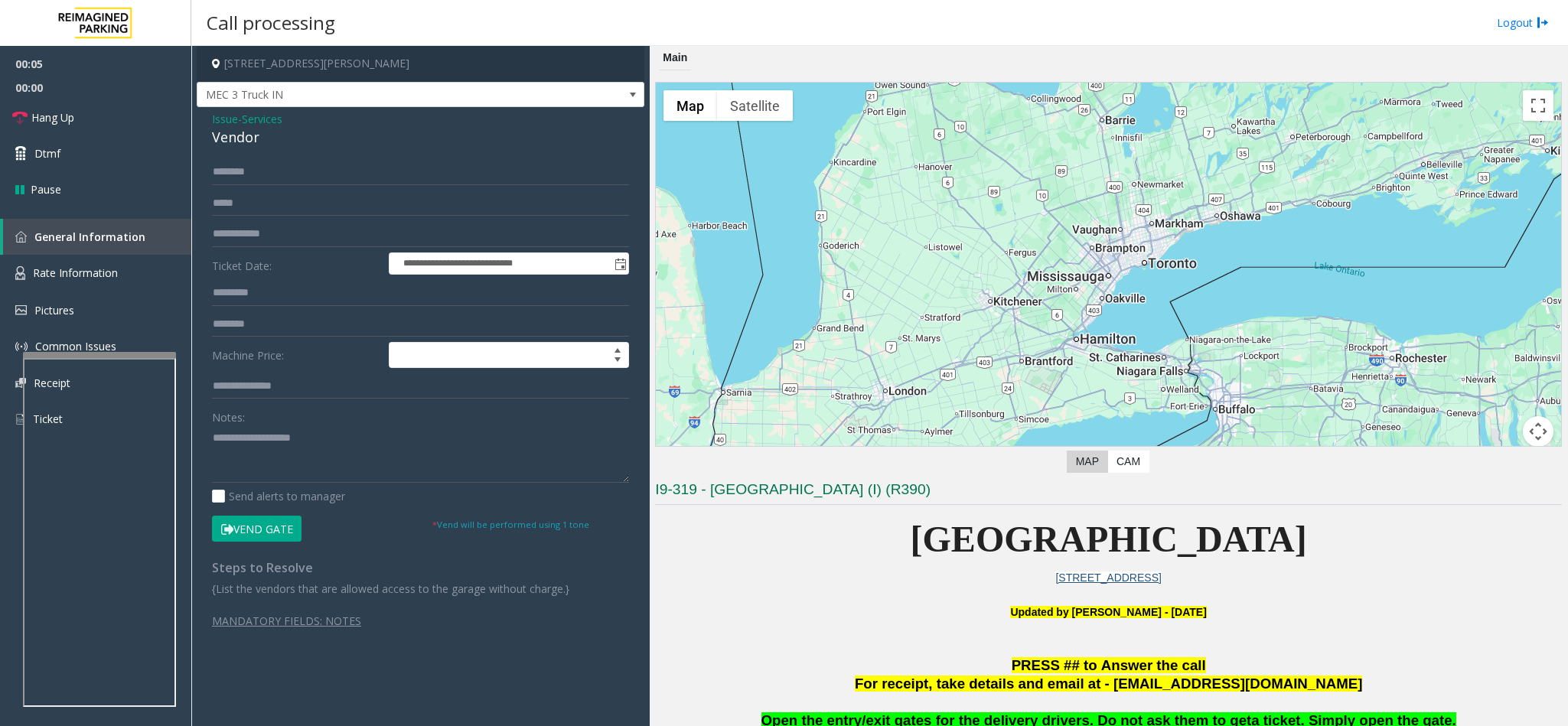
click at [252, 524] on button "Vend Gate" at bounding box center [256, 528] width 89 height 26
click at [217, 134] on div "Vendor" at bounding box center [420, 137] width 417 height 21
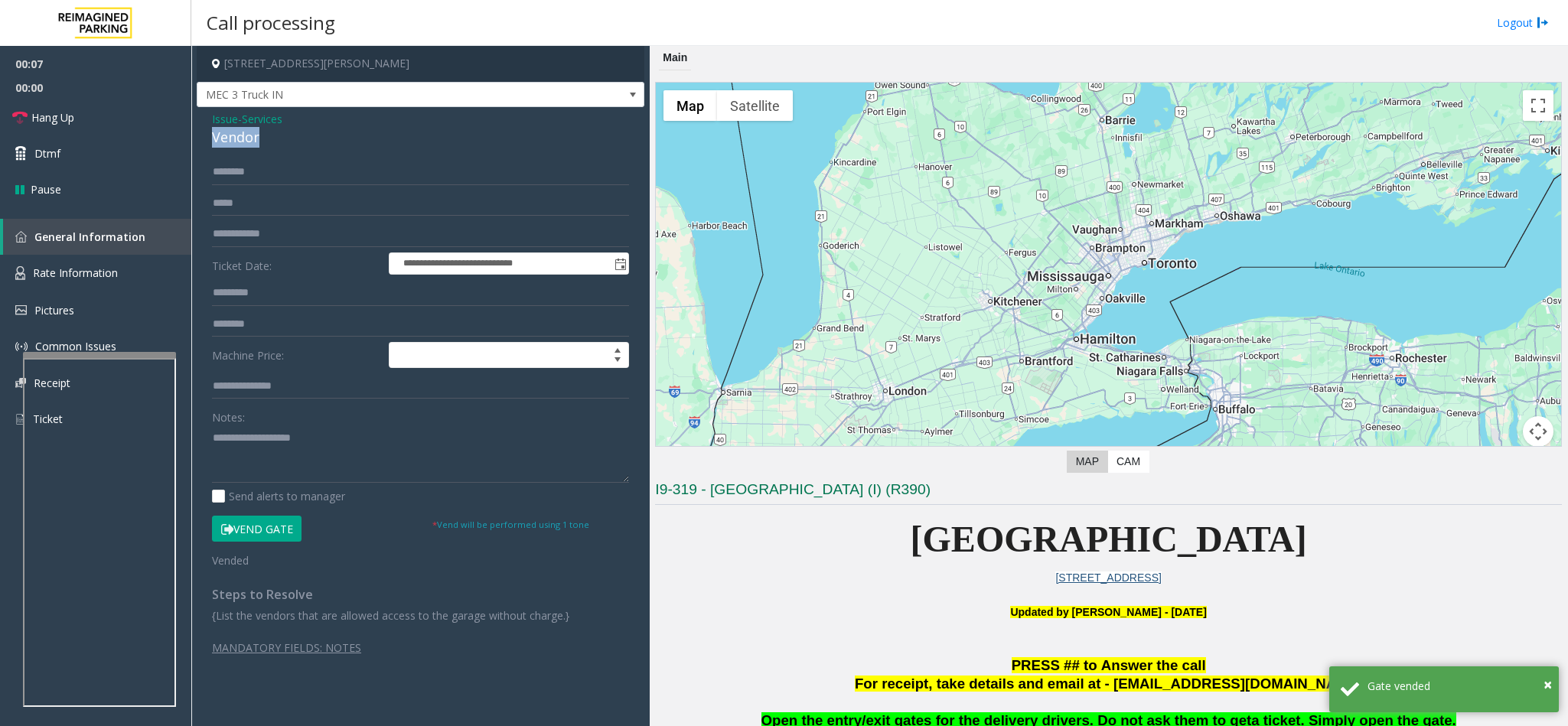
click at [217, 134] on div "Vendor" at bounding box center [420, 137] width 417 height 21
click at [214, 441] on textarea at bounding box center [420, 455] width 417 height 58
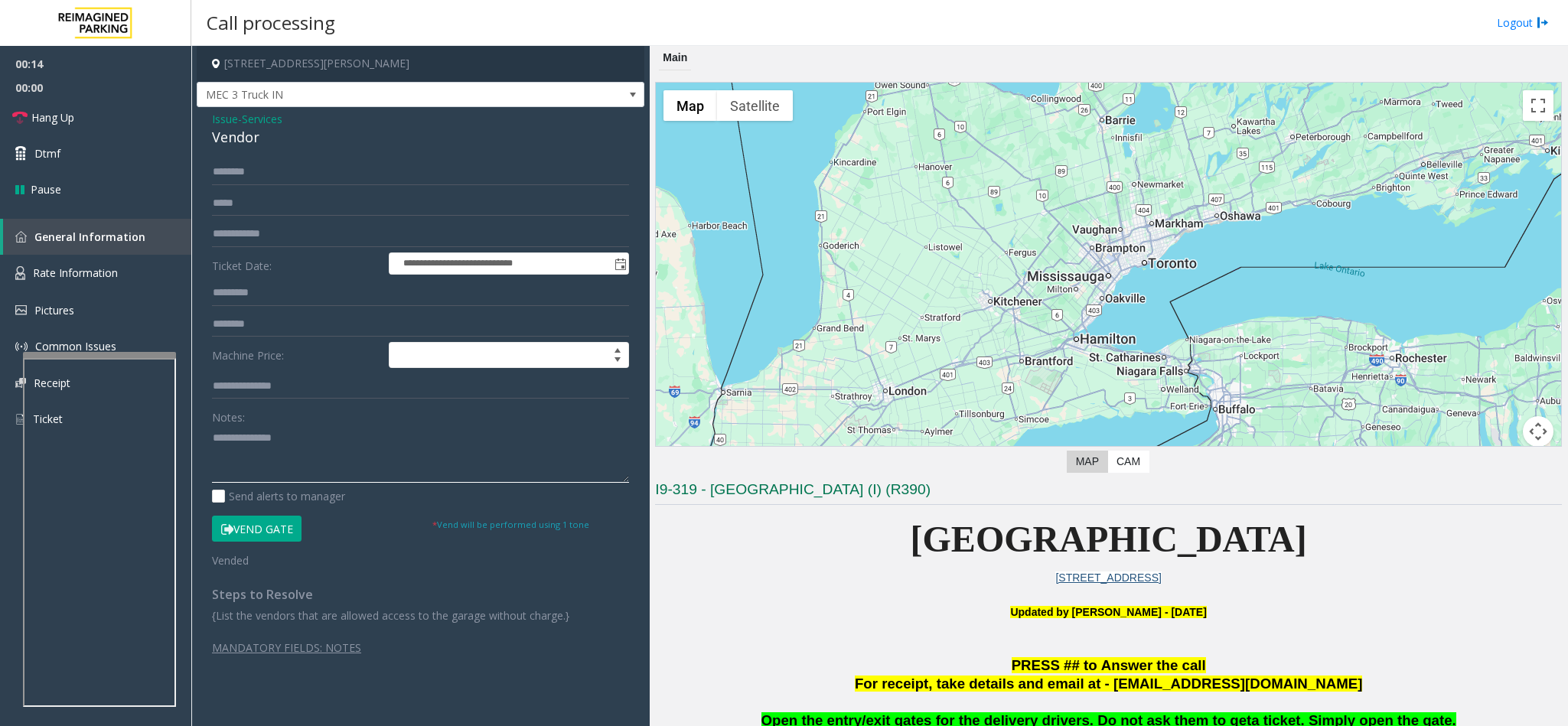
click at [460, 436] on textarea at bounding box center [420, 455] width 417 height 58
click at [150, 115] on link "Hang Up" at bounding box center [95, 117] width 191 height 35
click at [382, 441] on textarea at bounding box center [420, 455] width 417 height 58
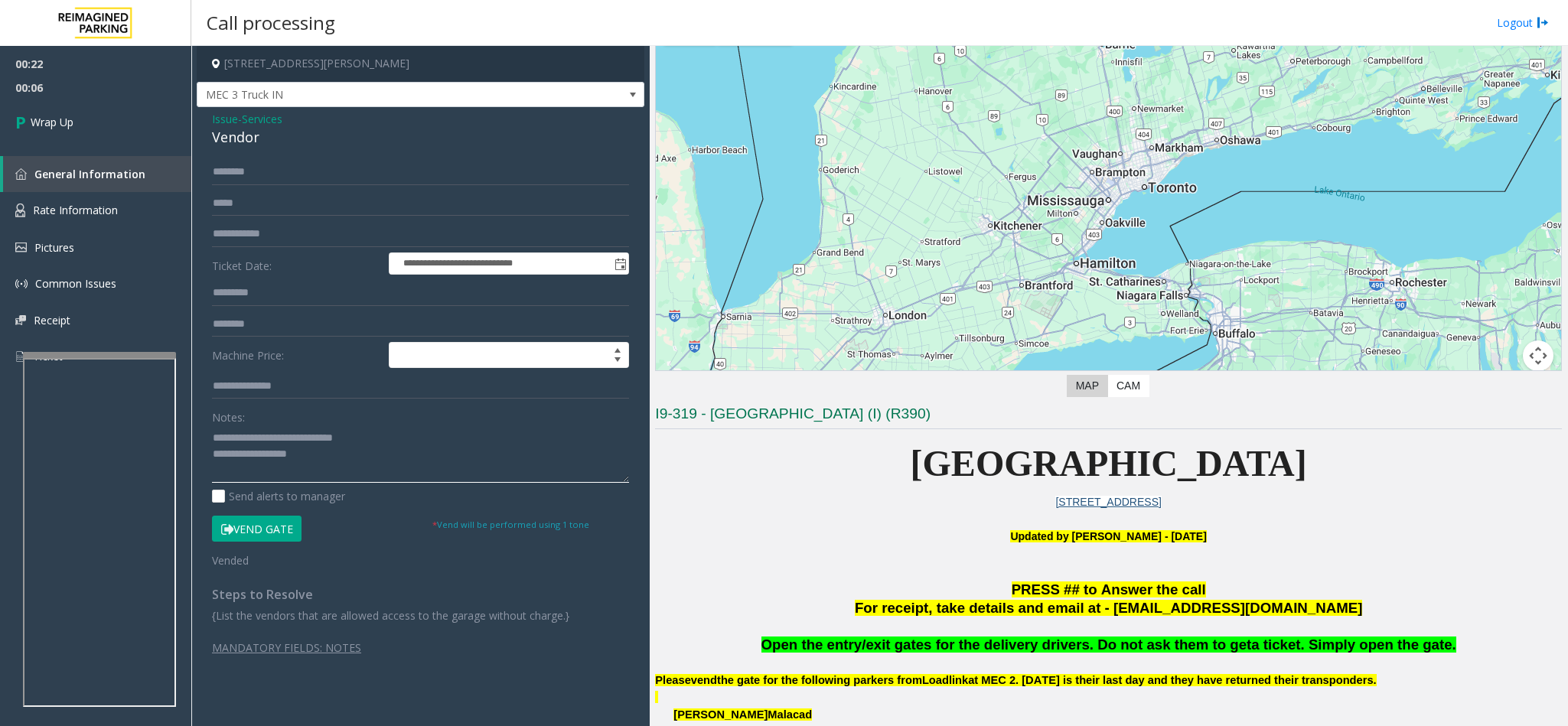
scroll to position [115, 0]
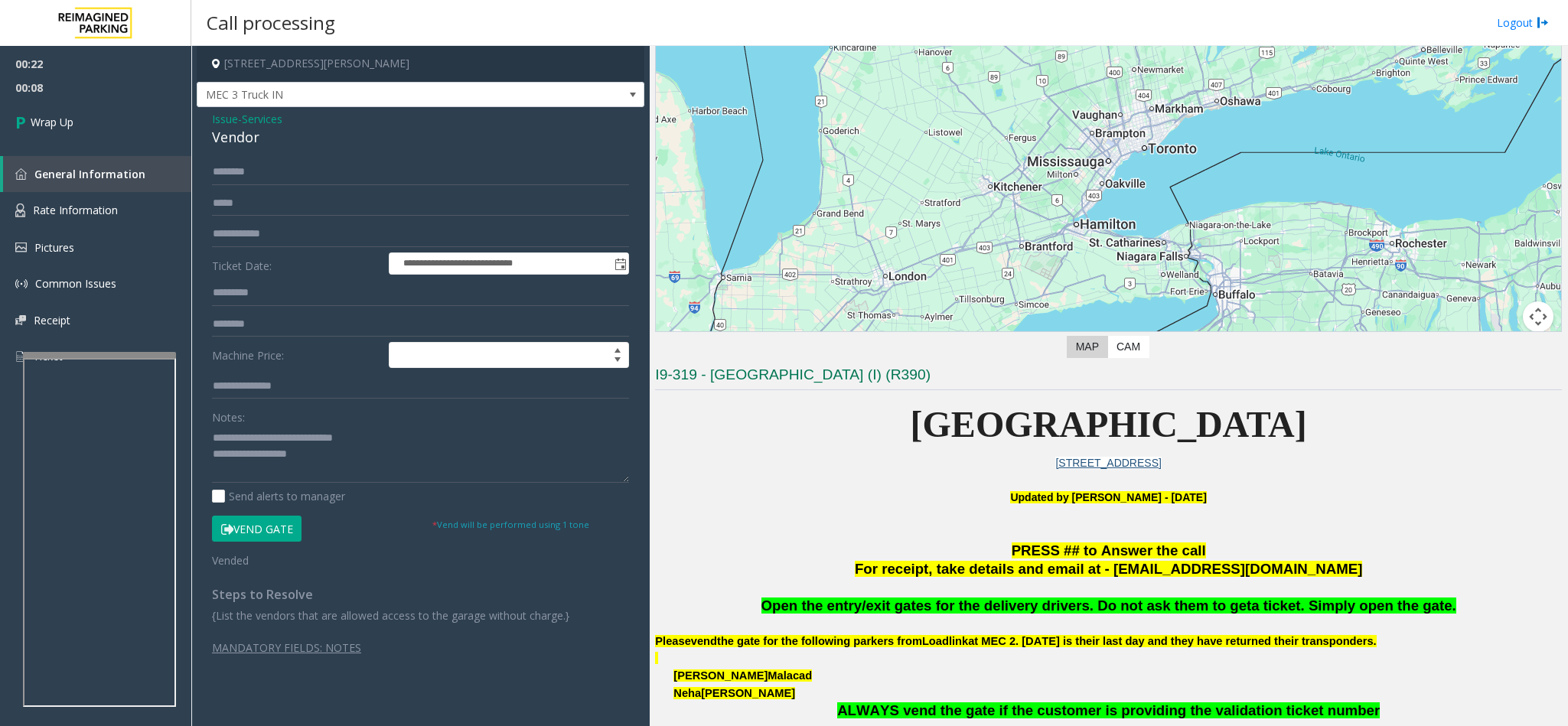
click at [955, 606] on span "Open the entry/exit gates for the delivery drivers. Do not ask them to get" at bounding box center [1007, 605] width 490 height 16
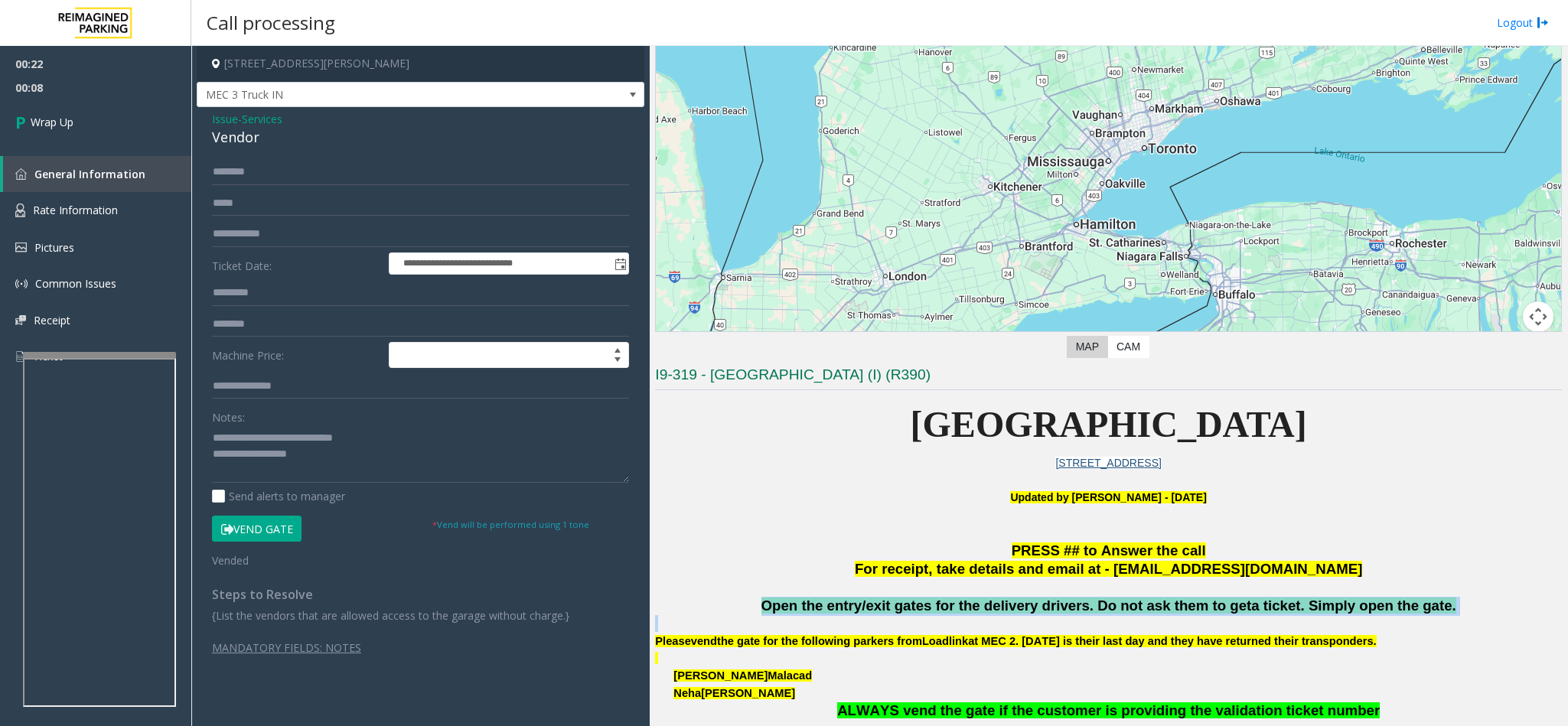
click at [955, 606] on span "Open the entry/exit gates for the delivery drivers. Do not ask them to get" at bounding box center [1007, 605] width 490 height 16
copy span "Open the entry/exit gates for the delivery drivers. Do not ask them to get a ti…"
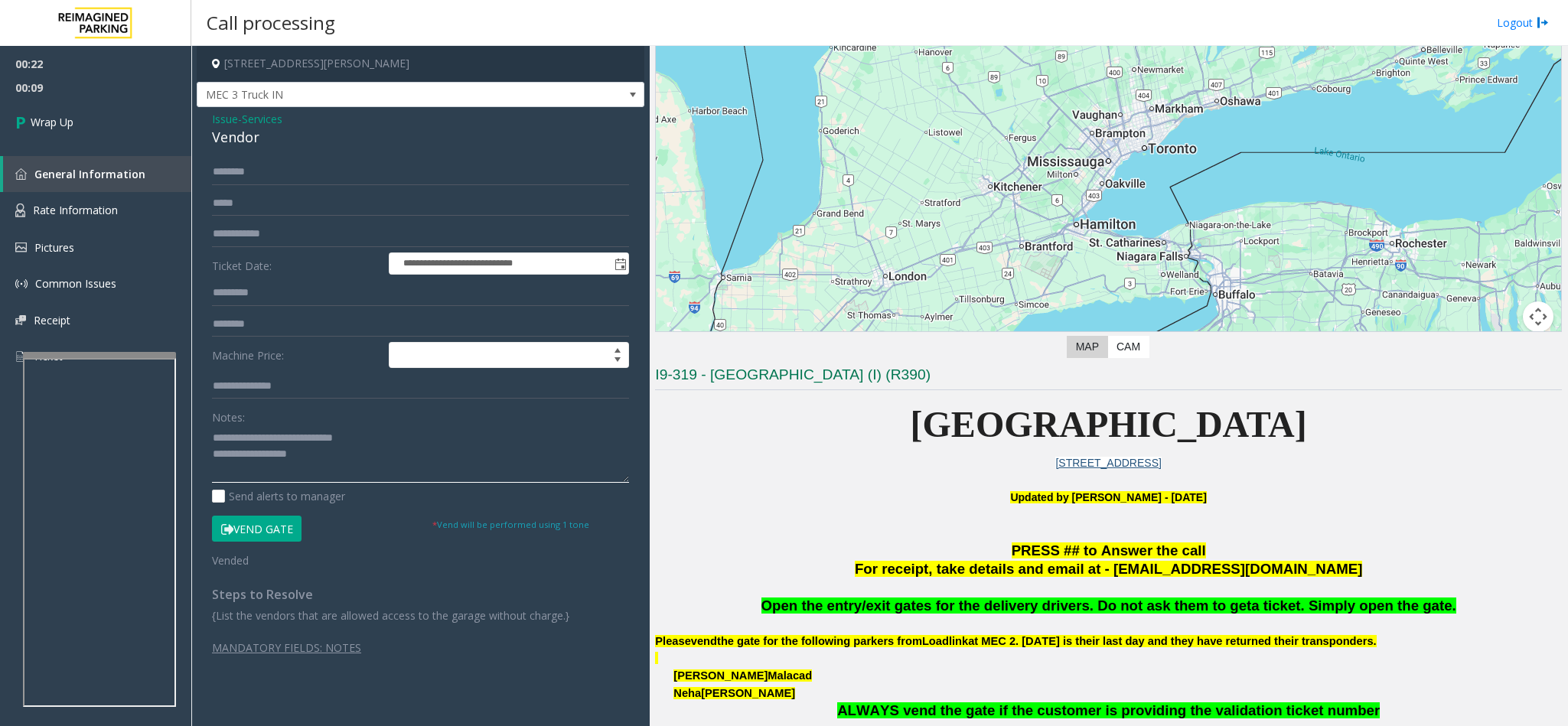
click at [315, 459] on textarea at bounding box center [420, 455] width 417 height 58
paste textarea "**********"
type textarea "**********"
click at [130, 133] on link "Wrap Up" at bounding box center [95, 122] width 191 height 45
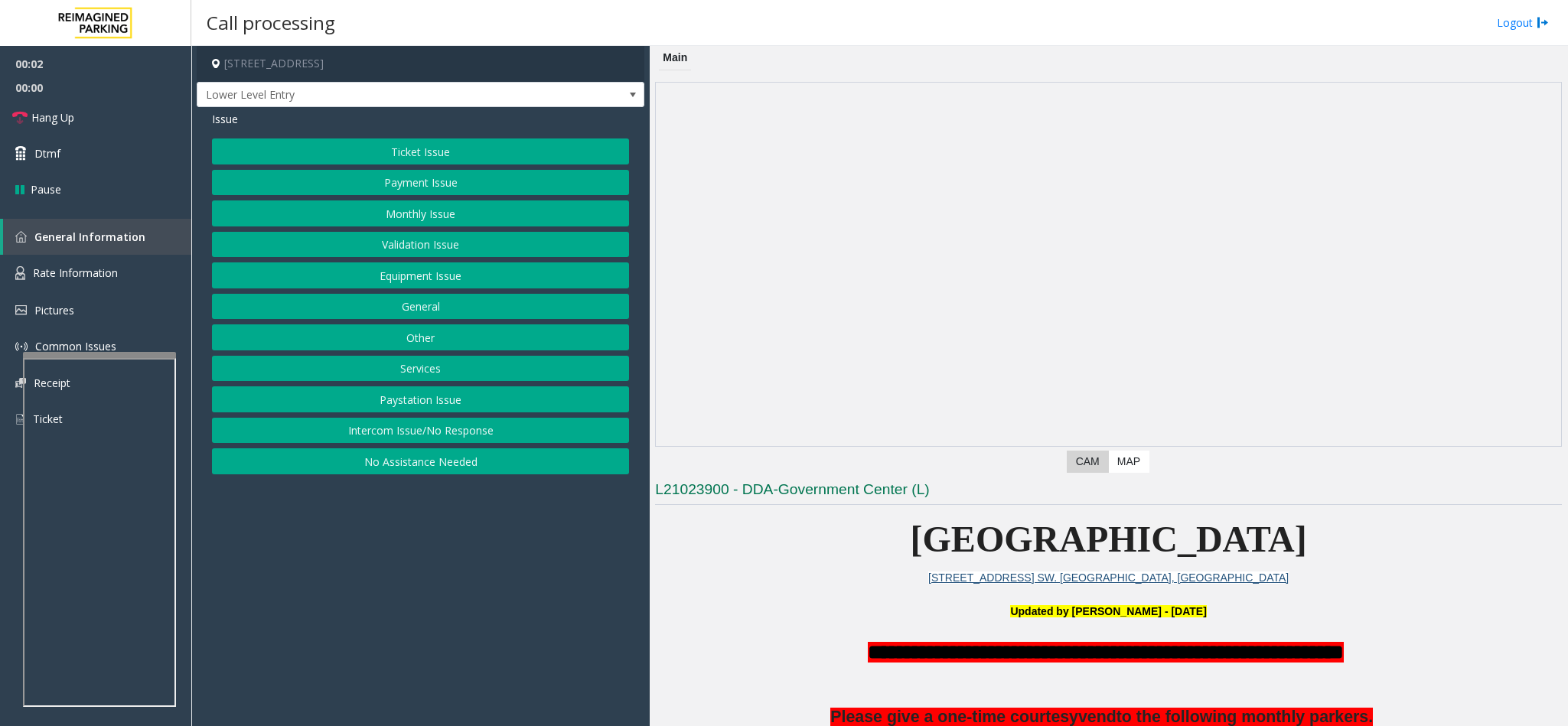
click at [407, 440] on button "Intercom Issue/No Response" at bounding box center [420, 431] width 417 height 26
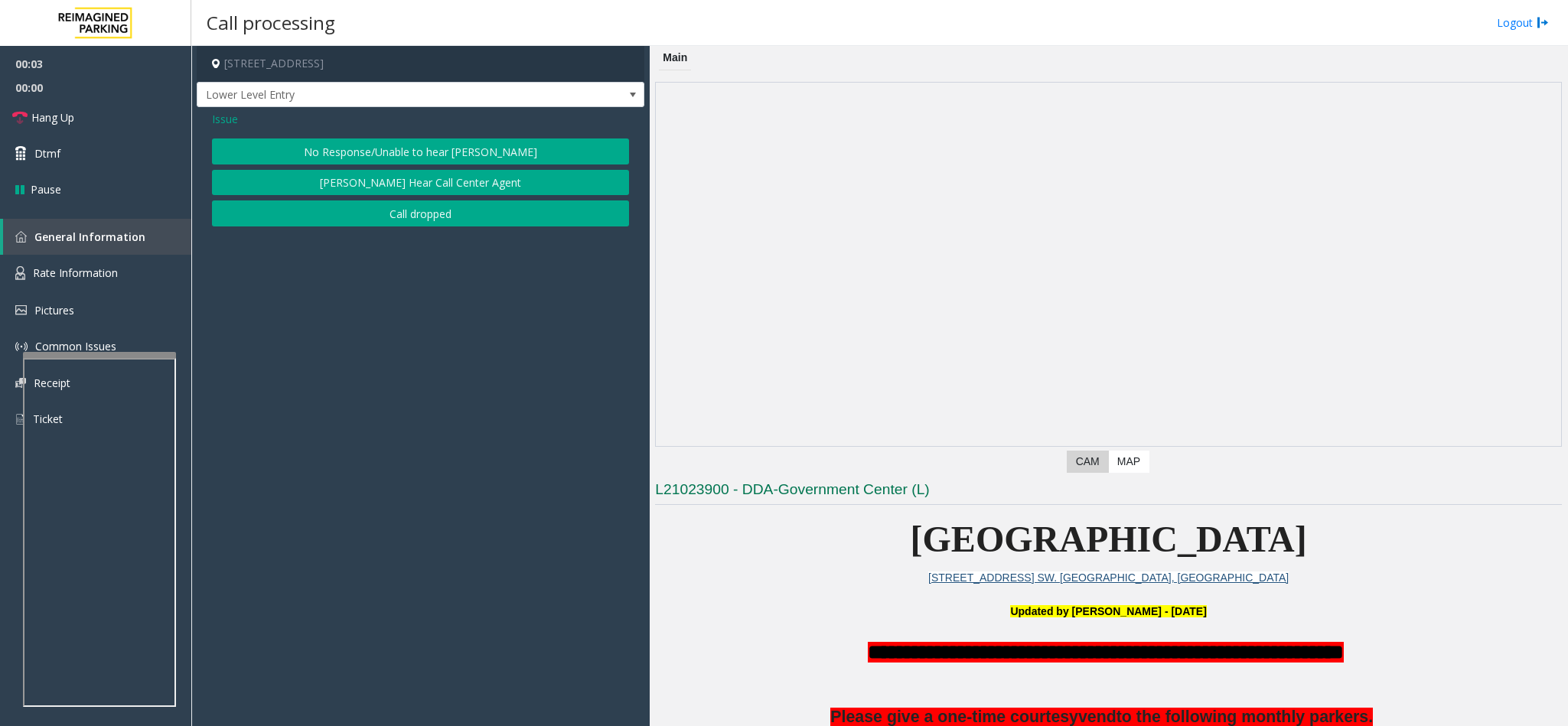
click at [343, 158] on button "No Response/Unable to hear [PERSON_NAME]" at bounding box center [420, 151] width 417 height 26
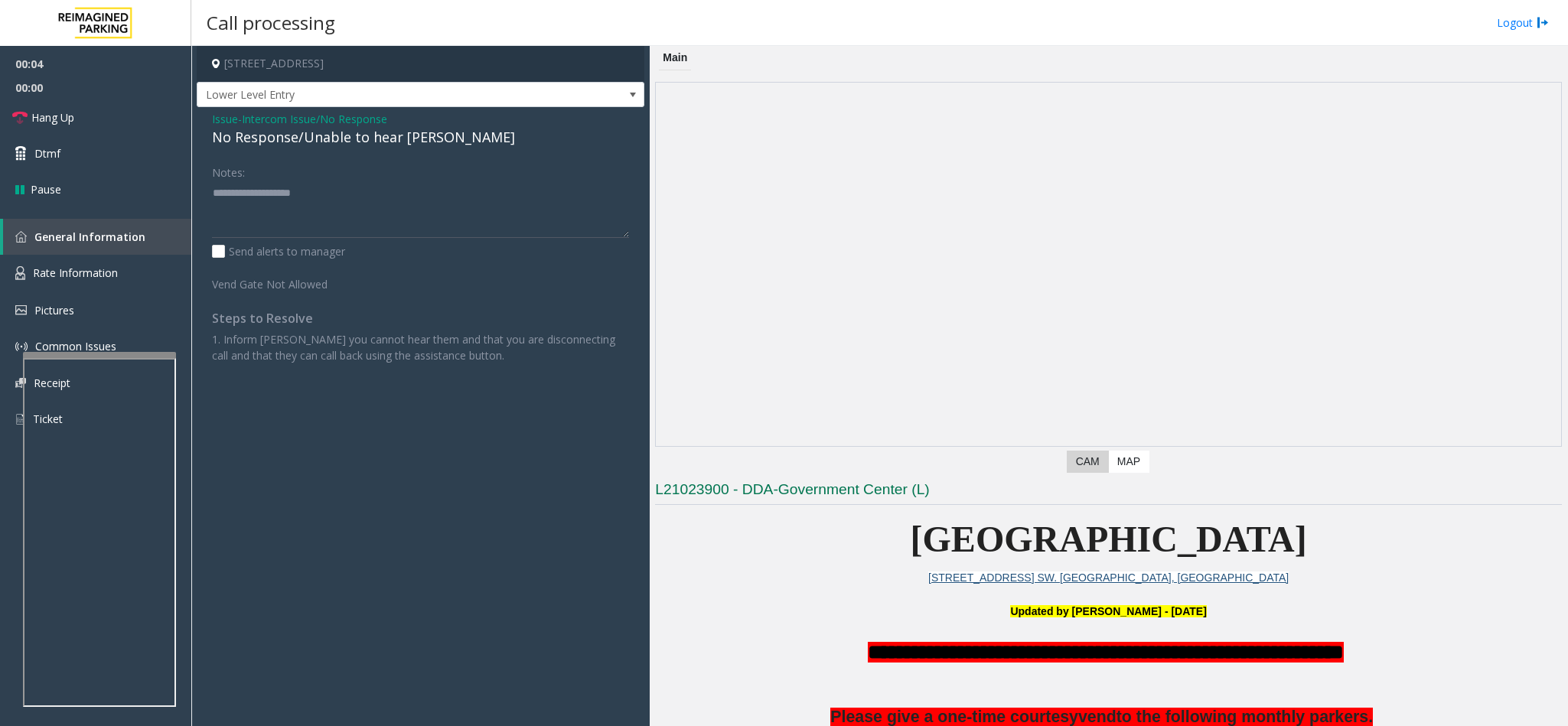
click at [294, 133] on div "No Response/Unable to hear [PERSON_NAME]" at bounding box center [420, 137] width 417 height 21
click at [418, 198] on textarea at bounding box center [420, 209] width 417 height 58
type textarea "**********"
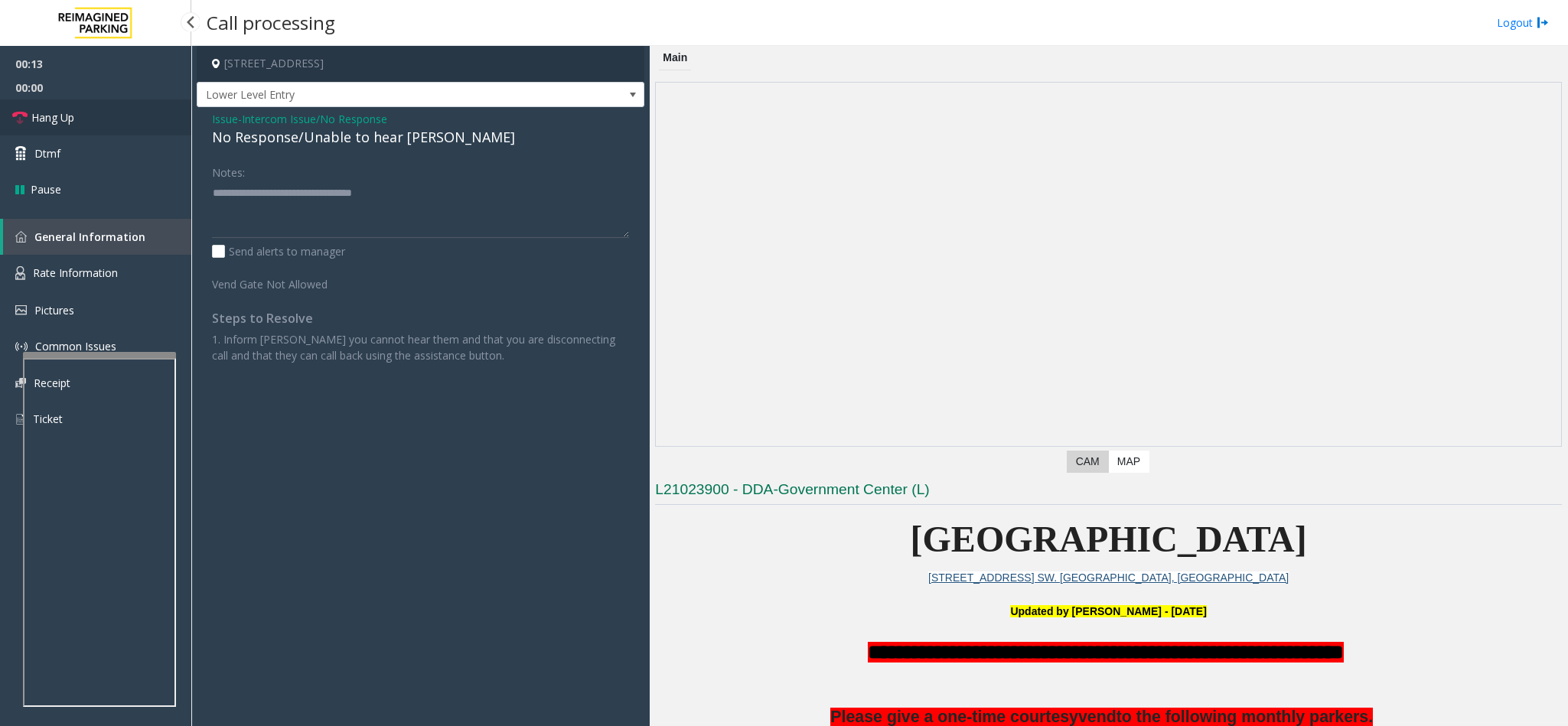
click at [154, 120] on link "Hang Up" at bounding box center [95, 117] width 191 height 35
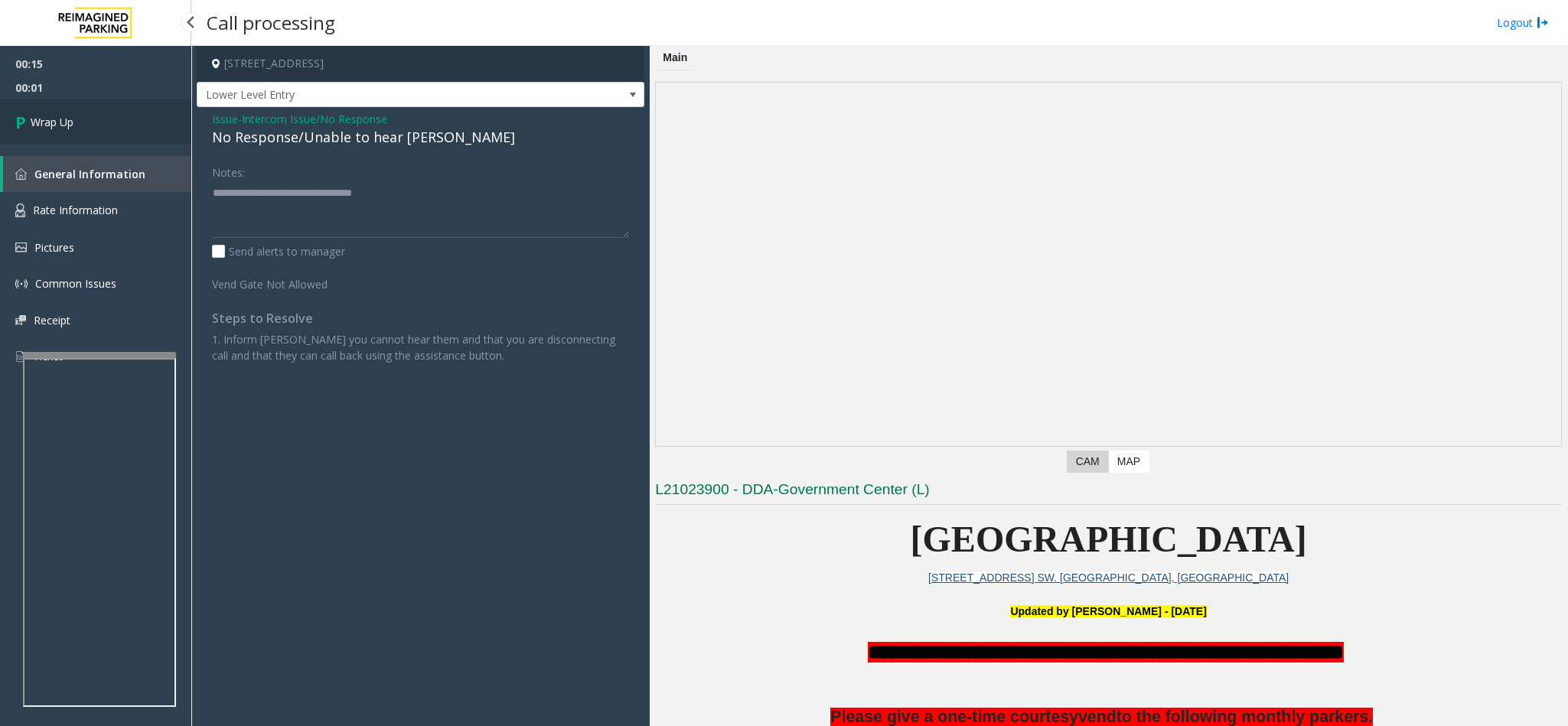
click at [154, 118] on link "Wrap Up" at bounding box center [95, 122] width 191 height 45
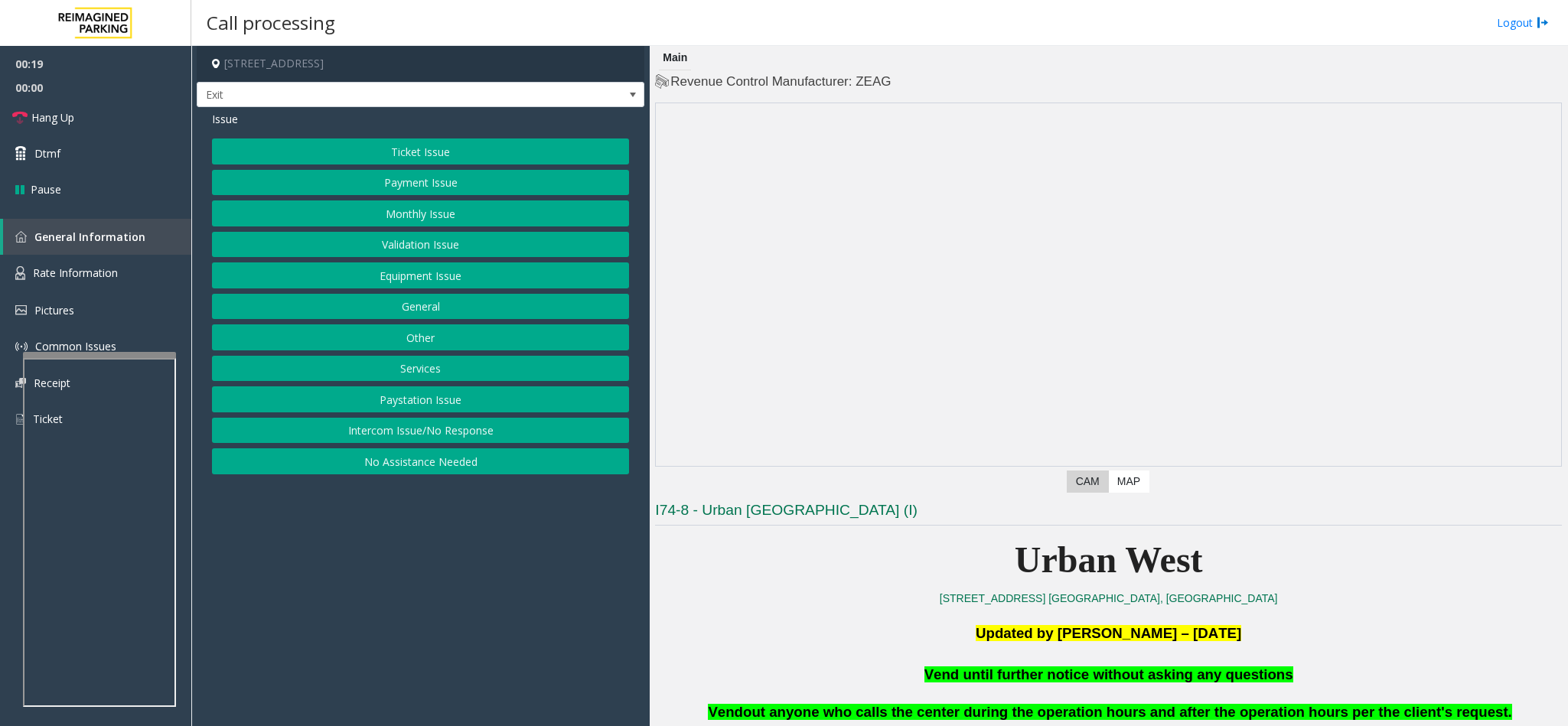
click at [400, 375] on button "Services" at bounding box center [420, 368] width 417 height 26
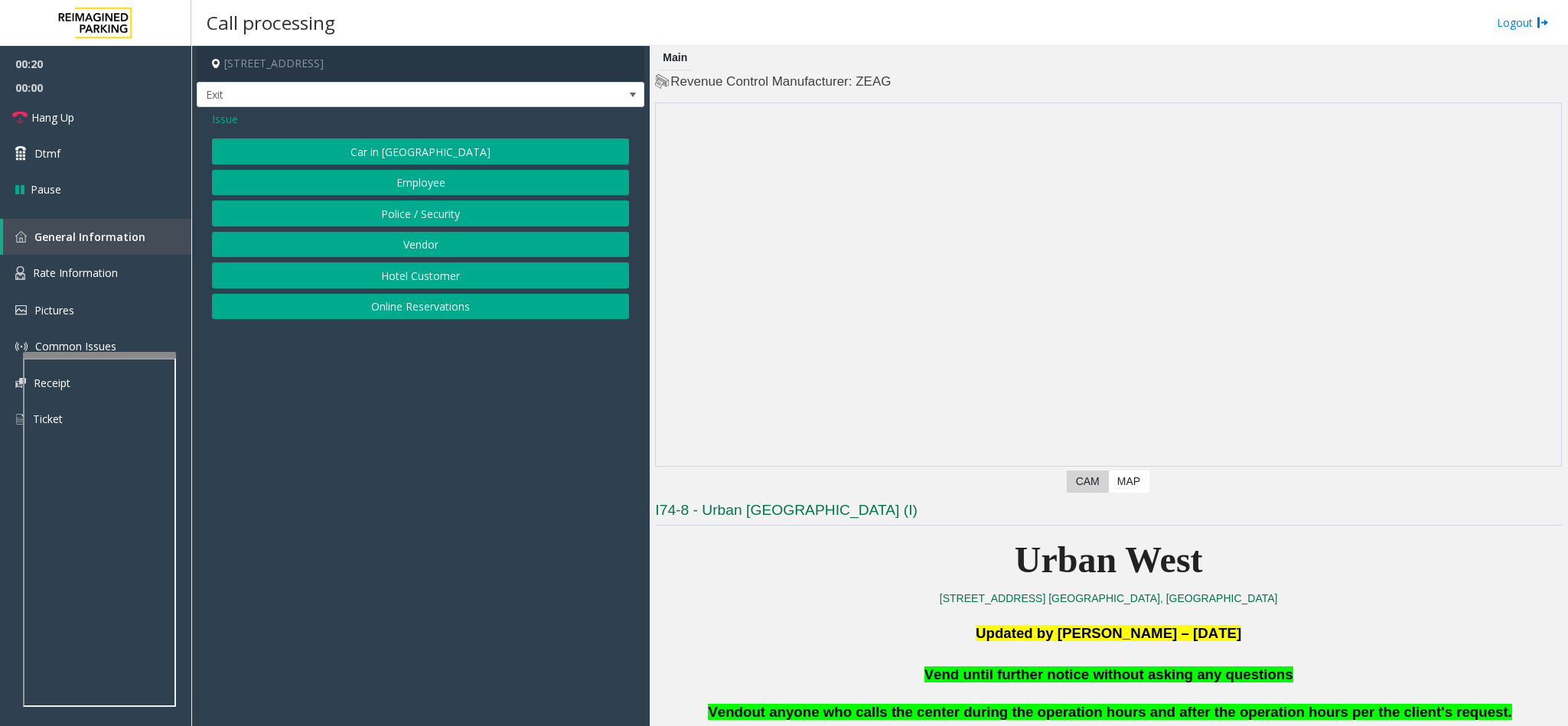
click at [410, 286] on button "Hotel Customer" at bounding box center [420, 275] width 417 height 26
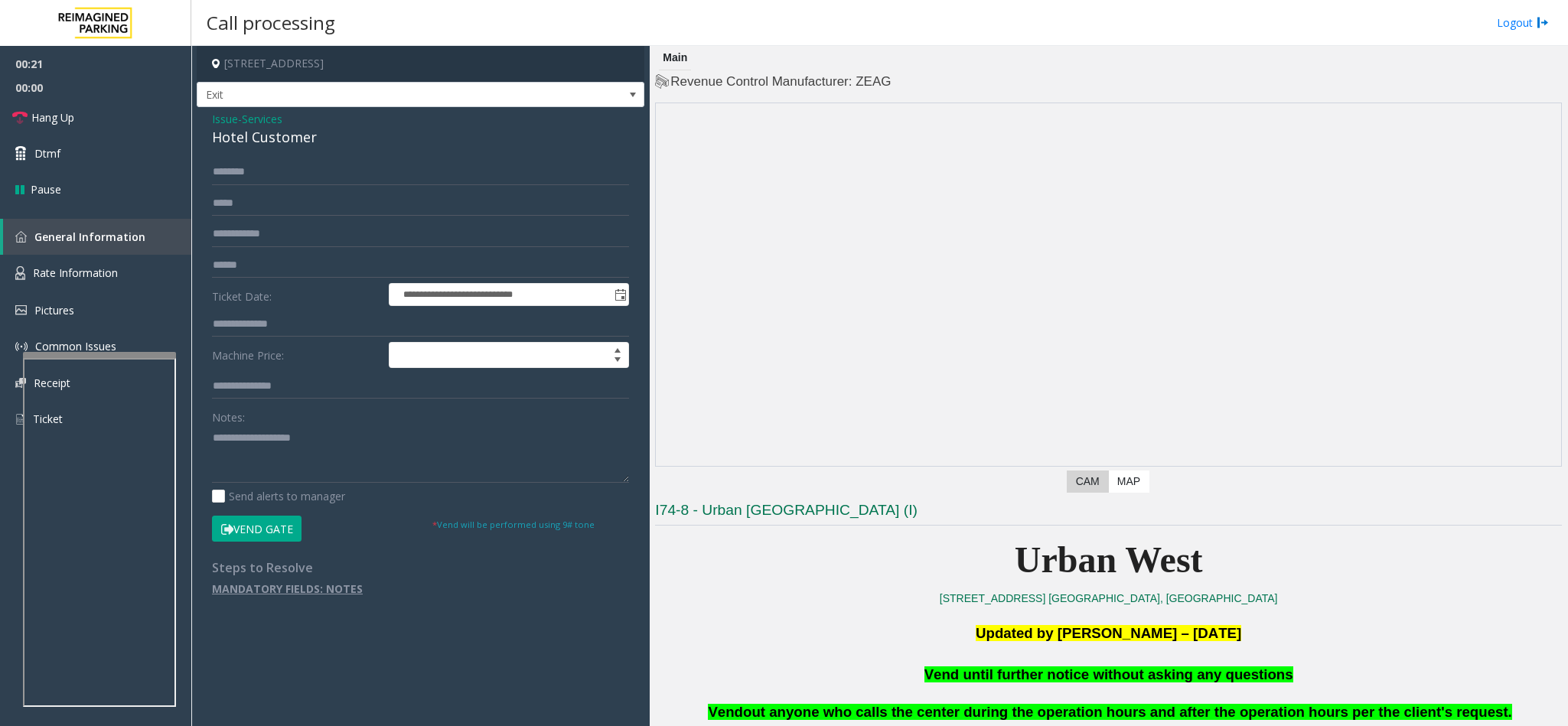
click at [260, 532] on button "Vend Gate" at bounding box center [256, 528] width 89 height 26
click at [250, 140] on div "Hotel Customer" at bounding box center [420, 137] width 417 height 21
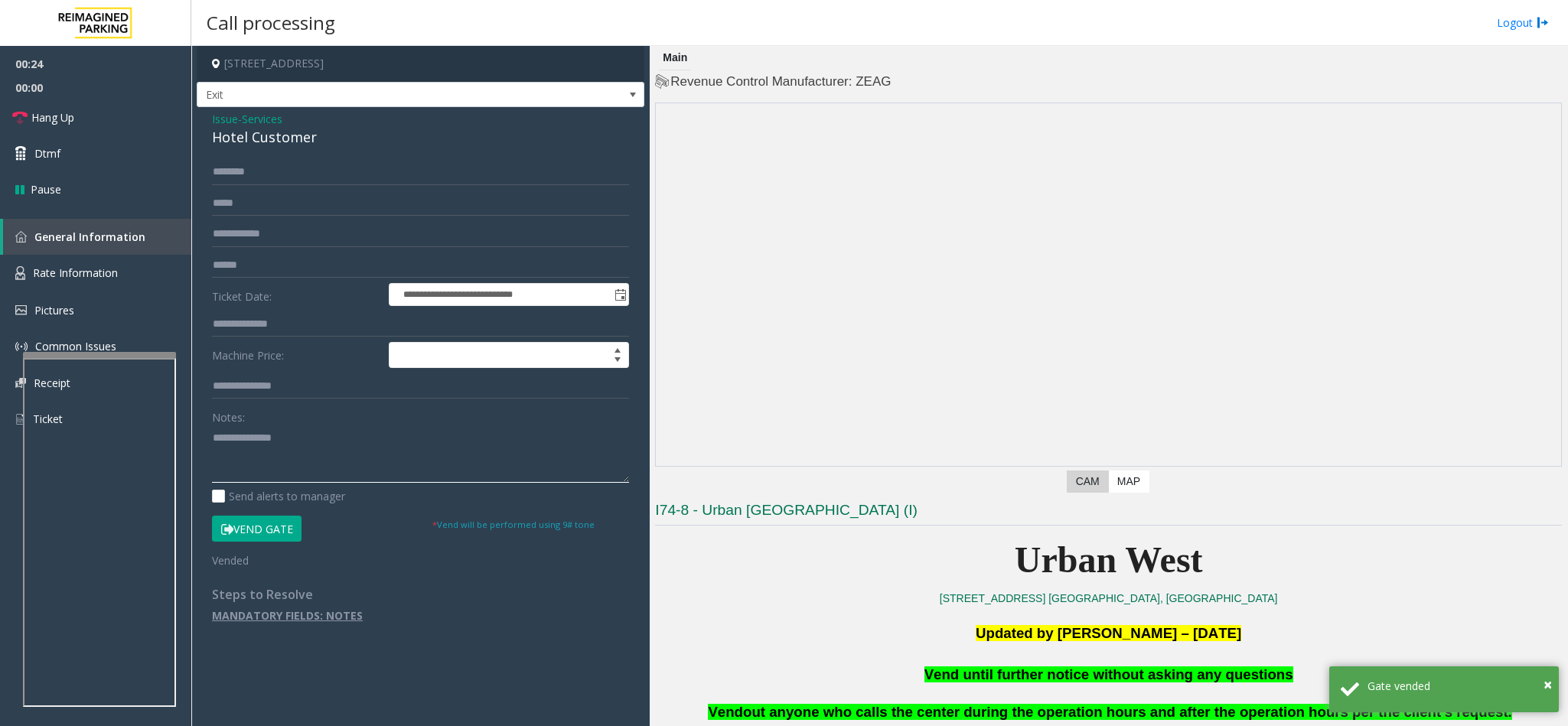
click at [343, 432] on textarea at bounding box center [420, 455] width 417 height 58
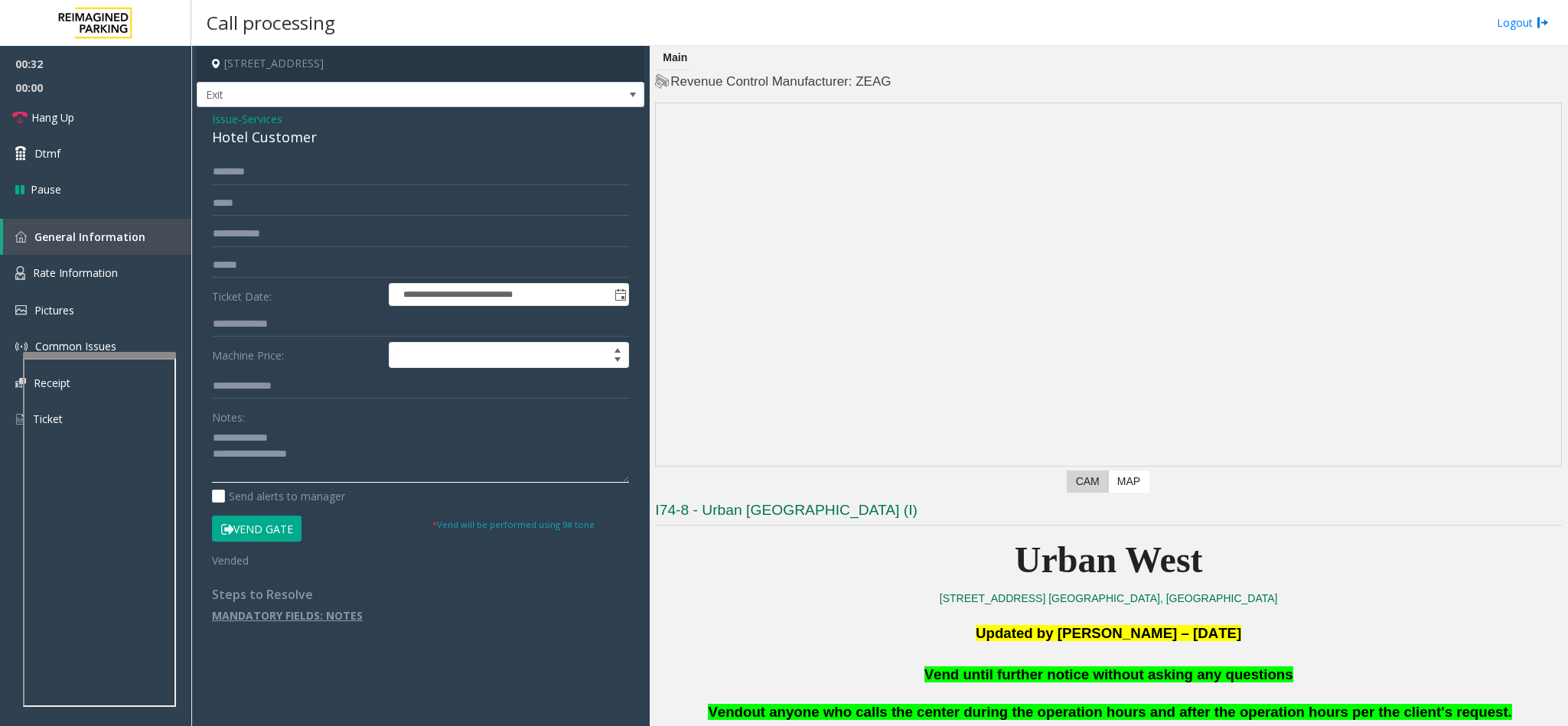
click at [214, 436] on textarea at bounding box center [420, 455] width 417 height 58
click at [988, 678] on span "Vend until further notice without asking any questions" at bounding box center [1109, 674] width 368 height 16
copy span "Vend until further notice without asking any questions"
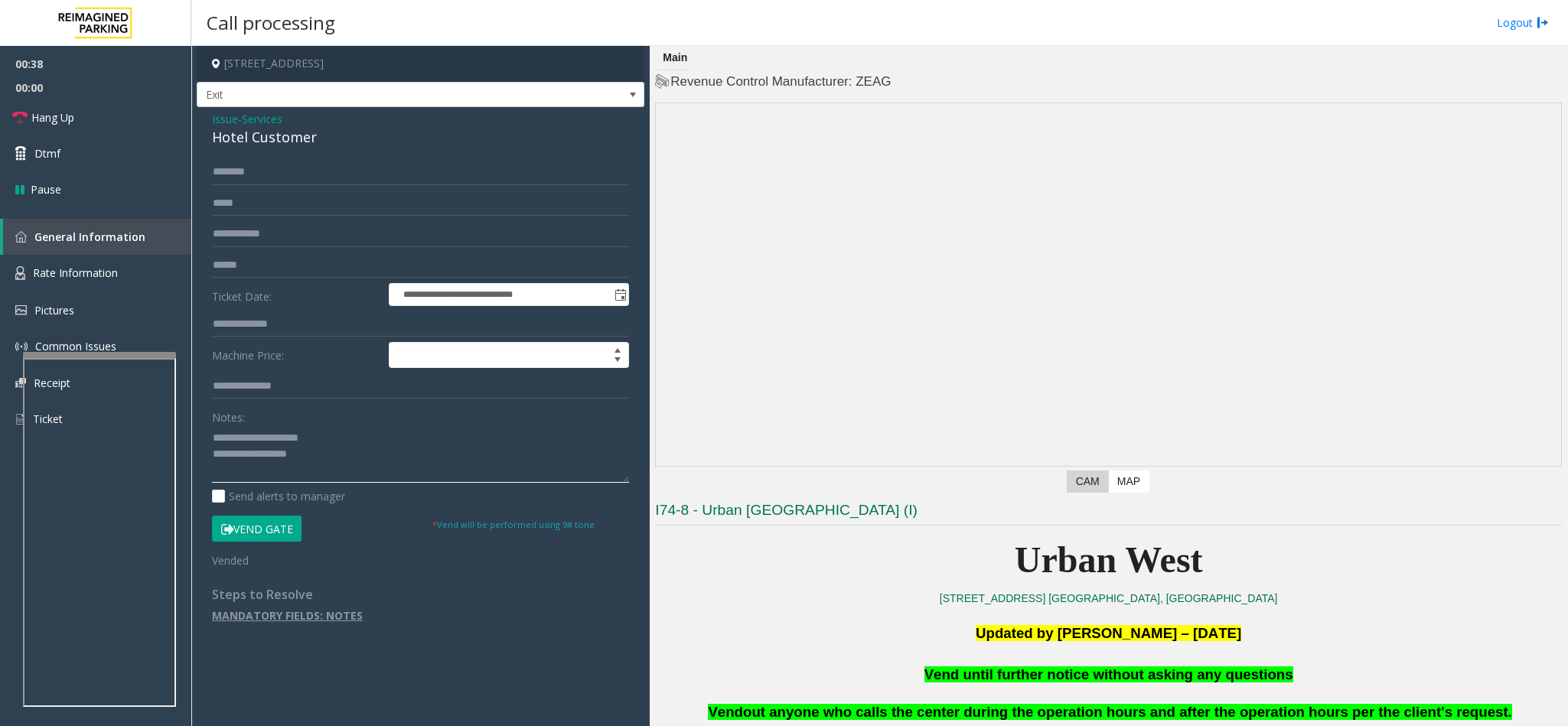
click at [326, 448] on textarea at bounding box center [420, 455] width 417 height 58
paste textarea "**********"
click at [300, 457] on textarea at bounding box center [420, 455] width 417 height 58
type textarea "**********"
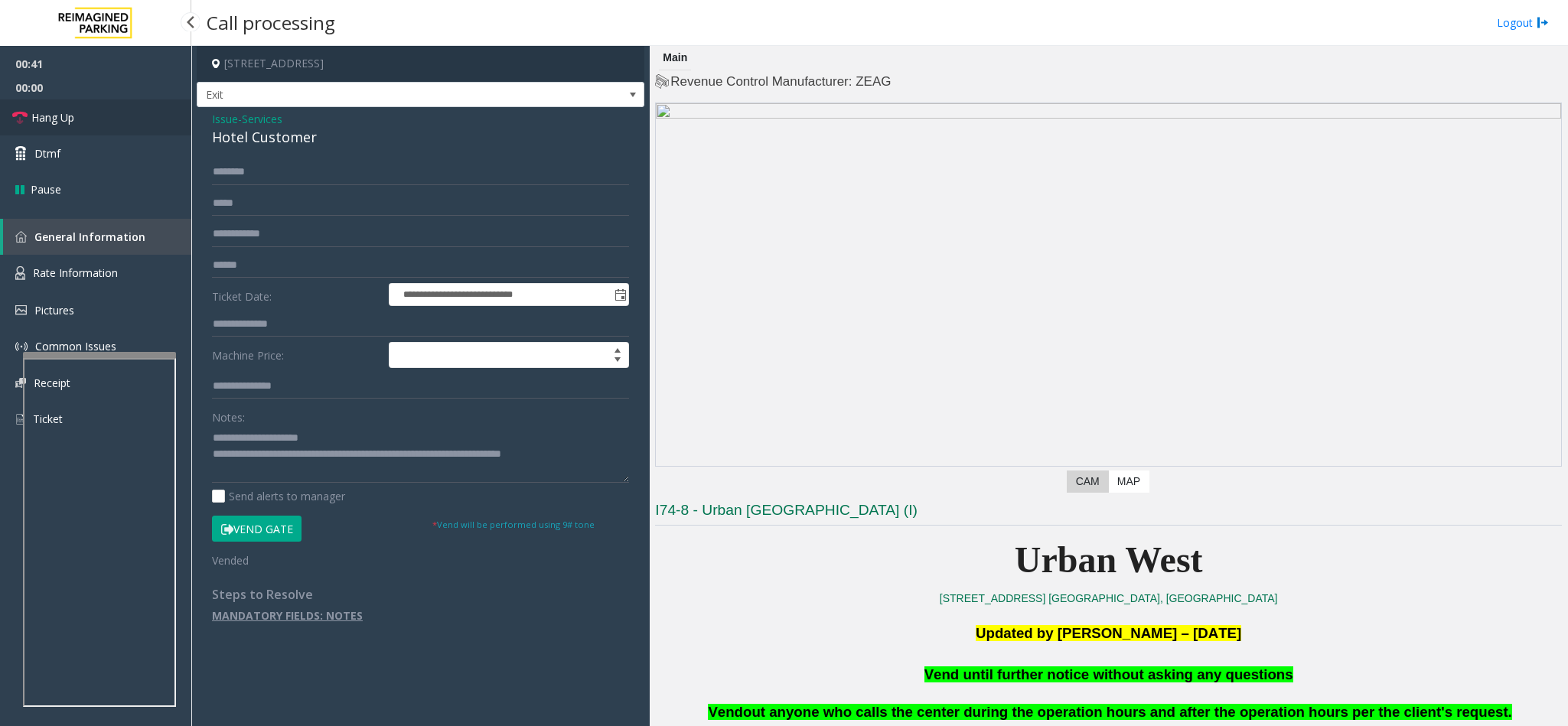
click at [115, 112] on link "Hang Up" at bounding box center [95, 117] width 191 height 35
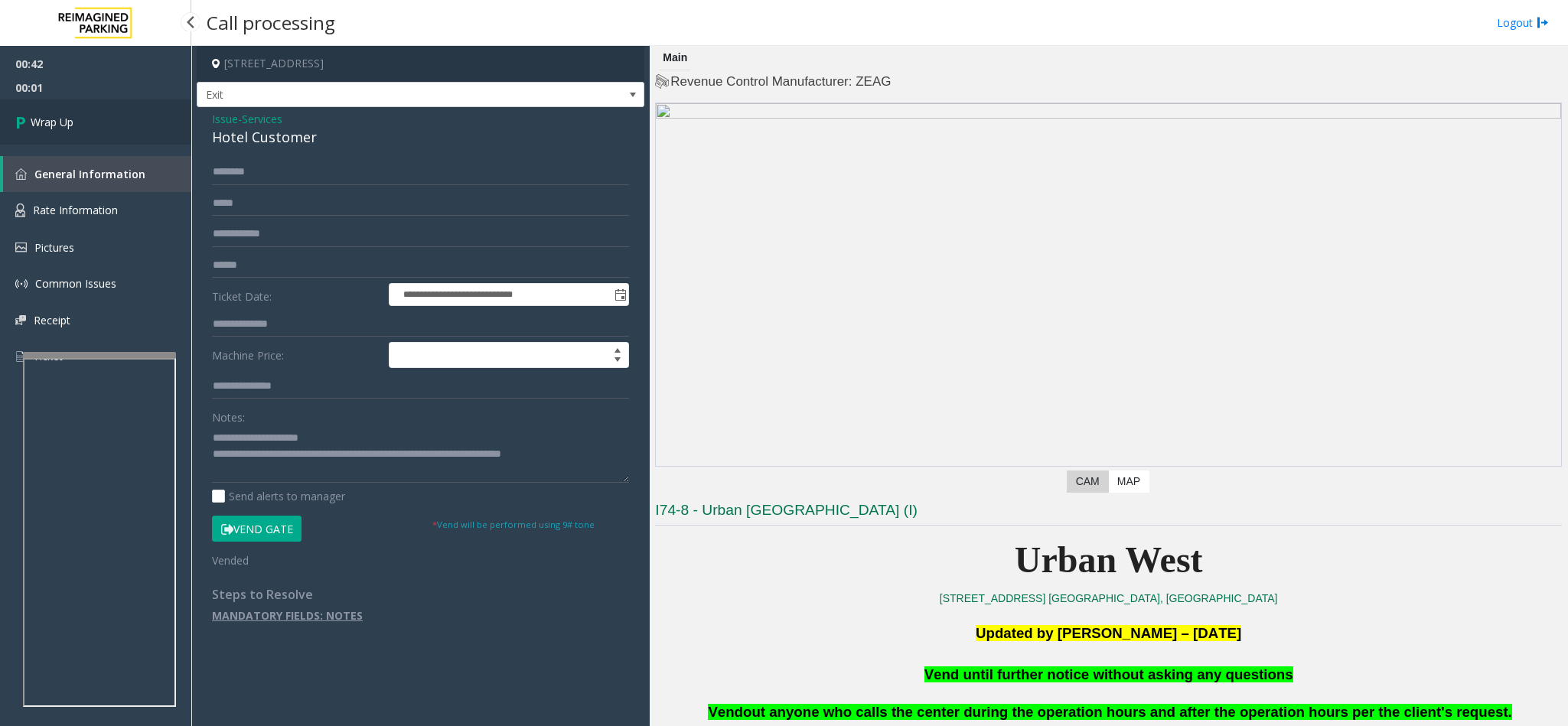
click at [93, 125] on link "Wrap Up" at bounding box center [95, 122] width 191 height 45
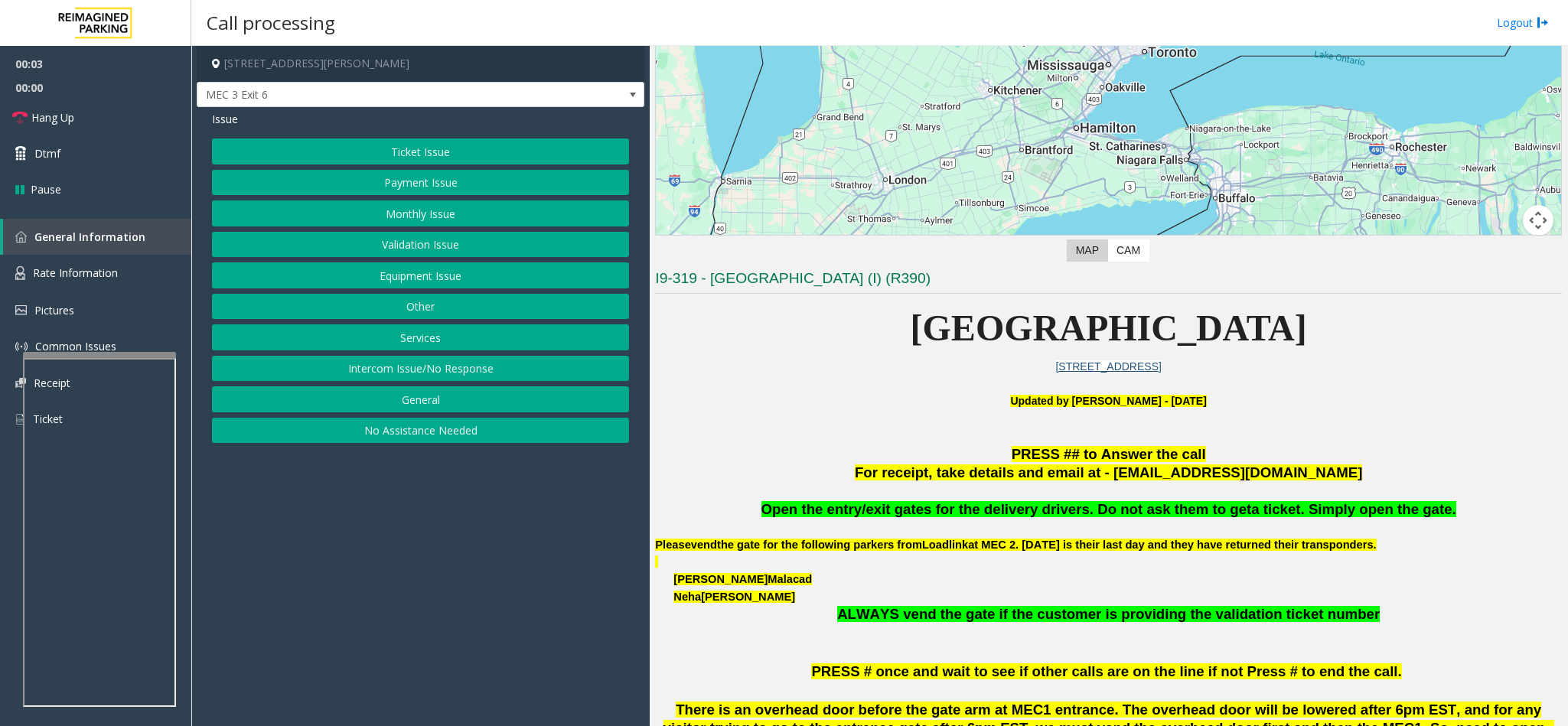
scroll to position [229, 0]
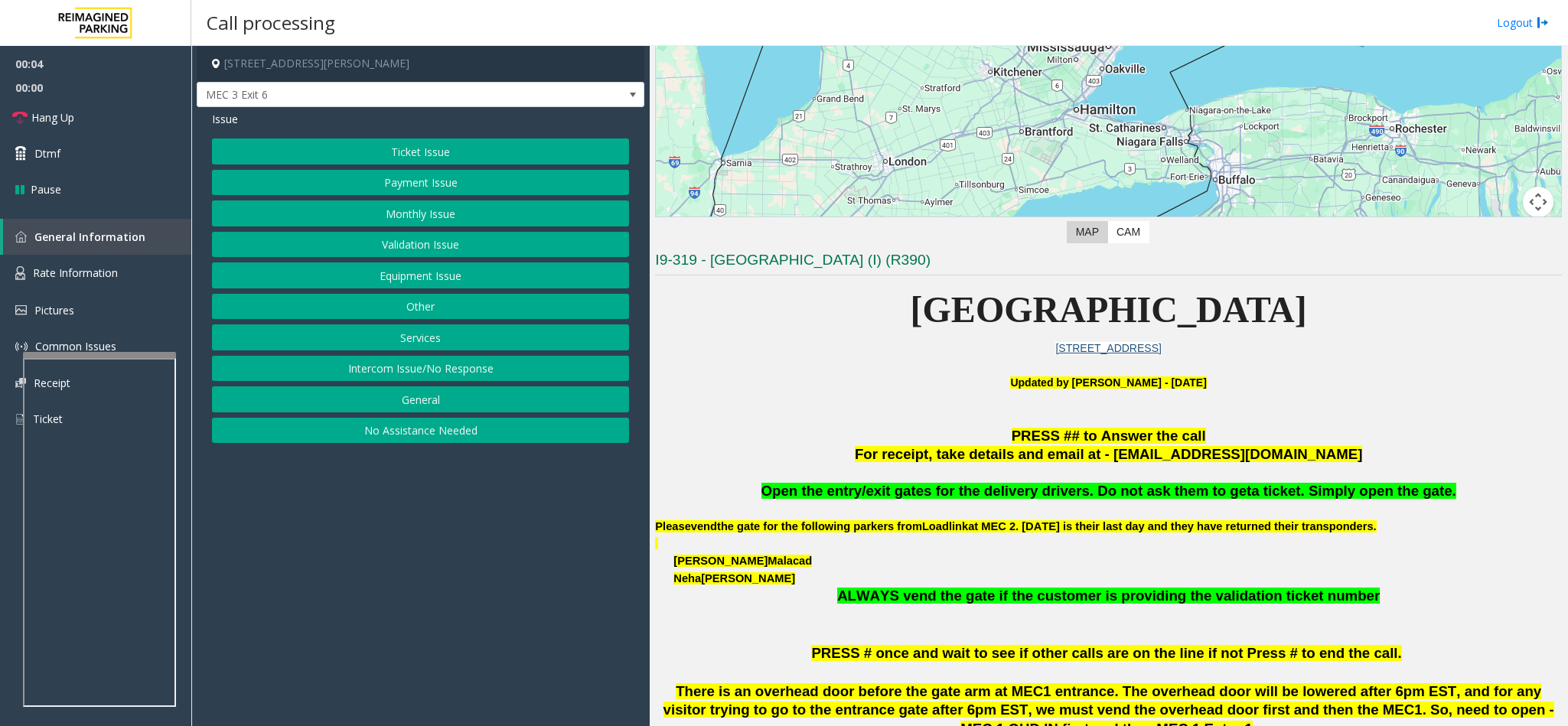
click at [387, 207] on button "Monthly Issue" at bounding box center [420, 213] width 417 height 26
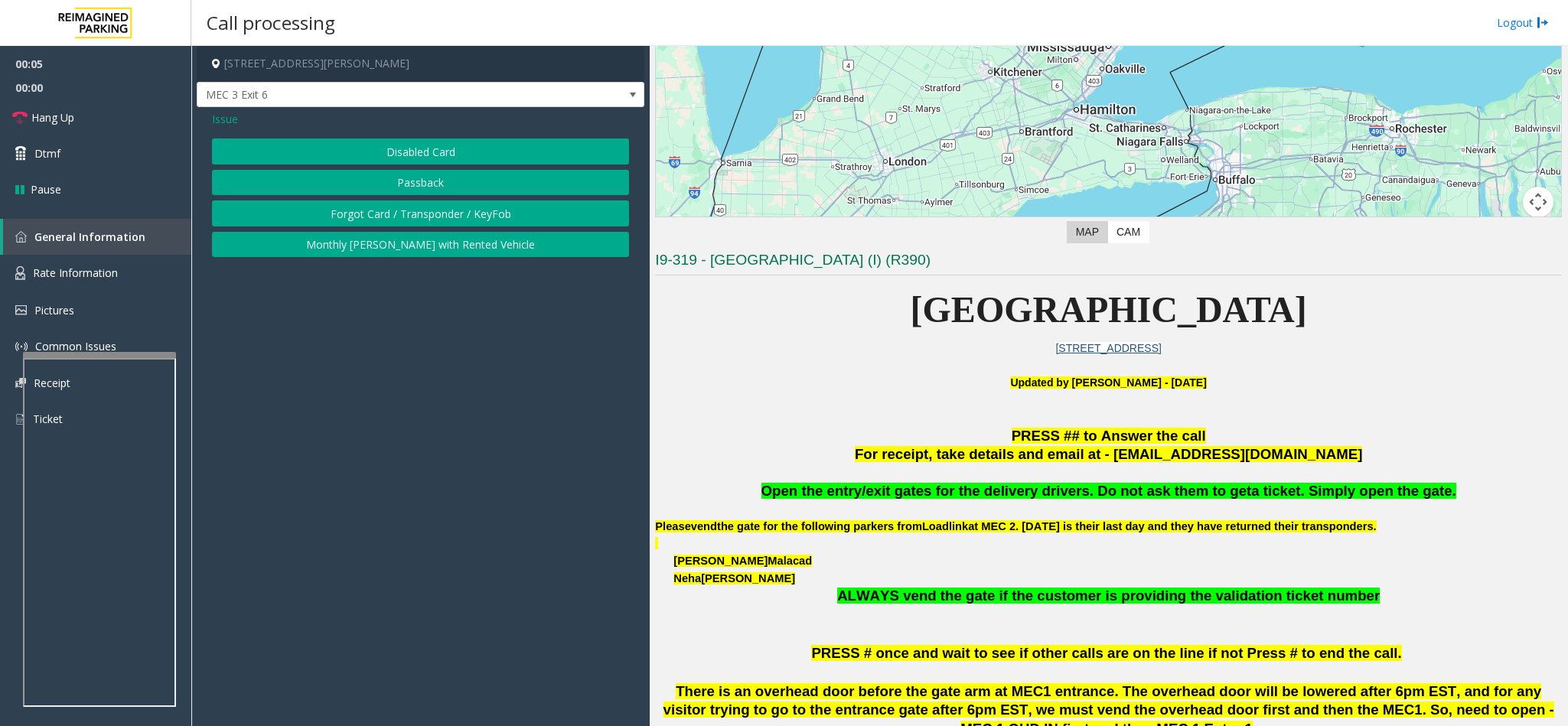
click at [380, 159] on button "Disabled Card" at bounding box center [420, 151] width 417 height 26
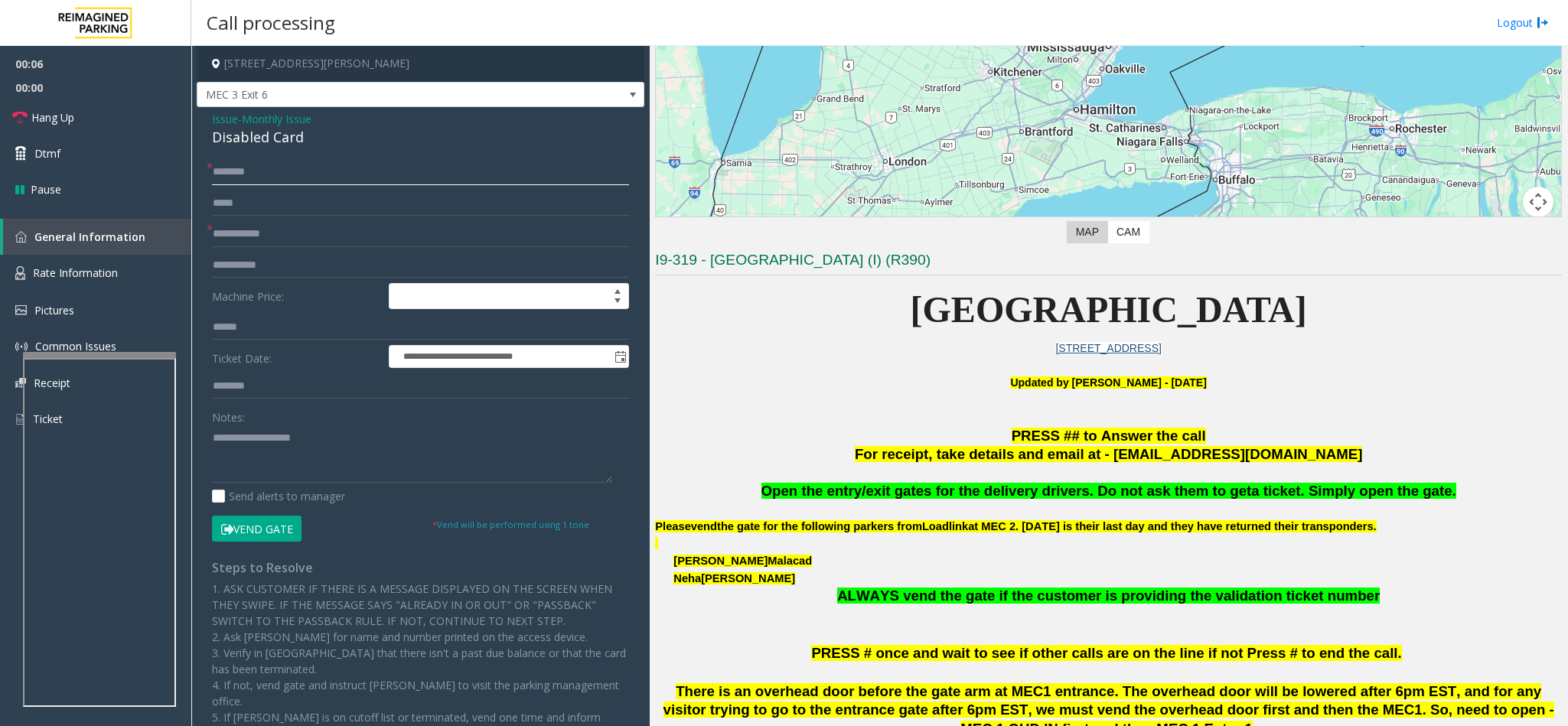
click at [278, 165] on input "text" at bounding box center [420, 172] width 417 height 26
type input "**********"
click at [285, 234] on input "text" at bounding box center [420, 234] width 417 height 26
type input "**"
drag, startPoint x: 218, startPoint y: 119, endPoint x: 252, endPoint y: 127, distance: 34.9
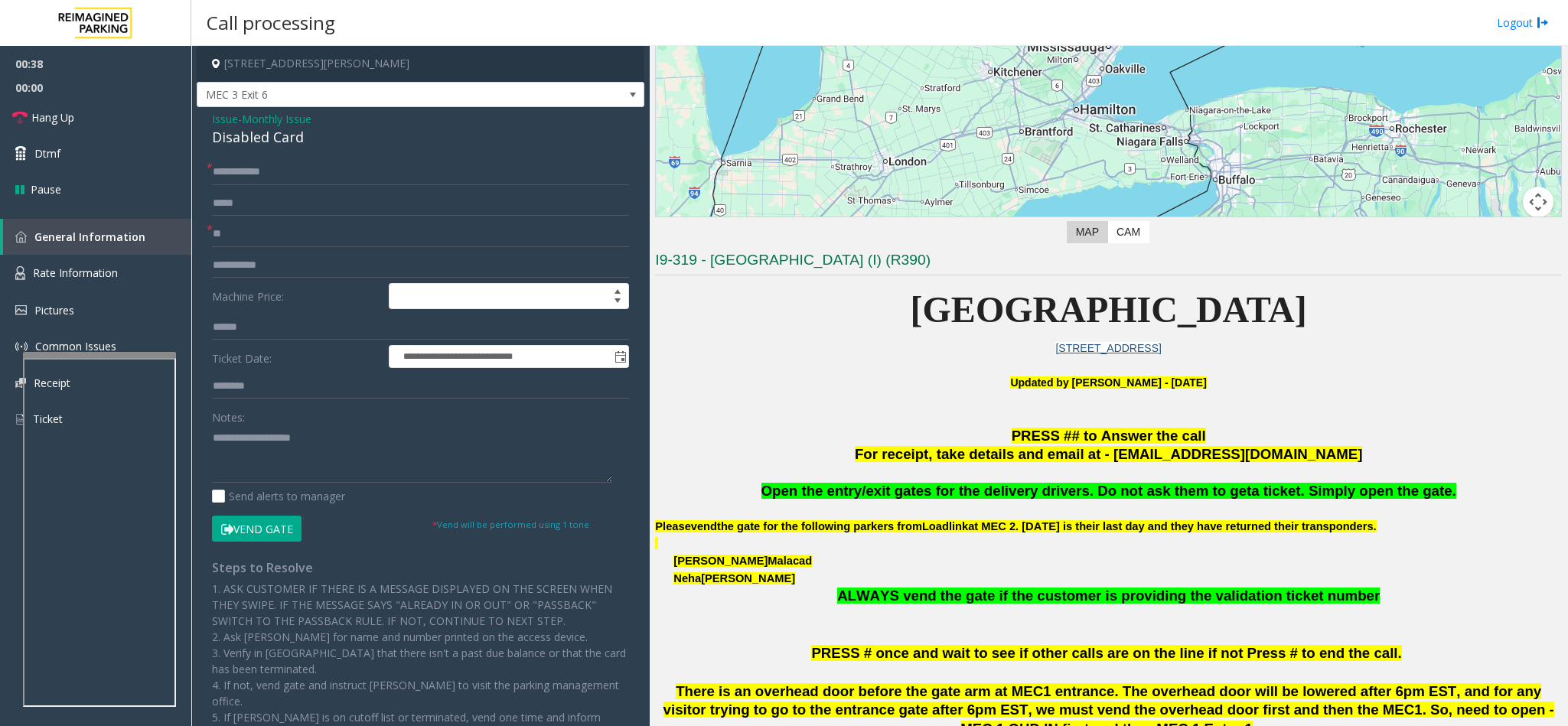
click at [222, 119] on span "Issue" at bounding box center [225, 119] width 26 height 16
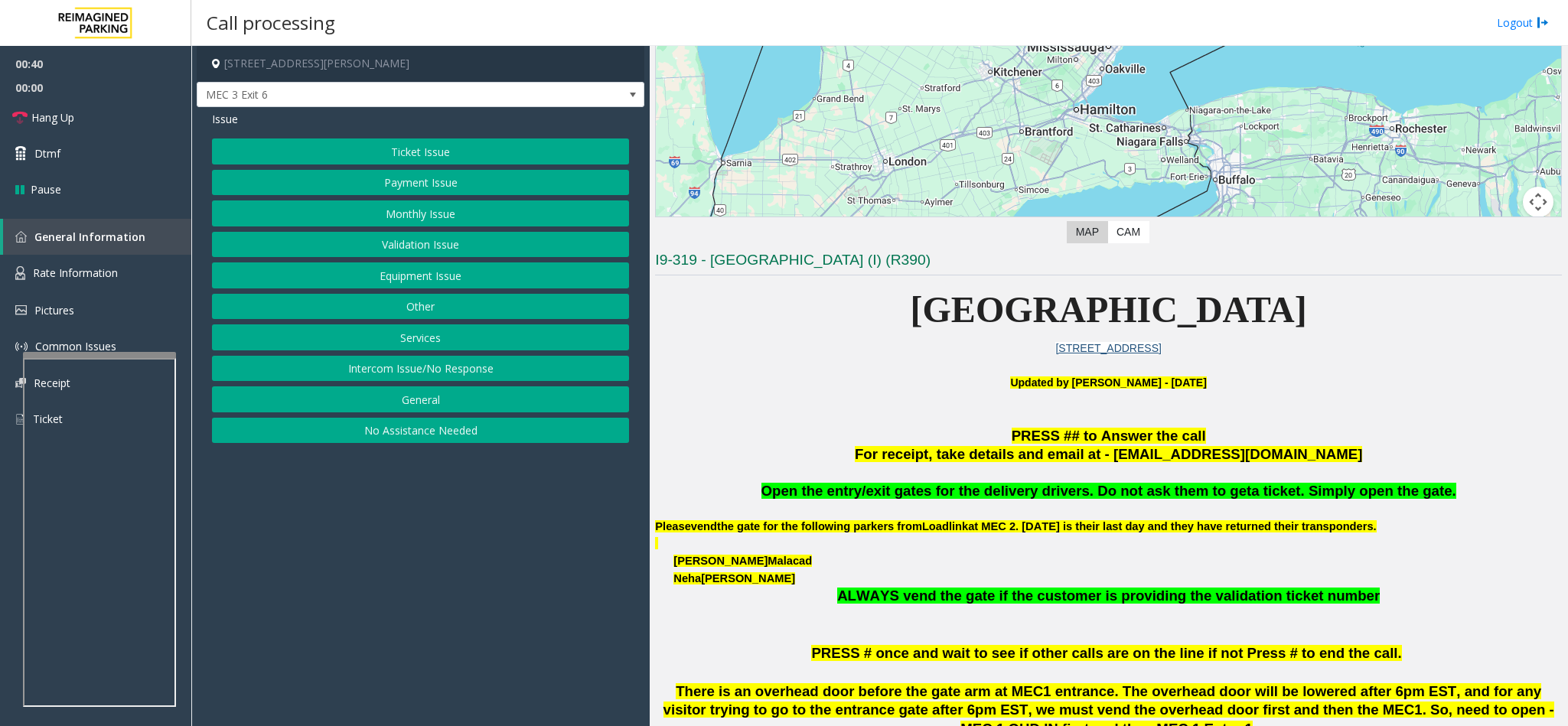
click at [418, 209] on button "Monthly Issue" at bounding box center [420, 213] width 417 height 26
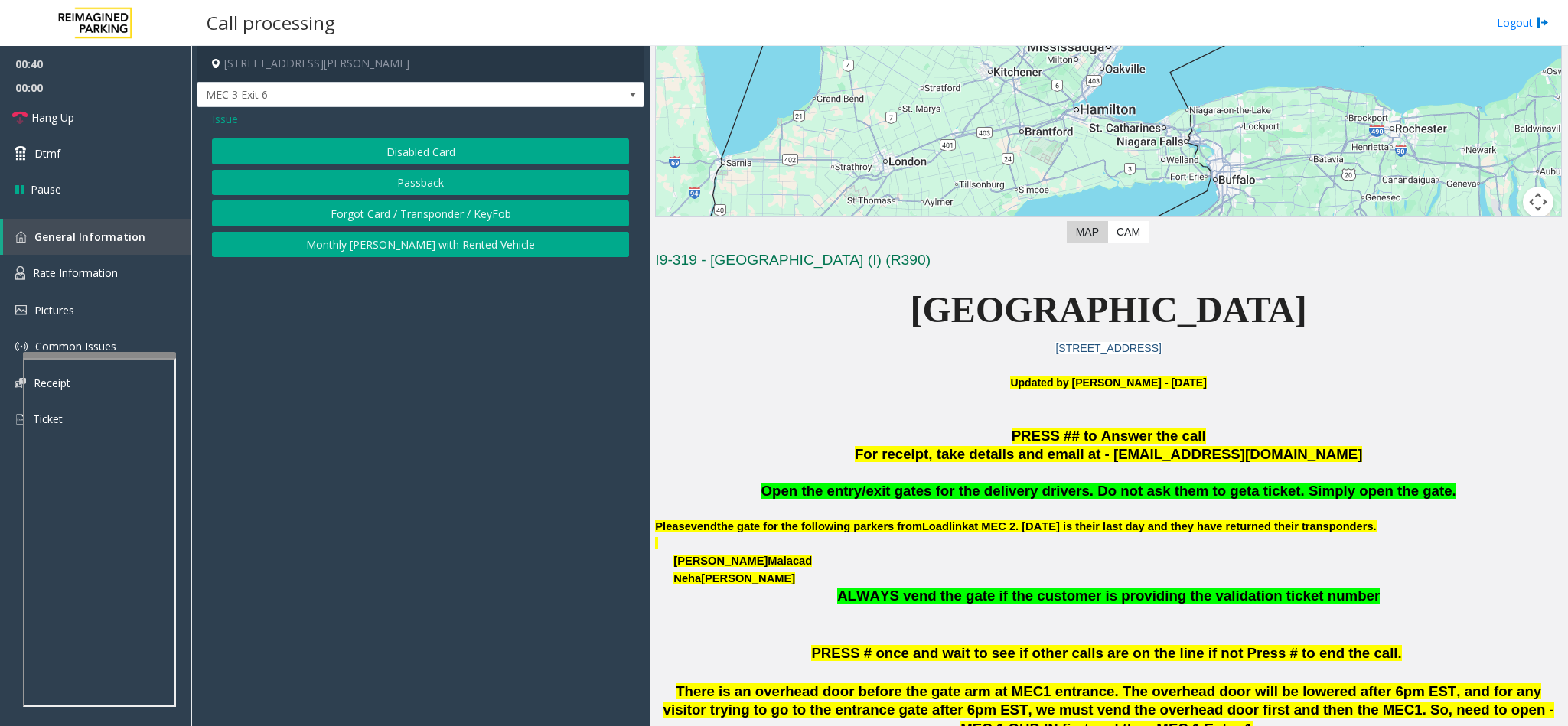
click at [416, 207] on button "Forgot Card / Transponder / KeyFob" at bounding box center [420, 213] width 417 height 26
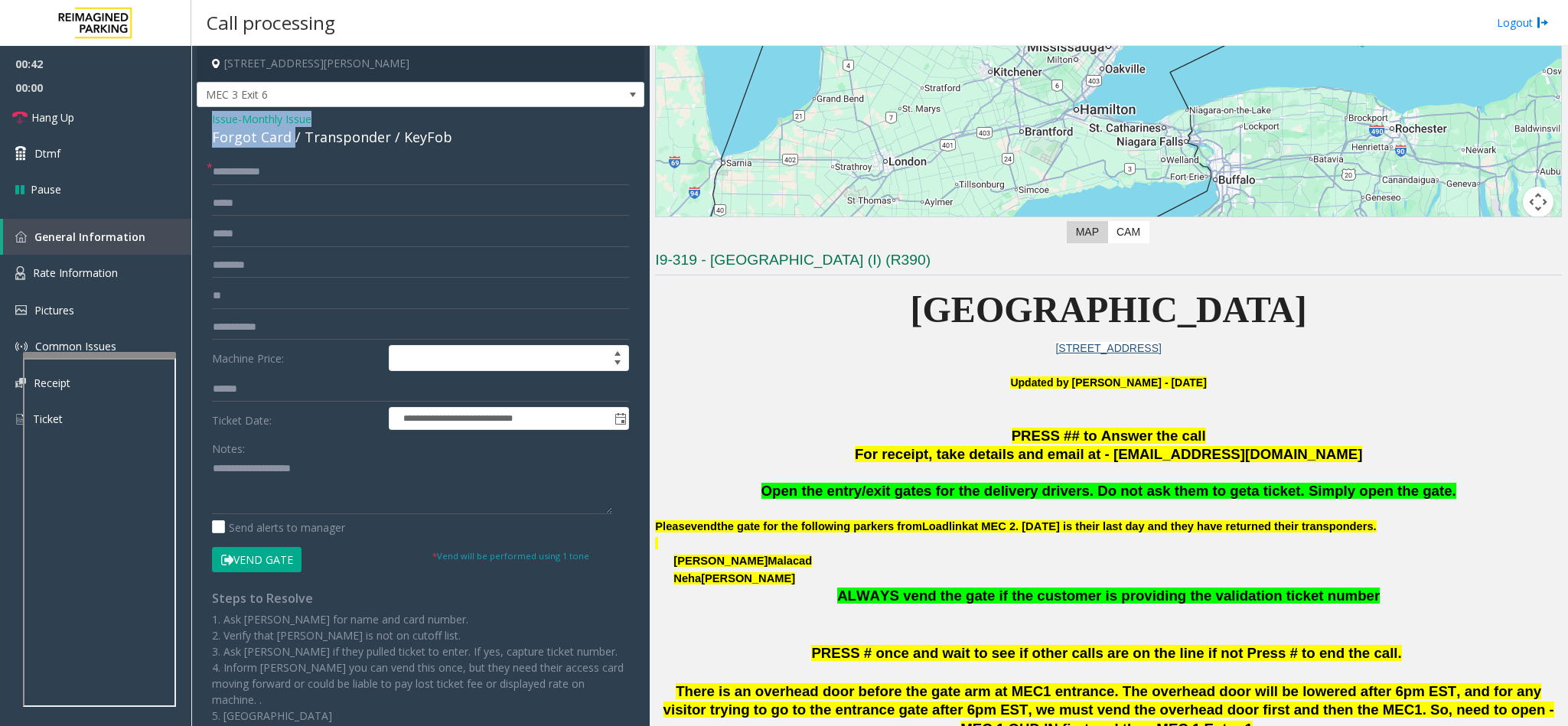
drag, startPoint x: 292, startPoint y: 133, endPoint x: 206, endPoint y: 127, distance: 86.2
click at [206, 127] on div "**********" at bounding box center [420, 447] width 448 height 680
drag, startPoint x: 259, startPoint y: 558, endPoint x: 255, endPoint y: 539, distance: 19.4
click at [258, 558] on button "Vend Gate" at bounding box center [256, 559] width 89 height 26
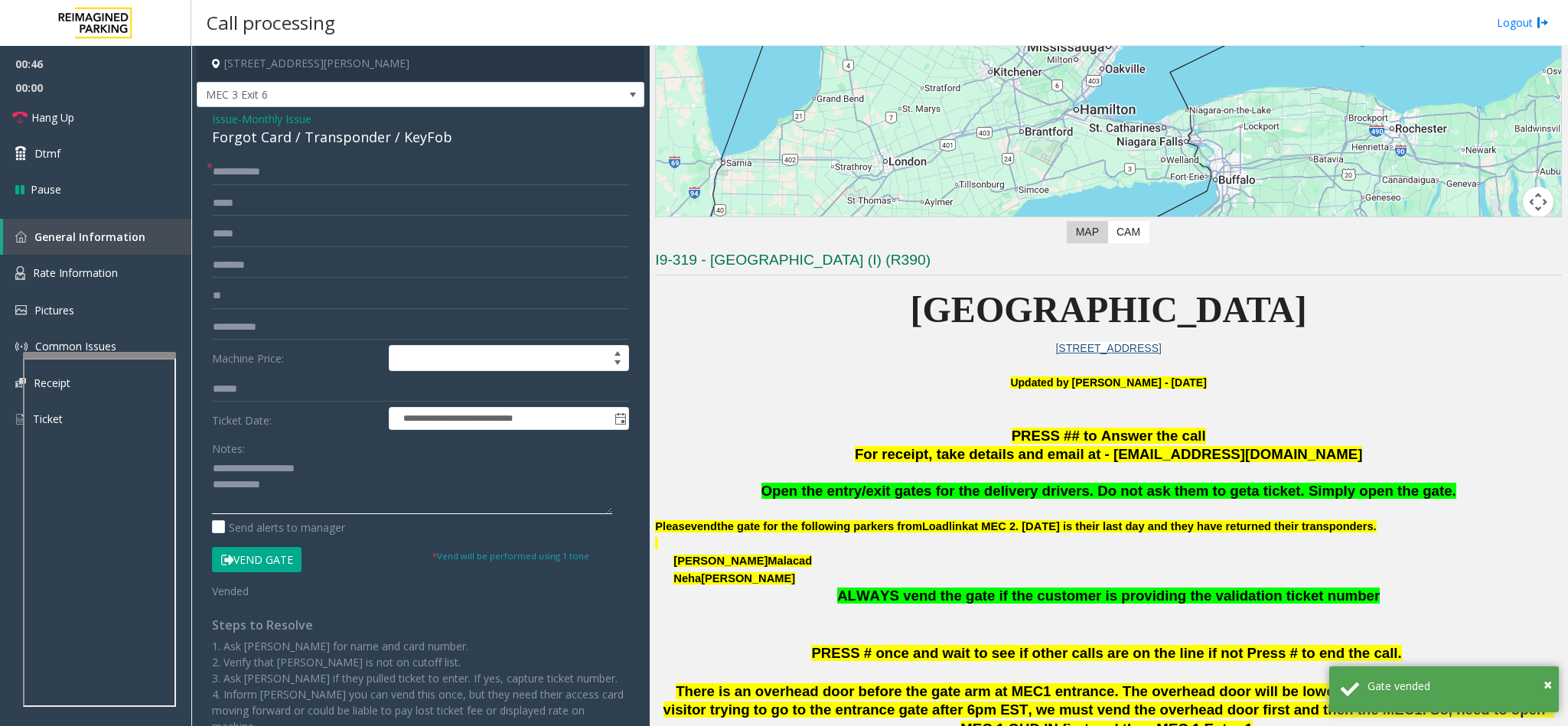
click at [281, 487] on textarea at bounding box center [412, 485] width 400 height 58
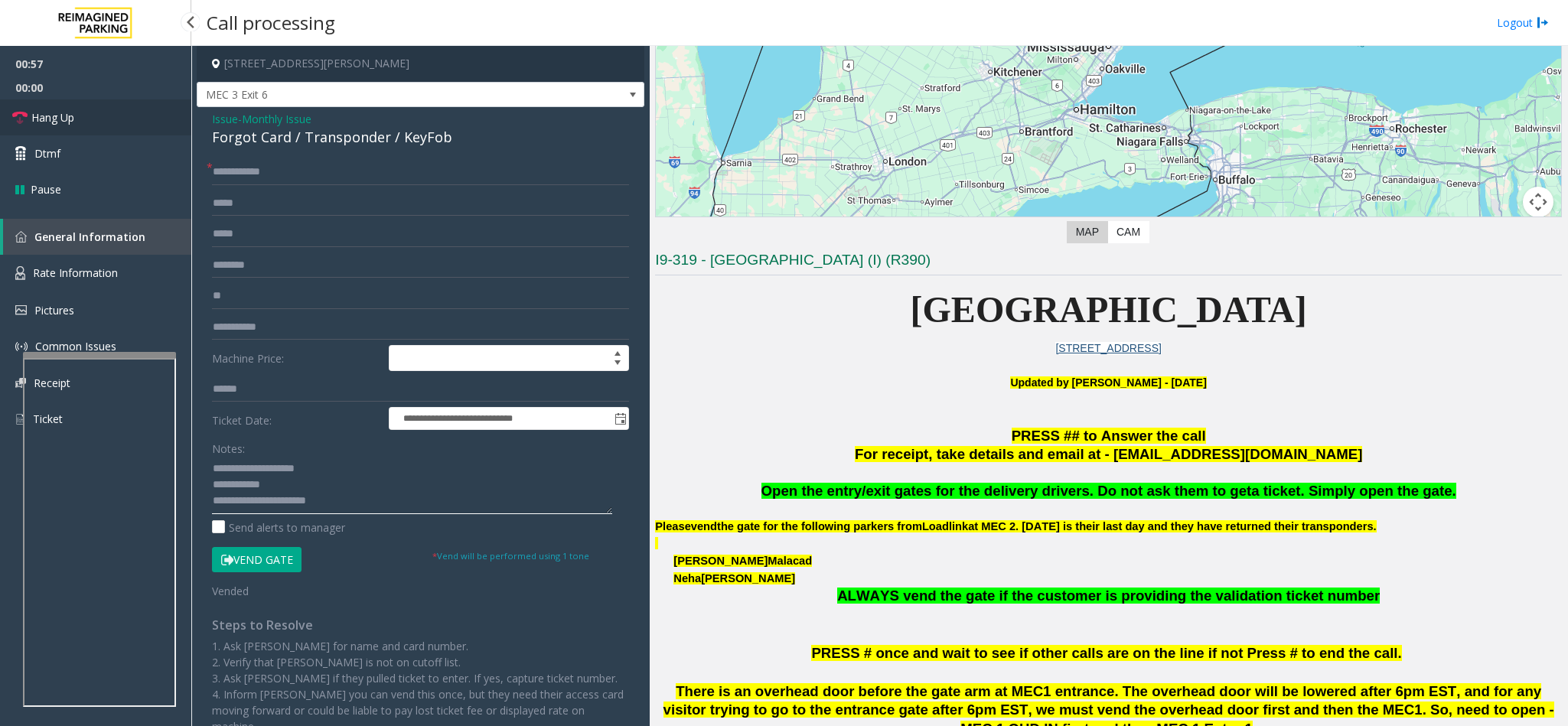
type textarea "**********"
click at [83, 115] on link "Hang Up" at bounding box center [95, 117] width 191 height 35
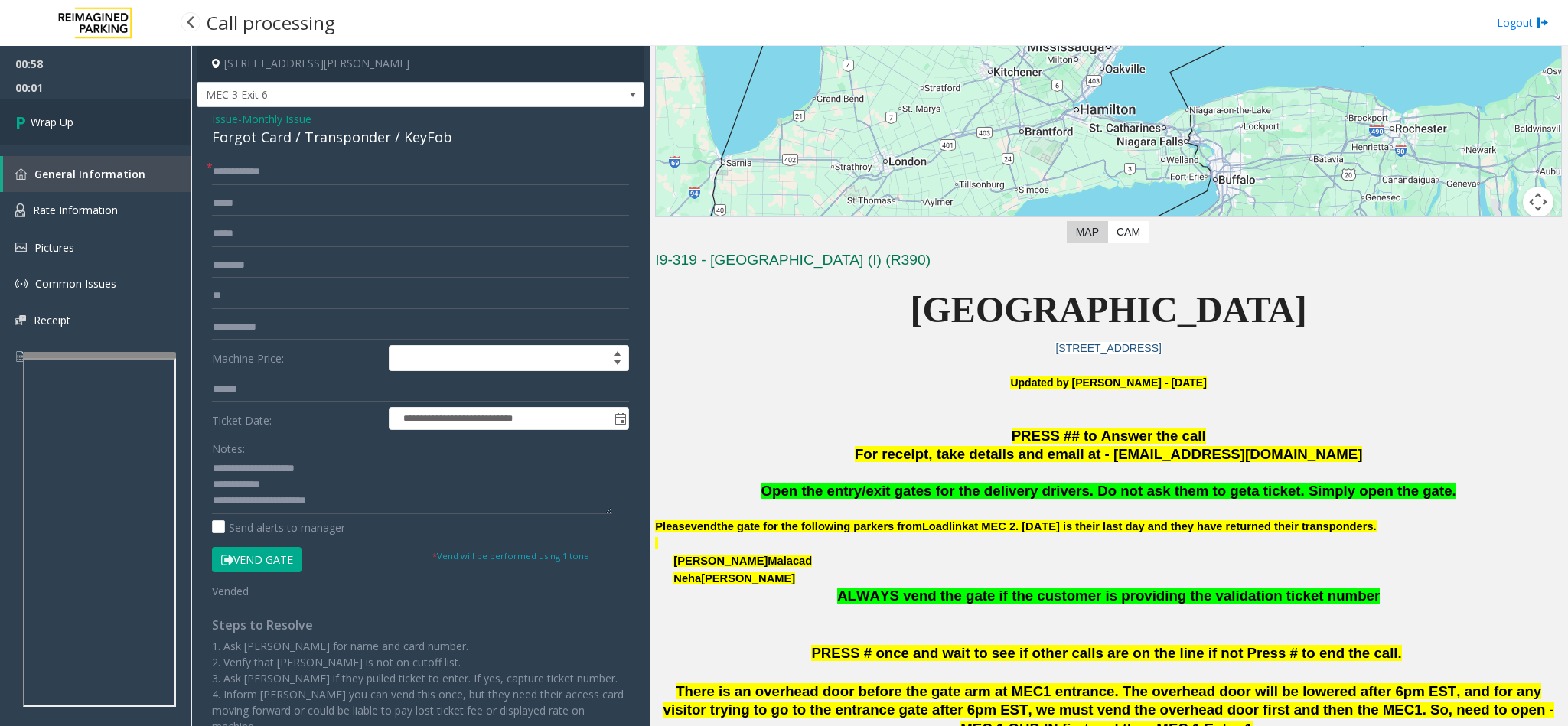
click at [79, 120] on link "Wrap Up" at bounding box center [95, 122] width 191 height 45
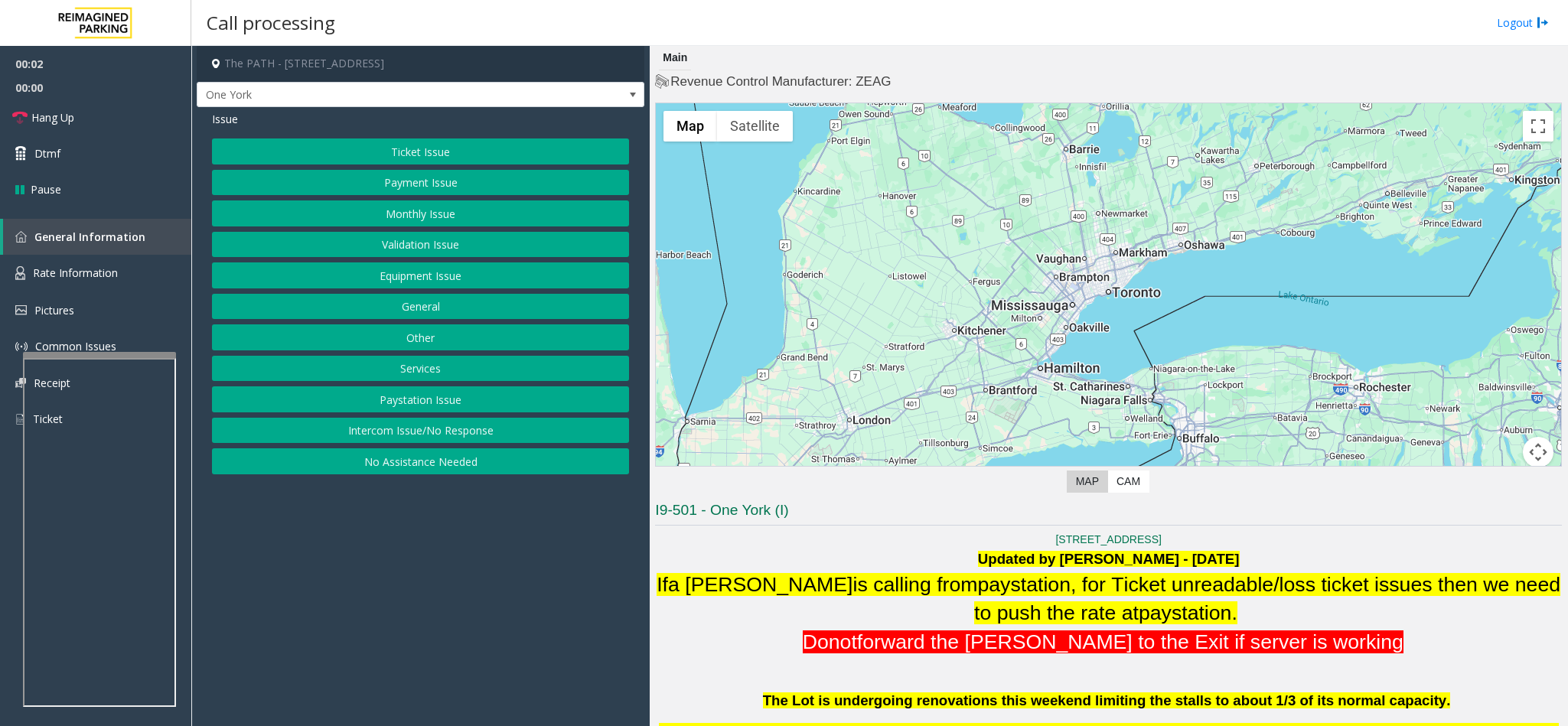
scroll to position [229, 0]
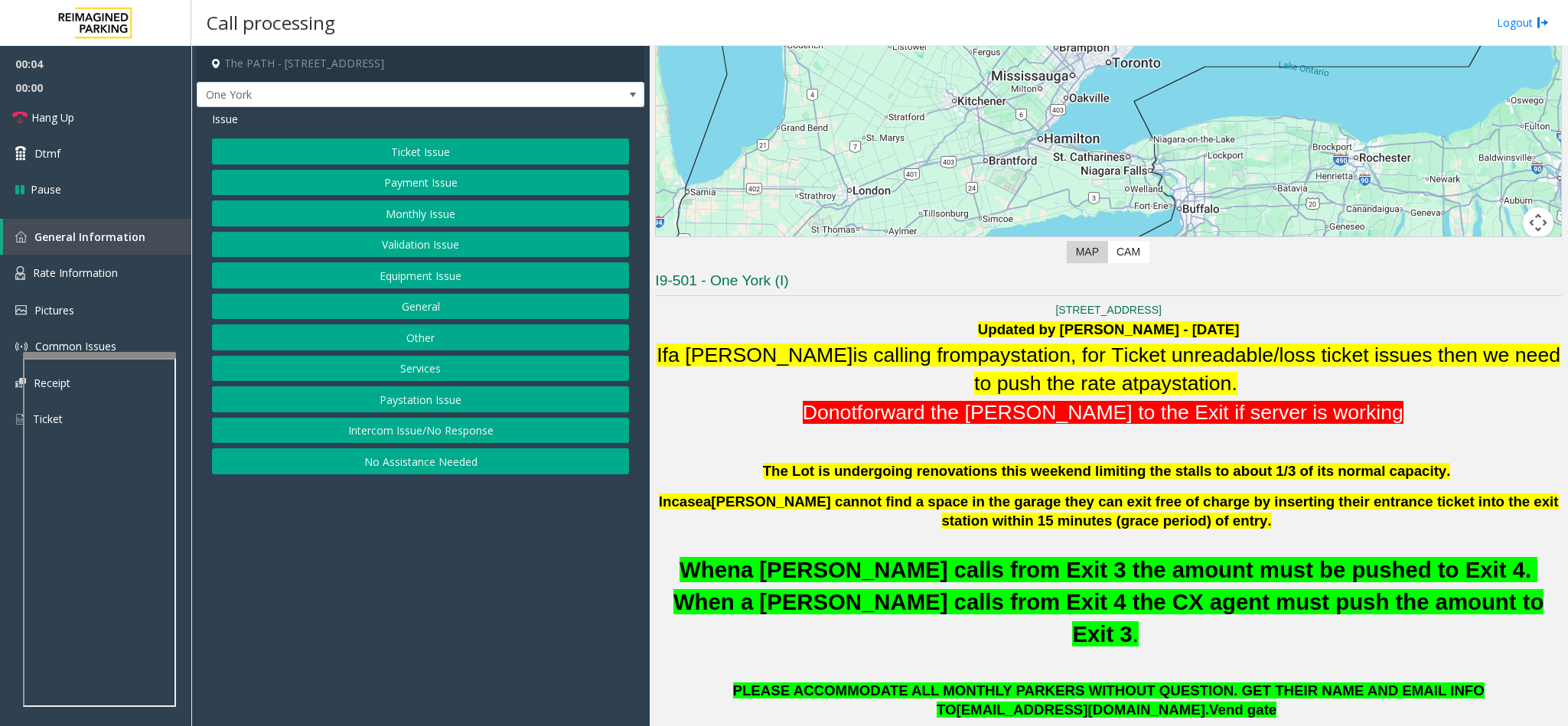
click at [416, 153] on button "Ticket Issue" at bounding box center [420, 151] width 417 height 26
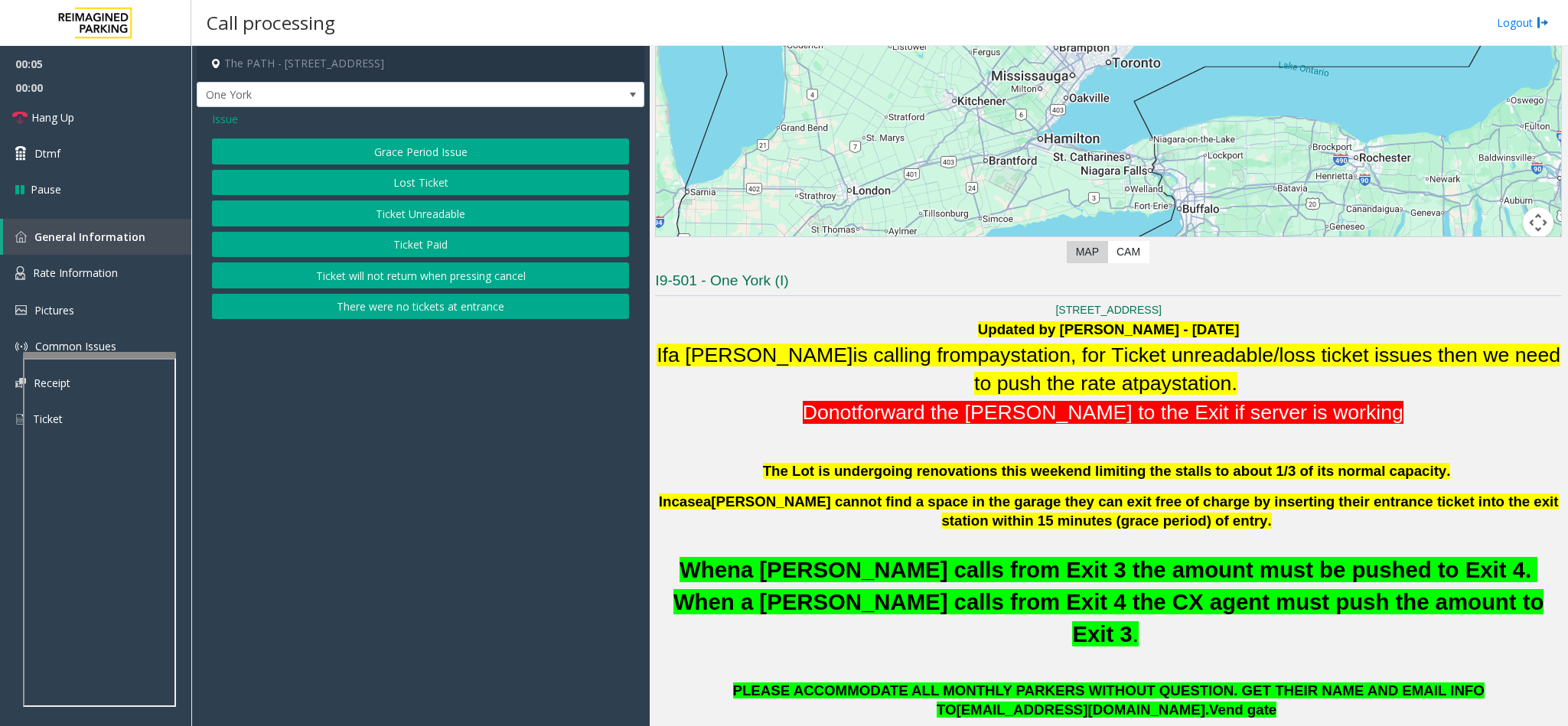
click at [430, 207] on button "Ticket Unreadable" at bounding box center [420, 213] width 417 height 26
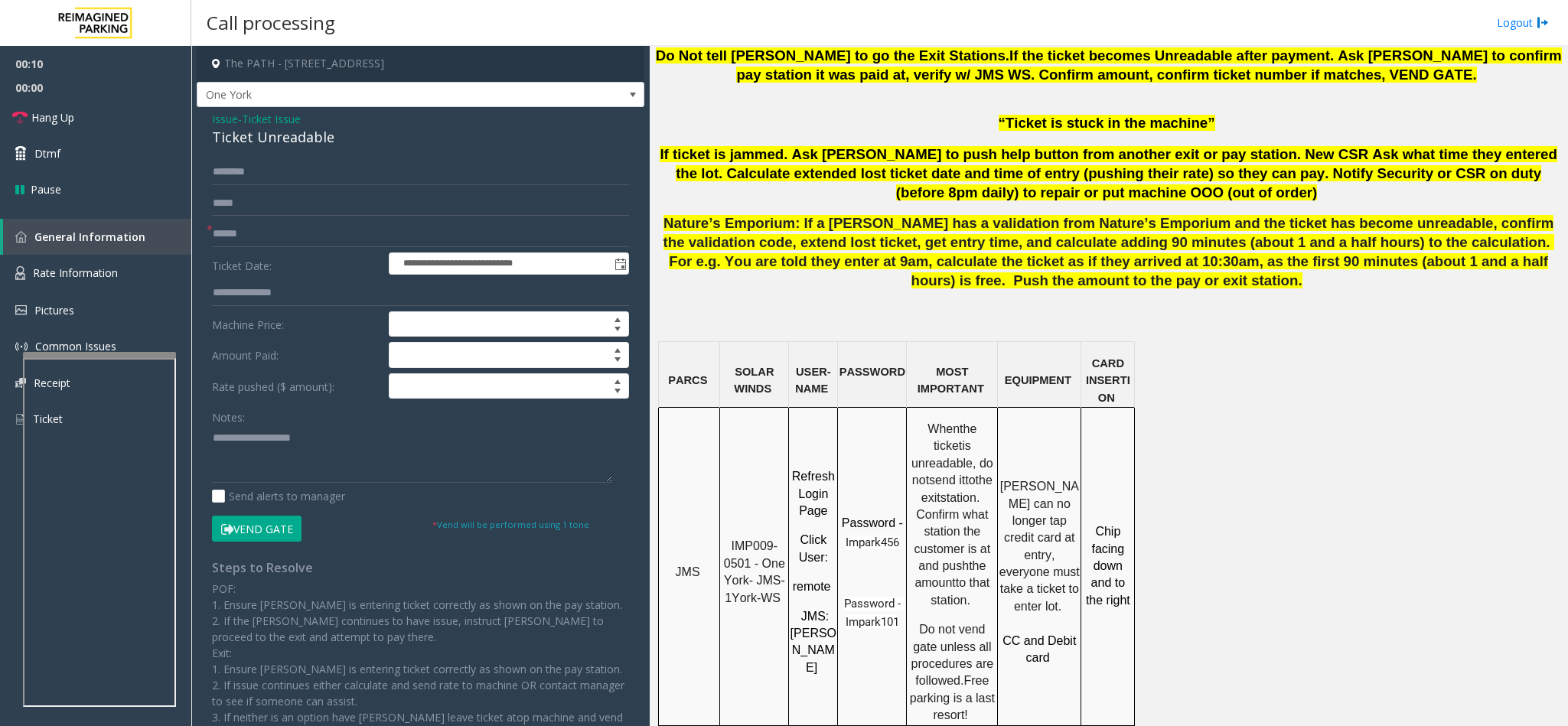
scroll to position [1033, 0]
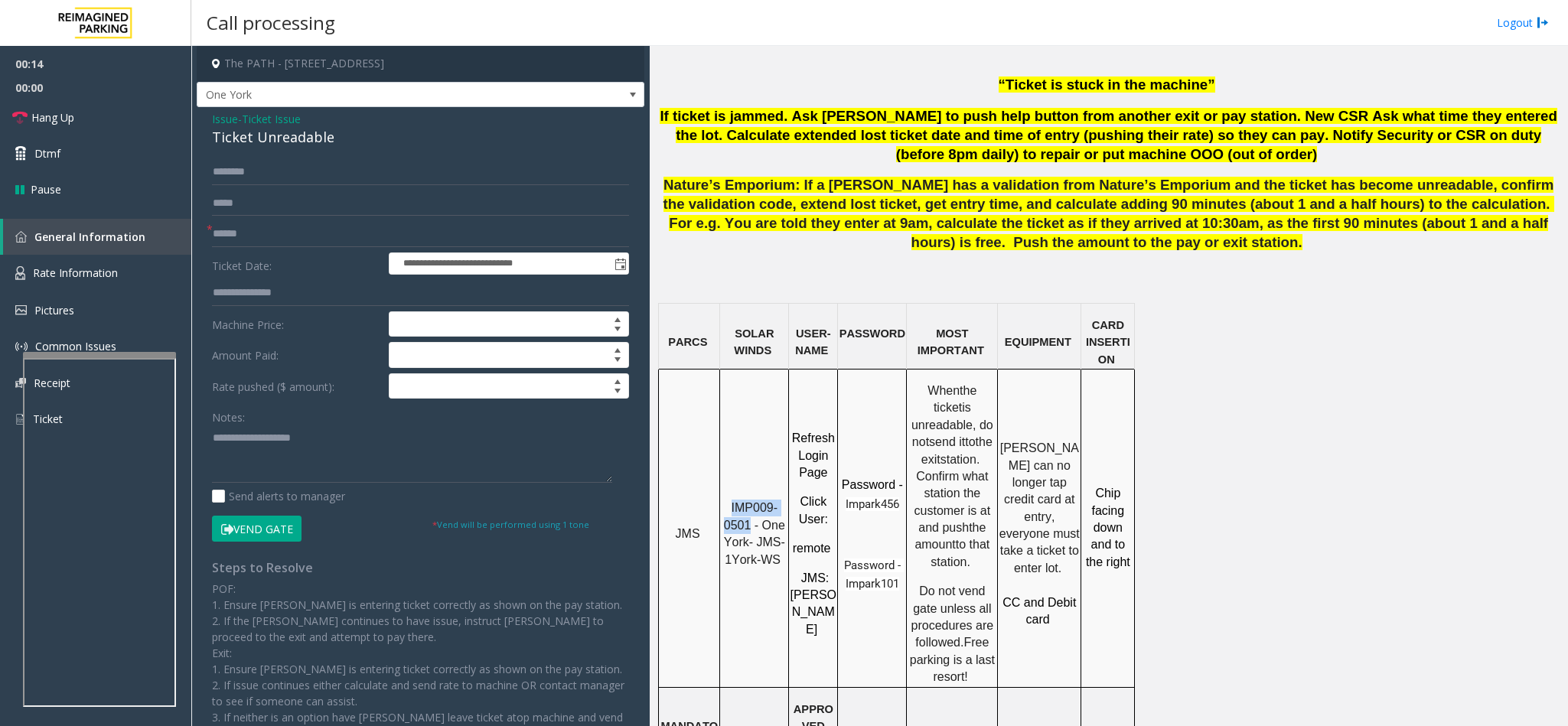
copy span "IMP009-0501"
drag, startPoint x: 731, startPoint y: 448, endPoint x: 751, endPoint y: 462, distance: 24.4
click at [751, 500] on p "IMP009-0501 - One York- JMS-1York-WS" at bounding box center [753, 534] width 66 height 69
click at [246, 232] on input "text" at bounding box center [420, 234] width 417 height 26
click at [262, 141] on div "Ticket Unreadable" at bounding box center [420, 137] width 417 height 21
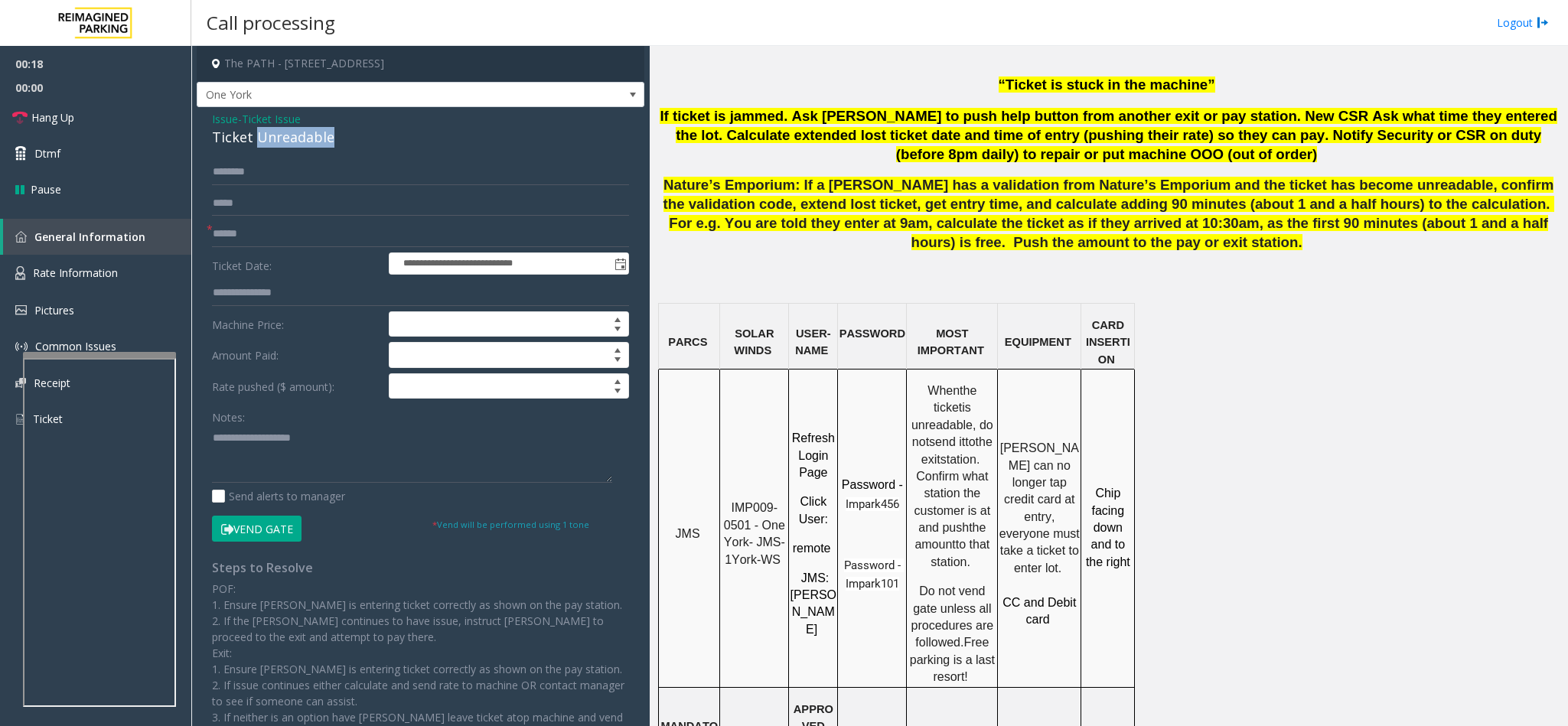
click at [262, 141] on div "Ticket Unreadable" at bounding box center [420, 137] width 417 height 21
click at [244, 234] on input "text" at bounding box center [420, 234] width 417 height 26
click at [248, 232] on input "text" at bounding box center [420, 234] width 417 height 26
type input "********"
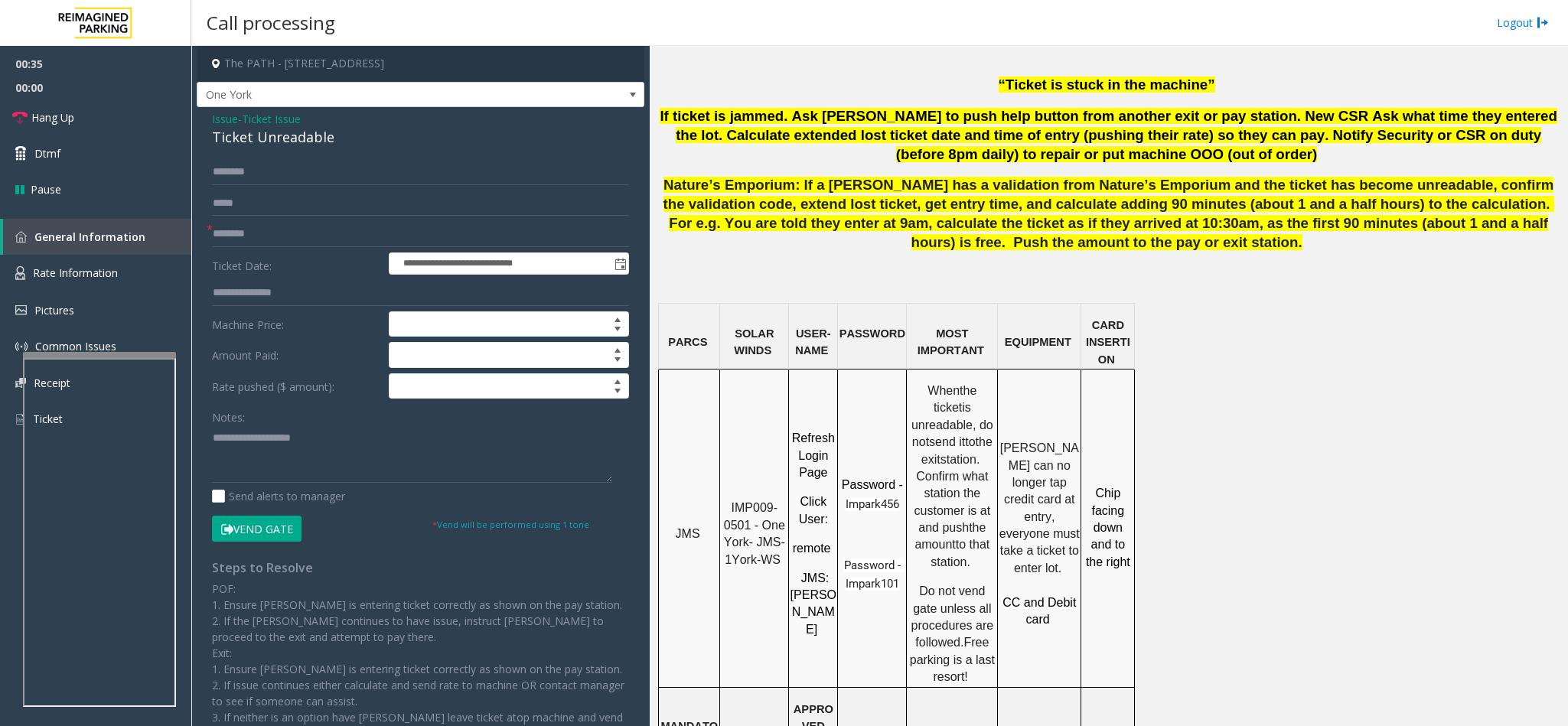
click at [290, 138] on div "Ticket Unreadable" at bounding box center [420, 137] width 417 height 21
click at [214, 438] on textarea at bounding box center [412, 455] width 400 height 58
type textarea "**********"
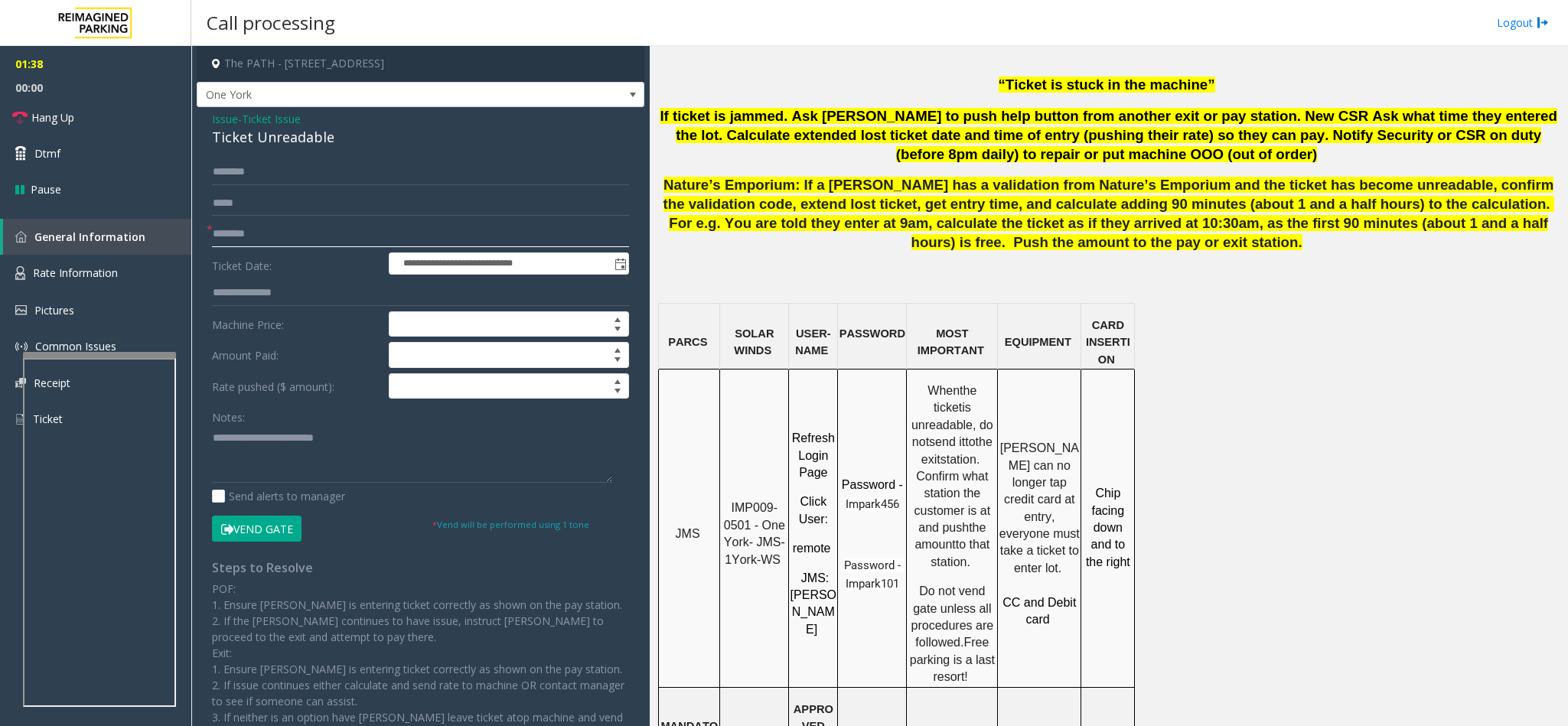
click at [226, 235] on input "********" at bounding box center [420, 234] width 417 height 26
type input "********"
click at [382, 445] on textarea at bounding box center [412, 455] width 400 height 58
type textarea "**********"
click at [111, 112] on link "Hang Up" at bounding box center [95, 117] width 191 height 35
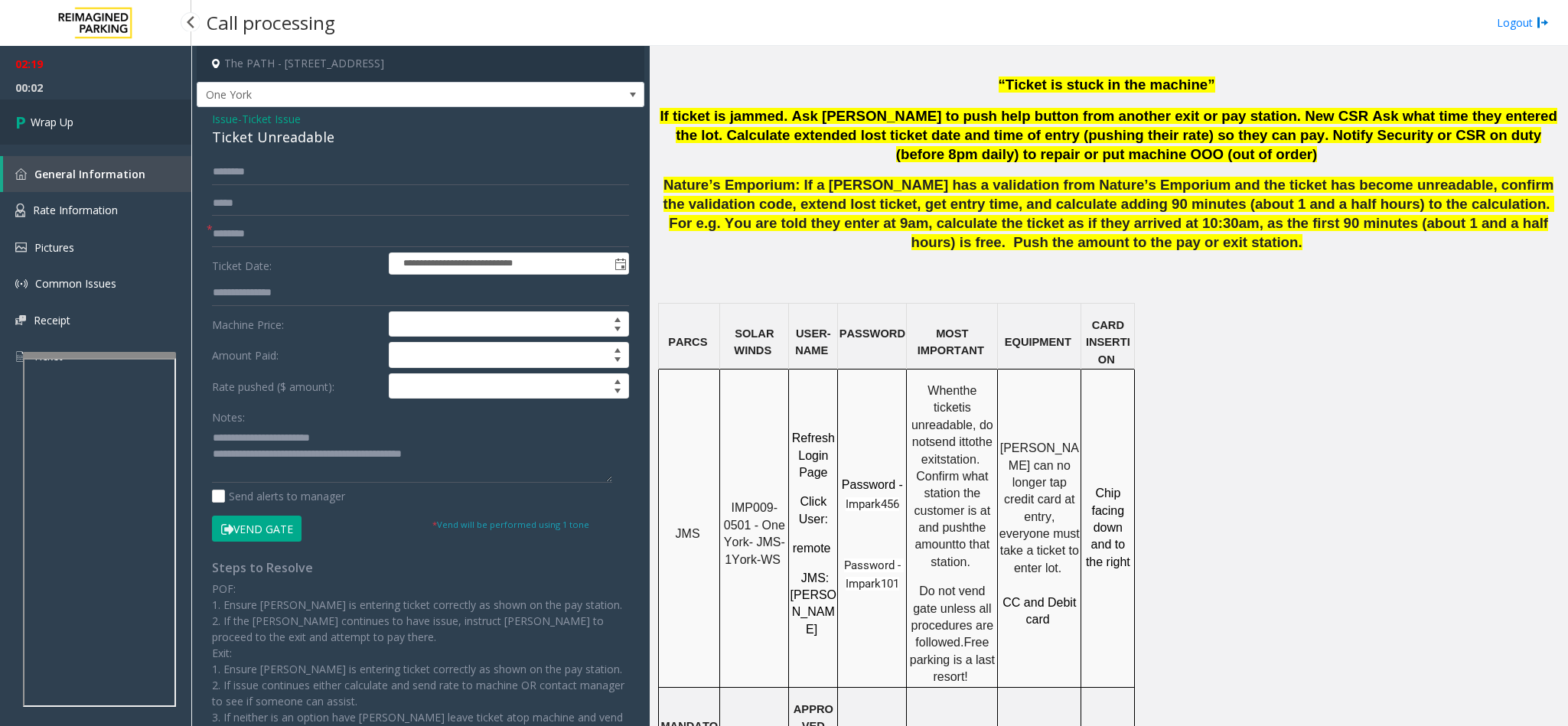
click at [111, 112] on link "Wrap Up" at bounding box center [95, 122] width 191 height 45
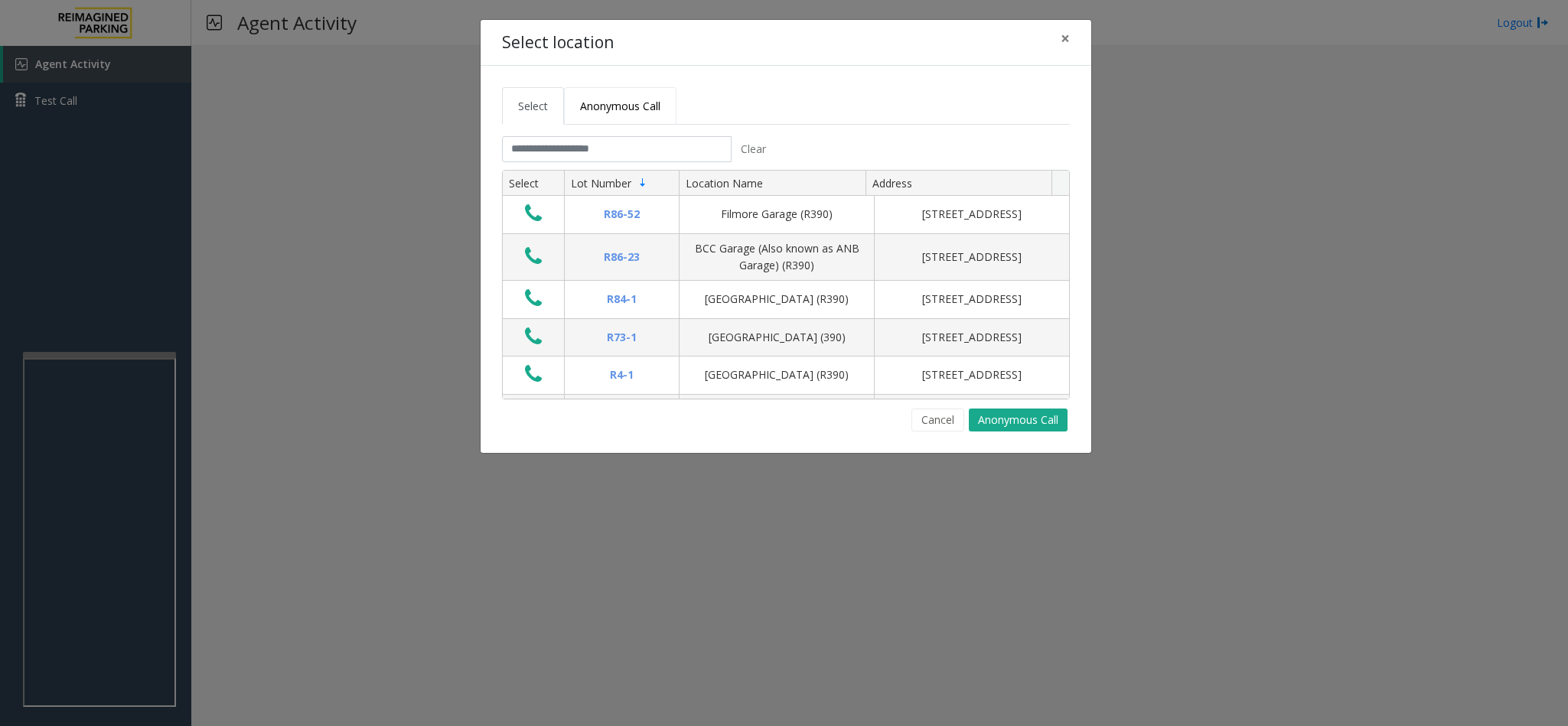
click at [608, 106] on span "Anonymous Call" at bounding box center [621, 105] width 81 height 14
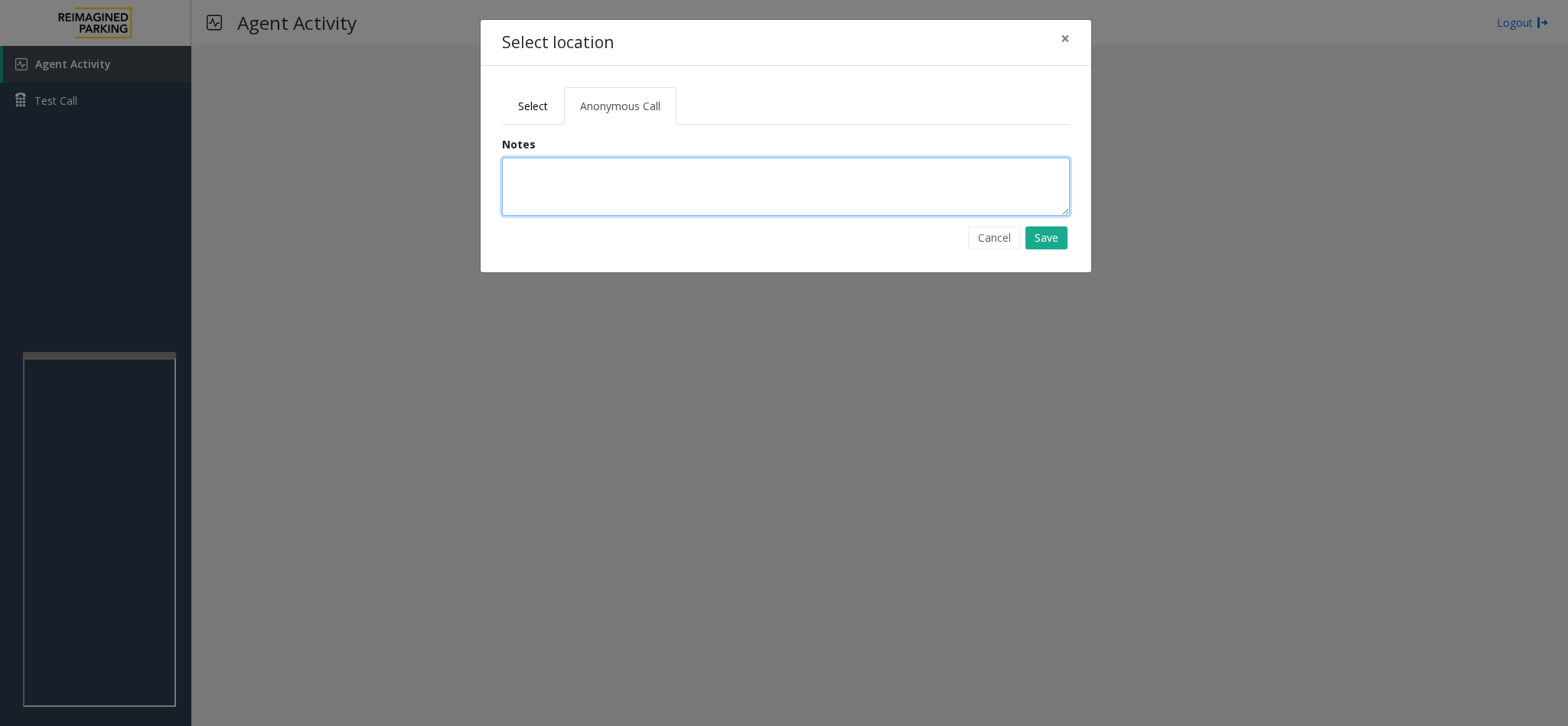
click at [573, 176] on textarea at bounding box center [786, 186] width 568 height 59
drag, startPoint x: 602, startPoint y: 187, endPoint x: 293, endPoint y: 230, distance: 312.0
click at [293, 230] on div "Select location × Select Anonymous Call Clear Select Lot Number Location Name A…" at bounding box center [784, 363] width 1568 height 726
type textarea "**********"
click at [1041, 242] on button "Save" at bounding box center [1047, 238] width 42 height 23
